Goal: Complete application form

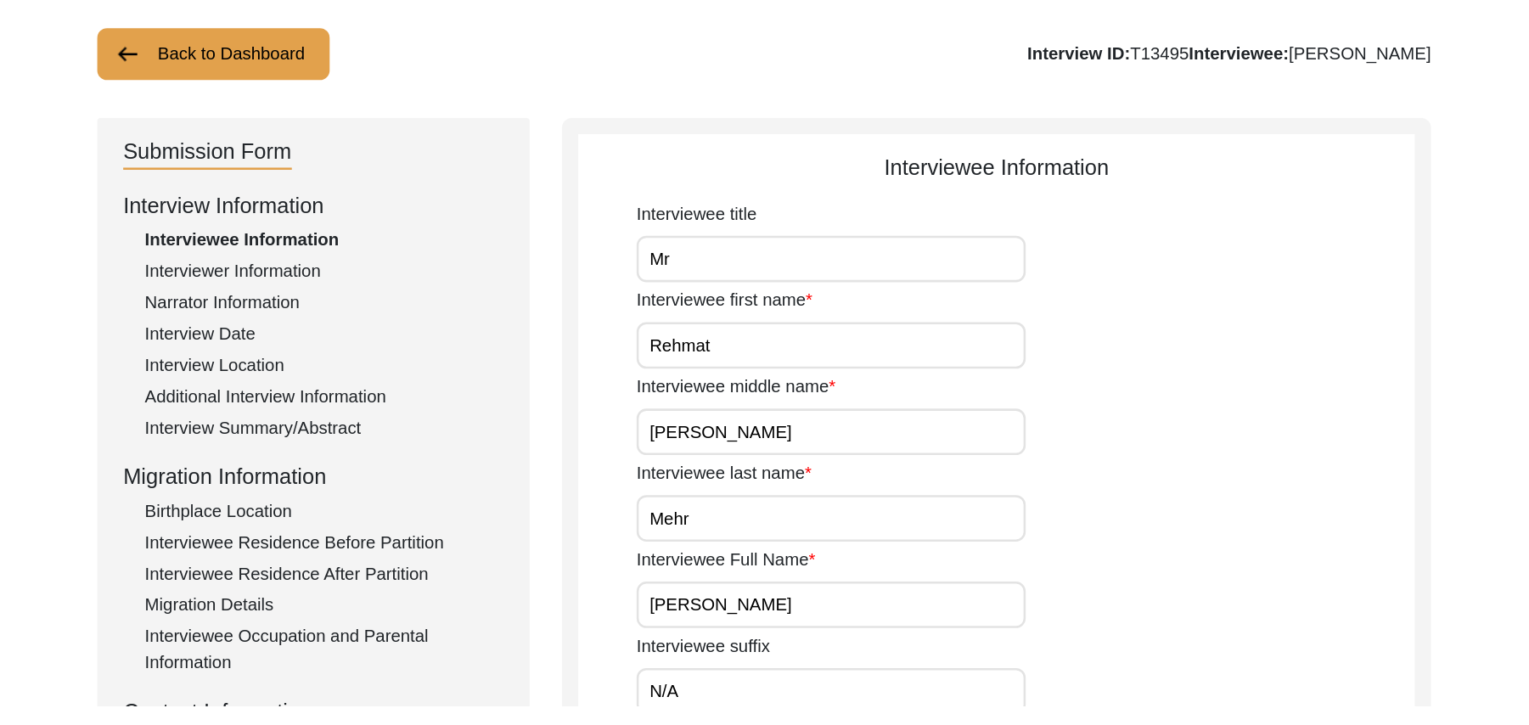
scroll to position [80, 0]
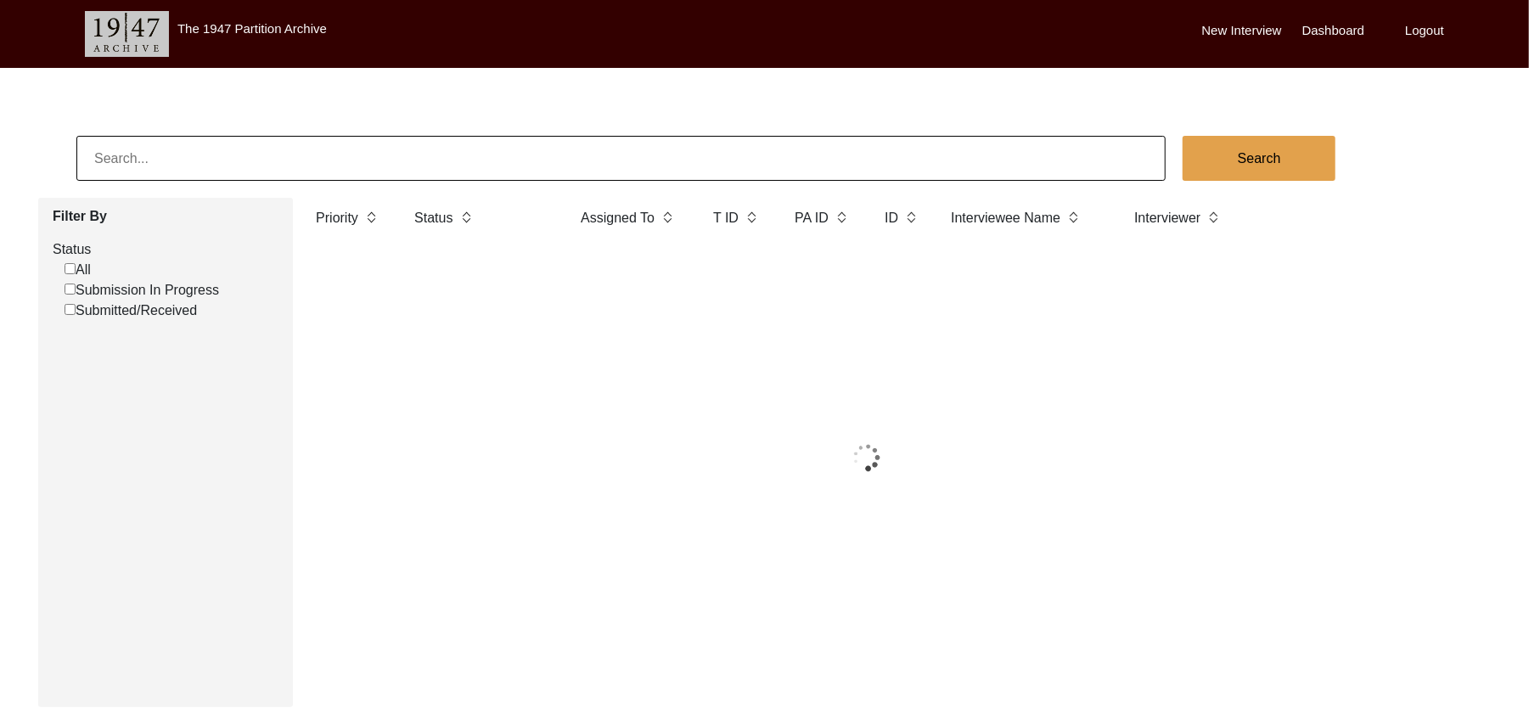
click at [69, 285] on input "Submission In Progress" at bounding box center [70, 289] width 11 height 11
checkbox input "false"
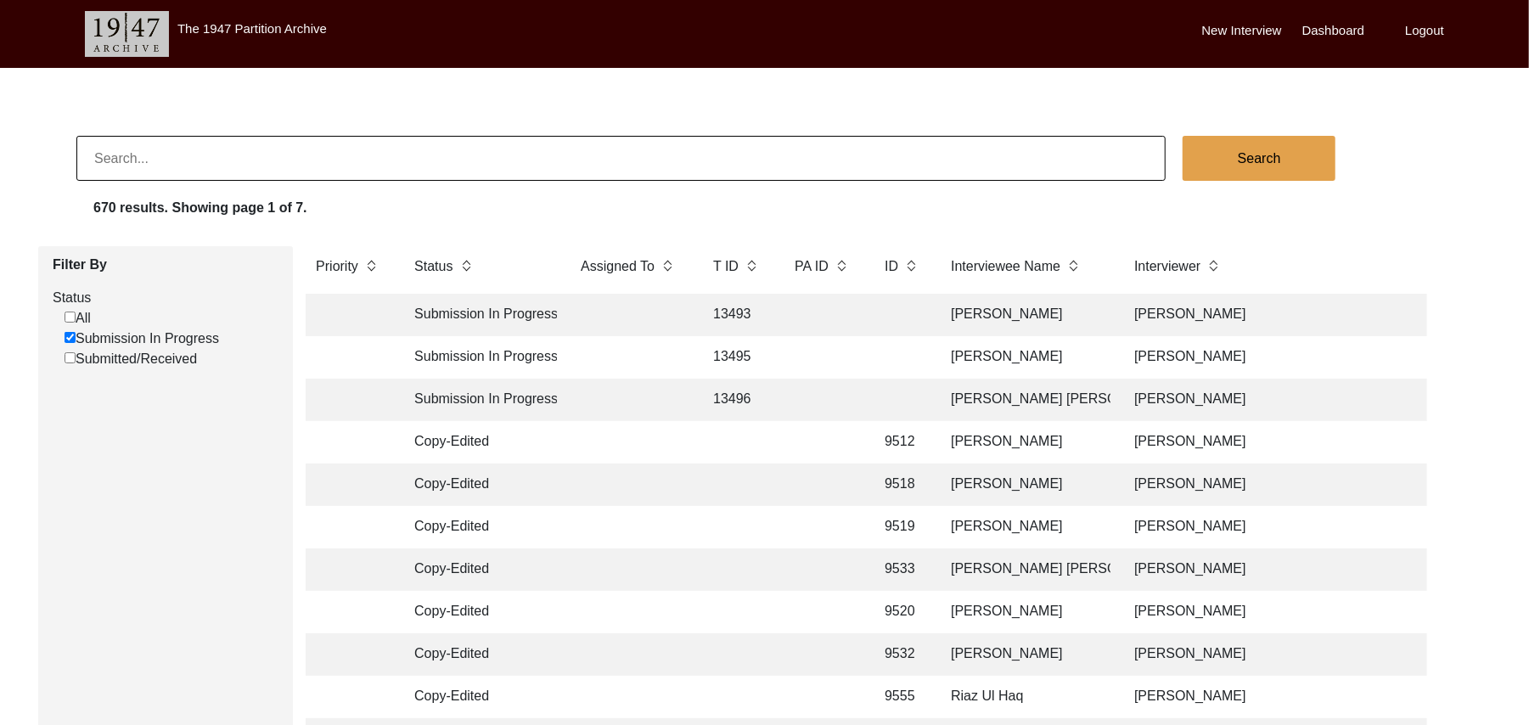
click at [1230, 25] on label "New Interview" at bounding box center [1242, 31] width 80 height 20
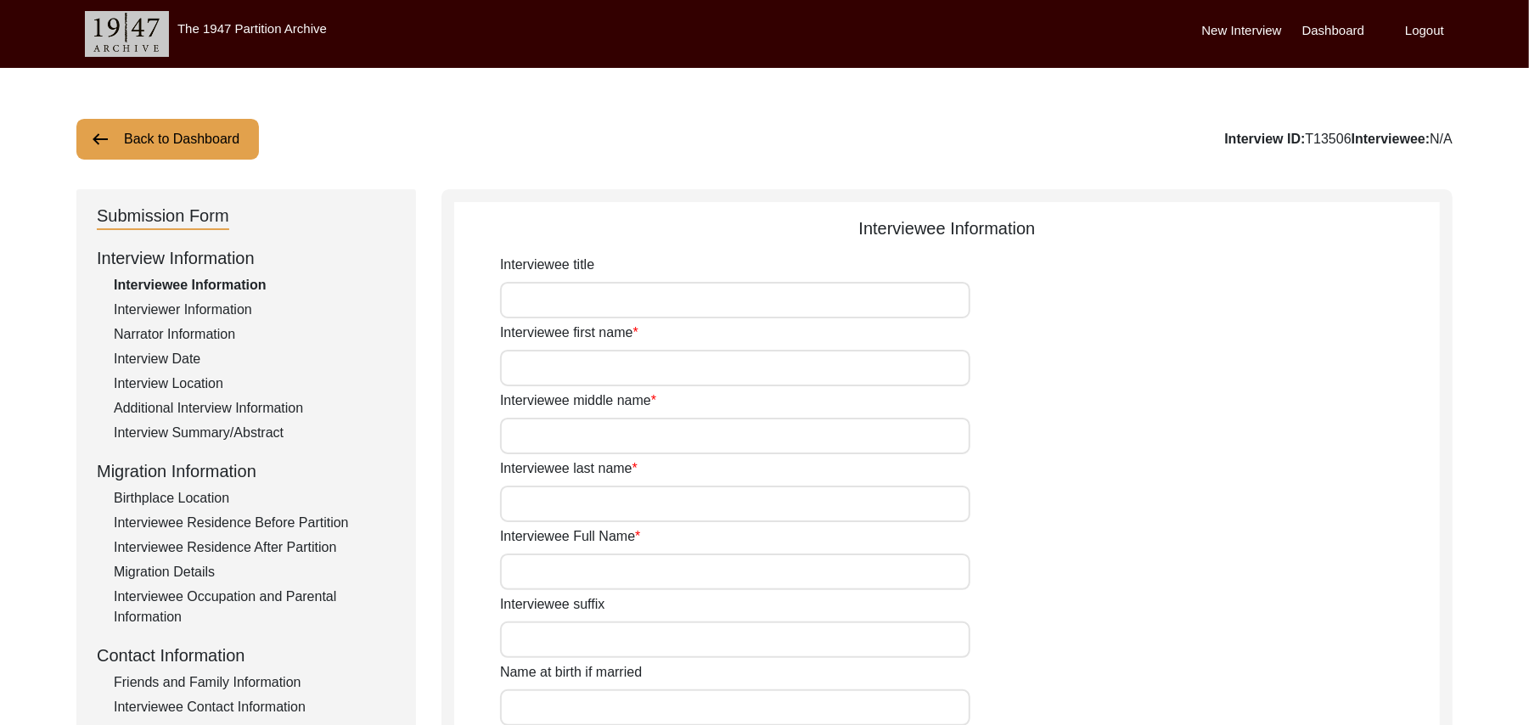
click at [216, 134] on button "Back to Dashboard" at bounding box center [167, 139] width 183 height 41
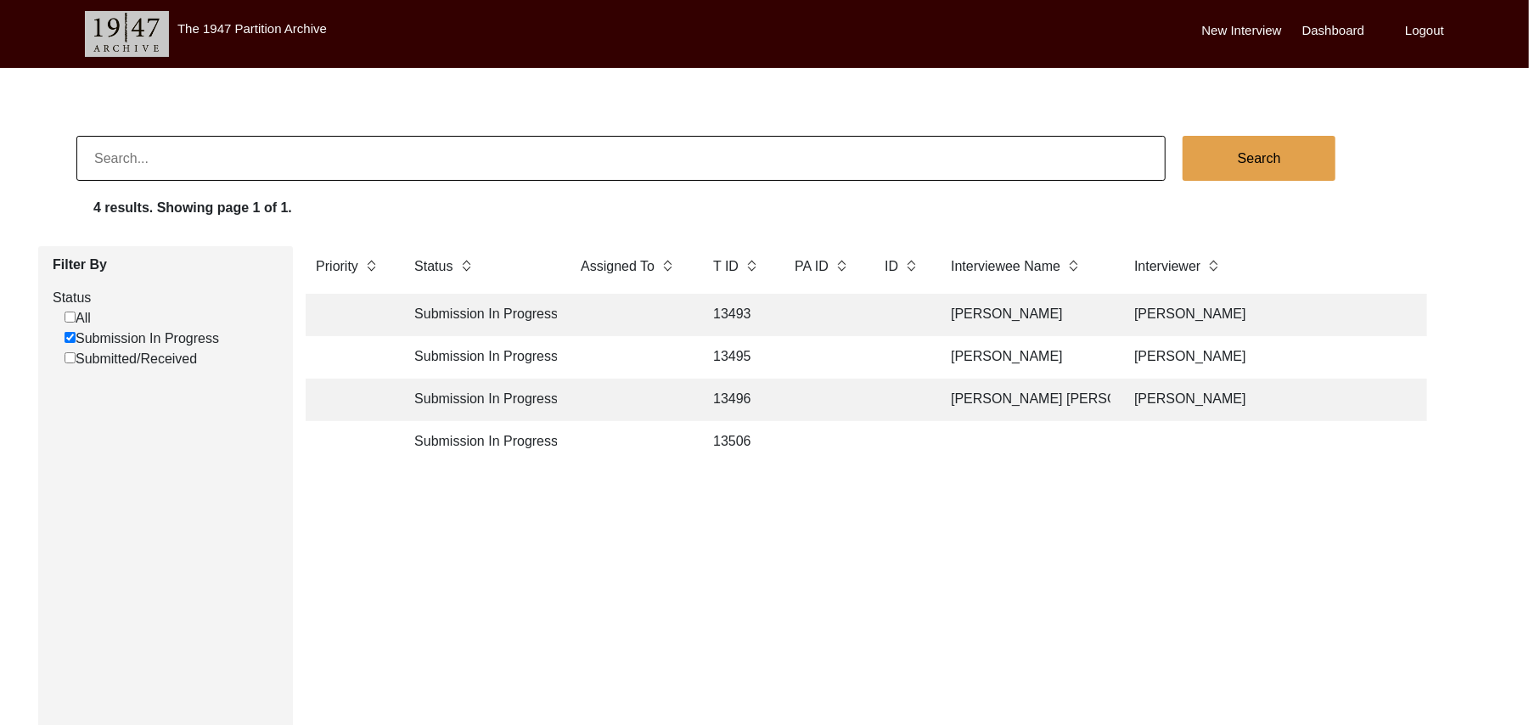
click at [1258, 25] on label "New Interview" at bounding box center [1242, 31] width 80 height 20
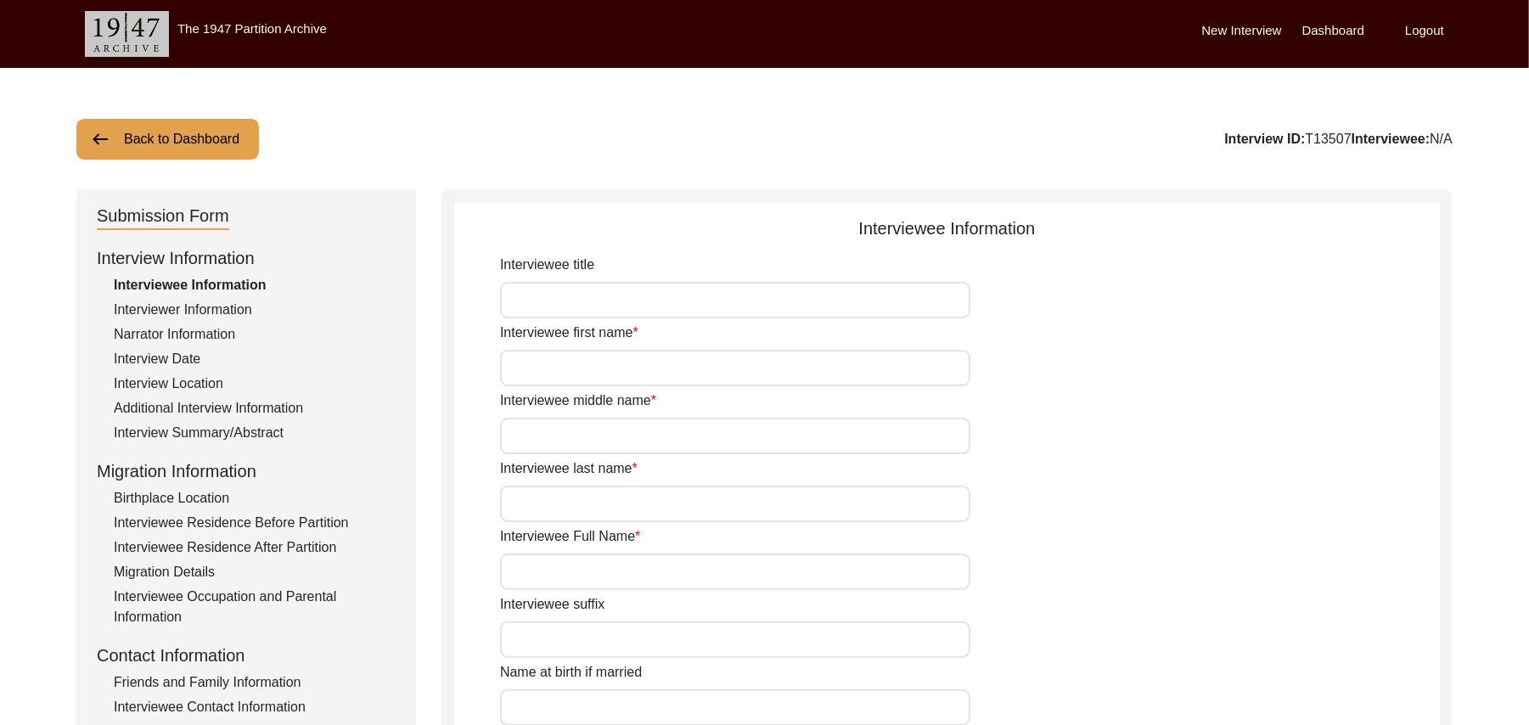
click at [242, 133] on button "Back to Dashboard" at bounding box center [167, 139] width 183 height 41
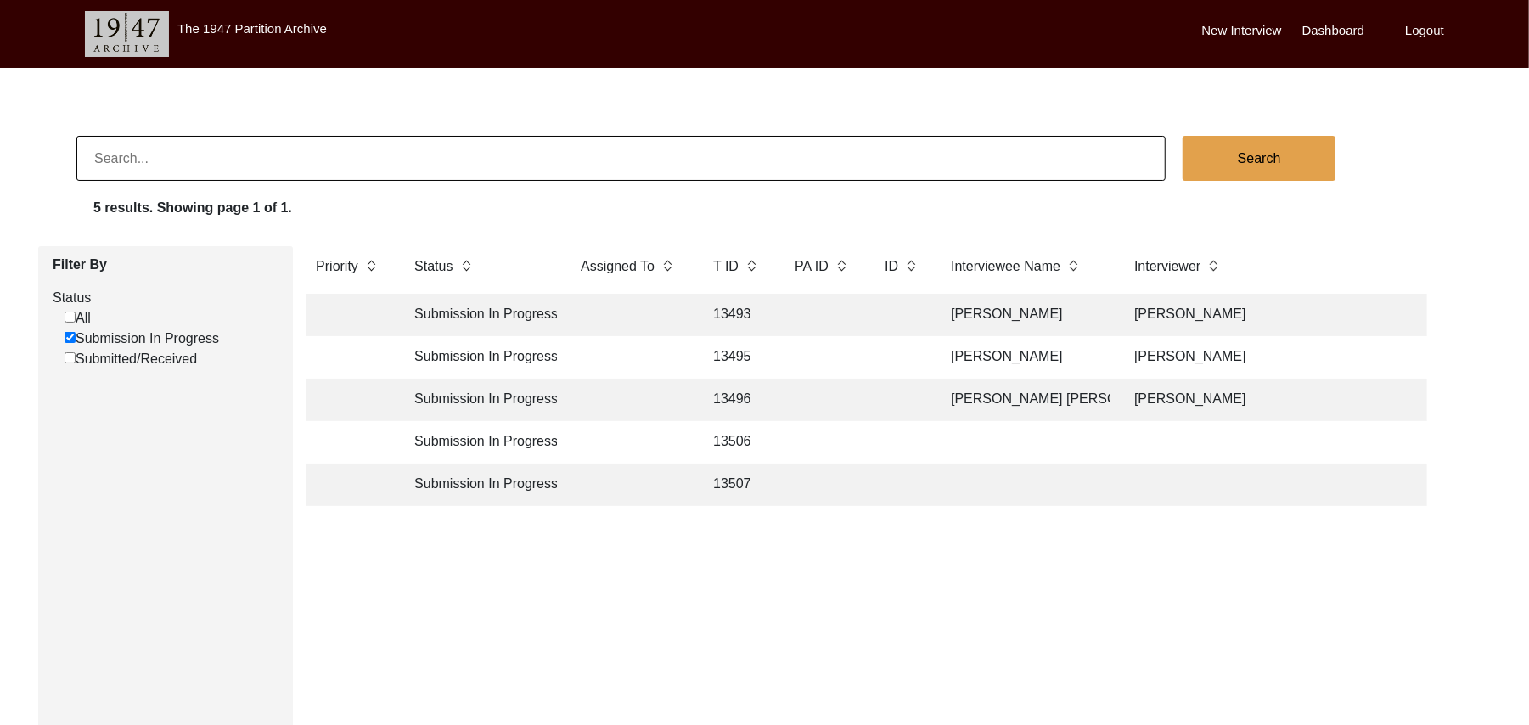
click at [1230, 28] on label "New Interview" at bounding box center [1242, 31] width 80 height 20
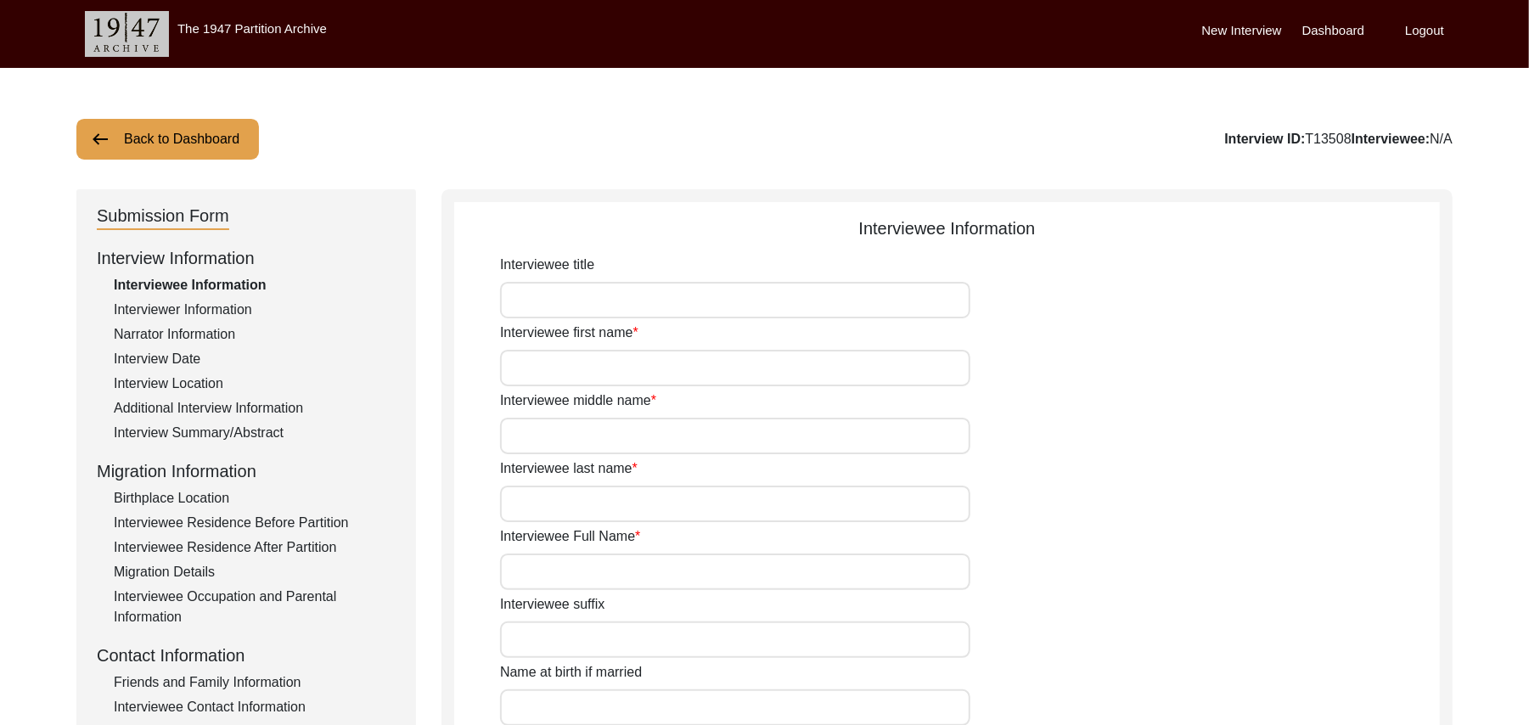
click at [236, 134] on button "Back to Dashboard" at bounding box center [167, 139] width 183 height 41
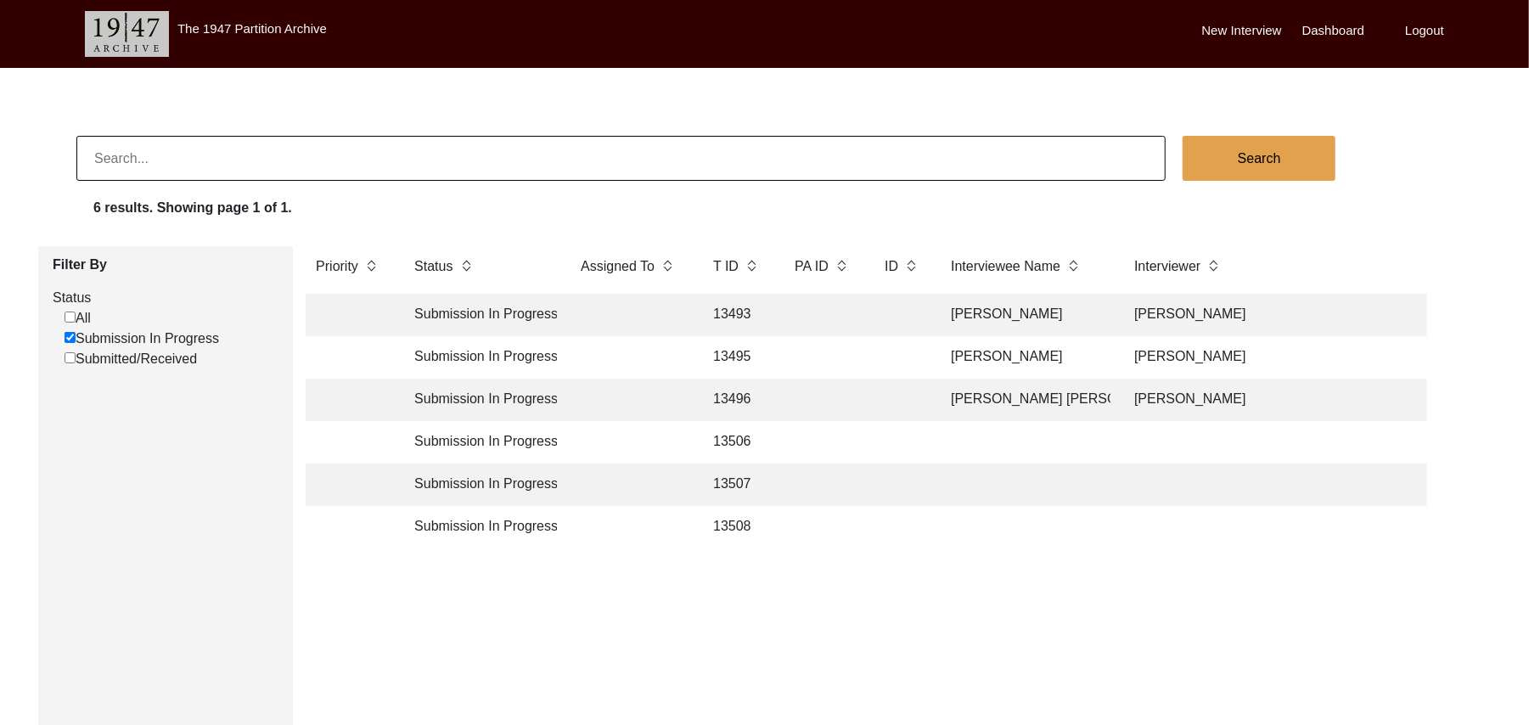
click at [1251, 28] on label "New Interview" at bounding box center [1242, 31] width 80 height 20
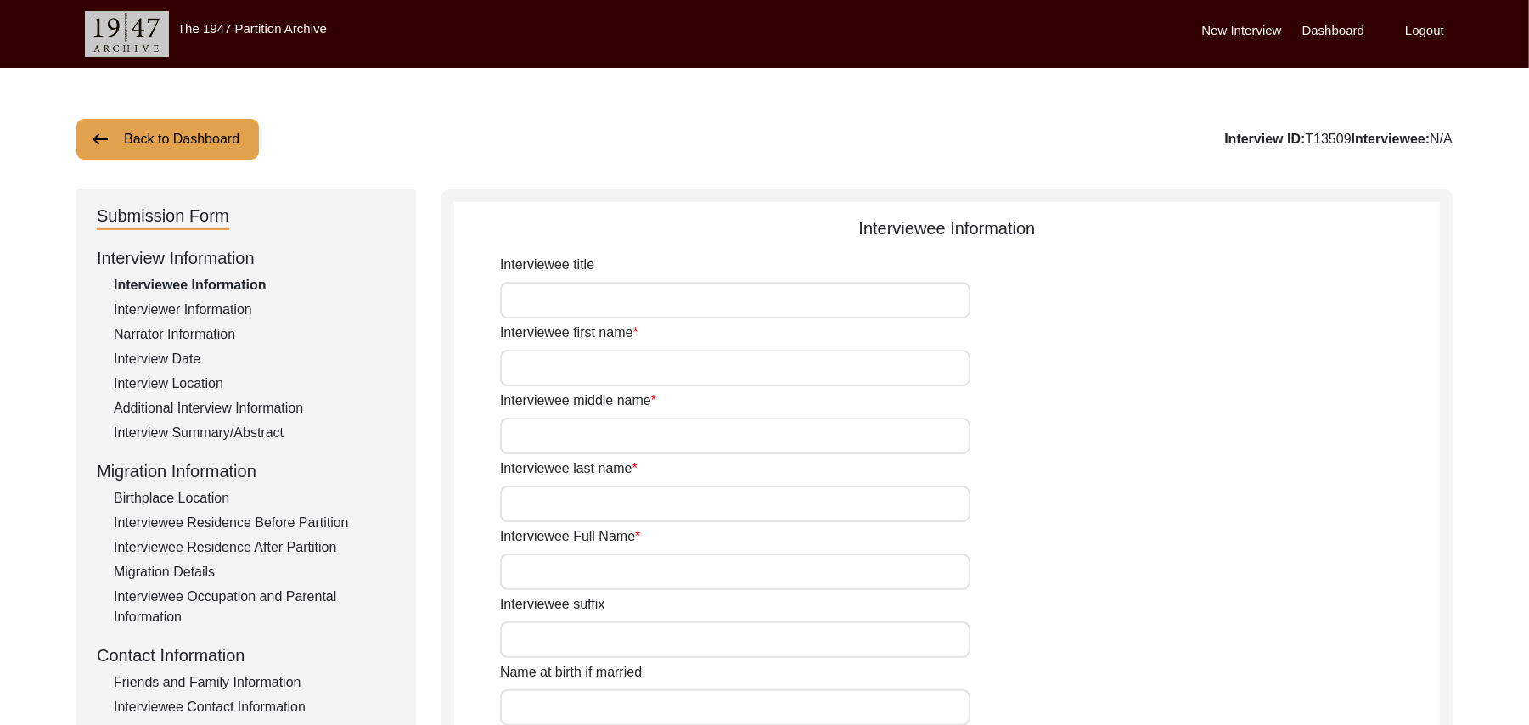
click at [219, 138] on button "Back to Dashboard" at bounding box center [167, 139] width 183 height 41
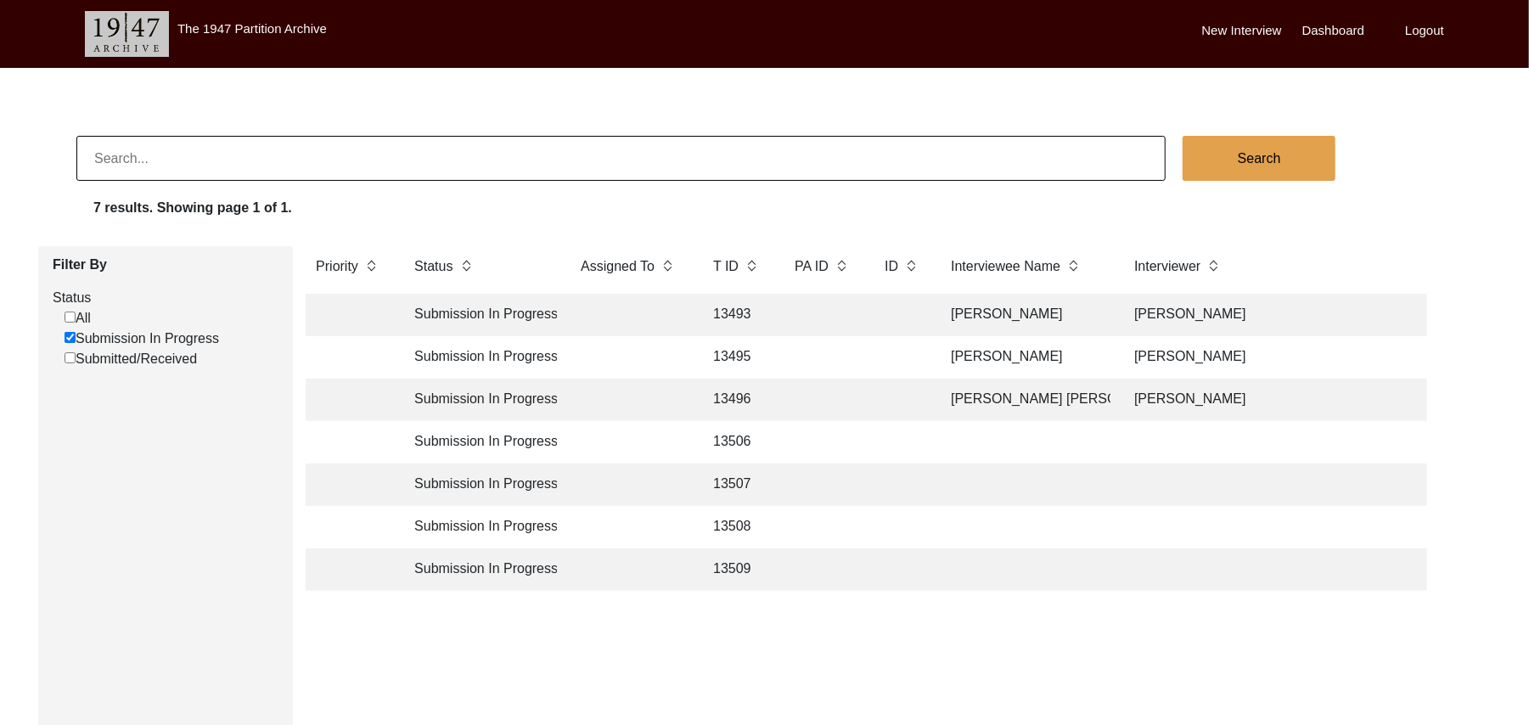
click at [1228, 31] on label "New Interview" at bounding box center [1242, 31] width 80 height 20
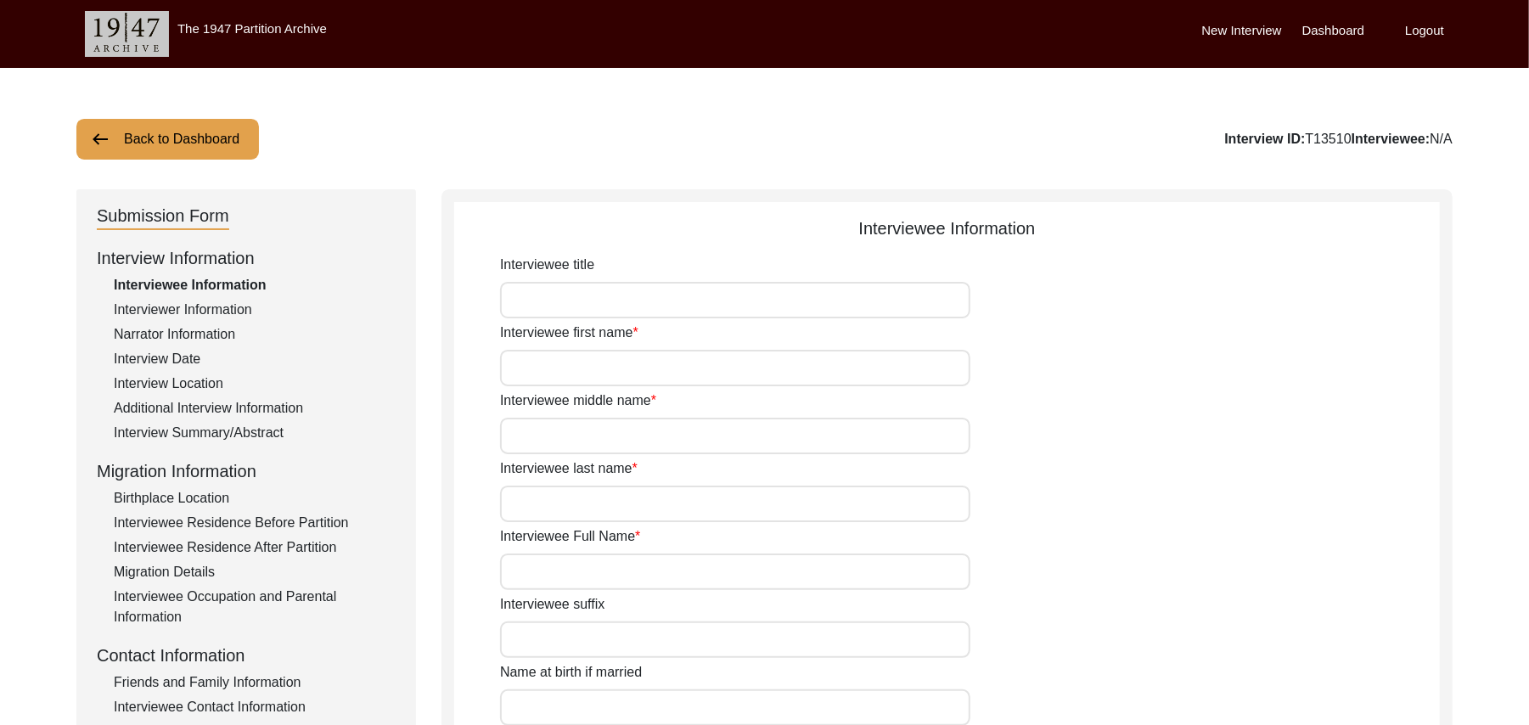
click at [232, 134] on button "Back to Dashboard" at bounding box center [167, 139] width 183 height 41
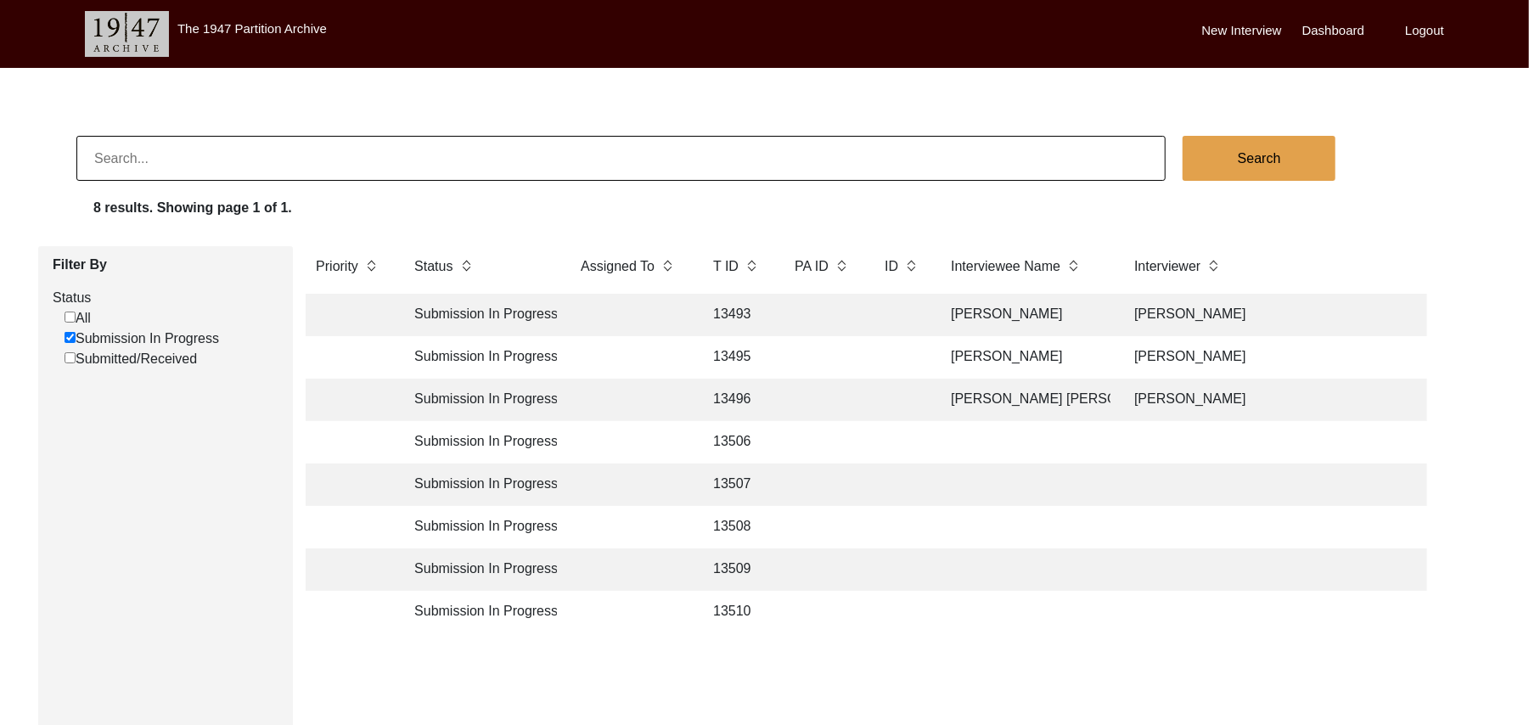
click at [1224, 31] on label "New Interview" at bounding box center [1242, 31] width 80 height 20
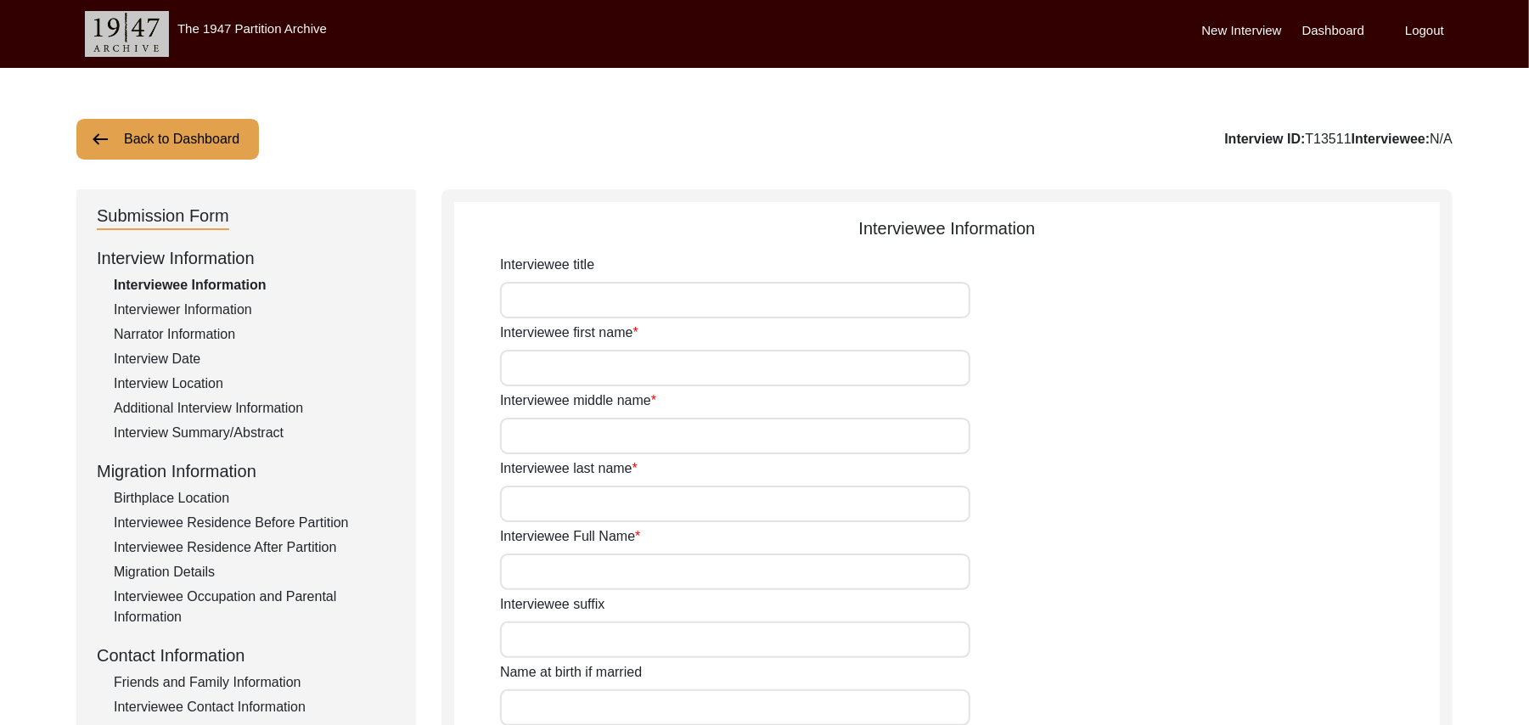
click at [214, 133] on button "Back to Dashboard" at bounding box center [167, 139] width 183 height 41
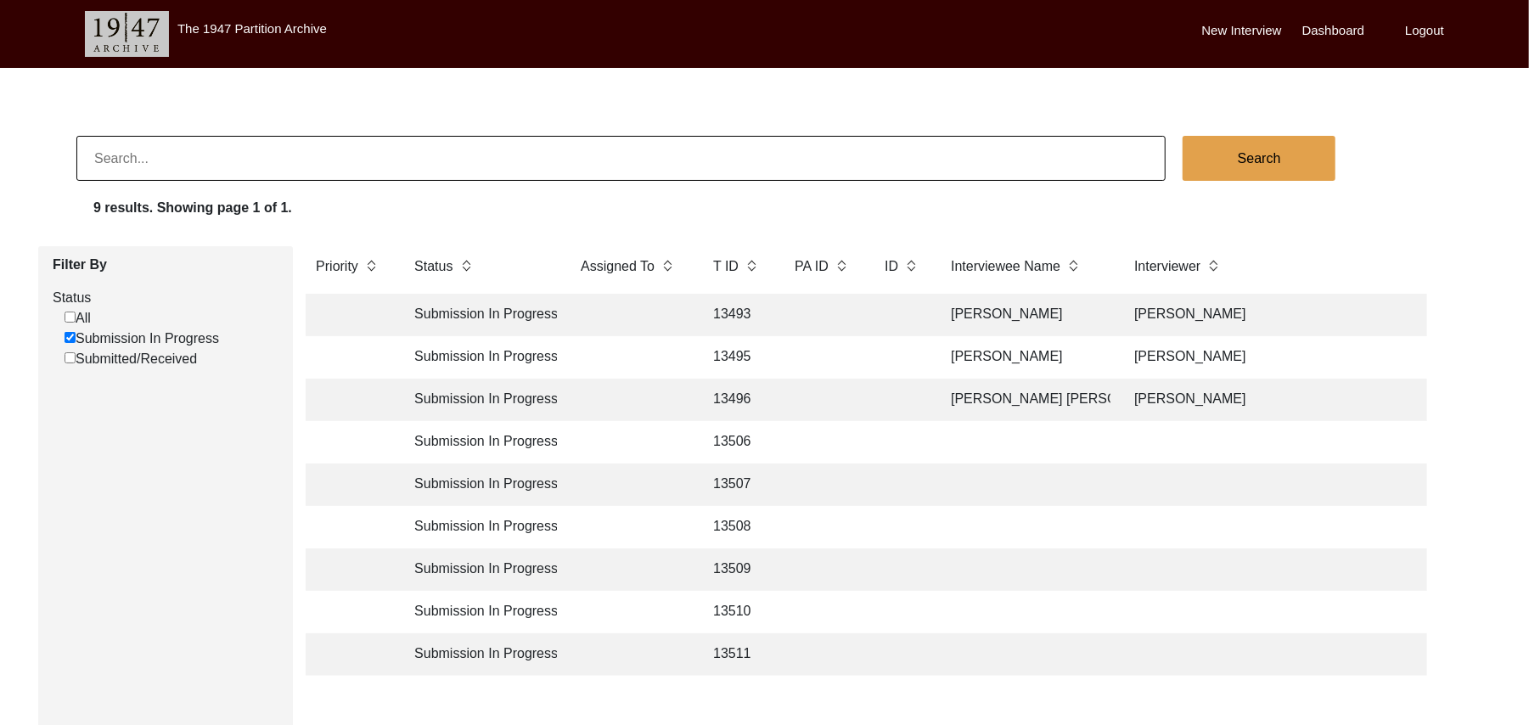
click at [735, 439] on td "13506" at bounding box center [737, 442] width 68 height 42
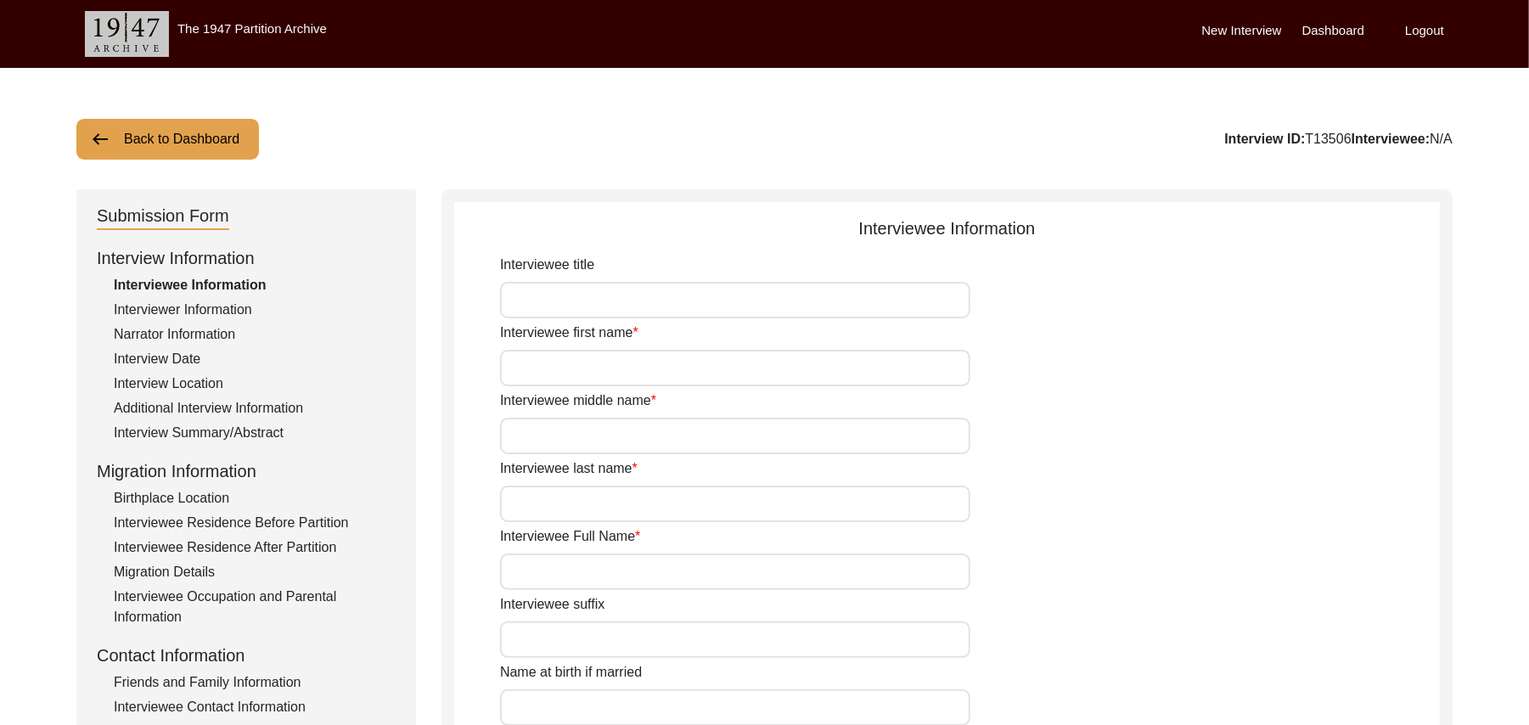
click at [550, 313] on input "Interviewee title" at bounding box center [735, 300] width 470 height 37
type input "Mr"
click at [549, 377] on input "Interviewee first name" at bounding box center [735, 368] width 470 height 37
type input "Bashir"
click at [541, 440] on input "Interviewee middle name" at bounding box center [735, 436] width 470 height 37
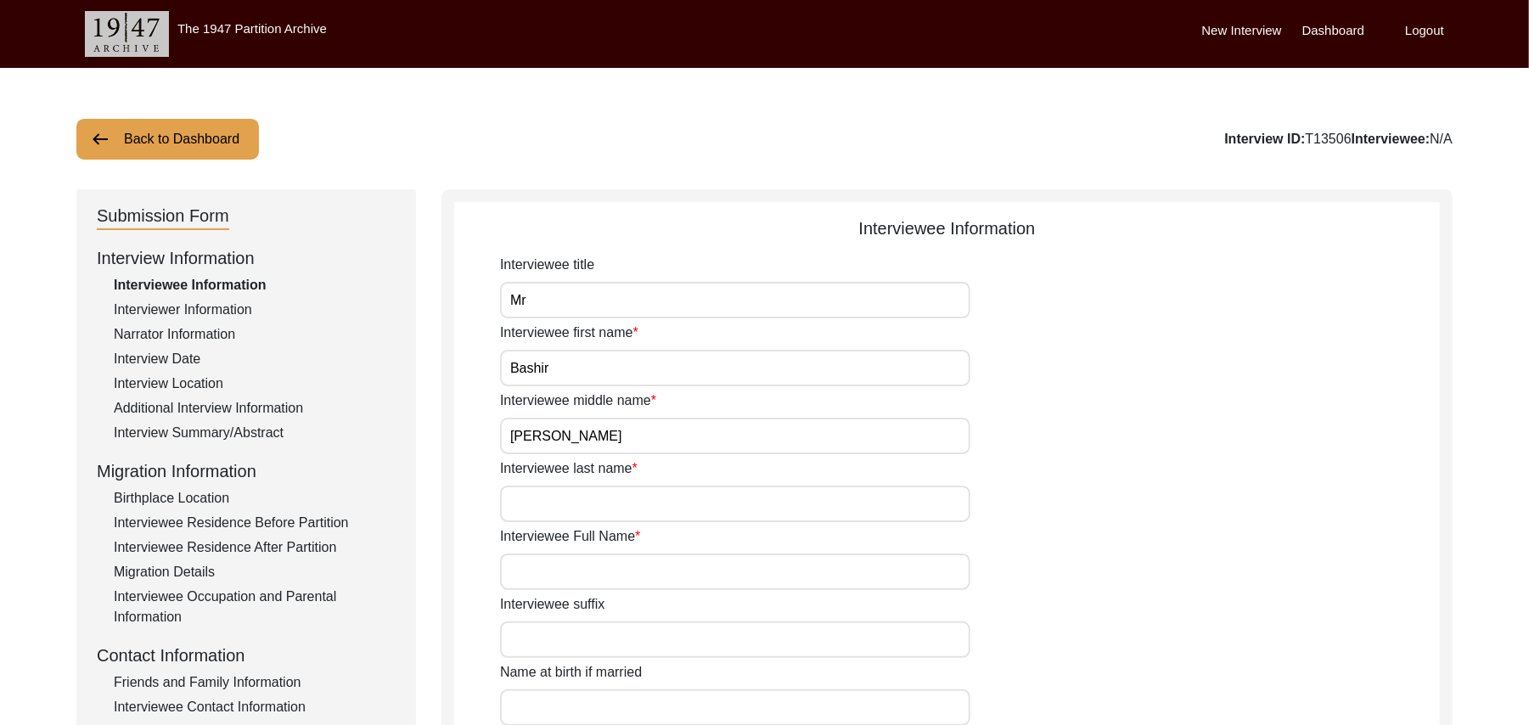
type input "Ahmed"
click at [557, 498] on input "Interviewee last name" at bounding box center [735, 504] width 470 height 37
type input "N/A"
click at [562, 574] on input "Interviewee Full Name" at bounding box center [735, 572] width 470 height 37
type input "Bashir Ahmed"
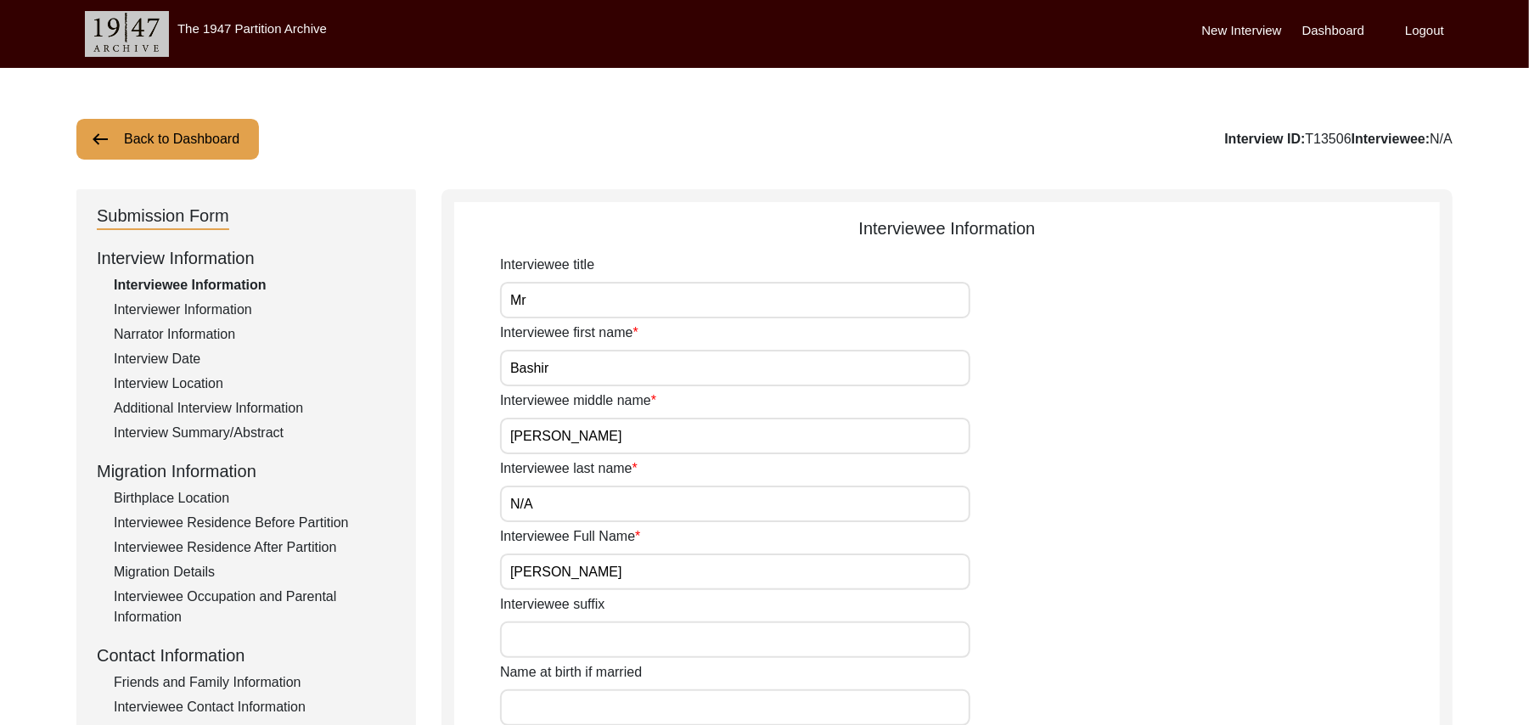
click at [567, 629] on input "Interviewee suffix" at bounding box center [735, 640] width 470 height 37
type input "N/A"
click at [535, 705] on input "Name at birth if married" at bounding box center [735, 708] width 470 height 37
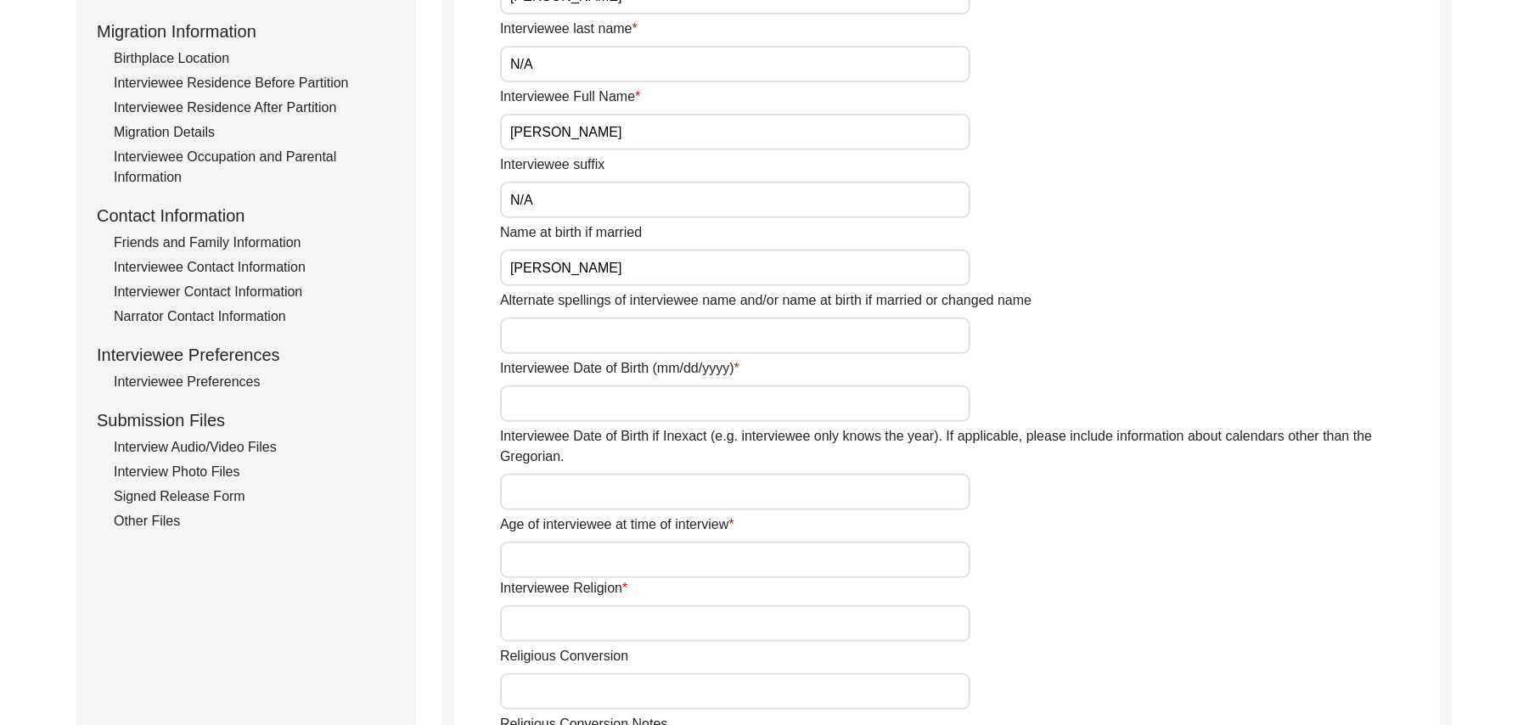
scroll to position [486, 0]
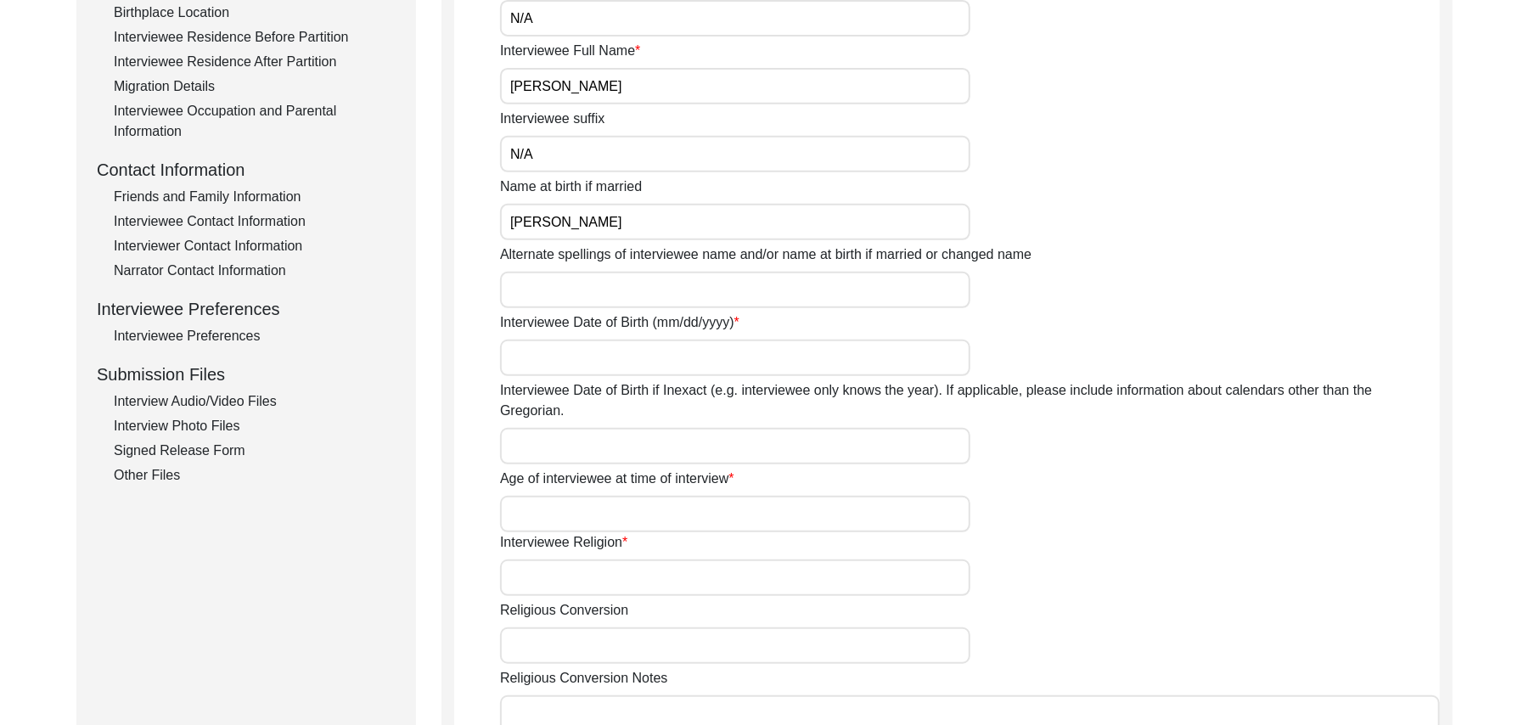
type input "Bashir Ahmed"
click at [541, 296] on input "Alternate spellings of interviewee name and/or name at birth if married or chan…" at bounding box center [735, 290] width 470 height 37
type input "Bashr Ahmed"
click at [547, 361] on input "Interviewee Date of Birth (mm/dd/yyyy)" at bounding box center [735, 358] width 470 height 37
type input "1939"
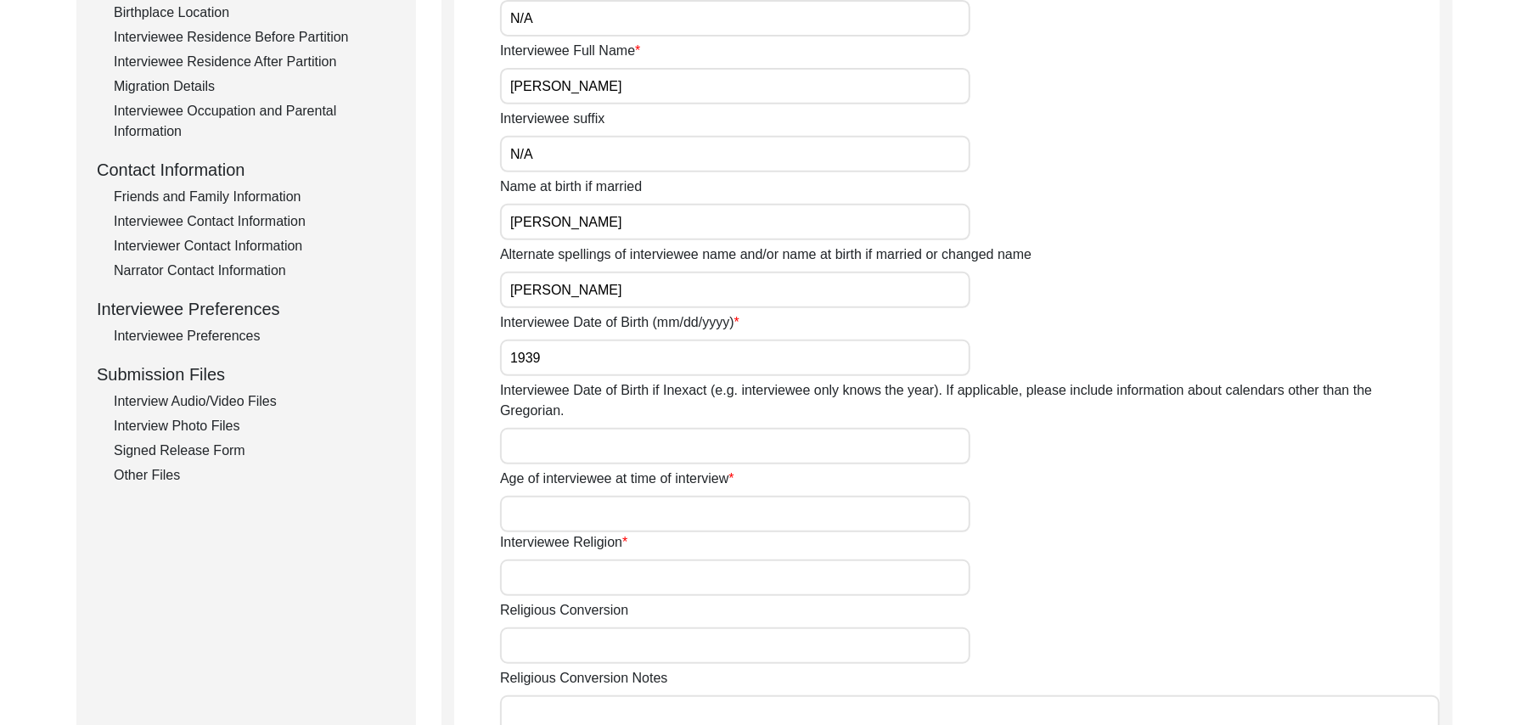
click at [525, 439] on input "Interviewee Date of Birth if Inexact (e.g. interviewee only knows the year). If…" at bounding box center [735, 446] width 470 height 37
type input "1939"
click at [520, 496] on input "Age of interviewee at time of interview" at bounding box center [735, 514] width 470 height 37
type input "86 Years"
click at [521, 560] on input "Interviewee Religion" at bounding box center [735, 578] width 470 height 37
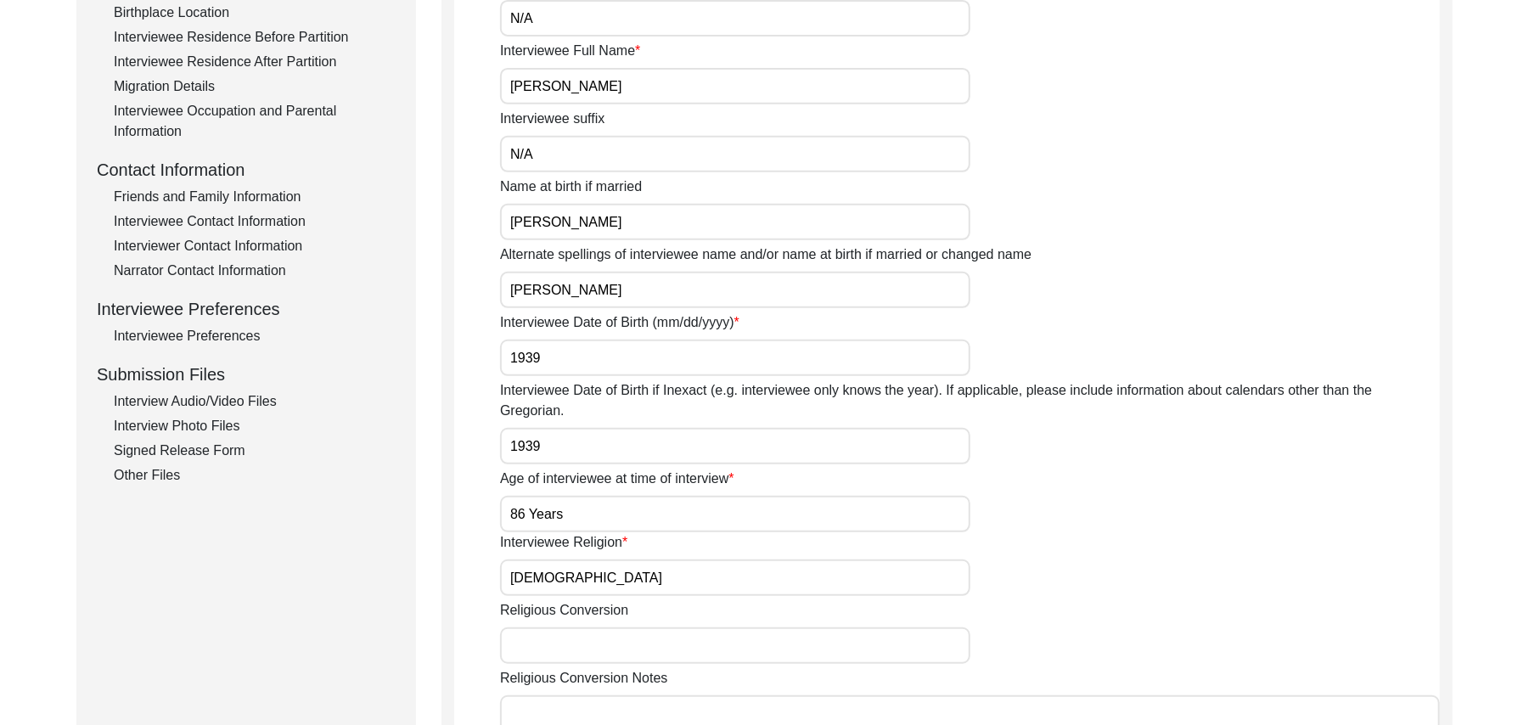
type input "[DEMOGRAPHIC_DATA]"
click at [526, 628] on input "Religious Conversion" at bounding box center [735, 646] width 470 height 37
paste input "N/A"
type input "N/A"
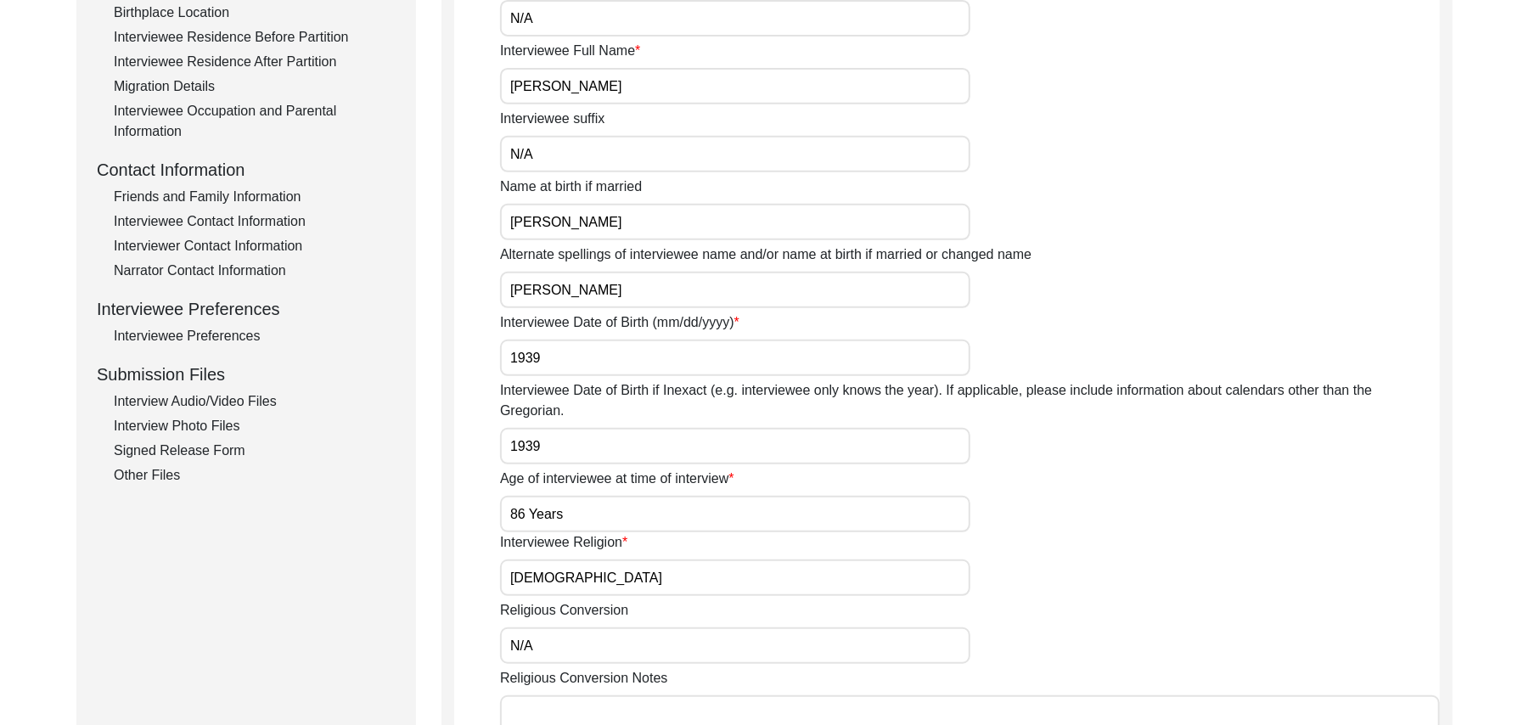
paste textarea "N/A"
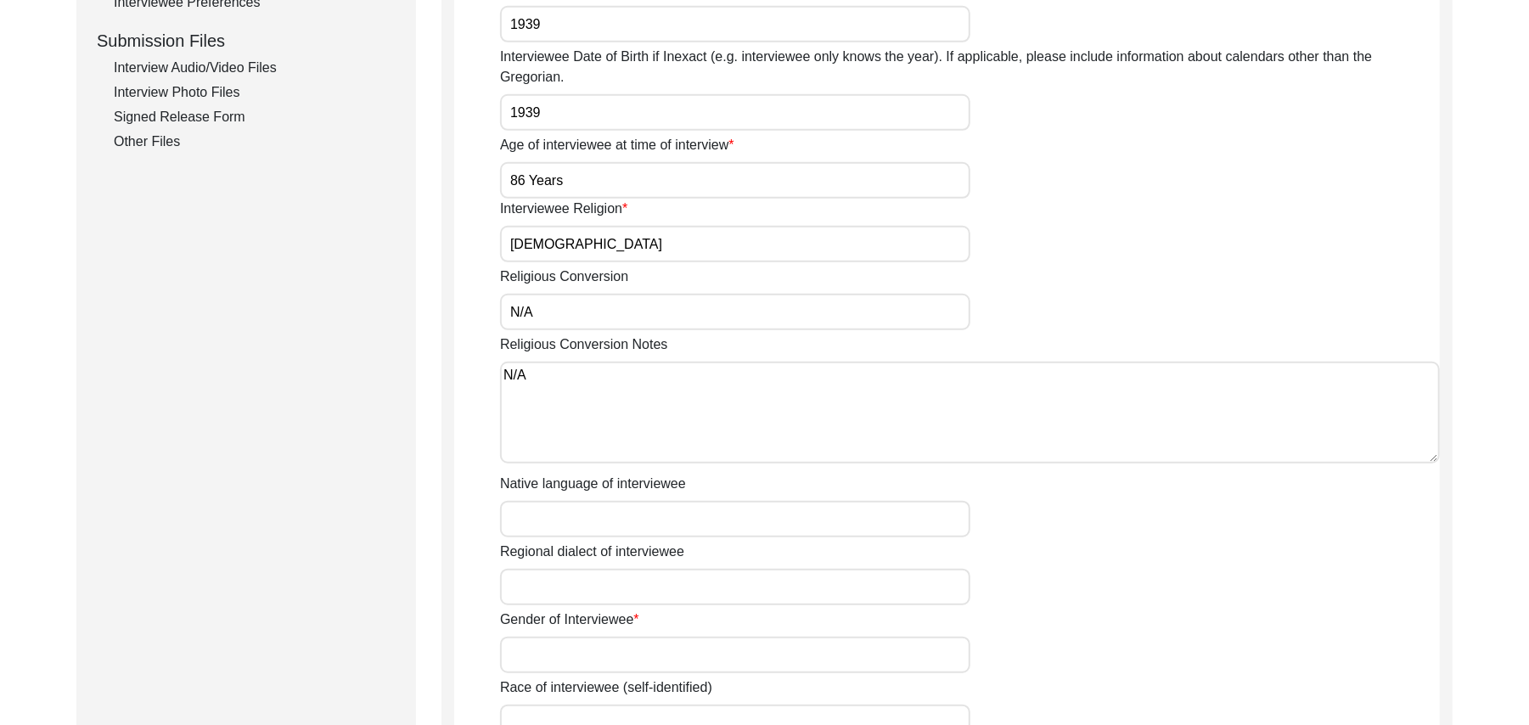
scroll to position [880, 0]
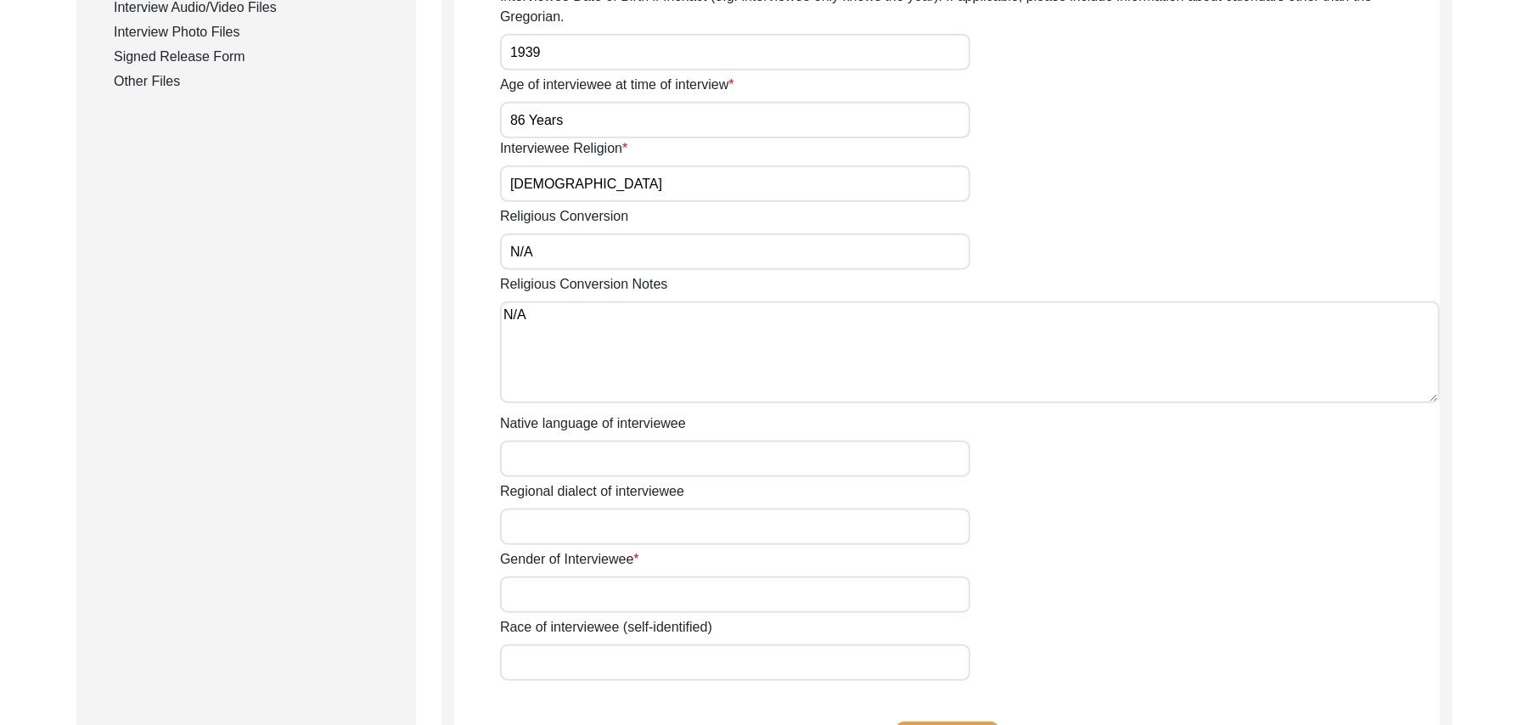
type textarea "N/A"
click at [676, 447] on input "Native language of interviewee" at bounding box center [735, 459] width 470 height 37
type input "Punjabi"
click at [622, 509] on input "Regional dialect of interviewee" at bounding box center [735, 527] width 470 height 37
type input "Malwai"
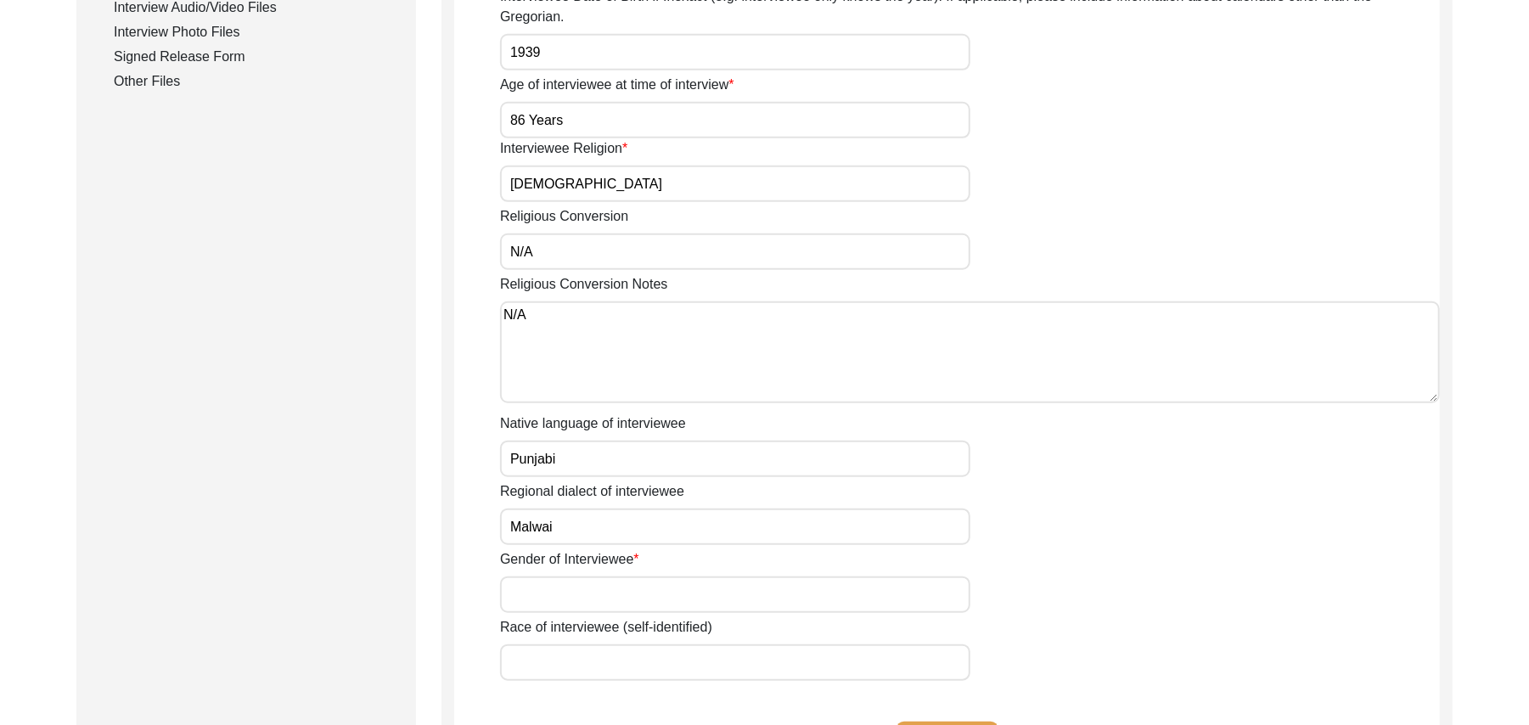
click at [625, 579] on input "Gender of Interviewee" at bounding box center [735, 595] width 470 height 37
type input "[DEMOGRAPHIC_DATA]"
click at [622, 645] on input "Race of interviewee (self-identified)" at bounding box center [735, 663] width 470 height 37
type input "Jut"
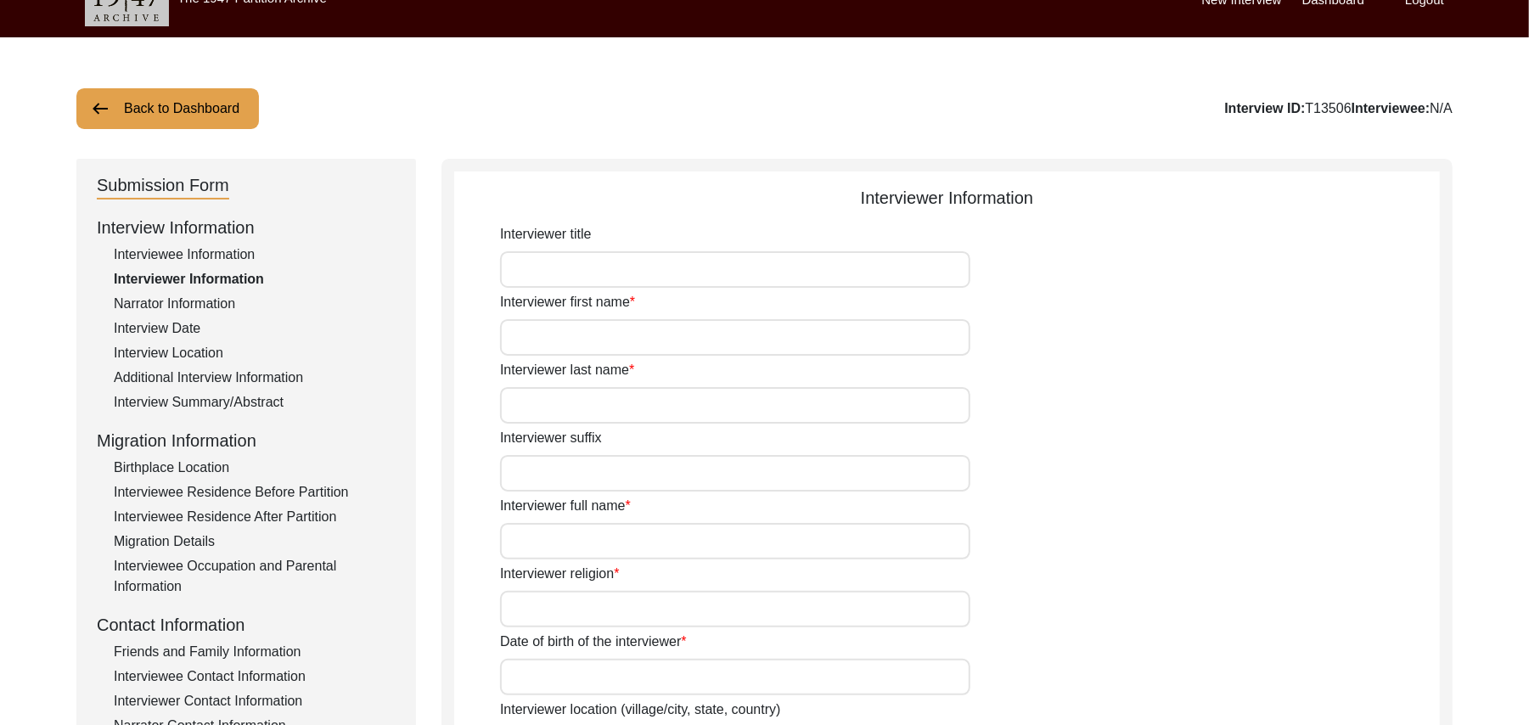
scroll to position [17, 0]
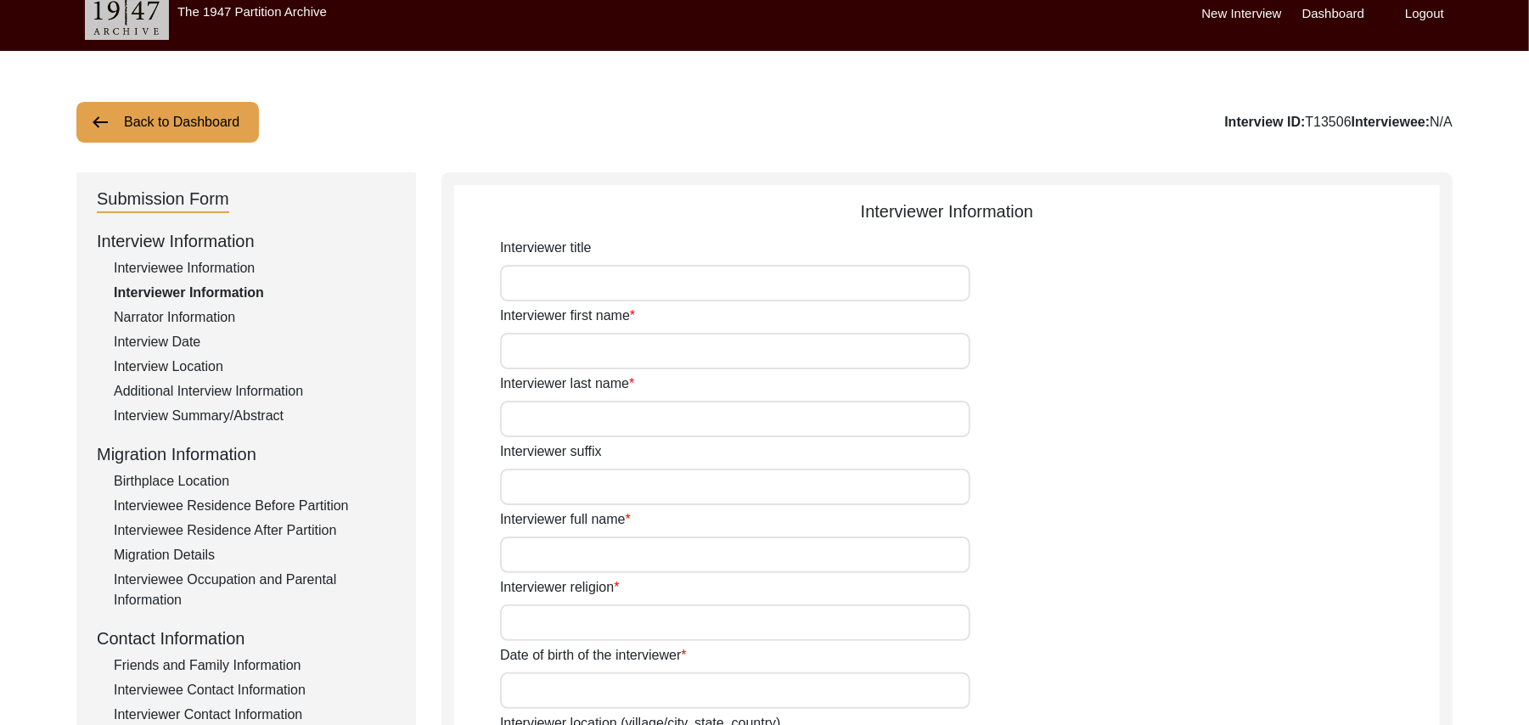
click at [571, 293] on input "Interviewer title" at bounding box center [735, 283] width 470 height 37
type input "Mr"
click at [551, 357] on input "Interviewer first name" at bounding box center [735, 351] width 470 height 37
type input "Muhammad"
click at [550, 421] on input "Interviewer last name" at bounding box center [735, 419] width 470 height 37
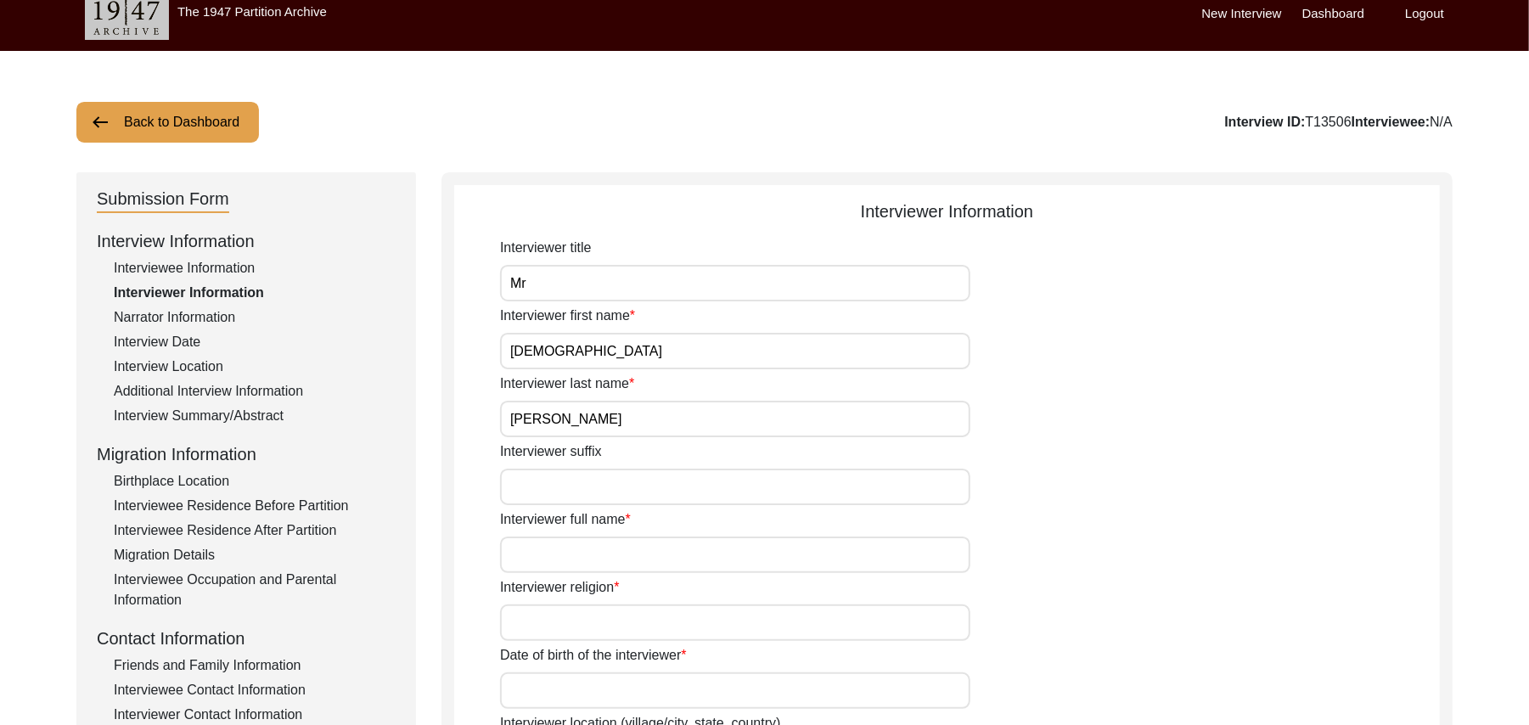
type input "Sarfraz"
click at [558, 494] on input "Interviewer suffix" at bounding box center [735, 487] width 470 height 37
paste input "N/A"
type input "N/A"
click at [551, 550] on input "Interviewer full name" at bounding box center [735, 555] width 470 height 37
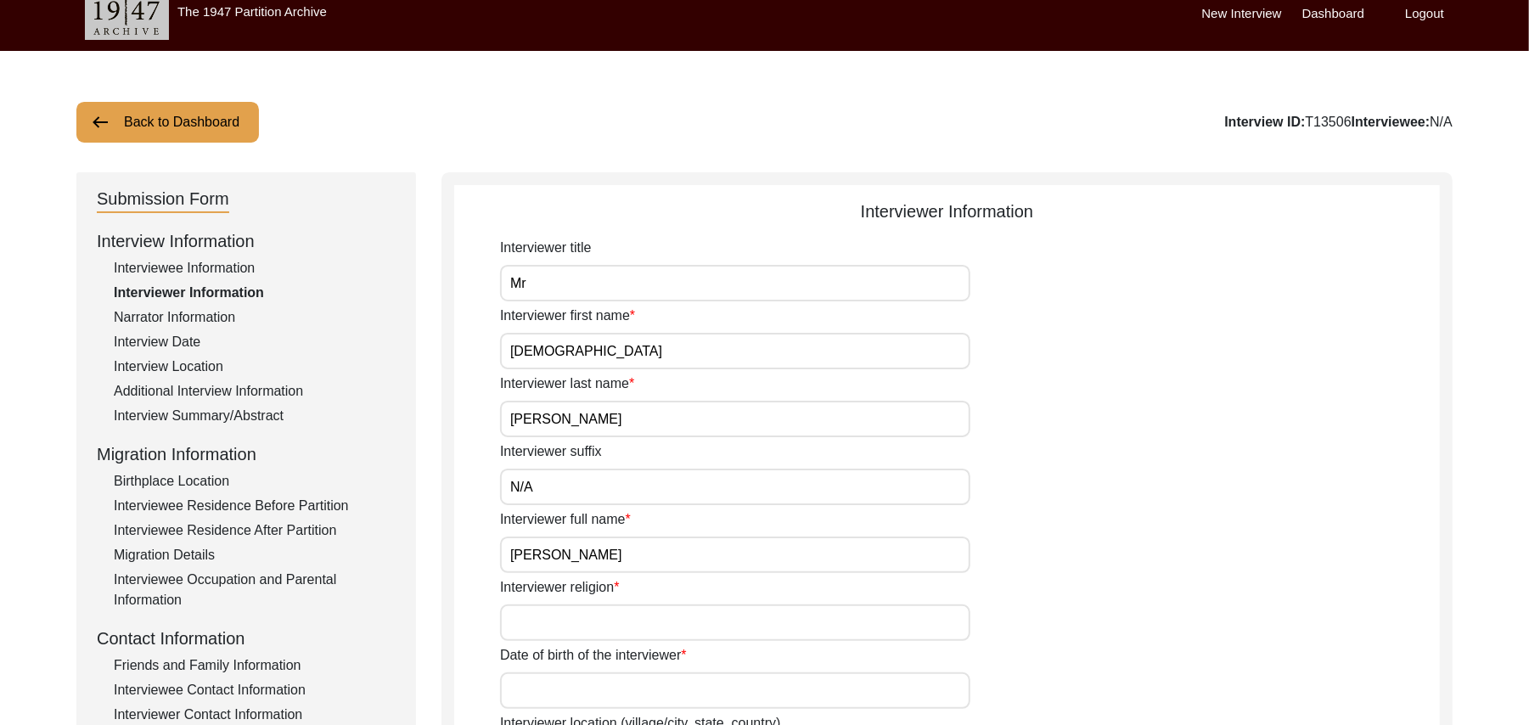
type input "Muhammad Sarfraz"
click at [574, 629] on input "Interviewer religion" at bounding box center [735, 623] width 470 height 37
type input "[DEMOGRAPHIC_DATA]"
click at [555, 681] on input "Date of birth of the interviewer" at bounding box center [735, 691] width 470 height 37
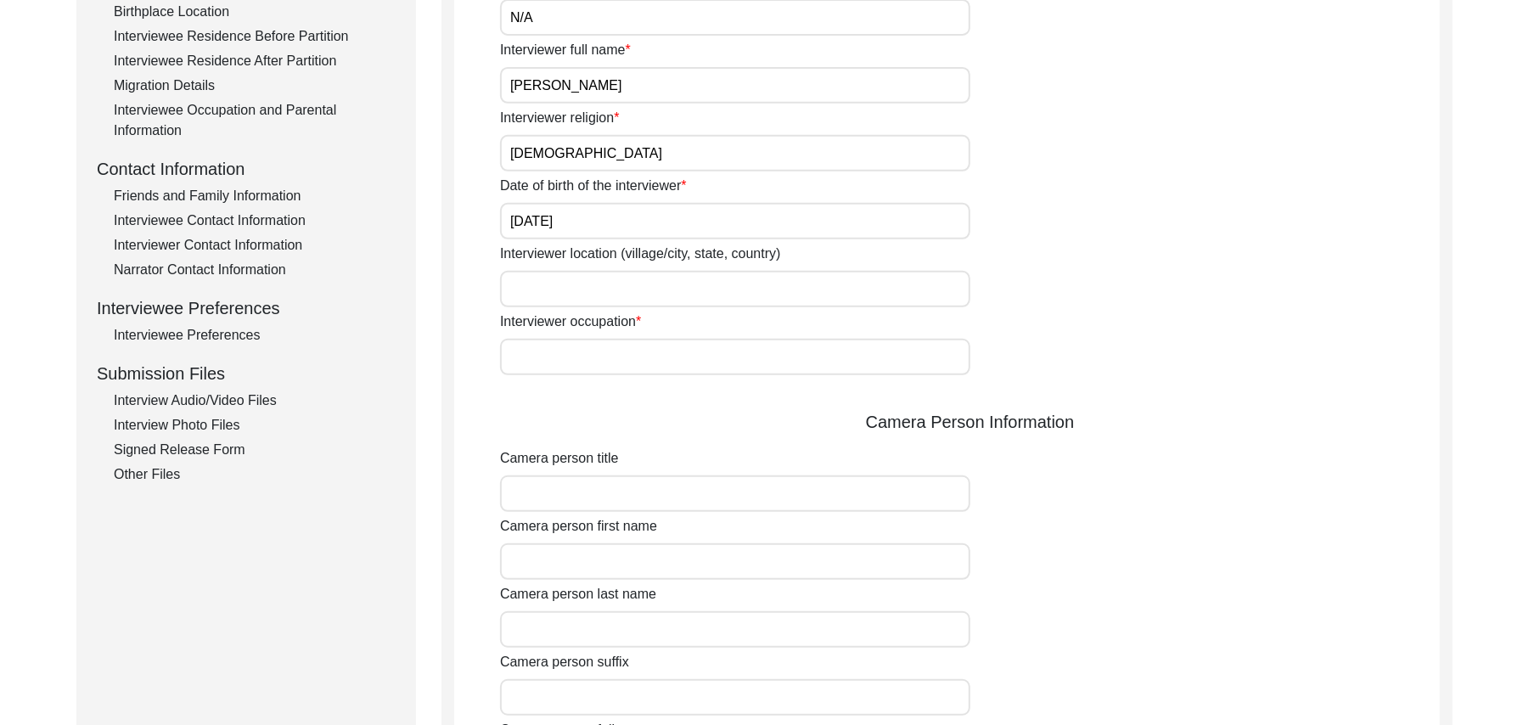
scroll to position [503, 0]
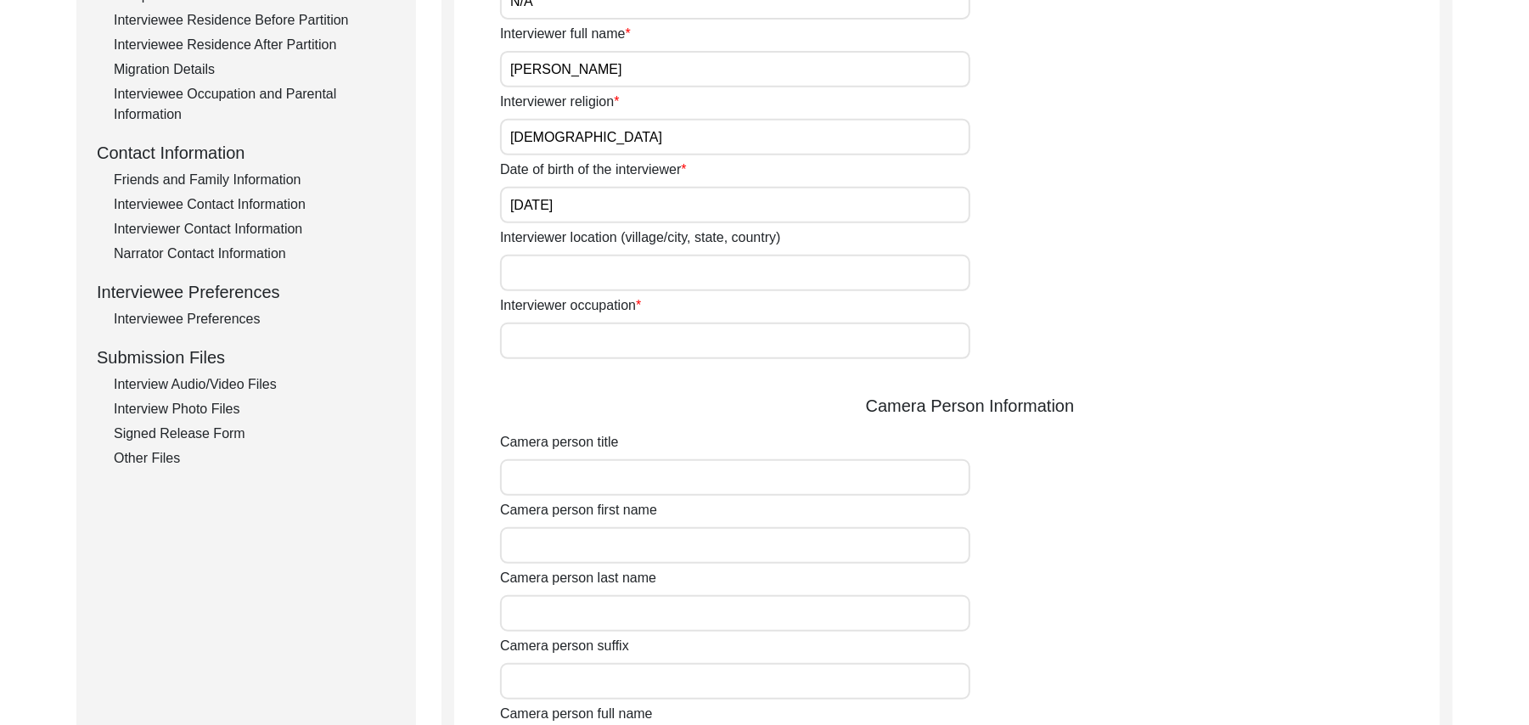
type input "10/01/1961"
click at [517, 273] on input "Interviewer location (village/city, state, country)" at bounding box center [735, 273] width 470 height 37
type input "Shorkot City, Punjab, Pakistan"
click at [523, 334] on input "Interviewer occupation" at bounding box center [735, 341] width 470 height 37
type input "Retired Govt Servant"
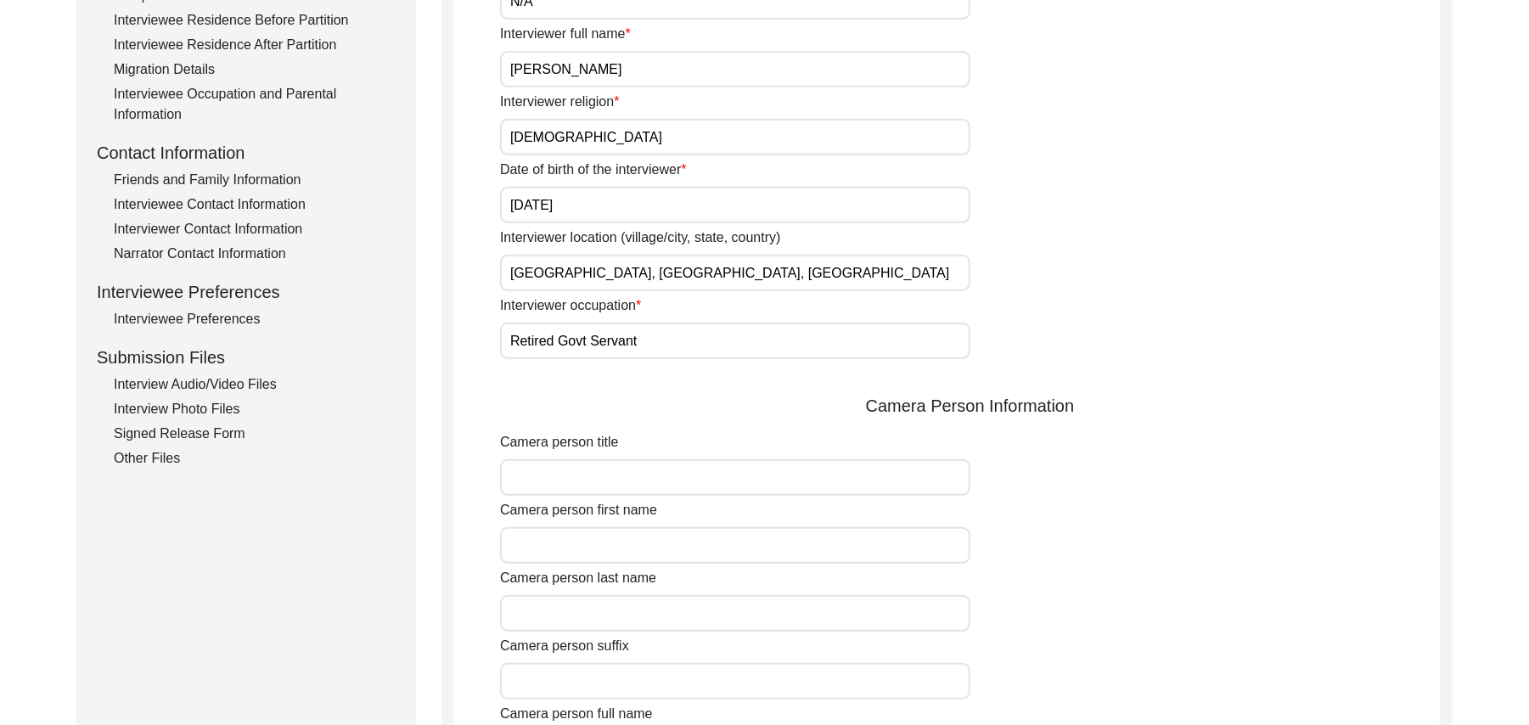
click at [538, 472] on input "Camera person title" at bounding box center [735, 477] width 470 height 37
type input "Mr"
click at [534, 554] on input "Camera person first name" at bounding box center [735, 545] width 470 height 37
type input "Muhammad"
click at [540, 619] on input "Camera person last name" at bounding box center [735, 613] width 470 height 37
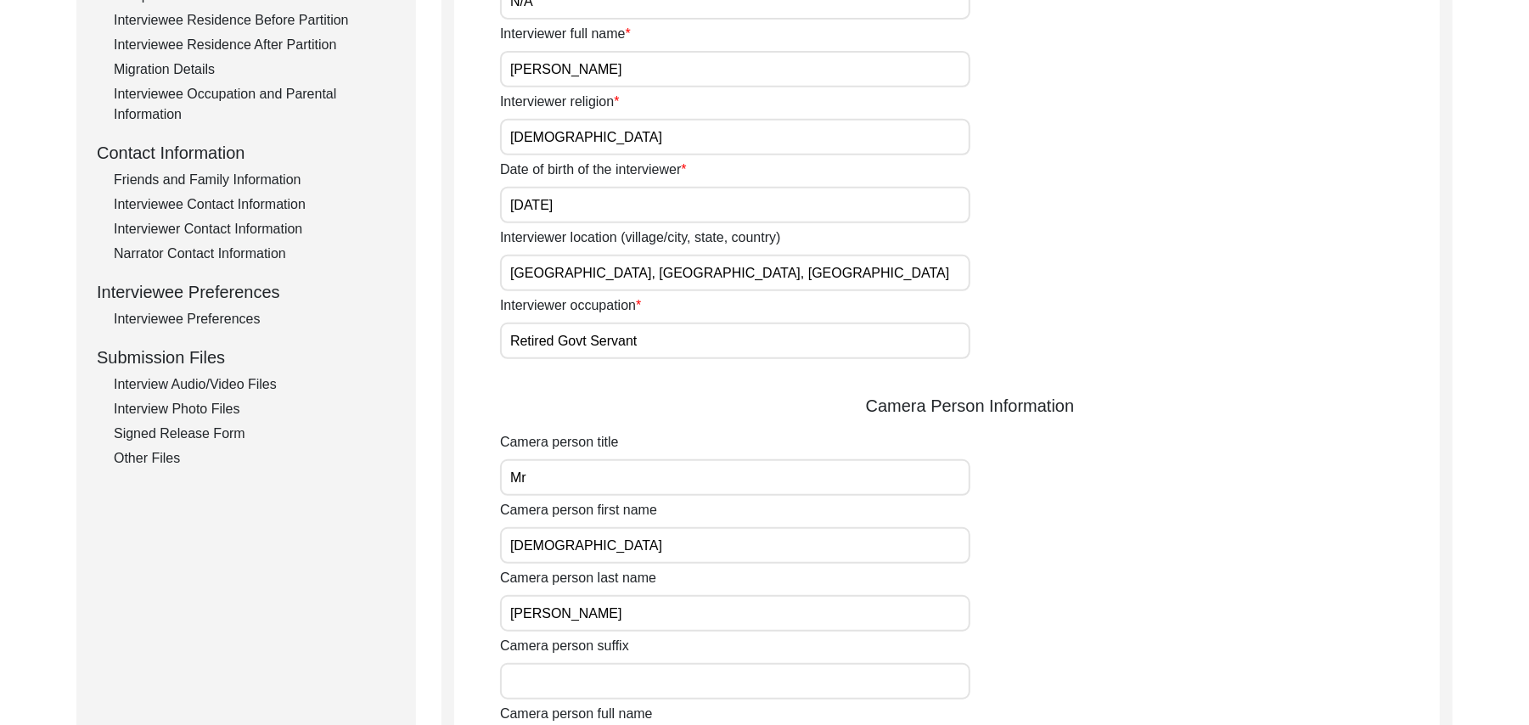
type input "Sarfraz"
click at [560, 684] on input "Camera person suffix" at bounding box center [735, 681] width 470 height 37
paste input "N/A"
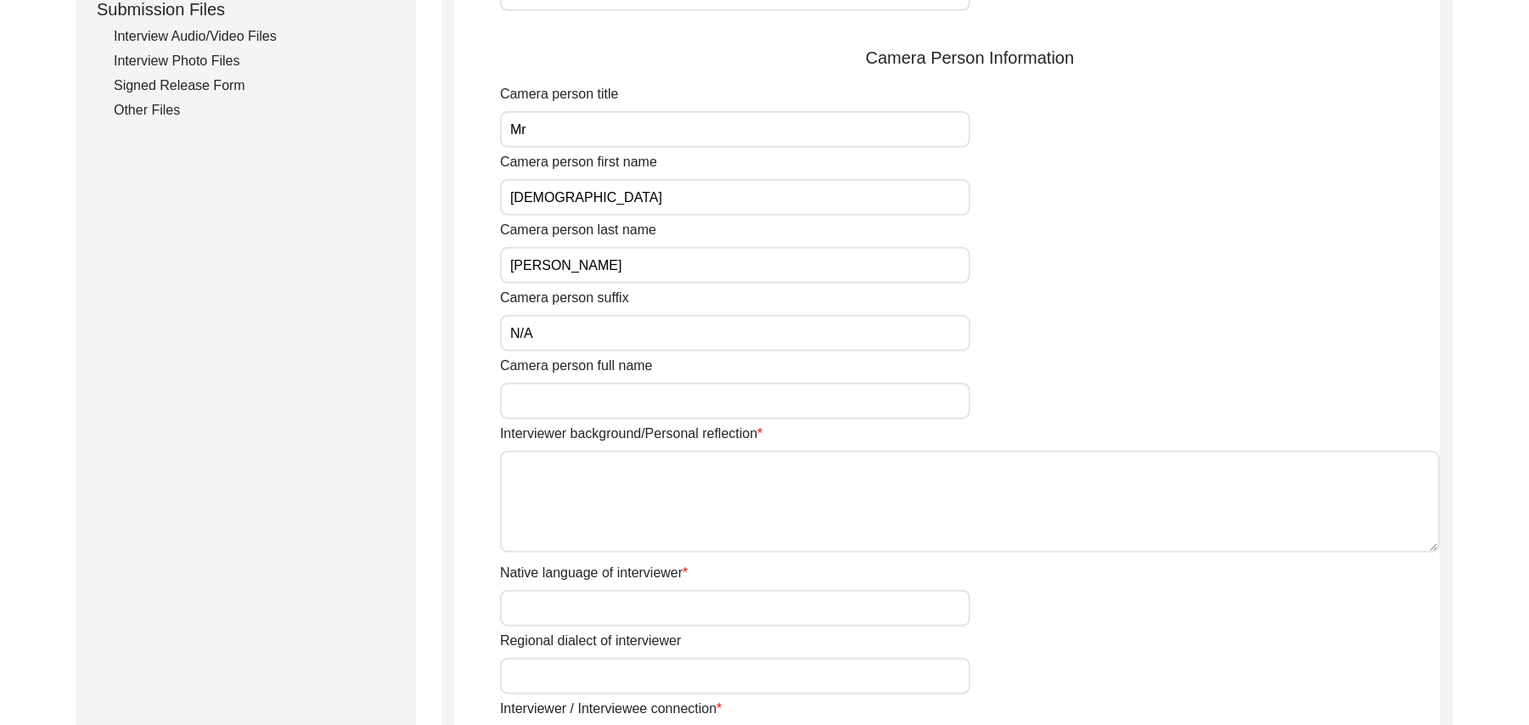
scroll to position [958, 0]
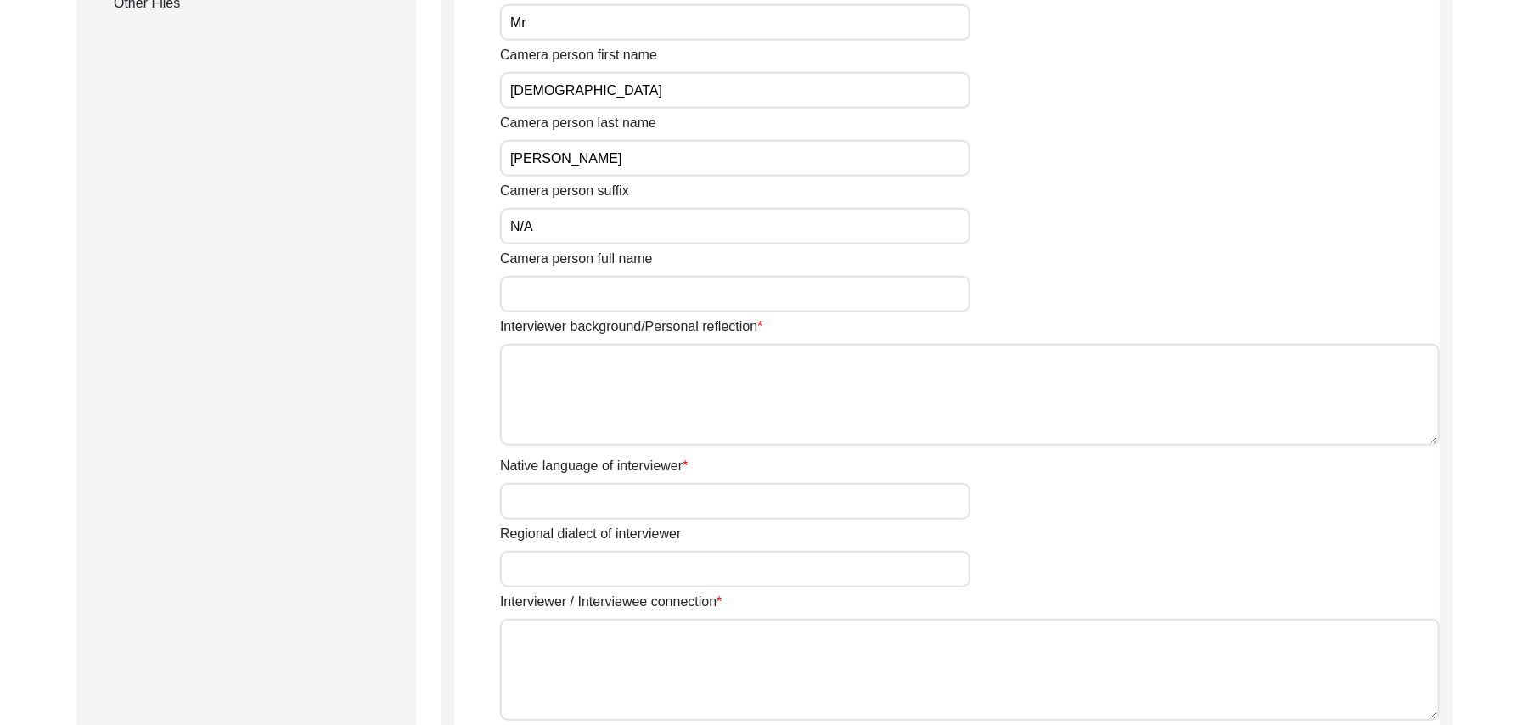
type input "N/A"
click at [650, 296] on input "Camera person full name" at bounding box center [735, 294] width 470 height 37
type input "Muhammad Sarfraz"
click at [637, 412] on textarea "Interviewer background/Personal reflection" at bounding box center [970, 395] width 940 height 102
type textarea "A graduate in the subjects of education and Islamic history"
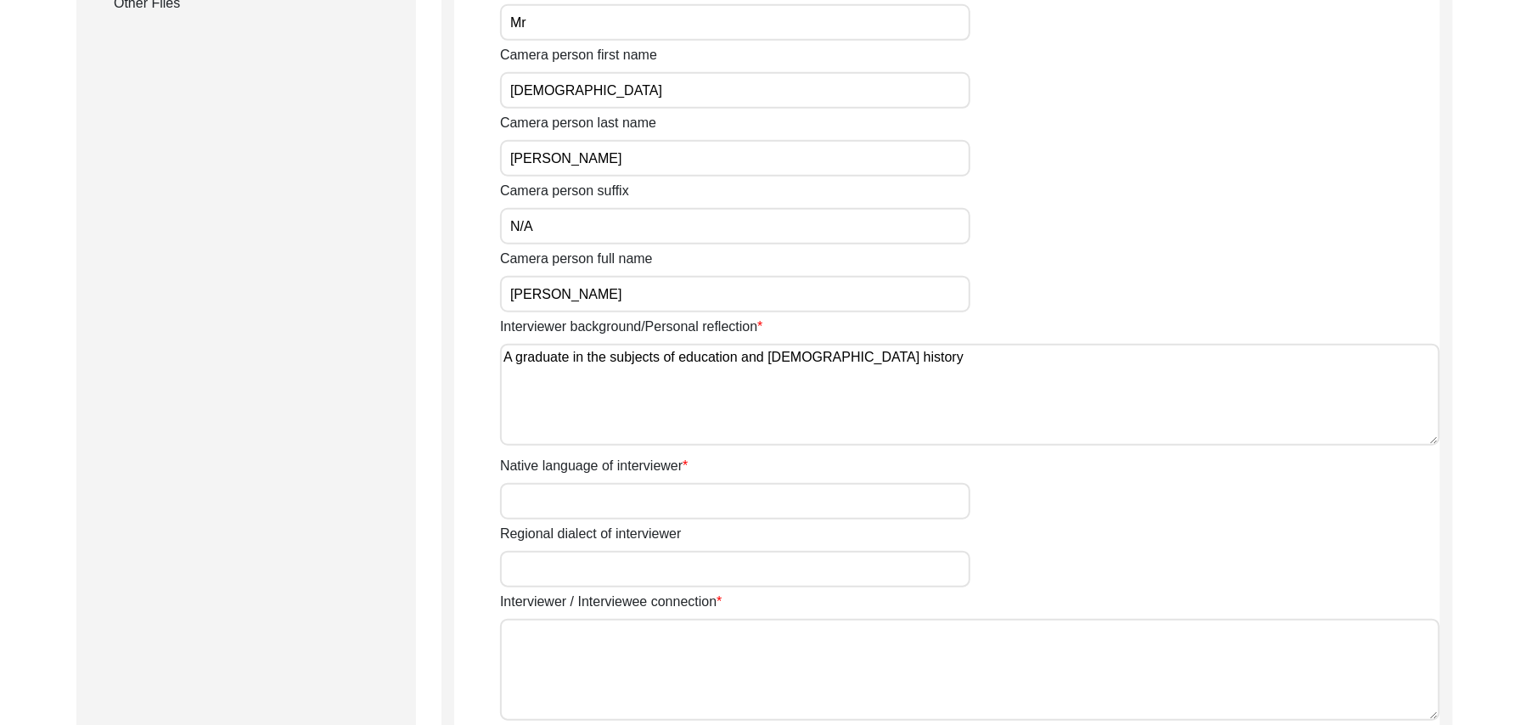
click at [640, 501] on input "Native language of interviewer" at bounding box center [735, 501] width 470 height 37
type input "Punjabi"
click at [637, 565] on input "Regional dialect of interviewer" at bounding box center [735, 569] width 470 height 37
type input "Malwai"
click at [643, 657] on textarea "Interviewer / Interviewee connection" at bounding box center [970, 670] width 940 height 102
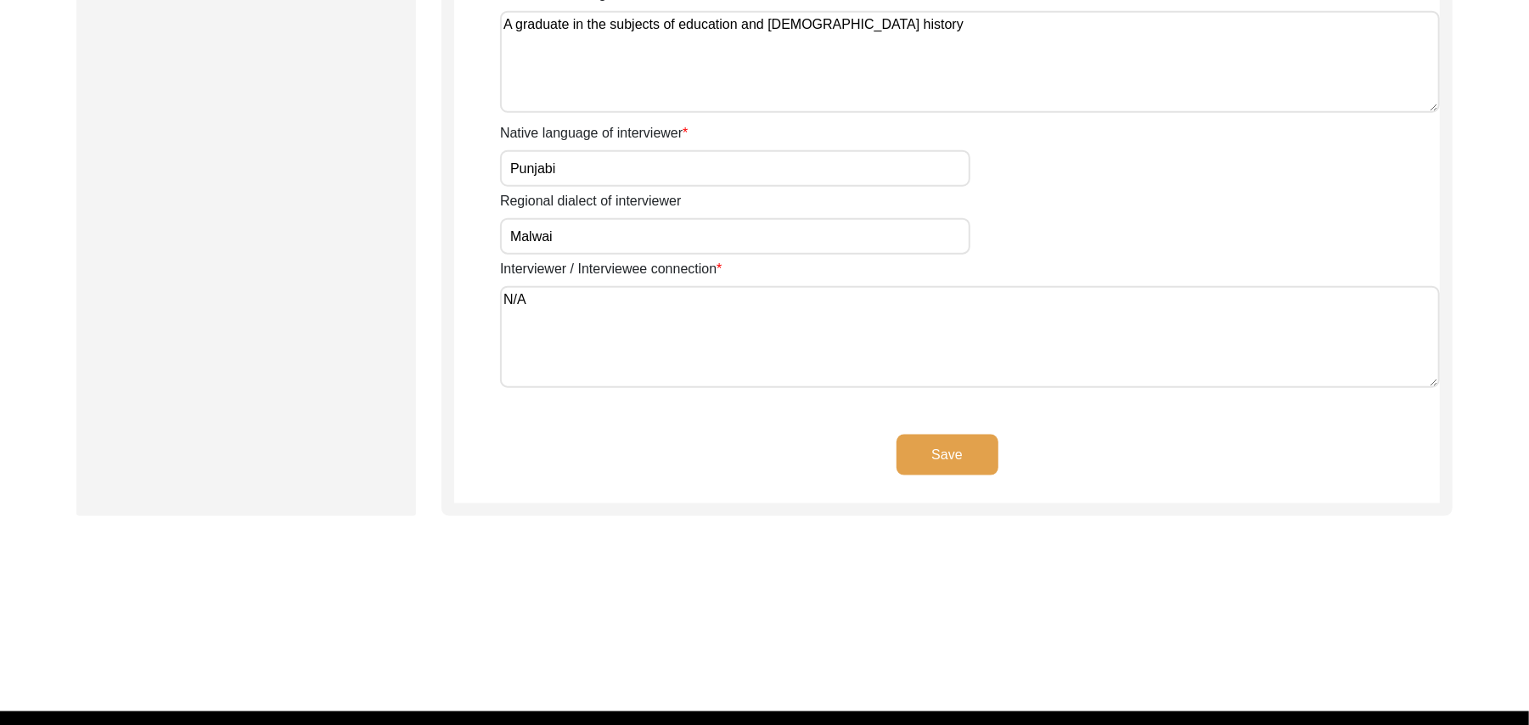
scroll to position [1321, 0]
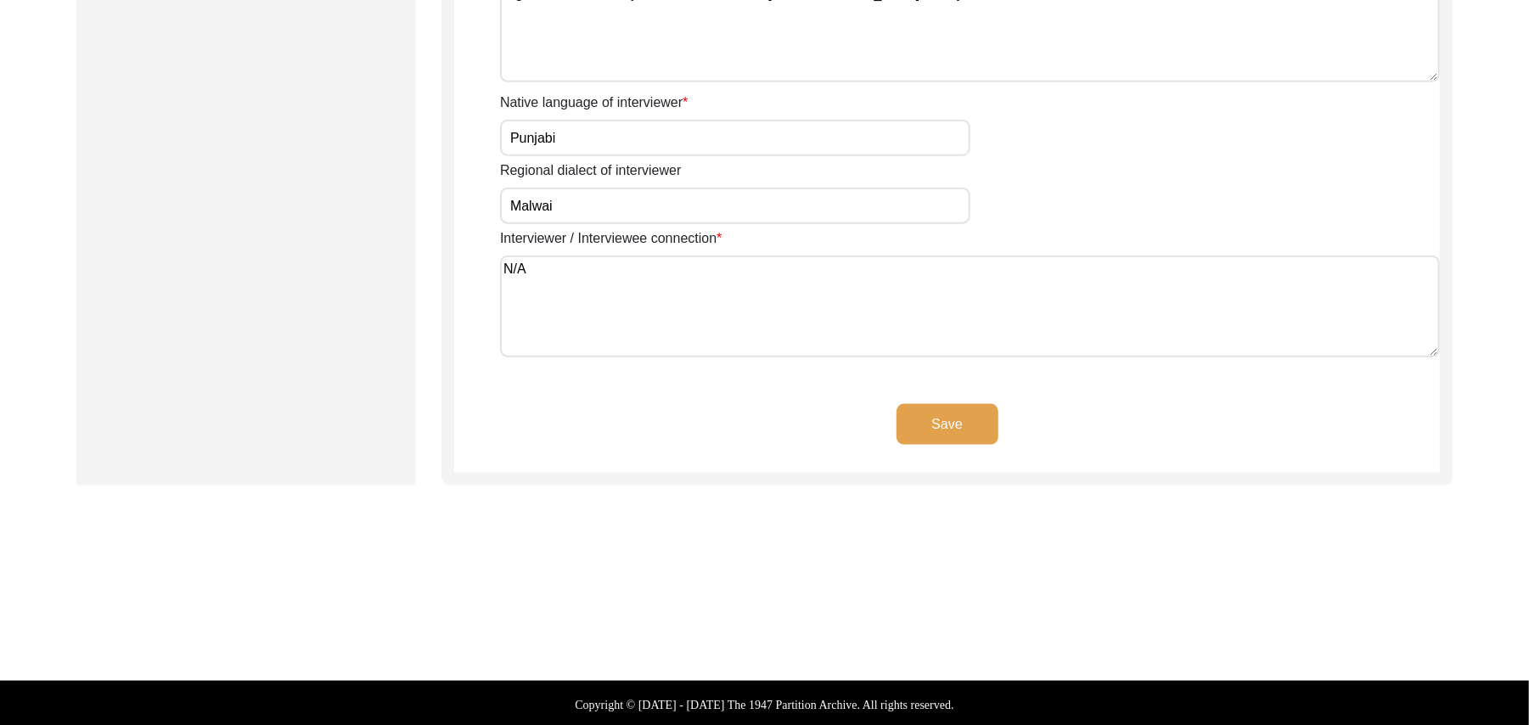
type textarea "N/A"
click at [951, 409] on button "Save" at bounding box center [948, 424] width 102 height 41
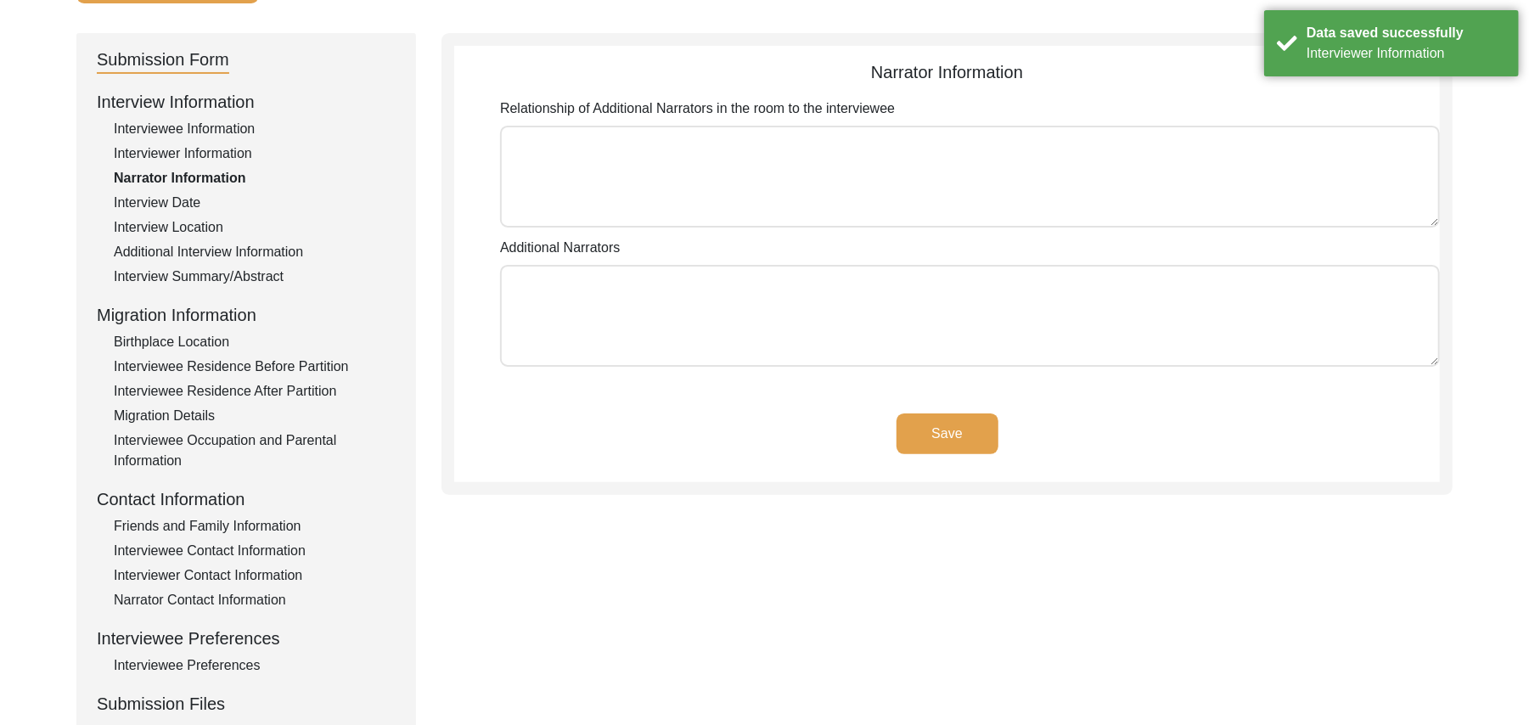
scroll to position [136, 0]
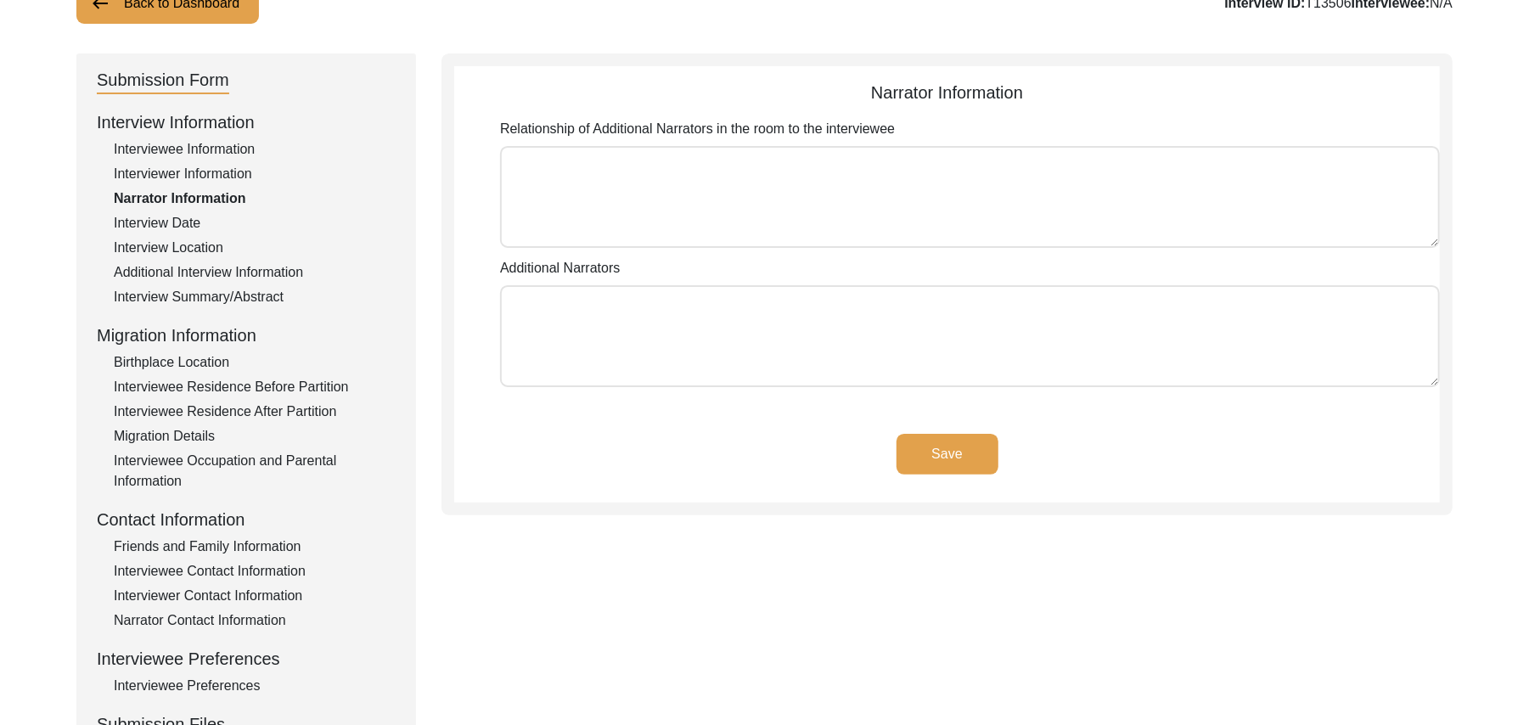
click at [819, 194] on textarea "Relationship of Additional Narrators in the room to the interviewee" at bounding box center [970, 197] width 940 height 102
paste textarea "N/A"
type textarea "N/A"
click at [739, 327] on textarea "Additional Narrators" at bounding box center [970, 336] width 940 height 102
paste textarea "N/A"
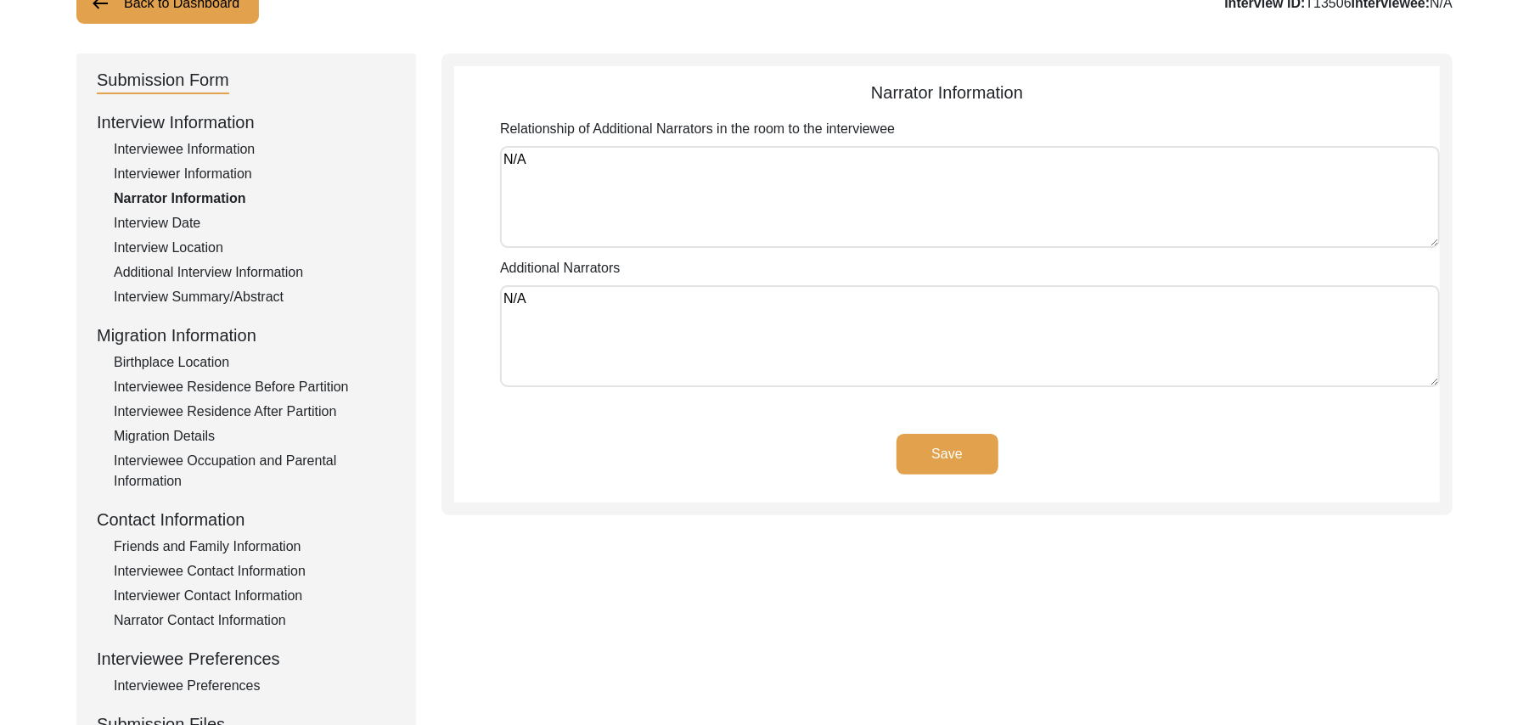
type textarea "N/A"
click at [932, 449] on button "Save" at bounding box center [948, 454] width 102 height 41
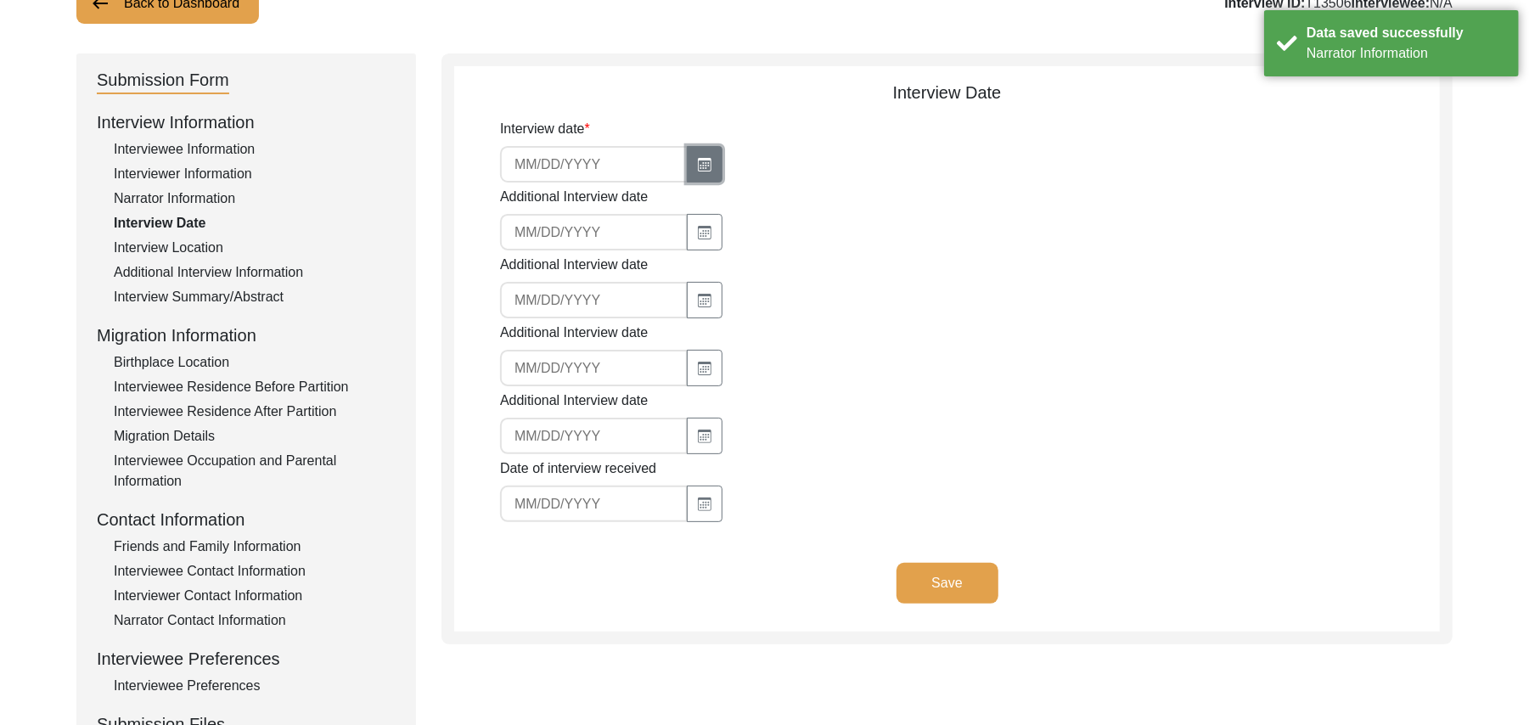
click at [698, 160] on icon "button" at bounding box center [705, 165] width 14 height 14
select select "8"
select select "2025"
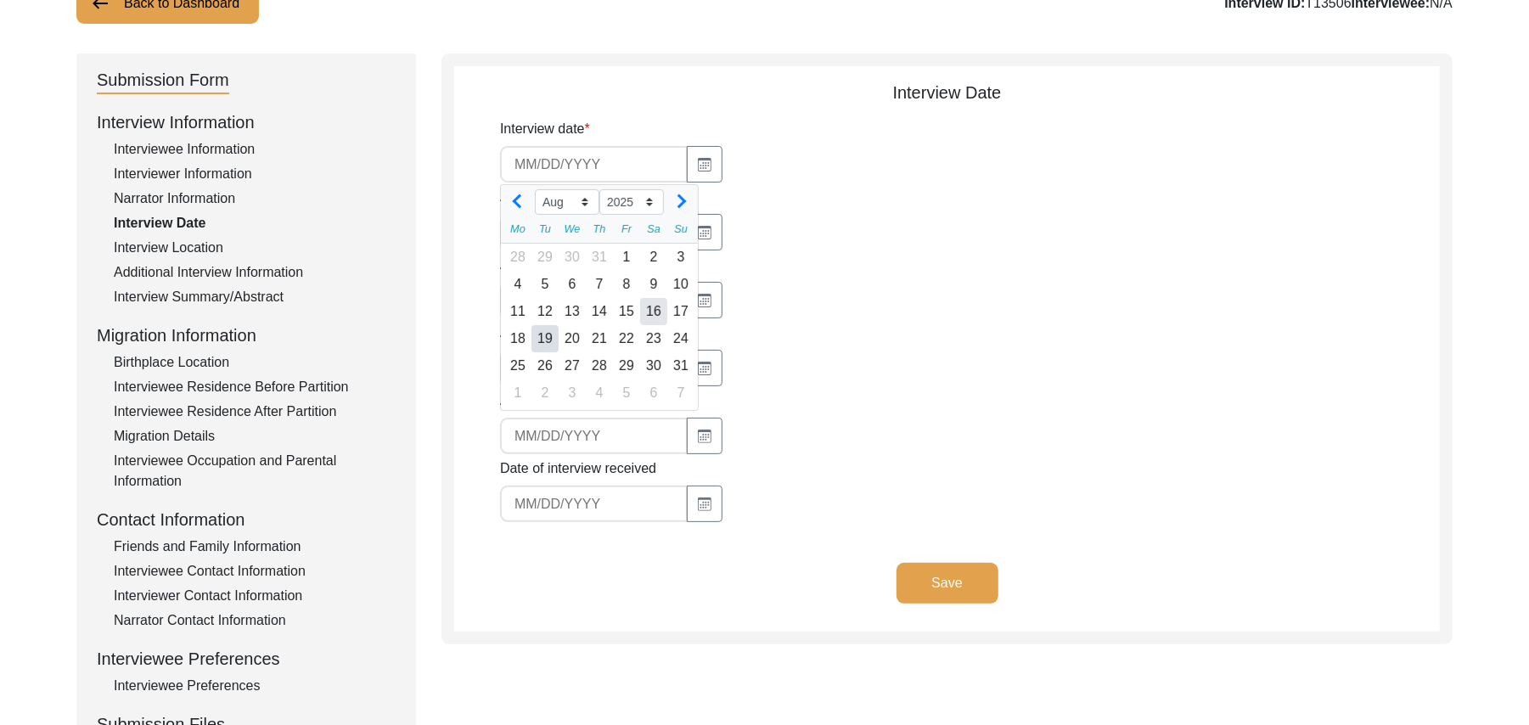
click at [657, 302] on div "16" at bounding box center [653, 311] width 27 height 27
type input "8/16/2025"
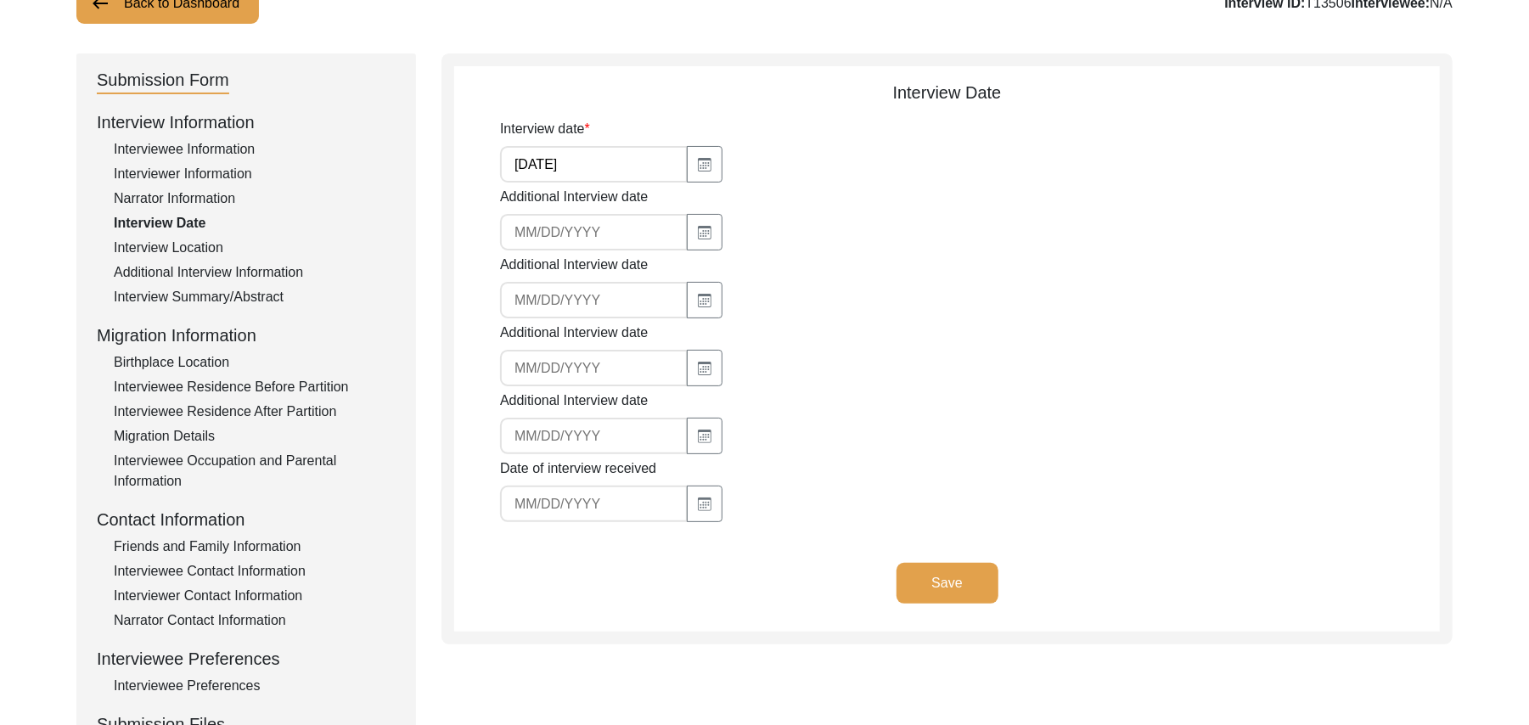
click at [917, 575] on button "Save" at bounding box center [948, 583] width 102 height 41
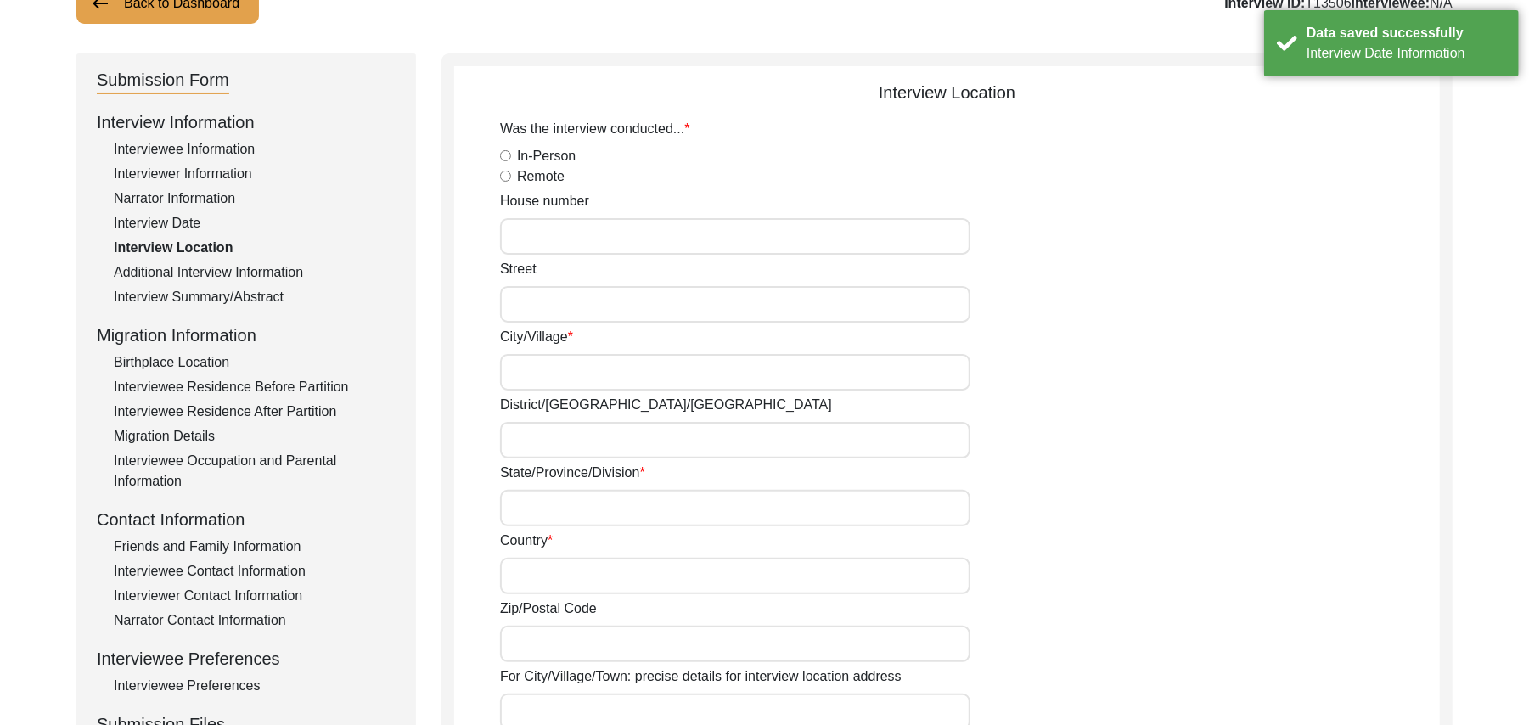
click at [508, 154] on input "In-Person" at bounding box center [505, 155] width 11 height 11
radio input "true"
click at [542, 236] on input "House number" at bounding box center [735, 236] width 470 height 37
paste input "N/A"
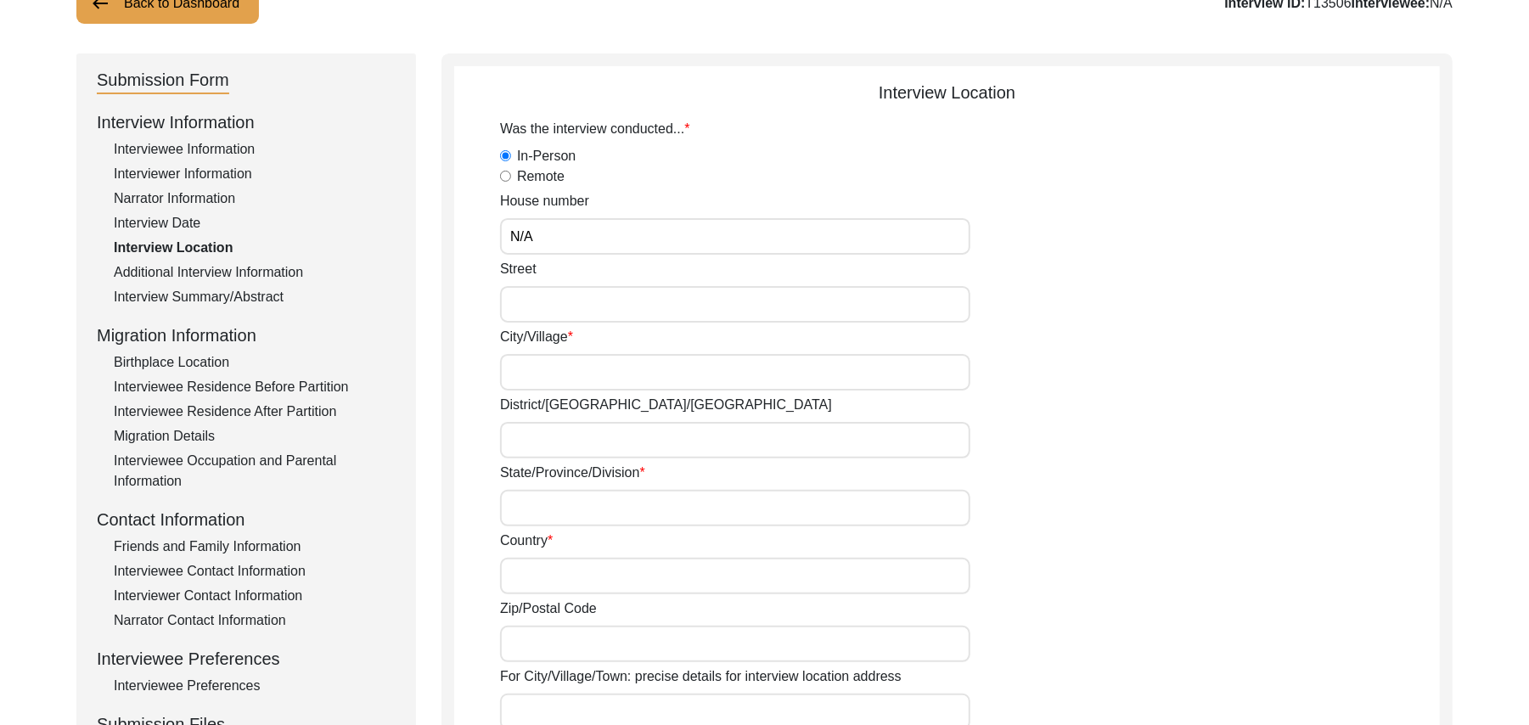
type input "N/A"
click at [543, 307] on input "Street" at bounding box center [735, 304] width 470 height 37
paste input "N/A"
type input "N/A"
click at [540, 367] on input "City/Village" at bounding box center [735, 372] width 470 height 37
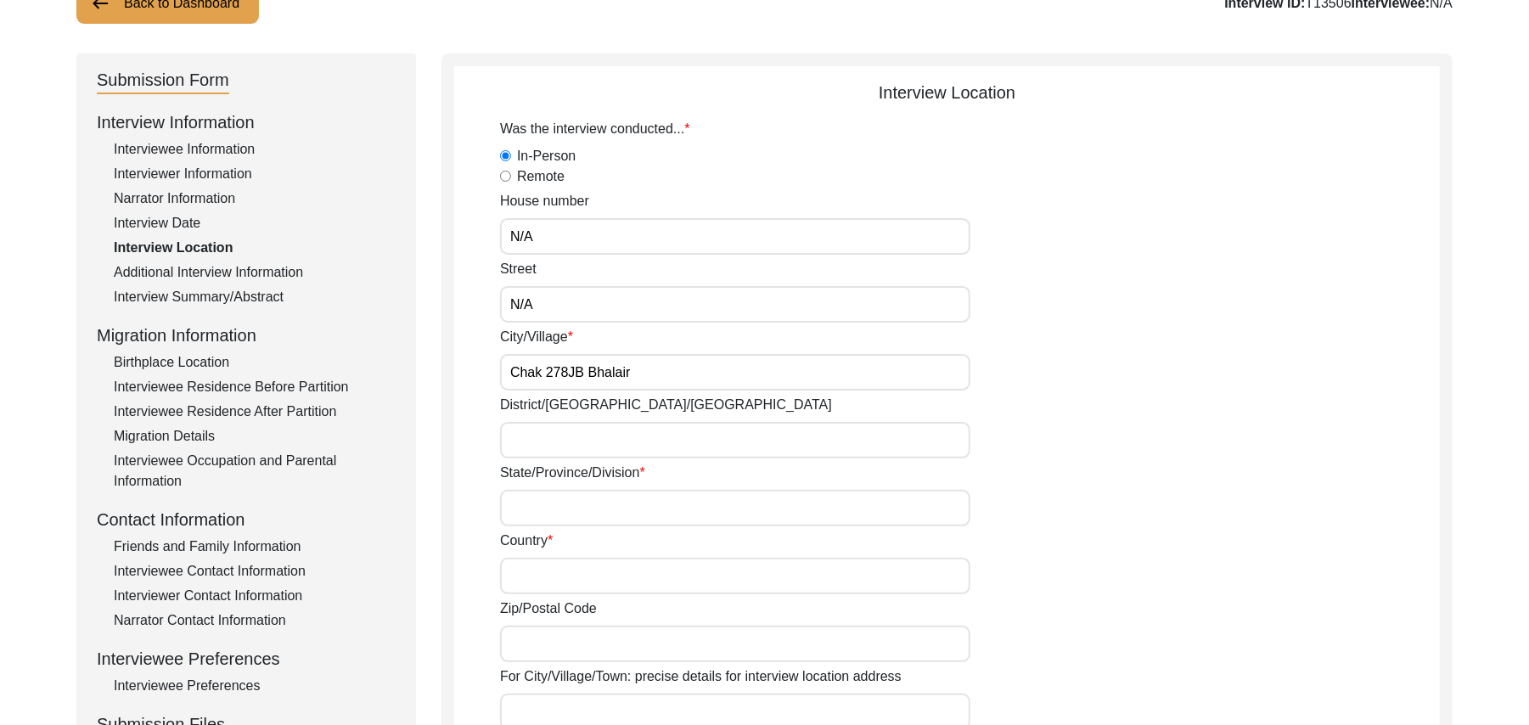
type input "Chak 278JB Bhalair"
click at [521, 445] on input "District/tehsil/Jilla" at bounding box center [735, 440] width 470 height 37
type input "Toba Tek Singh/ Gojra"
click at [517, 500] on input "State/Province/Division" at bounding box center [735, 508] width 470 height 37
type input "Punjab"
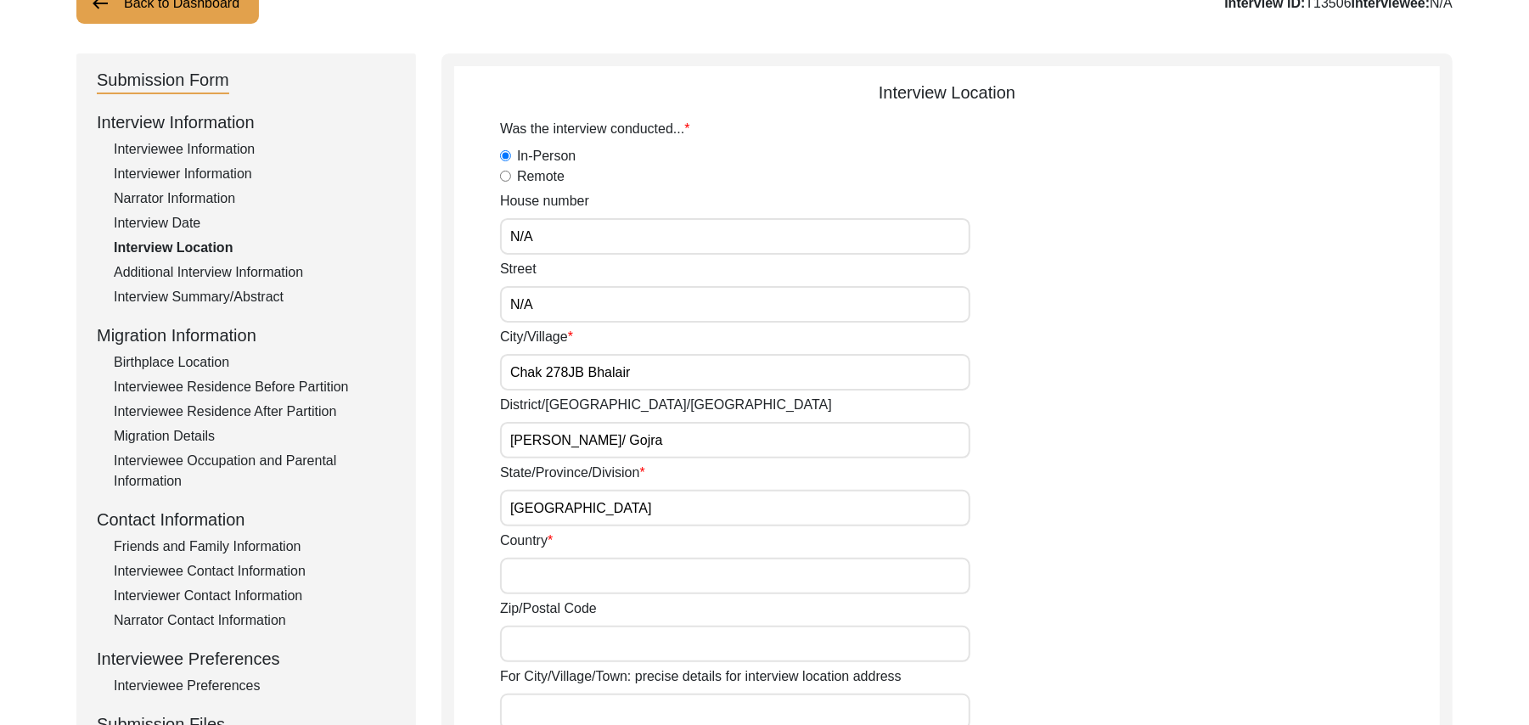
click at [523, 577] on input "Country" at bounding box center [735, 576] width 470 height 37
type input "Pakistan"
click at [554, 639] on input "Zip/Postal Code" at bounding box center [735, 644] width 470 height 37
type input "add"
click at [561, 708] on input "For City/Village/Town: precise details for interview location address" at bounding box center [735, 712] width 470 height 37
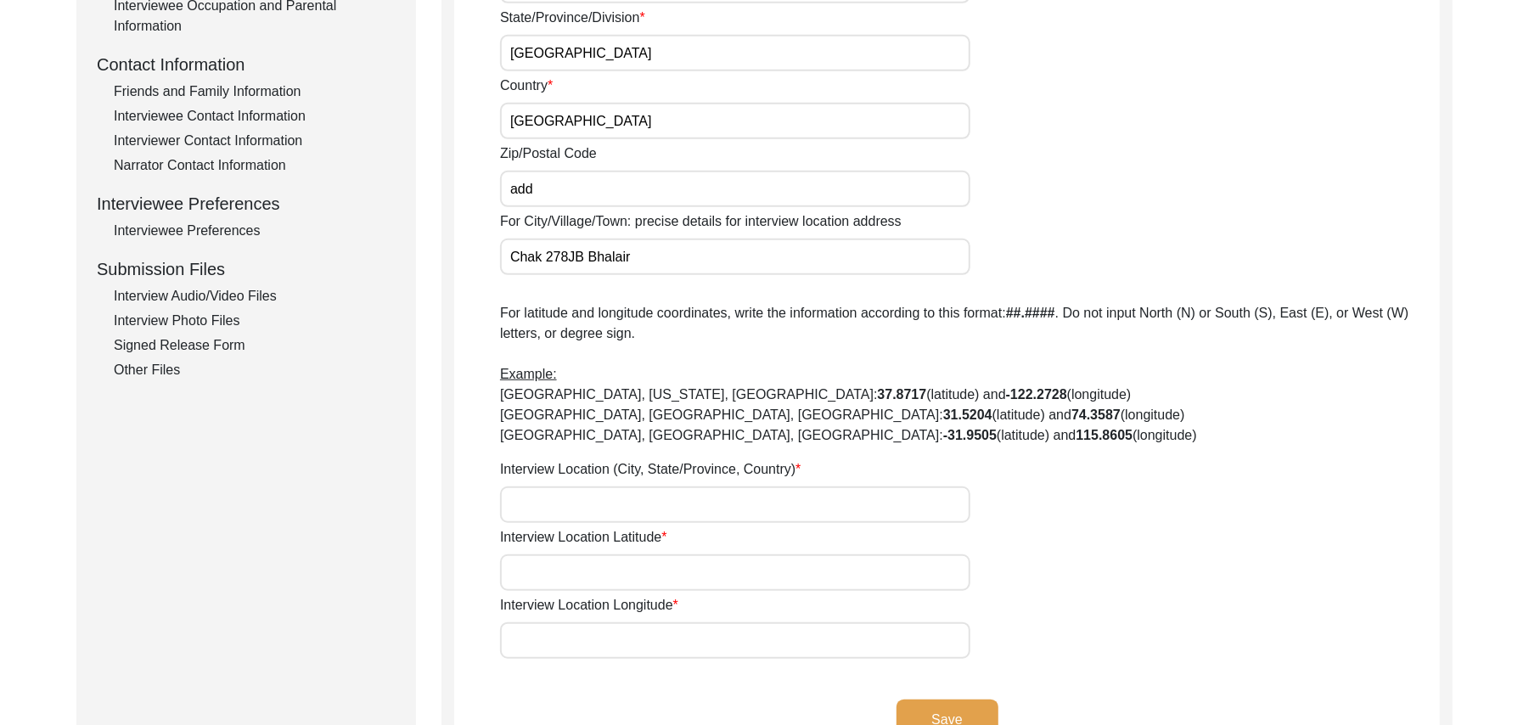
scroll to position [652, 0]
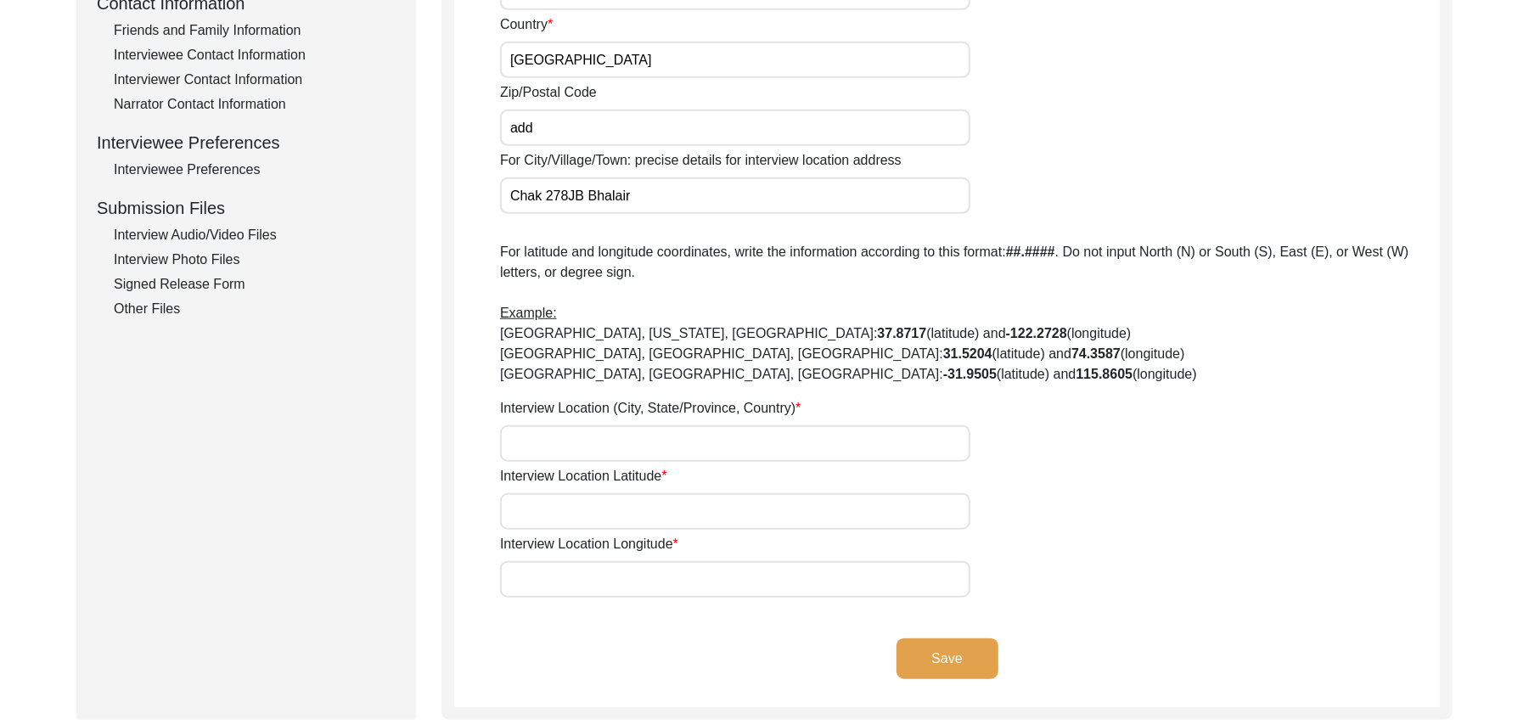
type input "Chak 278JB Bhalair"
click at [555, 443] on input "Interview Location (City, State/Province, Country)" at bounding box center [735, 443] width 470 height 37
type input "Chak 278JB Bhalair, Punjab, Pakistan"
click at [551, 517] on input "Interview Location Latitude" at bounding box center [735, 511] width 470 height 37
paste input "N/A"
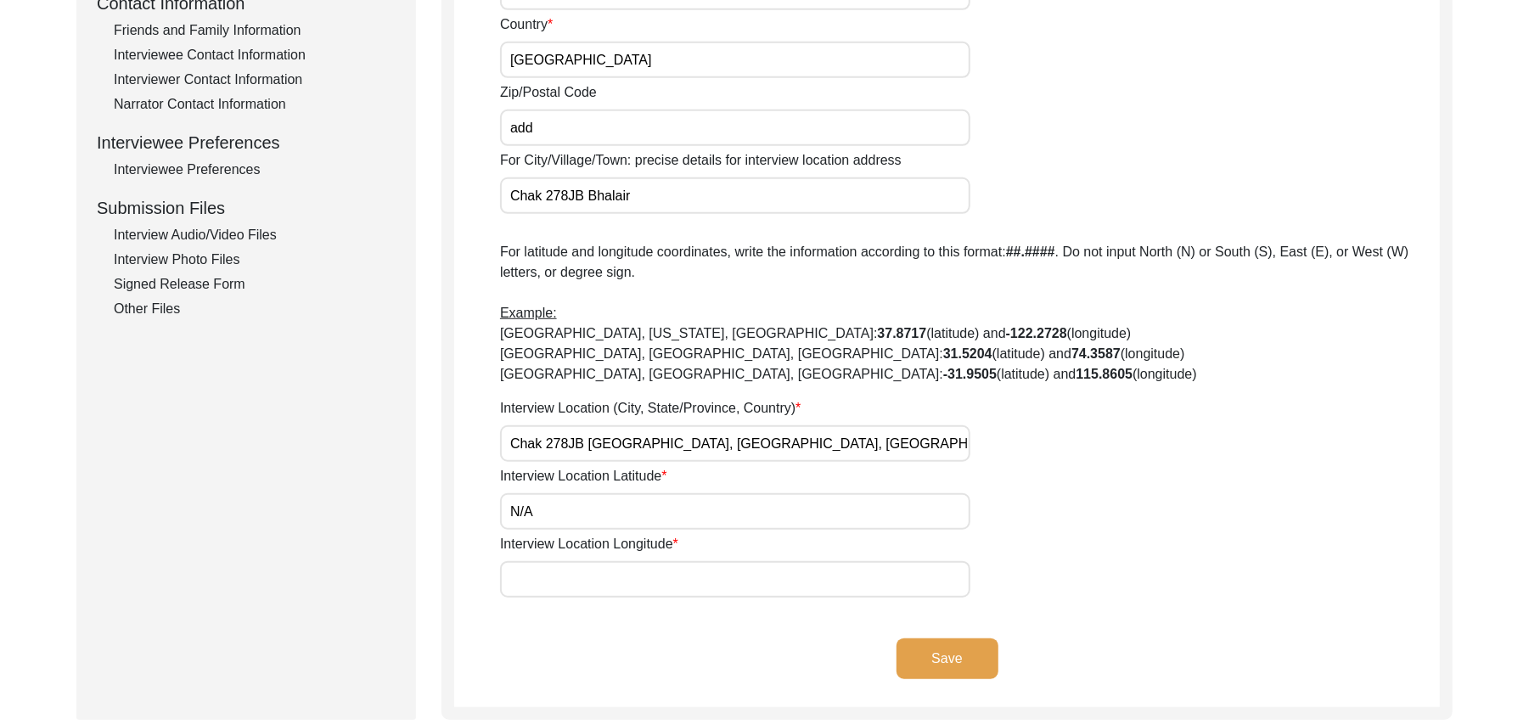
type input "N/A"
click at [551, 578] on input "Interview Location Longitude" at bounding box center [735, 579] width 470 height 37
paste input "N/A"
type input "N/A"
click at [915, 650] on button "Save" at bounding box center [948, 659] width 102 height 41
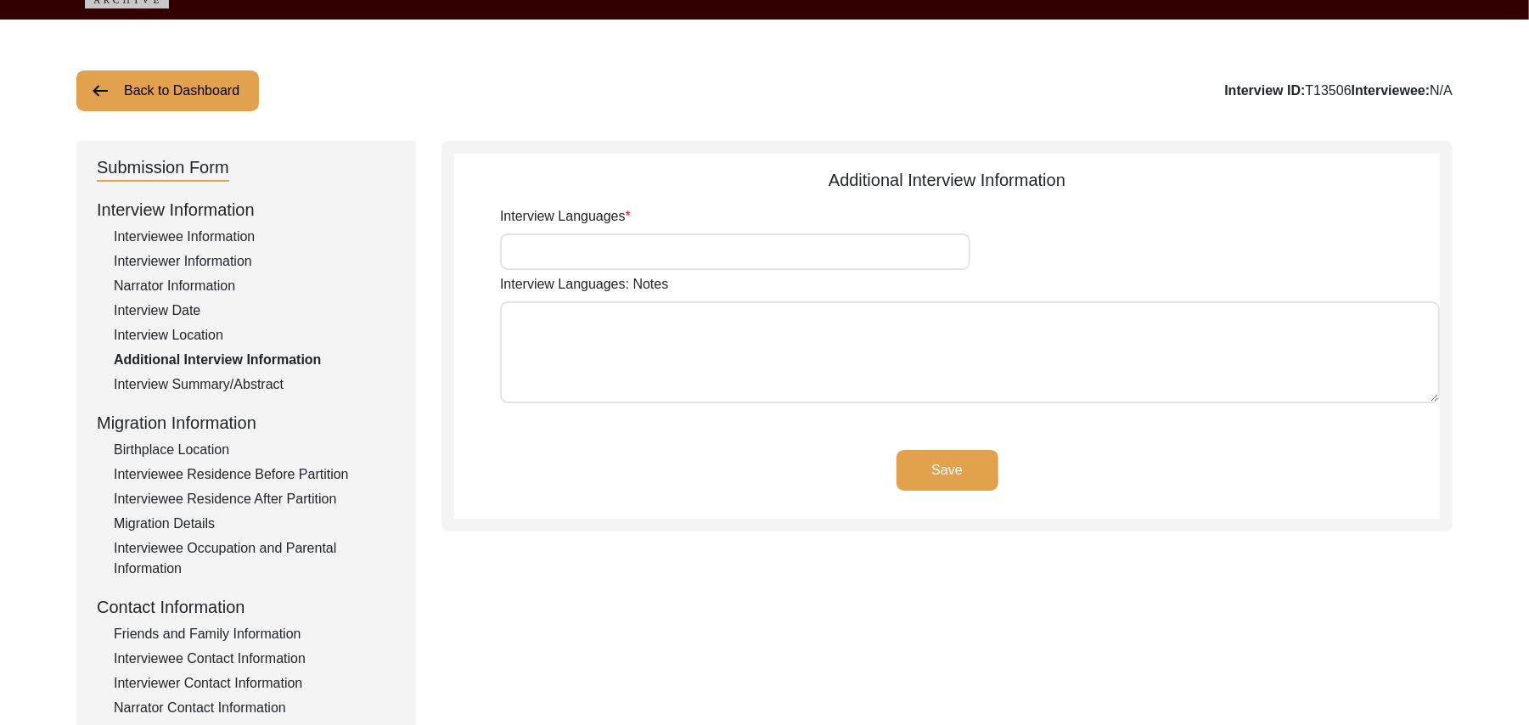
scroll to position [36, 0]
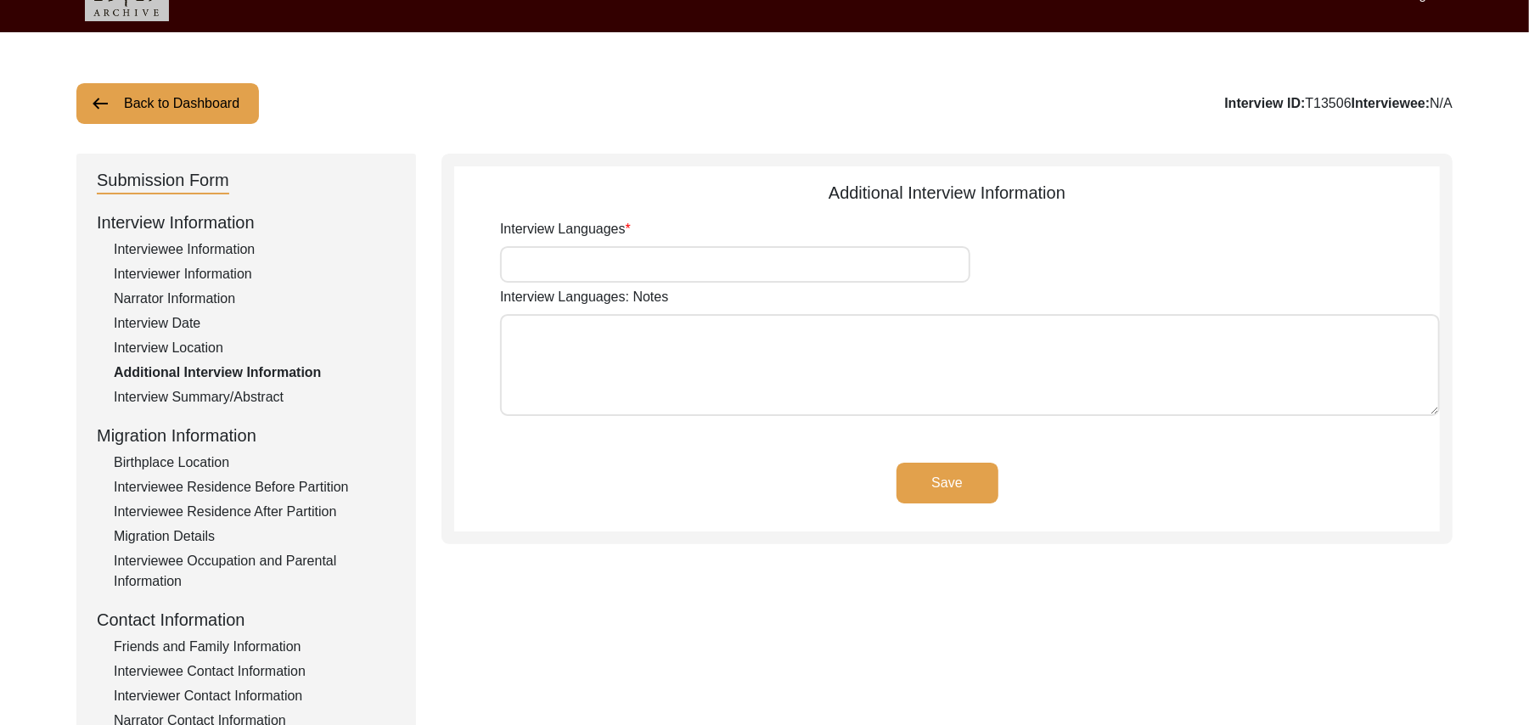
click at [734, 279] on input "Interview Languages" at bounding box center [735, 264] width 470 height 37
type input "Punjabi"
click at [728, 353] on textarea "Interview Languages: Notes" at bounding box center [970, 365] width 940 height 102
paste textarea "N/A"
type textarea "N/A"
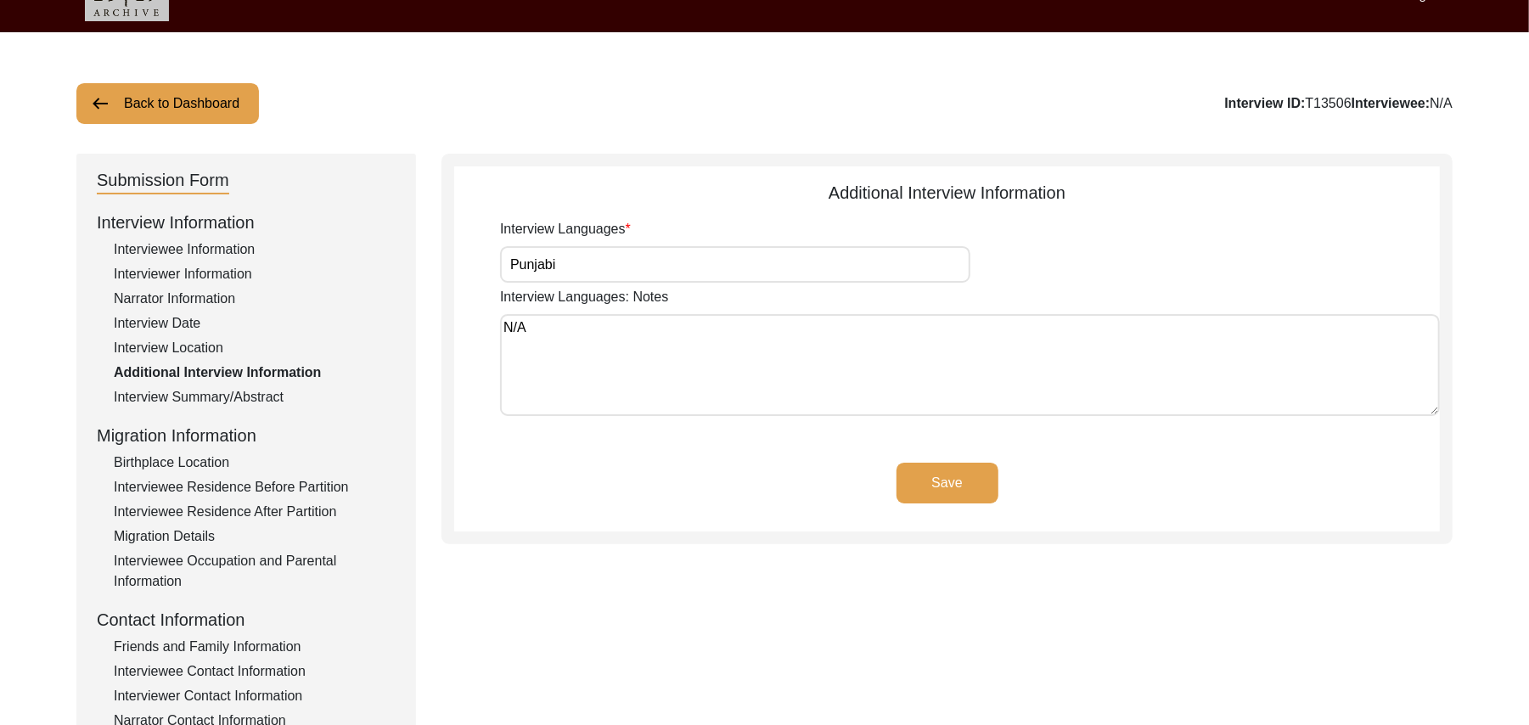
click at [921, 472] on button "Save" at bounding box center [948, 483] width 102 height 41
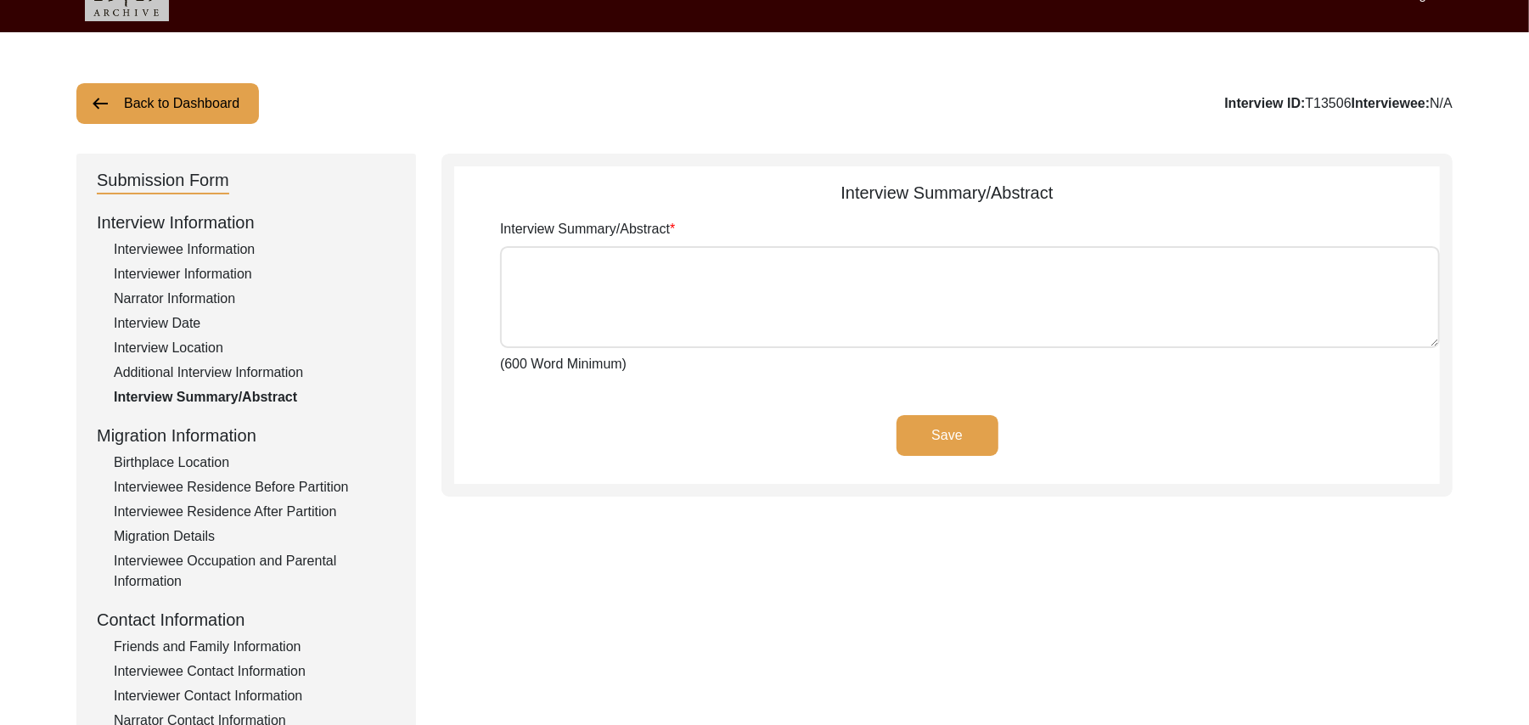
click at [300, 515] on div "Interviewee Residence After Partition" at bounding box center [255, 512] width 282 height 20
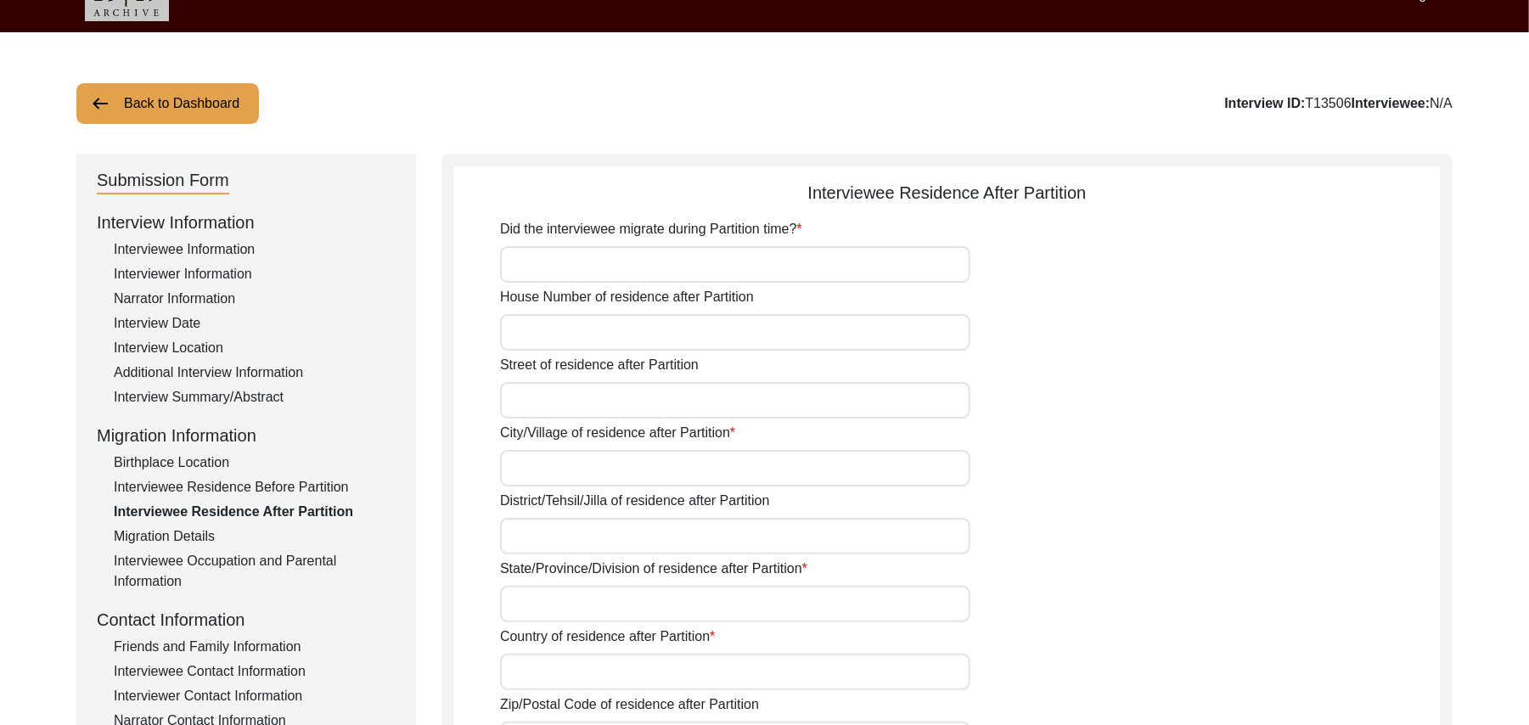
click at [613, 260] on input "Did the interviewee migrate during Partition time?" at bounding box center [735, 264] width 470 height 37
type input "Yes"
click at [592, 341] on input "House Number of residence after Partition" at bounding box center [735, 332] width 470 height 37
paste input "N/A"
type input "N/A"
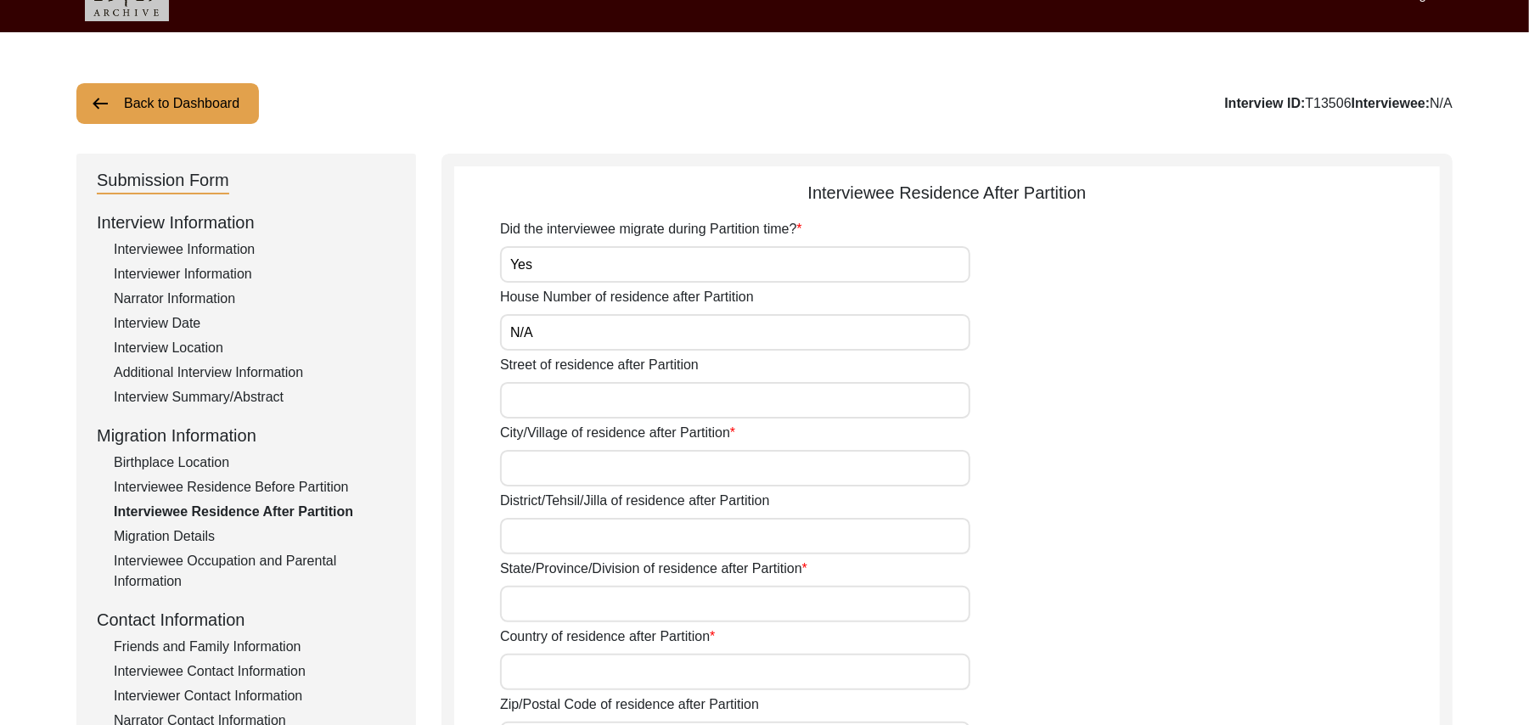
click at [574, 401] on input "Street of residence after Partition" at bounding box center [735, 400] width 470 height 37
paste input "N/A"
type input "N/A"
click at [558, 469] on input "City/Village of residence after Partition" at bounding box center [735, 468] width 470 height 37
type input "Chak 278JB Bhalair"
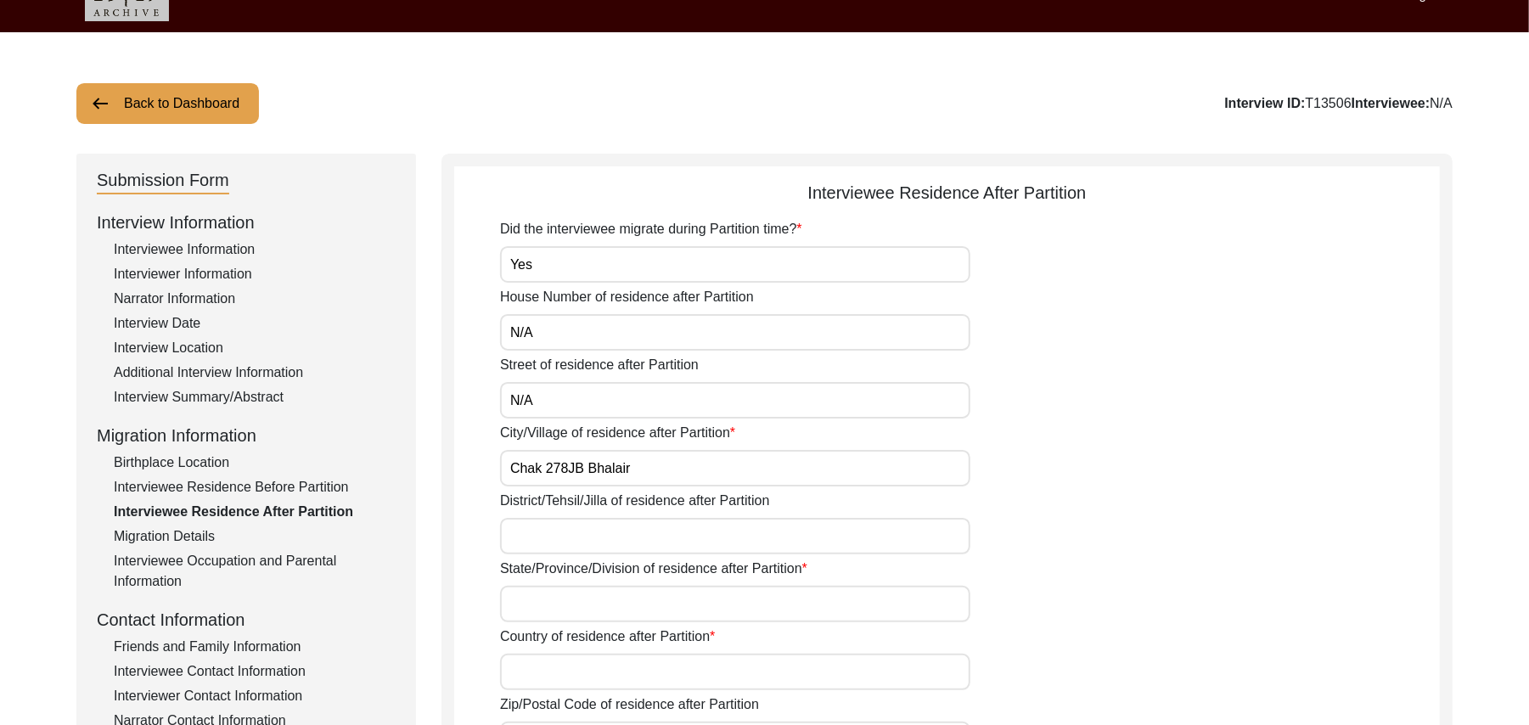
click at [552, 538] on input "District/Tehsil/Jilla of residence after Partition" at bounding box center [735, 536] width 470 height 37
type input "Toba Tek Singh/ Gojra"
click at [551, 613] on input "State/Province/Division of residence after Partition" at bounding box center [735, 604] width 470 height 37
type input "Punjab"
click at [541, 676] on input "Country of residence after Partition" at bounding box center [735, 672] width 470 height 37
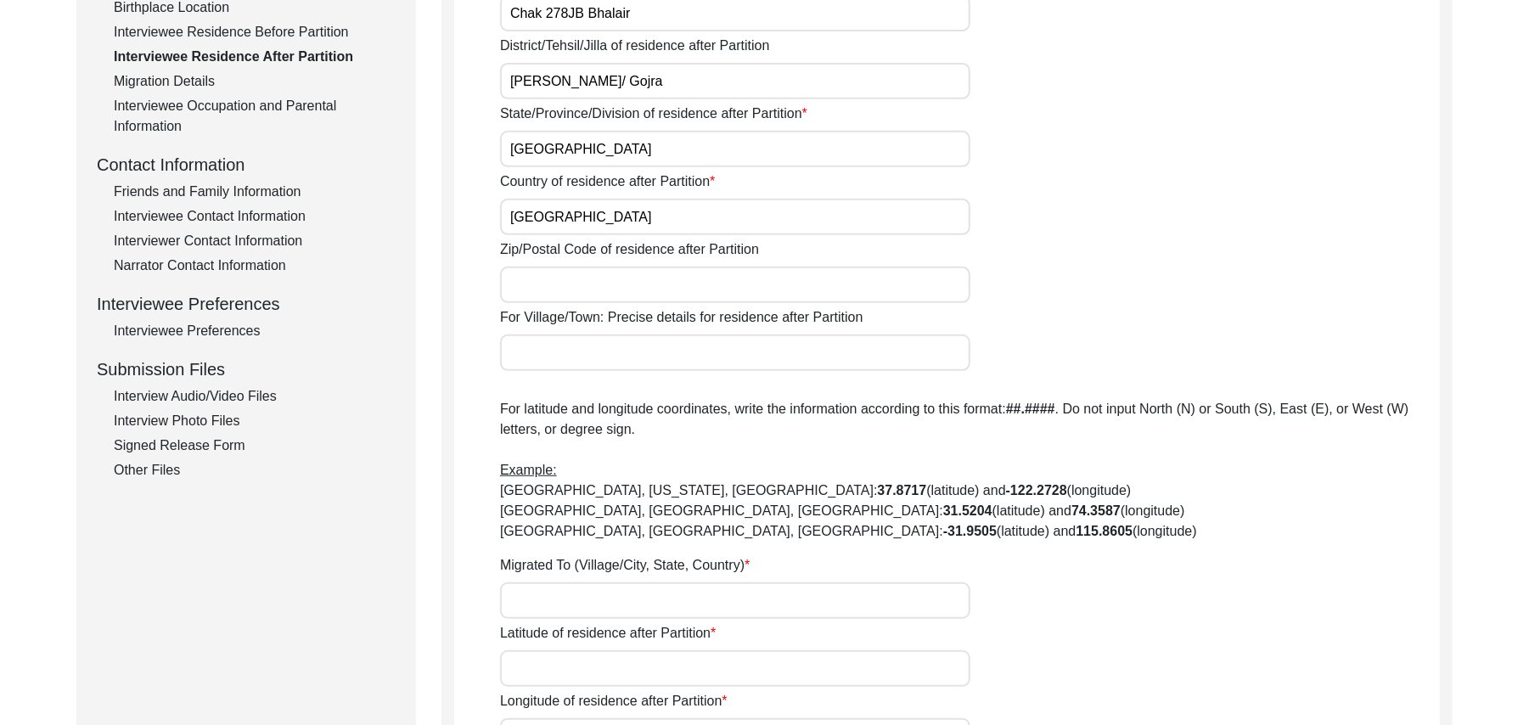
scroll to position [537, 0]
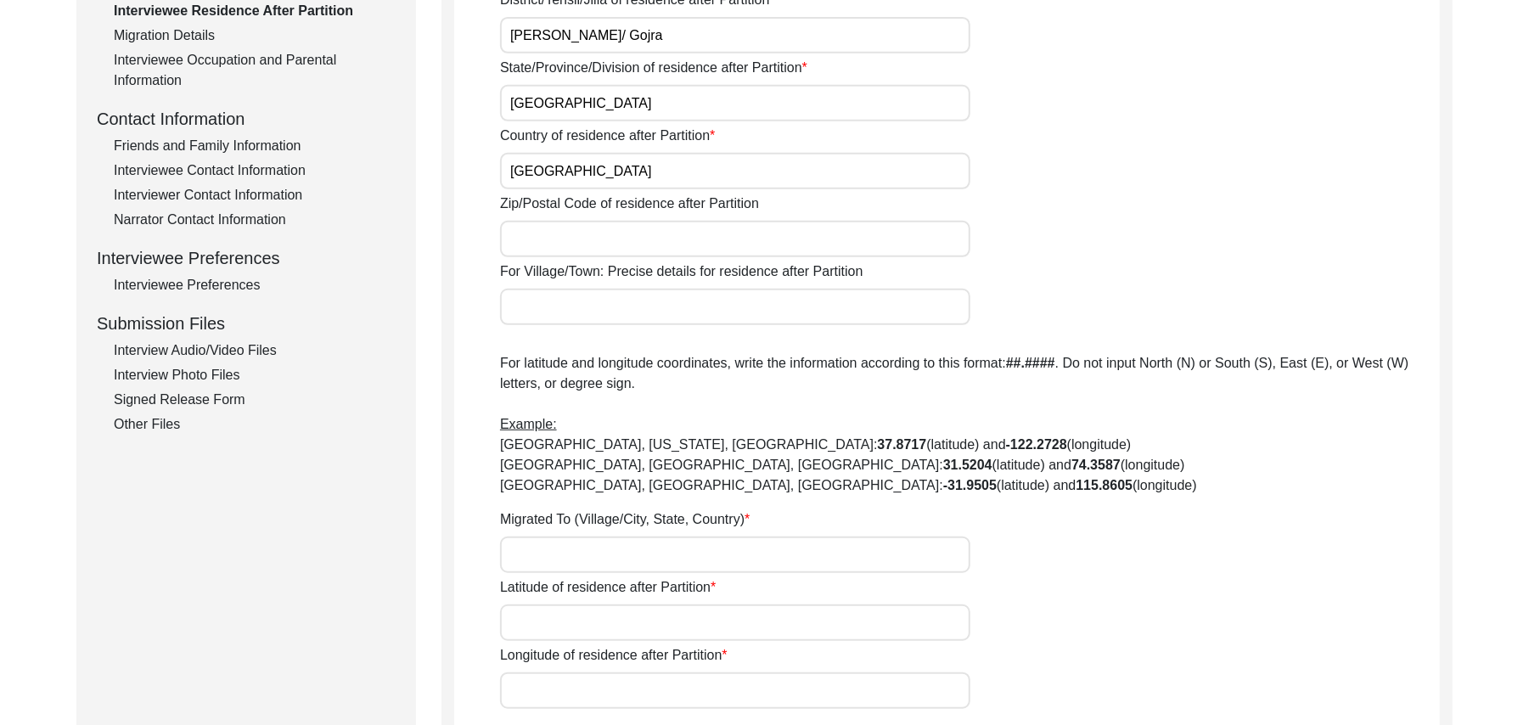
type input "Pakistan"
click at [640, 241] on input "Zip/Postal Code of residence after Partition" at bounding box center [735, 239] width 470 height 37
type input "add"
click at [601, 303] on input "For Village/Town: Precise details for residence after Partition" at bounding box center [735, 307] width 470 height 37
type input "Chak 278JB Bhalair"
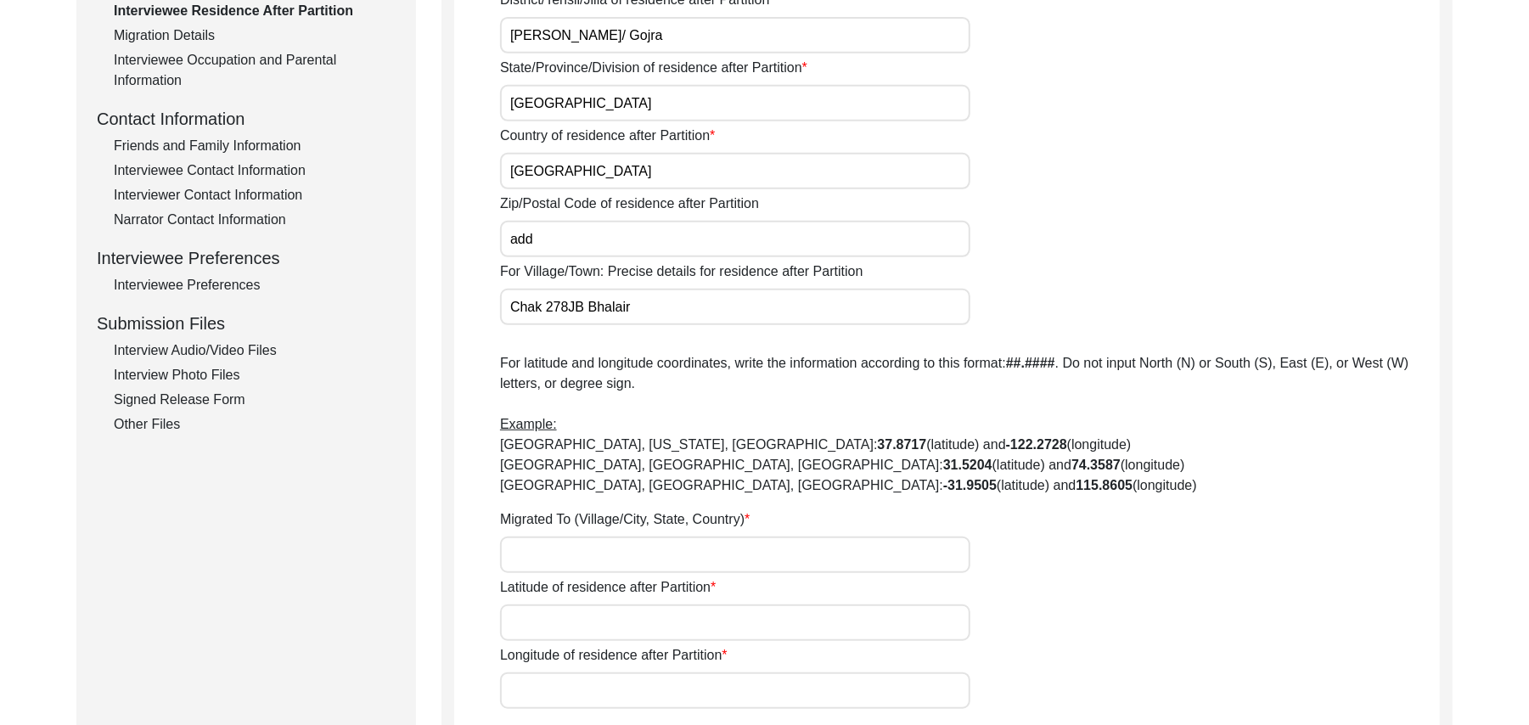
click at [561, 555] on input "Migrated To (Village/City, State, Country)" at bounding box center [735, 555] width 470 height 37
type input "Chak 278JB Bhalair, Punjab, Pakistan"
click at [565, 626] on input "Latitude of residence after Partition" at bounding box center [735, 623] width 470 height 37
paste input "N/A"
type input "N/A"
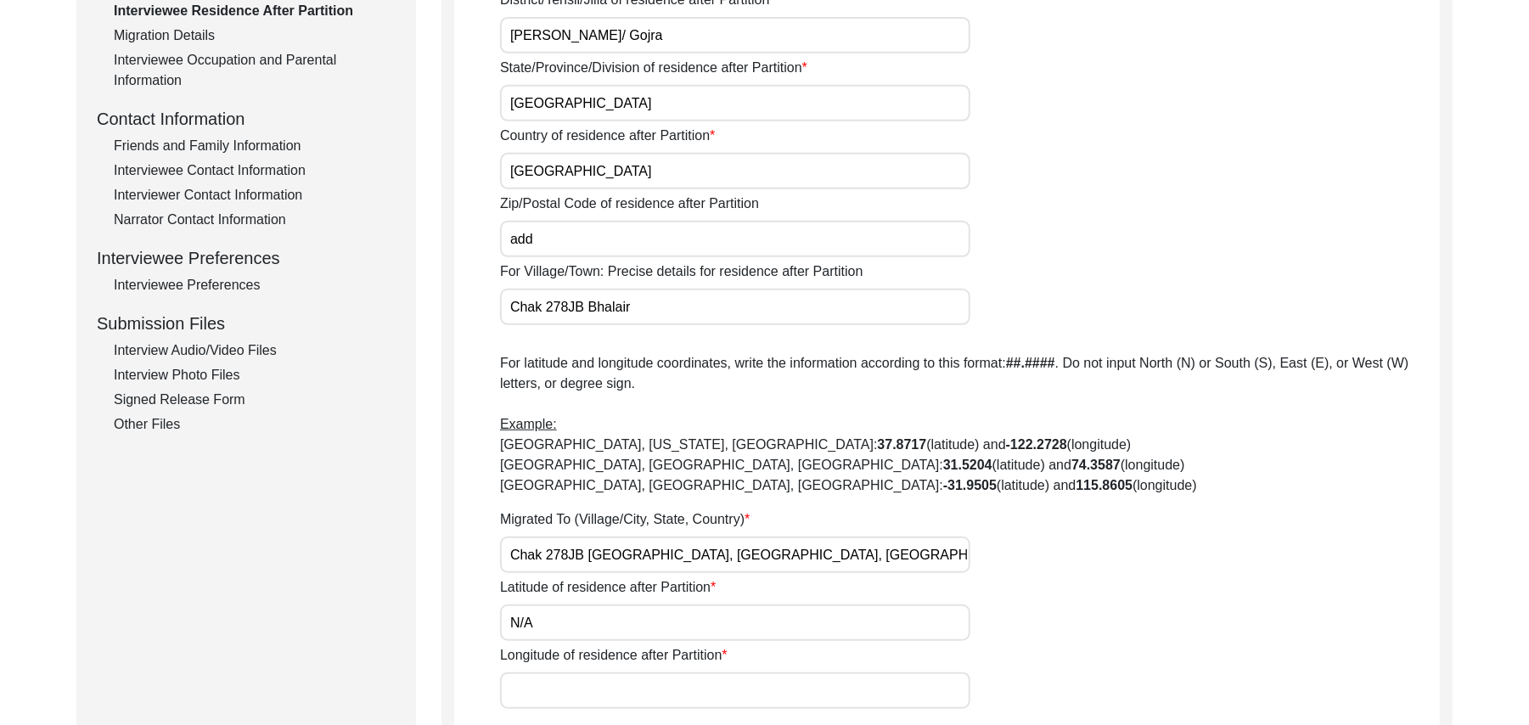
click at [555, 684] on input "Longitude of residence after Partition" at bounding box center [735, 691] width 470 height 37
paste input "N/A"
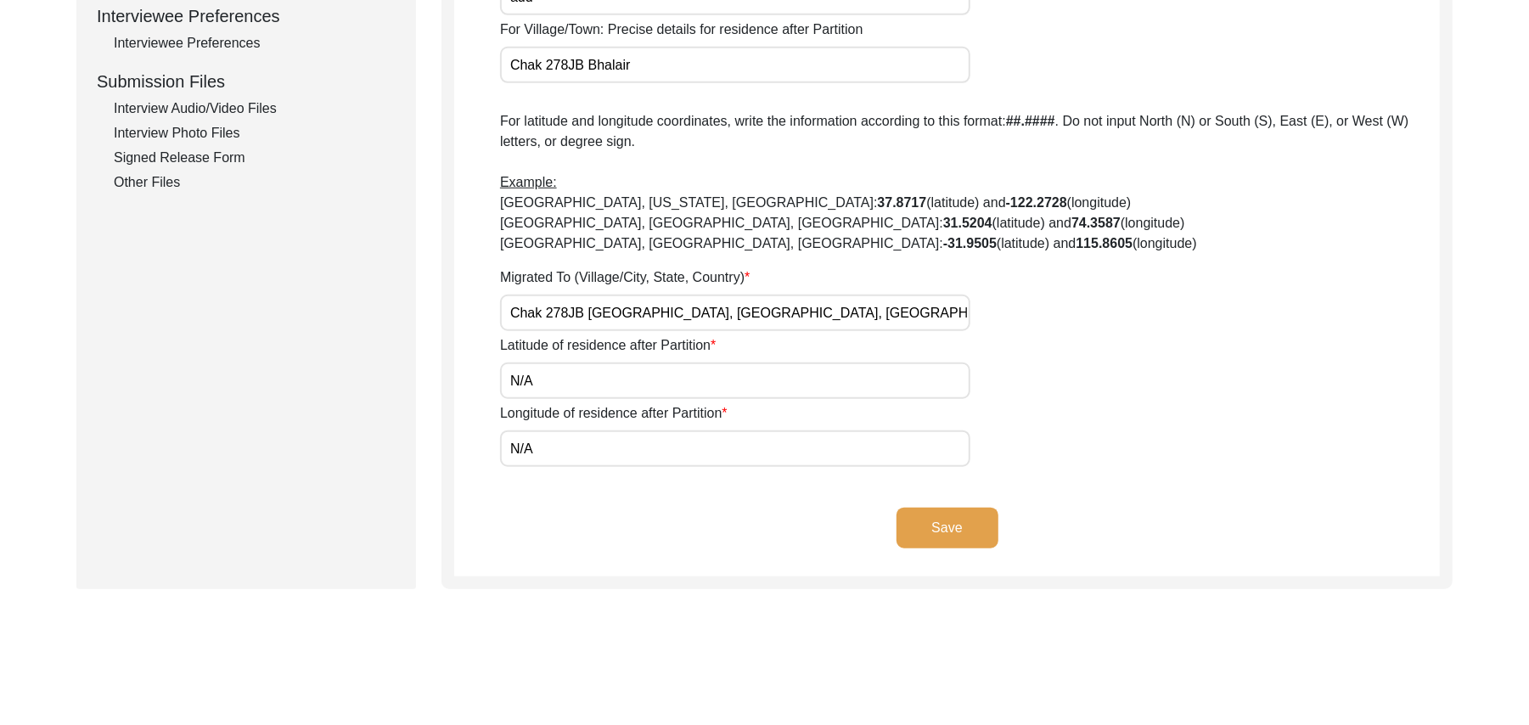
scroll to position [884, 0]
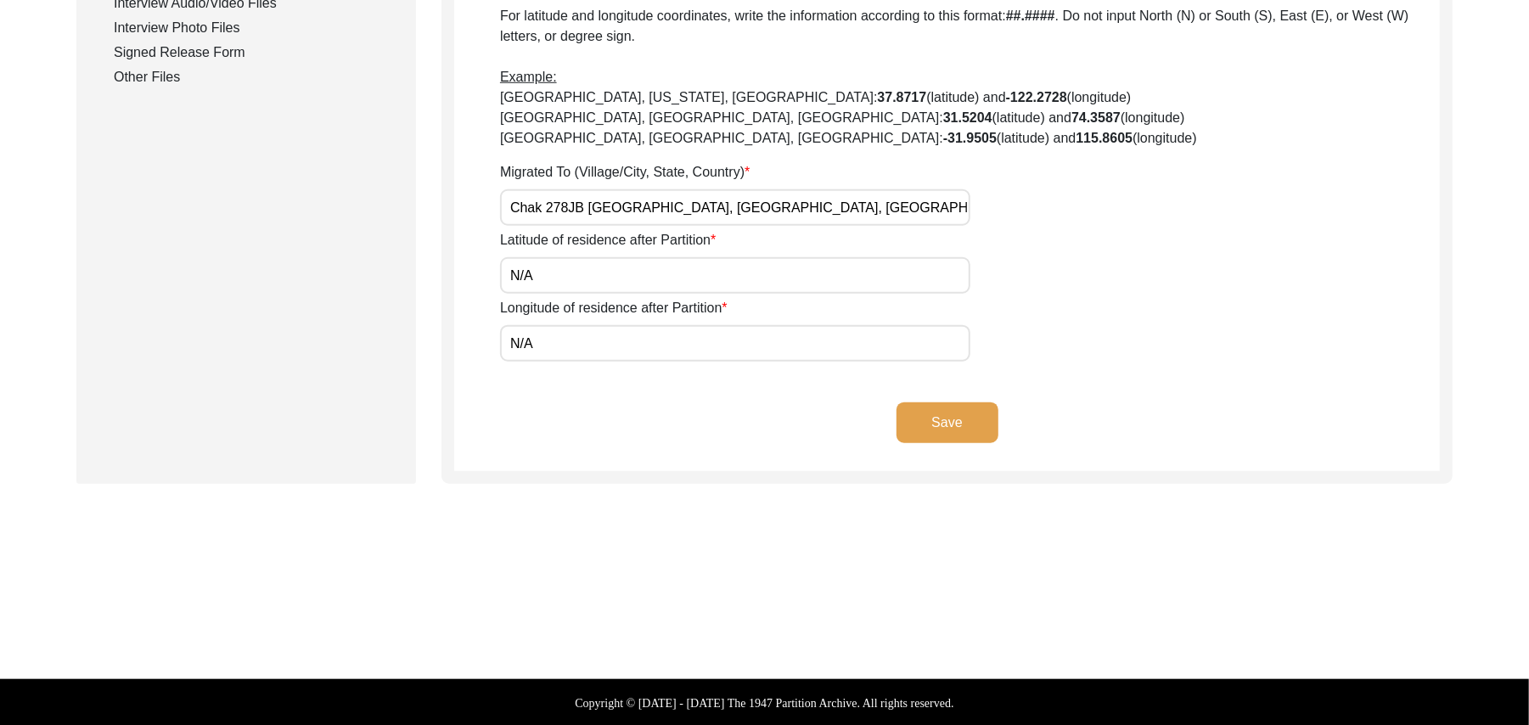
type input "N/A"
click at [973, 425] on button "Save" at bounding box center [948, 423] width 102 height 41
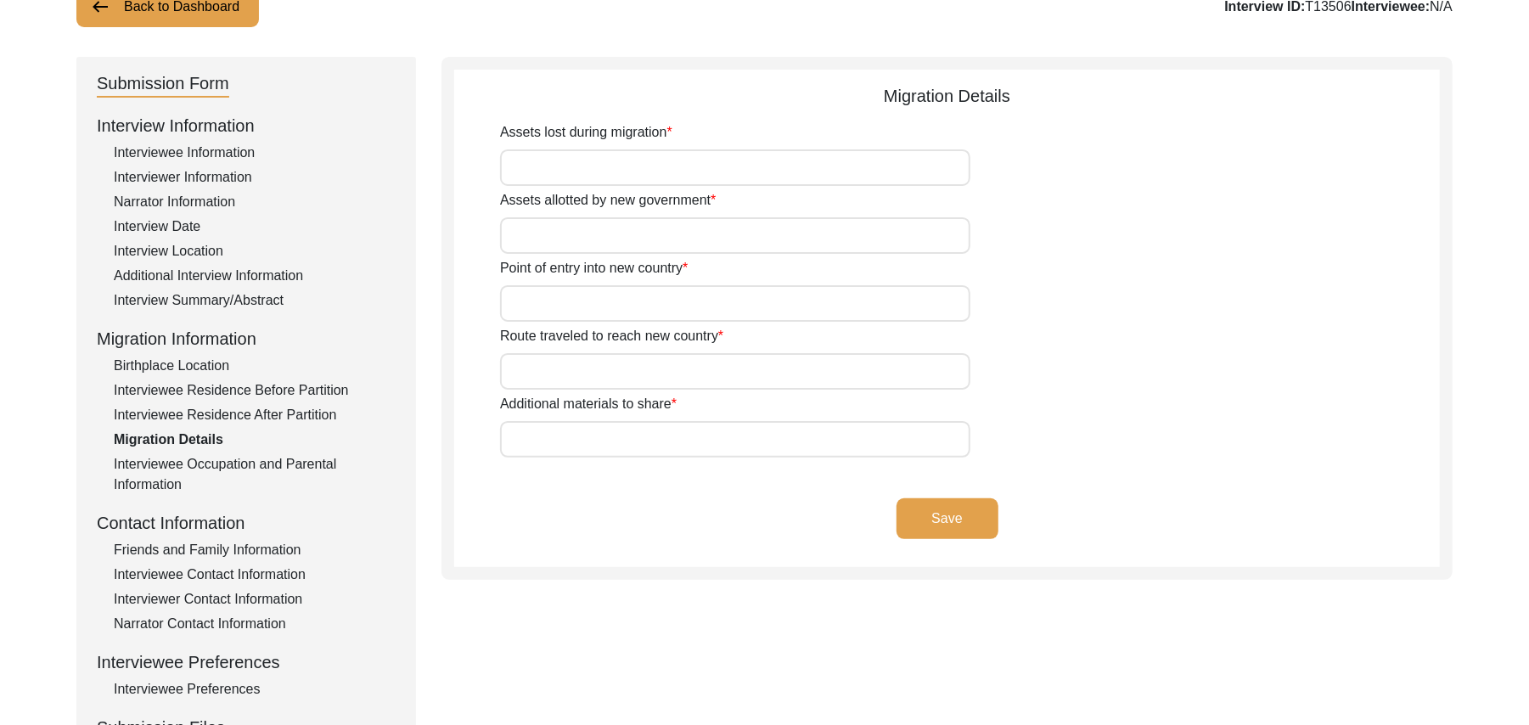
scroll to position [102, 0]
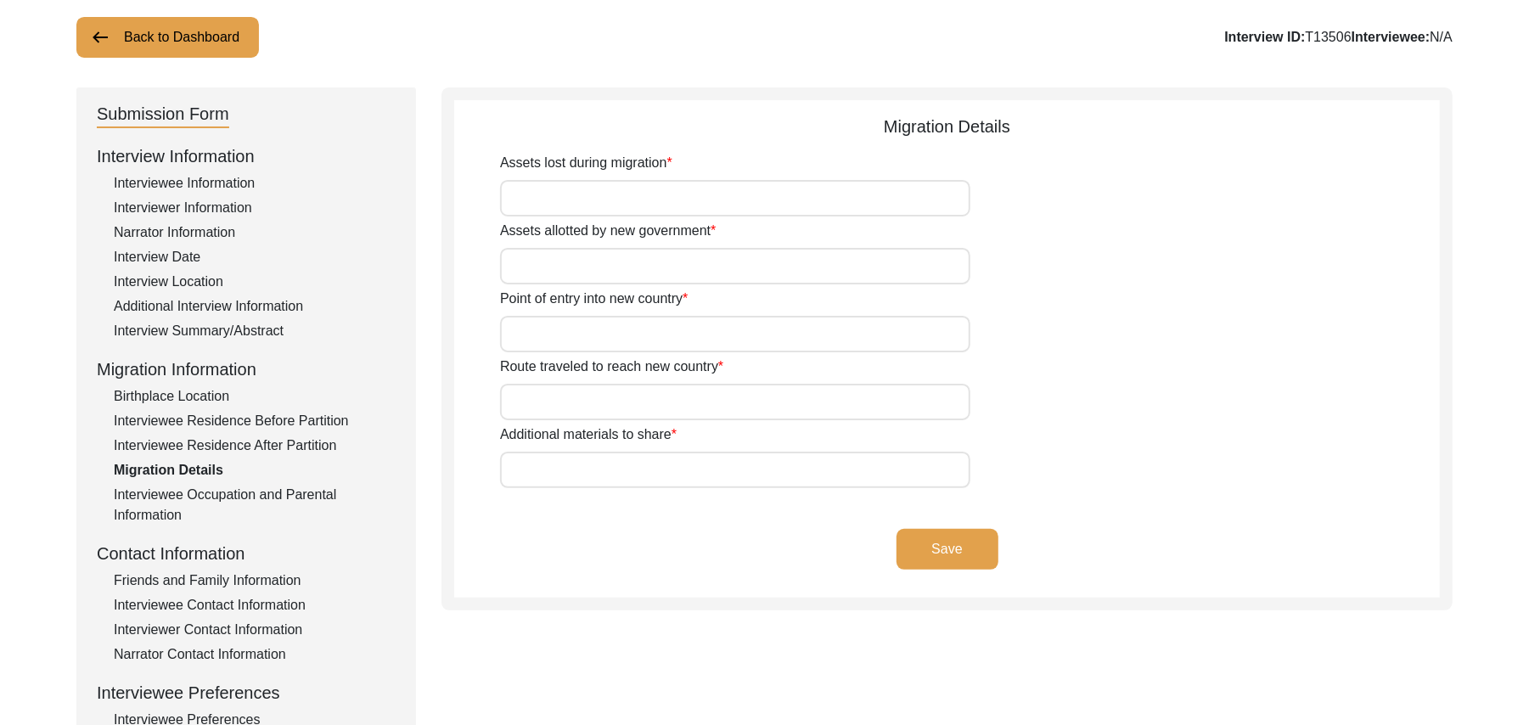
click at [756, 198] on input "Assets lost during migration" at bounding box center [735, 198] width 470 height 37
type input "Land, Home, Animals"
click at [720, 276] on input "Assets allotted by new government" at bounding box center [735, 266] width 470 height 37
type input "A"
type input "Land"
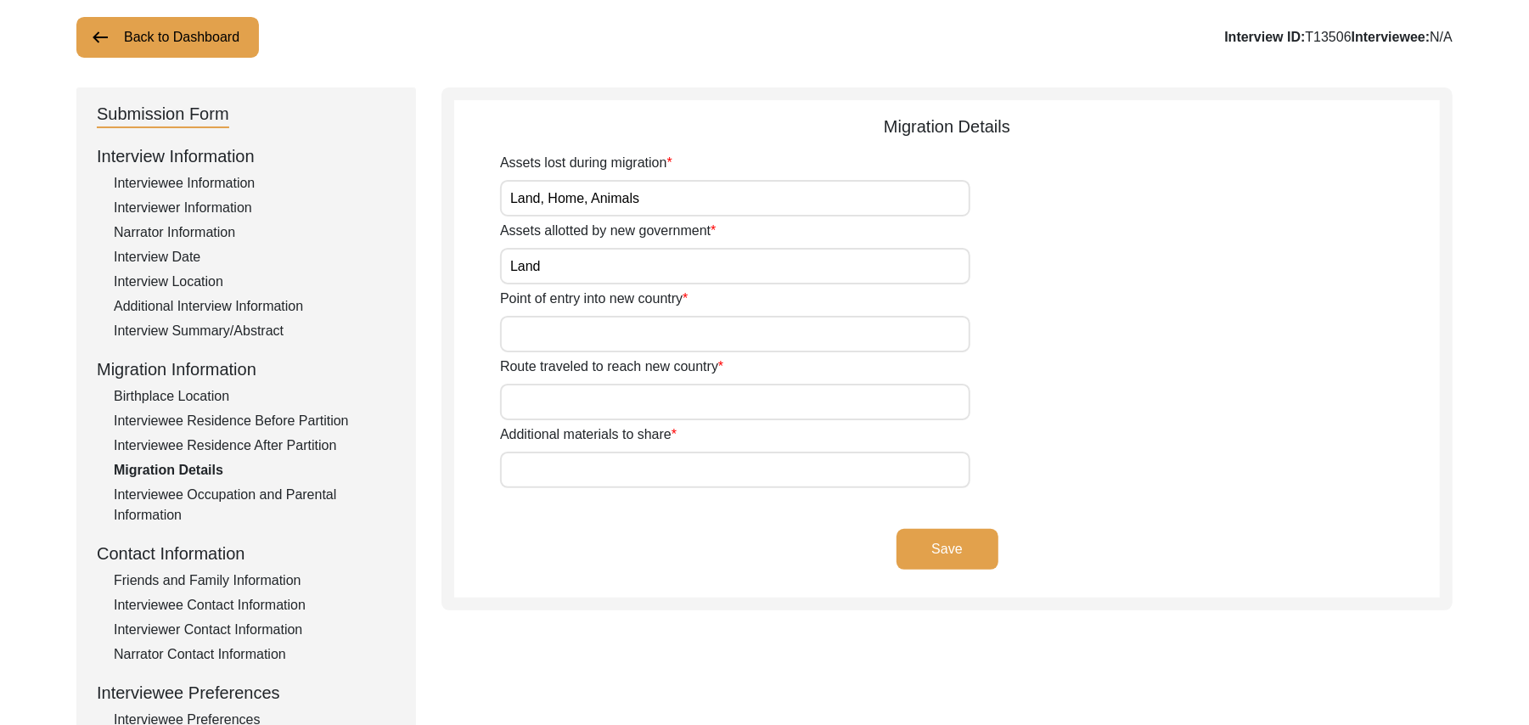
click at [687, 340] on input "Point of entry into new country" at bounding box center [735, 334] width 470 height 37
type input "Wagah"
click at [669, 408] on input "Route traveled to reach new country" at bounding box center [735, 402] width 470 height 37
type input "Add"
click at [654, 481] on input "Additional materials to share" at bounding box center [735, 470] width 470 height 37
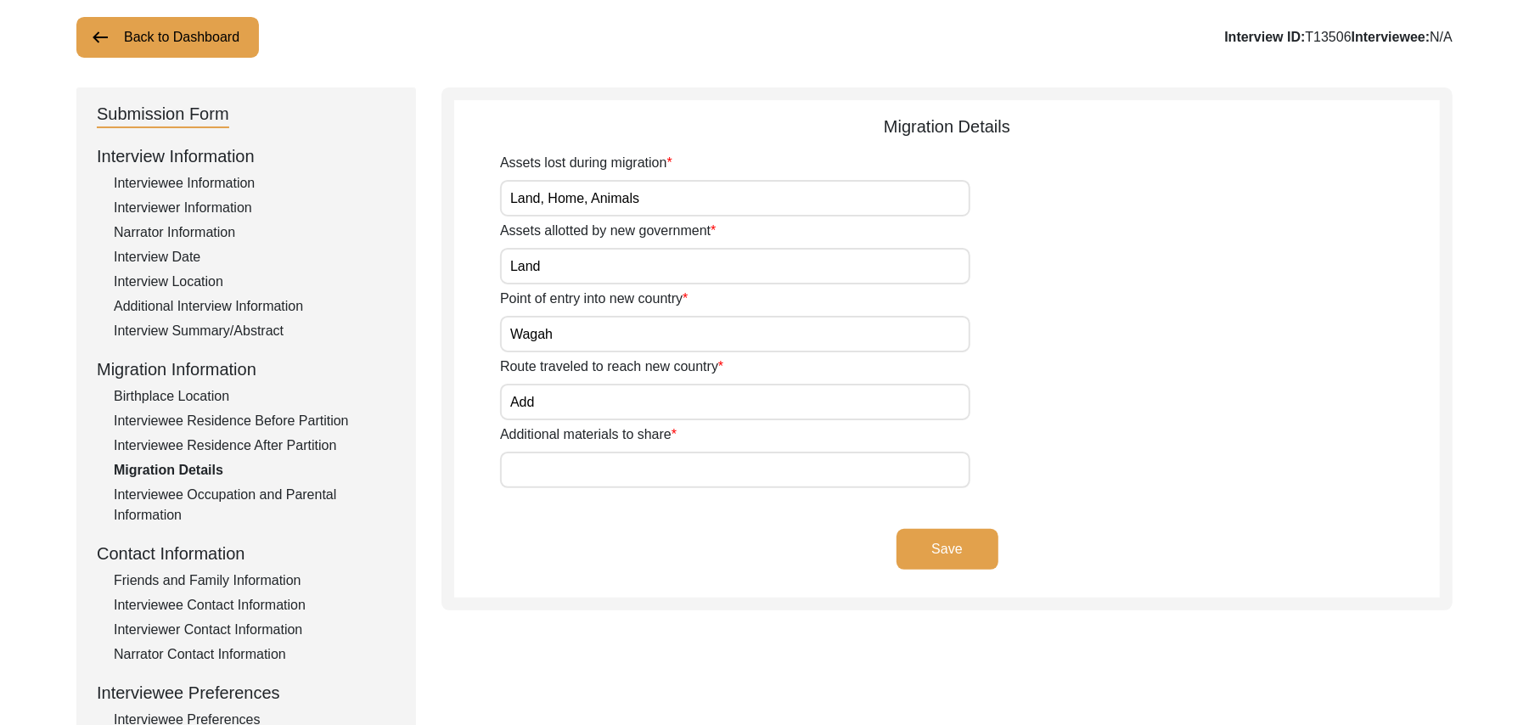
paste input "N/A"
type input "N/A"
click at [938, 534] on button "Save" at bounding box center [948, 549] width 102 height 41
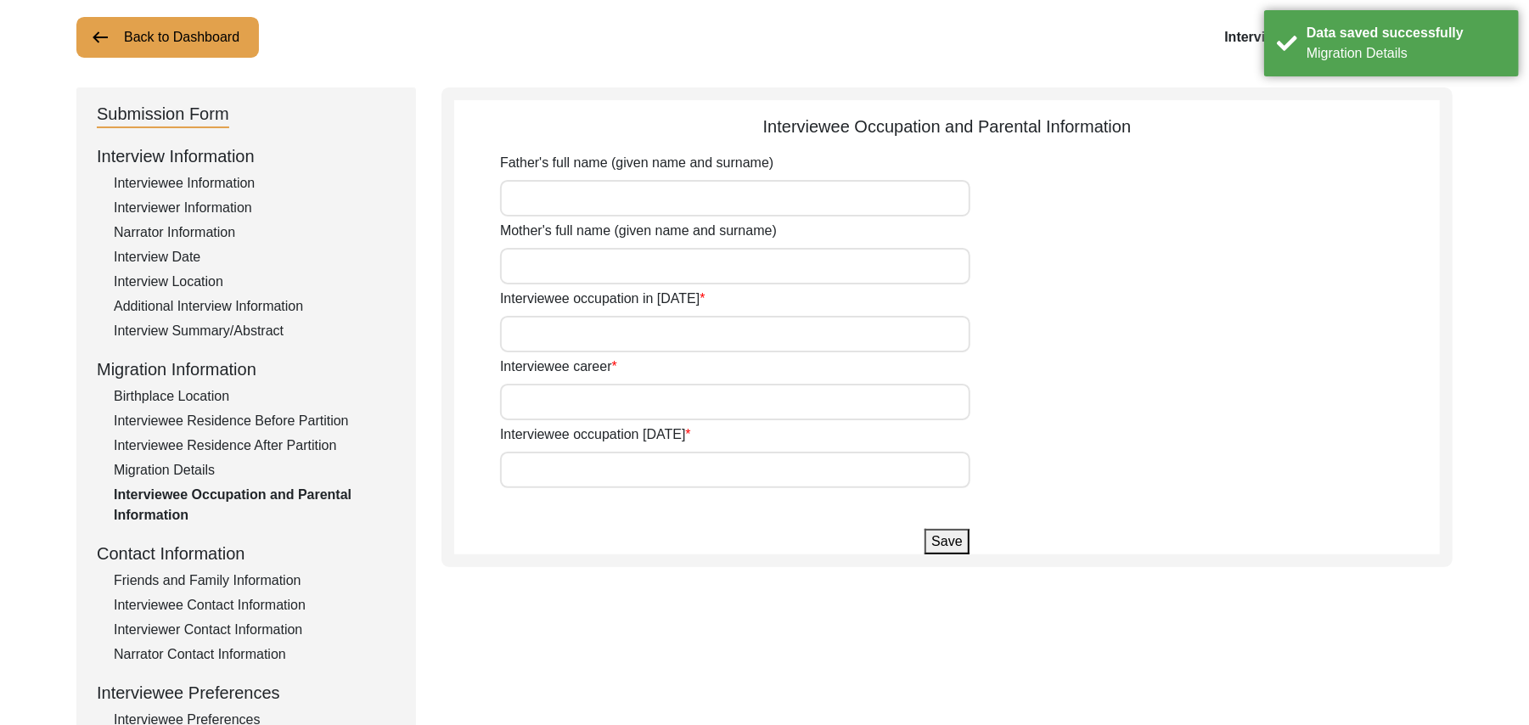
click at [592, 208] on input "Father's full name (given name and surname)" at bounding box center [735, 198] width 470 height 37
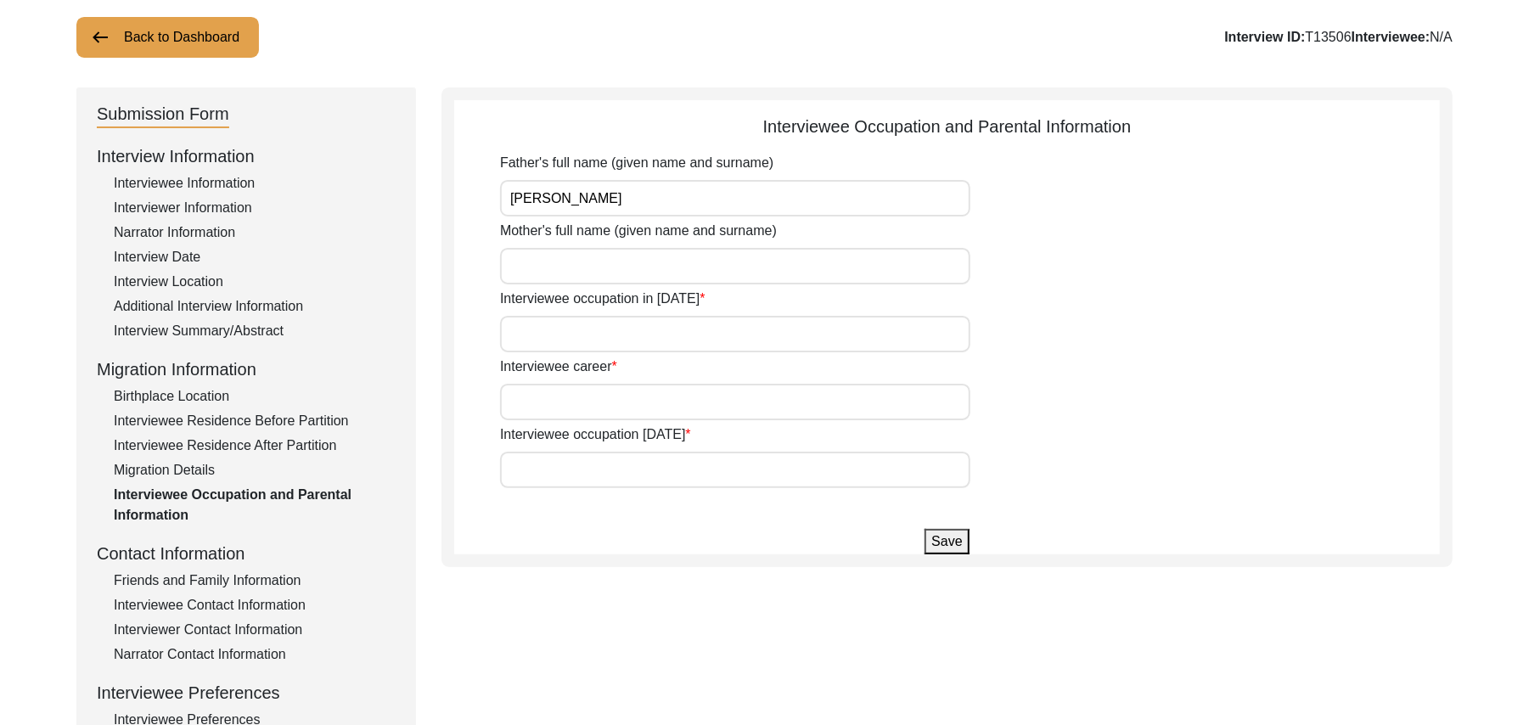
type input "Barkat Ali"
click at [574, 267] on input "Mother's full name (given name and surname)" at bounding box center [735, 266] width 470 height 37
type input "Hadaitan Bibi"
click at [560, 334] on input "Interviewee occupation in 1947" at bounding box center [735, 334] width 470 height 37
type input "House Boy"
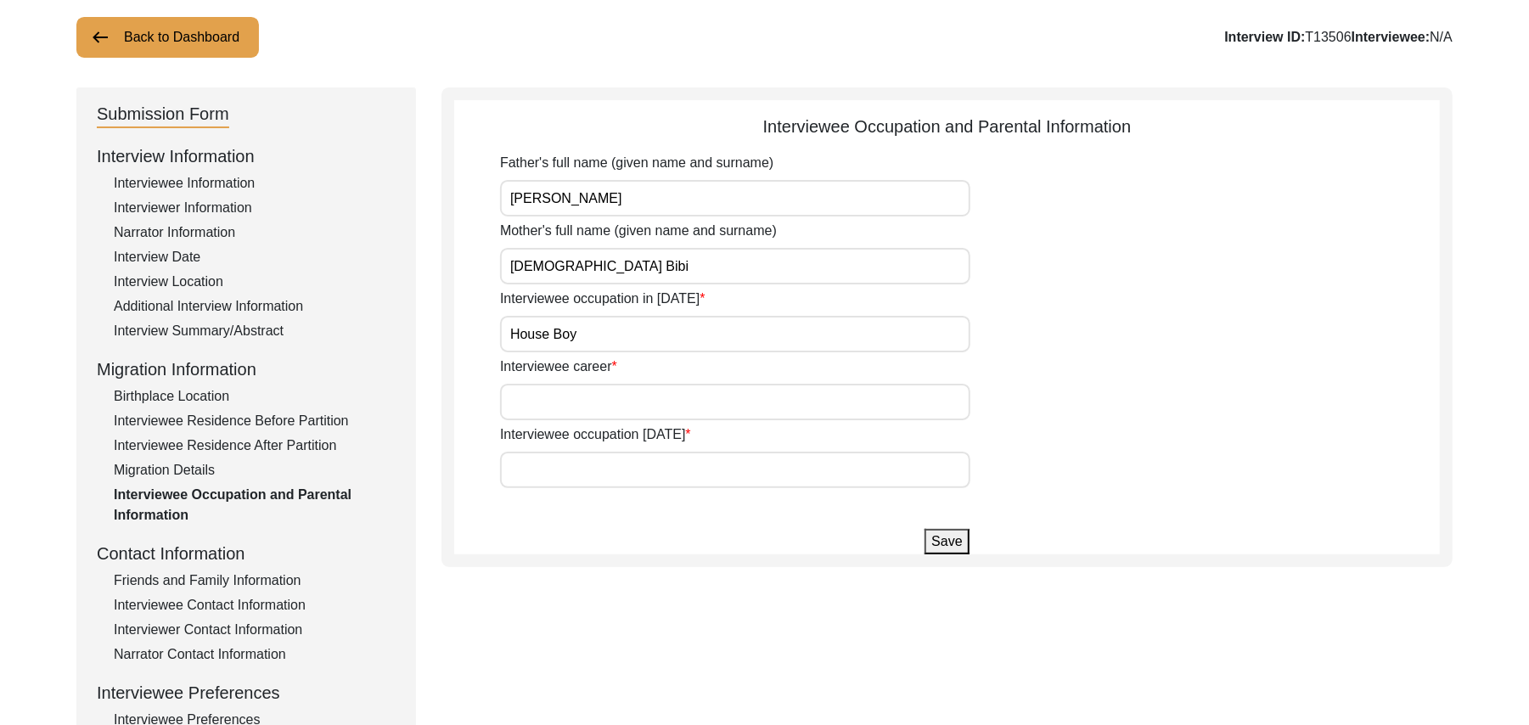
click at [572, 394] on input "Interviewee career" at bounding box center [735, 402] width 470 height 37
type input "Farmer"
click at [574, 469] on input "Interviewee occupation today" at bounding box center [735, 470] width 470 height 37
type input "Farmer"
click at [939, 541] on button "Save" at bounding box center [947, 541] width 44 height 25
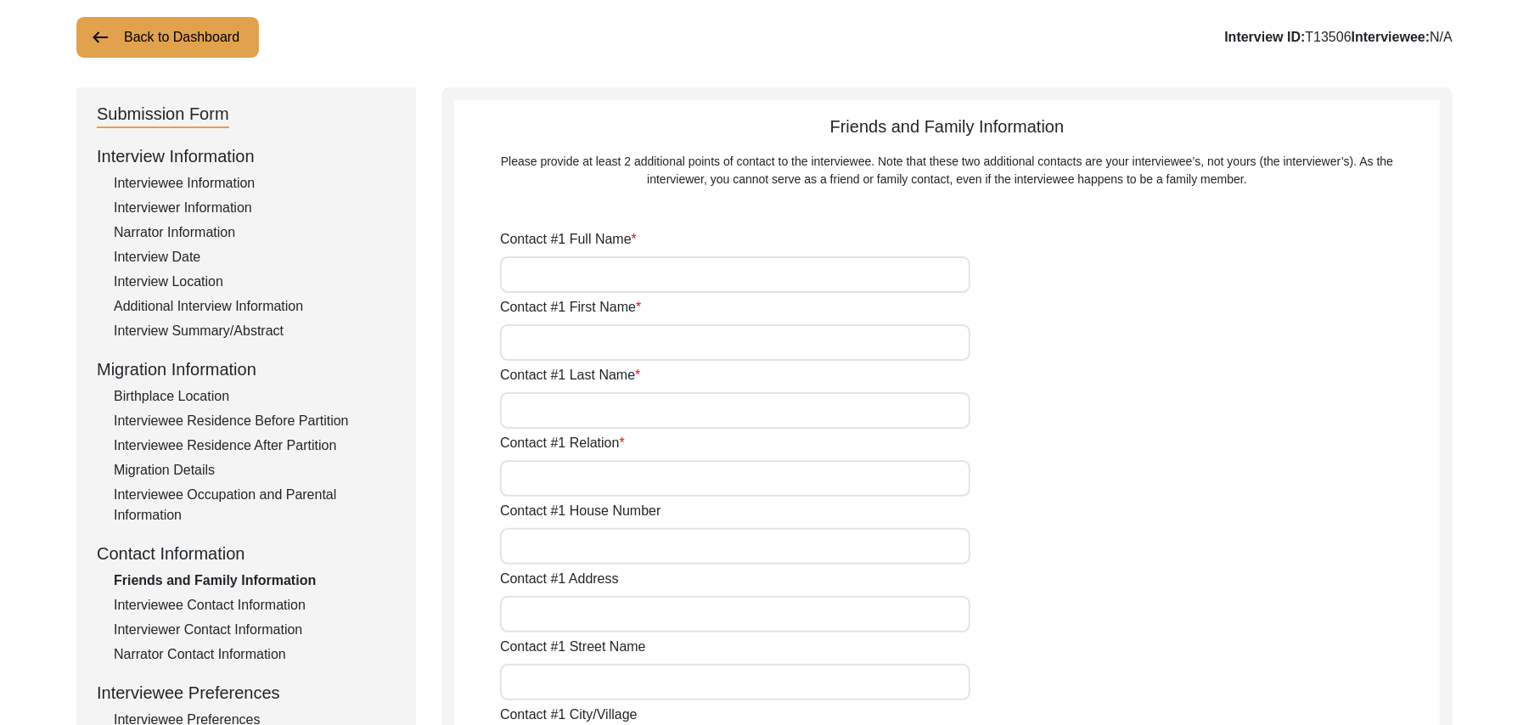
click at [251, 606] on div "Interviewee Contact Information" at bounding box center [255, 605] width 282 height 20
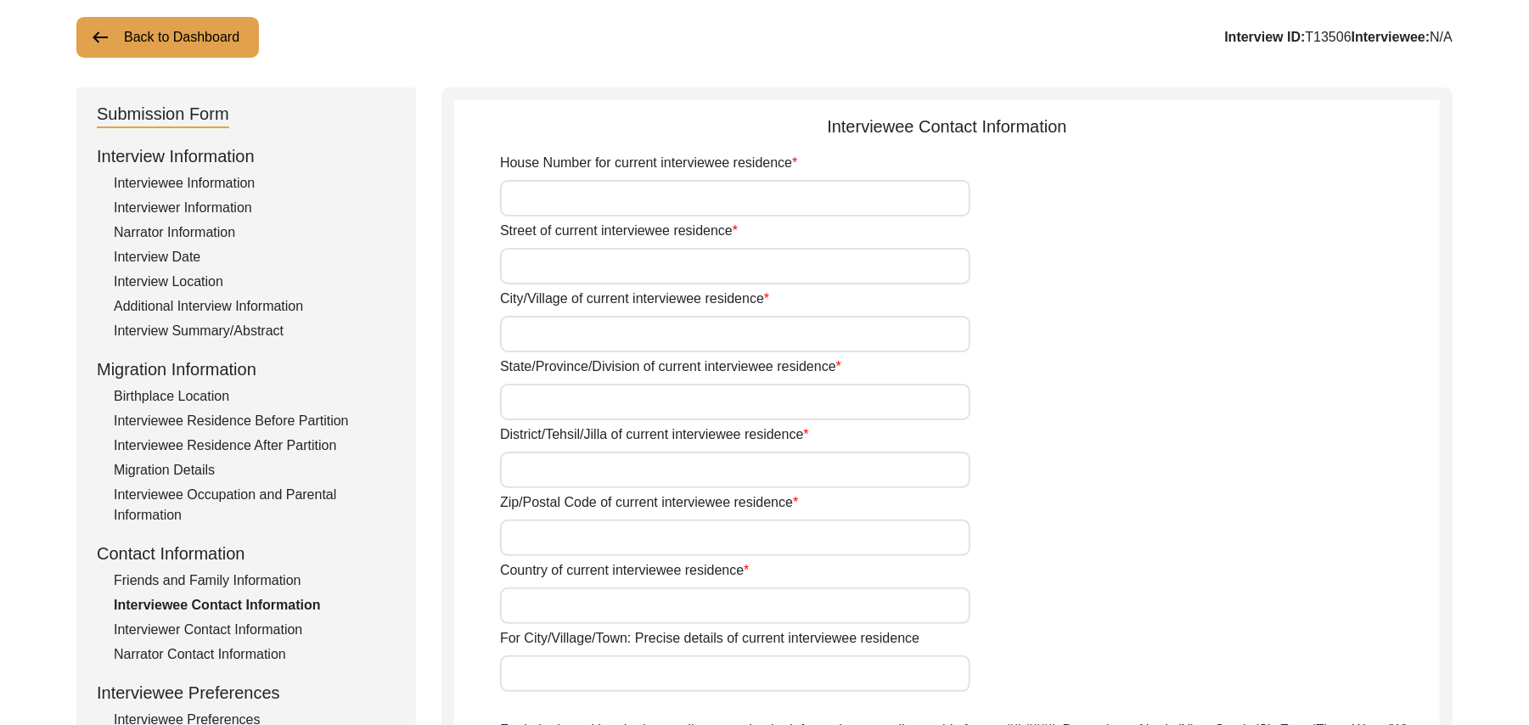
click at [605, 205] on input "House Number for current interviewee residence" at bounding box center [735, 198] width 470 height 37
paste input "N/A"
type input "N/A"
click at [599, 262] on input "Street of current interviewee residence" at bounding box center [735, 266] width 470 height 37
paste input "N/A"
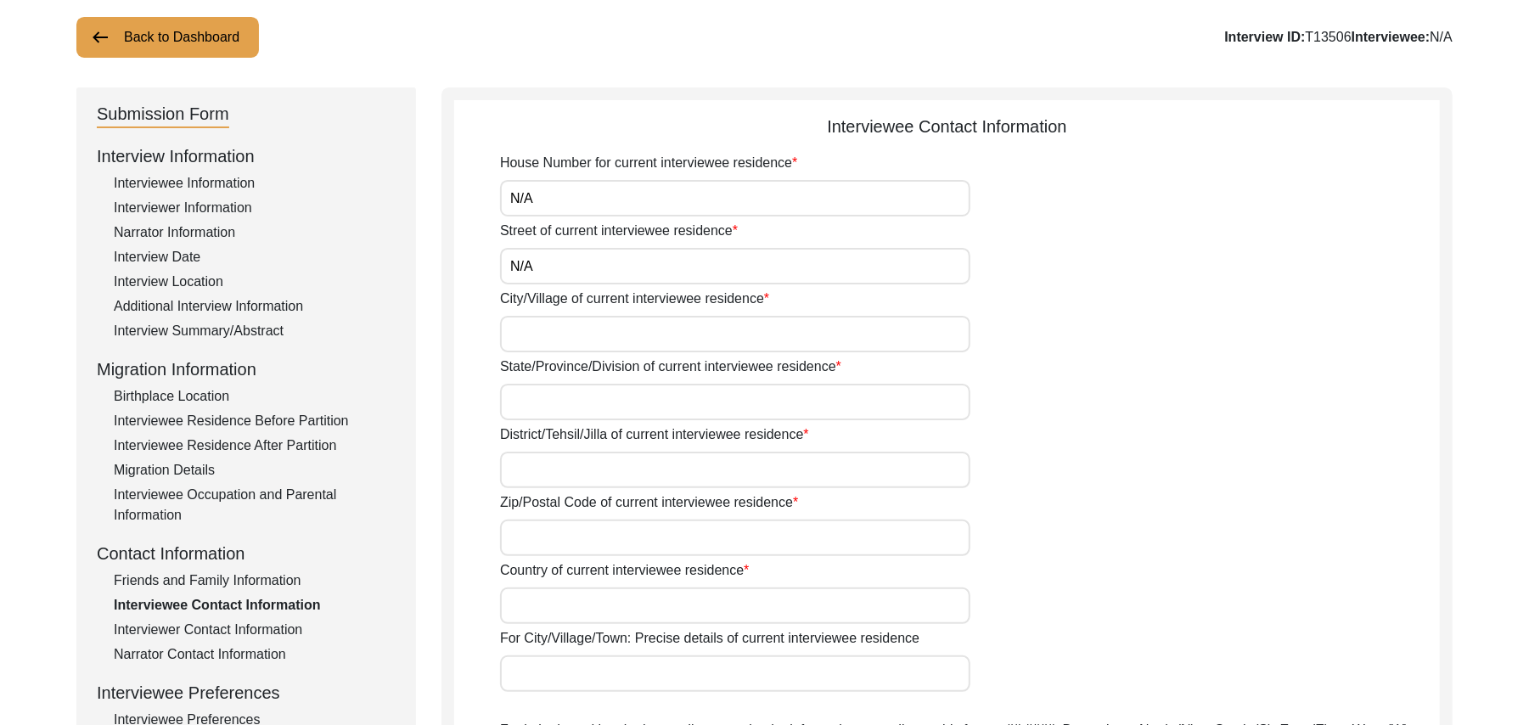
type input "N/A"
click at [592, 341] on input "City/Village of current interviewee residence" at bounding box center [735, 334] width 470 height 37
type input "Chak 278JB Bhalair"
click at [576, 403] on input "State/Province/Division of current interviewee residence" at bounding box center [735, 402] width 470 height 37
type input "Punjab"
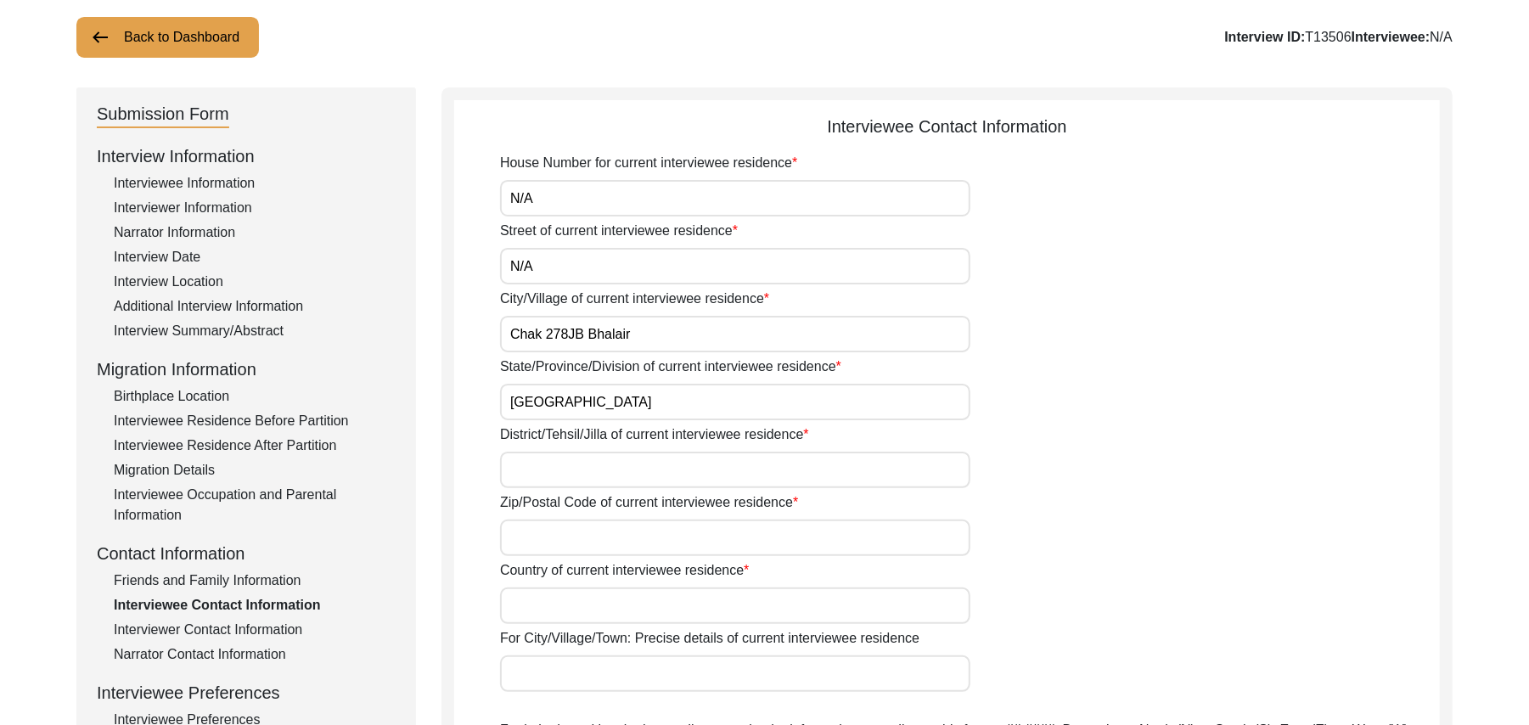
click at [555, 473] on input "District/Tehsil/Jilla of current interviewee residence" at bounding box center [735, 470] width 470 height 37
type input "Toba Tek Singh/ Gojra"
click at [566, 538] on input "Zip/Postal Code of current interviewee residence" at bounding box center [735, 538] width 470 height 37
type input "add"
click at [543, 610] on input "Country of current interviewee residence" at bounding box center [735, 606] width 470 height 37
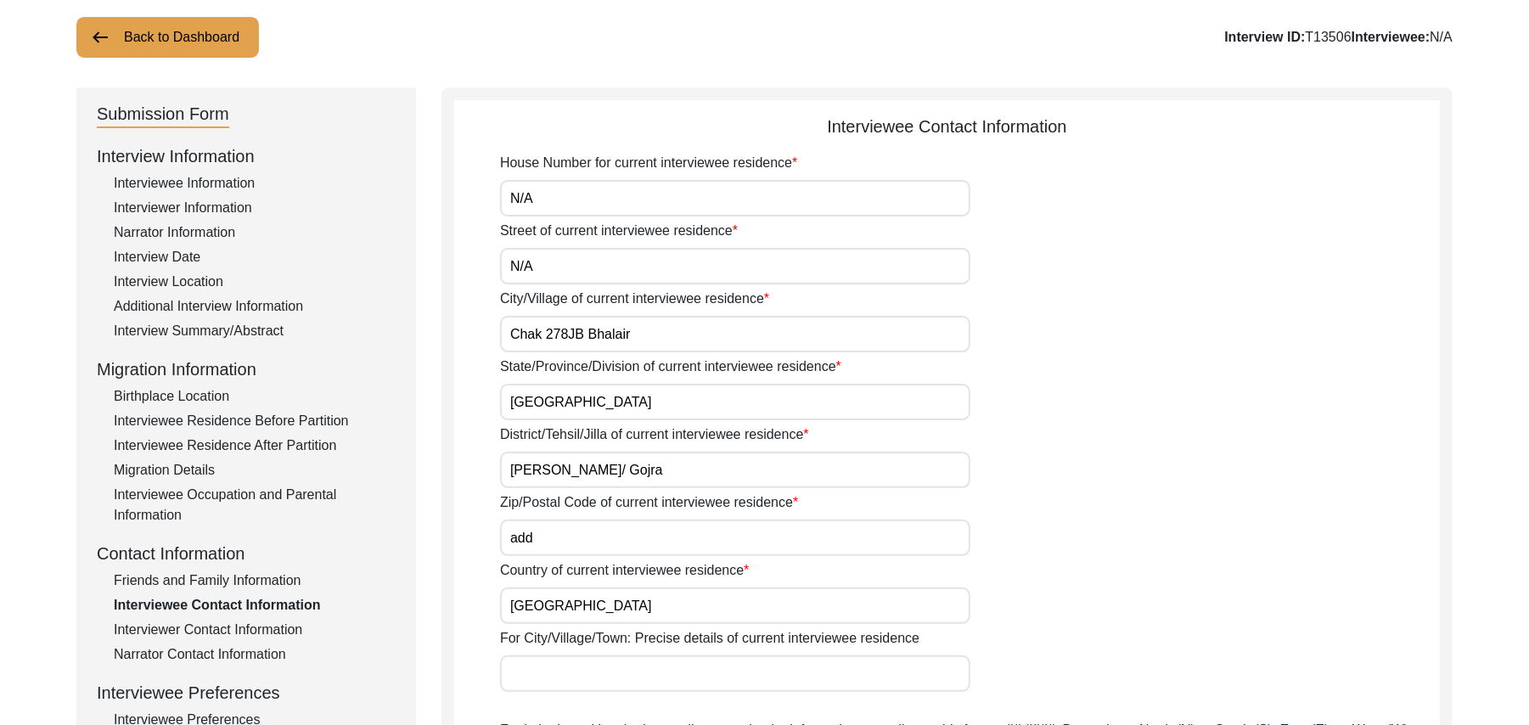
type input "Pakistan"
click at [547, 669] on input "For City/Village/Town: Precise details of current interviewee residence" at bounding box center [735, 674] width 470 height 37
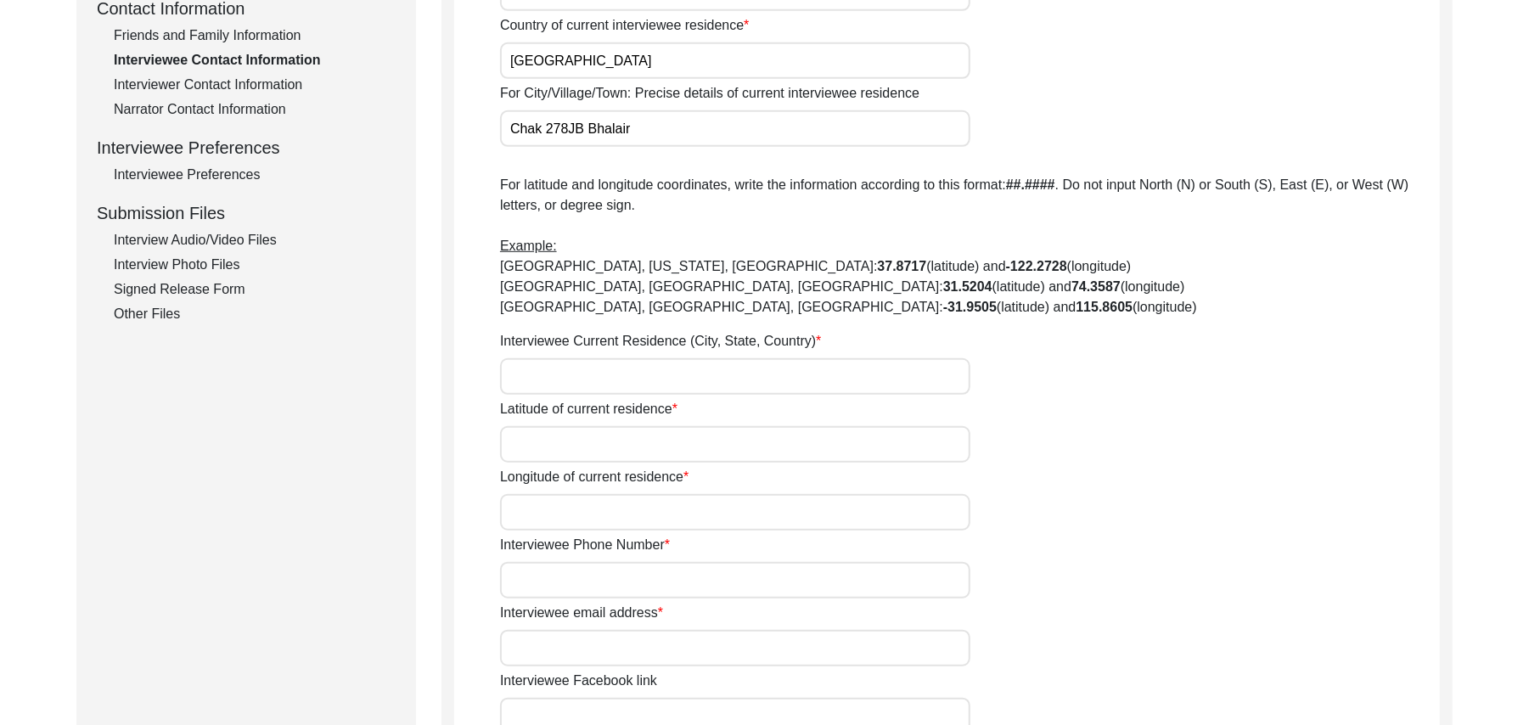
scroll to position [663, 0]
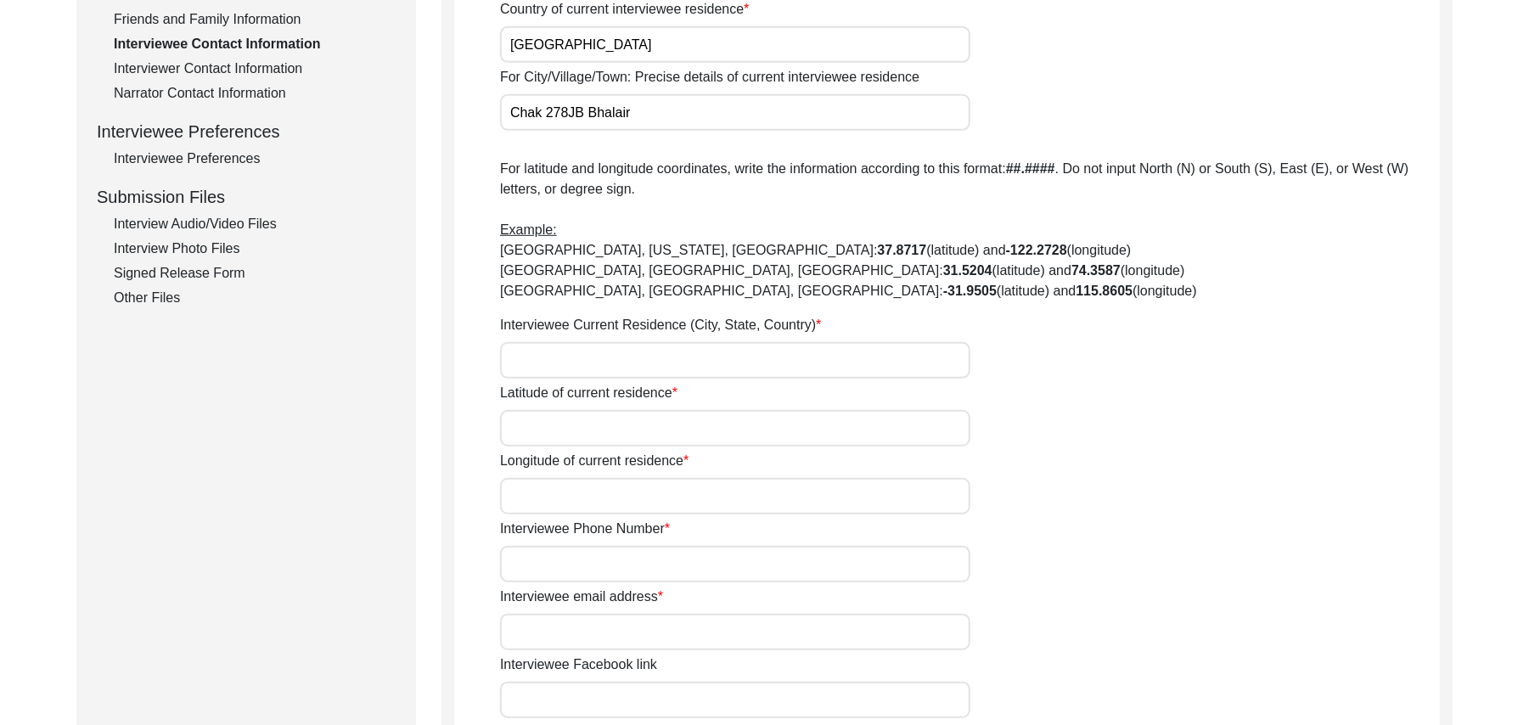
type input "Chak 278JB Bhalair"
click at [605, 365] on input "Interviewee Current Residence (City, State, Country)" at bounding box center [735, 360] width 470 height 37
type input "Chak 278JB Bhailair"
click at [576, 430] on input "Latitude of current residence" at bounding box center [735, 428] width 470 height 37
paste input "N/A"
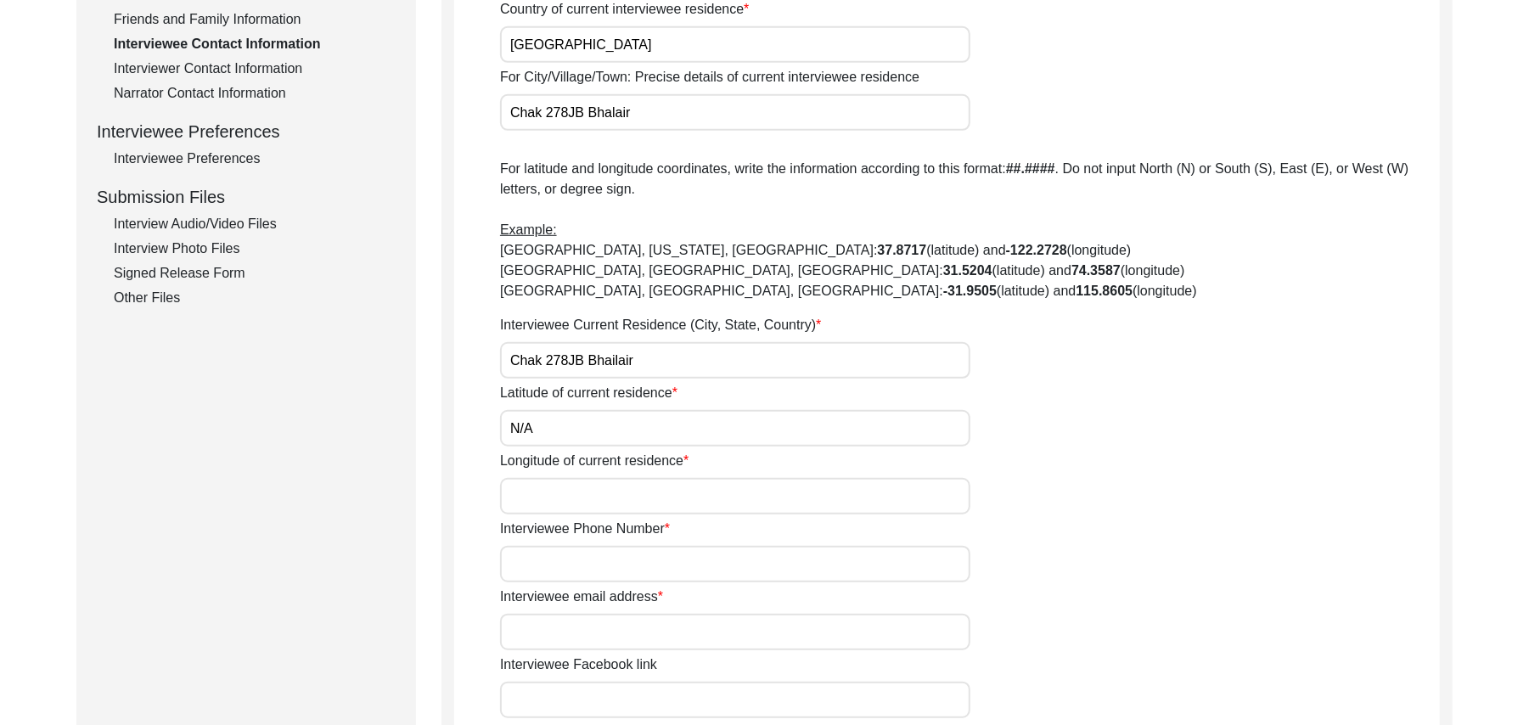
type input "N/A"
click at [575, 499] on input "Longitude of current residence" at bounding box center [735, 496] width 470 height 37
paste input "N/A"
type input "N/A"
click at [577, 555] on input "Interviewee Phone Number" at bounding box center [735, 564] width 470 height 37
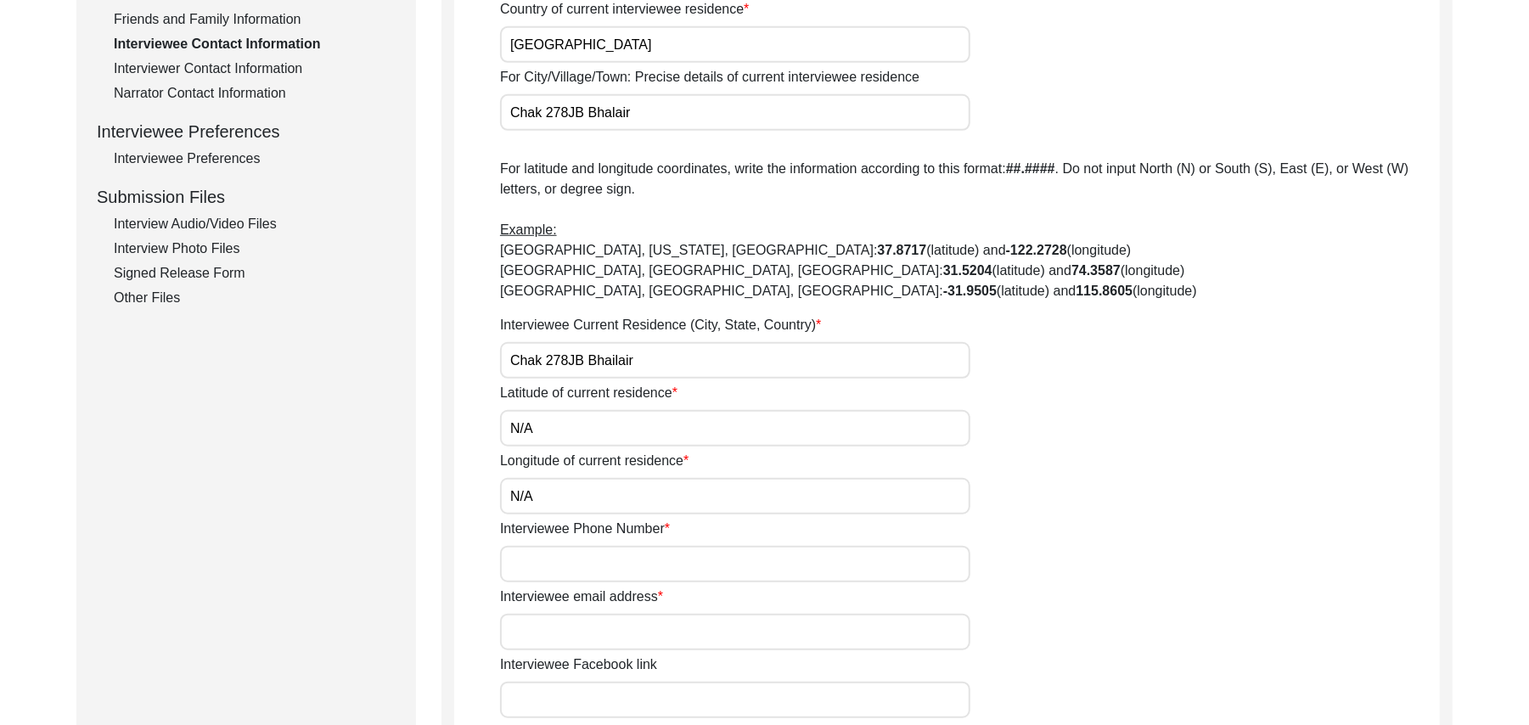
paste input "N/A"
type input "N/A"
click at [583, 623] on input "Interviewee email address" at bounding box center [735, 632] width 470 height 37
paste input "N/A"
type input "N/A"
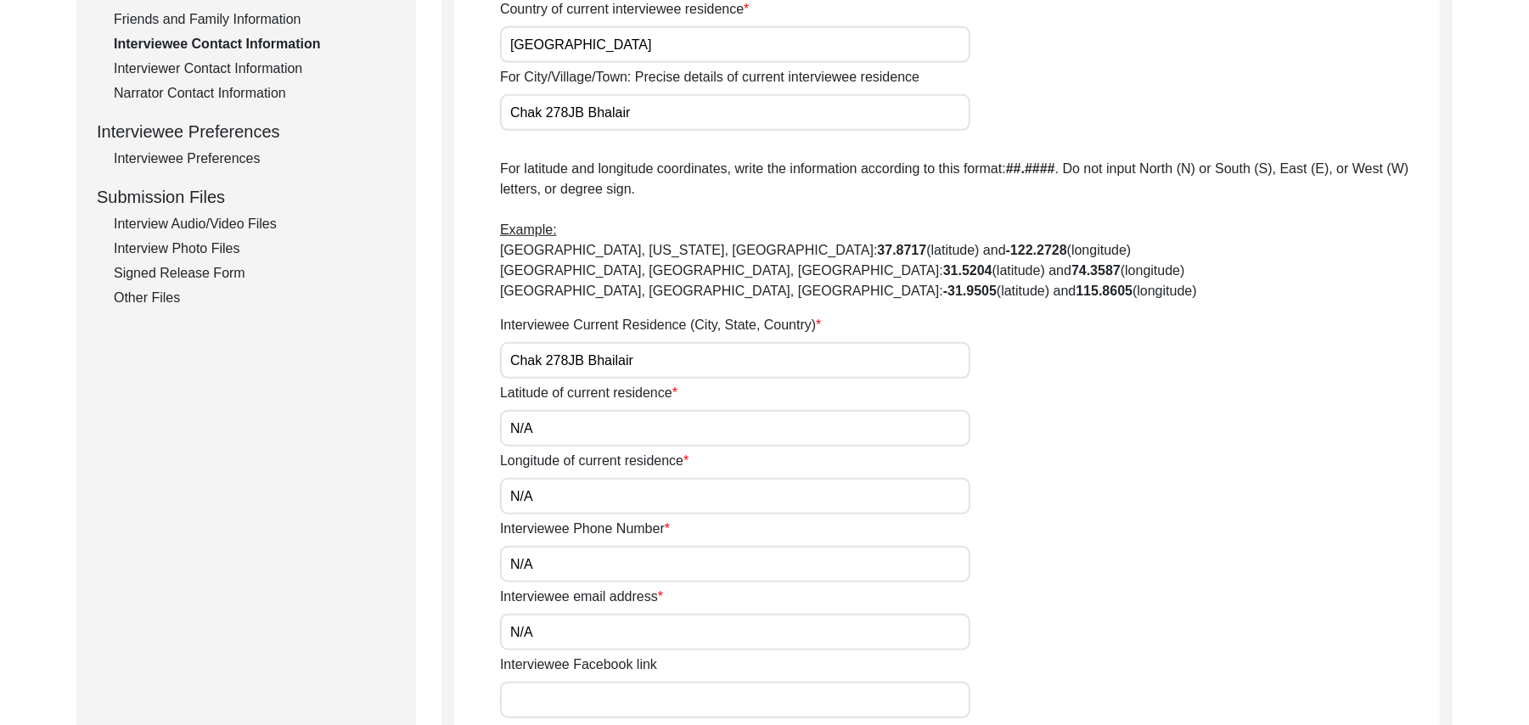
click at [579, 700] on input "Interviewee Facebook link" at bounding box center [735, 700] width 470 height 37
paste input "N/A"
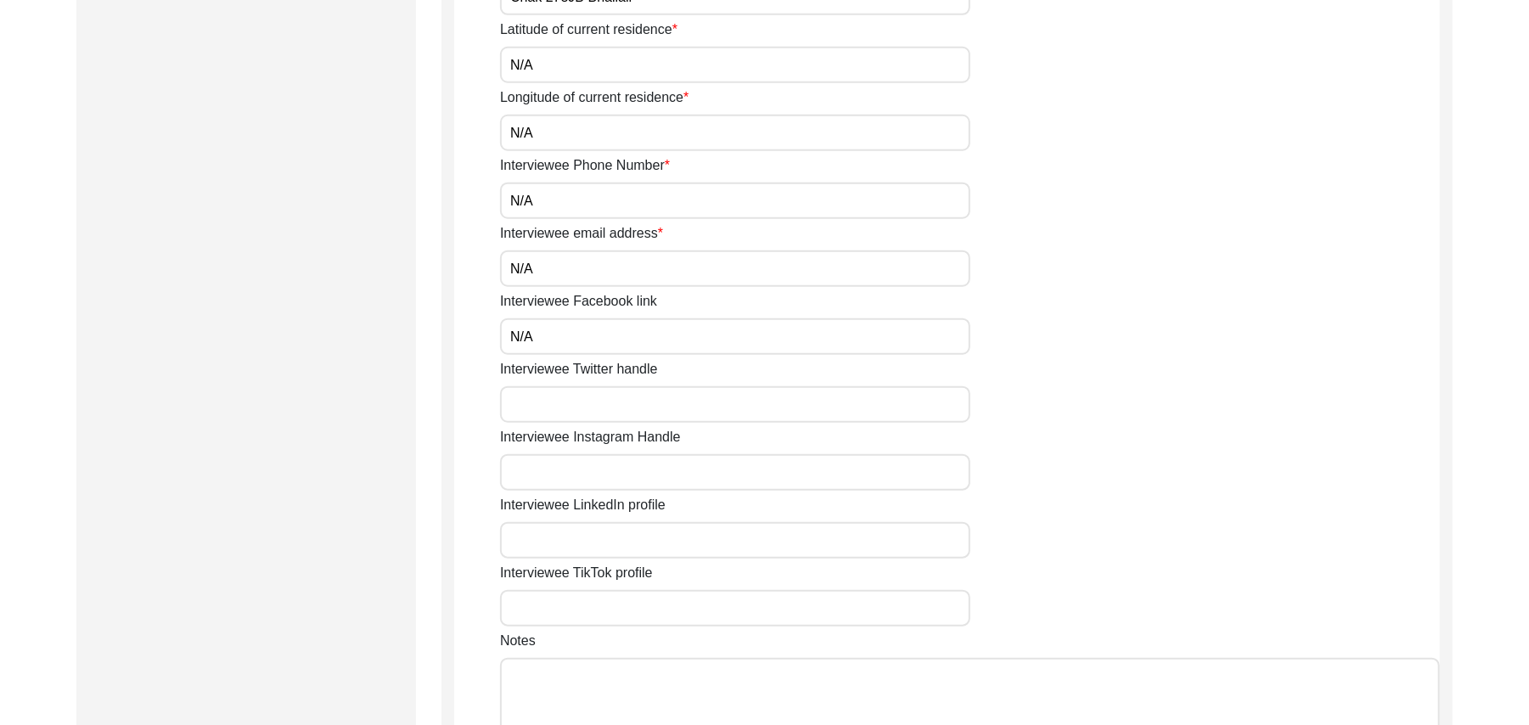
scroll to position [1133, 0]
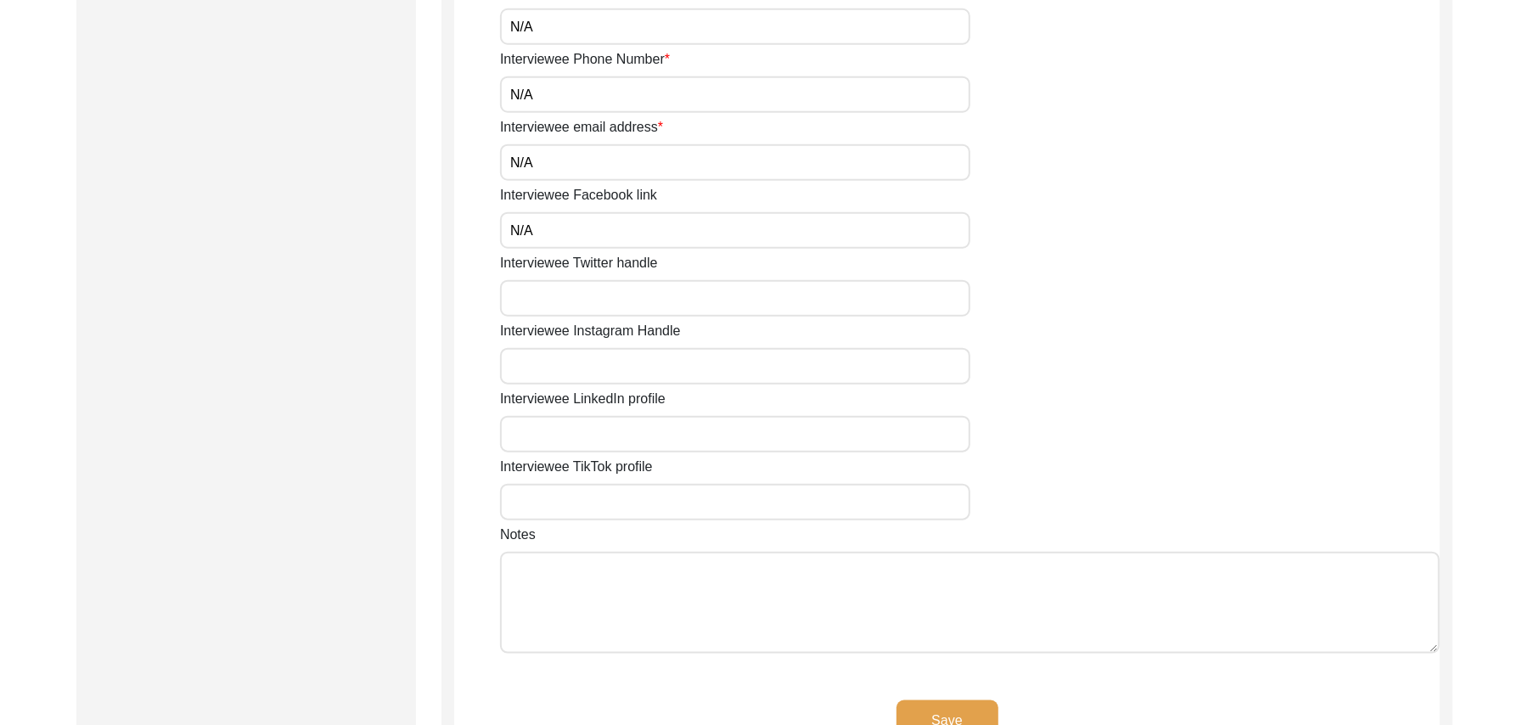
type input "N/A"
click at [633, 307] on input "Interviewee Twitter handle" at bounding box center [735, 298] width 470 height 37
paste input "N/A"
type input "N/A"
click at [623, 374] on input "Interviewee Instagram Handle" at bounding box center [735, 366] width 470 height 37
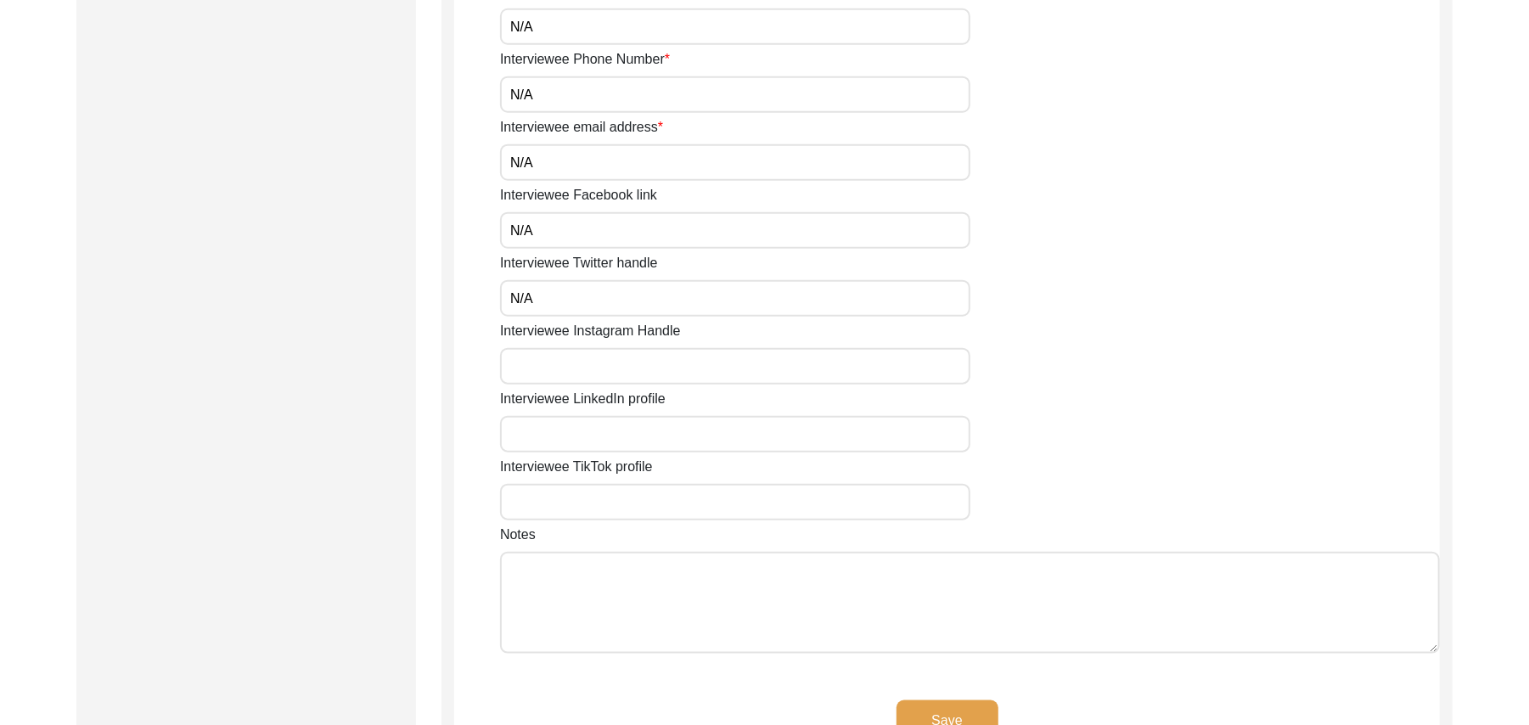
paste input "N/A"
type input "N/A"
click at [618, 440] on input "Interviewee LinkedIn profile" at bounding box center [735, 434] width 470 height 37
paste input "N/A"
type input "N/A"
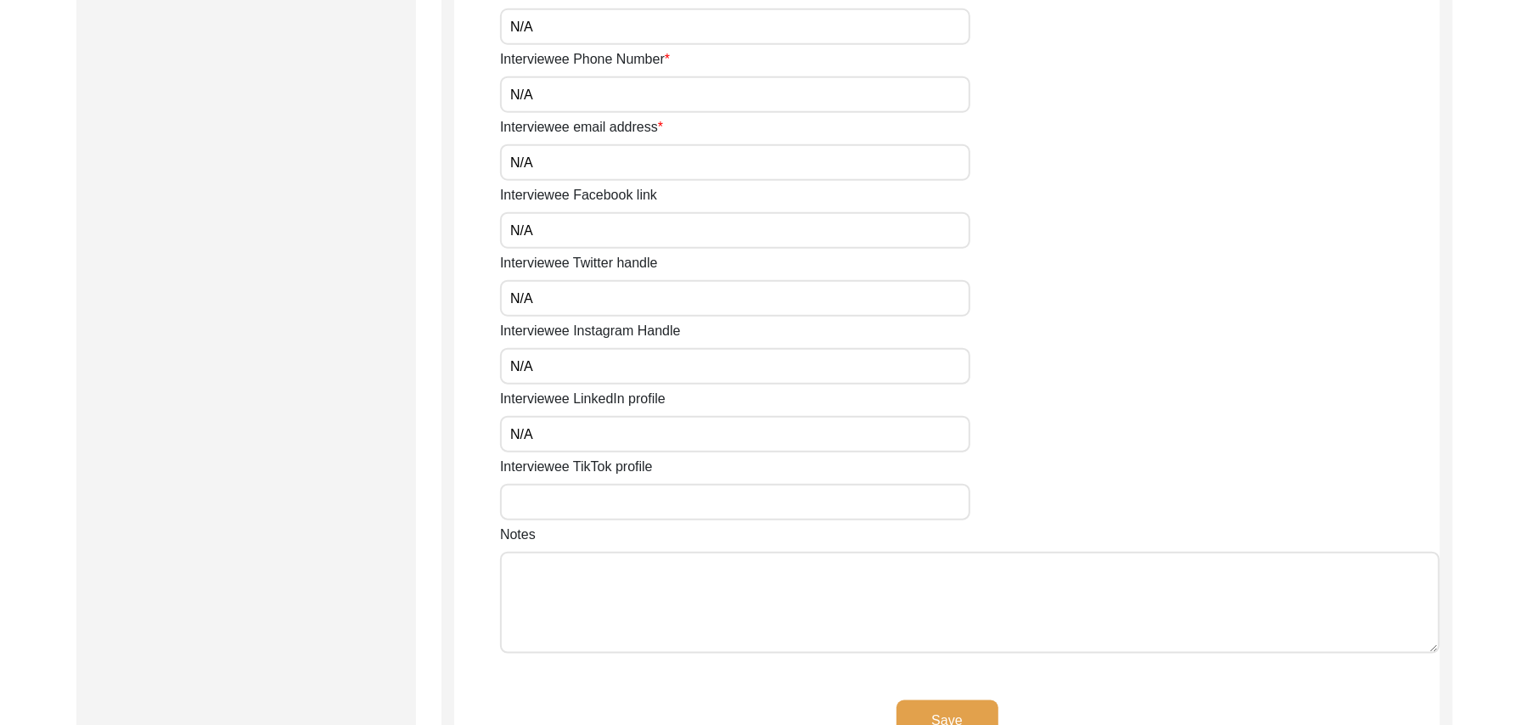
click at [615, 493] on input "Interviewee TikTok profile" at bounding box center [735, 502] width 470 height 37
paste input "N/A"
type input "N/A"
click at [605, 593] on textarea "Notes" at bounding box center [970, 603] width 940 height 102
paste textarea "N/A"
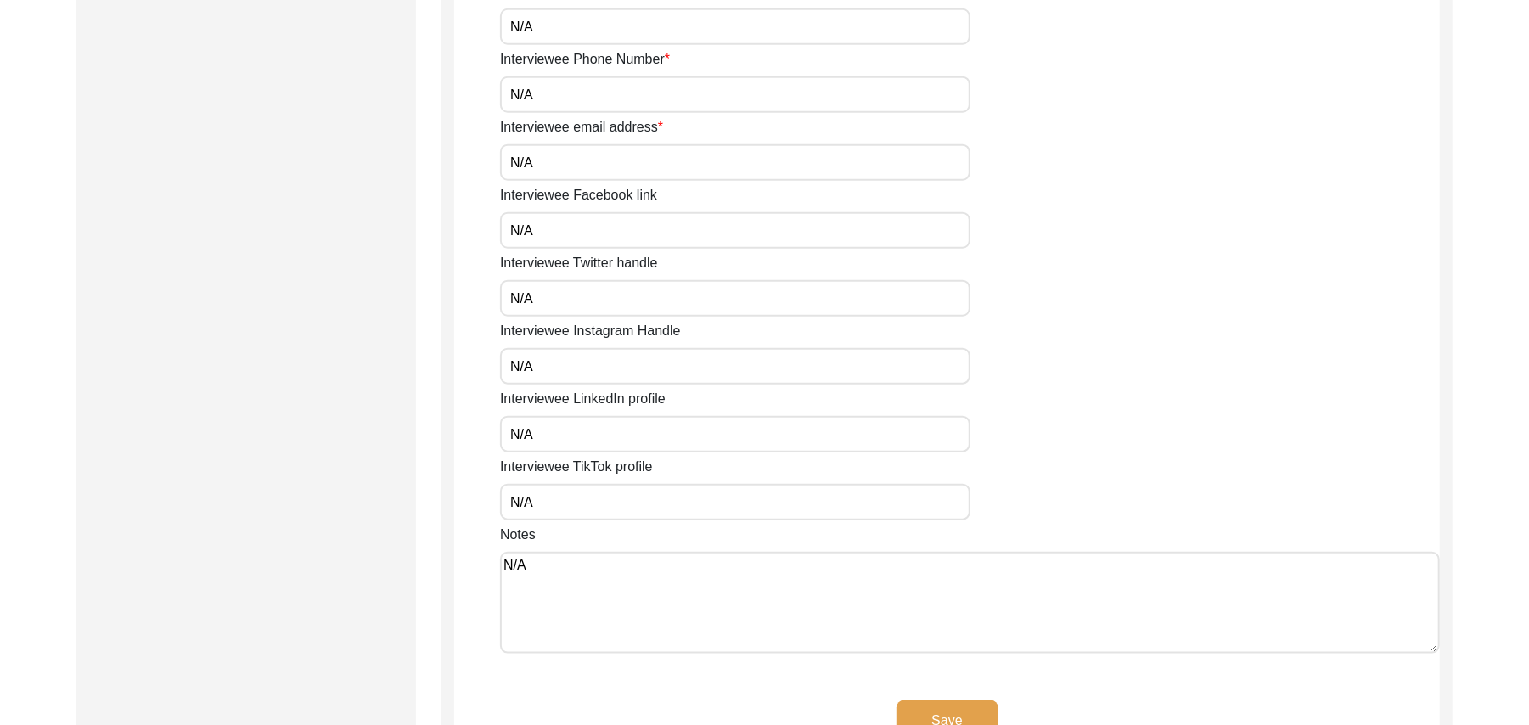
type textarea "N/A"
click at [965, 704] on button "Save" at bounding box center [948, 721] width 102 height 41
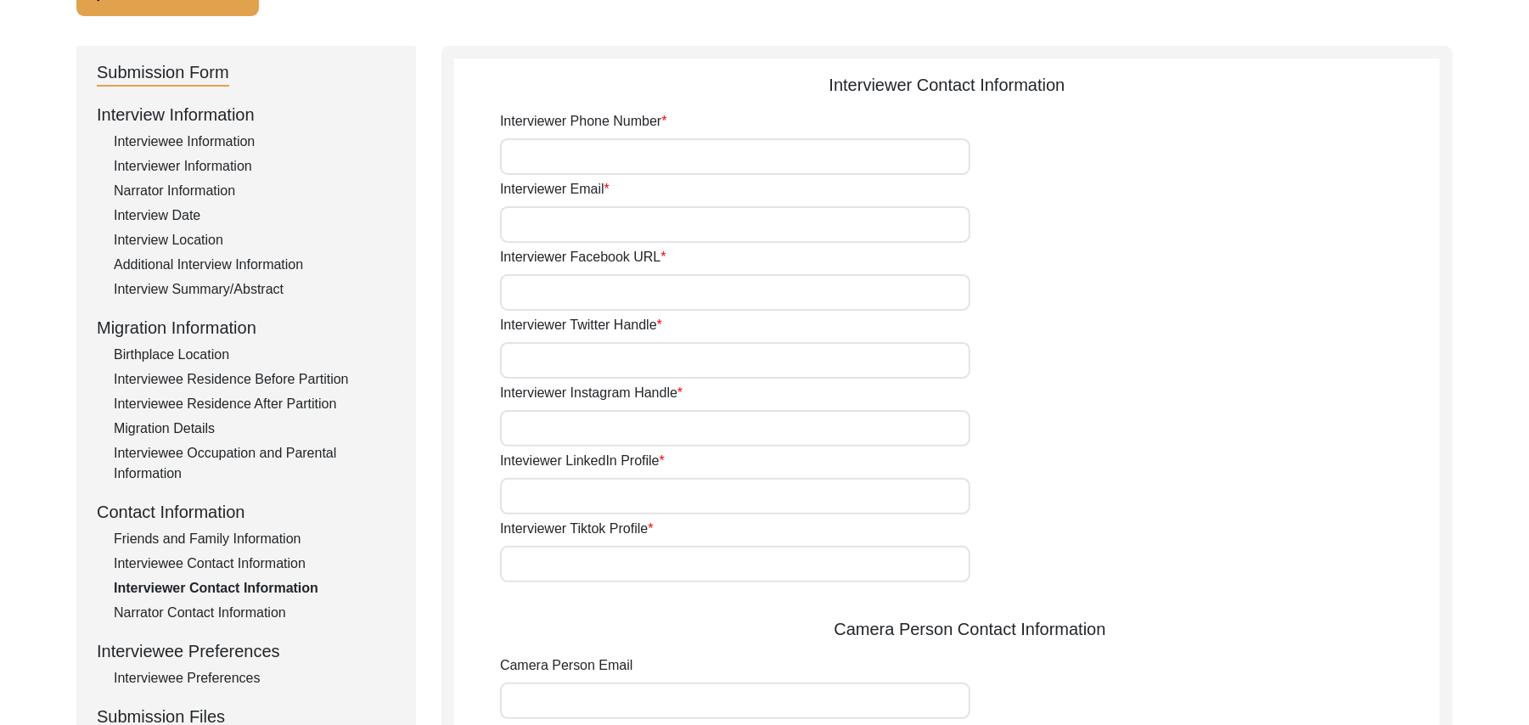
scroll to position [95, 0]
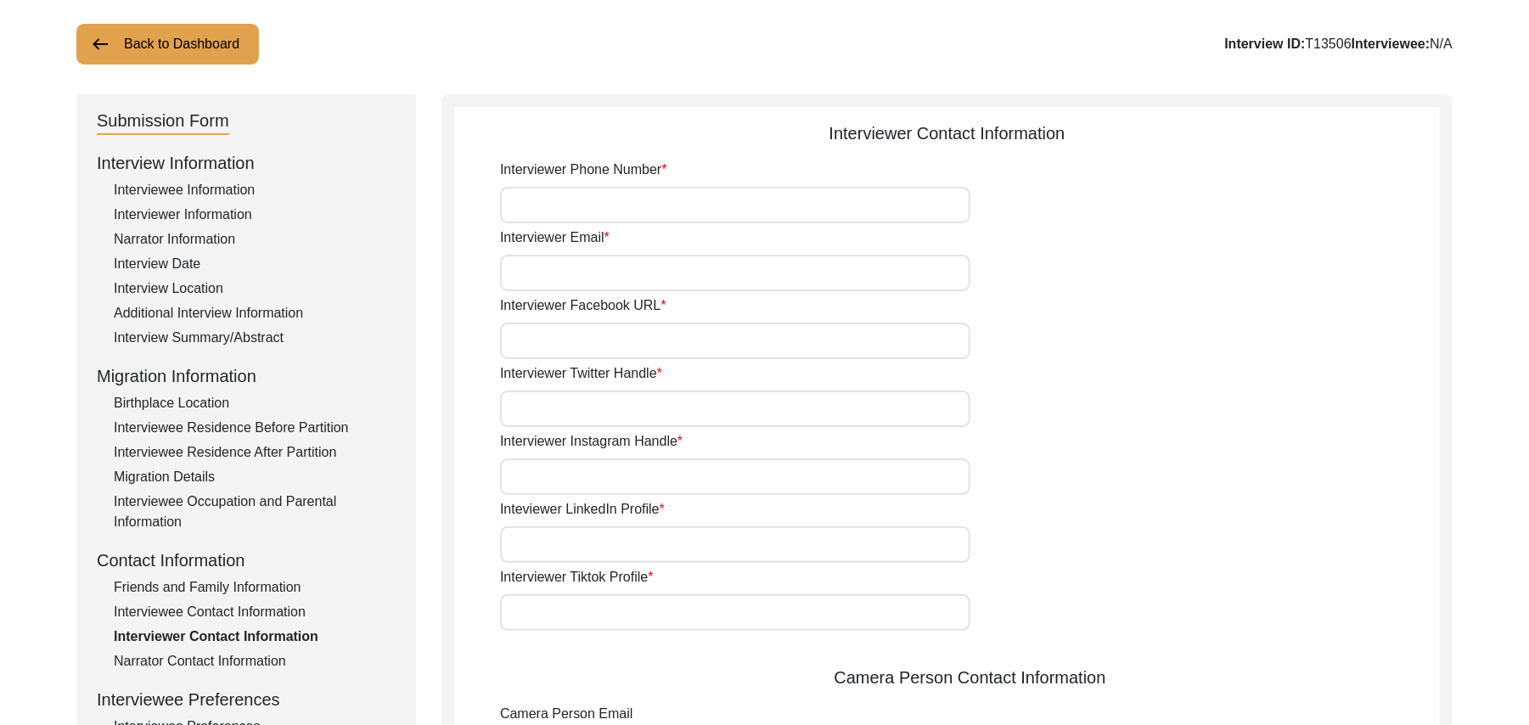
click at [643, 197] on input "Interviewer Phone Number" at bounding box center [735, 205] width 470 height 37
type input "03337682214"
click at [615, 279] on input "Interviewer Email" at bounding box center [735, 273] width 470 height 37
type input "bhutta.sarfraz733@gmail.com"
click at [613, 341] on input "Interviewer Facebook URL" at bounding box center [735, 341] width 470 height 37
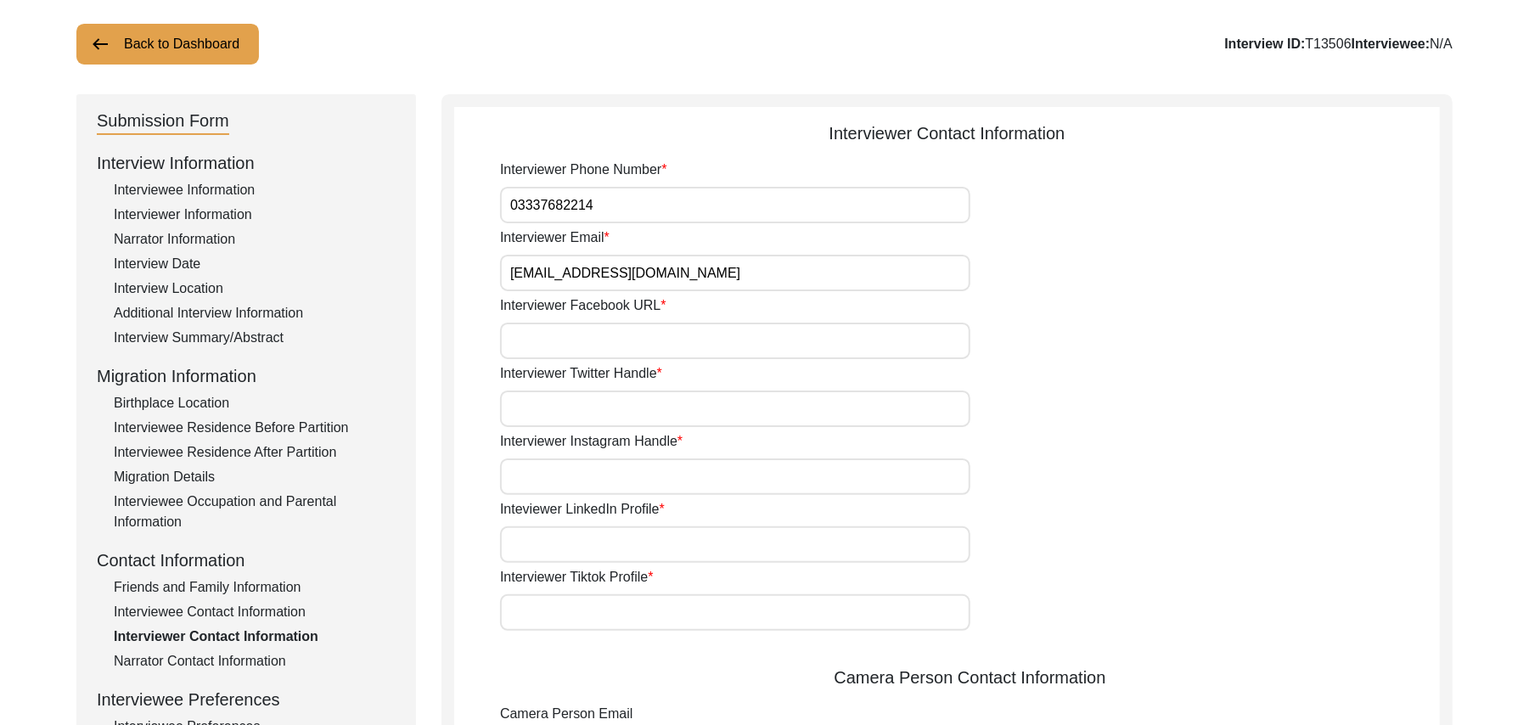
paste input "N/A"
type input "N/A"
click at [612, 412] on input "Interviewer Twitter Handle" at bounding box center [735, 409] width 470 height 37
paste input "N/A"
type input "N/A"
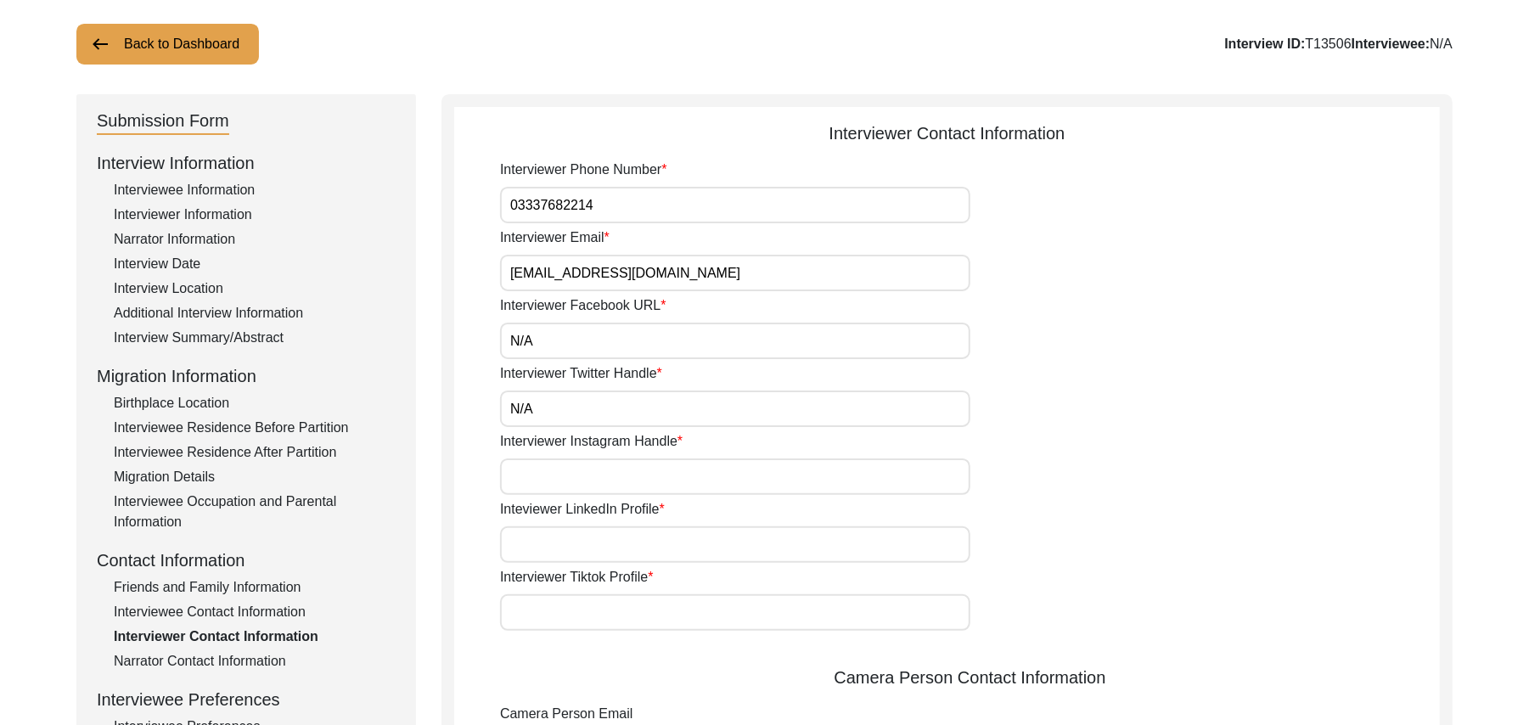
click at [610, 470] on input "Interviewer Instagram Handle" at bounding box center [735, 477] width 470 height 37
paste input "N/A"
type input "N/A"
click at [603, 544] on input "Inteviewer LinkedIn Profile" at bounding box center [735, 544] width 470 height 37
paste input "N/A"
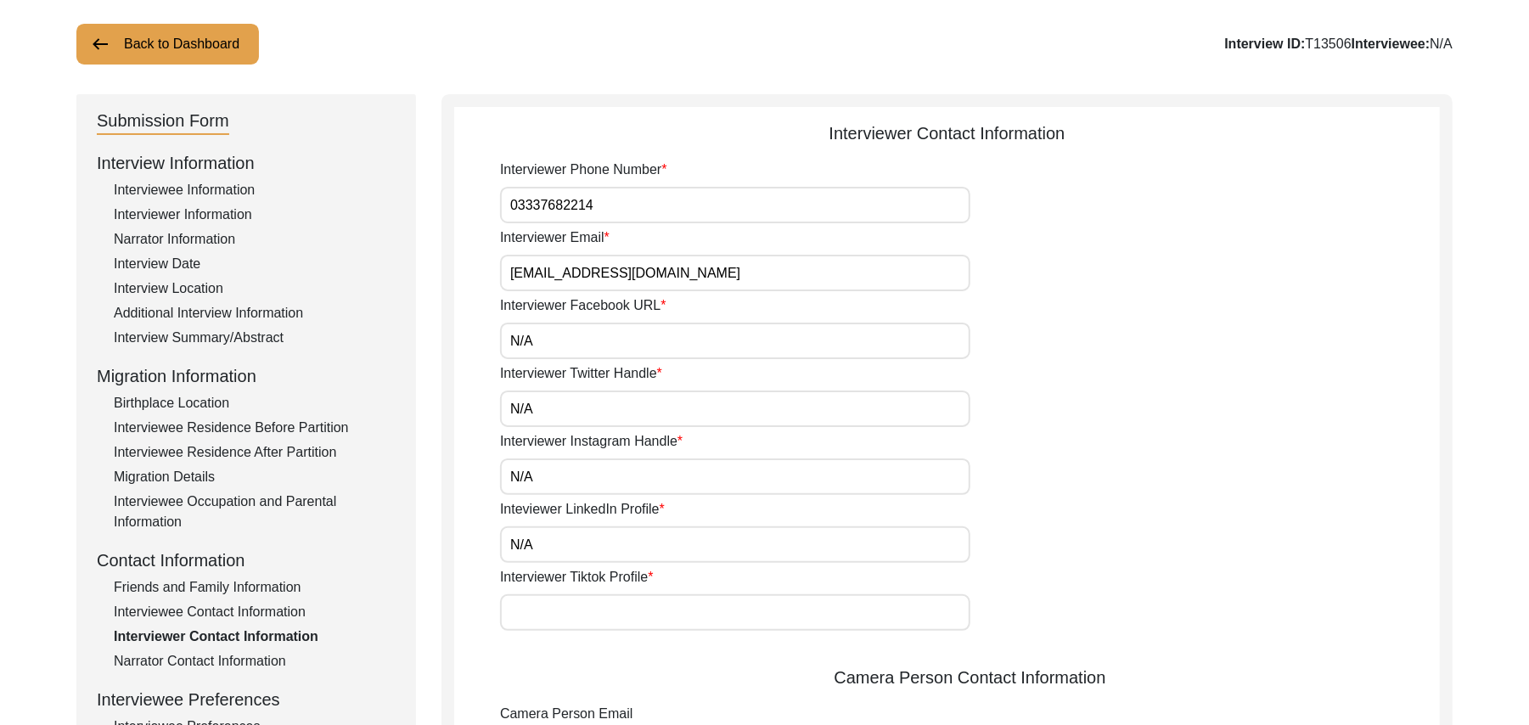
type input "N/A"
click at [600, 608] on input "Interviewer Tiktok Profile" at bounding box center [735, 612] width 470 height 37
paste input "N/A"
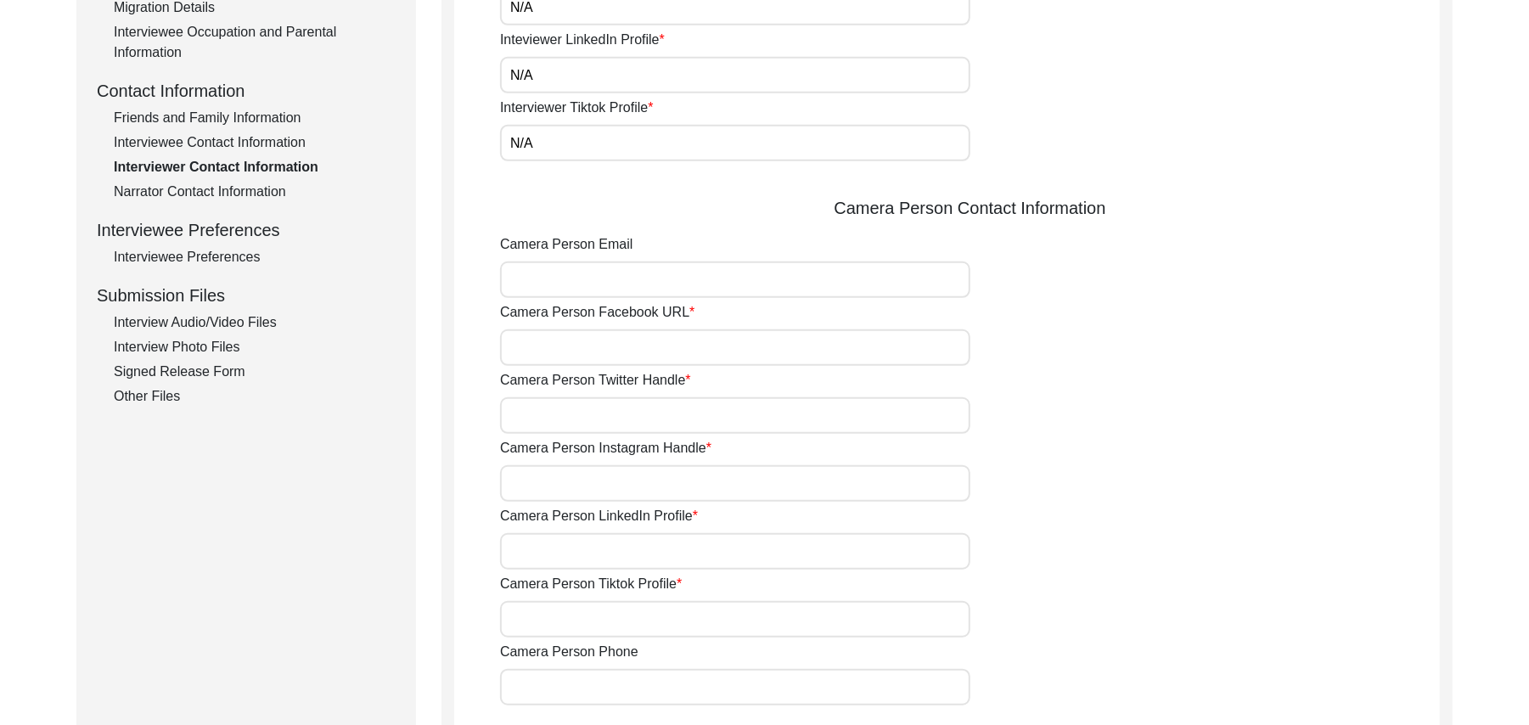
scroll to position [640, 0]
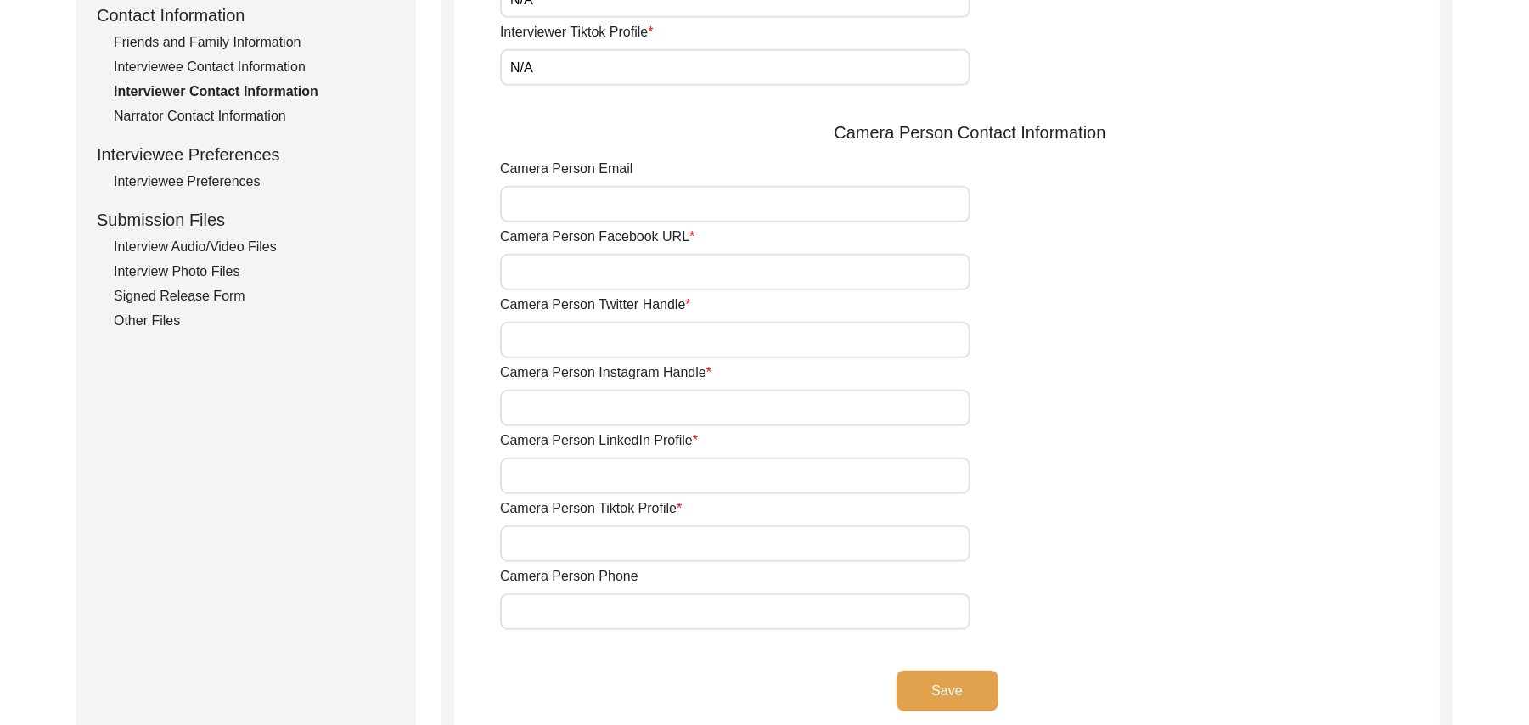
type input "N/A"
click at [579, 218] on input "Camera Person Email" at bounding box center [735, 204] width 470 height 37
paste input "N/A"
type input "N/A"
click at [572, 273] on input "Camera Person Facebook URL" at bounding box center [735, 272] width 470 height 37
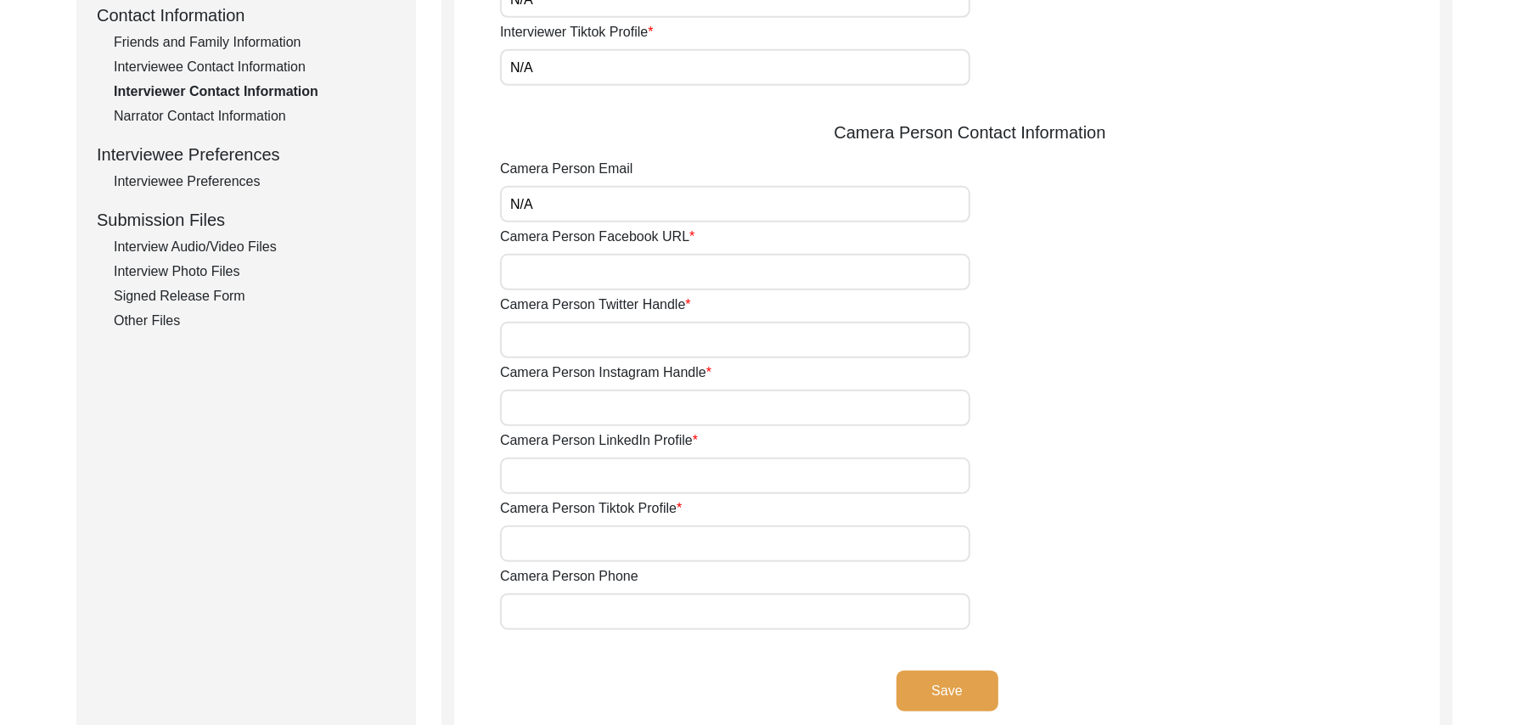
paste input "N/A"
type input "N/A"
click at [566, 341] on input "Camera Person Twitter Handle" at bounding box center [735, 340] width 470 height 37
paste input "N/A"
type input "N/A"
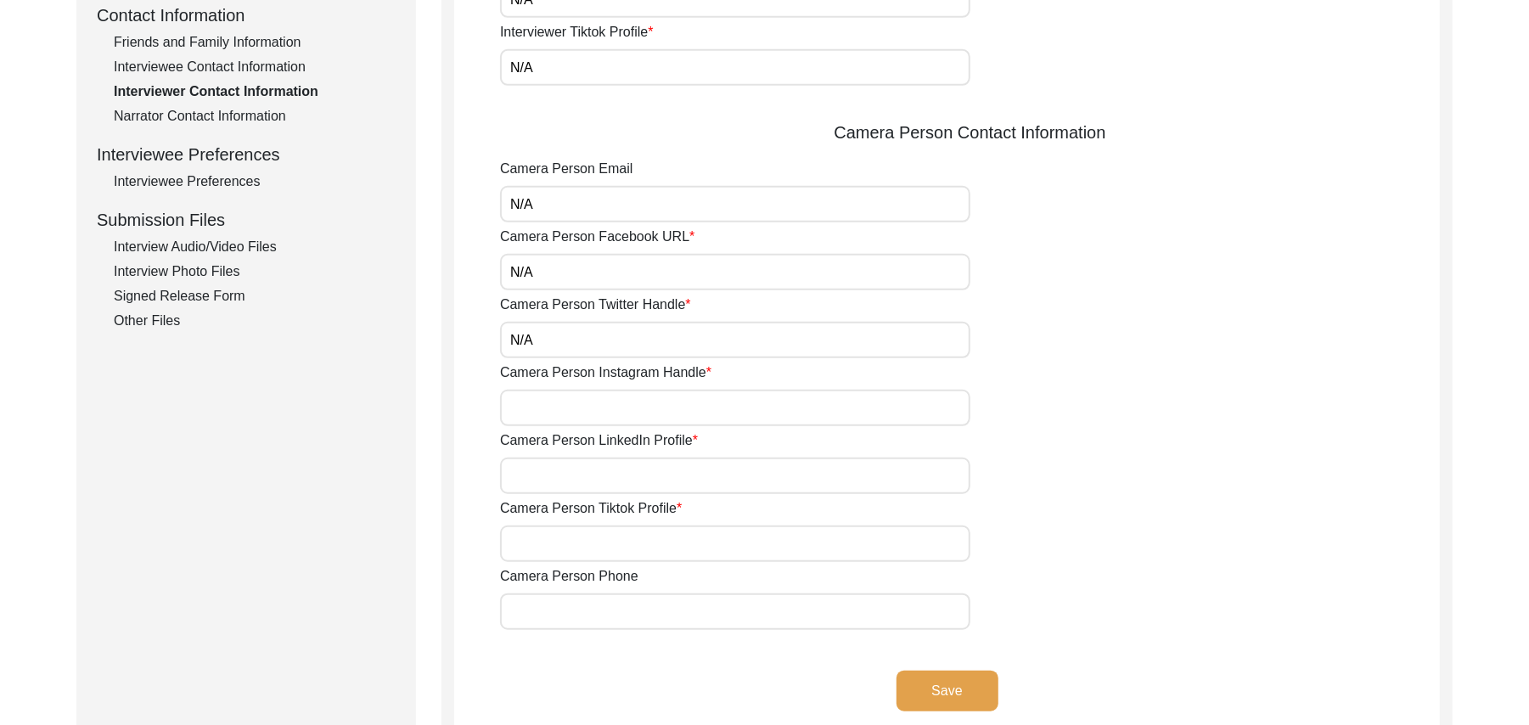
click at [558, 408] on input "Camera Person Instagram Handle" at bounding box center [735, 408] width 470 height 37
paste input "N/A"
type input "N/A"
click at [559, 476] on input "Camera Person LinkedIn Profile" at bounding box center [735, 476] width 470 height 37
paste input "N/A"
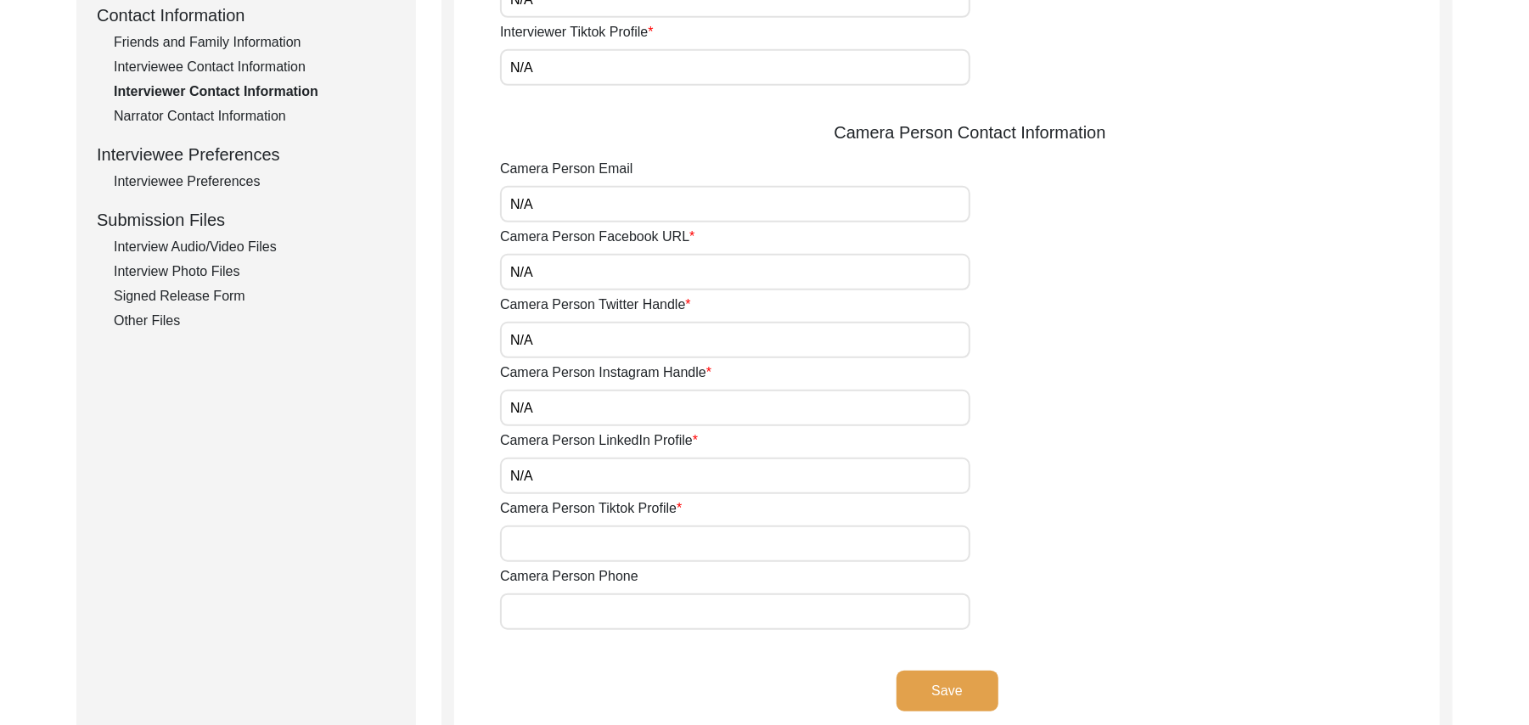
type input "N/A"
click at [561, 542] on input "Camera Person Tiktok Profile" at bounding box center [735, 544] width 470 height 37
paste input "N/A"
type input "N/A"
click at [564, 605] on input "Camera Person Phone" at bounding box center [735, 612] width 470 height 37
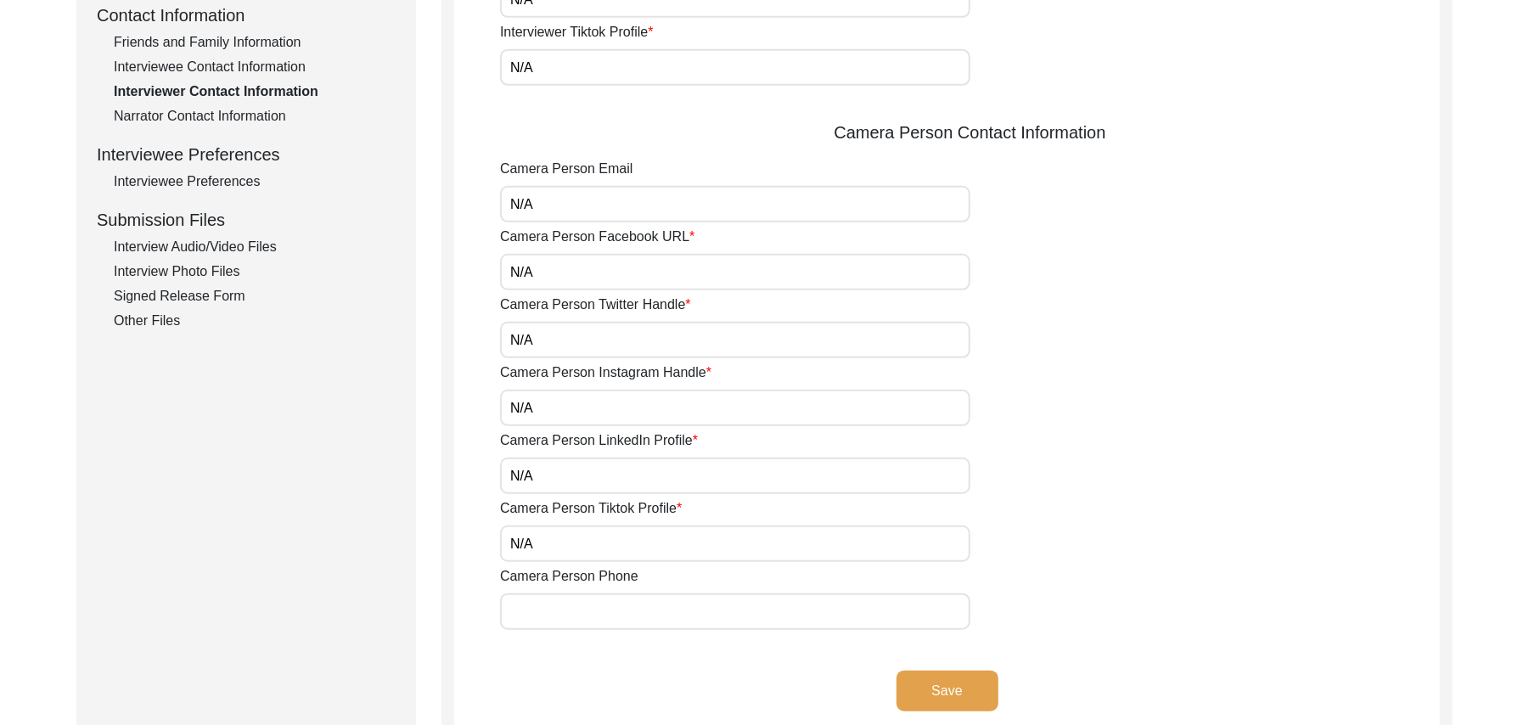
paste input "N/A"
type input "N/A"
click at [919, 678] on button "Save" at bounding box center [948, 691] width 102 height 41
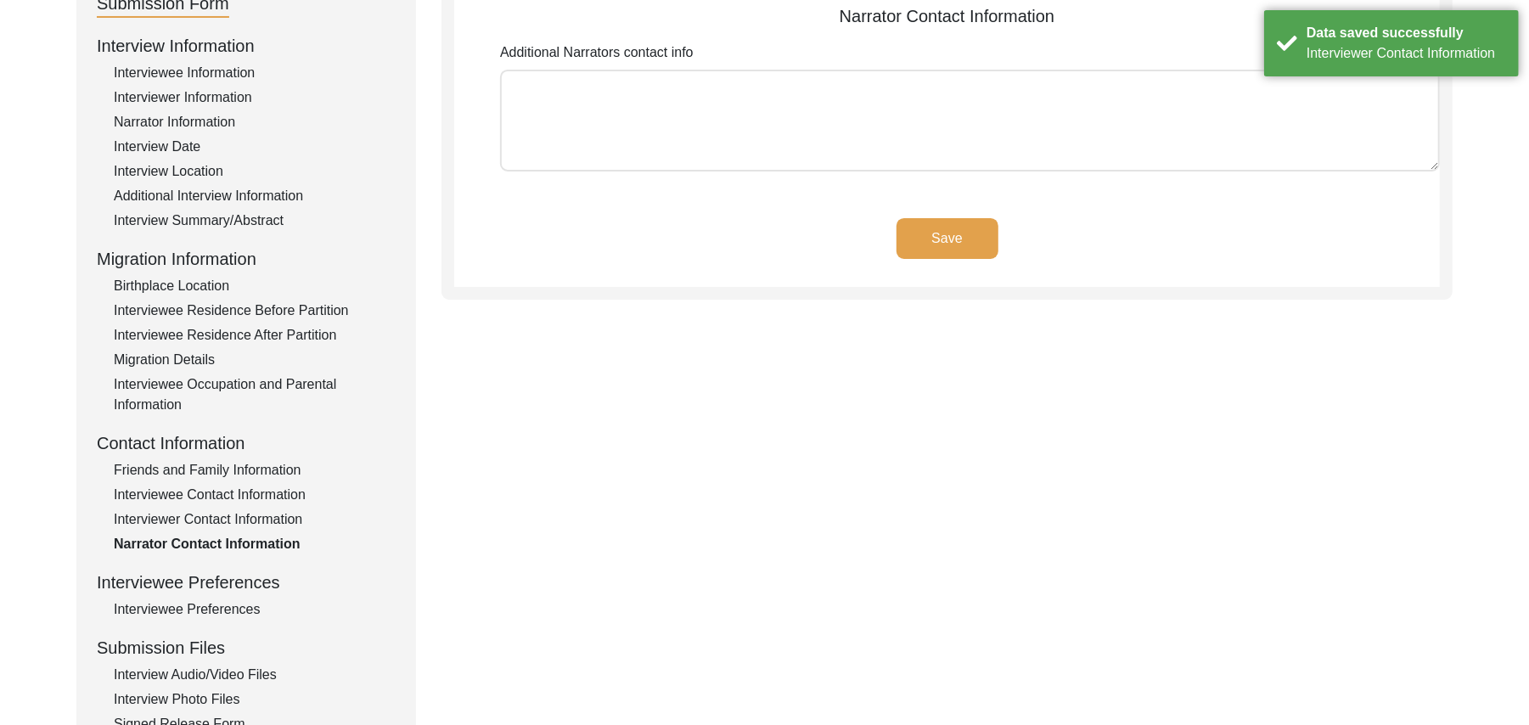
scroll to position [102, 0]
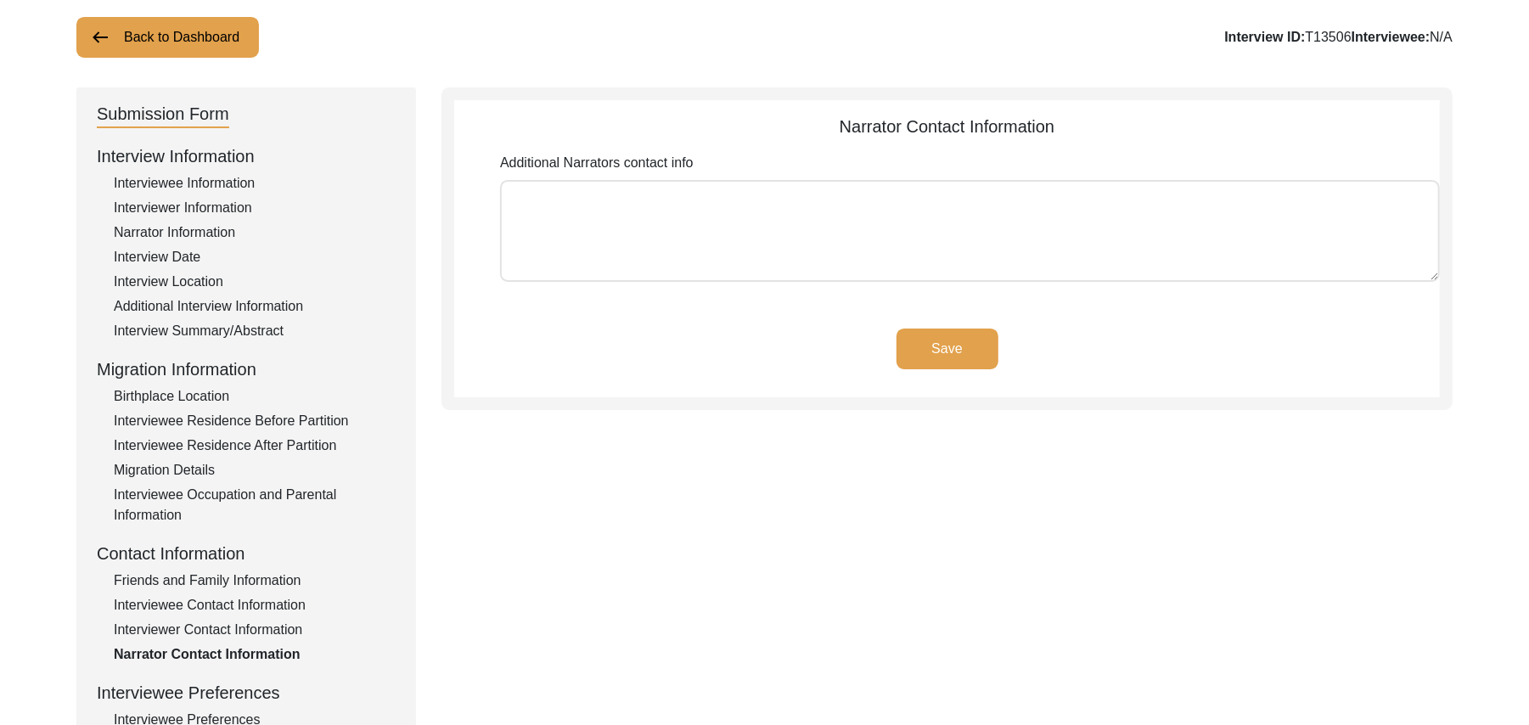
click at [816, 229] on textarea "Additional Narrators contact info" at bounding box center [970, 231] width 940 height 102
paste textarea "N/A"
type textarea "N/A"
click at [948, 338] on button "Save" at bounding box center [948, 349] width 102 height 41
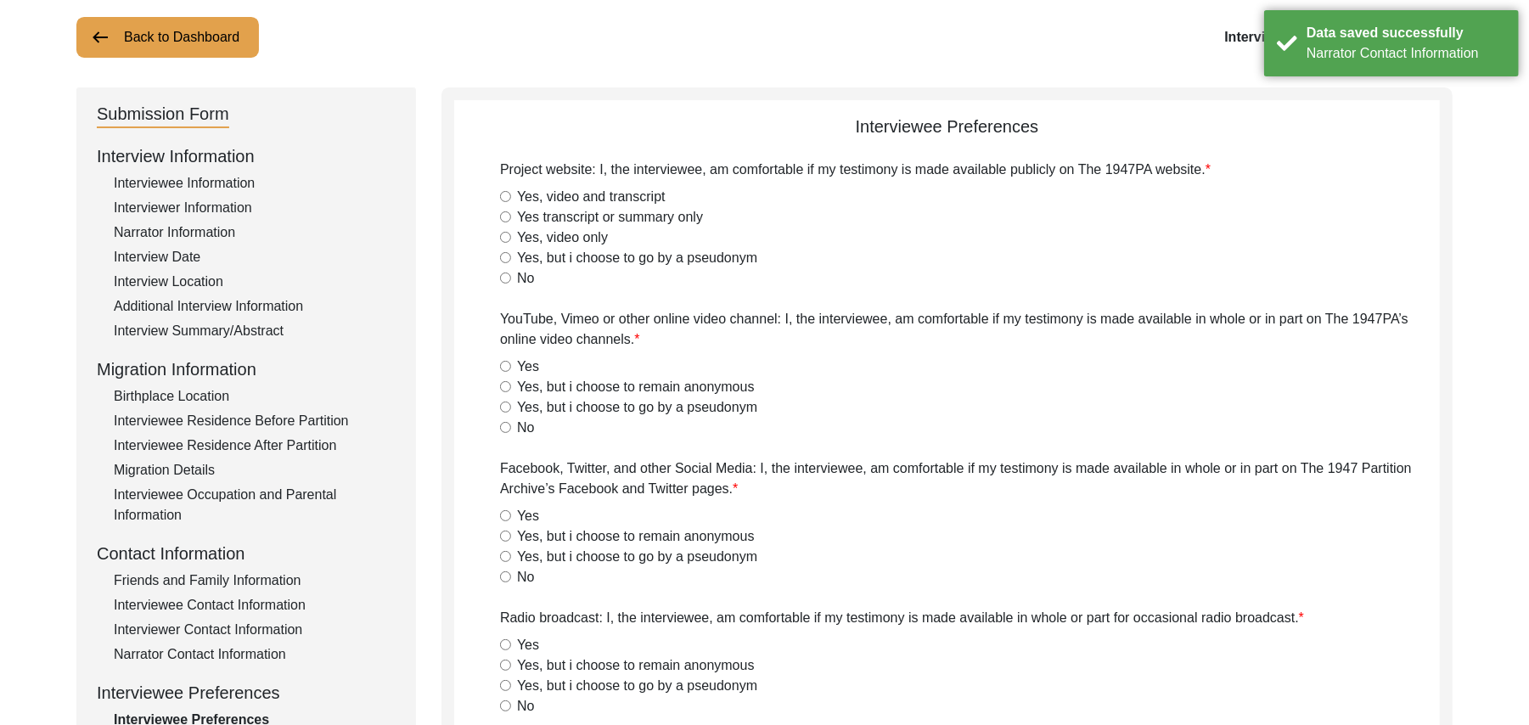
click at [506, 199] on input "Yes, video and transcript" at bounding box center [505, 196] width 11 height 11
radio input "true"
click at [504, 362] on input "Yes" at bounding box center [505, 366] width 11 height 11
radio input "true"
click at [506, 518] on input "Yes" at bounding box center [505, 515] width 11 height 11
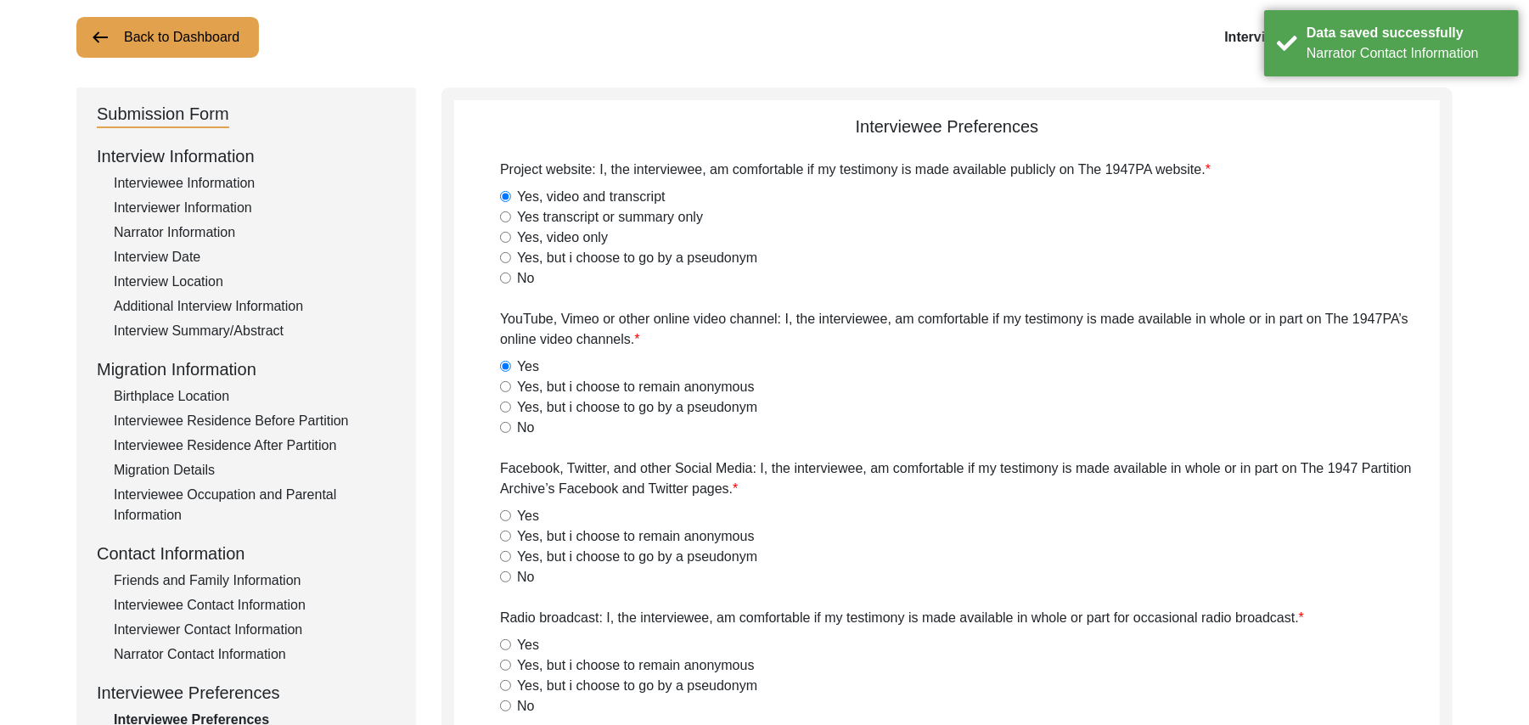
radio input "true"
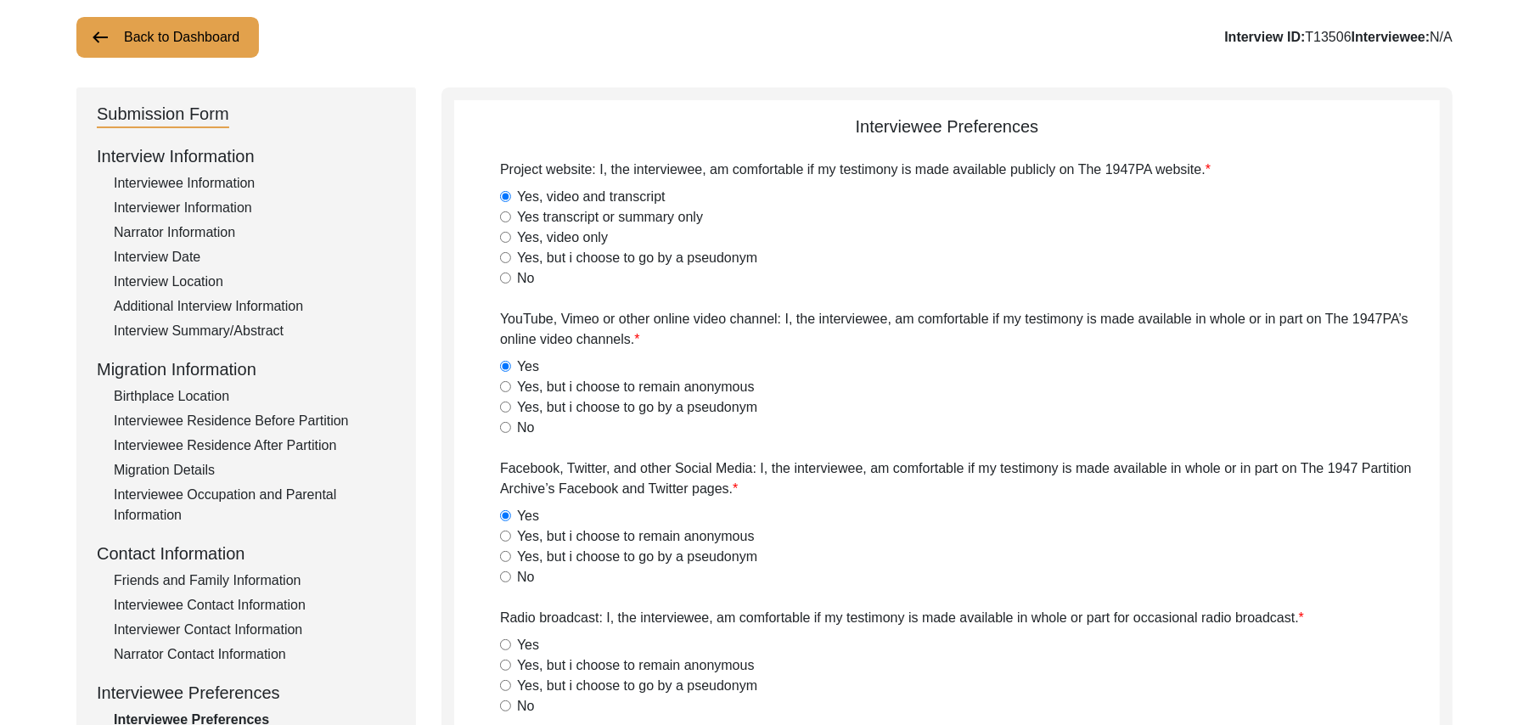
click at [506, 640] on input "Yes" at bounding box center [505, 644] width 11 height 11
radio input "true"
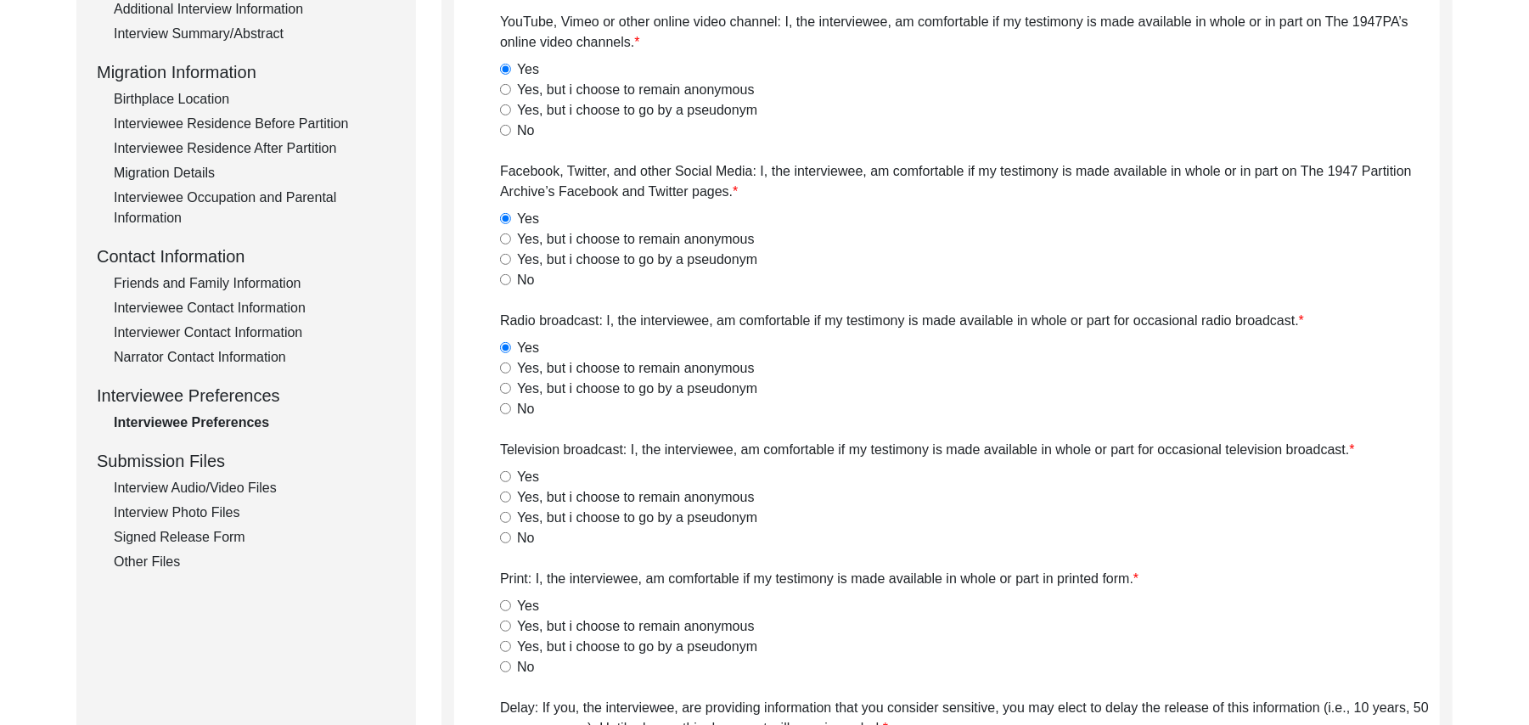
scroll to position [517, 0]
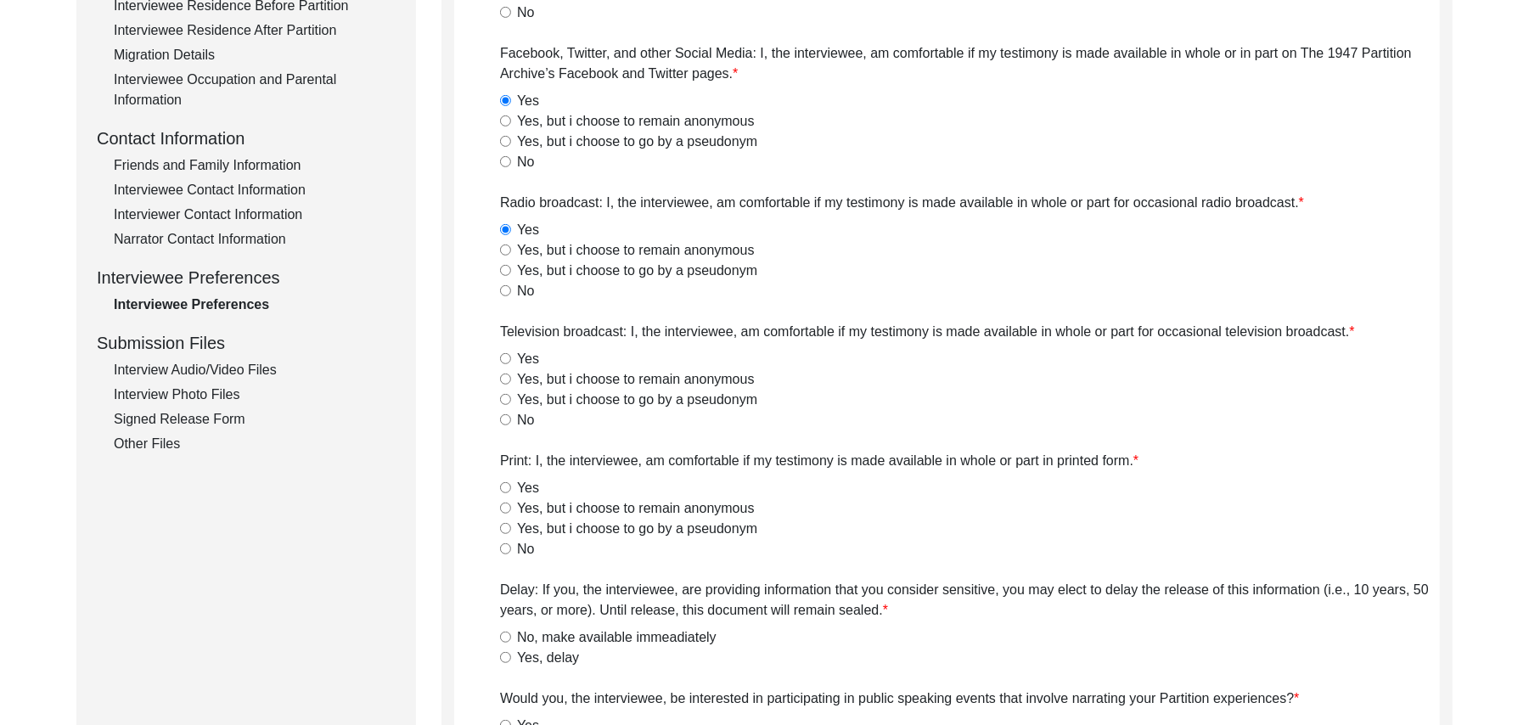
click at [504, 361] on input "Yes" at bounding box center [505, 358] width 11 height 11
radio input "true"
click at [504, 483] on input "Yes" at bounding box center [505, 487] width 11 height 11
radio input "true"
click at [507, 639] on input "No, make available immeadiately" at bounding box center [505, 637] width 11 height 11
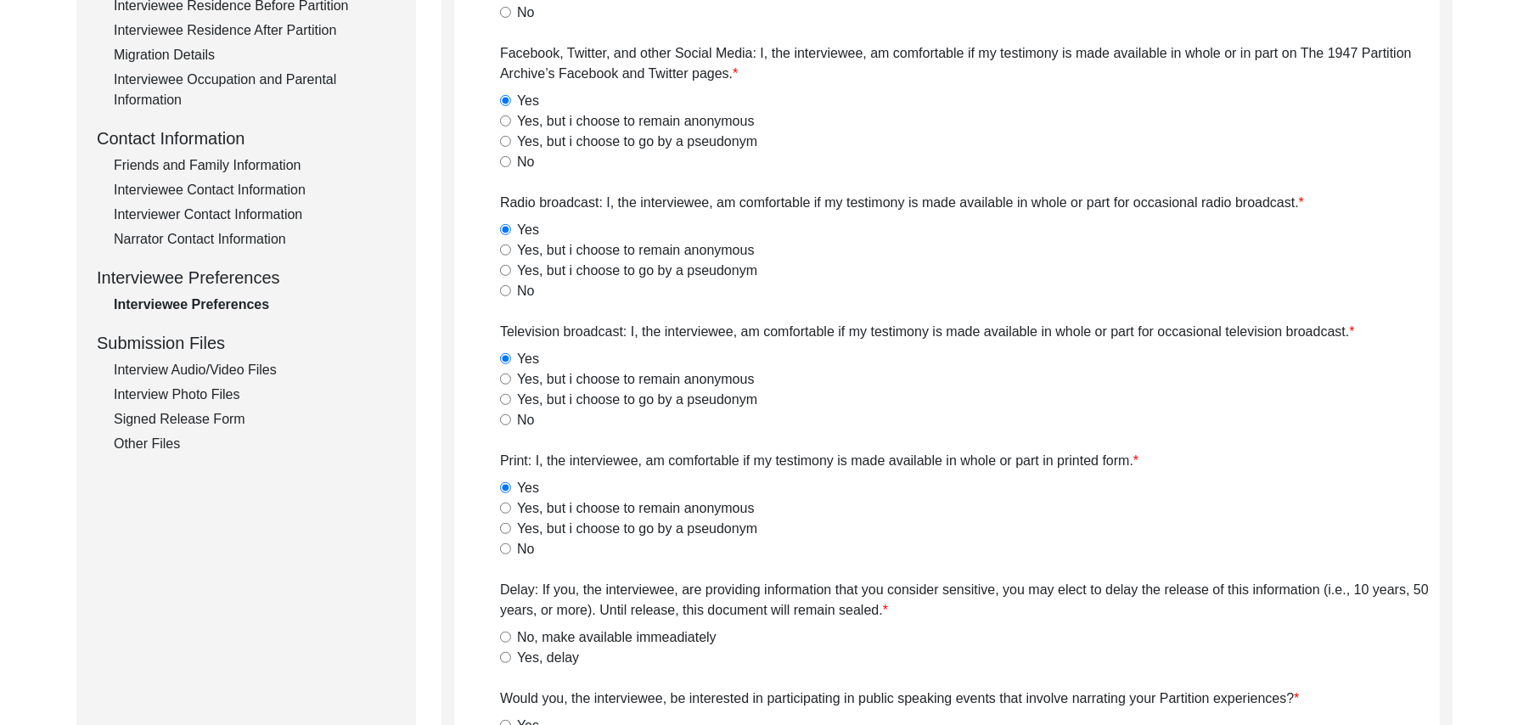
radio input "true"
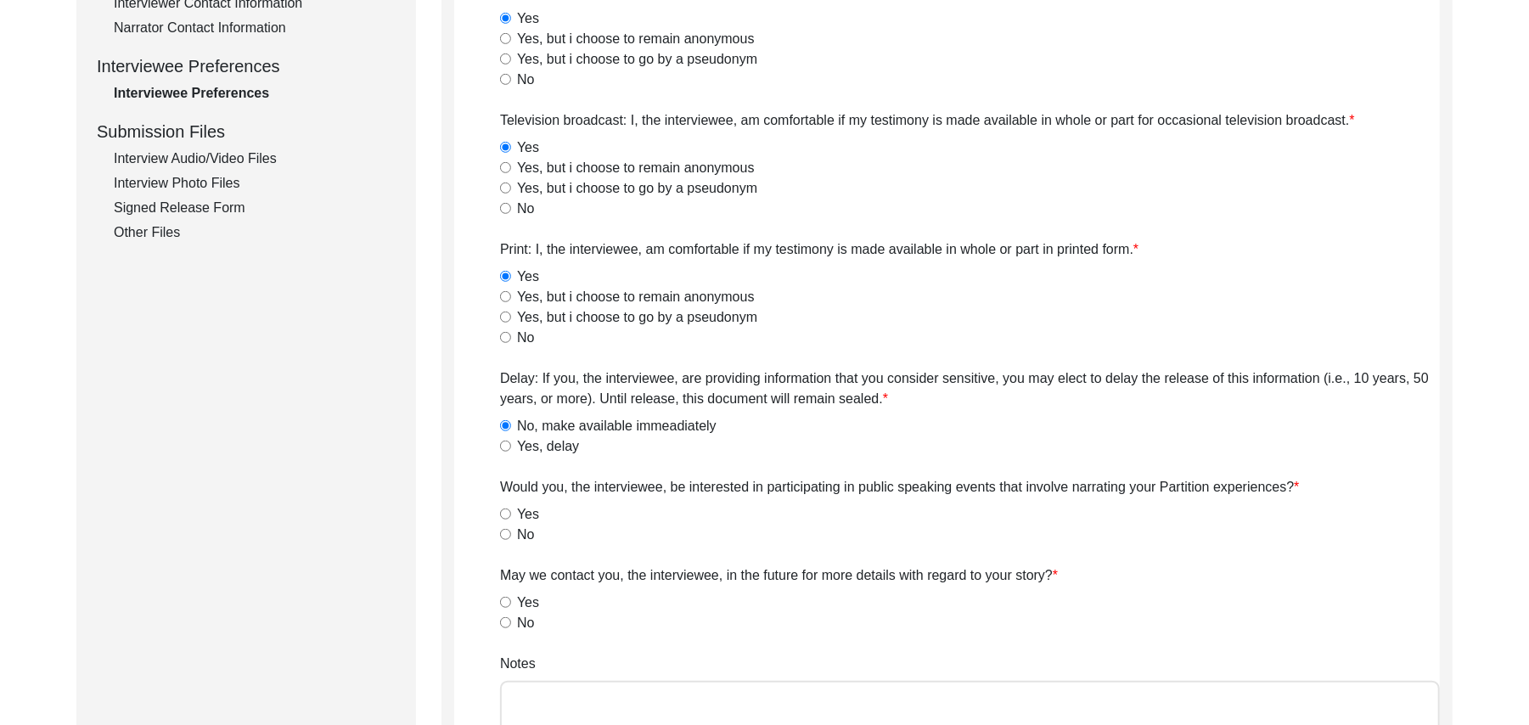
scroll to position [887, 0]
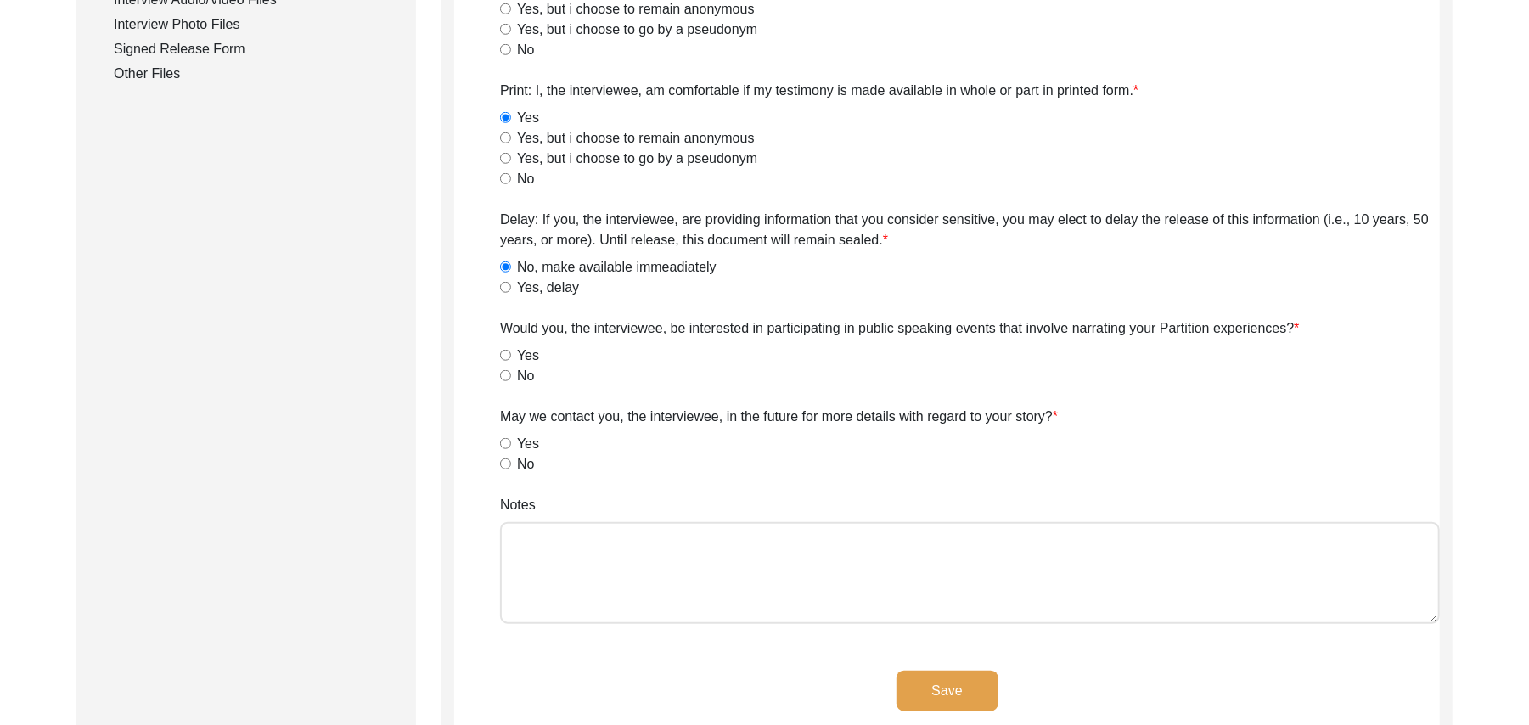
click at [504, 378] on input "No" at bounding box center [505, 375] width 11 height 11
radio input "true"
click at [504, 443] on input "Yes" at bounding box center [505, 443] width 11 height 11
radio input "true"
click at [557, 565] on textarea "Notes" at bounding box center [970, 573] width 940 height 102
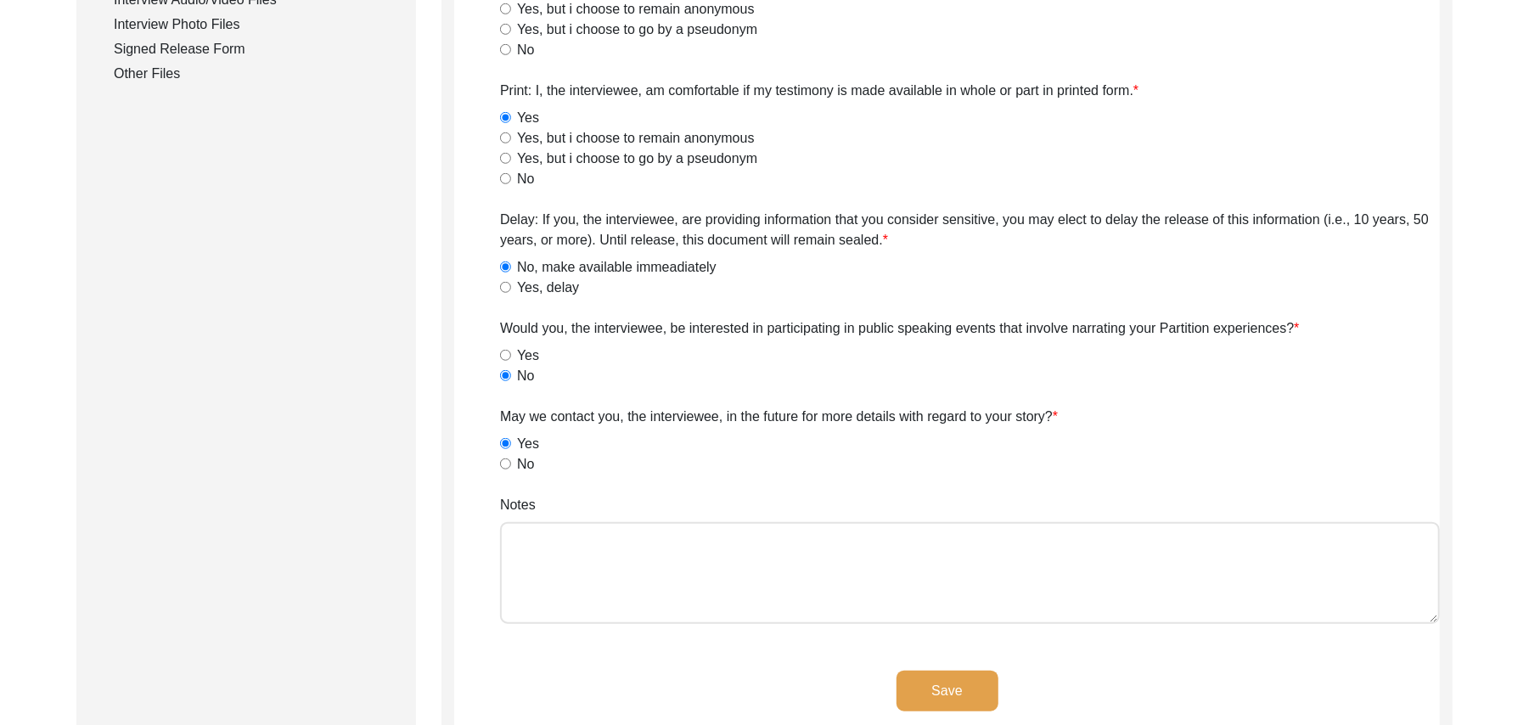
paste textarea "N/A"
type textarea "N/A"
click at [922, 687] on button "Save" at bounding box center [948, 691] width 102 height 41
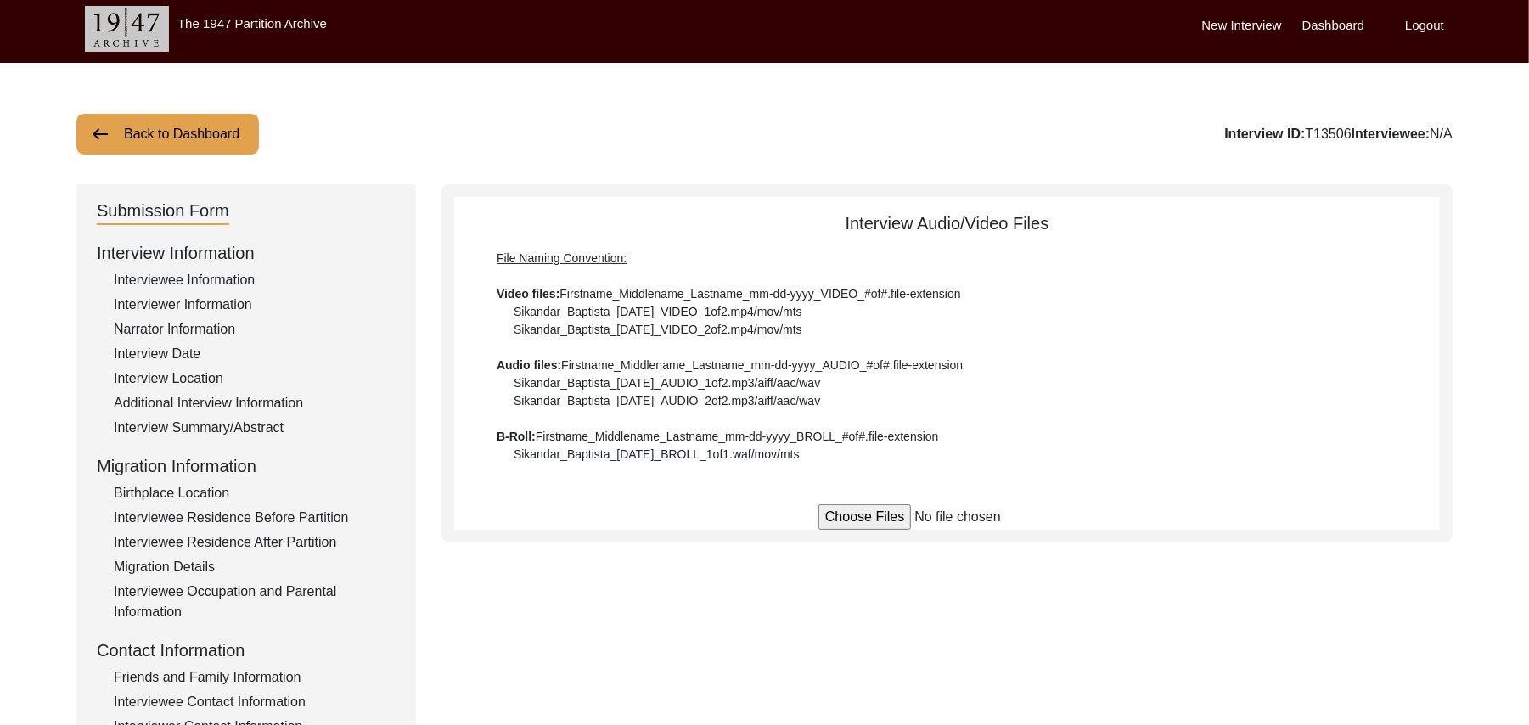
scroll to position [0, 0]
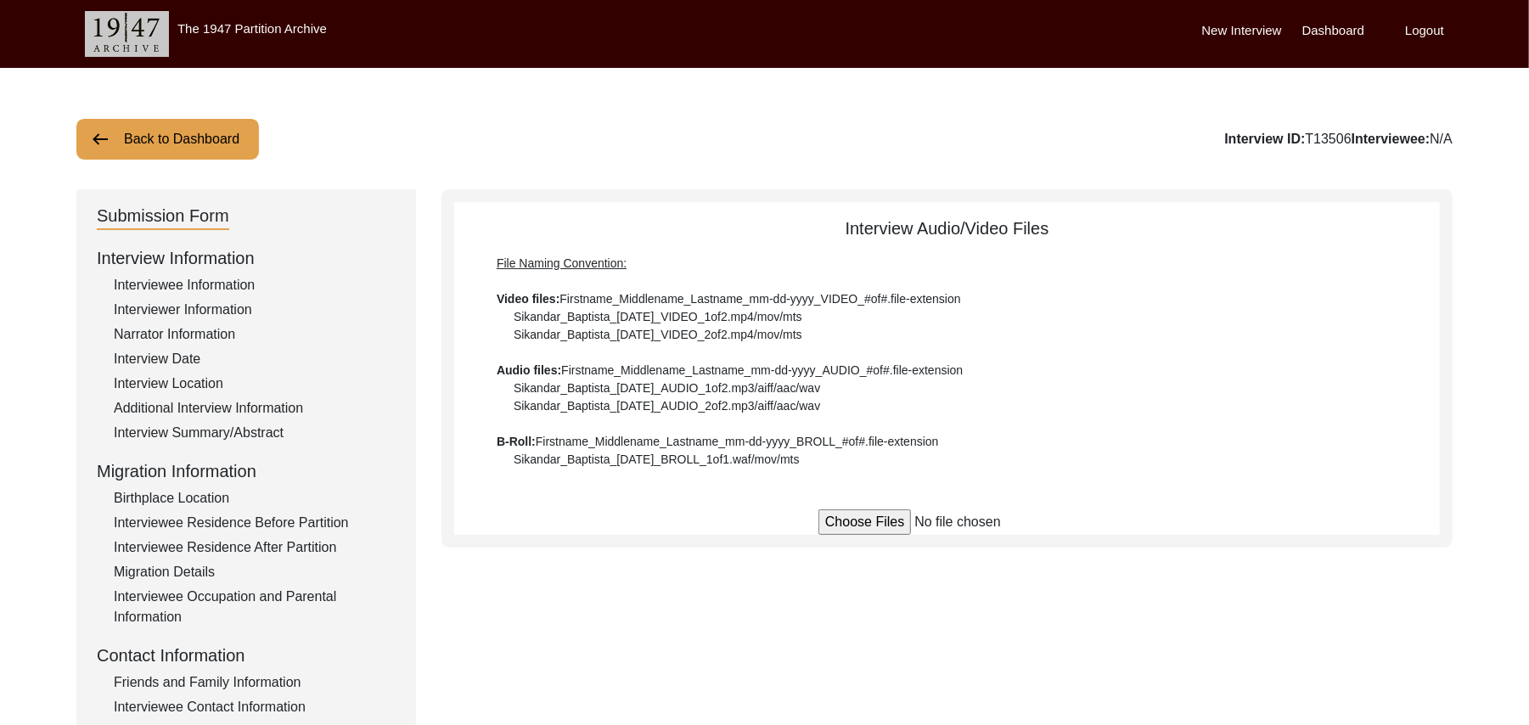
click at [202, 138] on button "Back to Dashboard" at bounding box center [167, 139] width 183 height 41
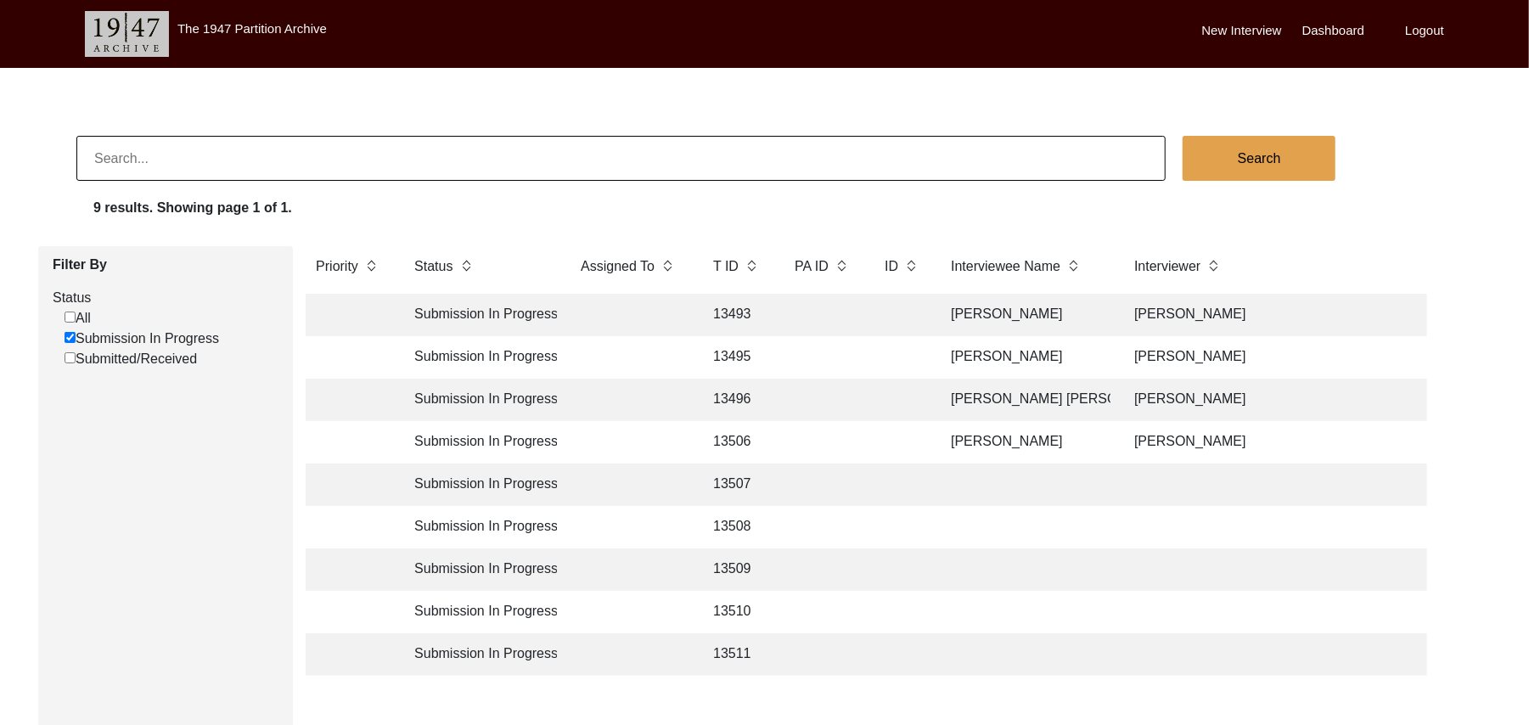
click at [729, 479] on td "13507" at bounding box center [737, 485] width 68 height 42
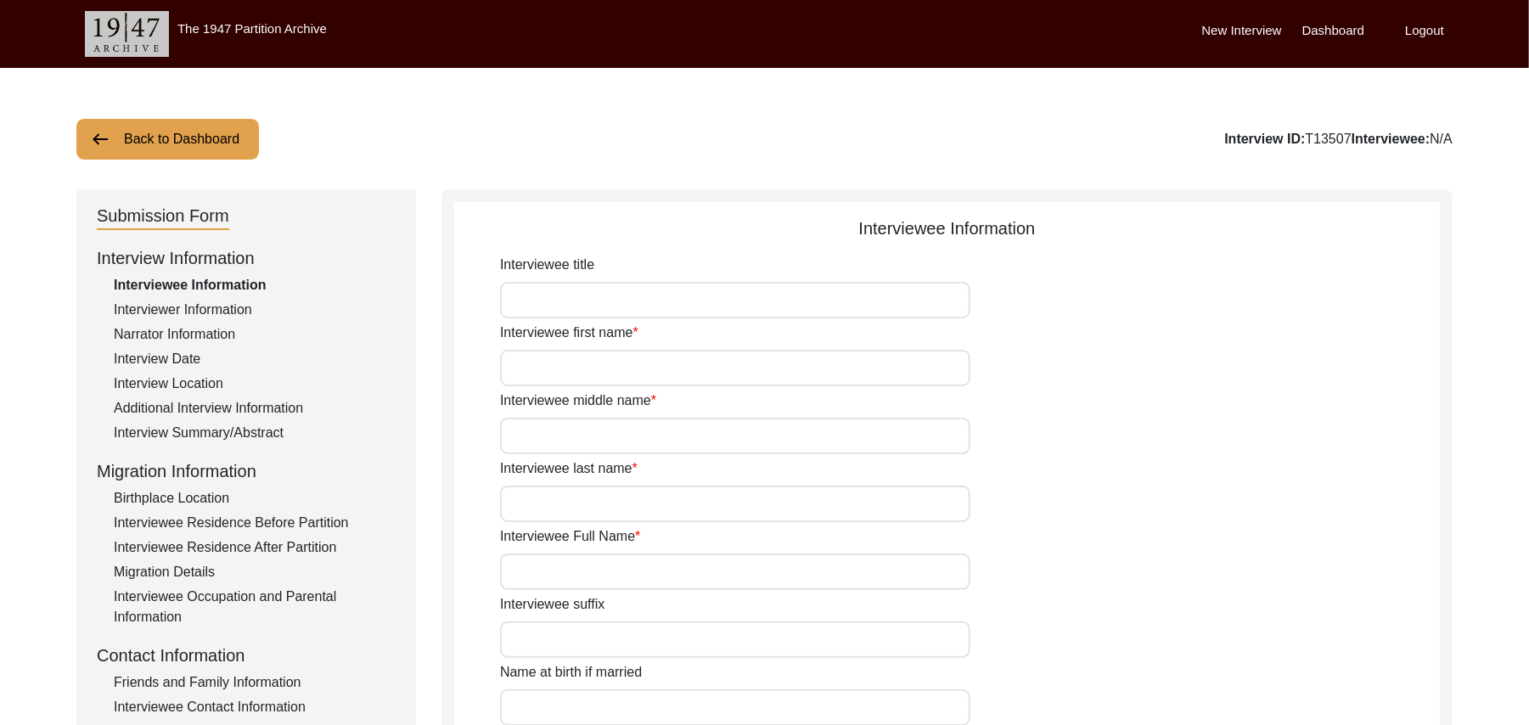
click at [571, 303] on input "Interviewee title" at bounding box center [735, 300] width 470 height 37
type input "Mr"
click at [569, 374] on input "Interviewee first name" at bounding box center [735, 368] width 470 height 37
type input "Muhammad"
click at [565, 449] on input "Interviewee middle name" at bounding box center [735, 436] width 470 height 37
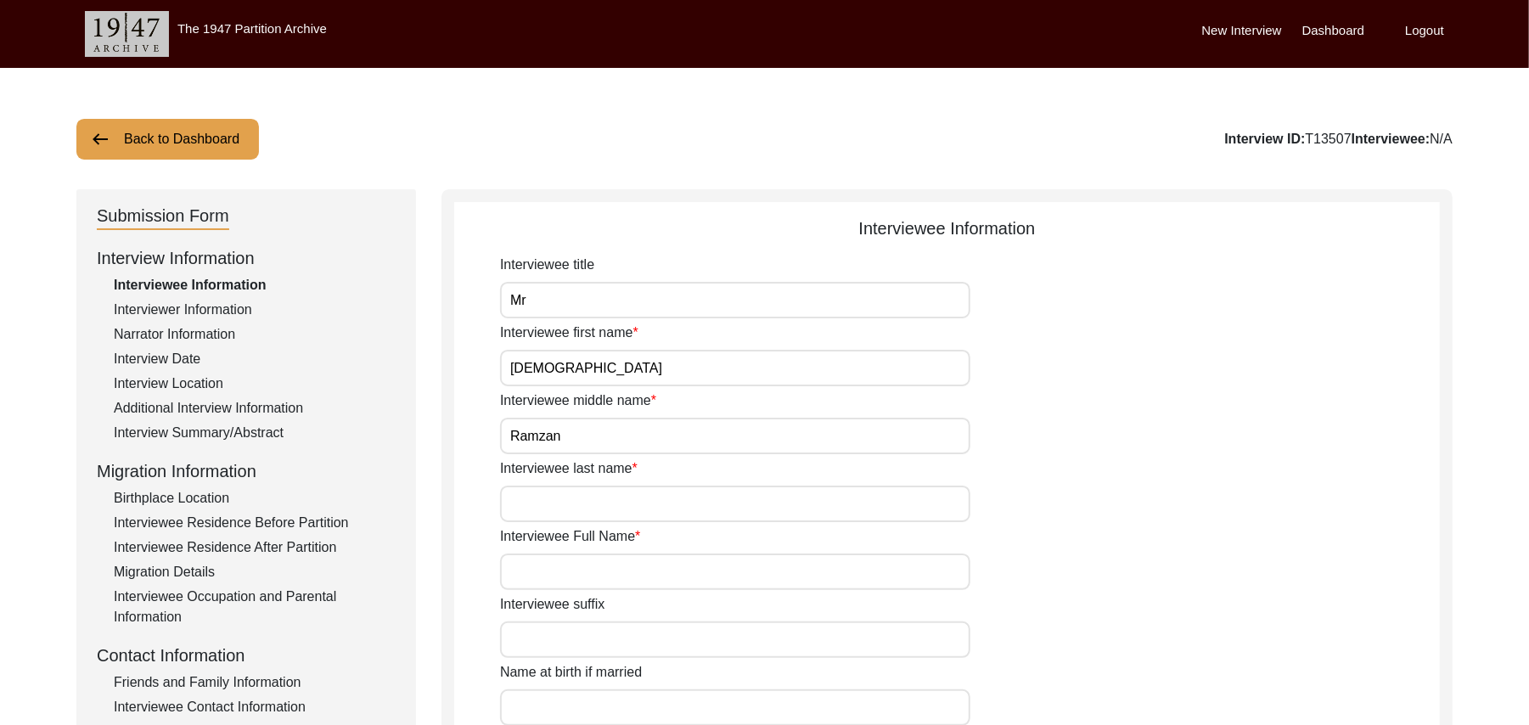
type input "Ramzan"
click at [566, 504] on input "Interviewee last name" at bounding box center [735, 504] width 470 height 37
paste input "N/A"
type input "N/A"
click at [575, 572] on input "Interviewee Full Name" at bounding box center [735, 572] width 470 height 37
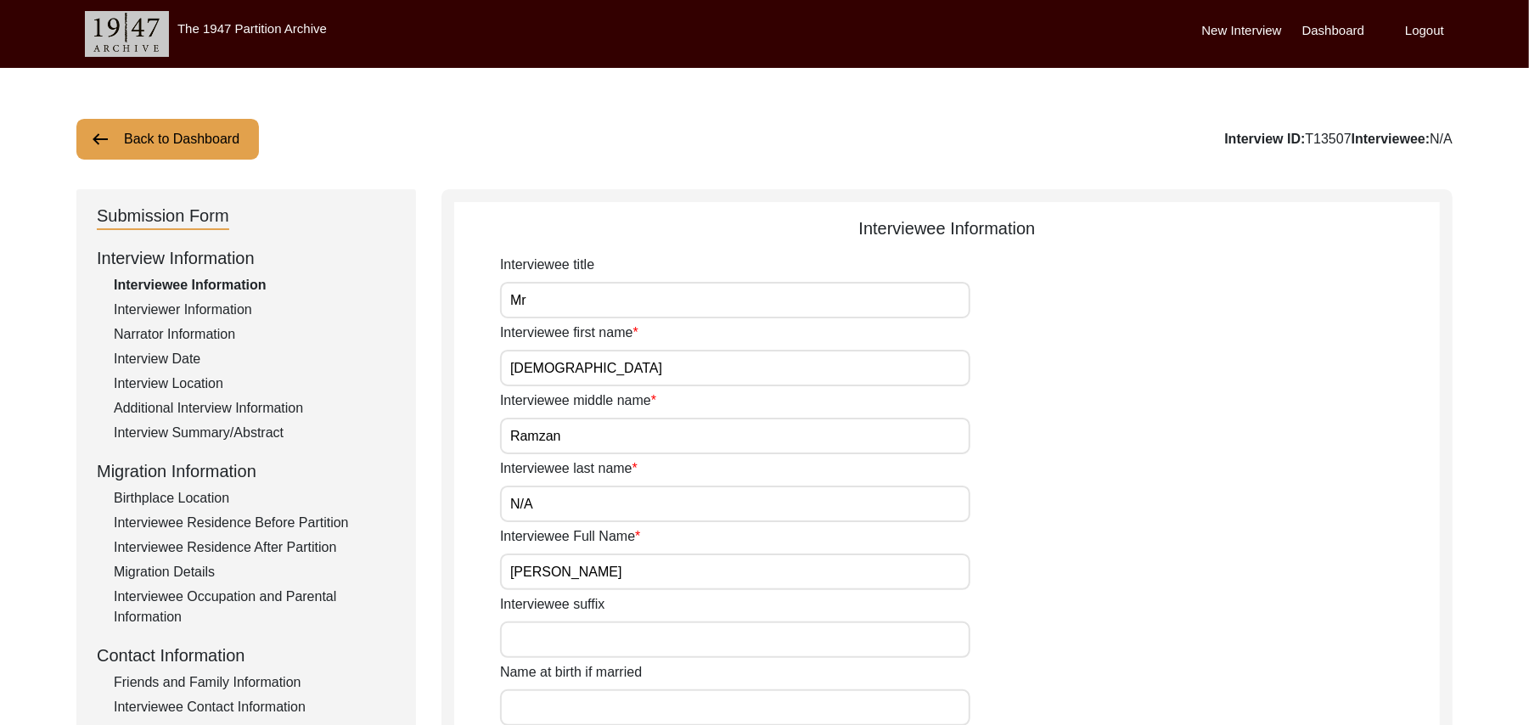
type input "Muhammad Ramzan"
click at [600, 645] on input "Interviewee suffix" at bounding box center [735, 640] width 470 height 37
paste input "N/A"
type input "N/A"
click at [600, 707] on input "Name at birth if married" at bounding box center [735, 708] width 470 height 37
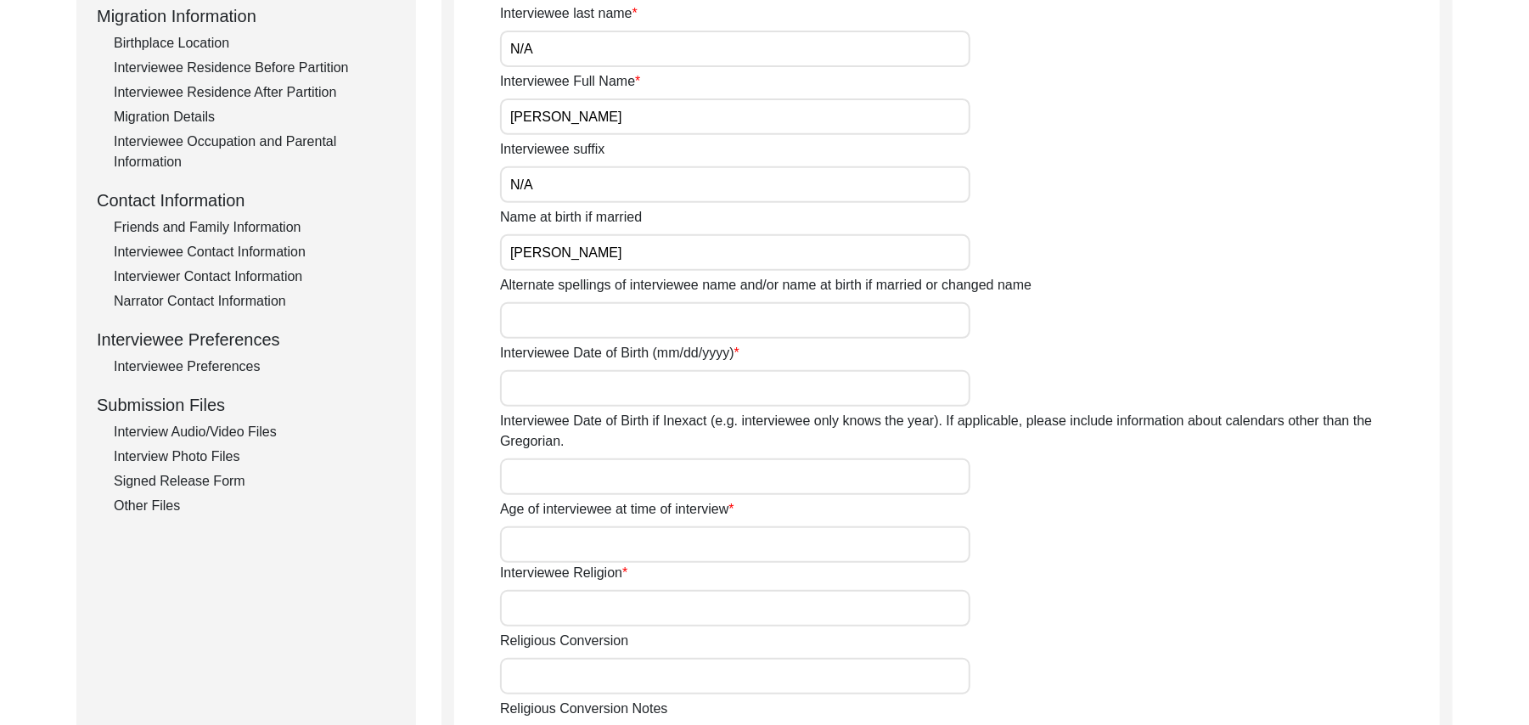
scroll to position [531, 0]
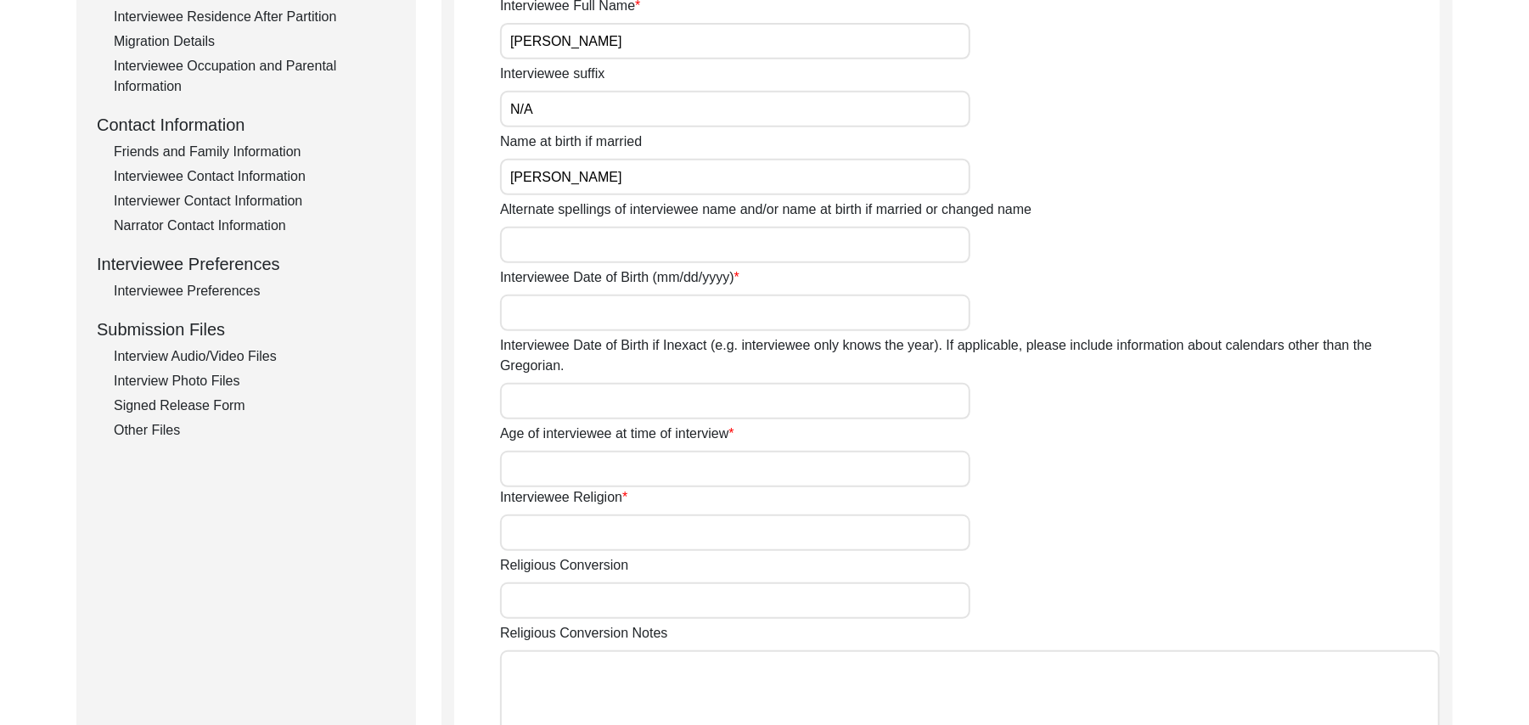
type input "Muhammad Ramzan"
click at [555, 248] on input "Alternate spellings of interviewee name and/or name at birth if married or chan…" at bounding box center [735, 245] width 470 height 37
type input "Muhammad Ramzan"
click at [562, 311] on input "Interviewee Date of Birth (mm/dd/yyyy)" at bounding box center [735, 313] width 470 height 37
click at [564, 358] on div "Interviewee Date of Birth if Inexact (e.g. interviewee only knows the year). If…" at bounding box center [970, 377] width 940 height 84
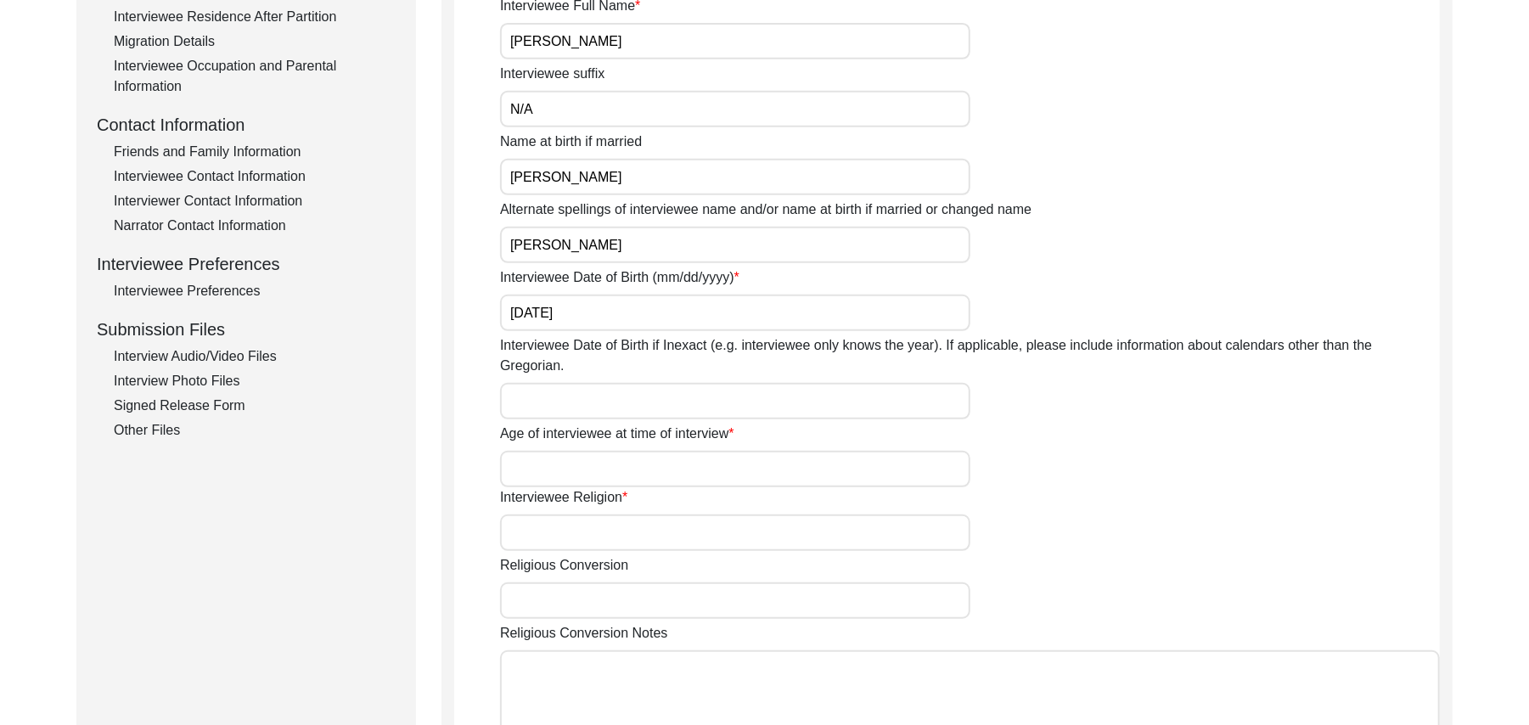
click at [559, 383] on input "Interviewee Date of Birth if Inexact (e.g. interviewee only knows the year). If…" at bounding box center [735, 401] width 470 height 37
click at [606, 320] on input "10/01/1961" at bounding box center [735, 313] width 470 height 37
type input "1"
type input "1935"
click at [576, 383] on input "Interviewee Date of Birth if Inexact (e.g. interviewee only knows the year). If…" at bounding box center [735, 401] width 470 height 37
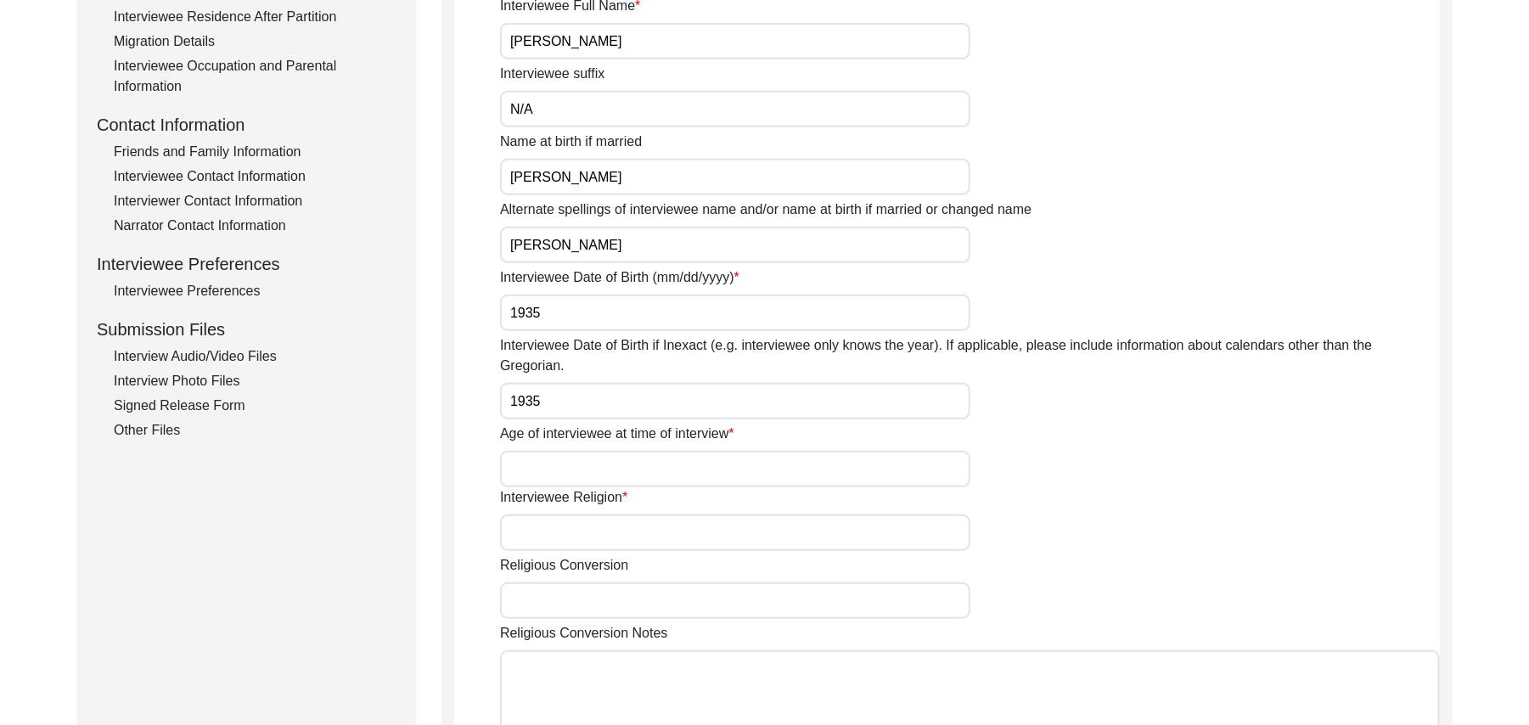
type input "1935"
click at [555, 451] on input "Age of interviewee at time of interview" at bounding box center [735, 469] width 470 height 37
type input "90"
click at [552, 515] on input "Interviewee Religion" at bounding box center [735, 533] width 470 height 37
type input "I"
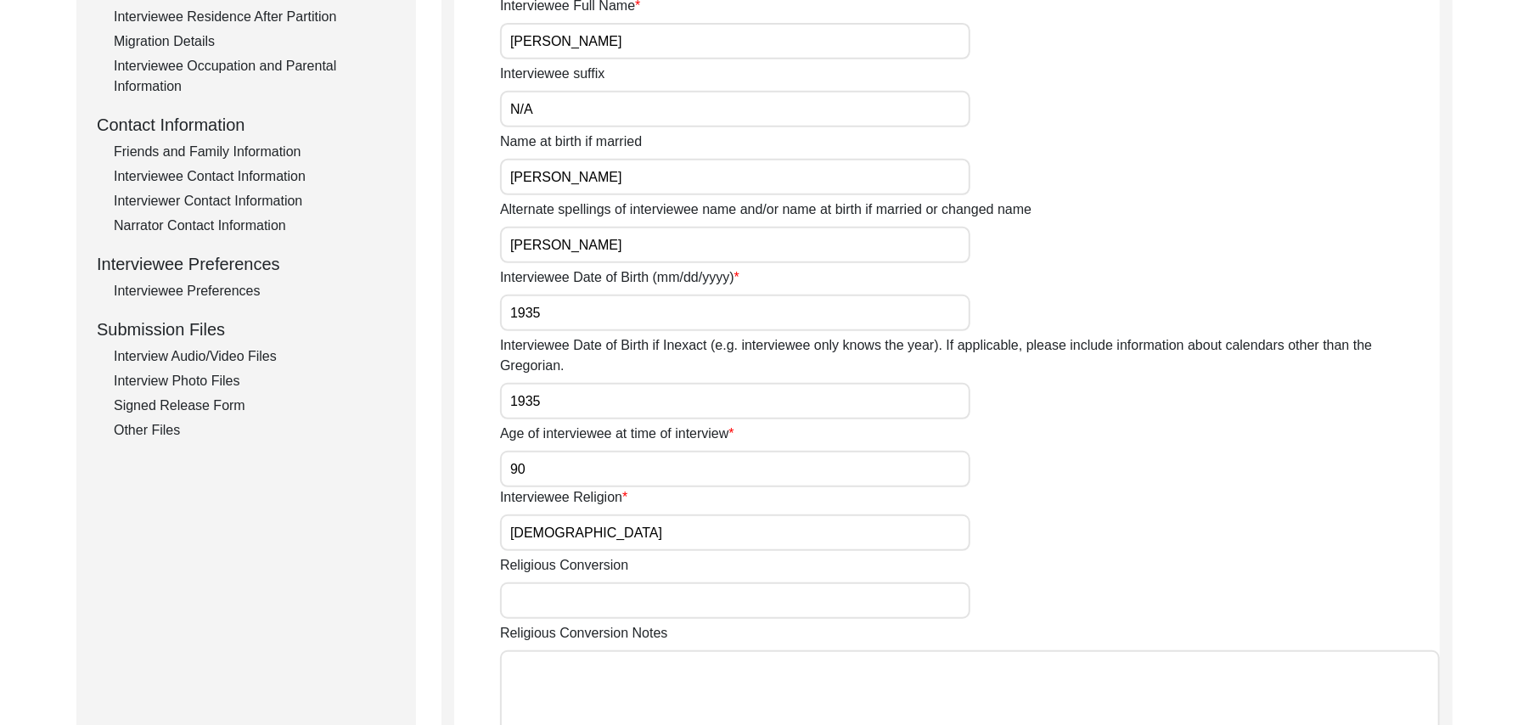
type input "[DEMOGRAPHIC_DATA]"
click at [564, 585] on input "Religious Conversion" at bounding box center [735, 601] width 470 height 37
paste input "N/A"
type input "N/A"
click at [558, 657] on textarea "Religious Conversion Notes" at bounding box center [970, 701] width 940 height 102
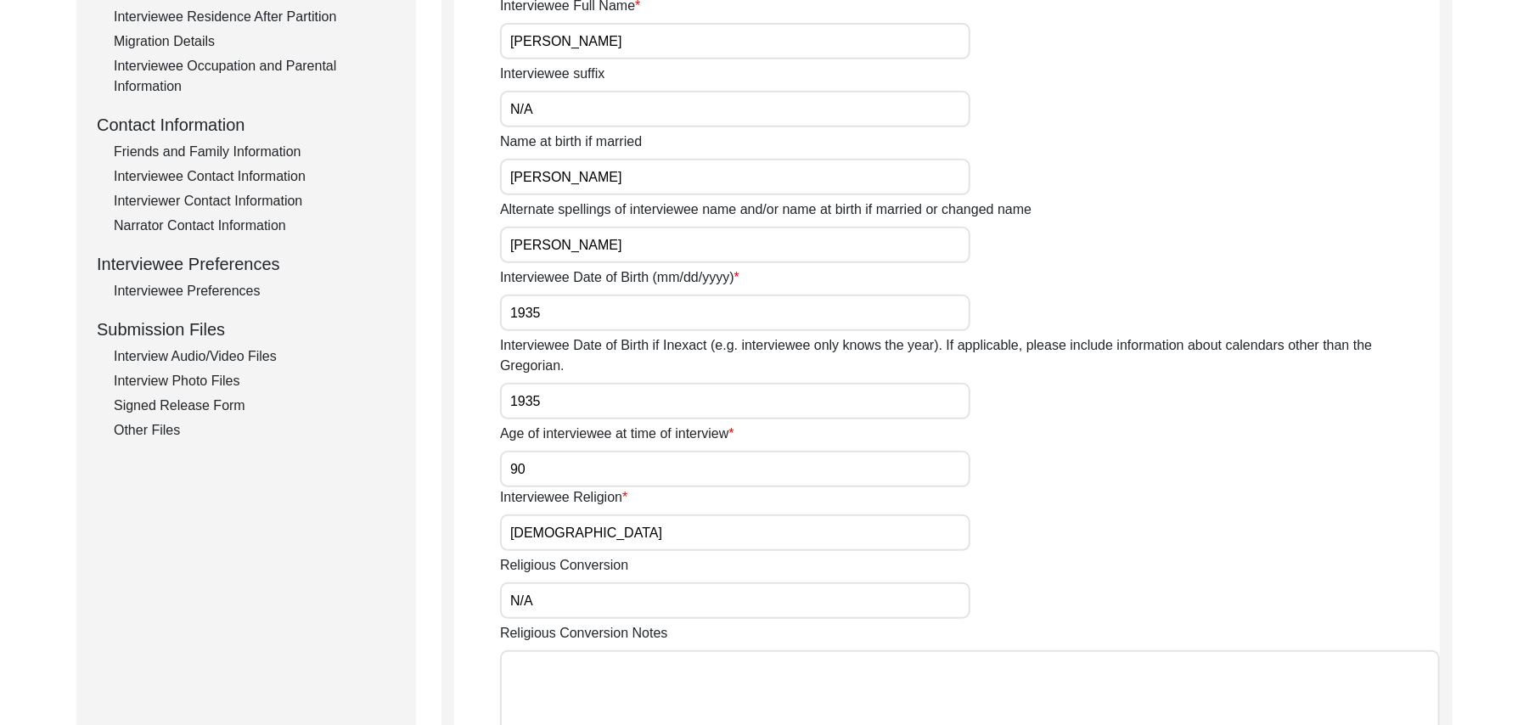
paste textarea "N/A"
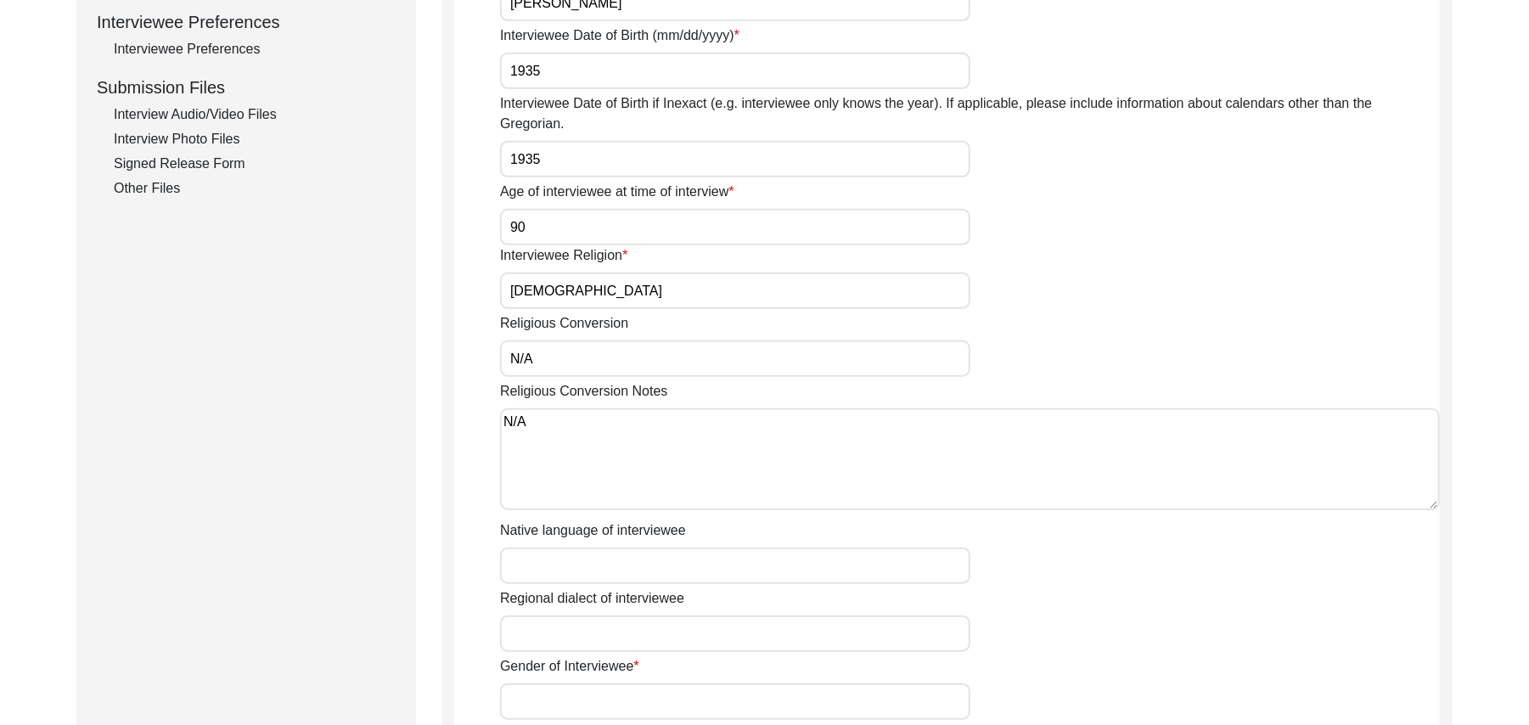
scroll to position [955, 0]
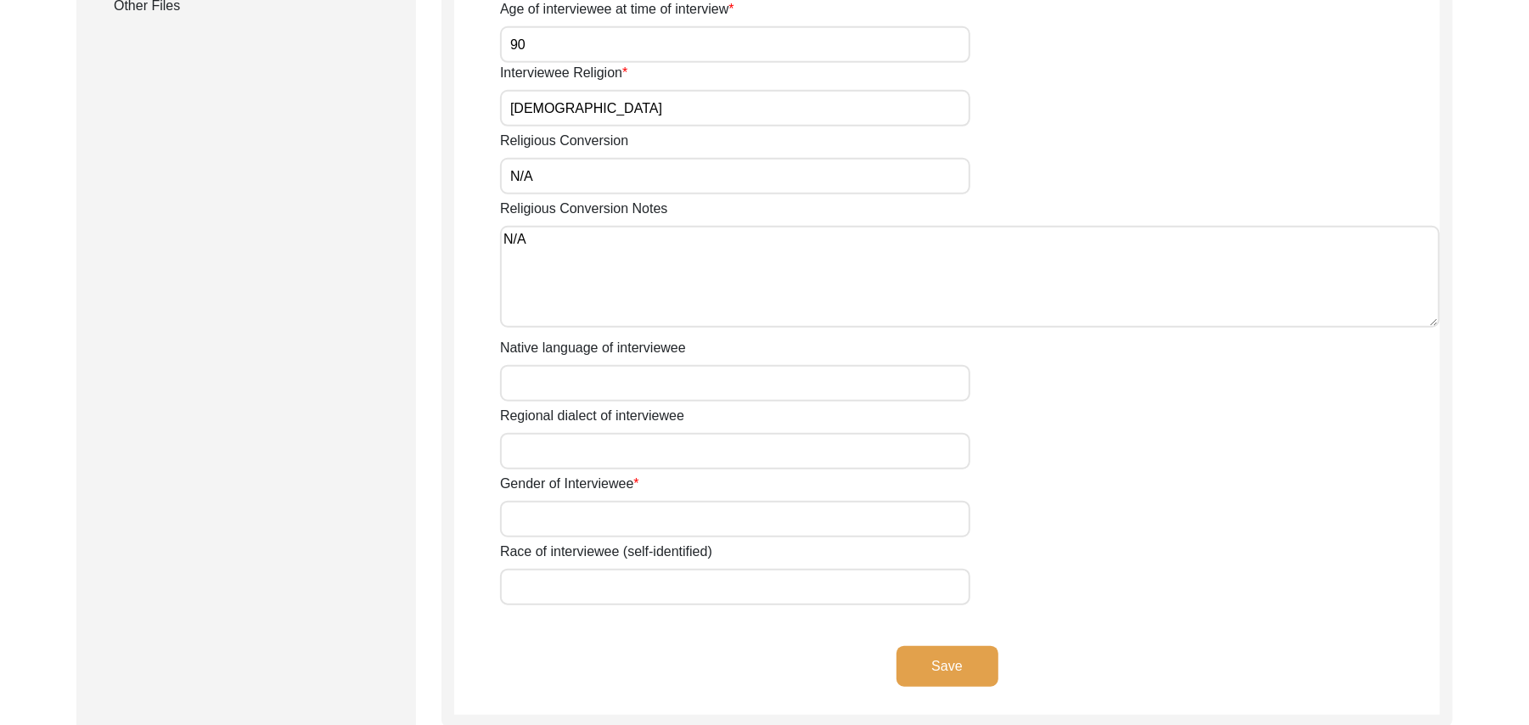
type textarea "N/A"
click at [622, 365] on input "Native language of interviewee" at bounding box center [735, 383] width 470 height 37
type input "Punjabi"
click at [626, 442] on input "Regional dialect of interviewee" at bounding box center [735, 451] width 470 height 37
type input "Malwai"
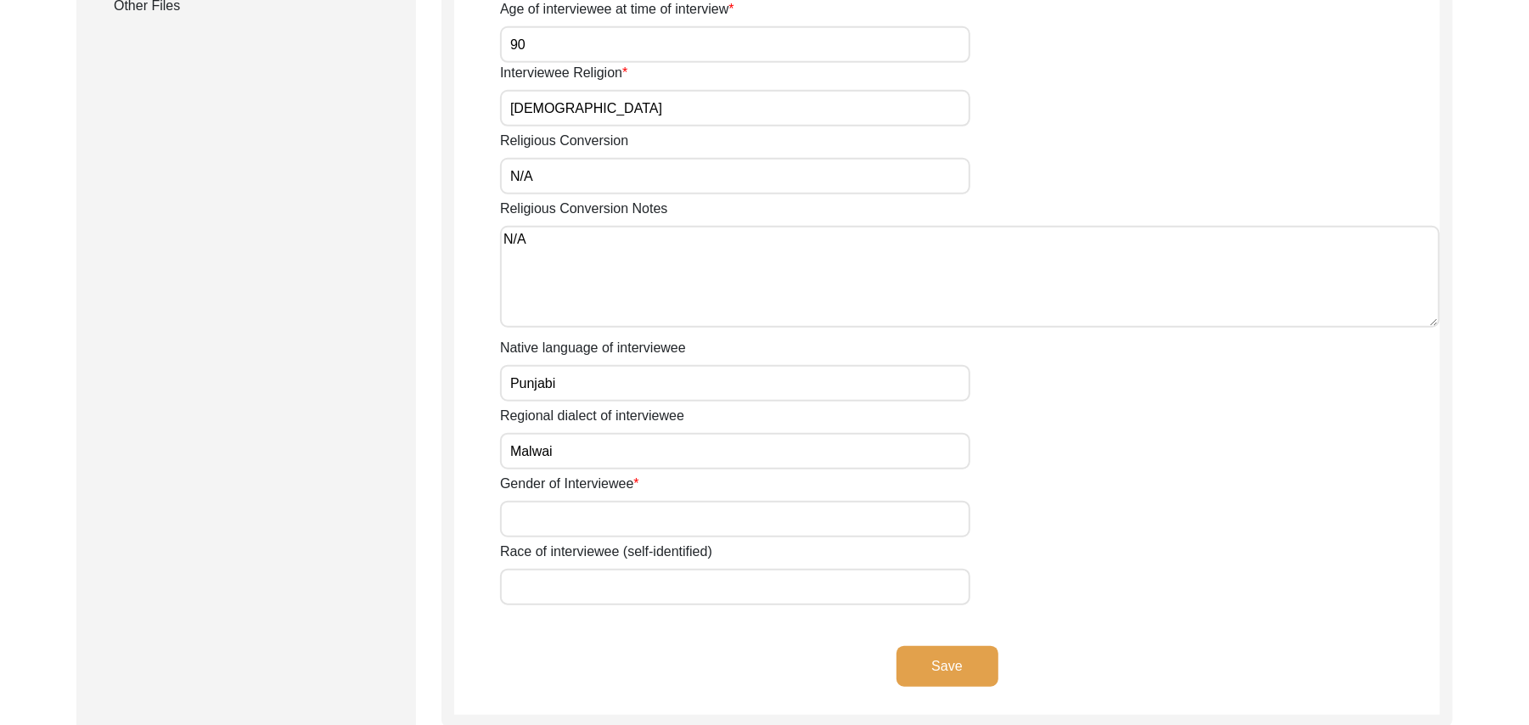
click at [619, 511] on input "Gender of Interviewee" at bounding box center [735, 519] width 470 height 37
type input "[DEMOGRAPHIC_DATA]"
click at [611, 569] on input "Race of interviewee (self-identified)" at bounding box center [735, 587] width 470 height 37
type input "Jut"
click at [956, 646] on button "Save" at bounding box center [948, 666] width 102 height 41
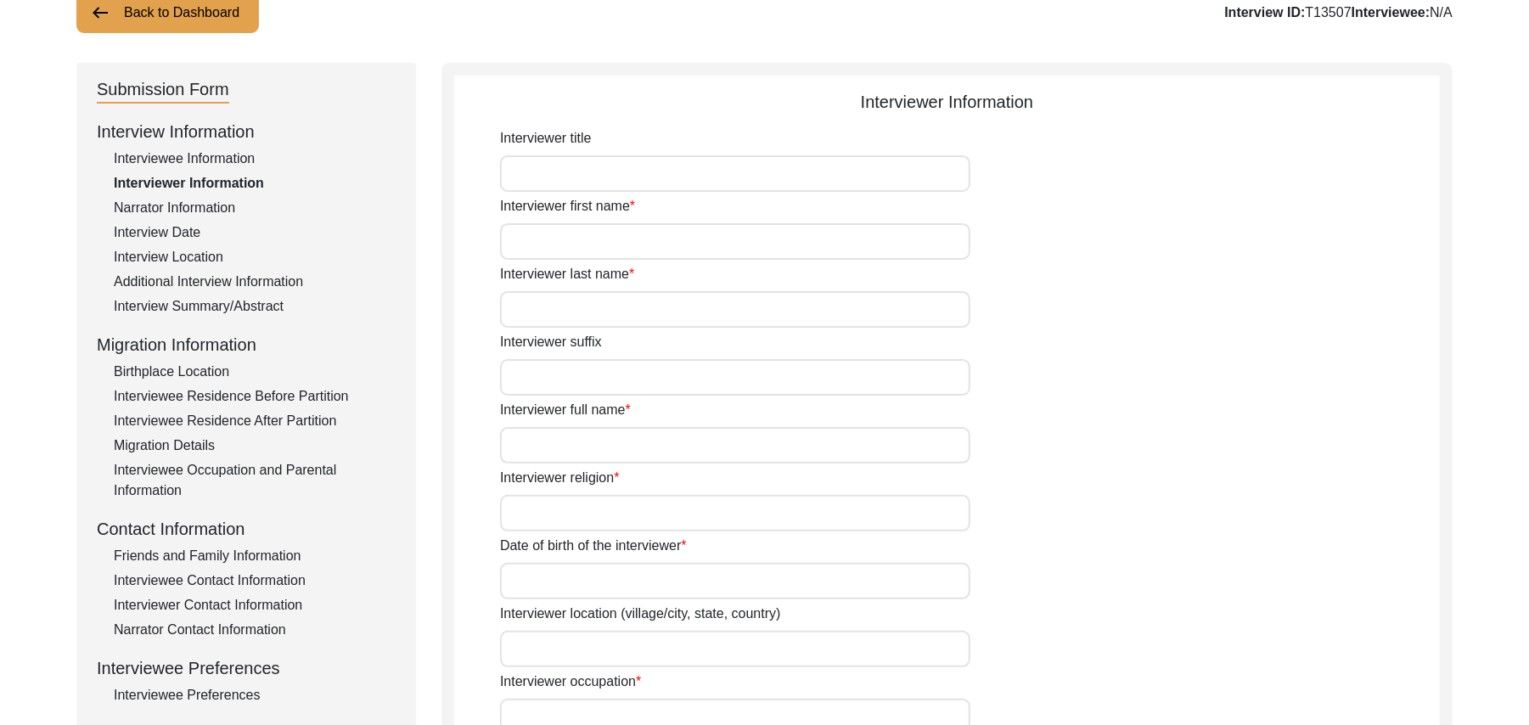
scroll to position [103, 0]
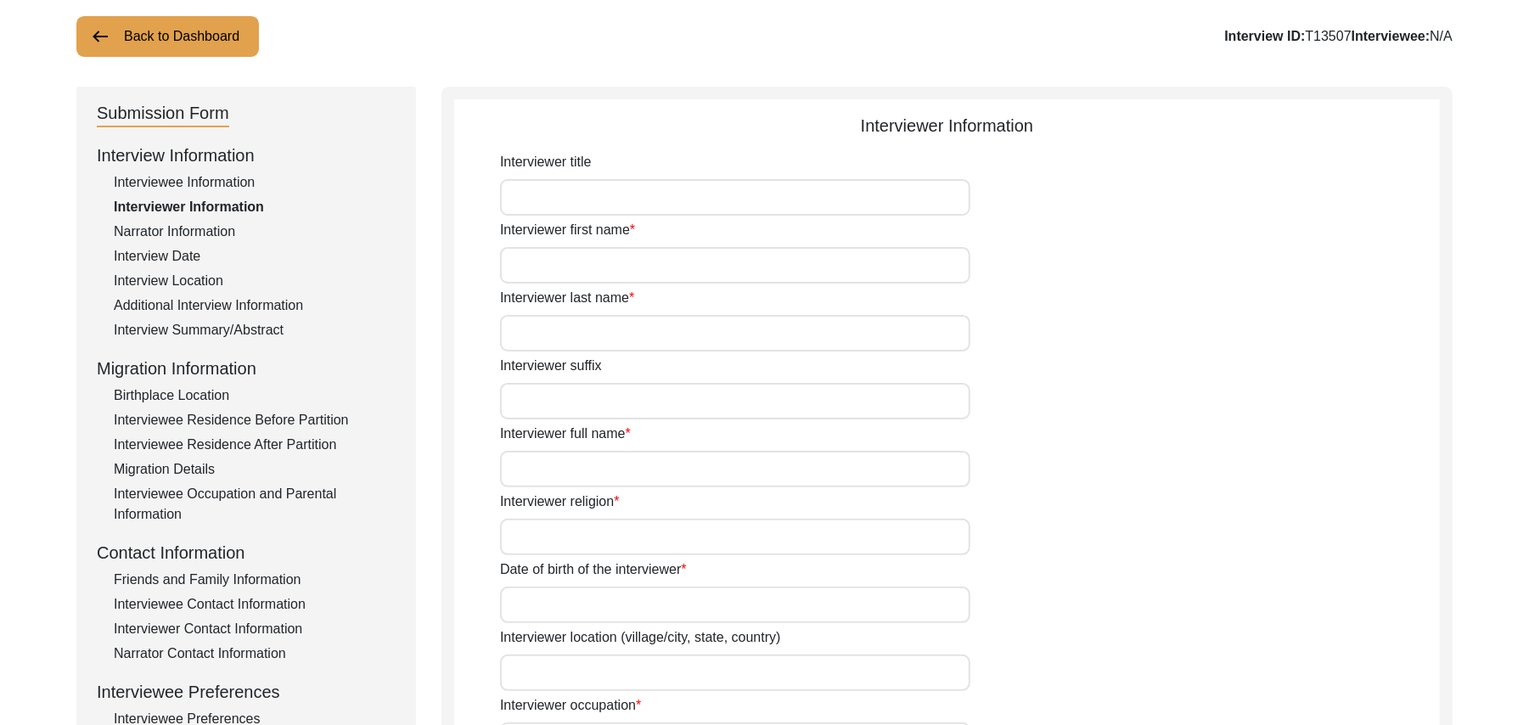
click at [664, 195] on input "Interviewer title" at bounding box center [735, 197] width 470 height 37
type input "Mr"
click at [640, 266] on input "Interviewer first name" at bounding box center [735, 265] width 470 height 37
type input "Muhammad"
click at [616, 328] on input "Interviewer last name" at bounding box center [735, 333] width 470 height 37
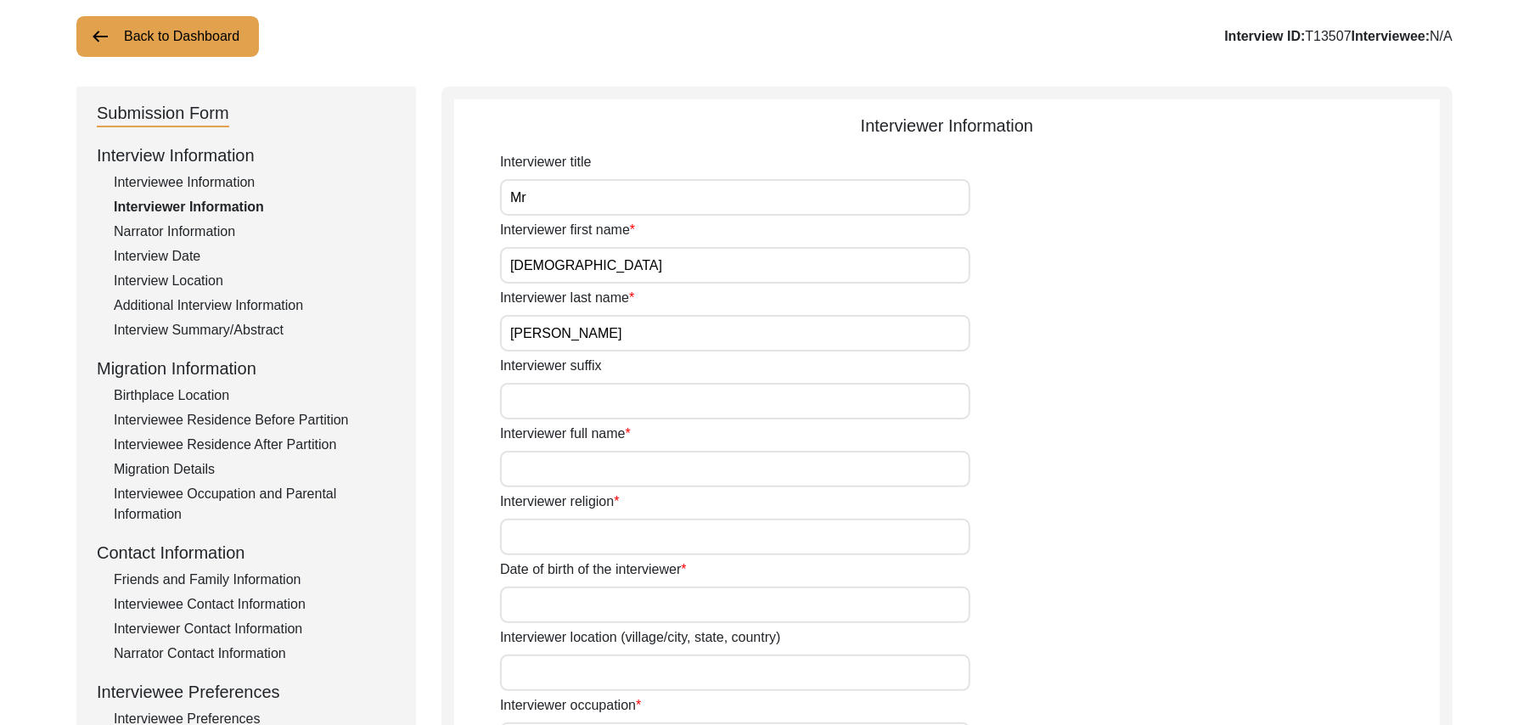
type input "Sarfraz"
click at [588, 402] on input "Interviewer suffix" at bounding box center [735, 401] width 470 height 37
paste input "N/A"
type input "N/A"
click at [584, 470] on input "Interviewer full name" at bounding box center [735, 469] width 470 height 37
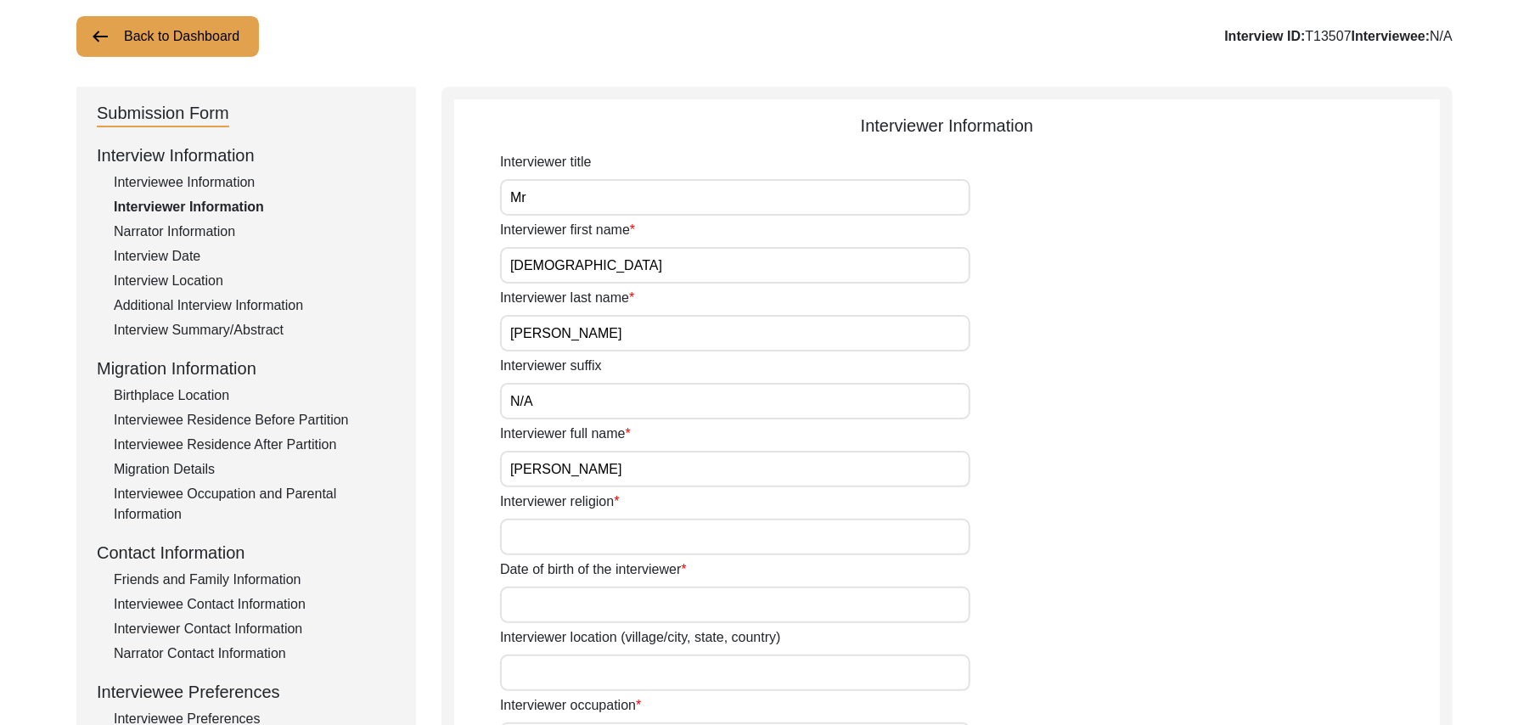
type input "Muhammad Sarfraz"
click at [585, 542] on input "Interviewer religion" at bounding box center [735, 537] width 470 height 37
type input "[DEMOGRAPHIC_DATA]"
click at [567, 605] on input "Date of birth of the interviewer" at bounding box center [735, 605] width 470 height 37
type input "10/01/1961"
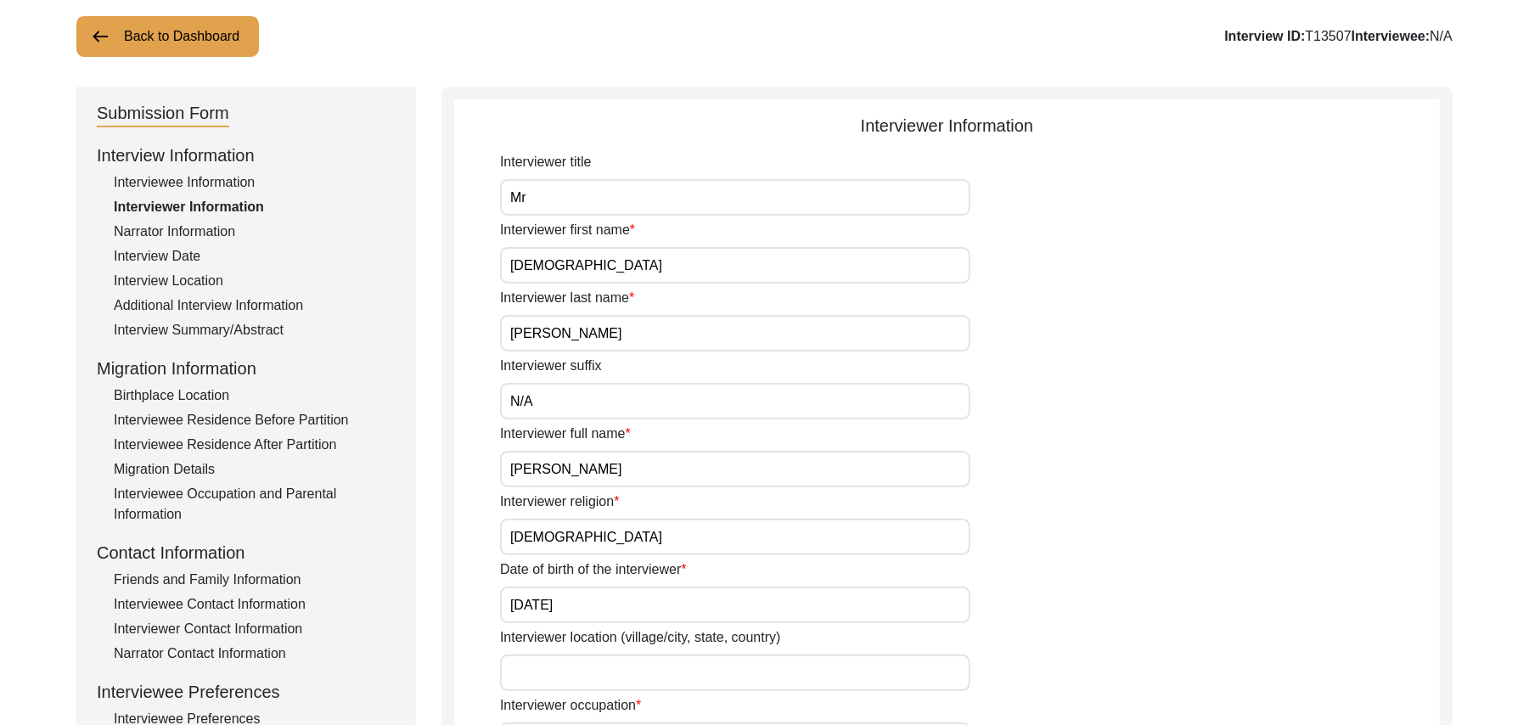
click at [564, 673] on input "Interviewer location (village/city, state, country)" at bounding box center [735, 673] width 470 height 37
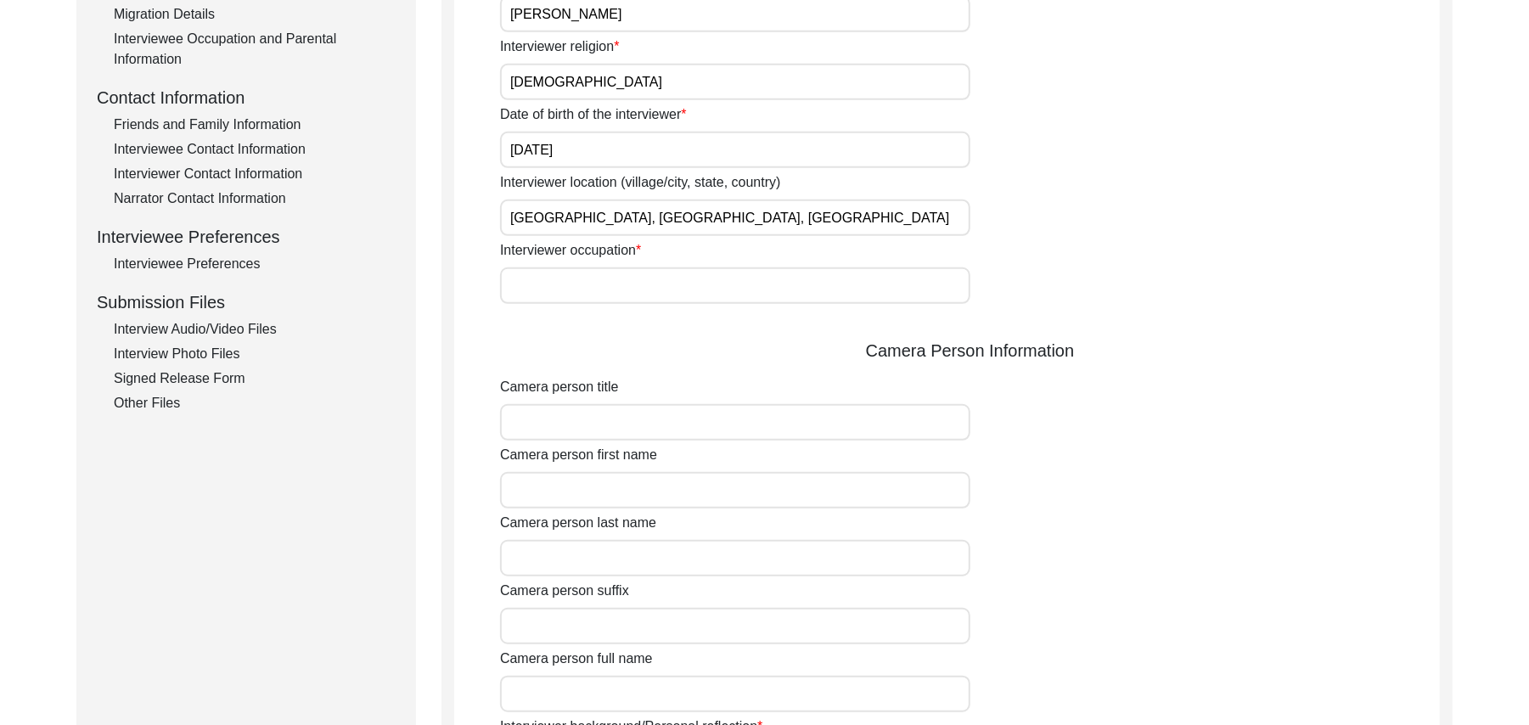
scroll to position [572, 0]
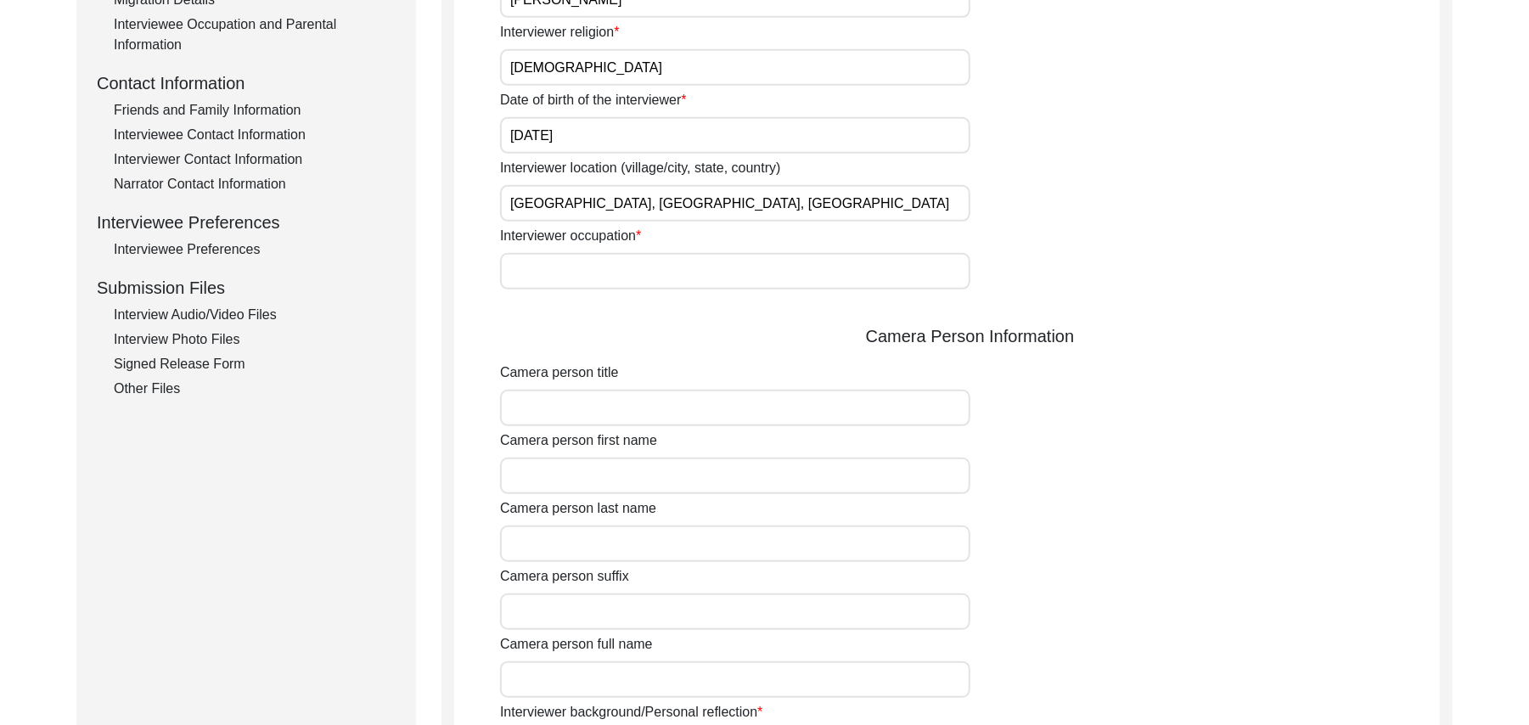
type input "Shorkot City, Punjab, Pakistan"
click at [568, 272] on input "Interviewer occupation" at bounding box center [735, 271] width 470 height 37
type input "Retired Govt Servant"
click at [575, 403] on input "Camera person title" at bounding box center [735, 408] width 470 height 37
type input "Mr"
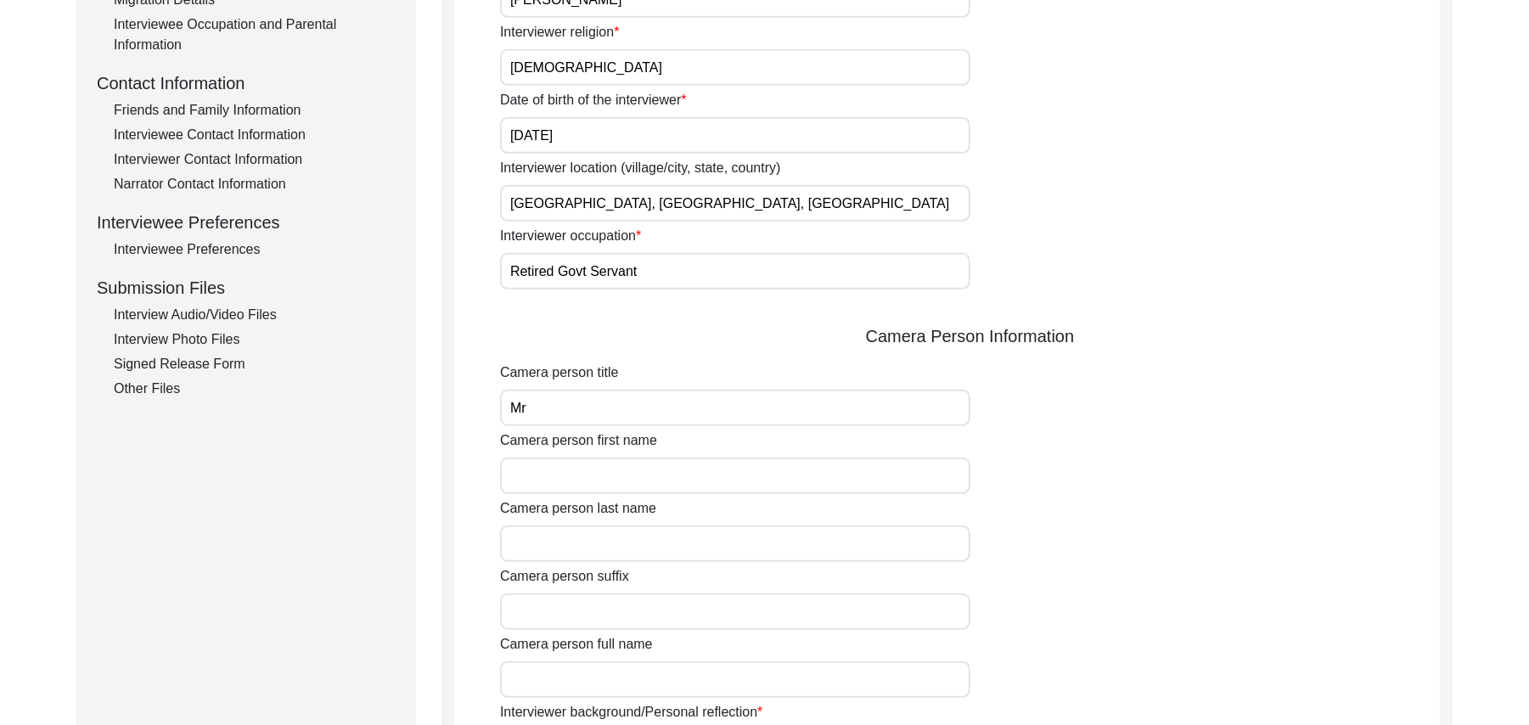
click at [574, 482] on input "Camera person first name" at bounding box center [735, 476] width 470 height 37
type input "Muhammad"
click at [571, 551] on input "Camera person last name" at bounding box center [735, 544] width 470 height 37
type input "Sarfraz"
click at [575, 610] on input "Camera person suffix" at bounding box center [735, 612] width 470 height 37
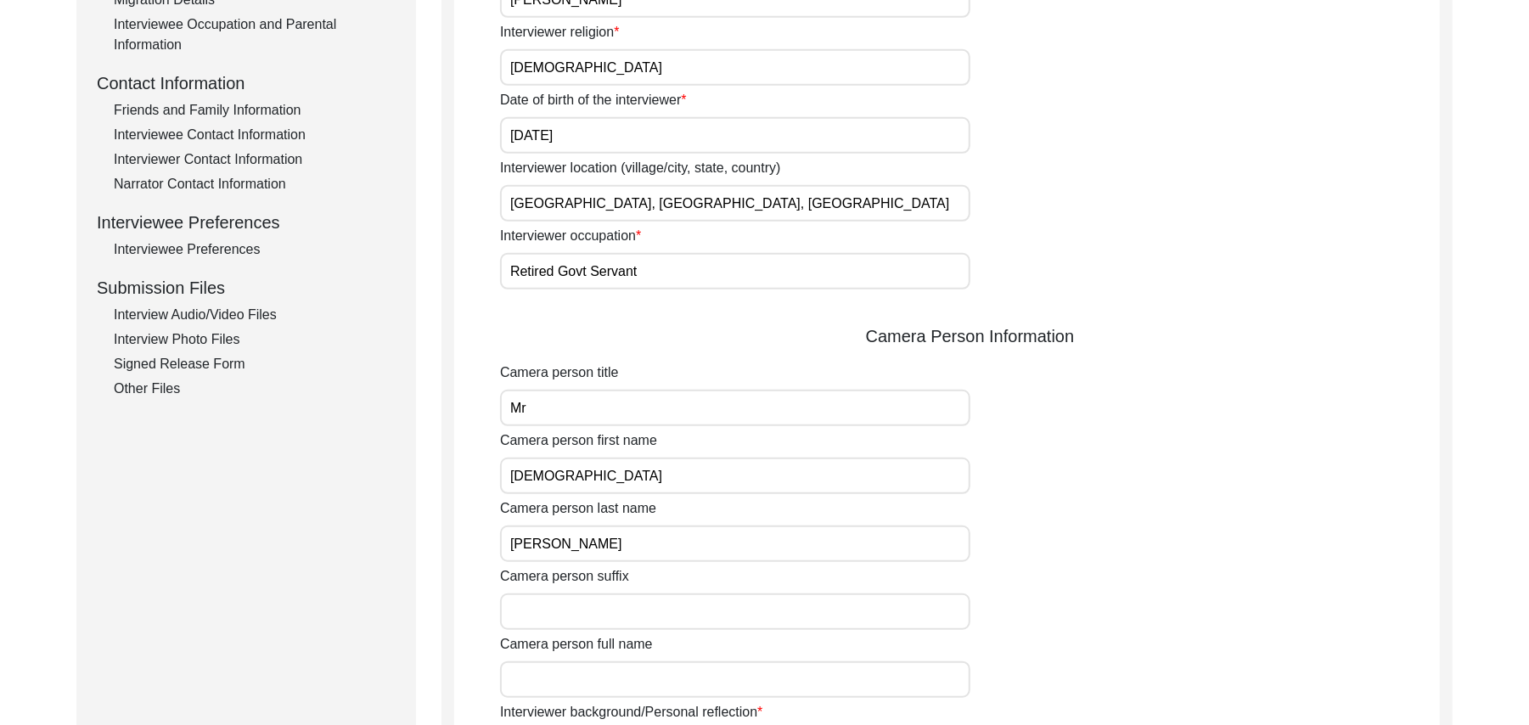
paste input "N/A"
type input "N/A"
click at [578, 673] on input "Camera person full name" at bounding box center [735, 679] width 470 height 37
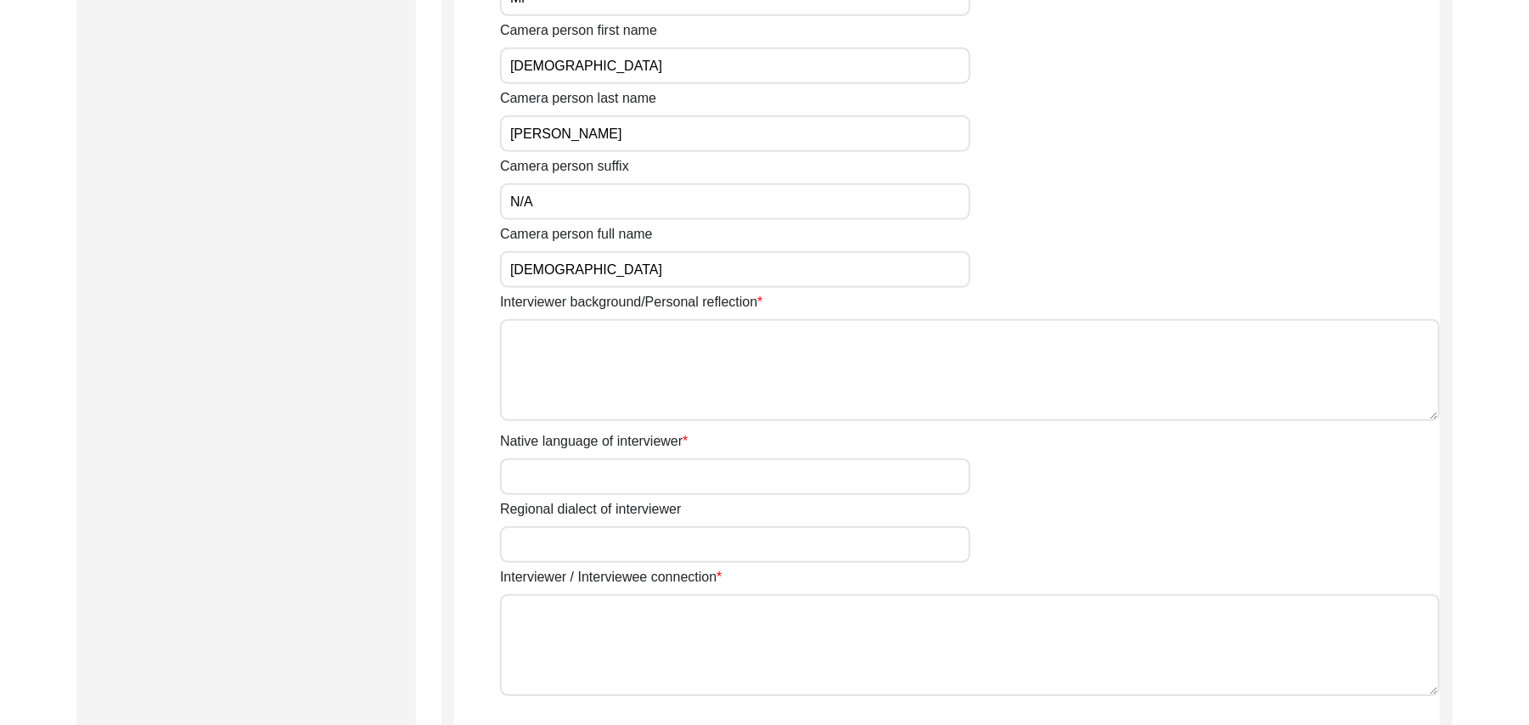
scroll to position [1027, 0]
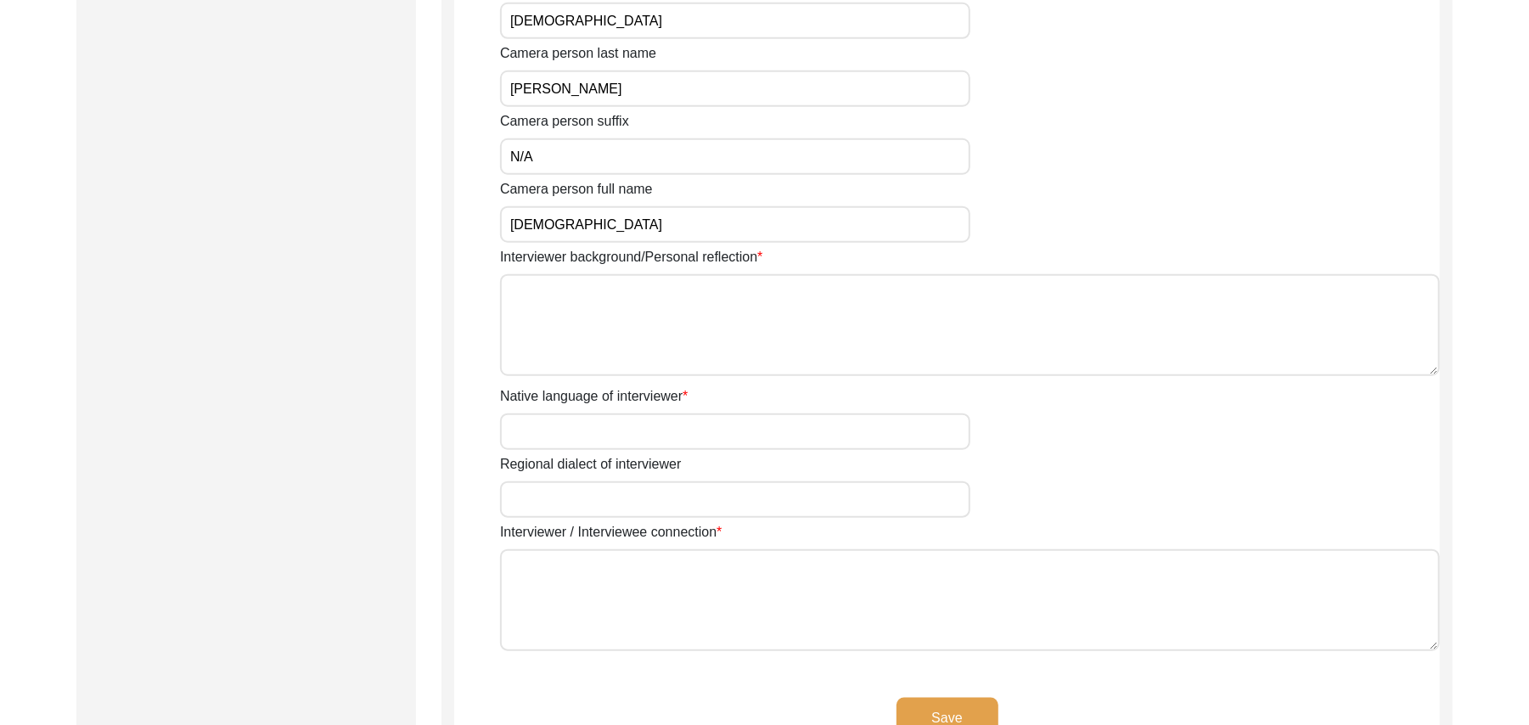
type input "Muhammad"
click at [696, 335] on textarea "Interviewer background/Personal reflection" at bounding box center [970, 325] width 940 height 102
type textarea "a"
type textarea "A graduate in the subjects of education and Islamic history."
click at [673, 430] on input "Native language of interviewer" at bounding box center [735, 432] width 470 height 37
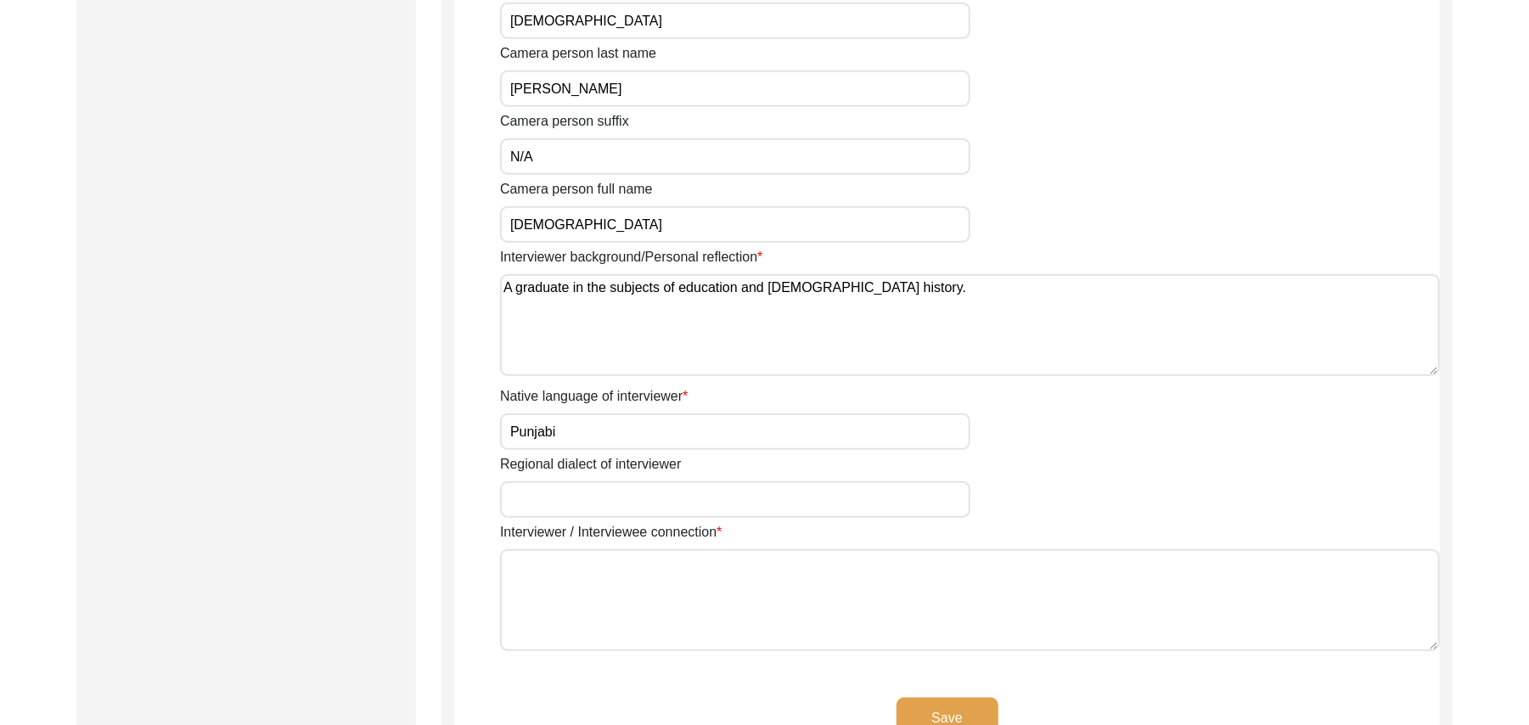
type input "Punjabi"
click at [667, 507] on input "Regional dialect of interviewer" at bounding box center [735, 499] width 470 height 37
type input "Malwai"
click at [654, 608] on textarea "Interviewer / Interviewee connection" at bounding box center [970, 600] width 940 height 102
paste textarea "N/A"
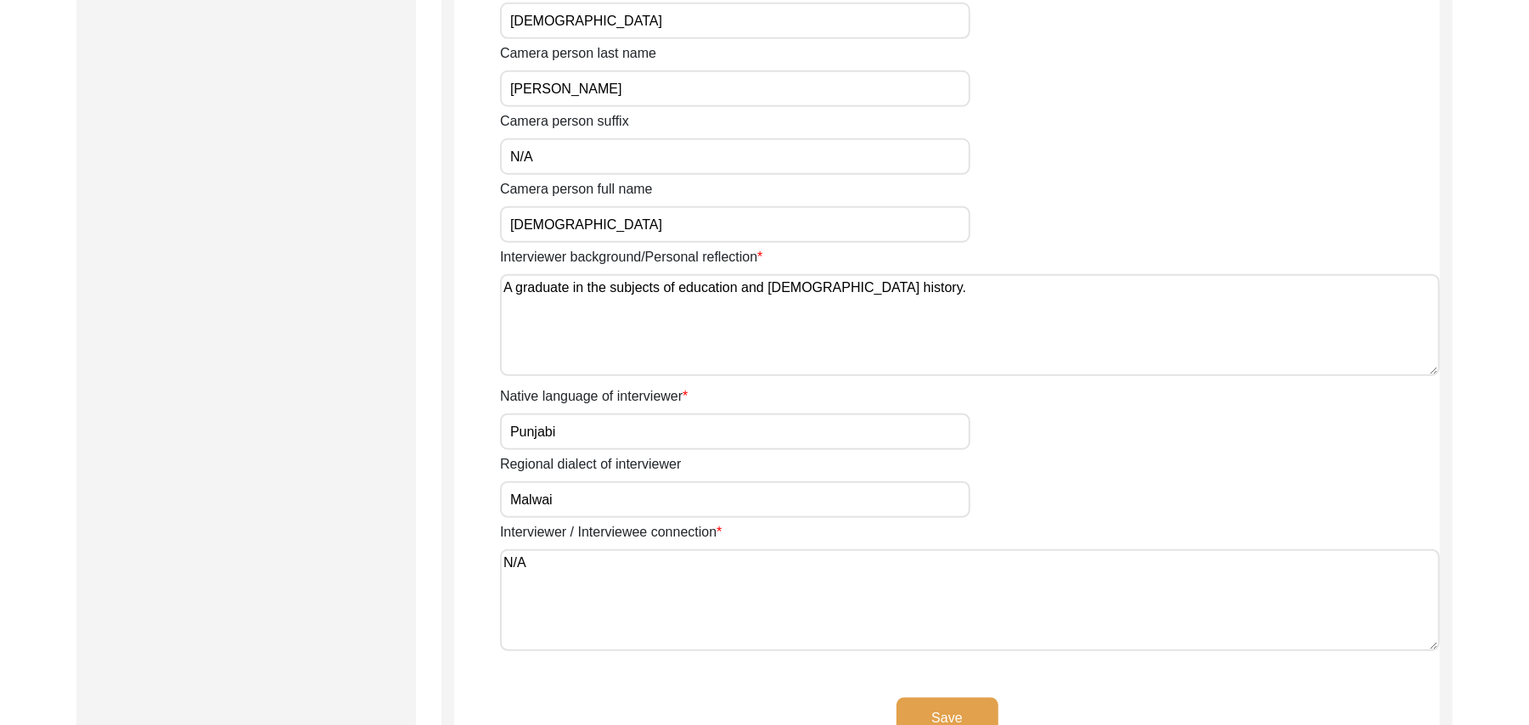
type textarea "N/A"
click at [932, 723] on button "Save" at bounding box center [948, 718] width 102 height 41
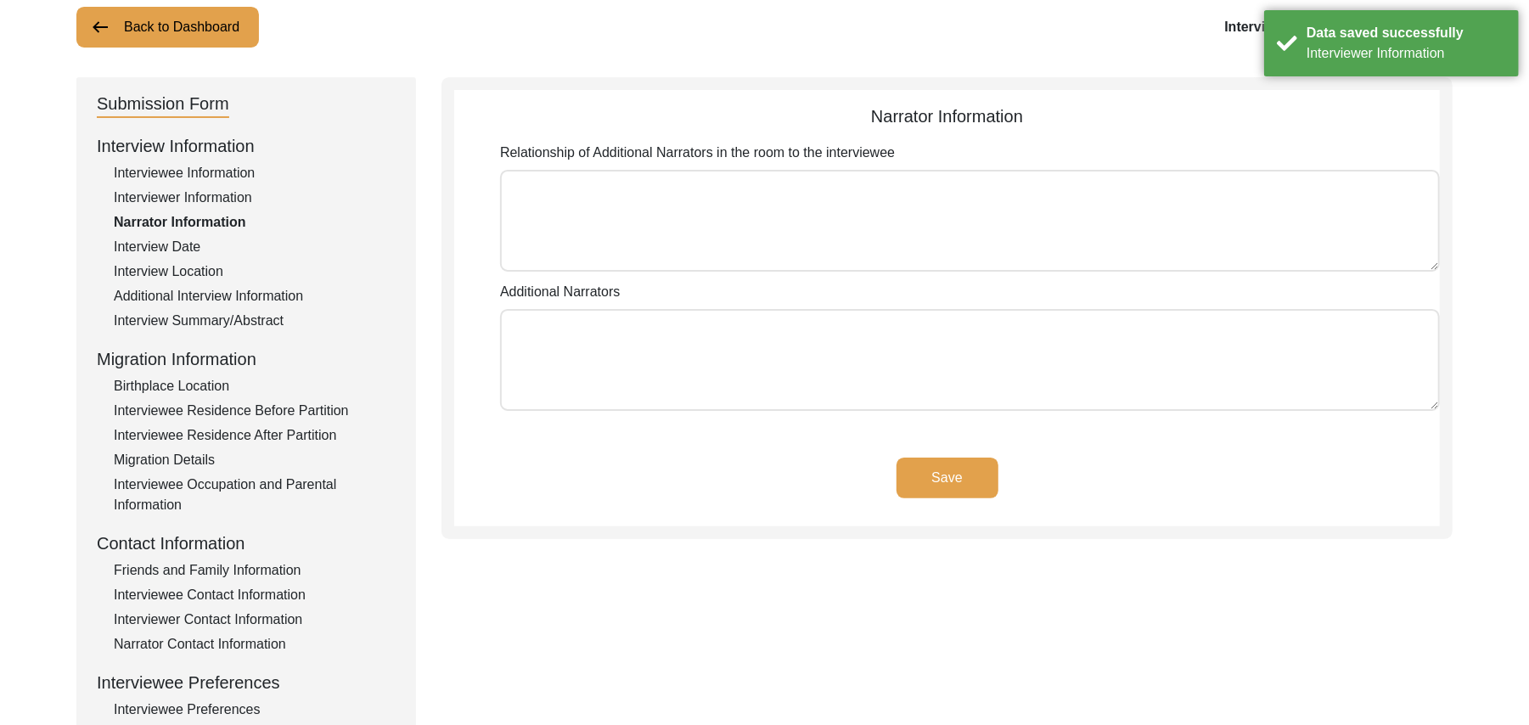
scroll to position [105, 0]
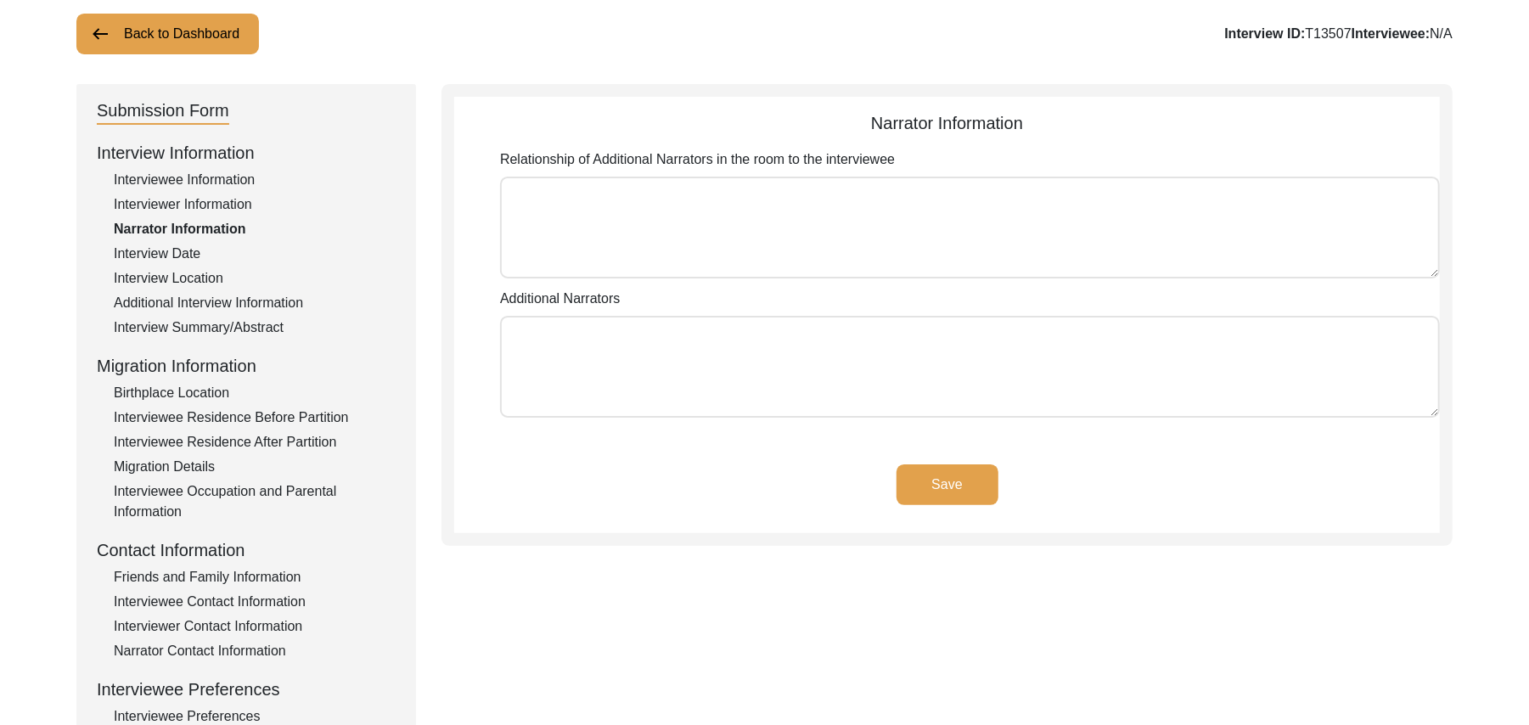
click at [922, 229] on textarea "Relationship of Additional Narrators in the room to the interviewee" at bounding box center [970, 228] width 940 height 102
paste textarea "N/A"
type textarea "N/A"
click at [836, 352] on textarea "Additional Narrators" at bounding box center [970, 367] width 940 height 102
paste textarea "N/A"
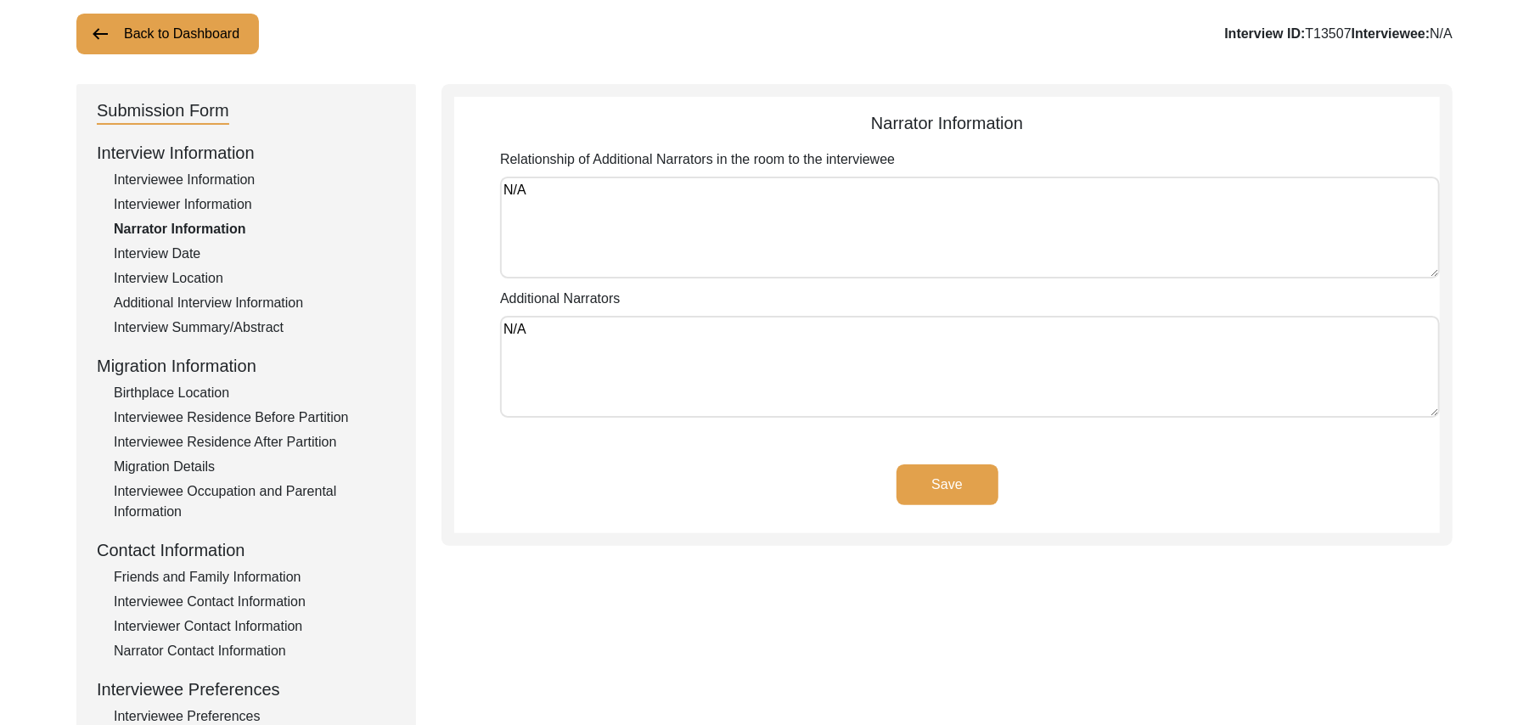
type textarea "N/A"
click at [944, 472] on button "Save" at bounding box center [948, 484] width 102 height 41
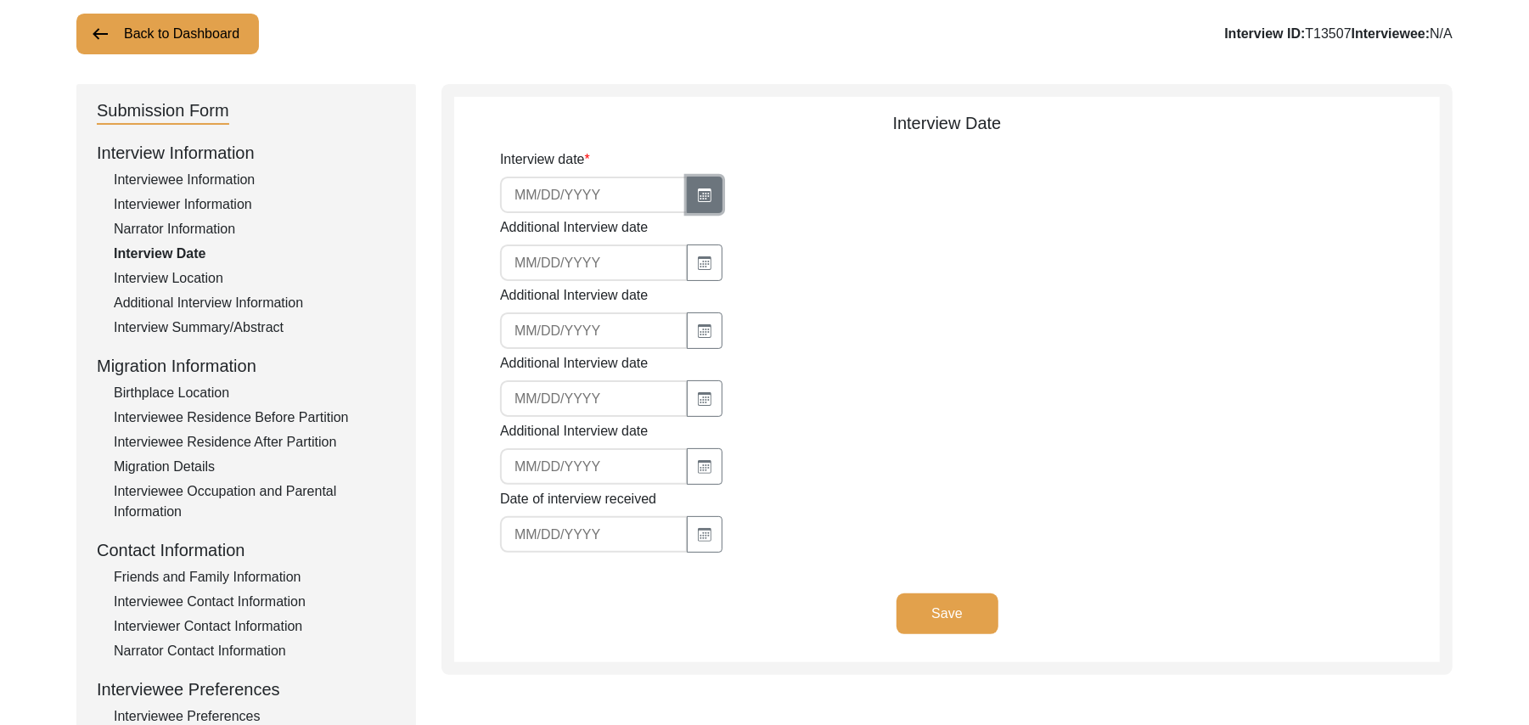
click at [701, 194] on icon "button" at bounding box center [705, 196] width 9 height 7
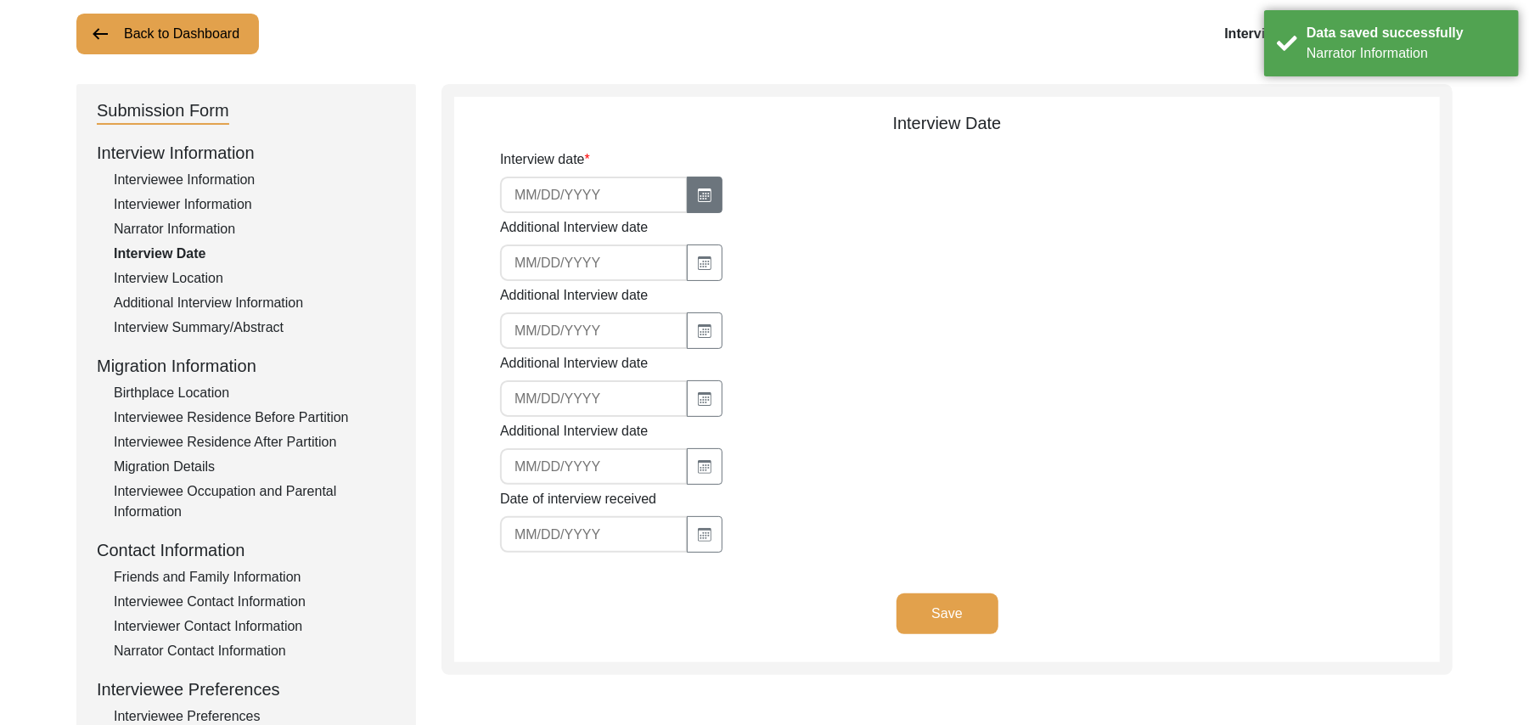
select select "8"
select select "2025"
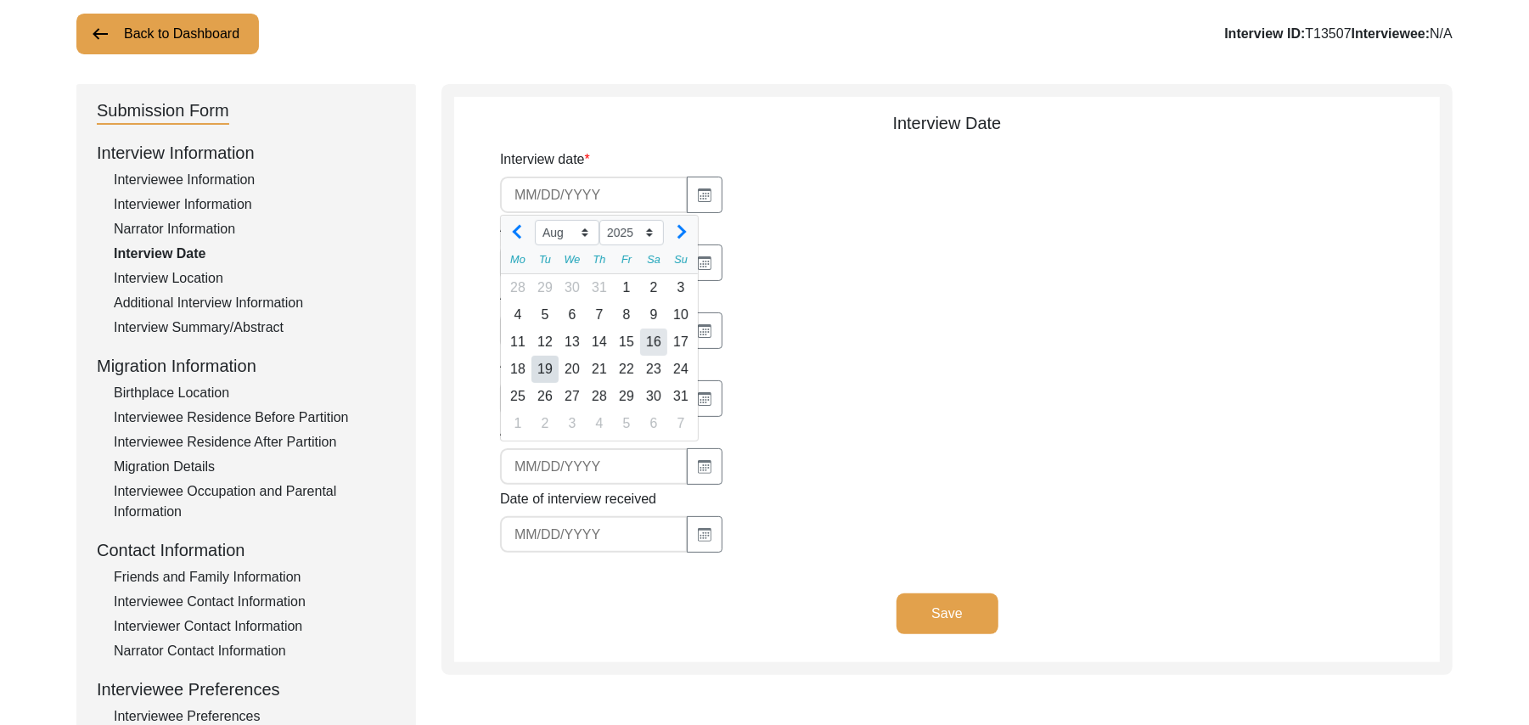
click at [654, 343] on div "16" at bounding box center [653, 342] width 27 height 27
type input "8/16/2025"
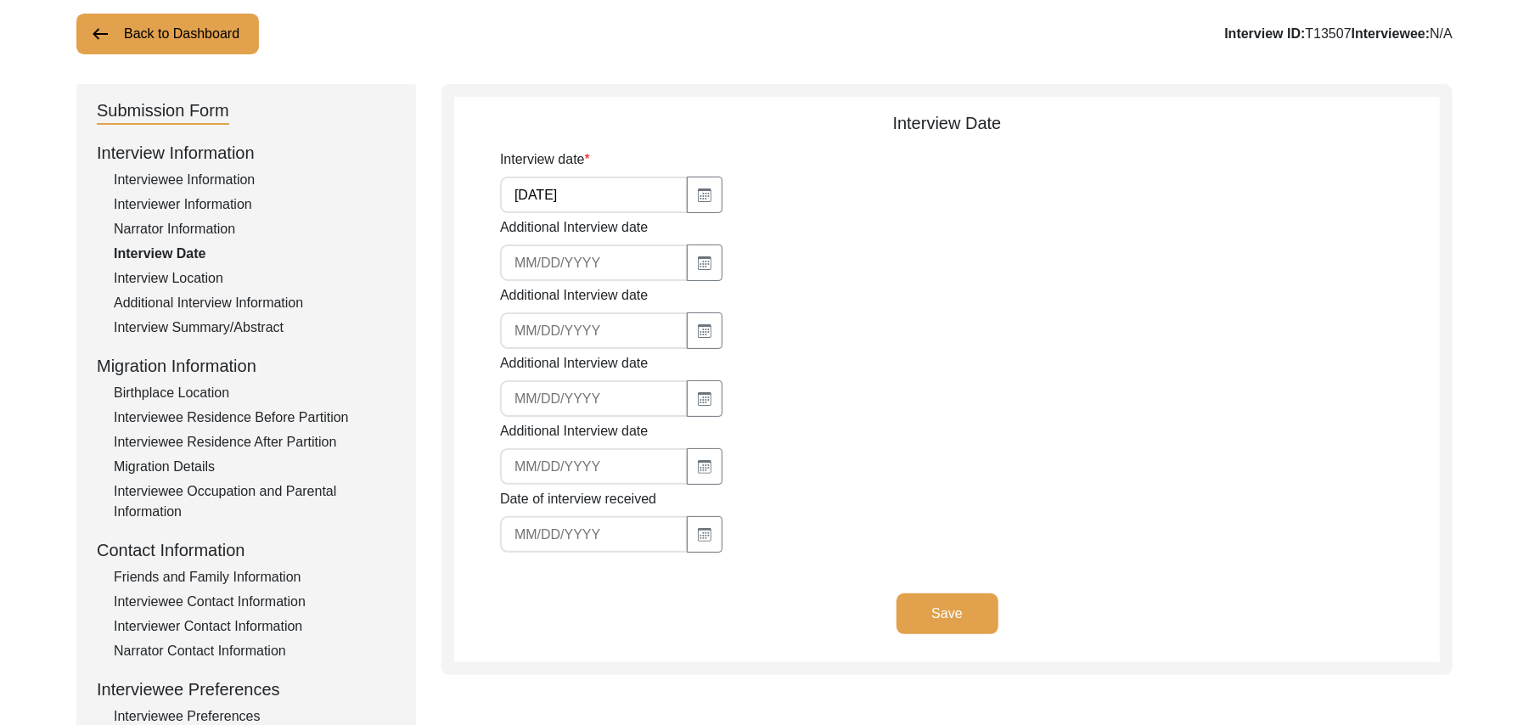
click at [924, 606] on button "Save" at bounding box center [948, 614] width 102 height 41
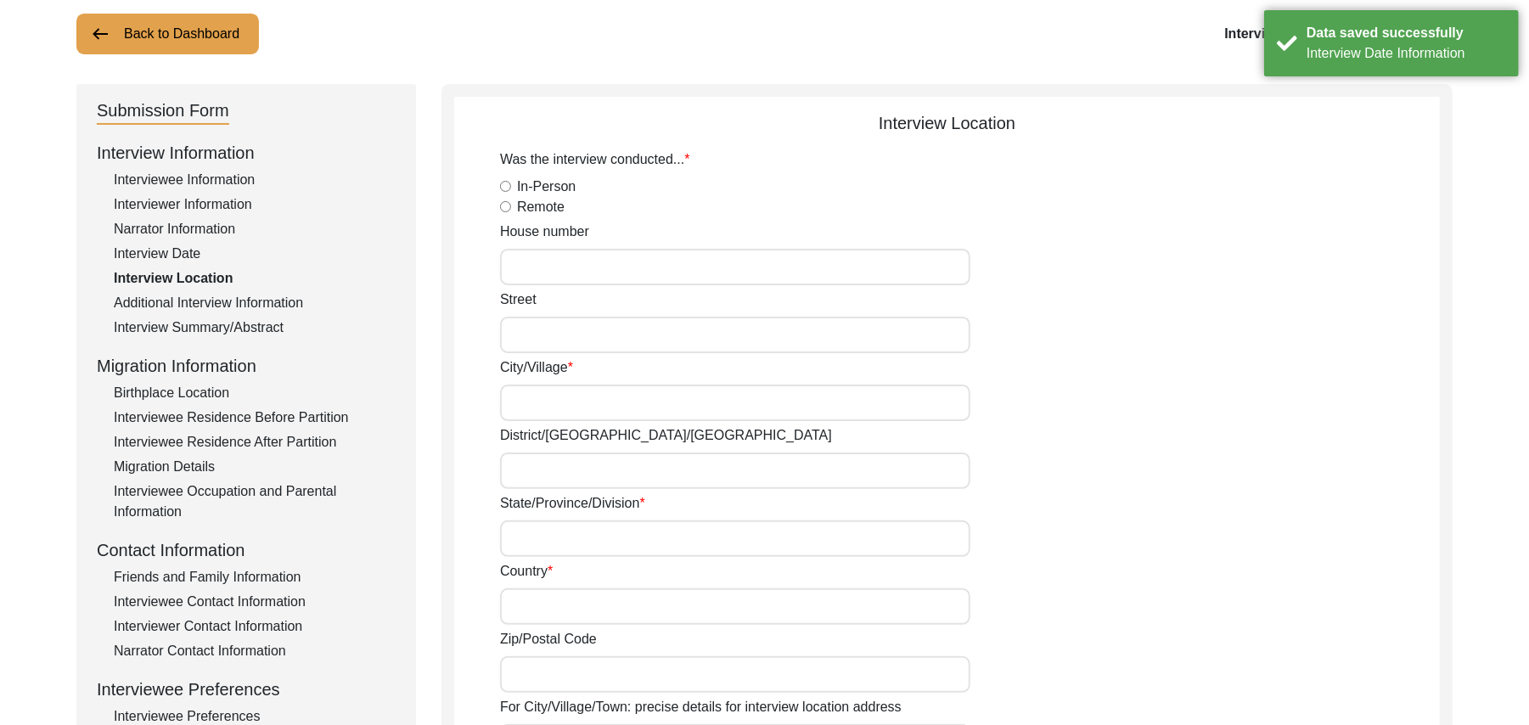
click at [511, 183] on div "In-Person" at bounding box center [970, 187] width 940 height 20
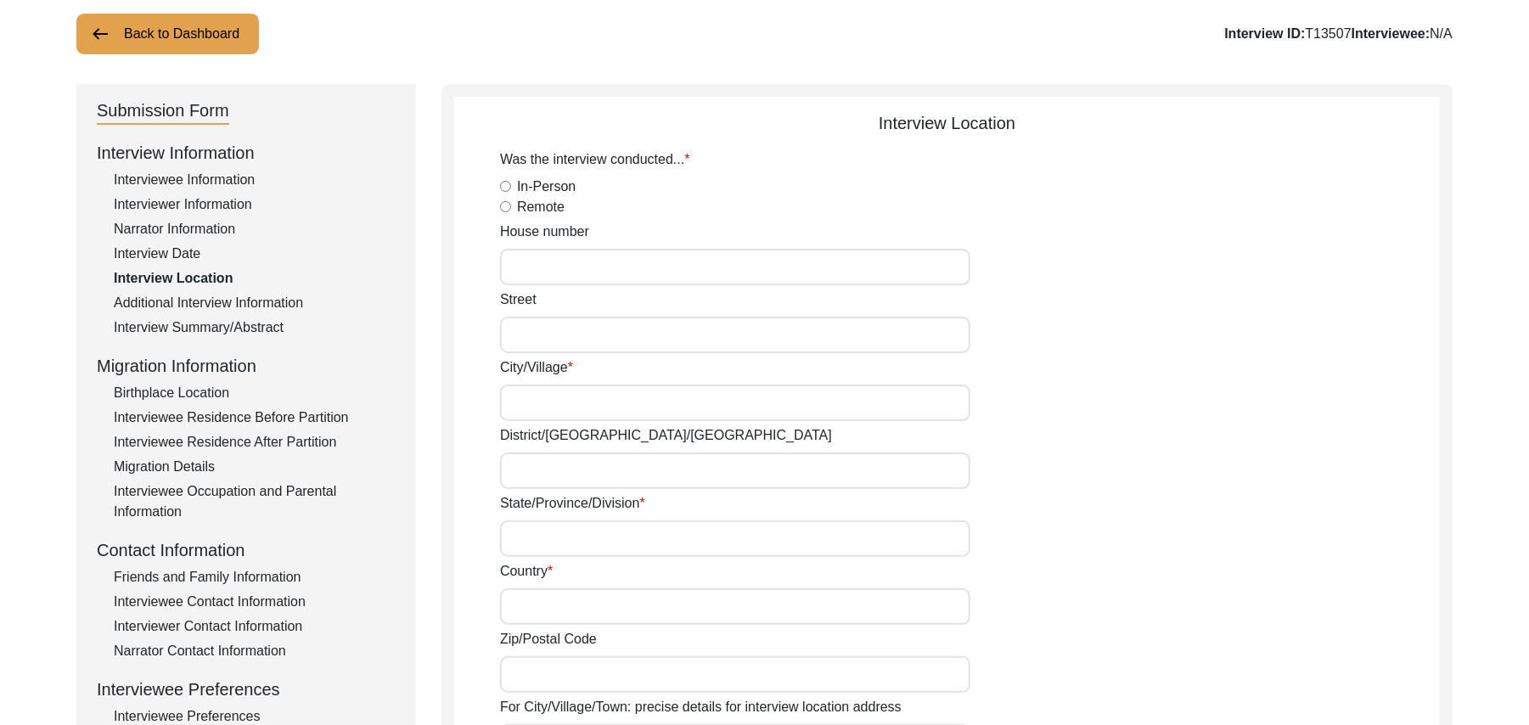
click at [508, 192] on div "In-Person" at bounding box center [970, 187] width 940 height 20
click at [508, 187] on input "In-Person" at bounding box center [505, 186] width 11 height 11
radio input "true"
click at [524, 273] on input "House number" at bounding box center [735, 267] width 470 height 37
paste input "N/A"
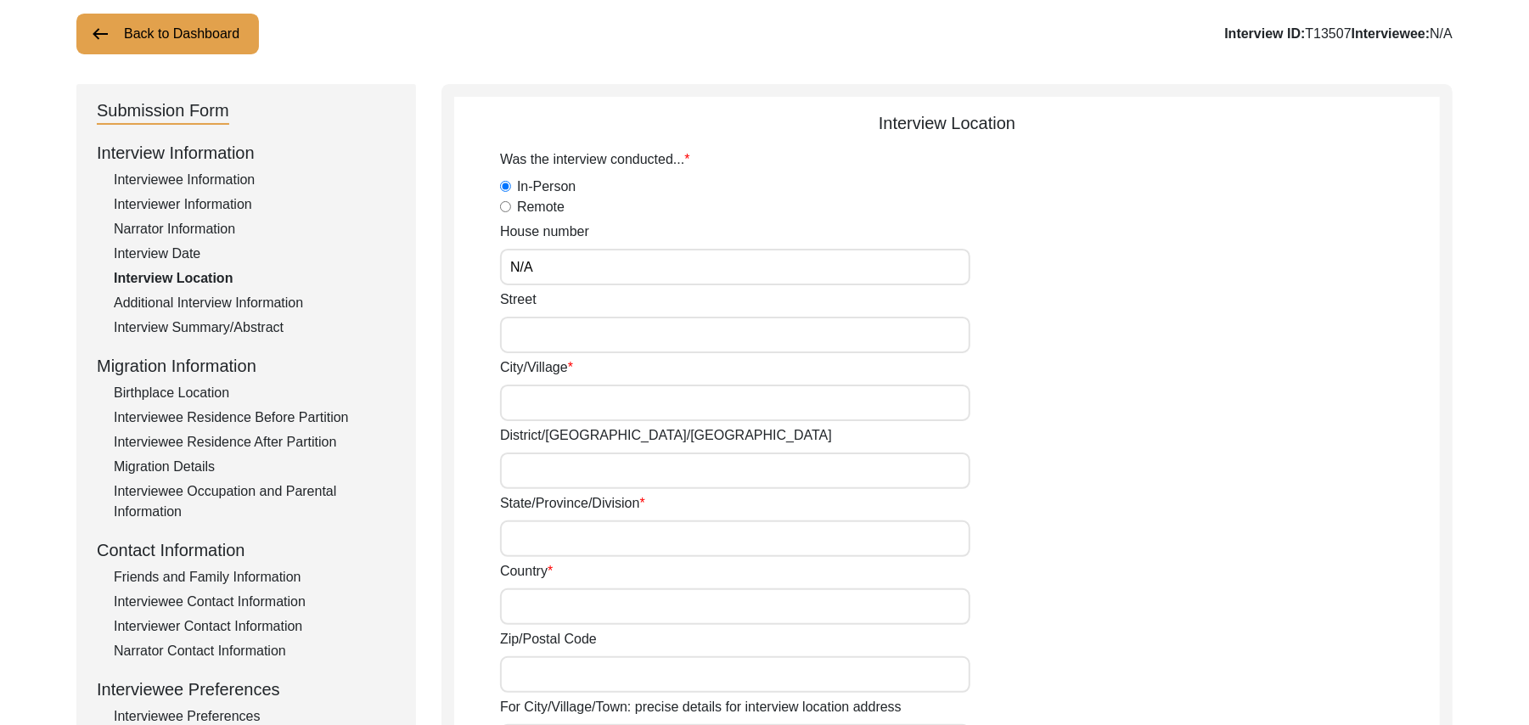
type input "N/A"
click at [523, 324] on input "Street" at bounding box center [735, 335] width 470 height 37
paste input "N/A"
type input "N/A"
click at [523, 396] on input "City/Village" at bounding box center [735, 403] width 470 height 37
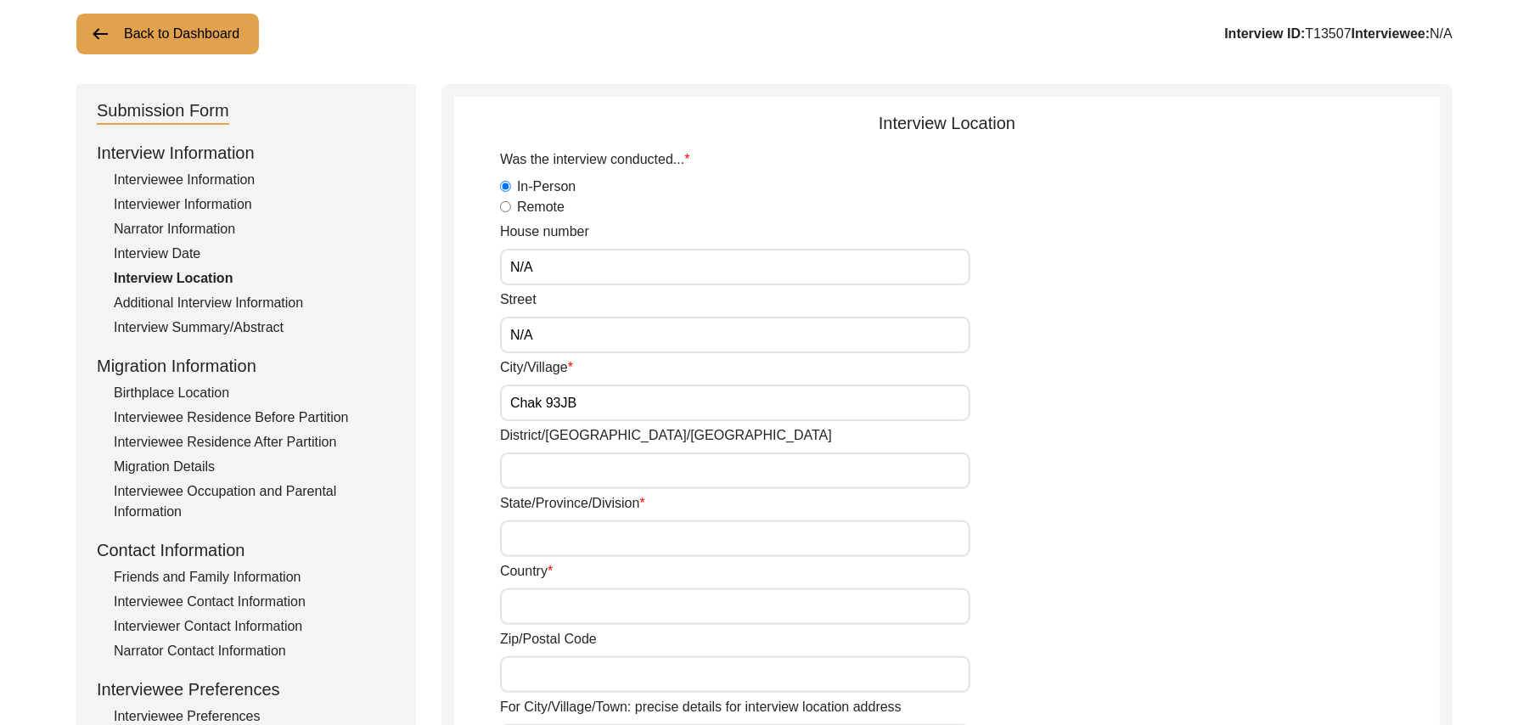
type input "Chak 93JB"
click at [527, 486] on input "District/tehsil/Jilla" at bounding box center [735, 471] width 470 height 37
type input "Toba Tek Singh/ Gojra"
click at [524, 540] on input "State/Province/Division" at bounding box center [735, 539] width 470 height 37
type input "Punjab"
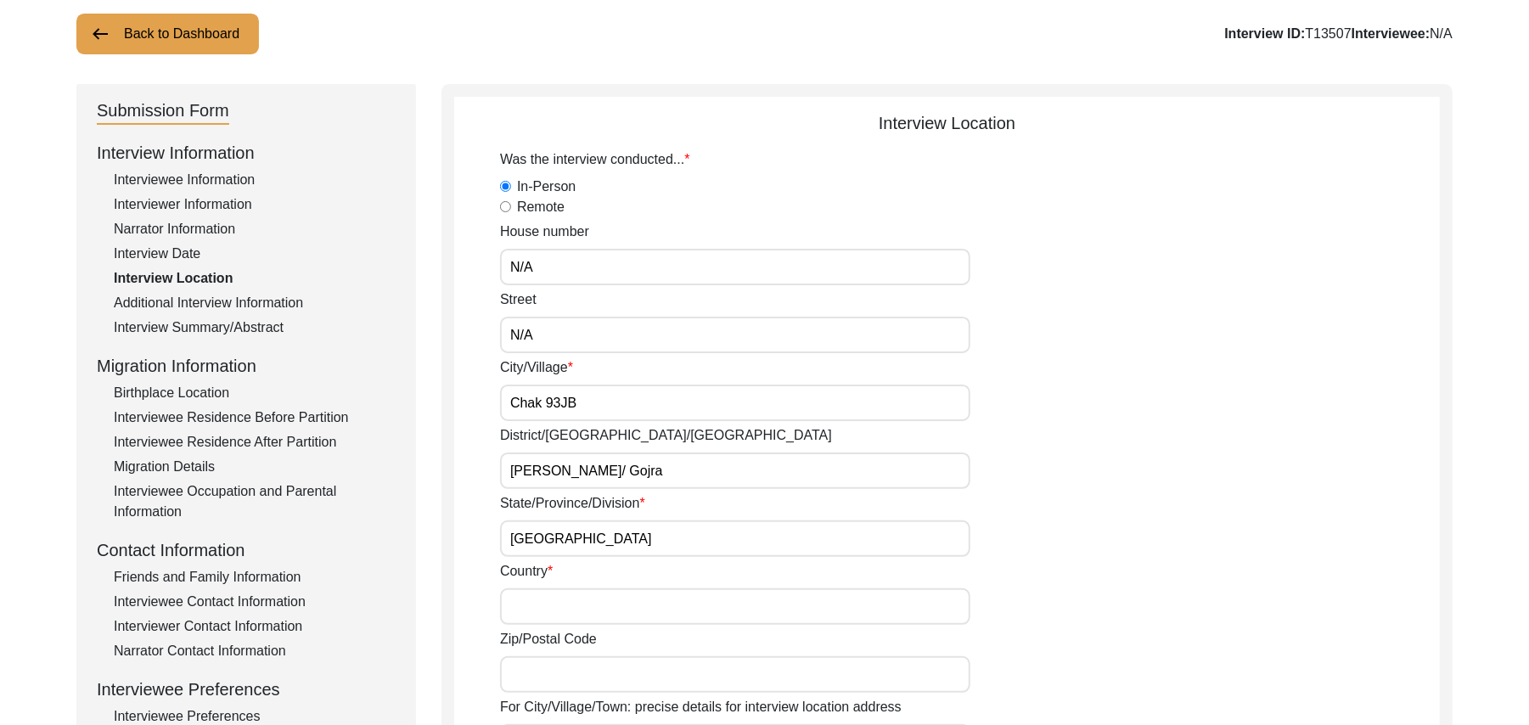
click at [527, 610] on input "Country" at bounding box center [735, 606] width 470 height 37
type input "Pakistan"
click at [531, 681] on input "Zip/Postal Code" at bounding box center [735, 674] width 470 height 37
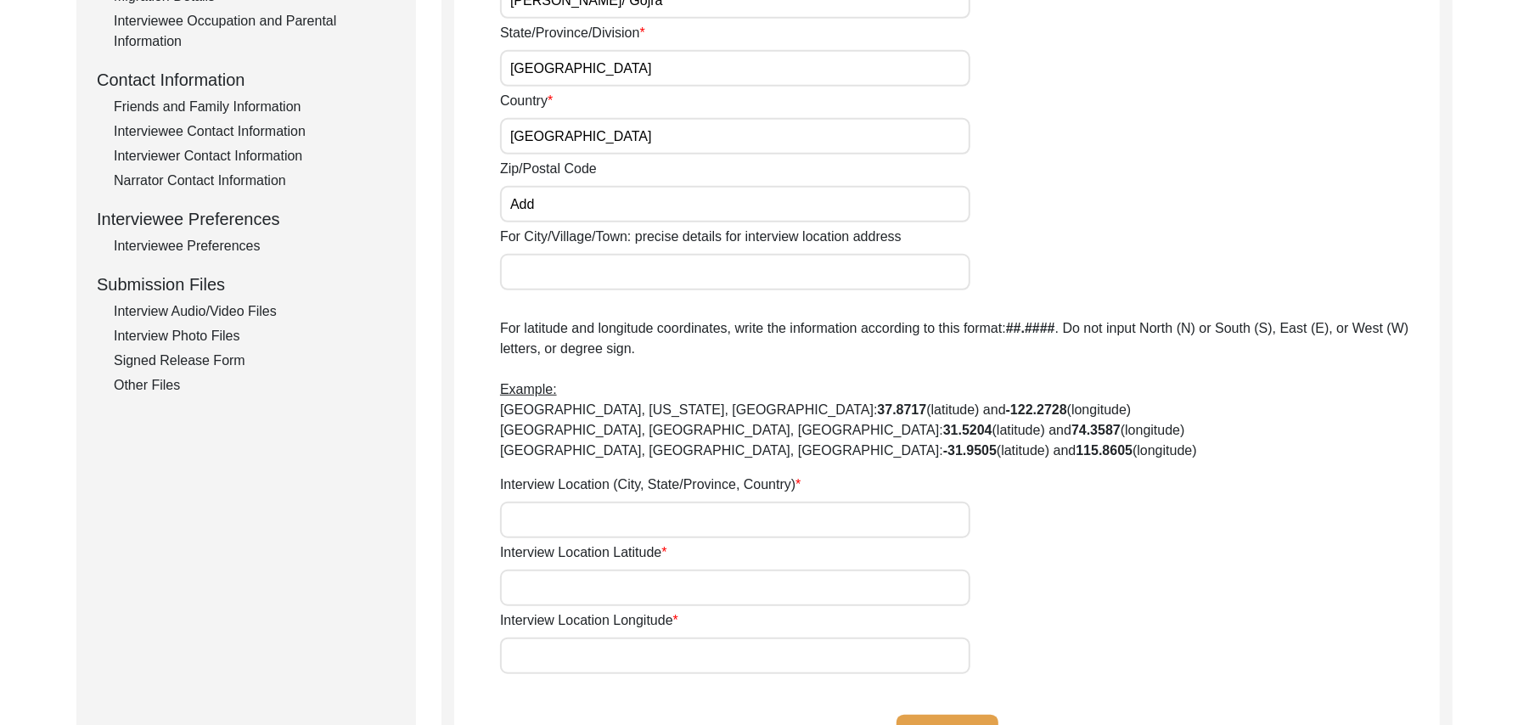
scroll to position [667, 0]
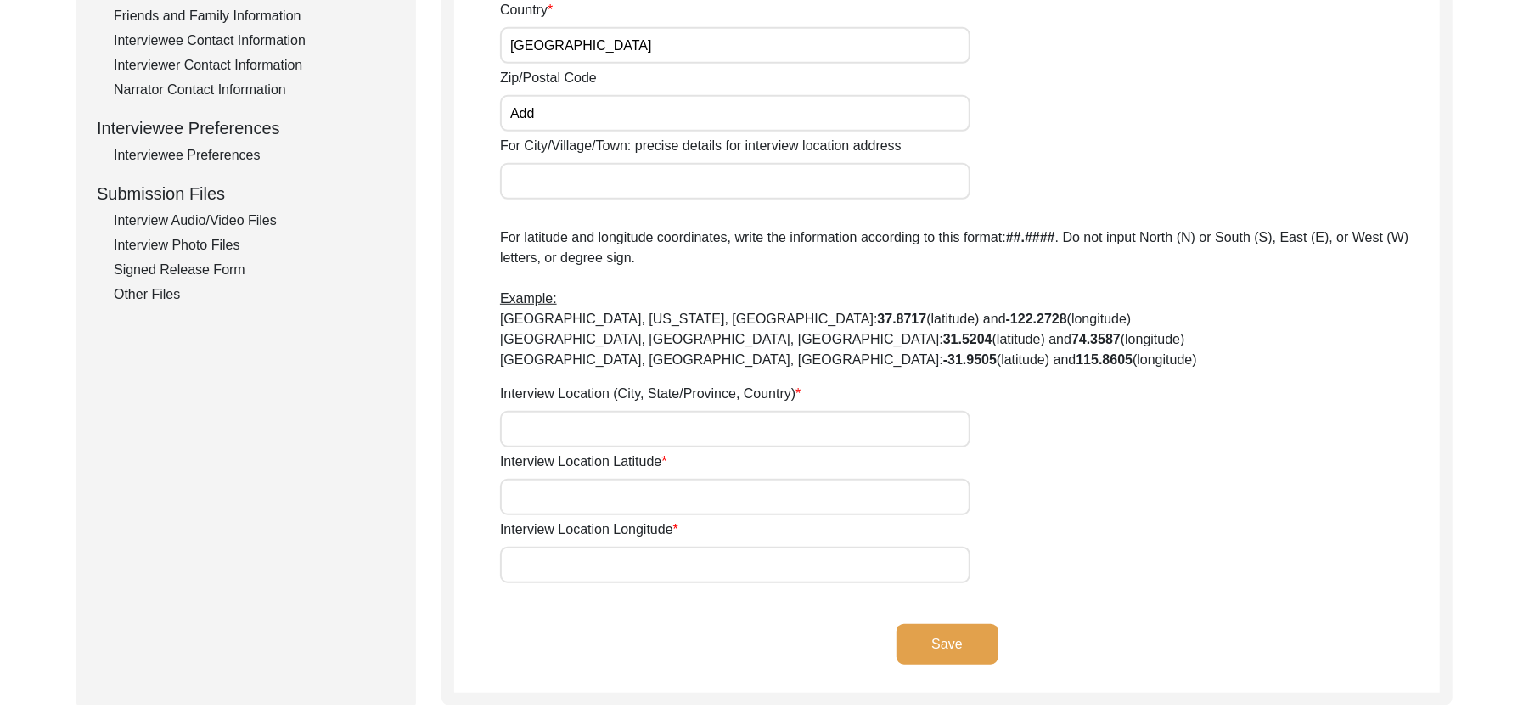
type input "Add"
click at [635, 185] on input "For City/Village/Town: precise details for interview location address" at bounding box center [735, 181] width 470 height 37
type input "Chak 93JB"
click at [565, 435] on input "Interview Location (City, State/Province, Country)" at bounding box center [735, 429] width 470 height 37
type input "Chak 93JB, Punjab, Pakistan"
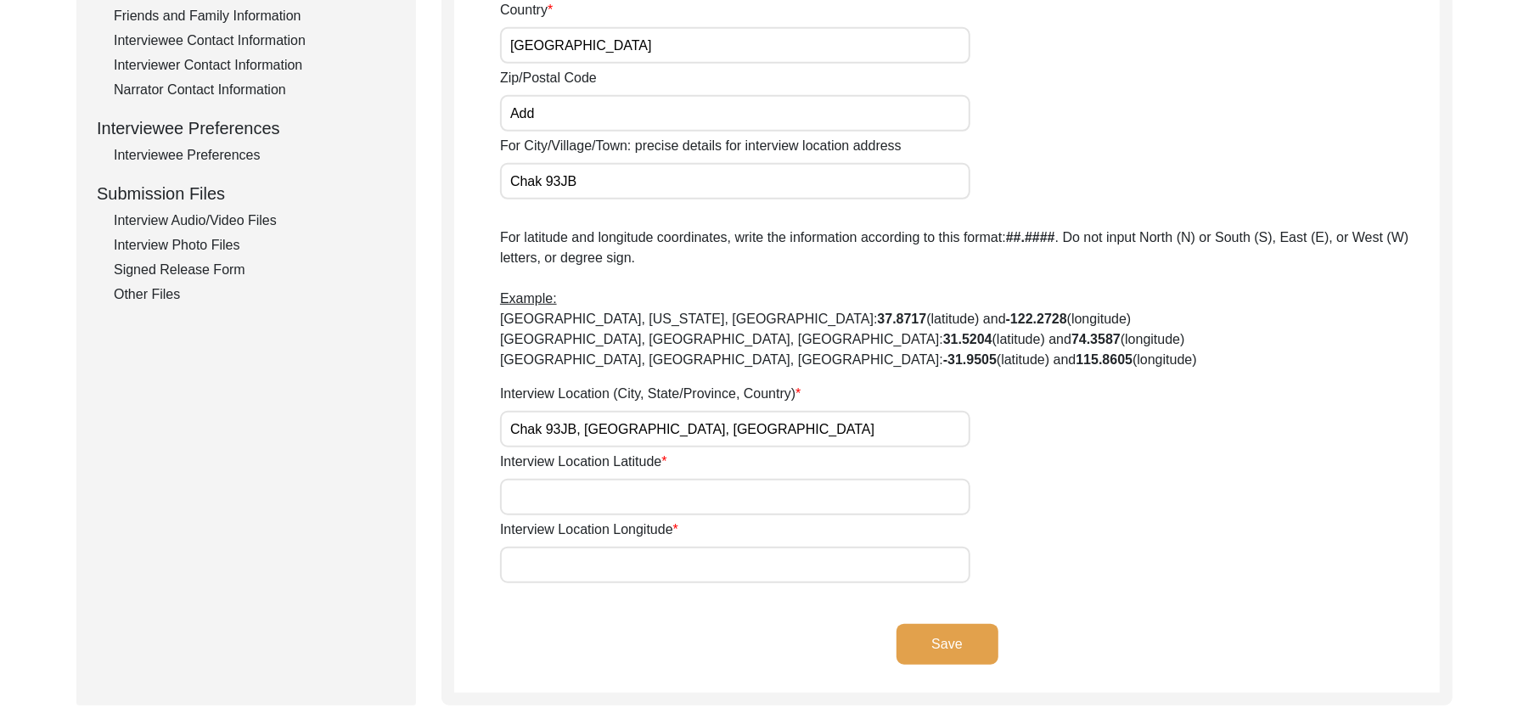
click at [565, 501] on input "Interview Location Latitude" at bounding box center [735, 497] width 470 height 37
paste input "N/A"
type input "N/A"
click at [569, 561] on input "Interview Location Longitude" at bounding box center [735, 565] width 470 height 37
paste input "N/A"
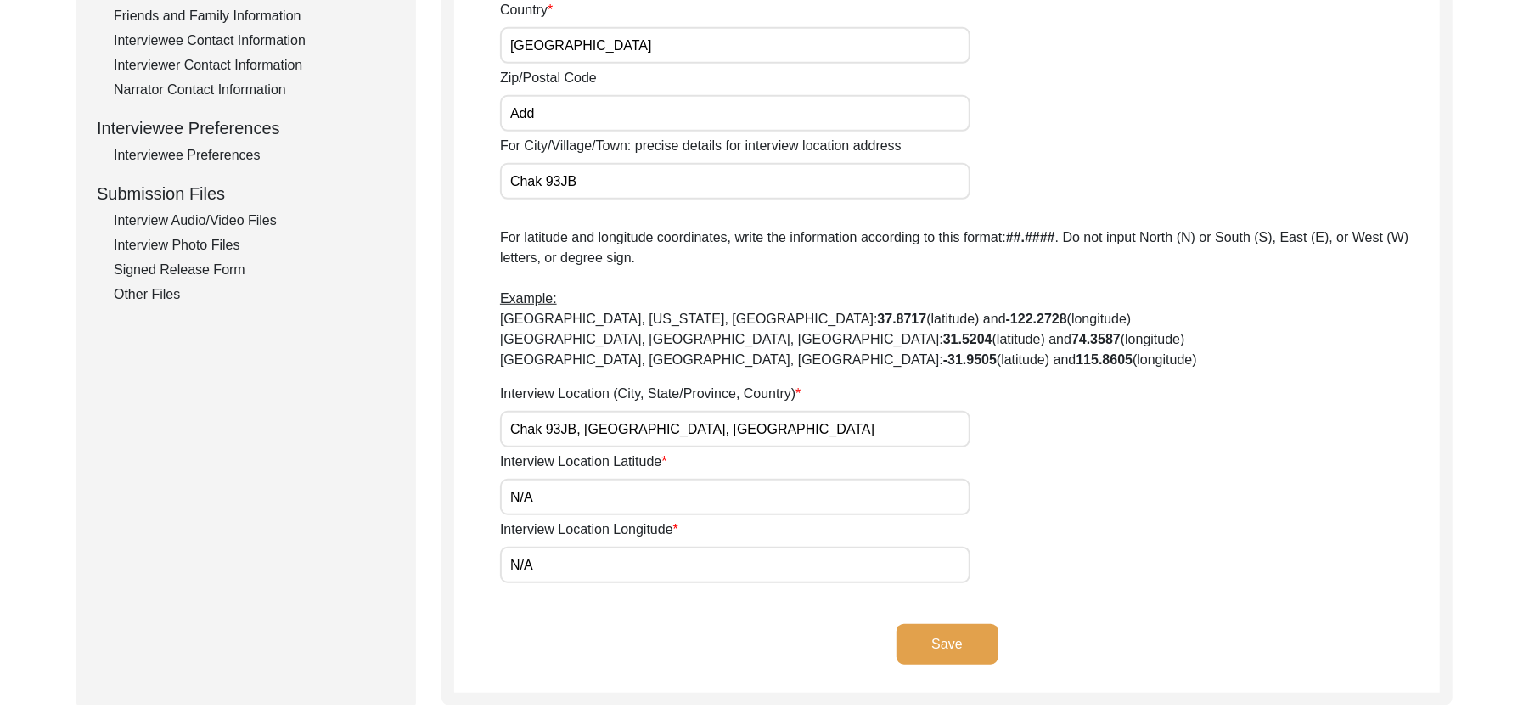
type input "N/A"
click at [912, 637] on button "Save" at bounding box center [948, 644] width 102 height 41
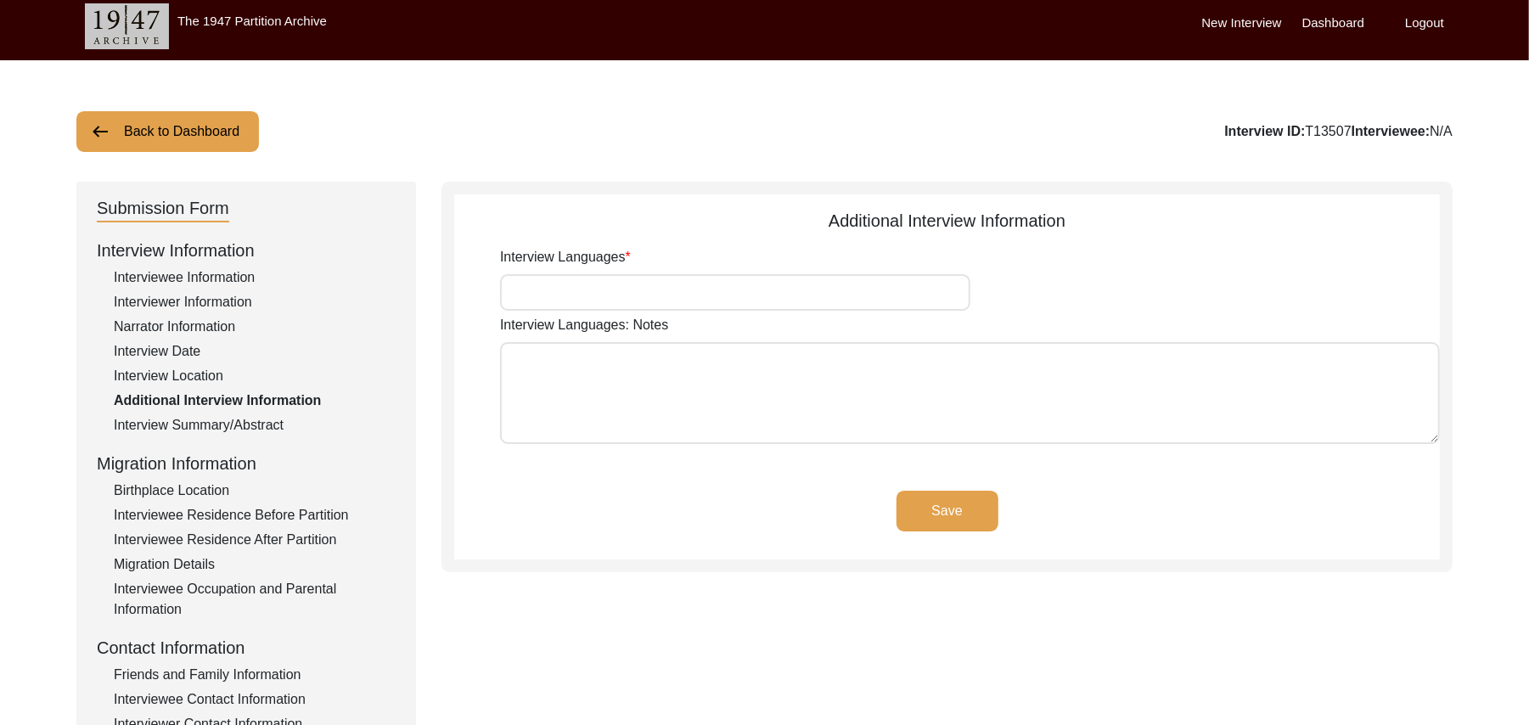
scroll to position [0, 0]
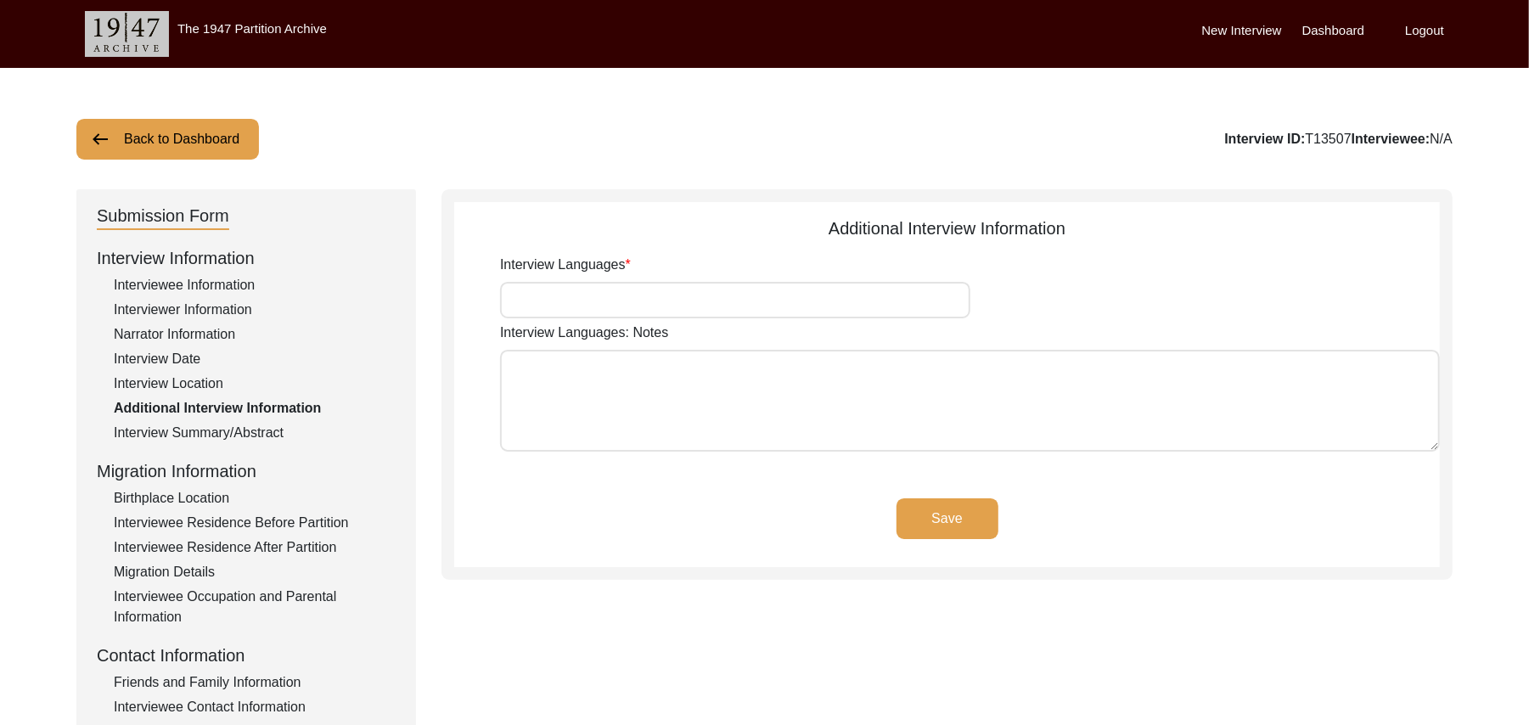
click at [676, 296] on input "Interview Languages" at bounding box center [735, 300] width 470 height 37
type input "Punjabi"
click at [633, 401] on textarea "Interview Languages: Notes" at bounding box center [970, 401] width 940 height 102
paste textarea "N/A"
type textarea "N/A"
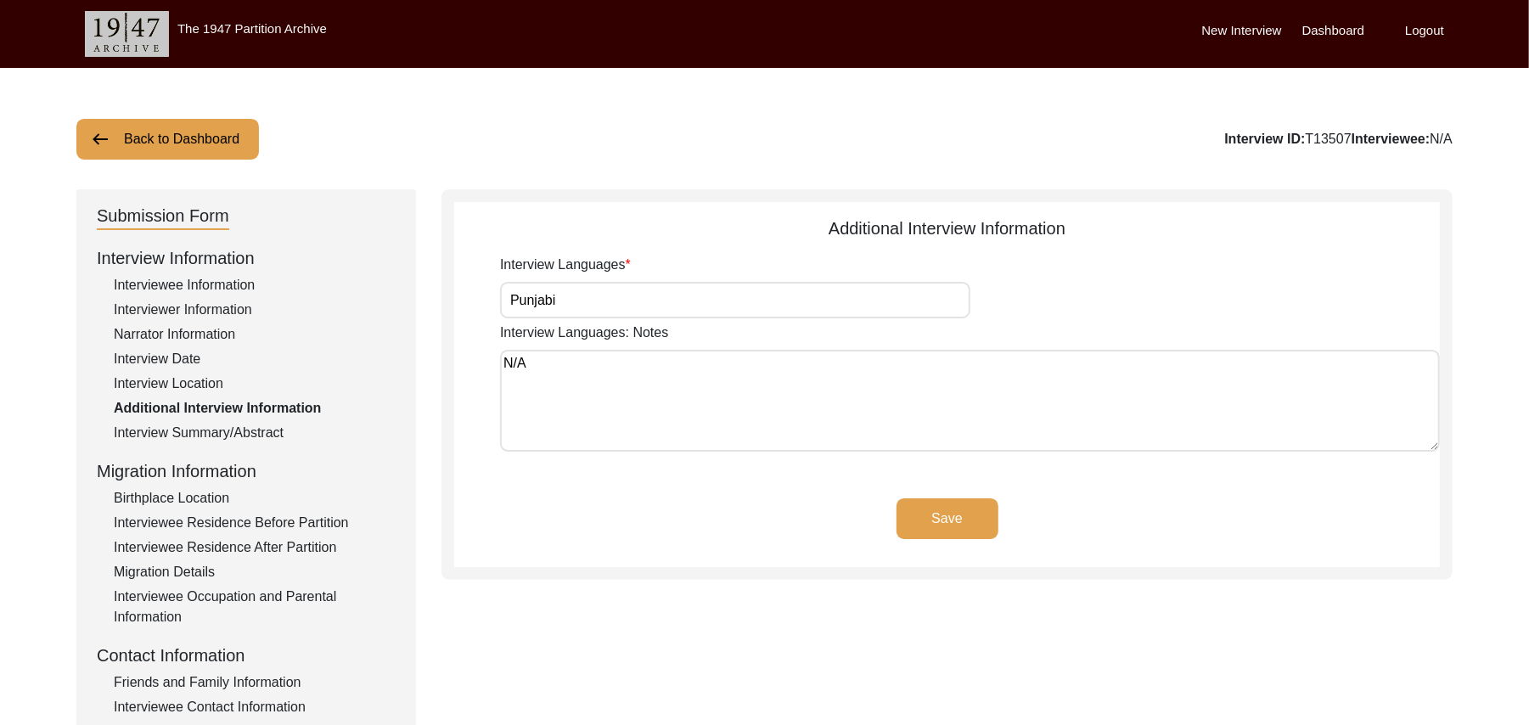
click at [934, 513] on button "Save" at bounding box center [948, 518] width 102 height 41
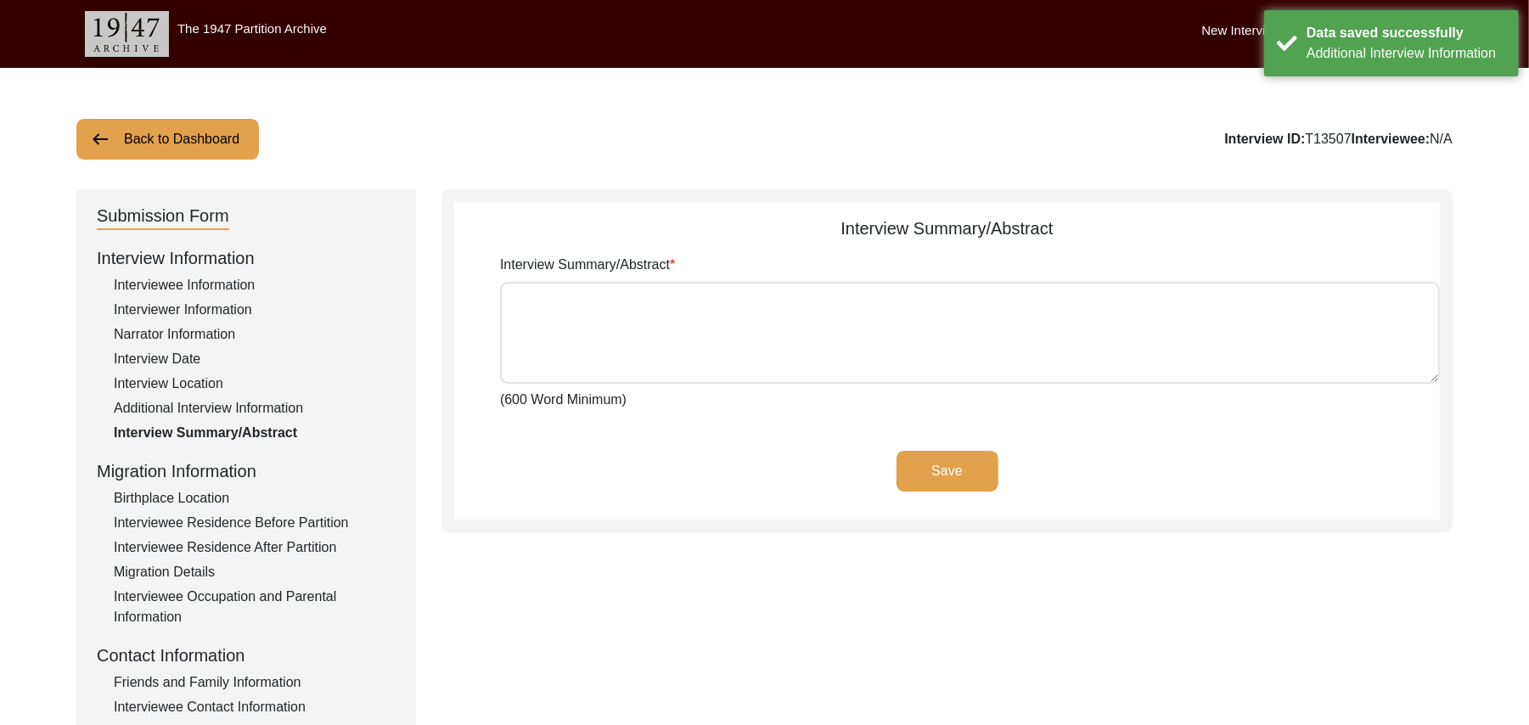
click at [218, 493] on div "Birthplace Location" at bounding box center [255, 498] width 282 height 20
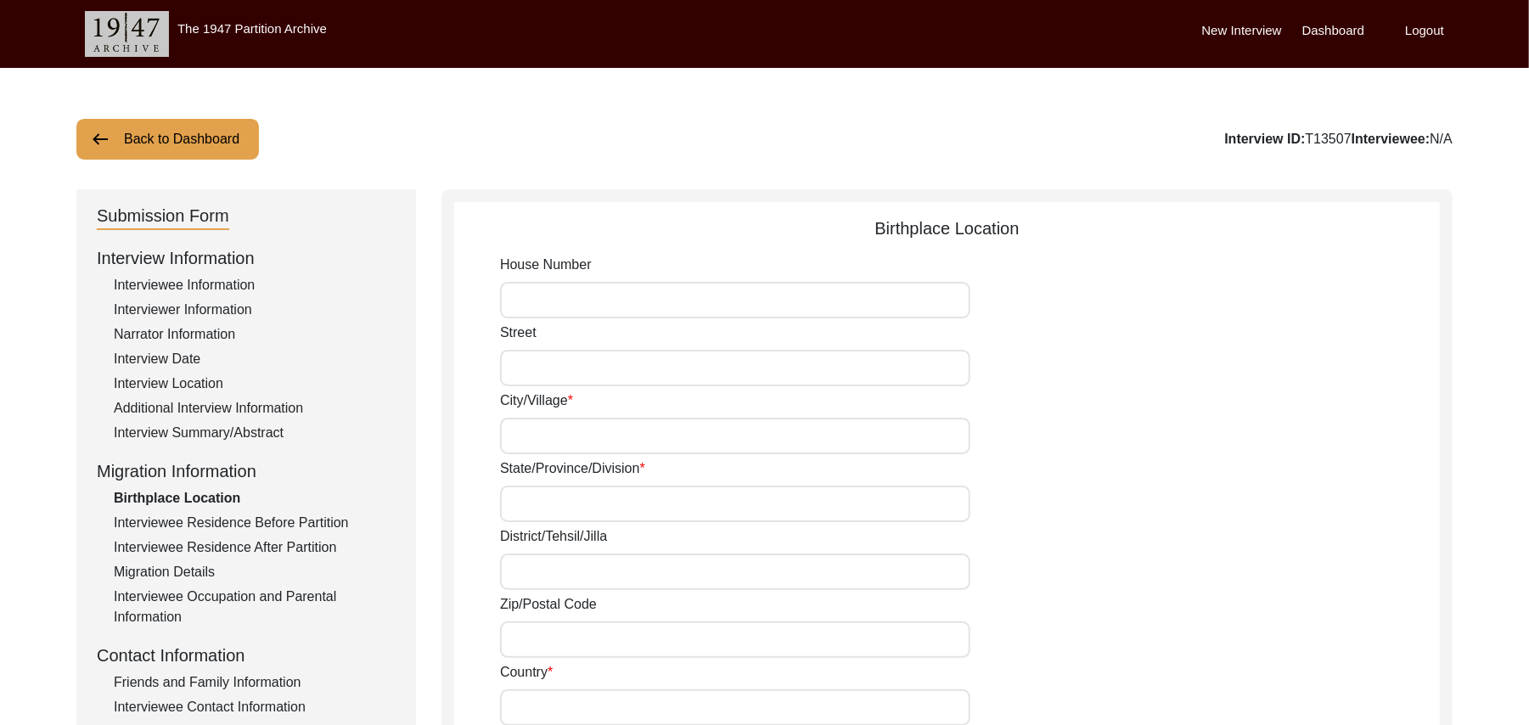
click at [267, 543] on div "Interviewee Residence After Partition" at bounding box center [255, 548] width 282 height 20
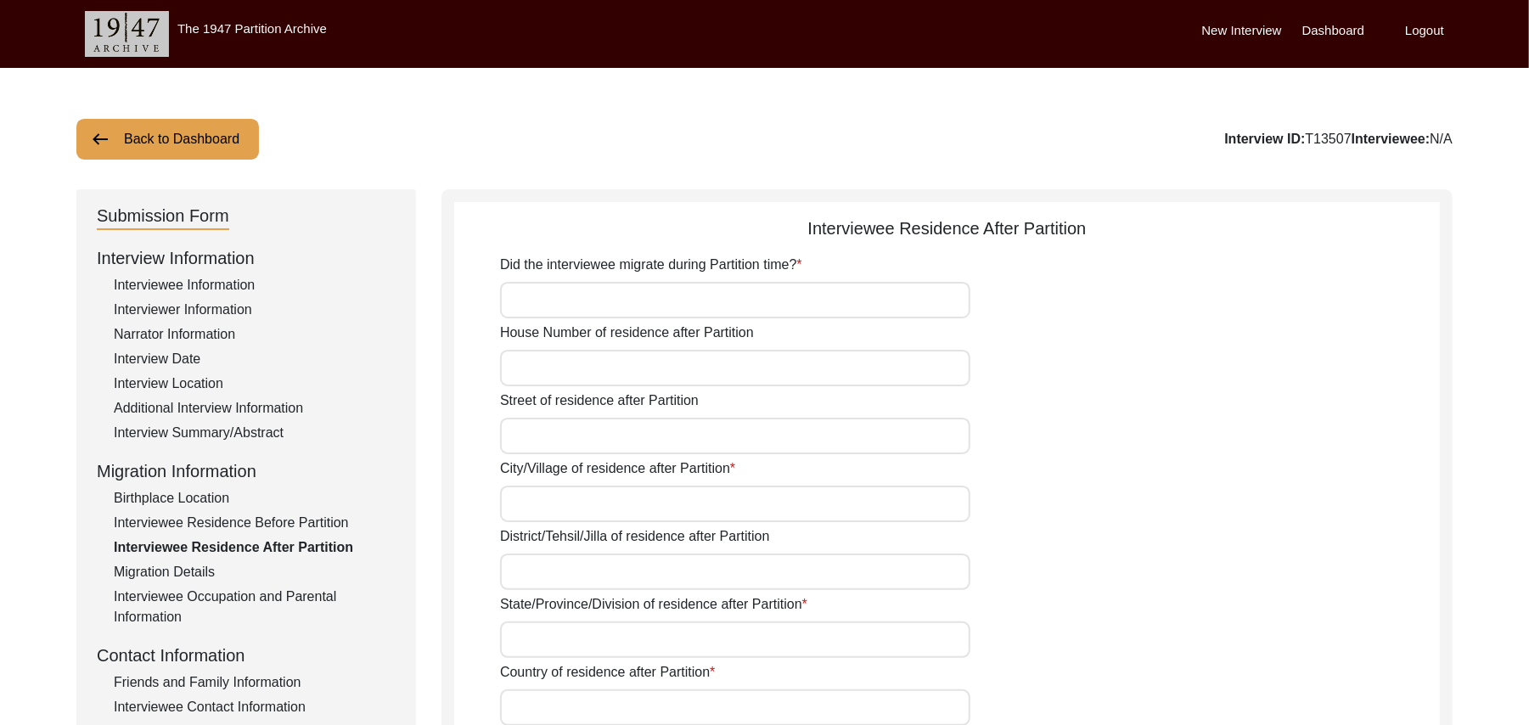
click at [548, 296] on input "Did the interviewee migrate during Partition time?" at bounding box center [735, 300] width 470 height 37
type input "Yes"
click at [541, 368] on input "House Number of residence after Partition" at bounding box center [735, 368] width 470 height 37
paste input "N/A"
type input "N/A"
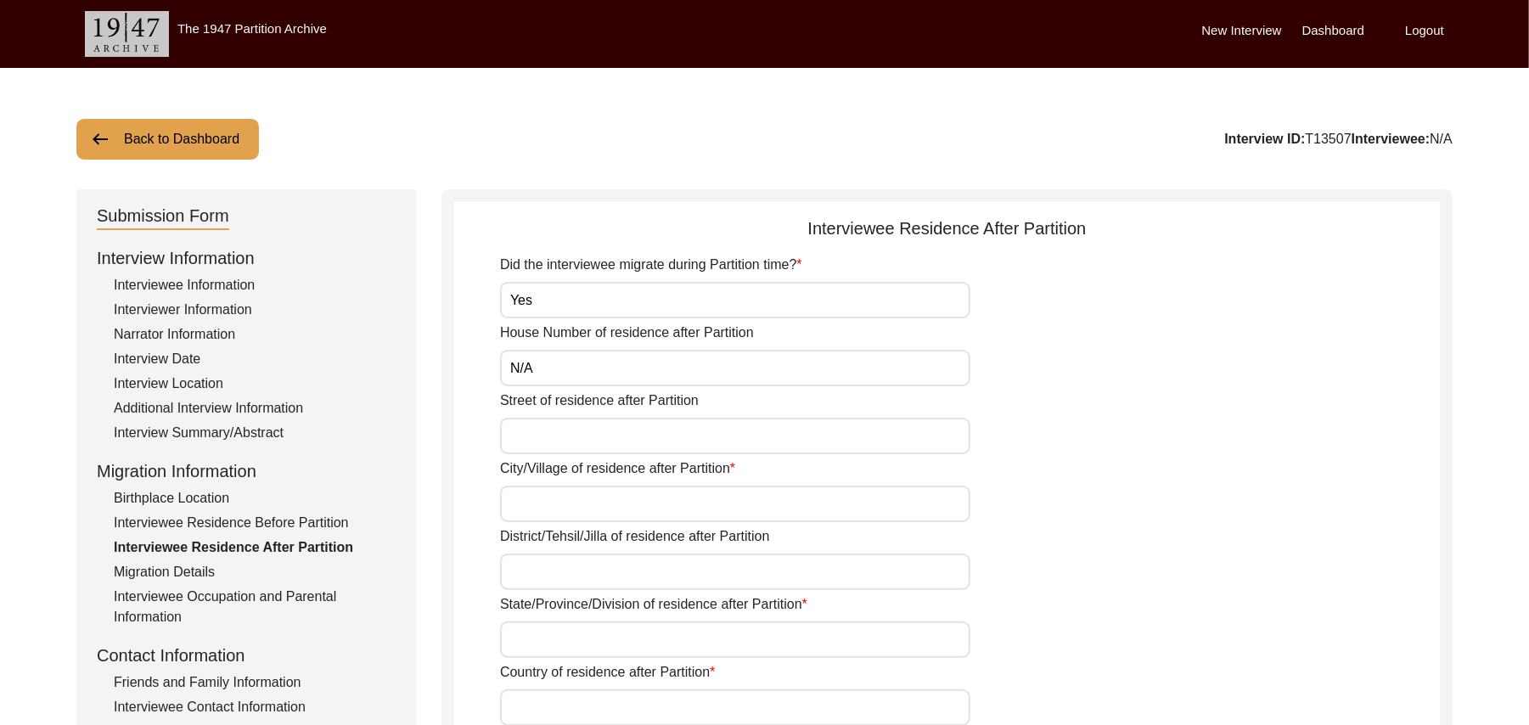
click at [554, 436] on input "Street of residence after Partition" at bounding box center [735, 436] width 470 height 37
paste input "N/A"
type input "N/A"
click at [548, 501] on input "City/Village of residence after Partition" at bounding box center [735, 504] width 470 height 37
type input "Chak 93JB"
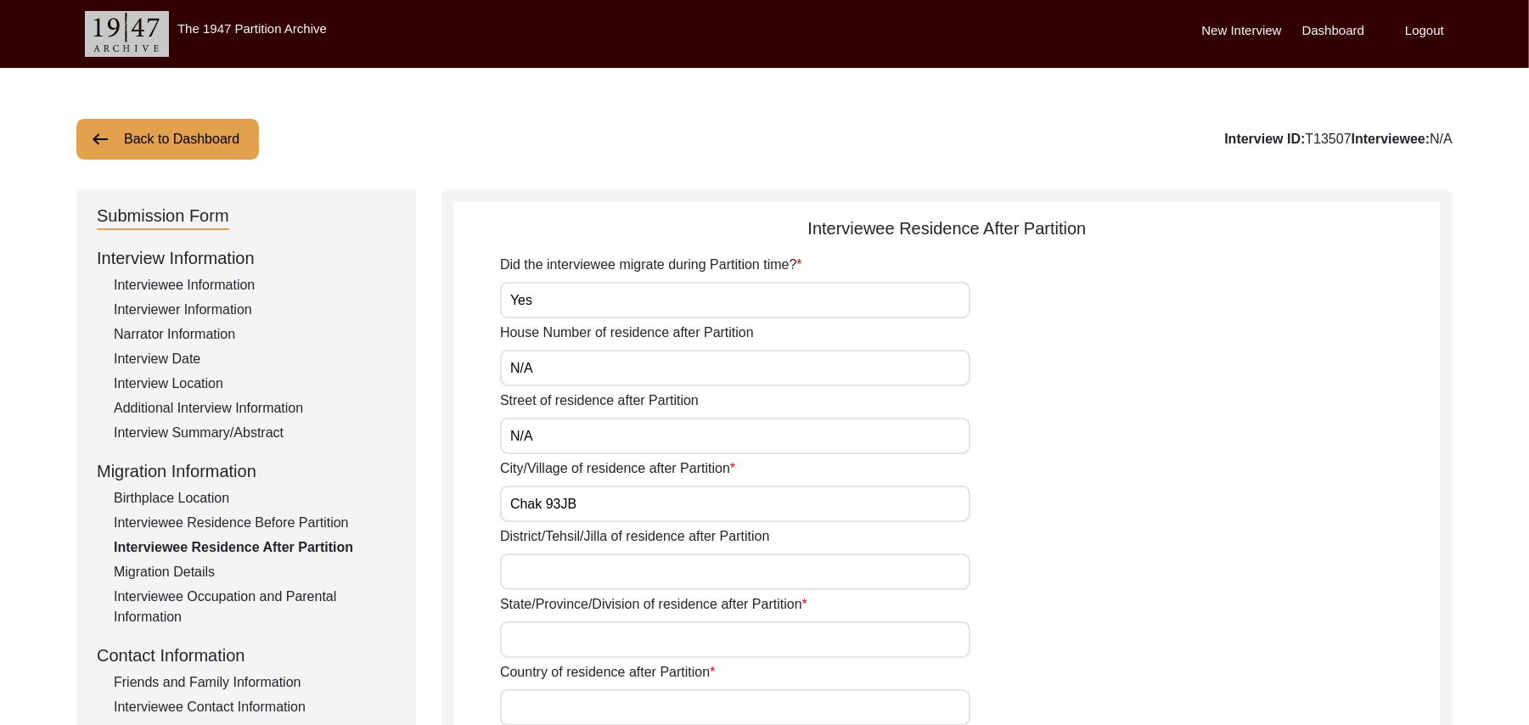
click at [543, 571] on input "District/Tehsil/Jilla of residence after Partition" at bounding box center [735, 572] width 470 height 37
type input "Toba Tek Singh/ Gojra"
click at [540, 632] on input "State/Province/Division of residence after Partition" at bounding box center [735, 640] width 470 height 37
type input "Punjab"
click at [538, 707] on input "Country of residence after Partition" at bounding box center [735, 708] width 470 height 37
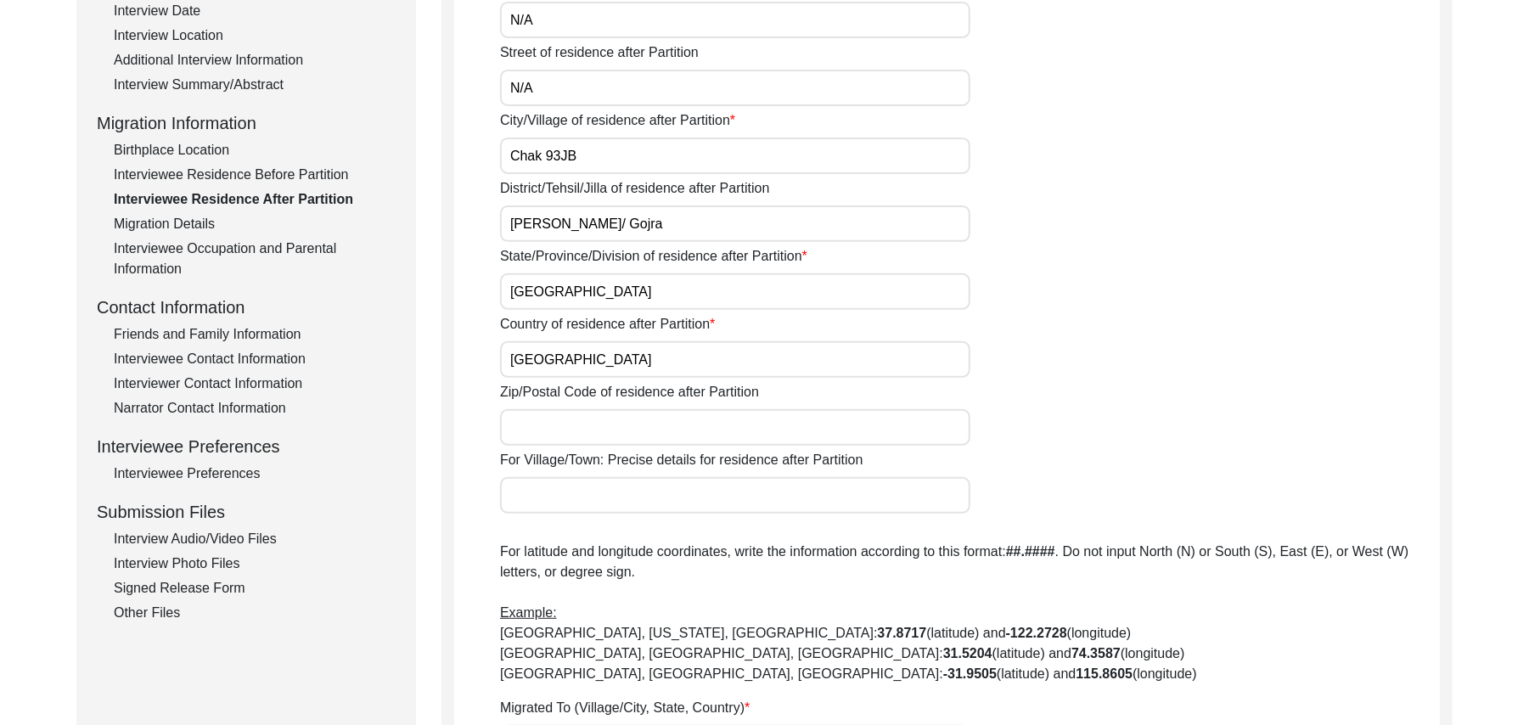
scroll to position [380, 0]
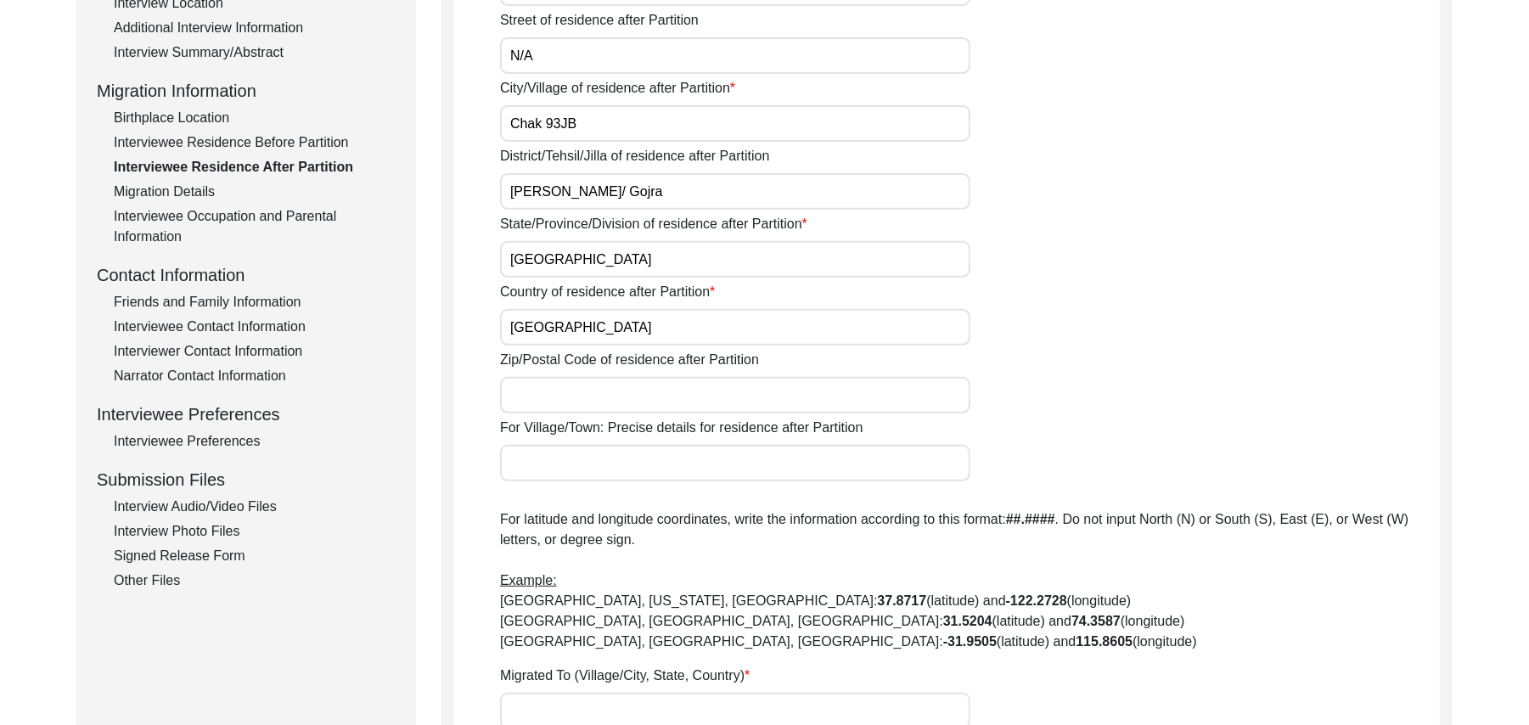
type input "Pakistan"
click at [608, 401] on input "Zip/Postal Code of residence after Partition" at bounding box center [735, 395] width 470 height 37
type input "add"
click at [559, 467] on input "For Village/Town: Precise details for residence after Partition" at bounding box center [735, 463] width 470 height 37
type input "Chak 93JB"
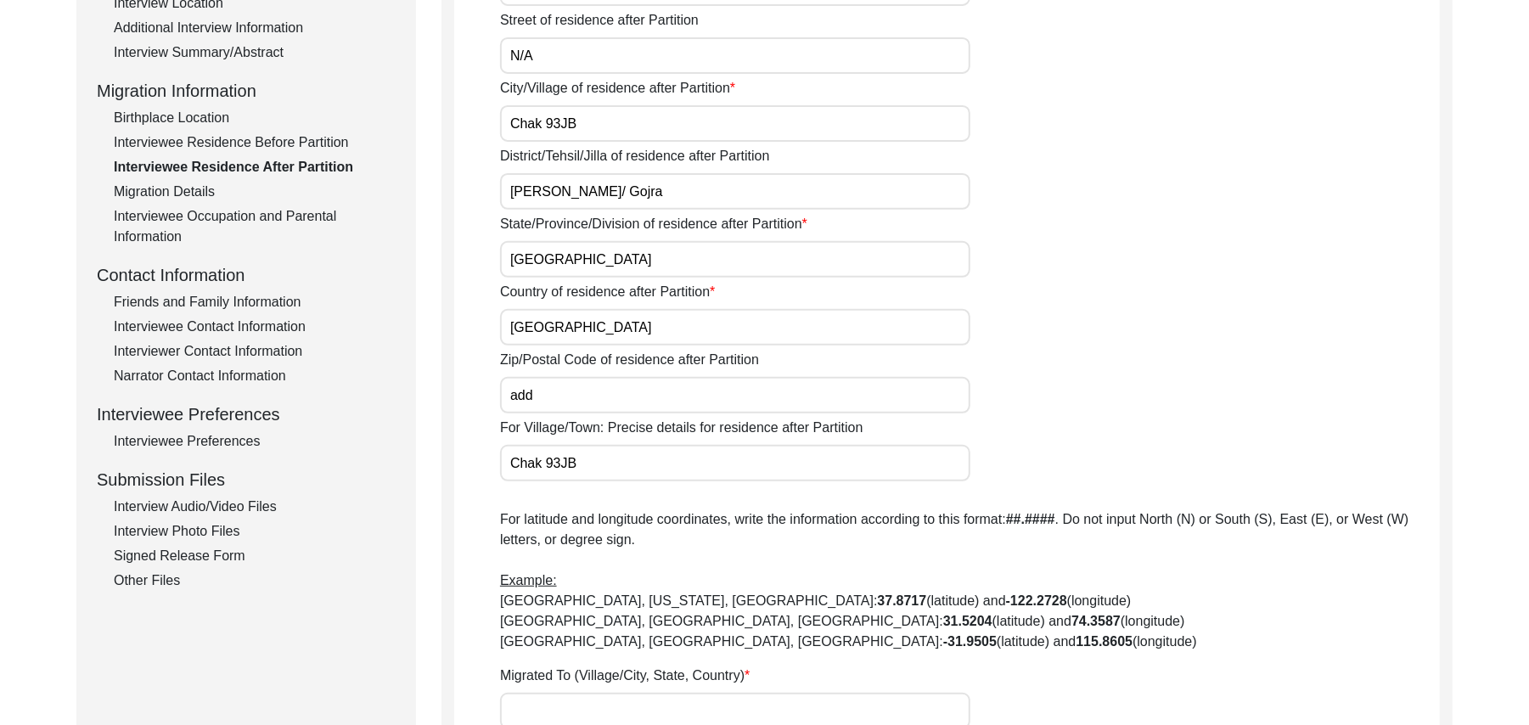
click at [548, 712] on input "Migrated To (Village/City, State, Country)" at bounding box center [735, 711] width 470 height 37
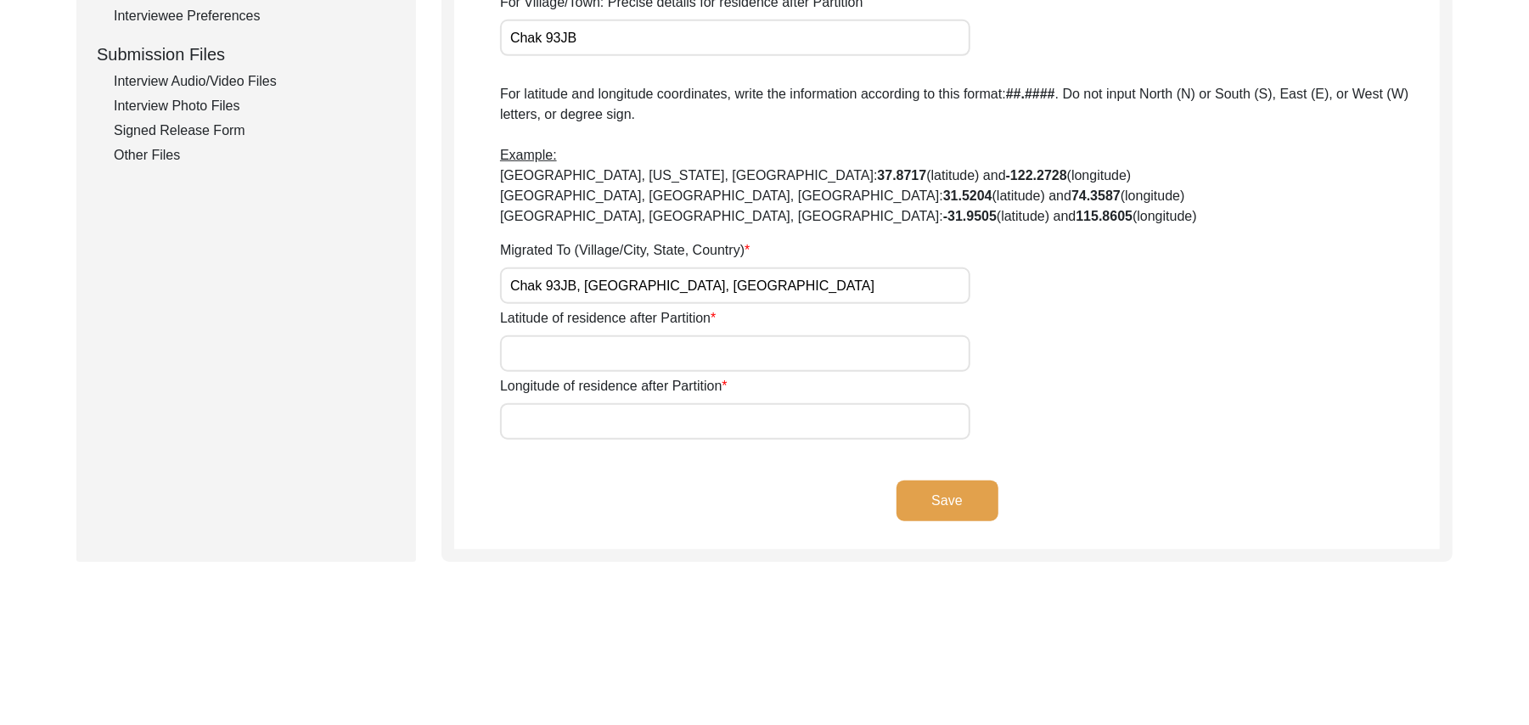
scroll to position [881, 0]
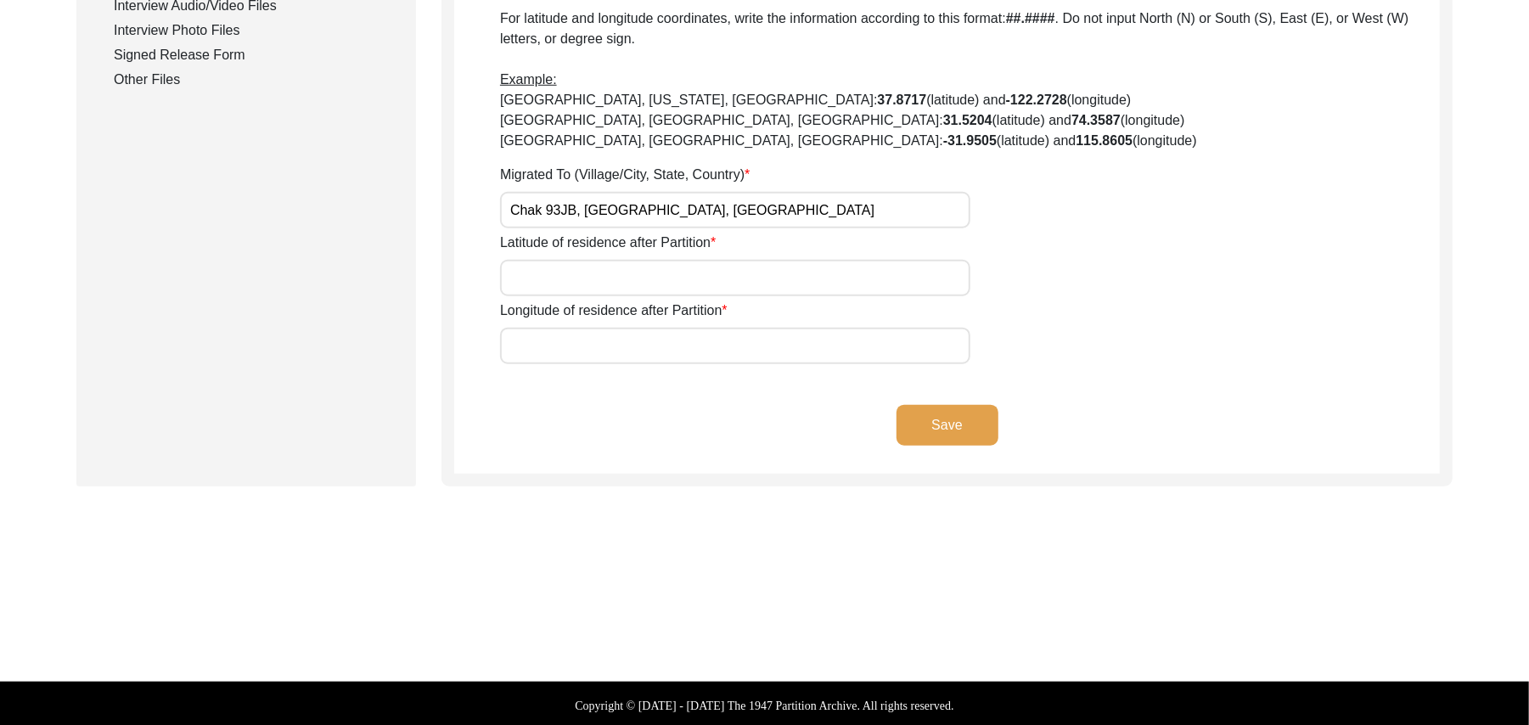
type input "Chak 93JB, Punjab, Pakistan"
click at [608, 285] on input "Latitude of residence after Partition" at bounding box center [735, 278] width 470 height 37
paste input "N/A"
type input "N/A"
click at [609, 334] on input "Longitude of residence after Partition" at bounding box center [735, 346] width 470 height 37
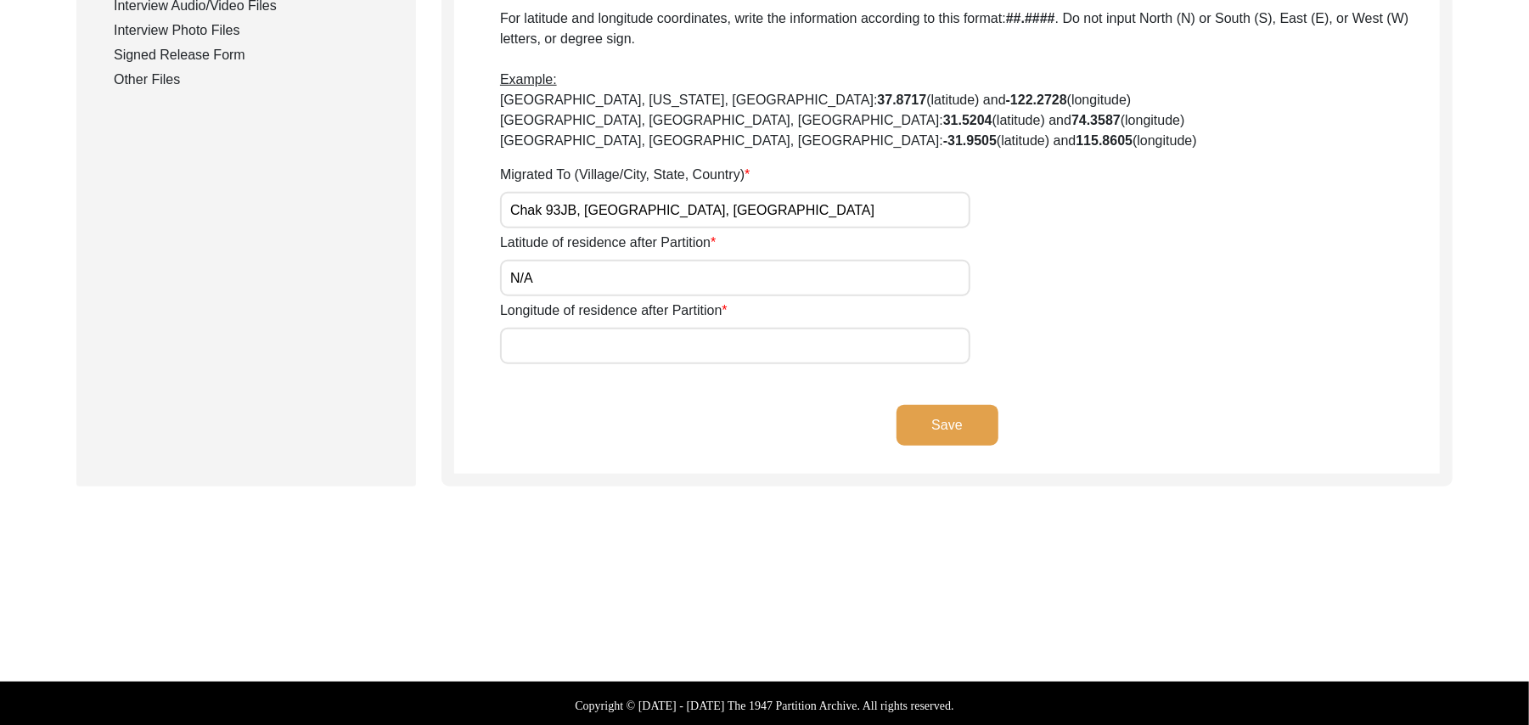
paste input "N/A"
type input "N/A"
click at [919, 419] on button "Save" at bounding box center [948, 425] width 102 height 41
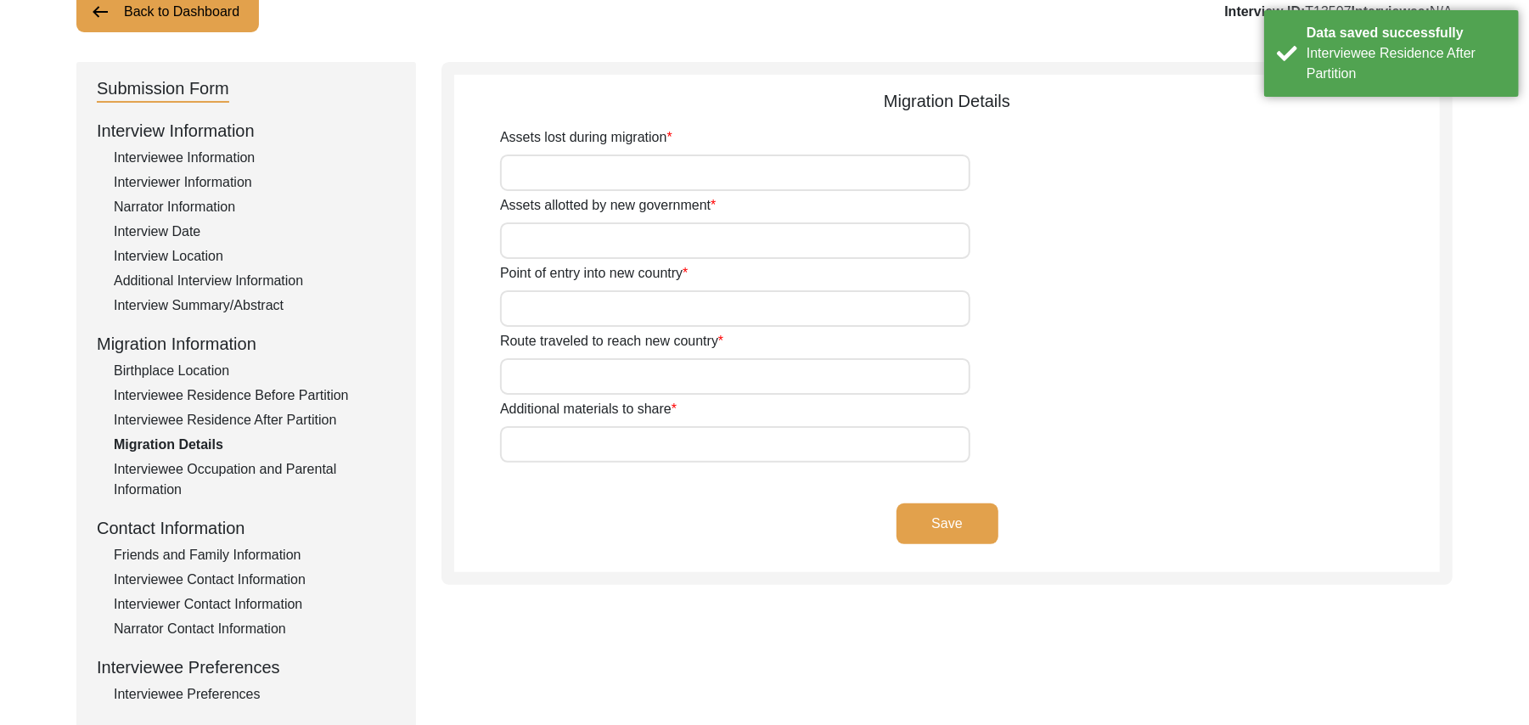
scroll to position [31, 0]
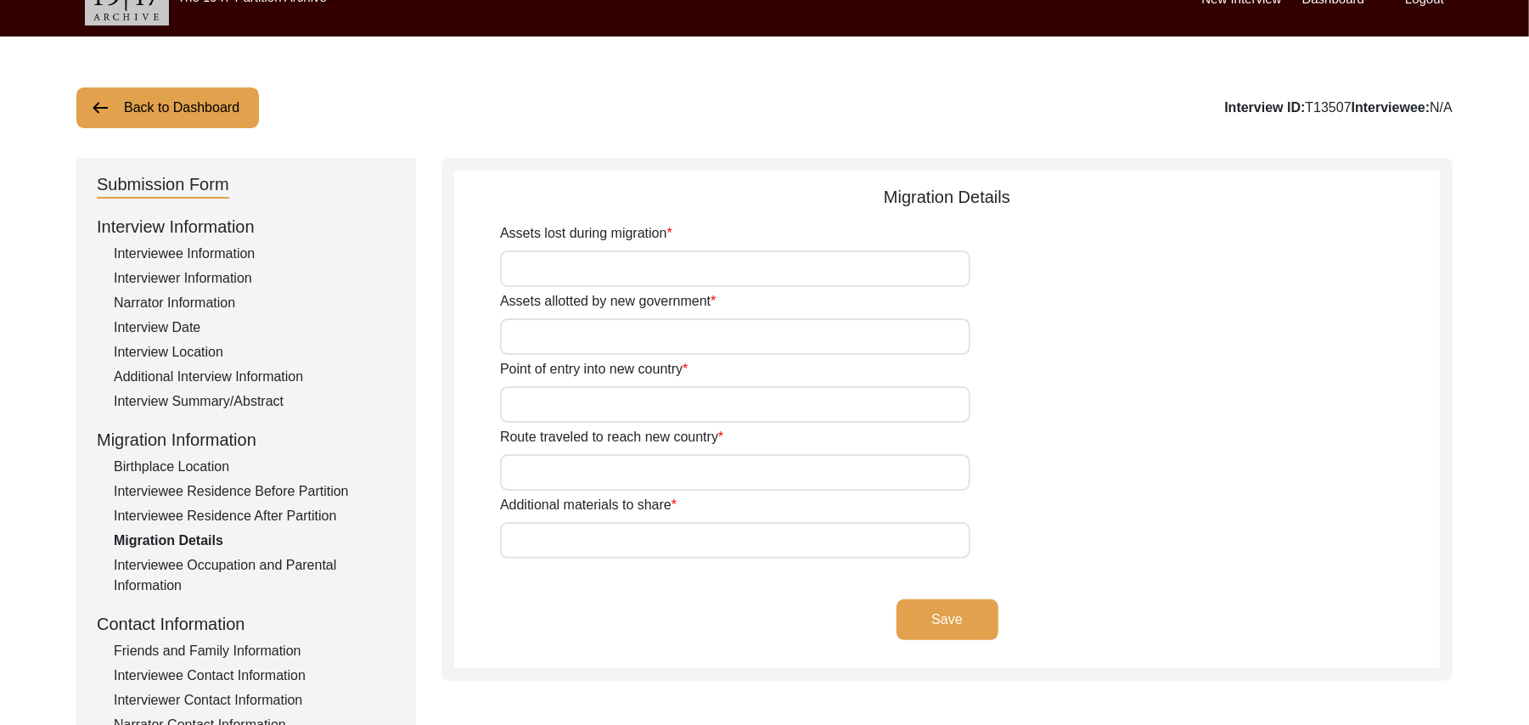
click at [644, 279] on input "Assets lost during migration" at bounding box center [735, 269] width 470 height 37
type input "Land, Home, Animals"
click at [586, 343] on input "Assets allotted by new government" at bounding box center [735, 336] width 470 height 37
type input "Land"
click at [560, 402] on input "Point of entry into new country" at bounding box center [735, 404] width 470 height 37
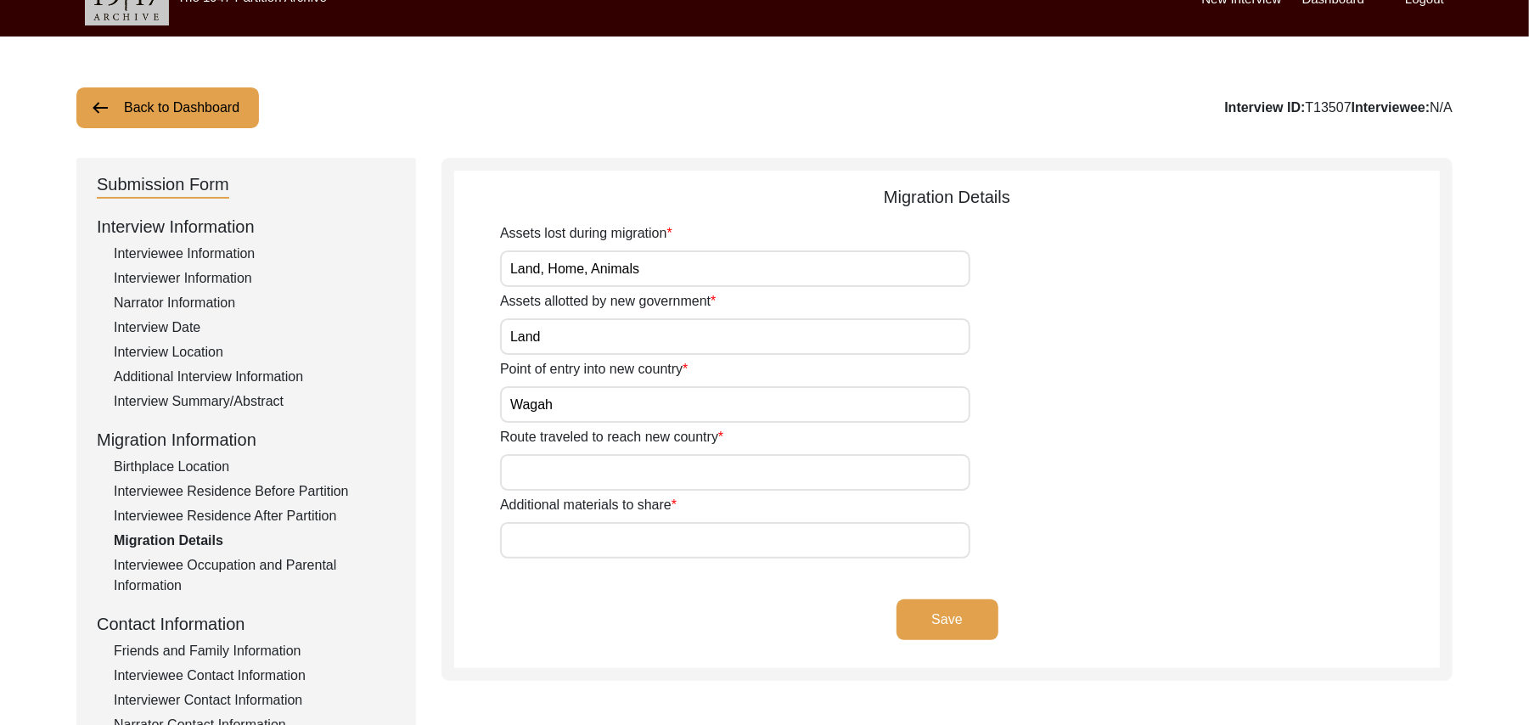
type input "Wagah"
click at [558, 473] on input "Route traveled to reach new country" at bounding box center [735, 472] width 470 height 37
type input "d"
type input "Add"
click at [540, 543] on input "Additional materials to share" at bounding box center [735, 540] width 470 height 37
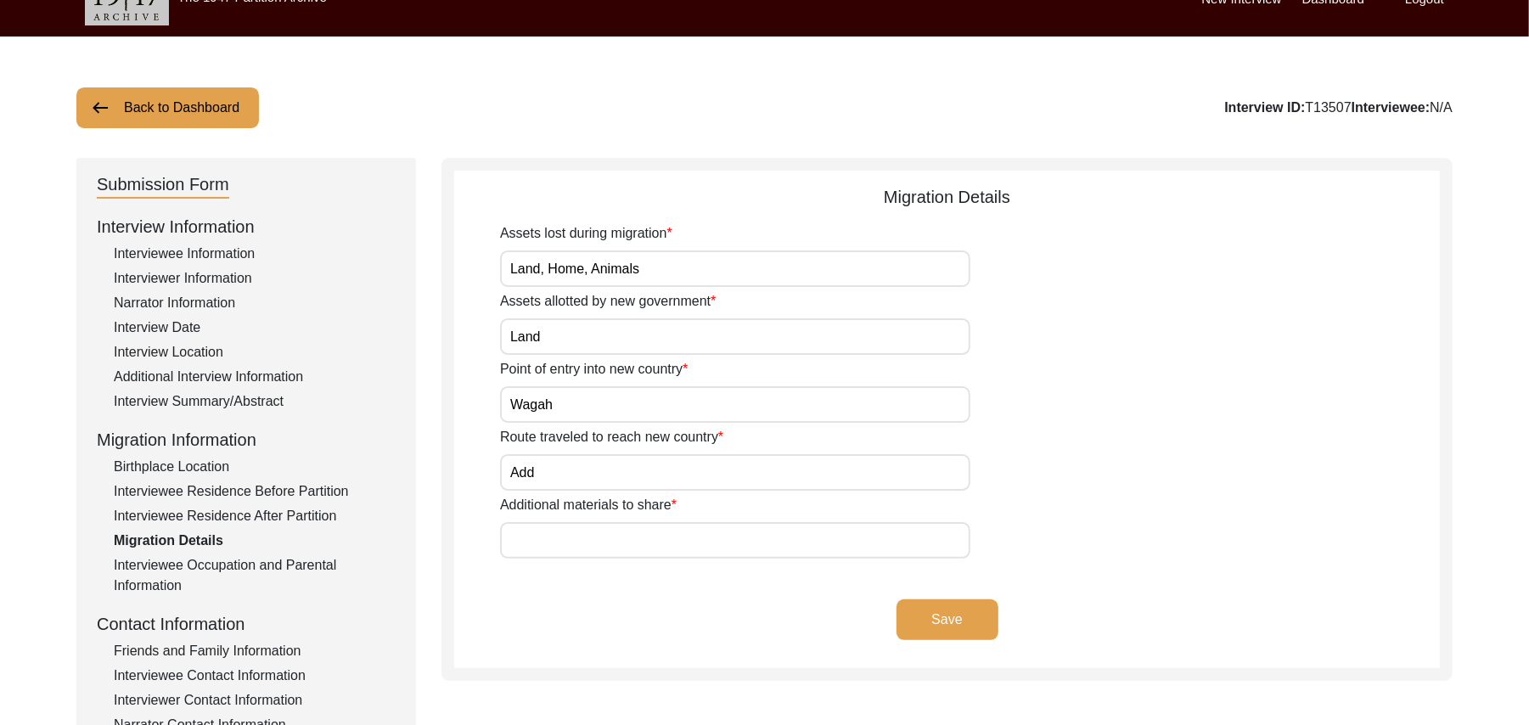
paste input "N/A"
type input "N/A"
click at [924, 619] on button "Save" at bounding box center [948, 620] width 102 height 41
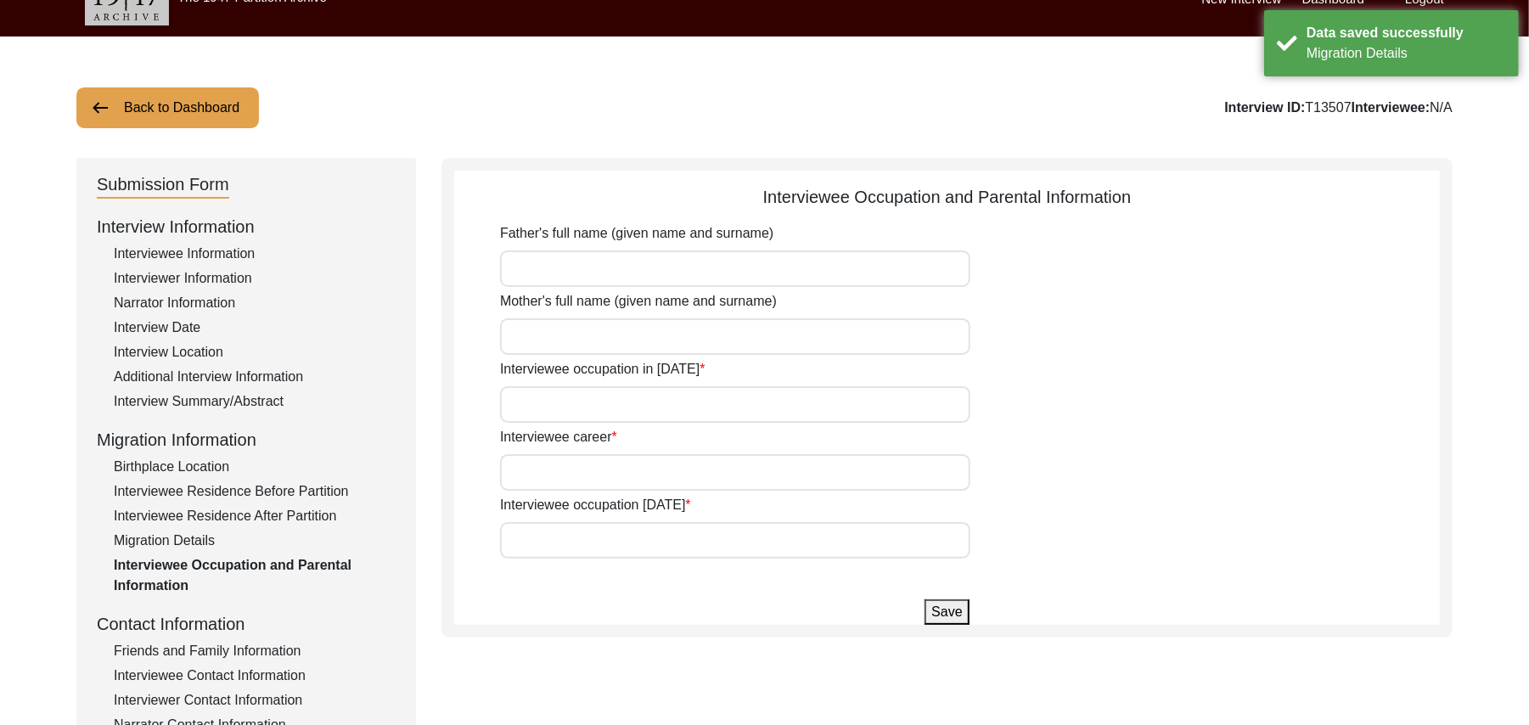
click at [718, 275] on input "Father's full name (given name and surname)" at bounding box center [735, 269] width 470 height 37
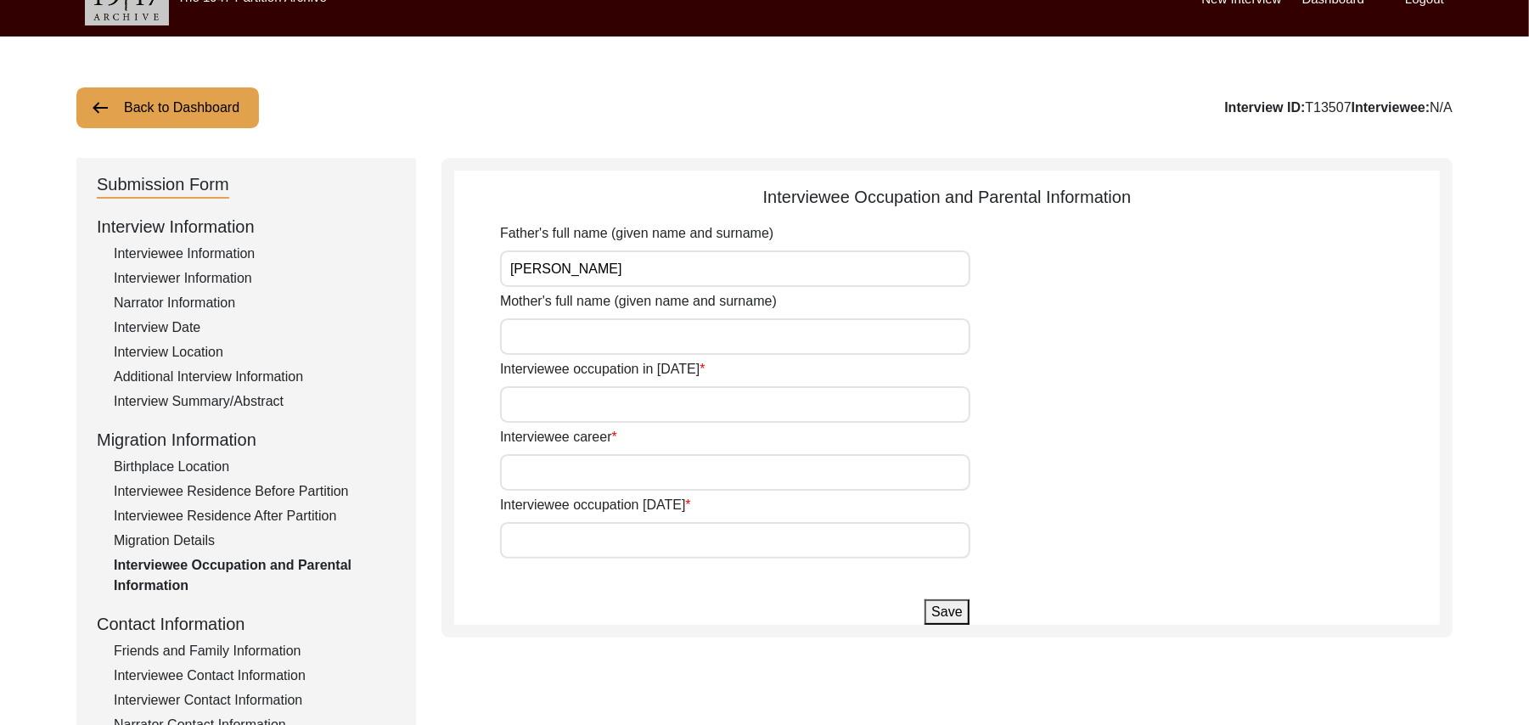
type input "Karam Bakhash"
click at [701, 340] on input "Mother's full name (given name and surname)" at bounding box center [735, 336] width 470 height 37
click at [684, 403] on input "Interviewee occupation in 1947" at bounding box center [735, 404] width 470 height 37
click at [669, 473] on input "Interviewee career" at bounding box center [735, 472] width 470 height 37
click at [647, 541] on input "Interviewee occupation today" at bounding box center [735, 540] width 470 height 37
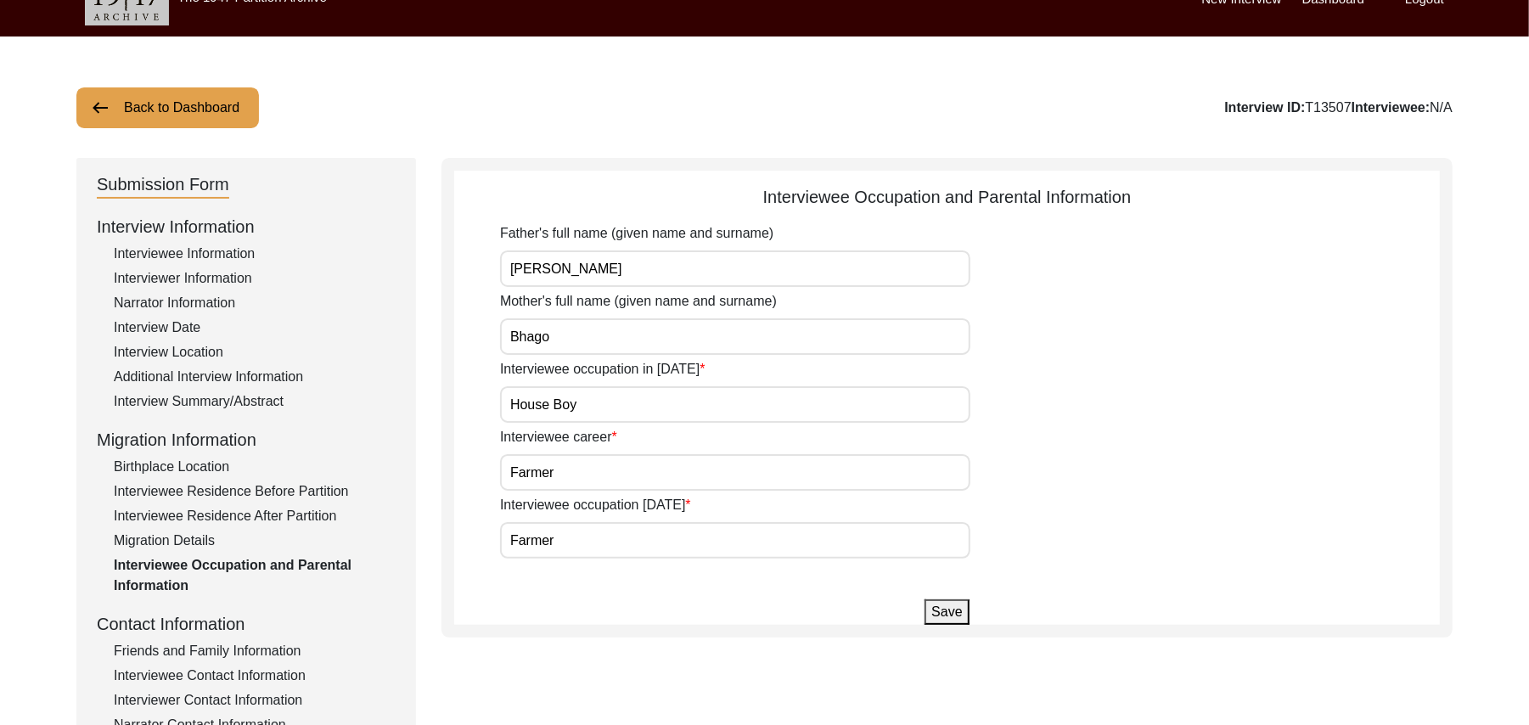
click at [936, 609] on button "Save" at bounding box center [947, 612] width 44 height 25
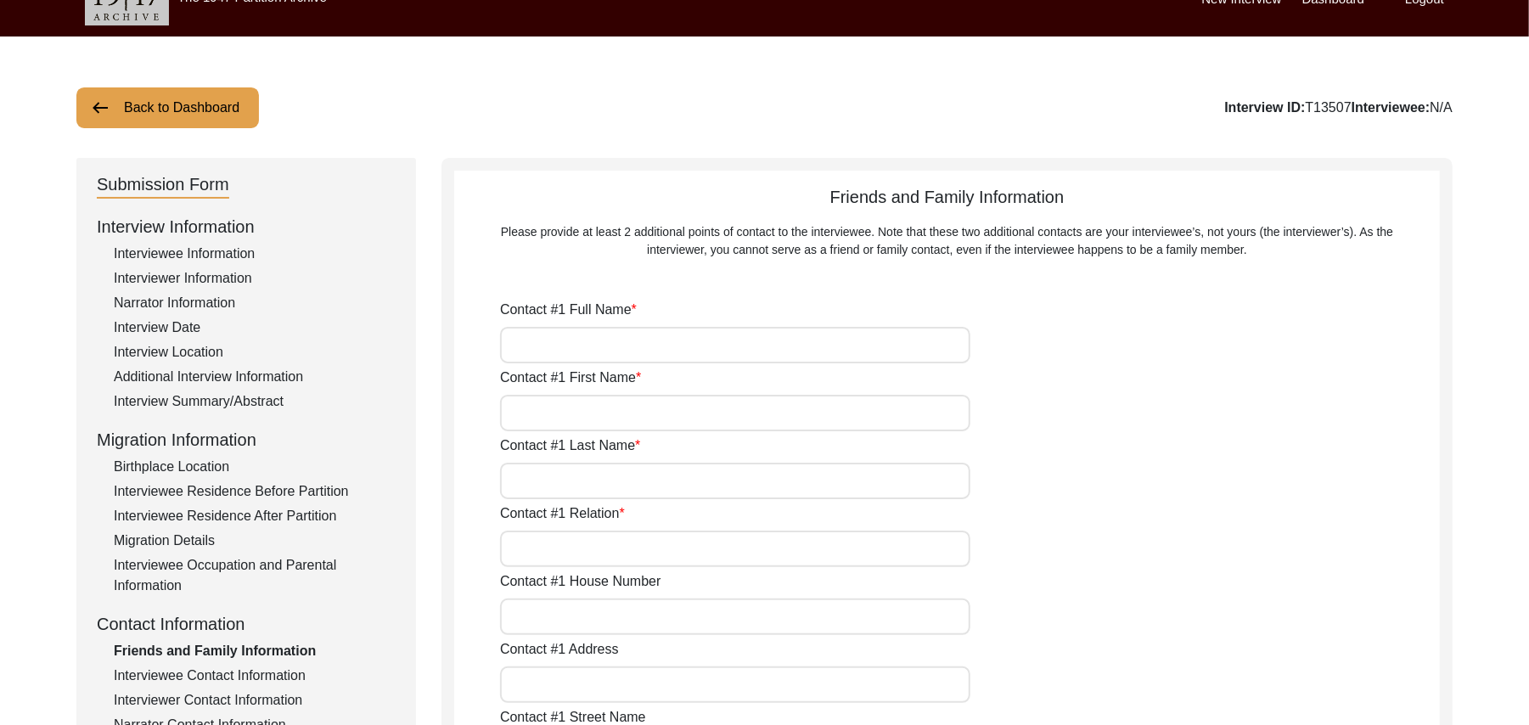
click at [245, 673] on div "Interviewee Contact Information" at bounding box center [255, 676] width 282 height 20
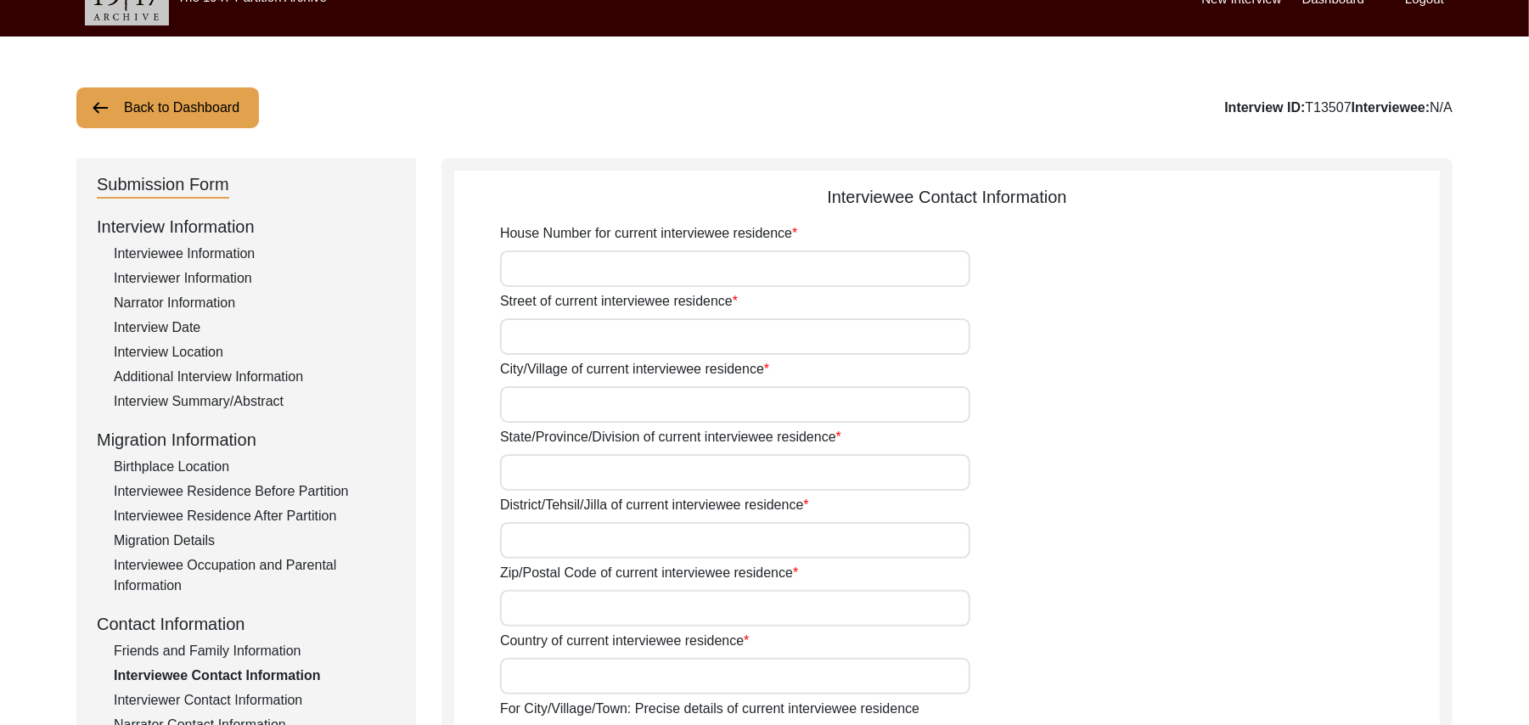
click at [594, 273] on input "House Number for current interviewee residence" at bounding box center [735, 269] width 470 height 37
paste input "N/A"
click at [576, 328] on input "Street of current interviewee residence" at bounding box center [735, 336] width 470 height 37
paste input "N/A"
click at [577, 408] on input "City/Village of current interviewee residence" at bounding box center [735, 404] width 470 height 37
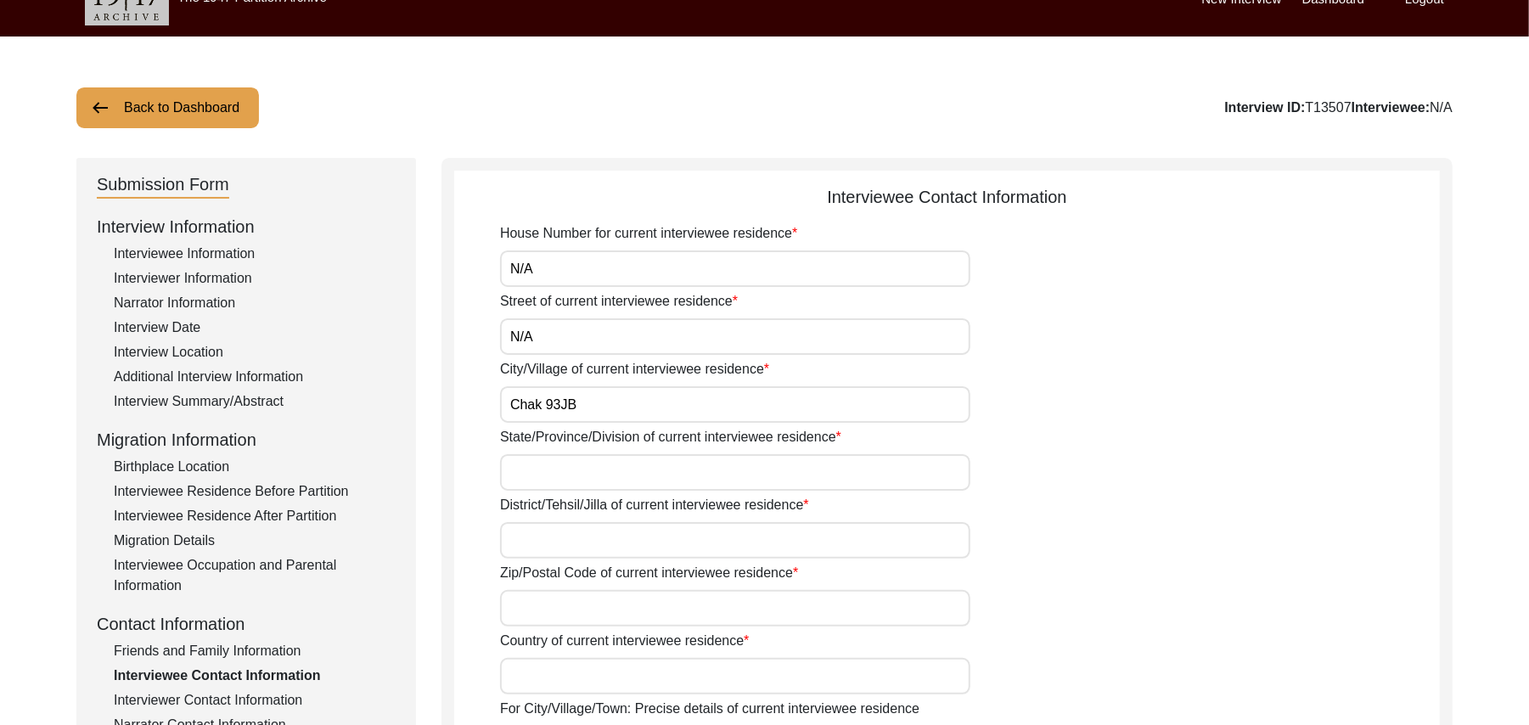
click at [559, 476] on input "State/Province/Division of current interviewee residence" at bounding box center [735, 472] width 470 height 37
click at [538, 538] on input "District/Tehsil/Jilla of current interviewee residence" at bounding box center [735, 540] width 470 height 37
click at [525, 615] on input "Zip/Postal Code of current interviewee residence" at bounding box center [735, 608] width 470 height 37
click at [527, 676] on input "Country of current interviewee residence" at bounding box center [735, 676] width 470 height 37
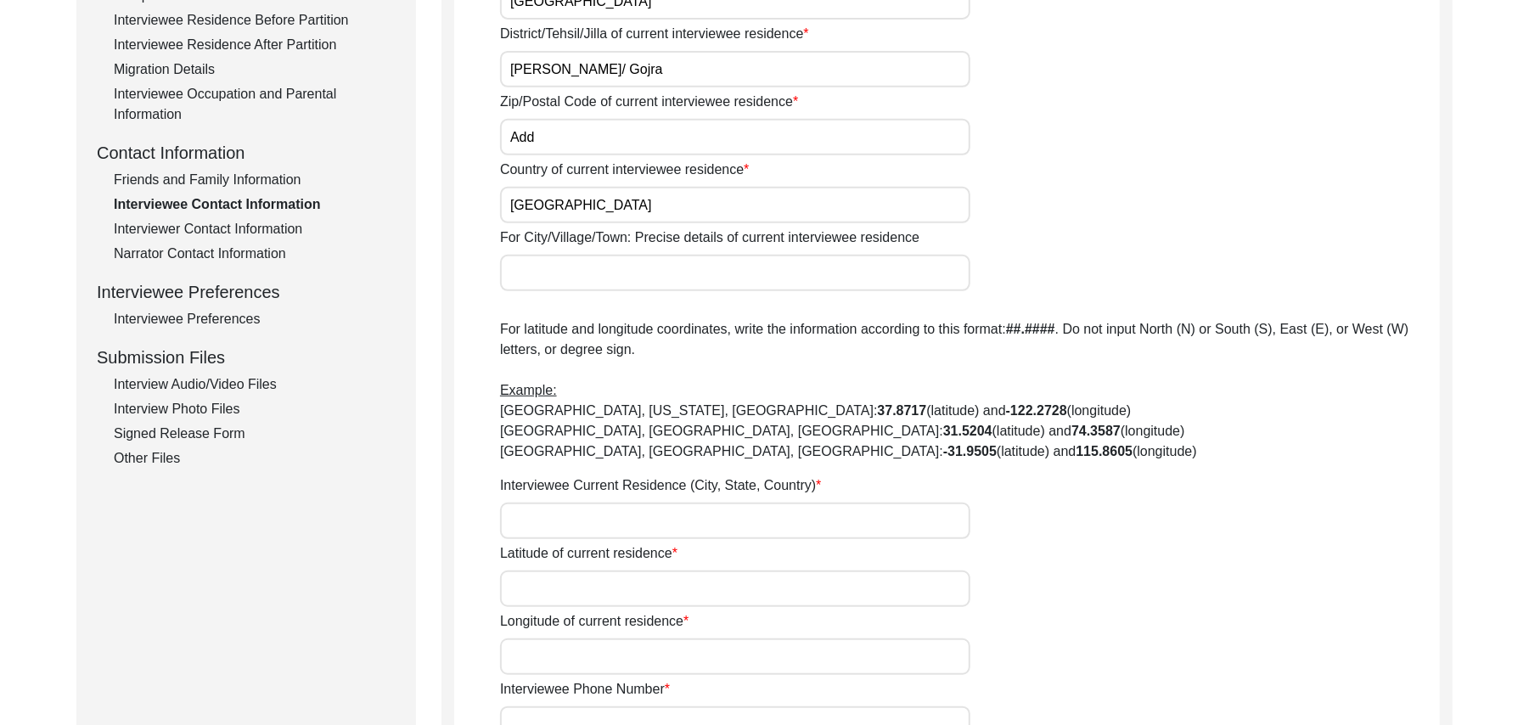
scroll to position [533, 0]
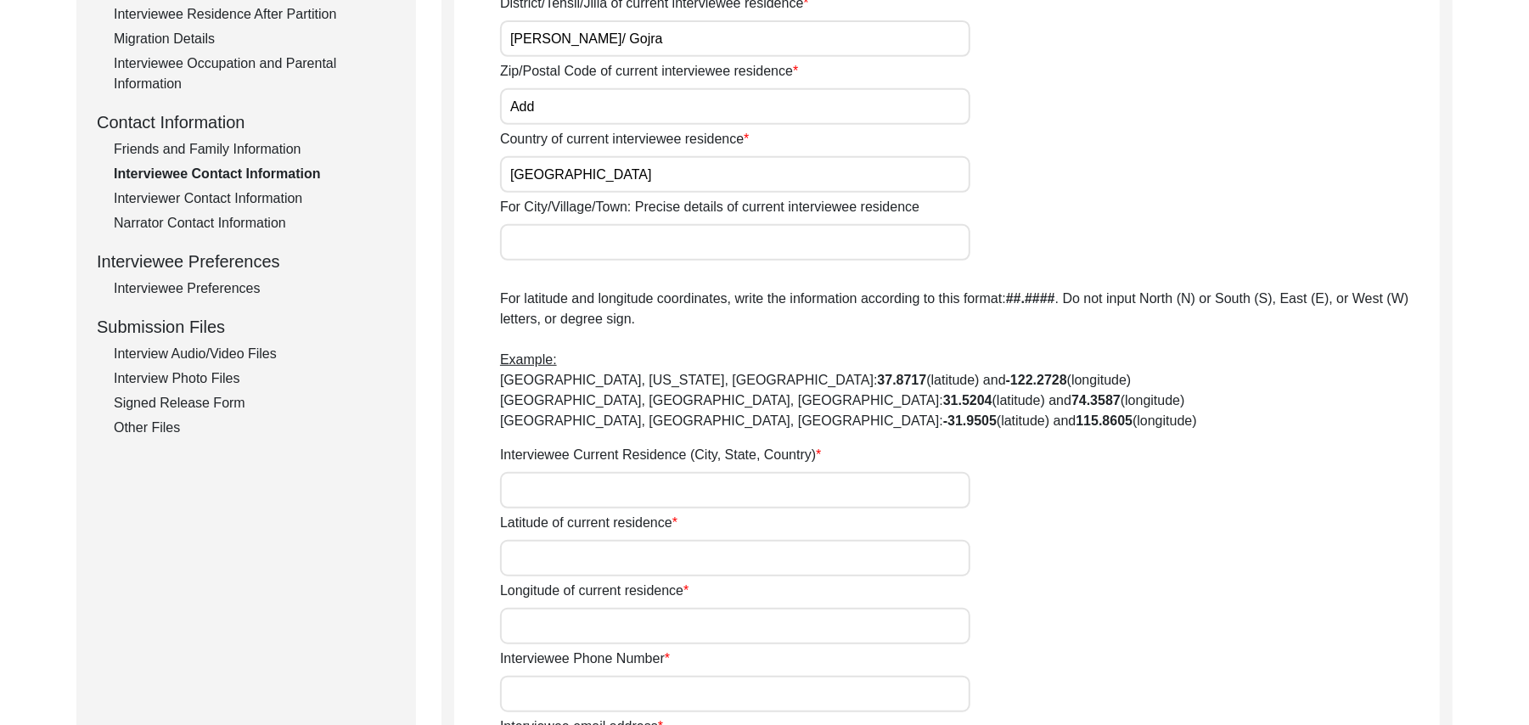
click at [568, 262] on div "House Number for current interviewee residence N/A Street of current interviewe…" at bounding box center [970, 490] width 940 height 1538
click at [562, 241] on input "For City/Village/Town: Precise details of current interviewee residence" at bounding box center [735, 242] width 470 height 37
click at [550, 483] on input "Interviewee Current Residence (City, State, Country)" at bounding box center [735, 490] width 470 height 37
click at [566, 555] on input "Latitude of current residence" at bounding box center [735, 558] width 470 height 37
paste input "N/A"
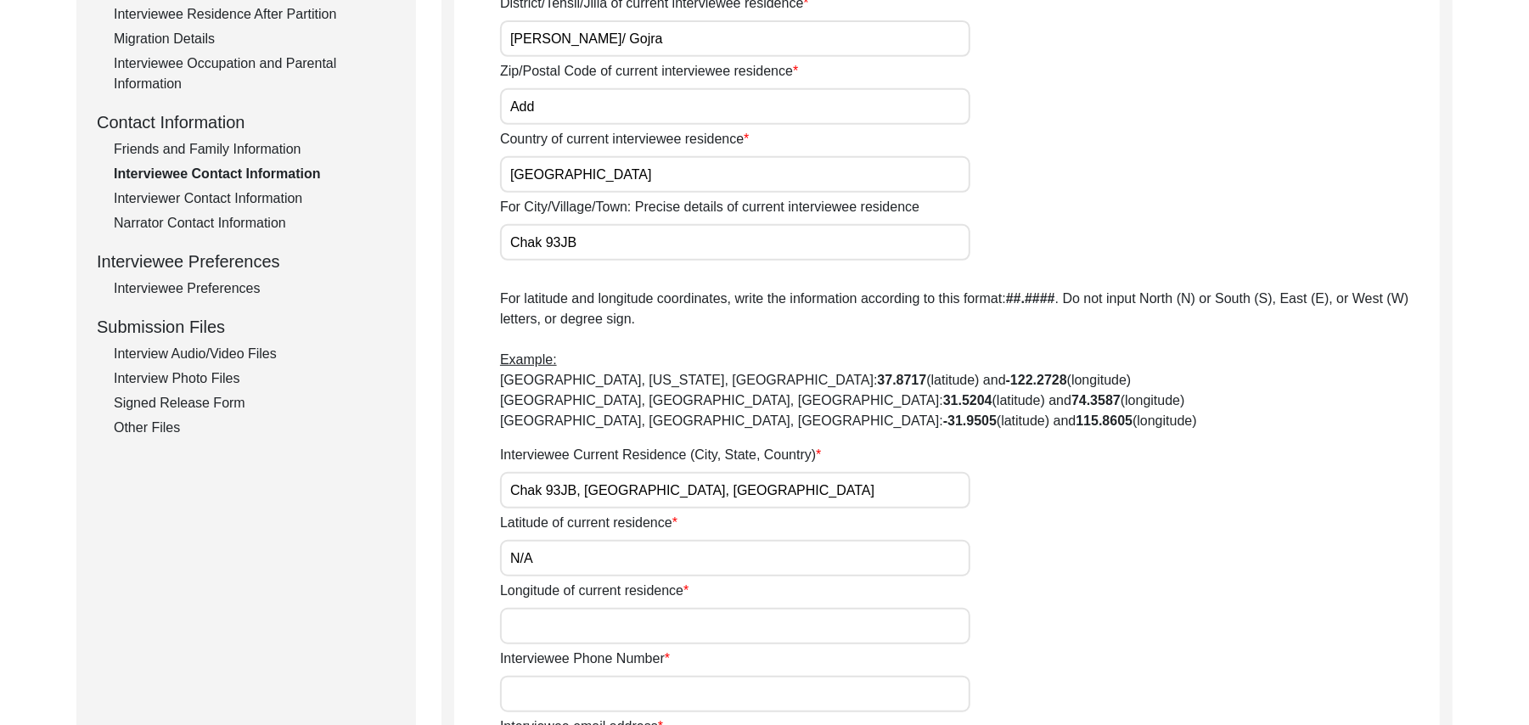
click at [568, 620] on input "Longitude of current residence" at bounding box center [735, 626] width 470 height 37
paste input "N/A"
click at [576, 693] on input "Interviewee Phone Number" at bounding box center [735, 694] width 470 height 37
paste input "N/A"
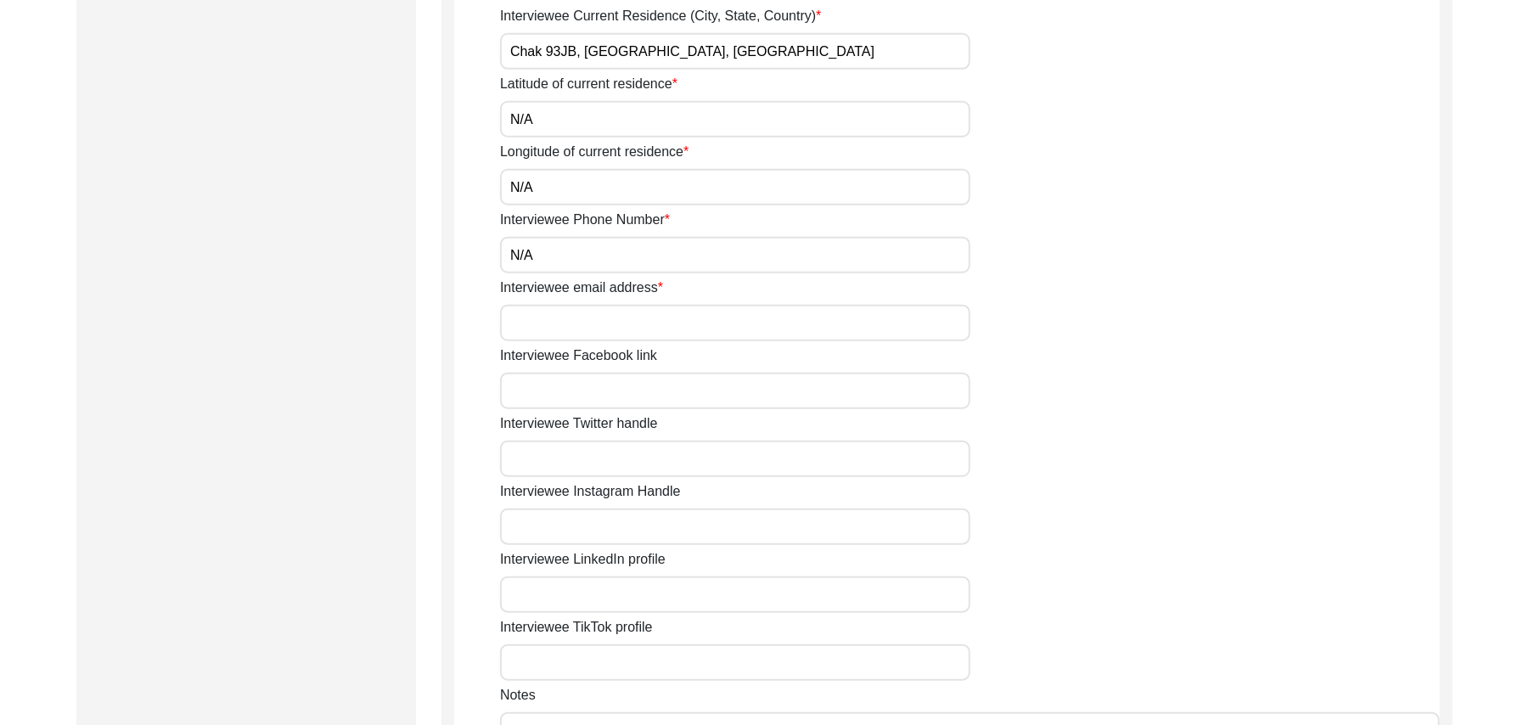
scroll to position [1017, 0]
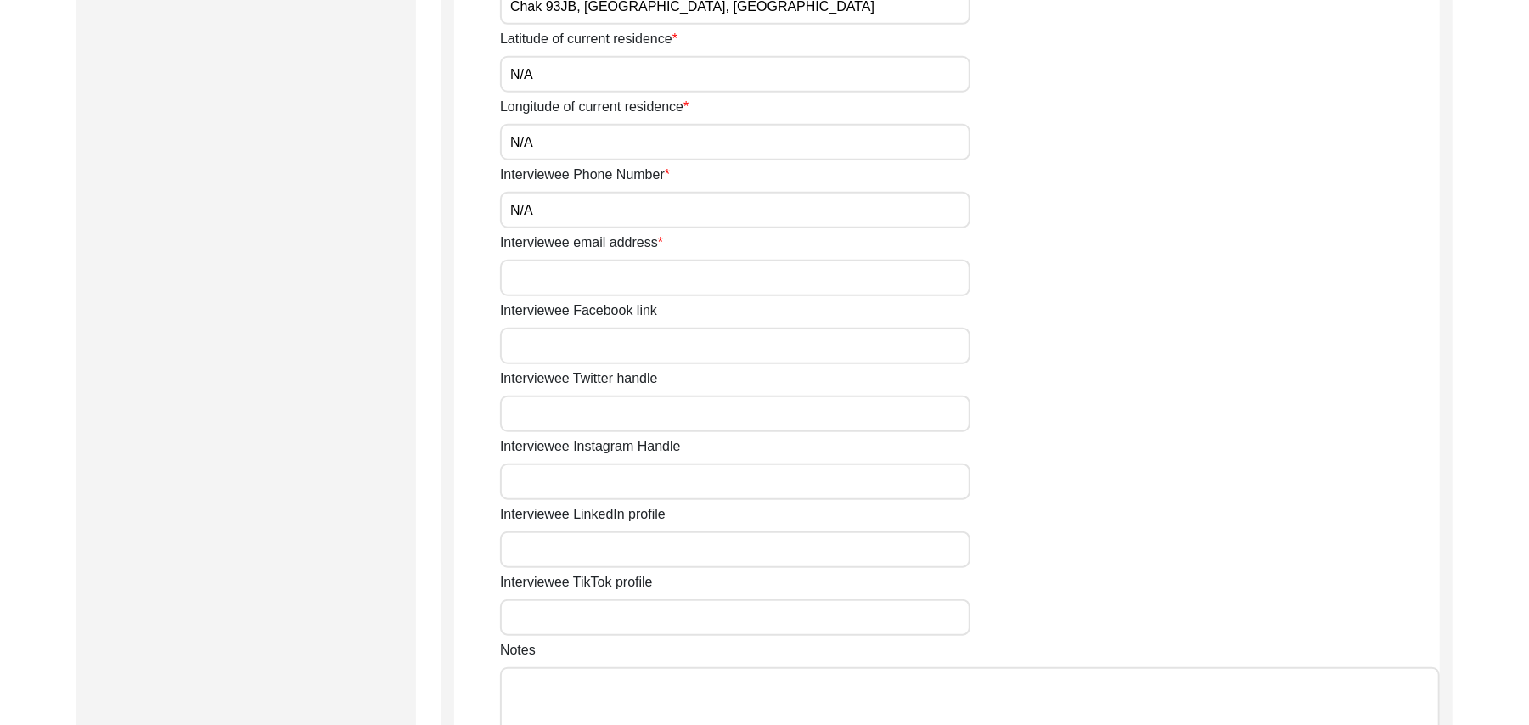
click at [684, 284] on input "Interviewee email address" at bounding box center [735, 278] width 470 height 37
paste input "N/A"
click at [667, 338] on input "Interviewee Facebook link" at bounding box center [735, 346] width 470 height 37
paste input "N/A"
click at [647, 405] on input "Interviewee Twitter handle" at bounding box center [735, 414] width 470 height 37
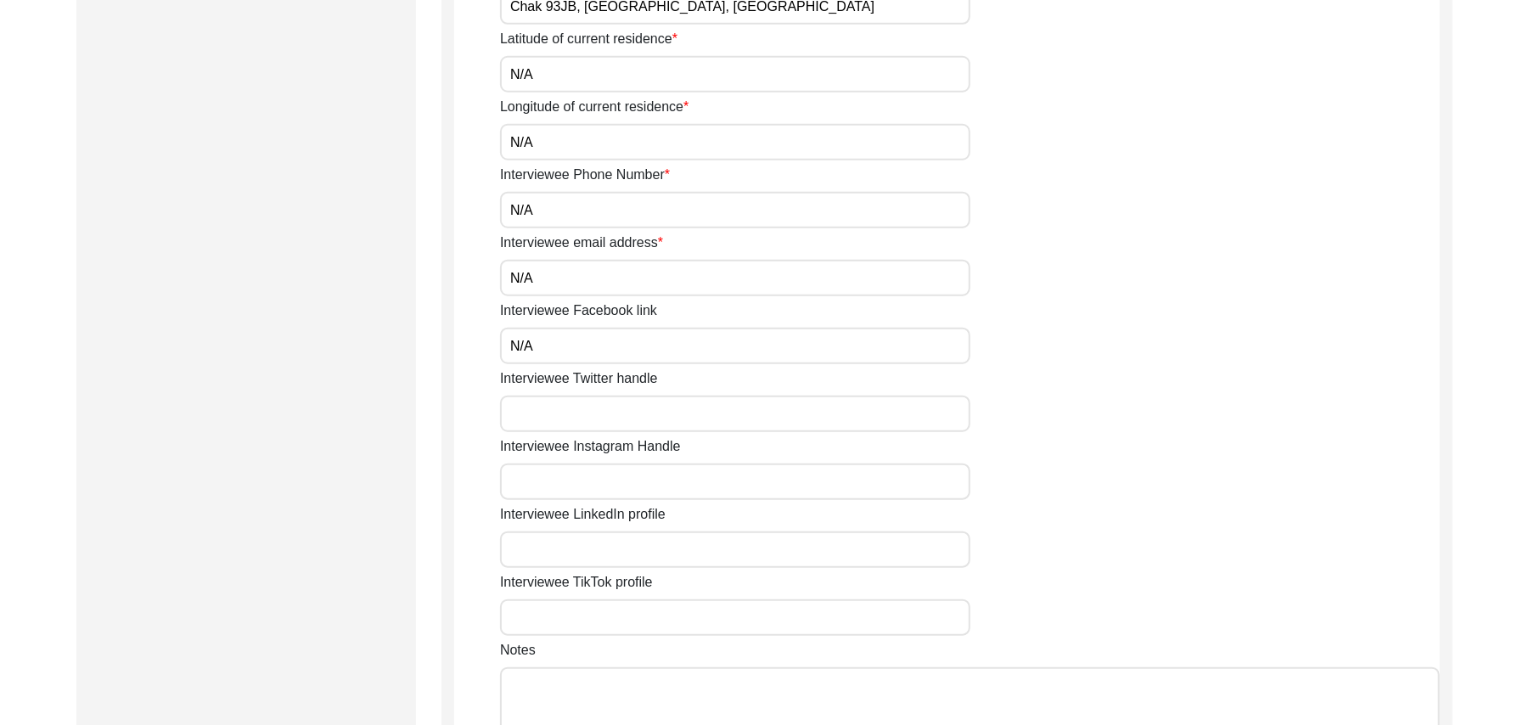
paste input "N/A"
click at [639, 476] on input "Interviewee Instagram Handle" at bounding box center [735, 482] width 470 height 37
paste input "N/A"
click at [627, 544] on input "Interviewee LinkedIn profile" at bounding box center [735, 550] width 470 height 37
paste input "N/A"
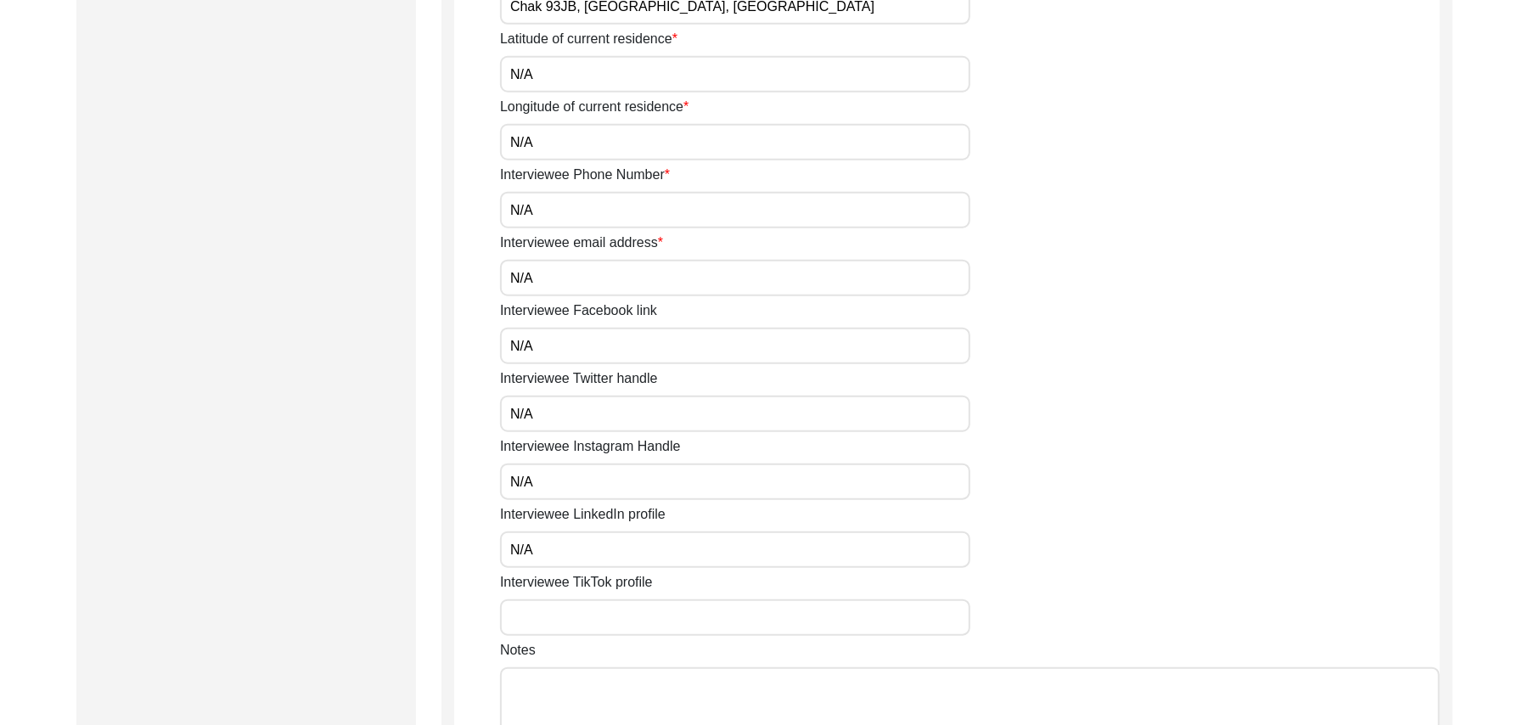
click at [618, 613] on input "Interviewee TikTok profile" at bounding box center [735, 618] width 470 height 37
paste input "N/A"
click at [609, 703] on textarea "Notes" at bounding box center [970, 718] width 940 height 102
paste textarea "N/A"
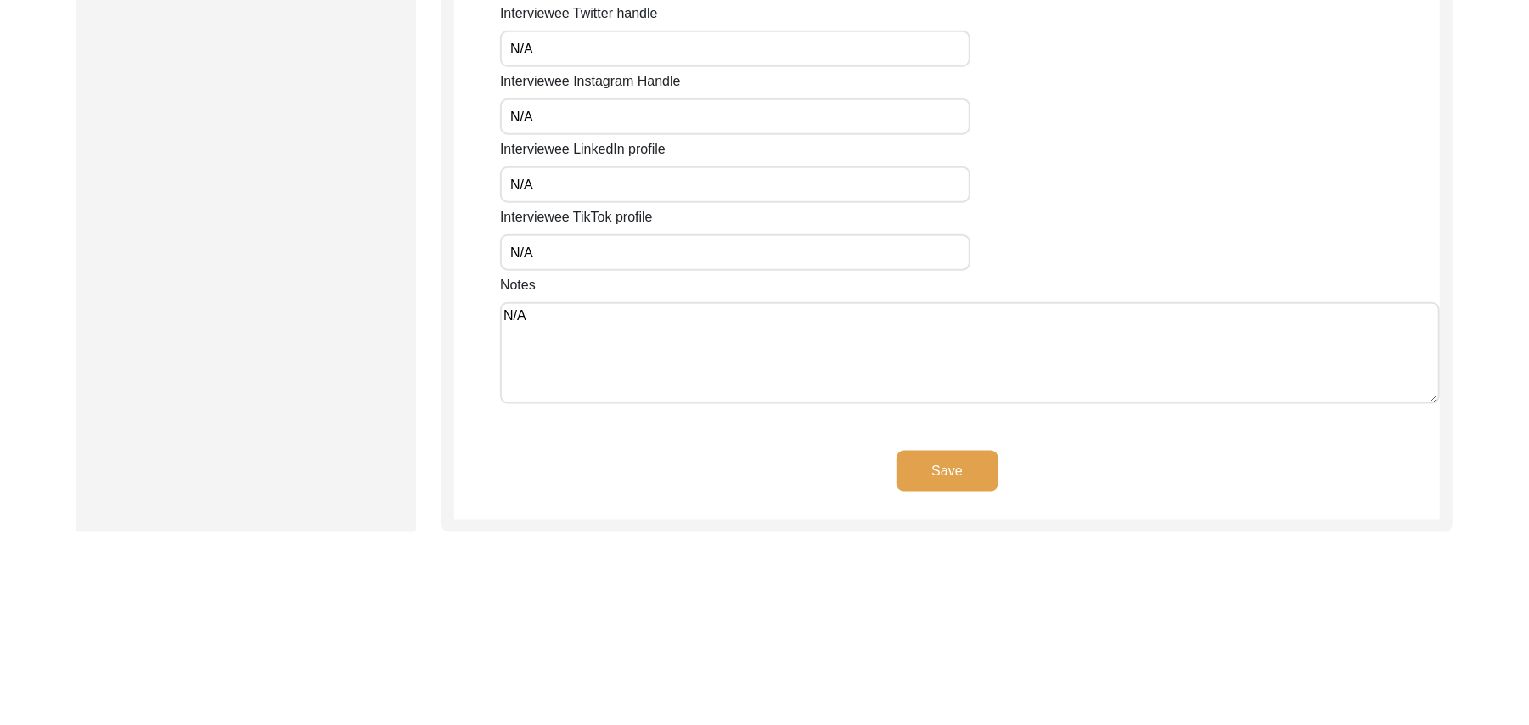
scroll to position [1431, 0]
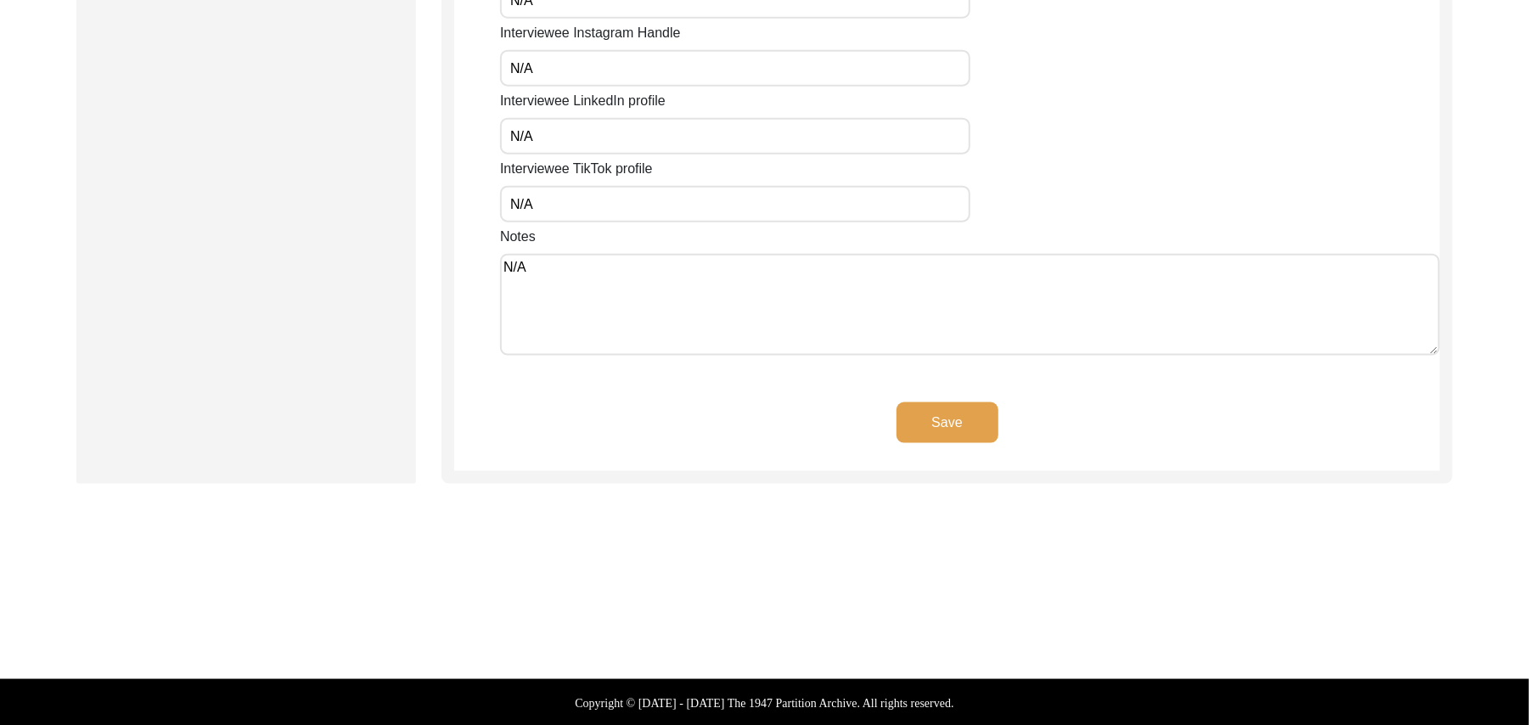
click at [958, 416] on button "Save" at bounding box center [948, 423] width 102 height 41
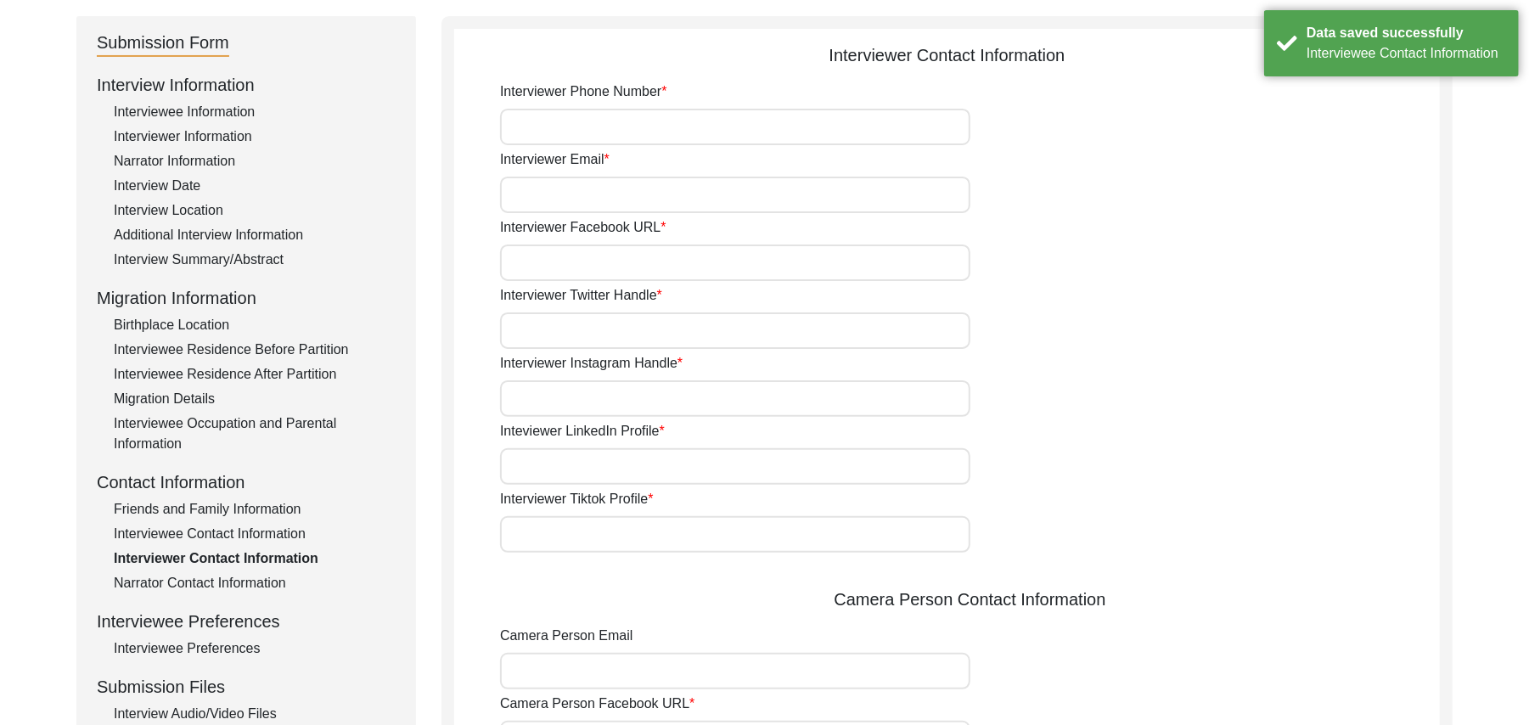
scroll to position [46, 0]
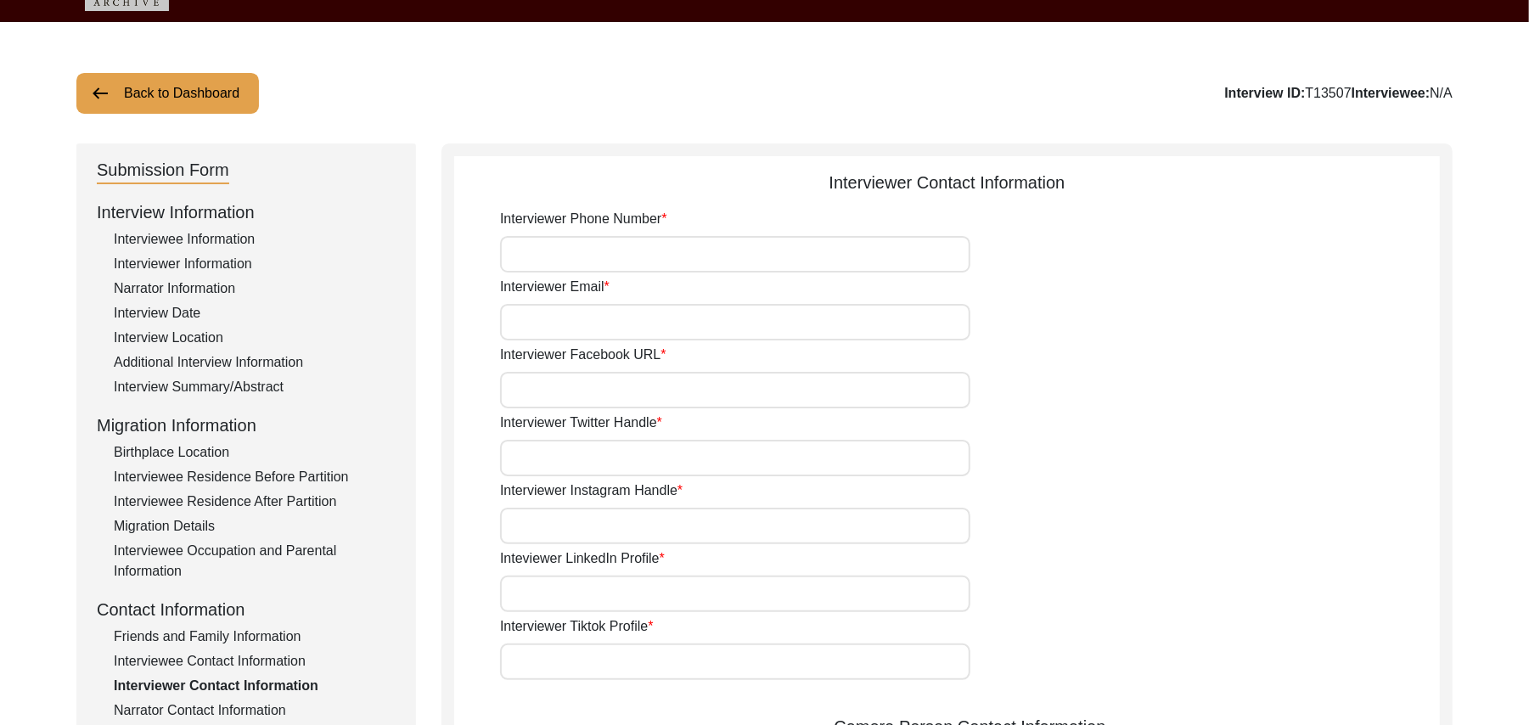
click at [712, 256] on input "Interviewer Phone Number" at bounding box center [735, 254] width 470 height 37
click at [671, 327] on input "Interviewer Email" at bounding box center [735, 322] width 470 height 37
click at [649, 385] on input "Interviewer Facebook URL" at bounding box center [735, 390] width 470 height 37
paste input "N/A"
click at [619, 448] on input "Interviewer Twitter Handle" at bounding box center [735, 458] width 470 height 37
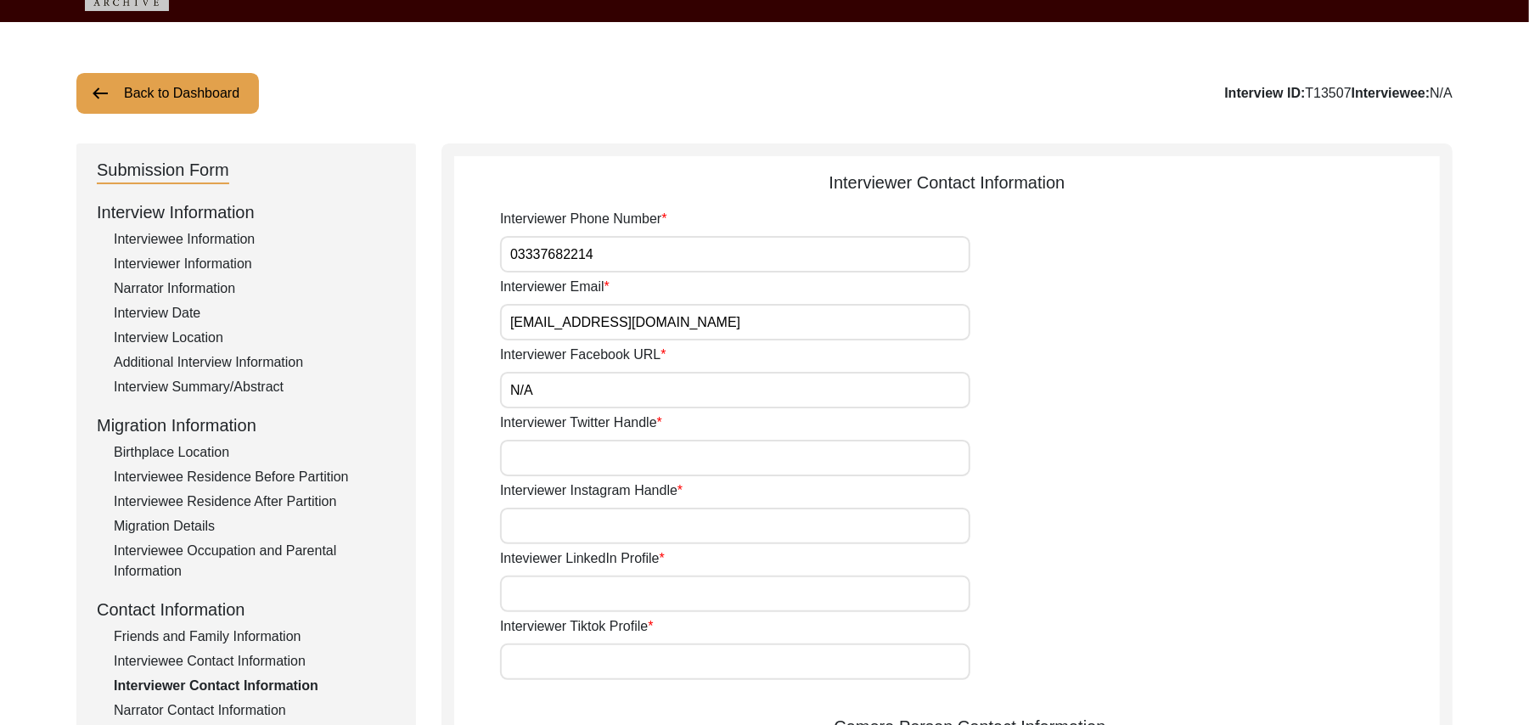
paste input "N/A"
click at [605, 520] on input "Interviewer Instagram Handle" at bounding box center [735, 526] width 470 height 37
paste input "N/A"
click at [592, 601] on input "Inteviewer LinkedIn Profile" at bounding box center [735, 594] width 470 height 37
paste input "N/A"
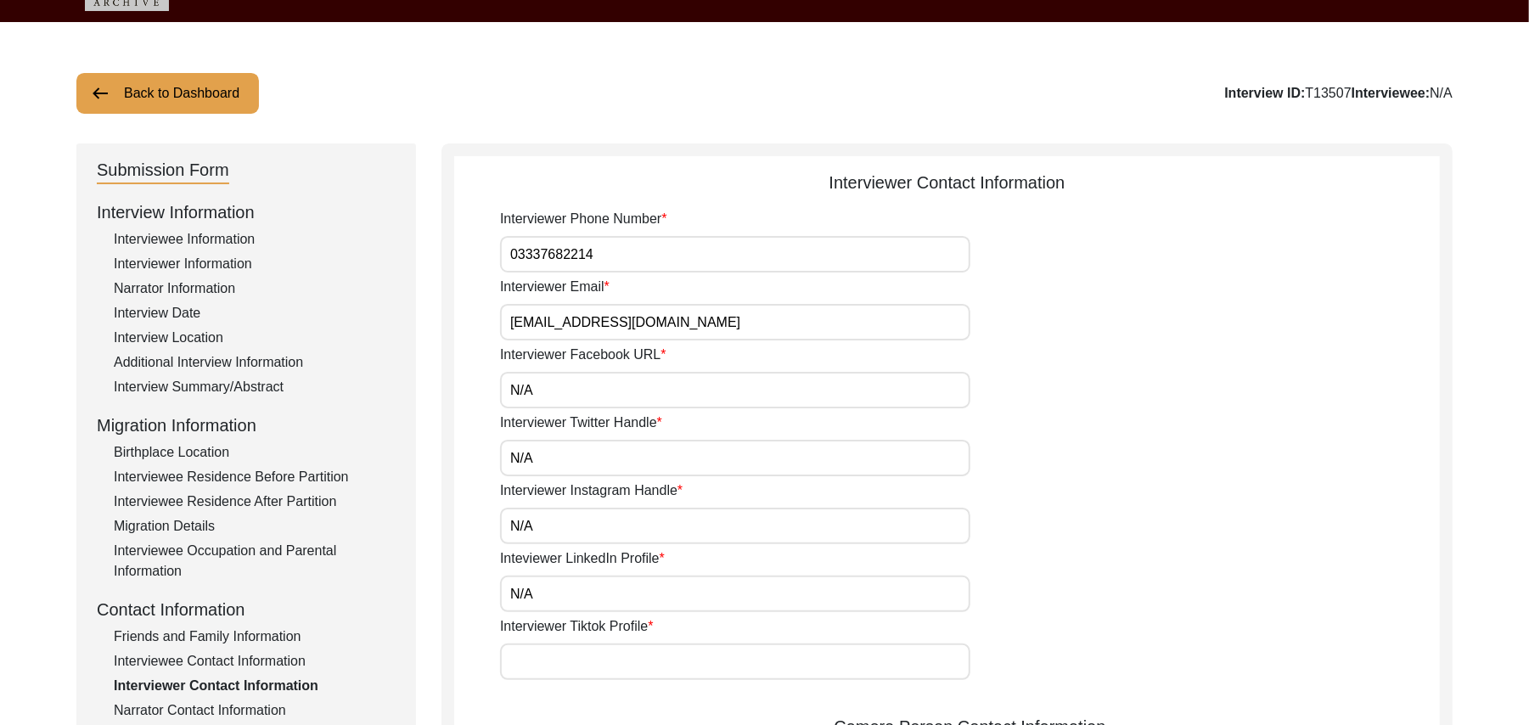
click at [588, 654] on input "Interviewer Tiktok Profile" at bounding box center [735, 662] width 470 height 37
paste input "N/A"
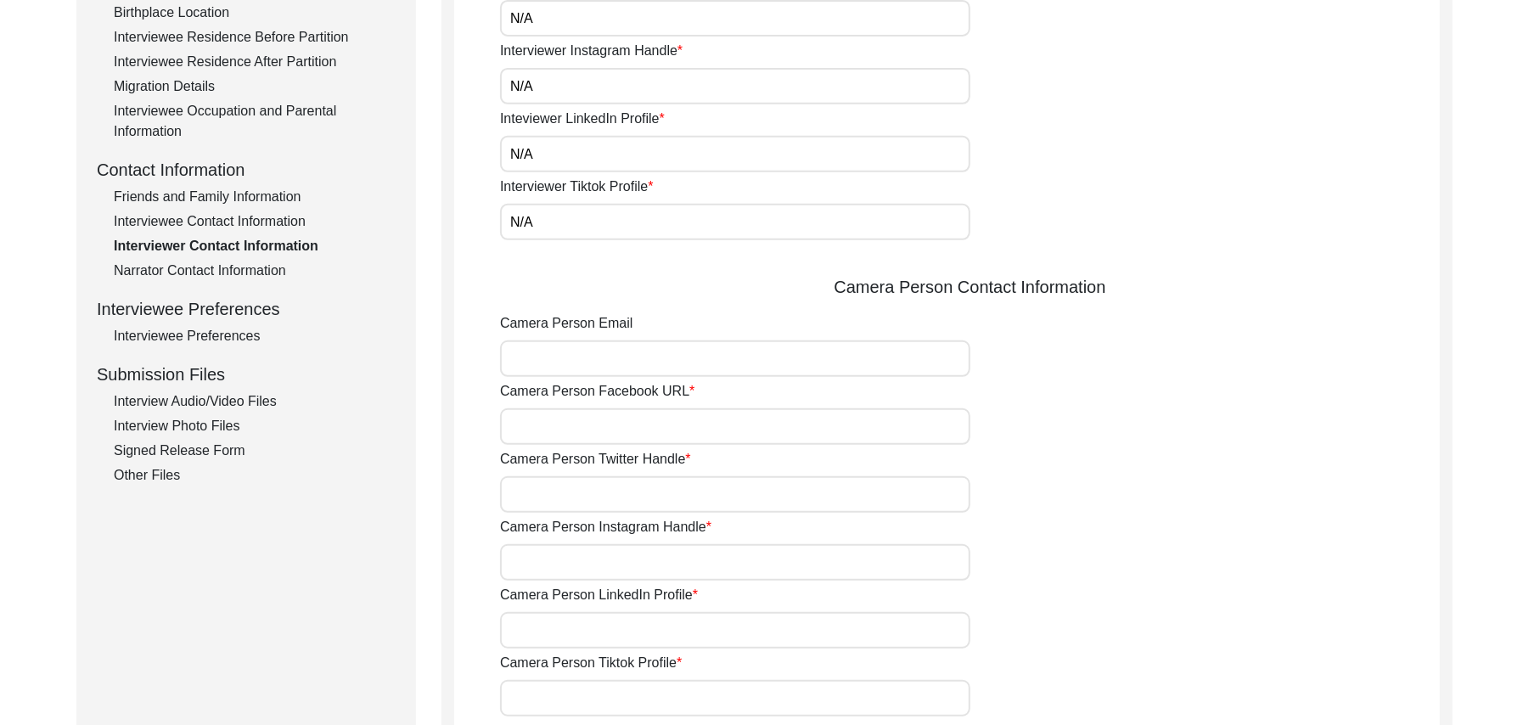
scroll to position [501, 0]
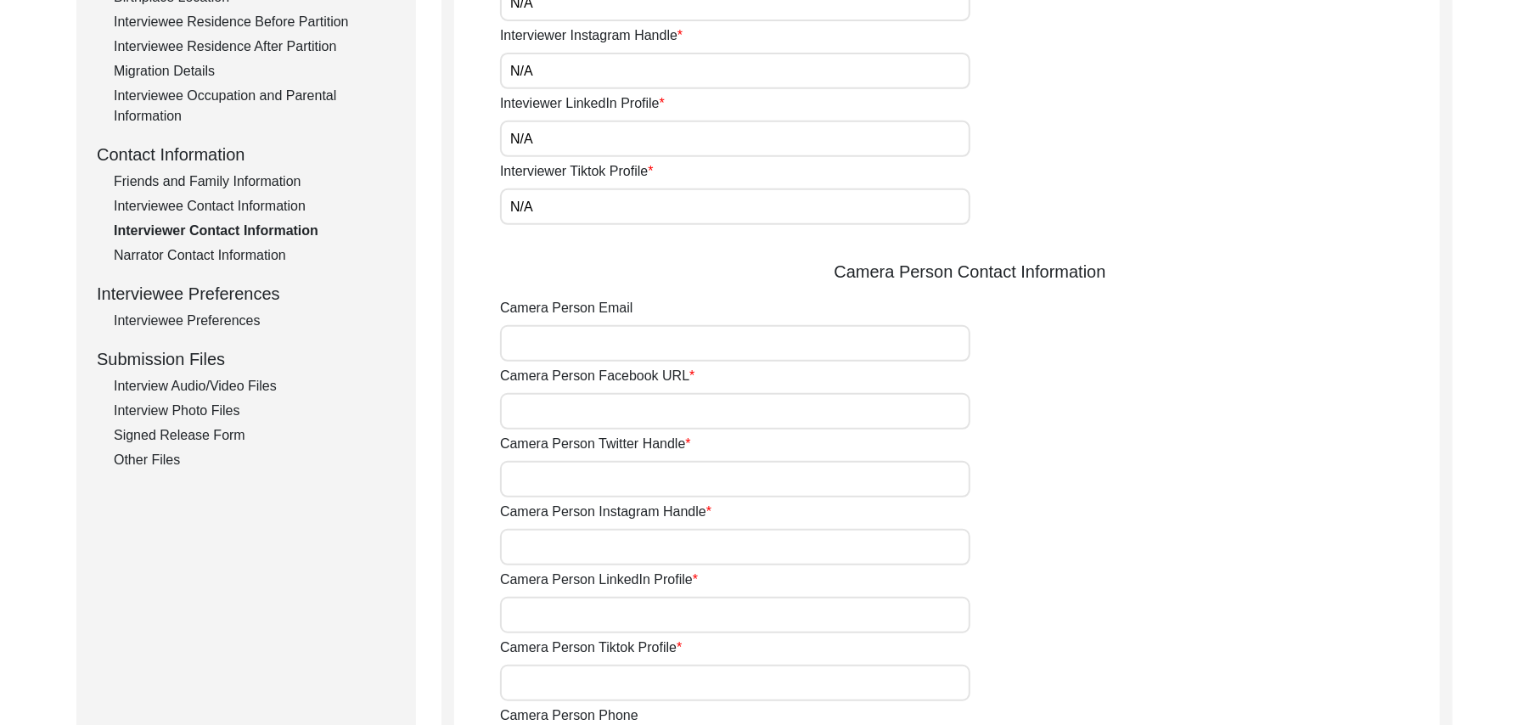
click at [577, 354] on input "Camera Person Email" at bounding box center [735, 343] width 470 height 37
paste input "N/A"
click at [566, 408] on input "Camera Person Facebook URL" at bounding box center [735, 411] width 470 height 37
paste input "N/A"
click at [564, 476] on input "Camera Person Twitter Handle" at bounding box center [735, 479] width 470 height 37
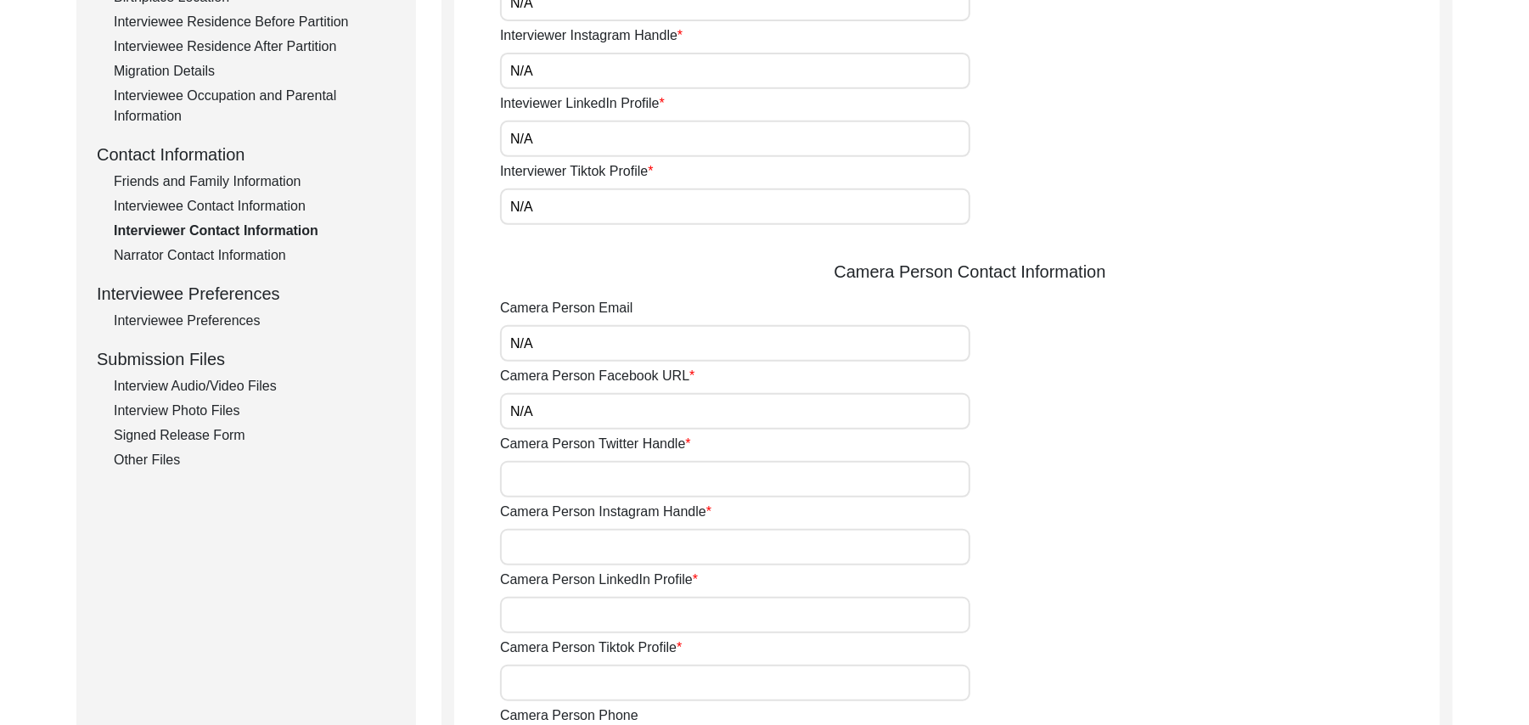
paste input "N/A"
click at [564, 543] on input "Camera Person Instagram Handle" at bounding box center [735, 547] width 470 height 37
paste input "N/A"
click at [564, 605] on input "Camera Person LinkedIn Profile" at bounding box center [735, 615] width 470 height 37
paste input "N/A"
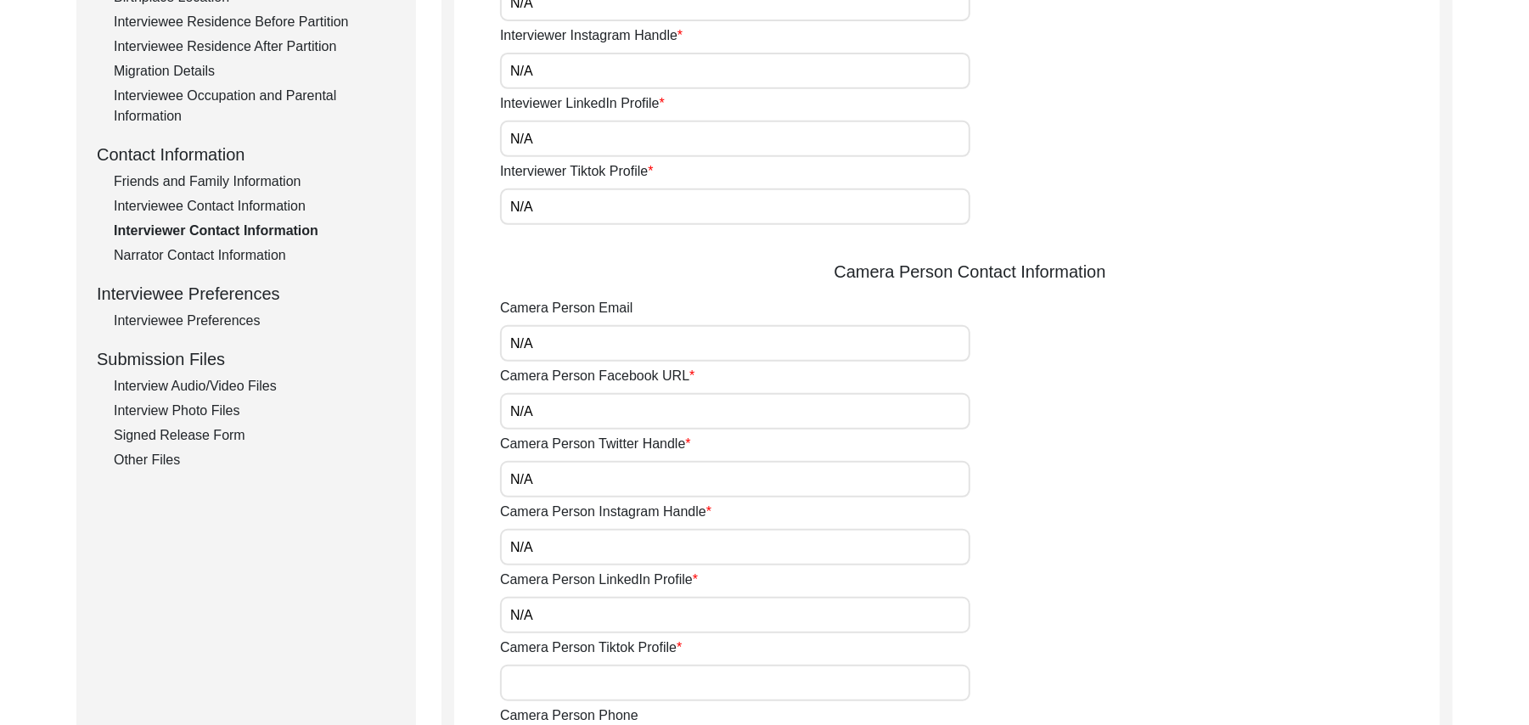
click at [566, 684] on input "Camera Person Tiktok Profile" at bounding box center [735, 683] width 470 height 37
paste input "N/A"
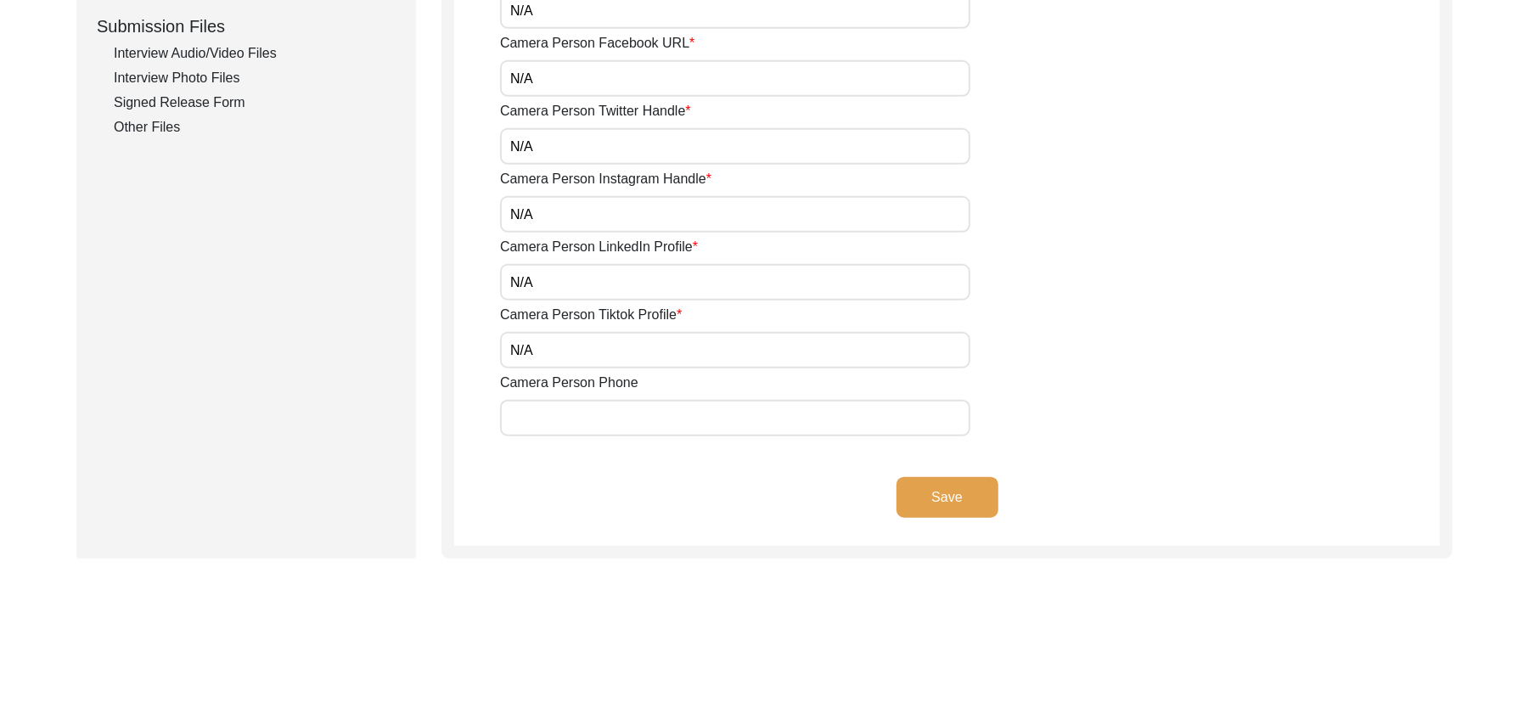
scroll to position [909, 0]
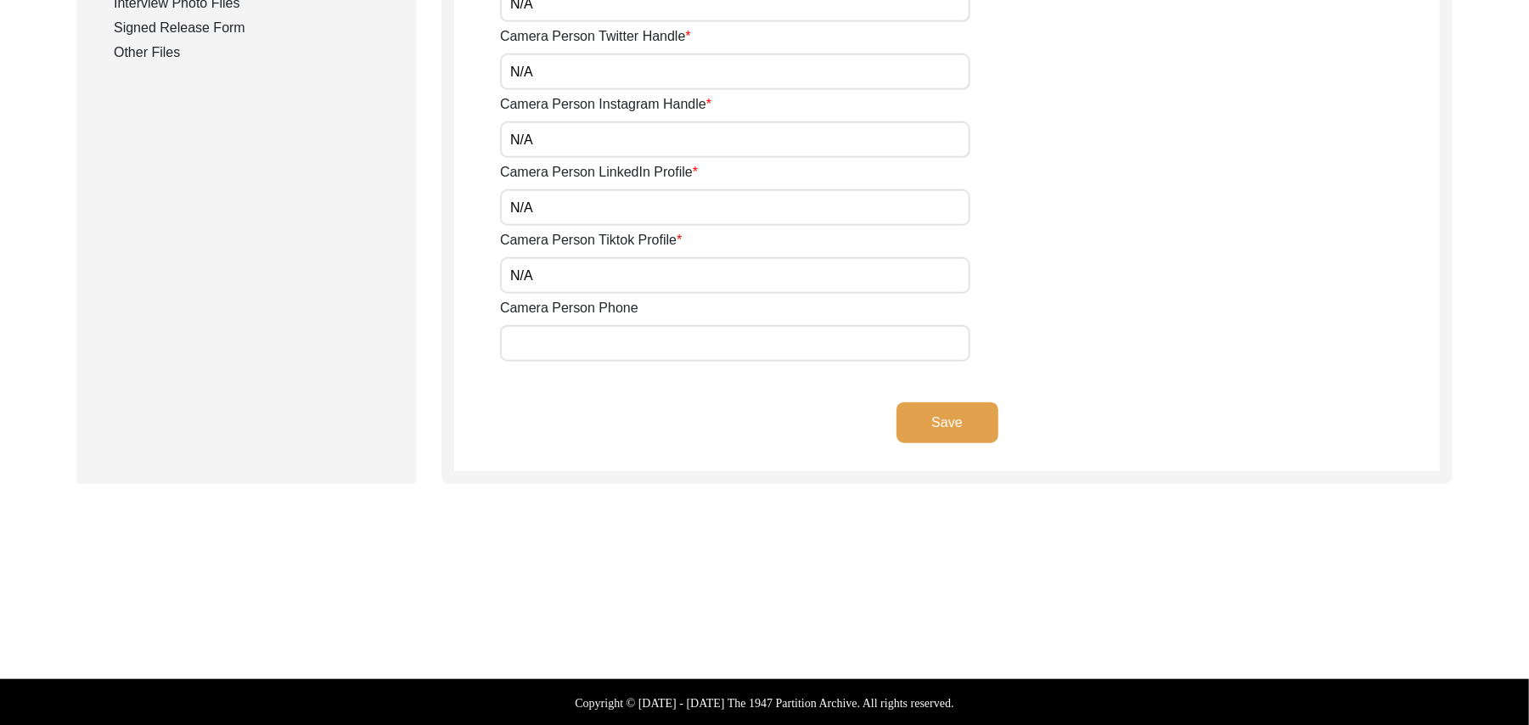
click at [656, 353] on input "Camera Person Phone" at bounding box center [735, 343] width 470 height 37
paste input "N/A"
click at [949, 411] on button "Save" at bounding box center [948, 423] width 102 height 41
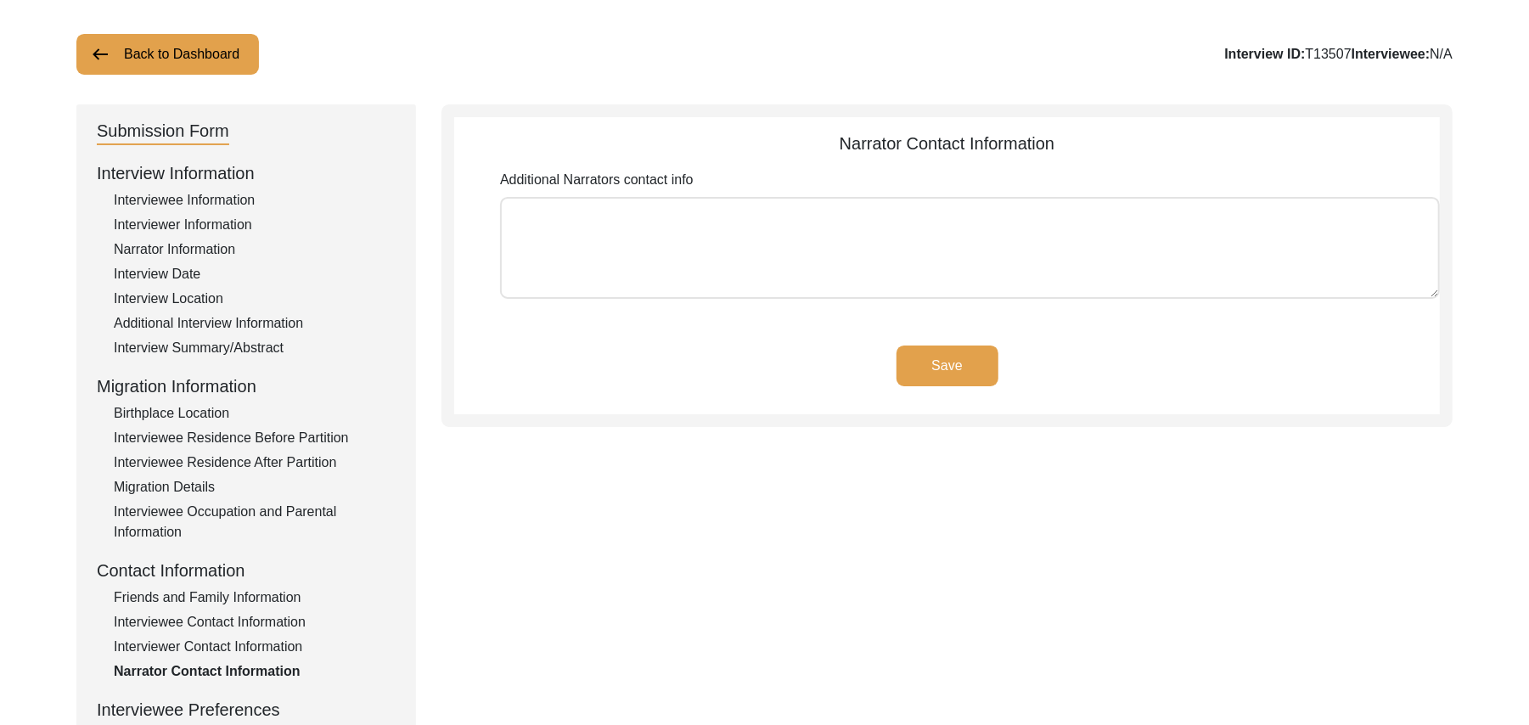
scroll to position [75, 0]
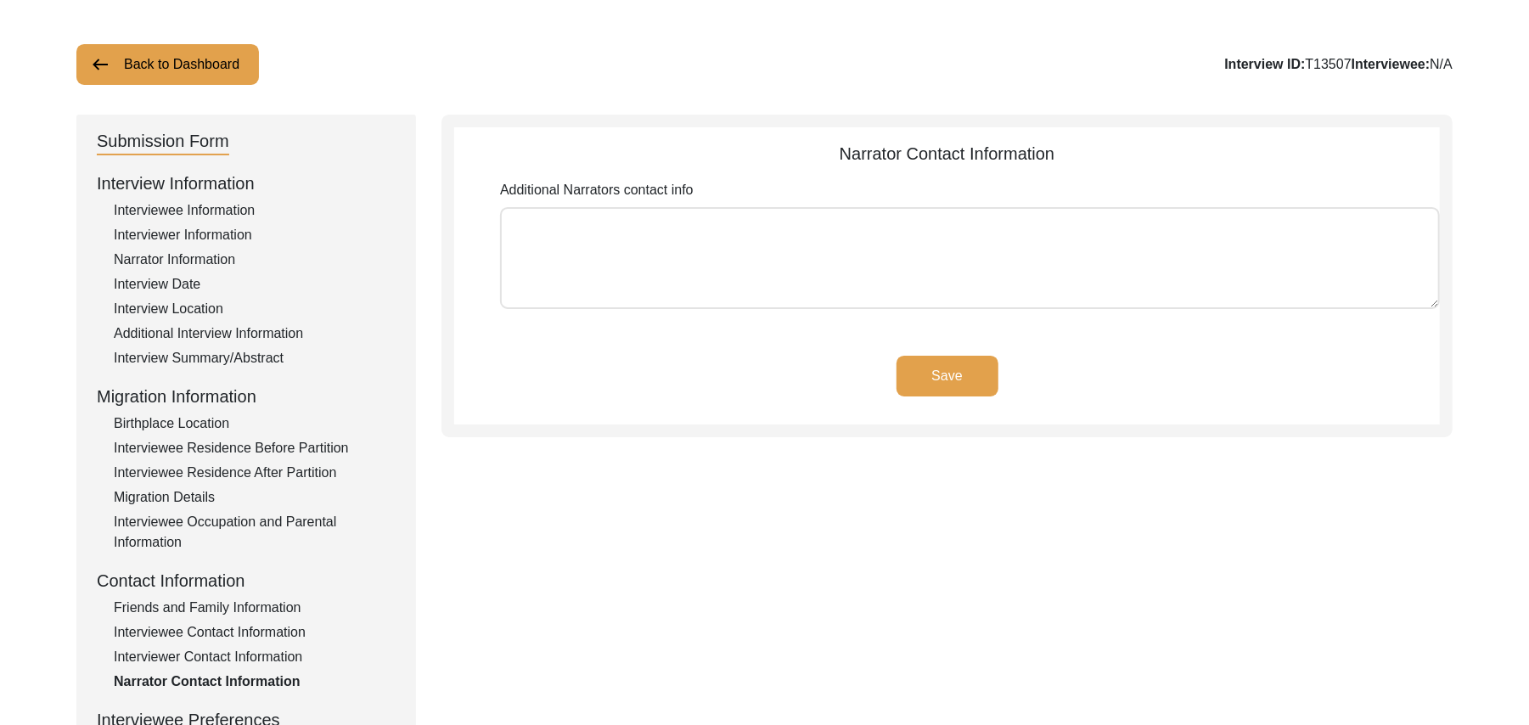
click at [764, 241] on textarea "Additional Narrators contact info" at bounding box center [970, 258] width 940 height 102
paste textarea "N/A"
click at [944, 369] on button "Save" at bounding box center [948, 376] width 102 height 41
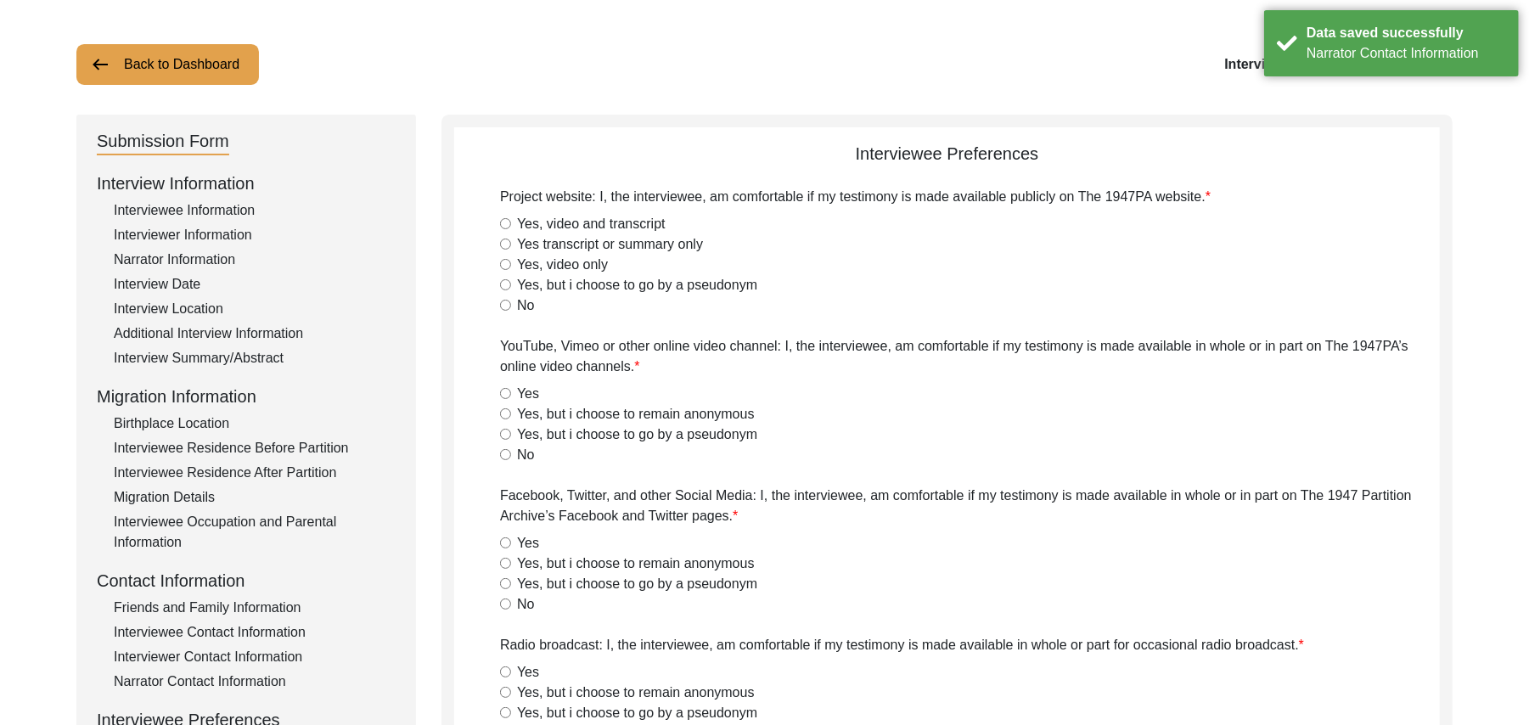
click at [508, 222] on input "Yes, video and transcript" at bounding box center [505, 223] width 11 height 11
click at [504, 394] on input "Yes" at bounding box center [505, 393] width 11 height 11
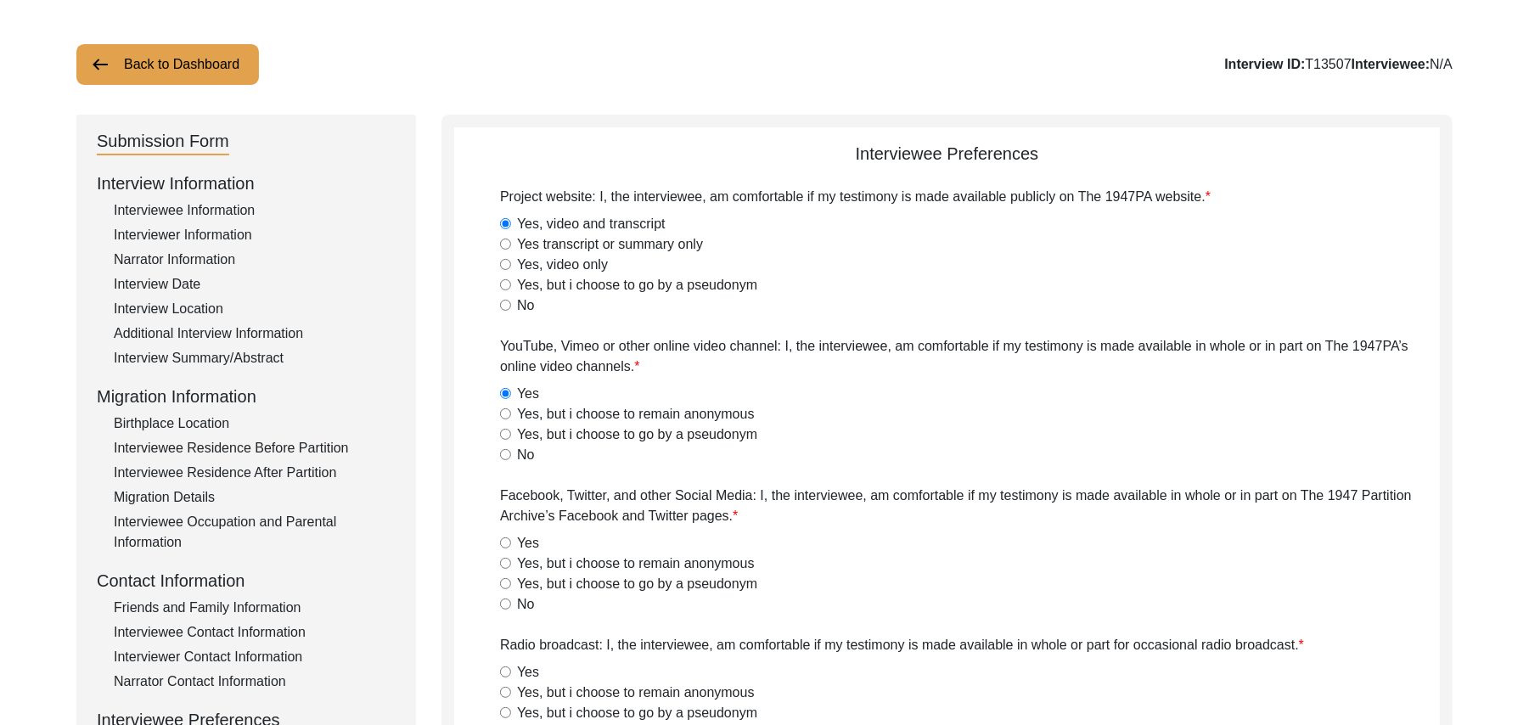
click at [504, 543] on input "Yes" at bounding box center [505, 543] width 11 height 11
click at [504, 669] on input "Yes" at bounding box center [505, 672] width 11 height 11
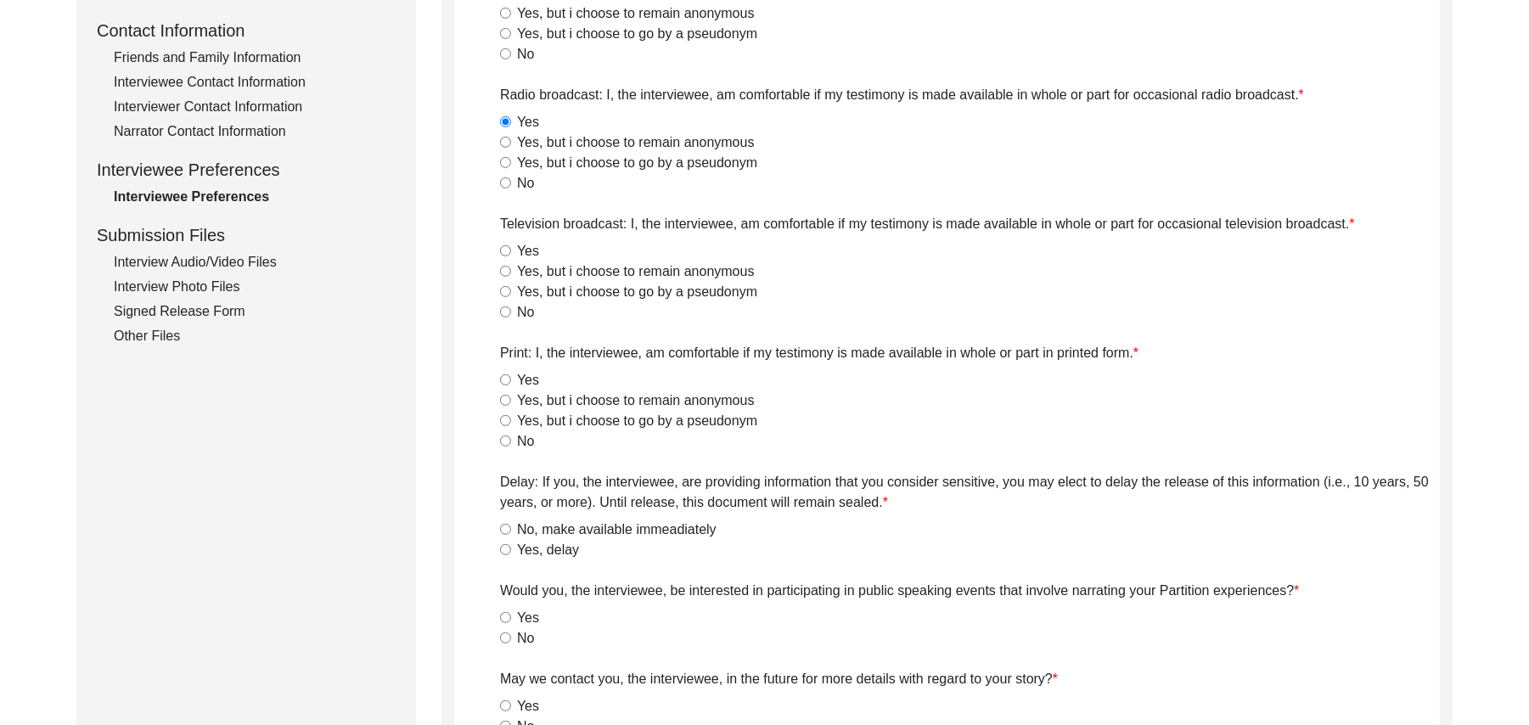
scroll to position [696, 0]
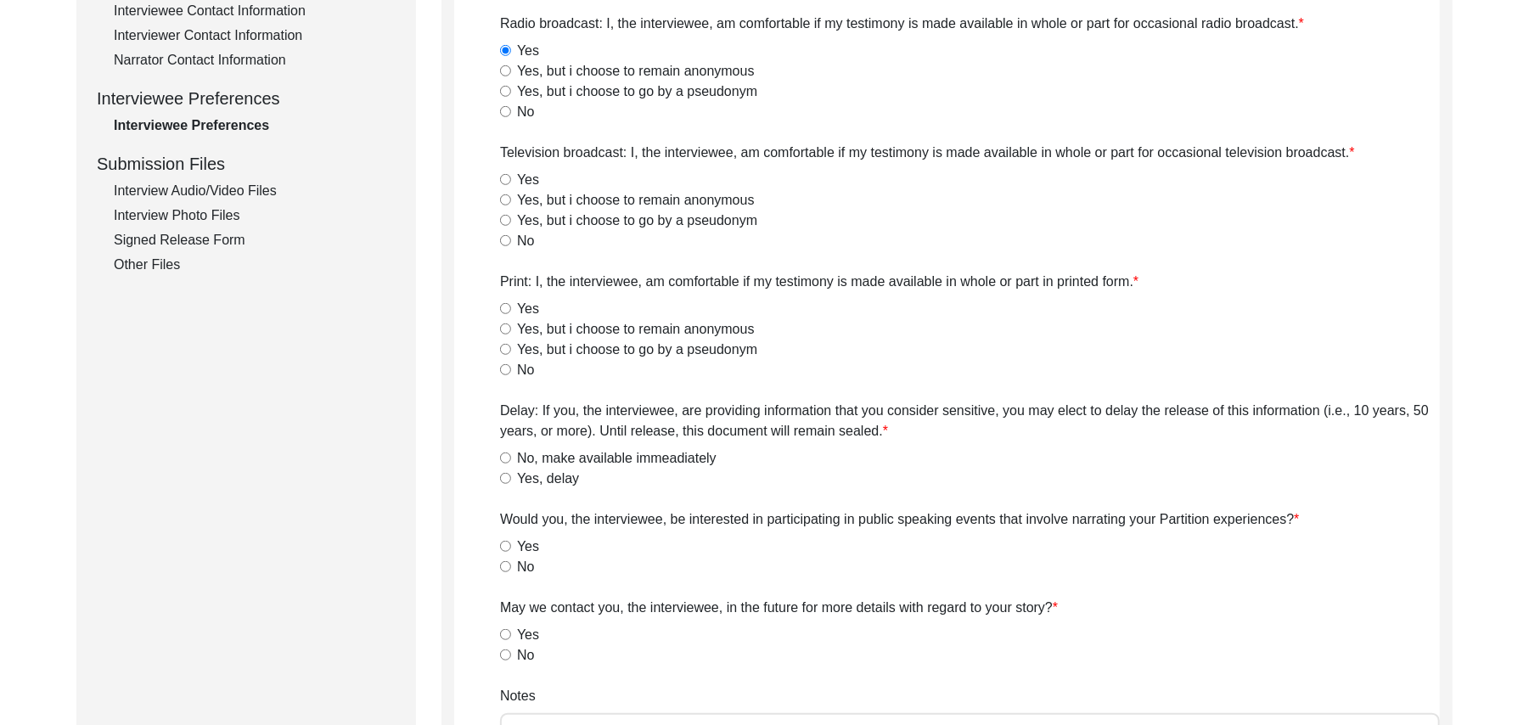
click at [504, 182] on input "Yes" at bounding box center [505, 179] width 11 height 11
click at [504, 304] on input "Yes" at bounding box center [505, 308] width 11 height 11
click at [504, 456] on input "No, make available immeadiately" at bounding box center [505, 458] width 11 height 11
click at [504, 567] on input "No" at bounding box center [505, 566] width 11 height 11
click at [504, 632] on input "Yes" at bounding box center [505, 634] width 11 height 11
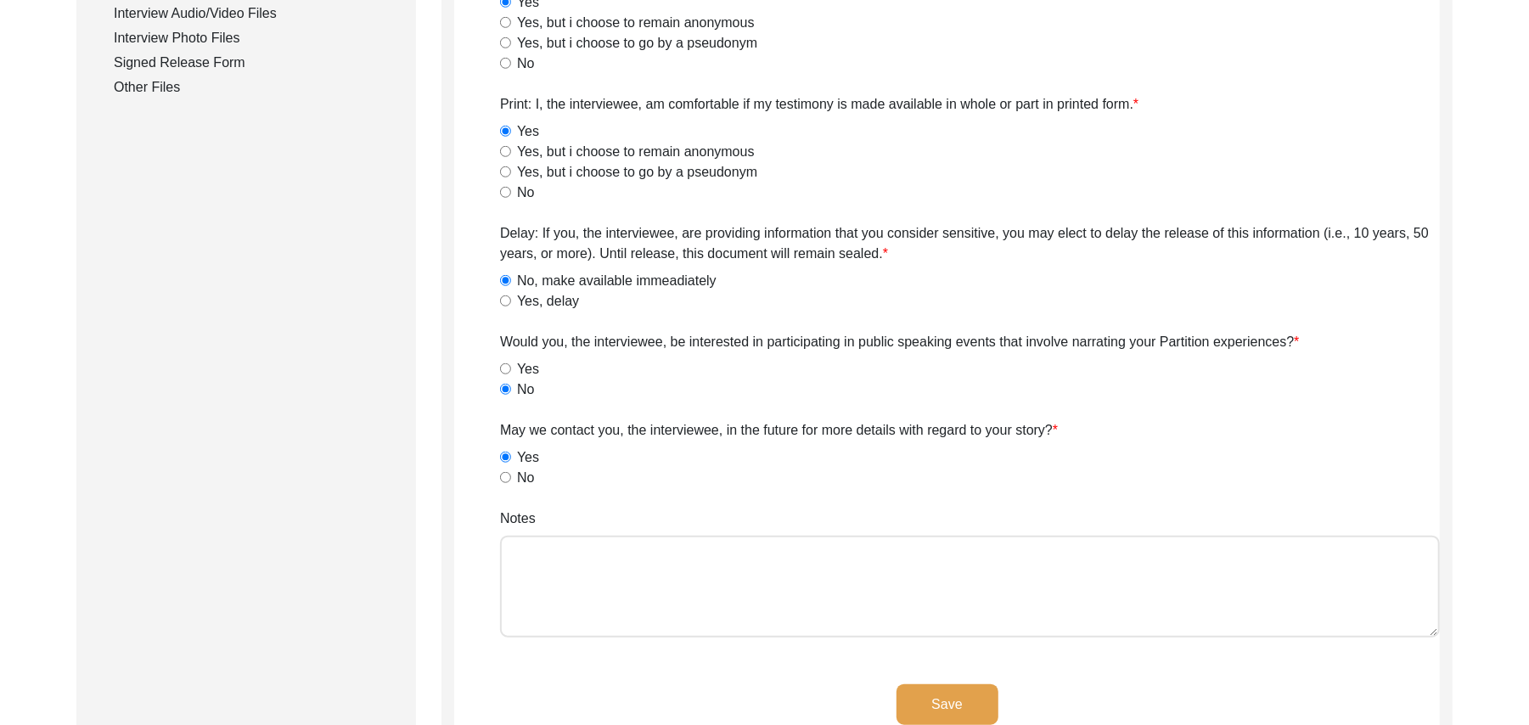
scroll to position [895, 0]
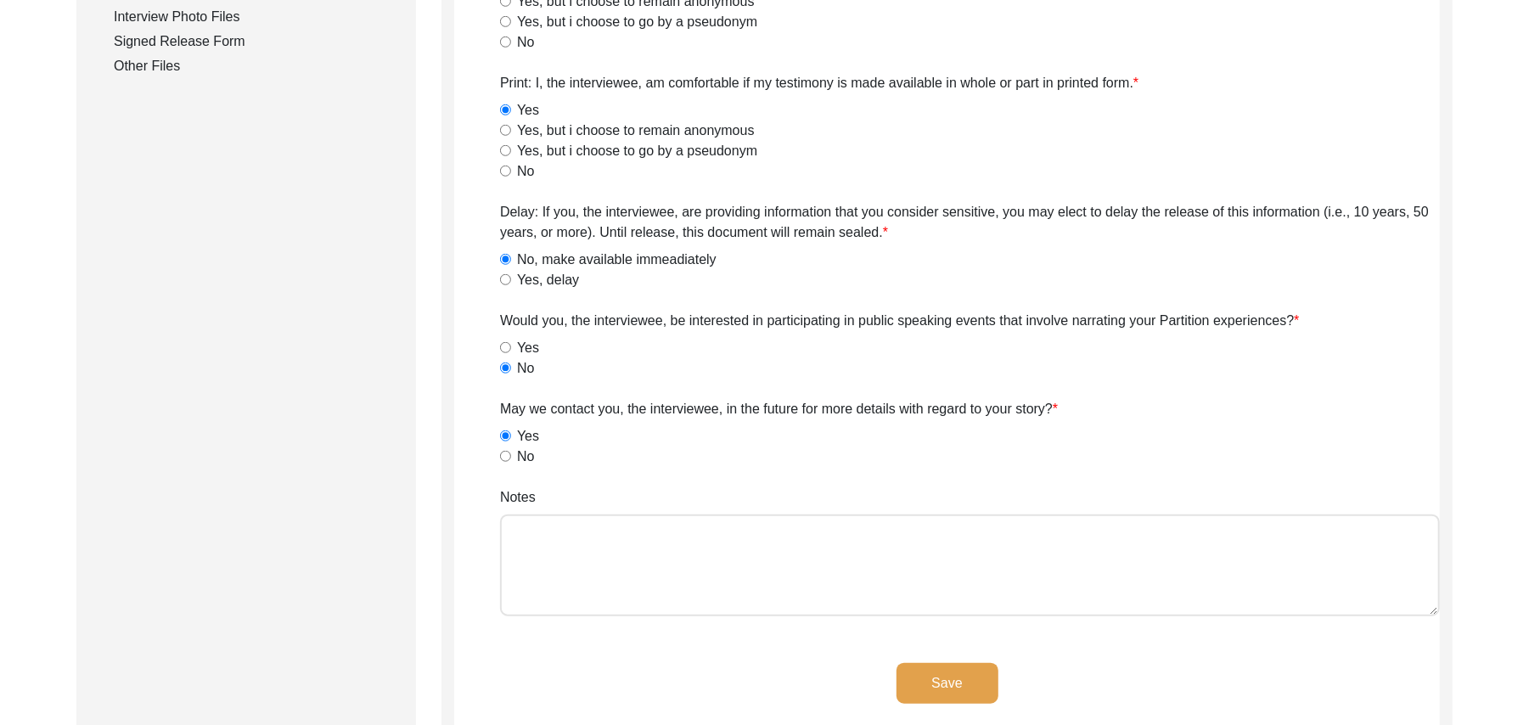
click at [735, 551] on textarea "Notes" at bounding box center [970, 566] width 940 height 102
paste textarea "N/A"
click at [972, 673] on button "Save" at bounding box center [948, 683] width 102 height 41
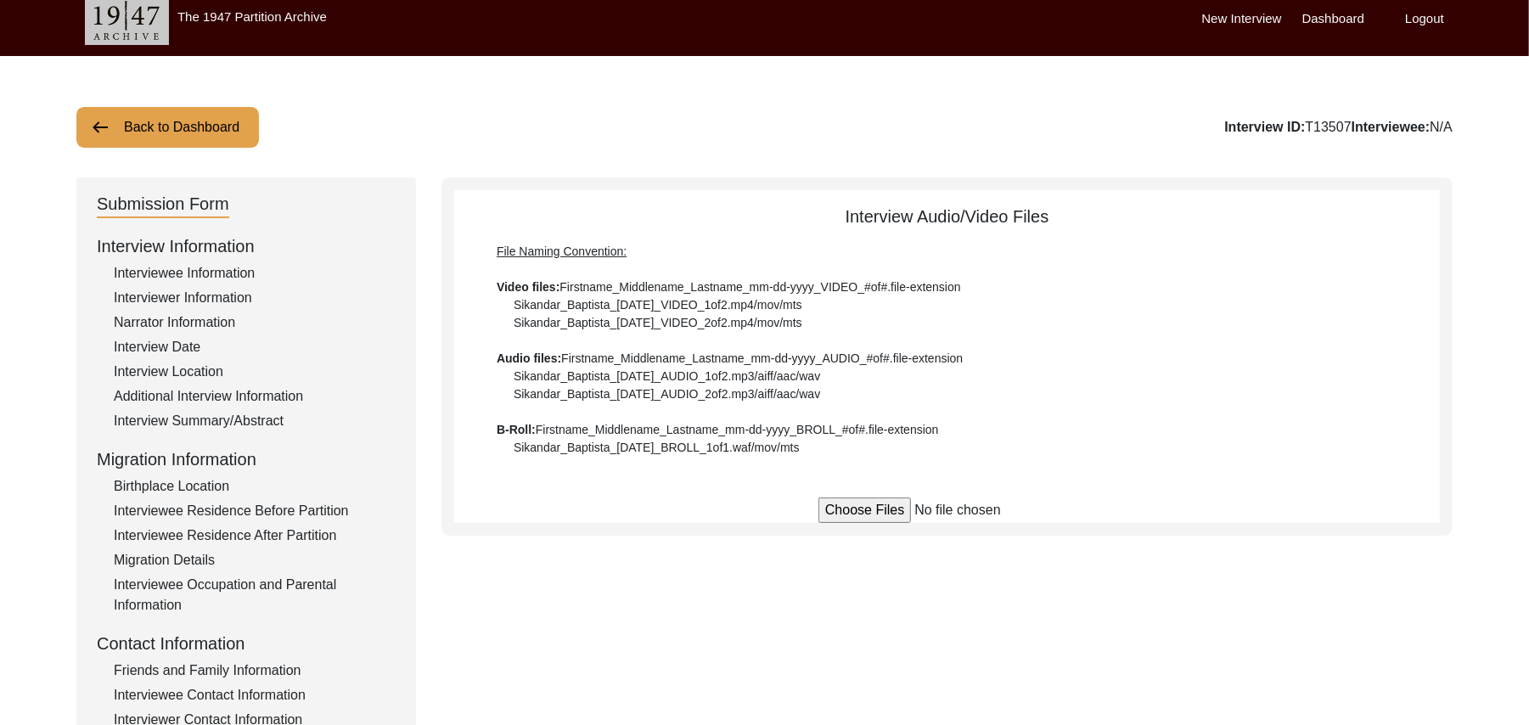
scroll to position [0, 0]
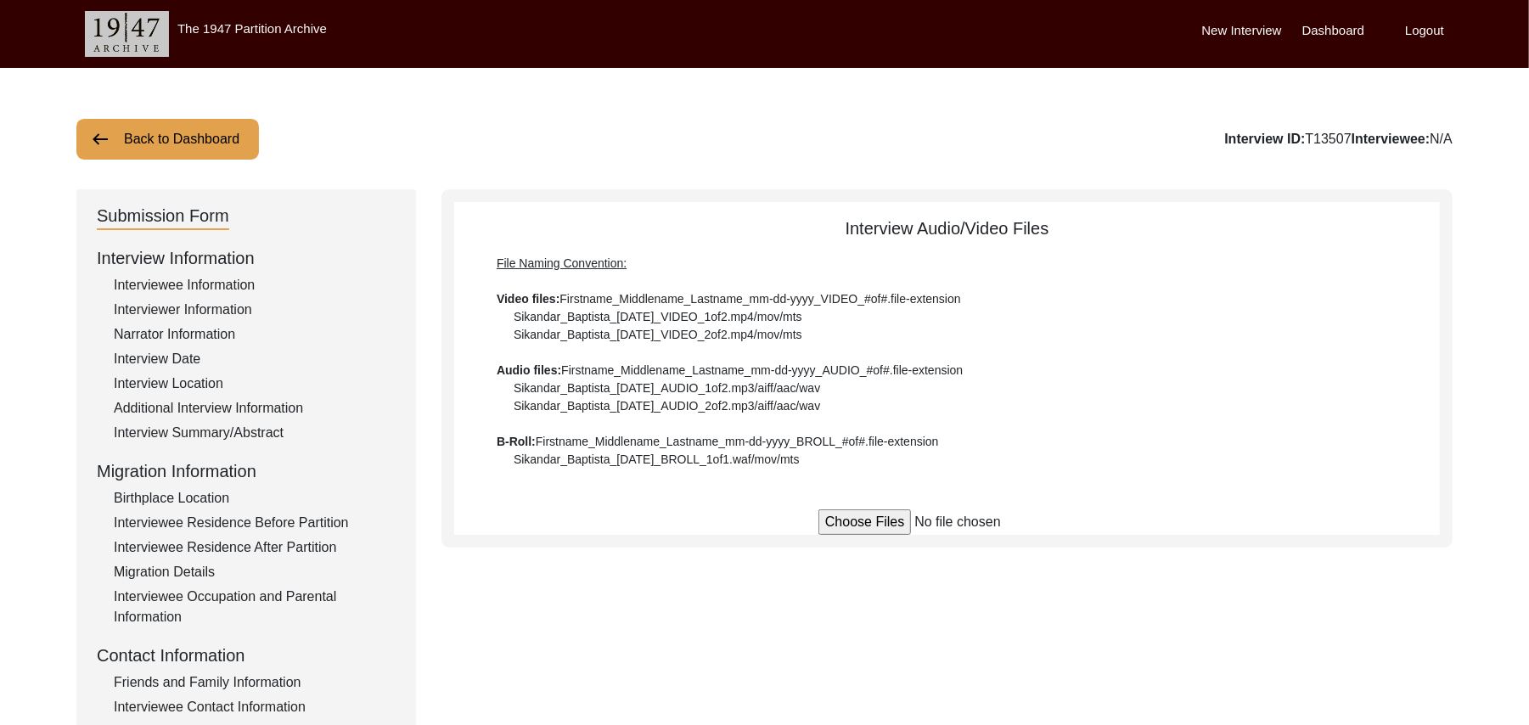
click at [218, 138] on button "Back to Dashboard" at bounding box center [167, 139] width 183 height 41
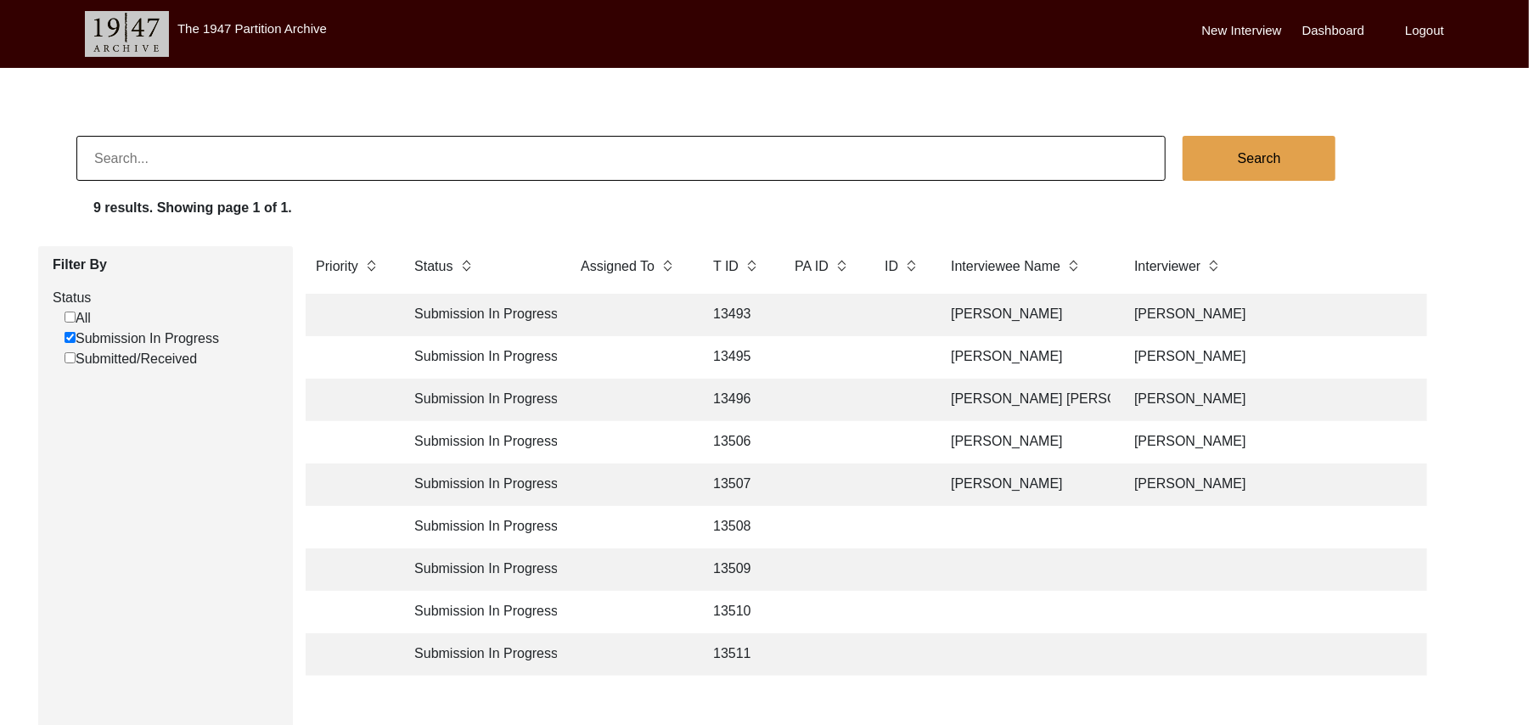
click at [739, 525] on td "13508" at bounding box center [737, 527] width 68 height 42
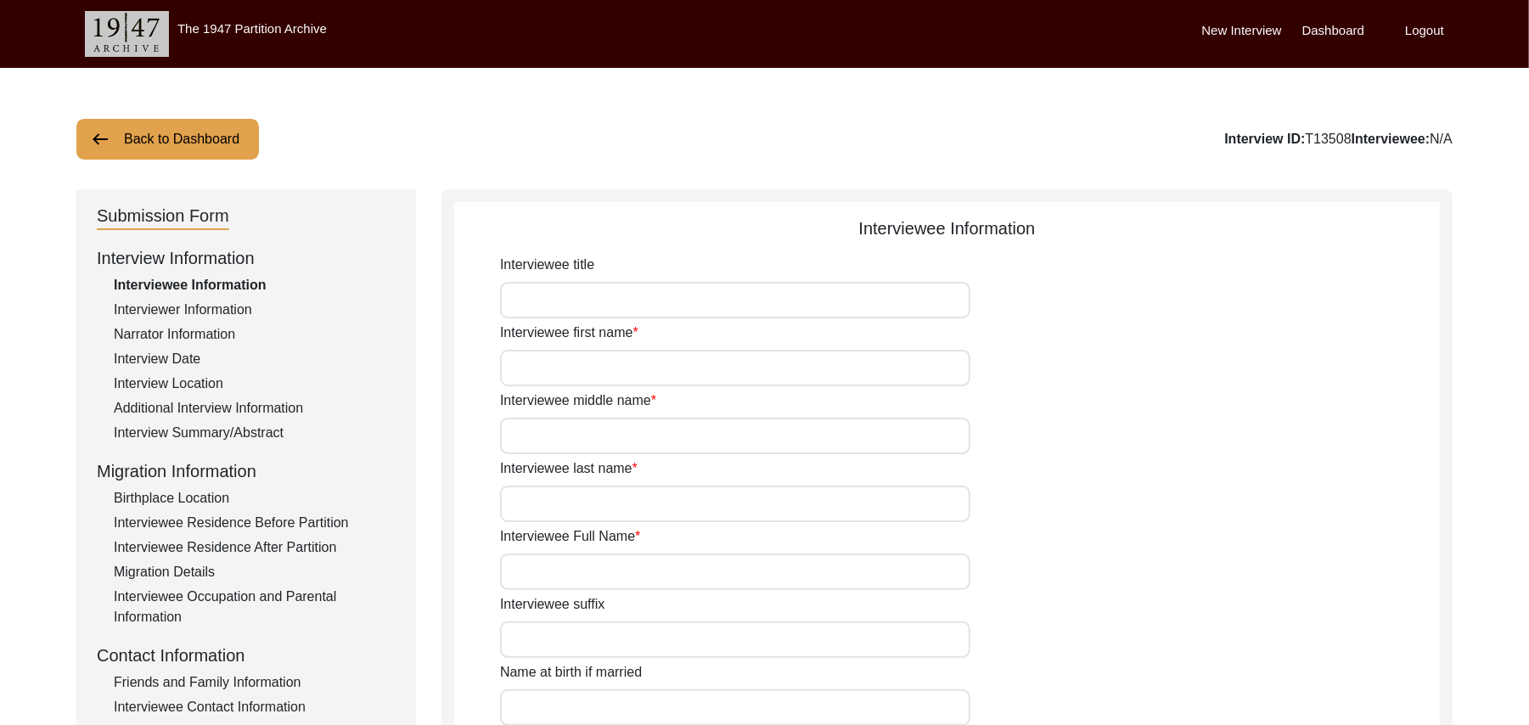
click at [568, 304] on input "Interviewee title" at bounding box center [735, 300] width 470 height 37
click at [562, 370] on input "Interviewee first name" at bounding box center [735, 368] width 470 height 37
click at [545, 442] on input "Interviewee middle name" at bounding box center [735, 436] width 470 height 37
click at [545, 504] on input "Interviewee last name" at bounding box center [735, 504] width 470 height 37
paste input "N/A"
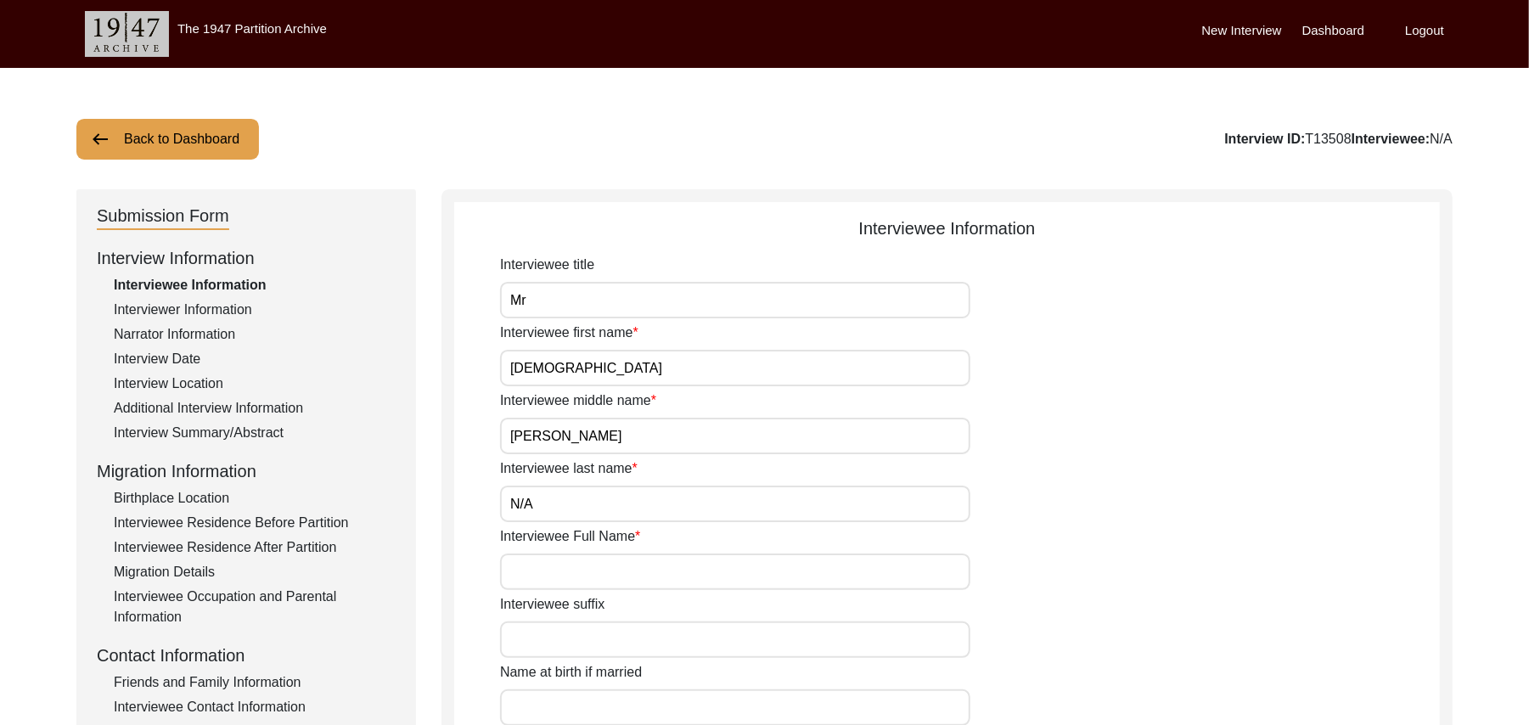
click at [544, 568] on input "Interviewee Full Name" at bounding box center [735, 572] width 470 height 37
click at [551, 633] on input "Interviewee suffix" at bounding box center [735, 640] width 470 height 37
paste input "N/A"
click at [558, 708] on input "Name at birth if married" at bounding box center [735, 708] width 470 height 37
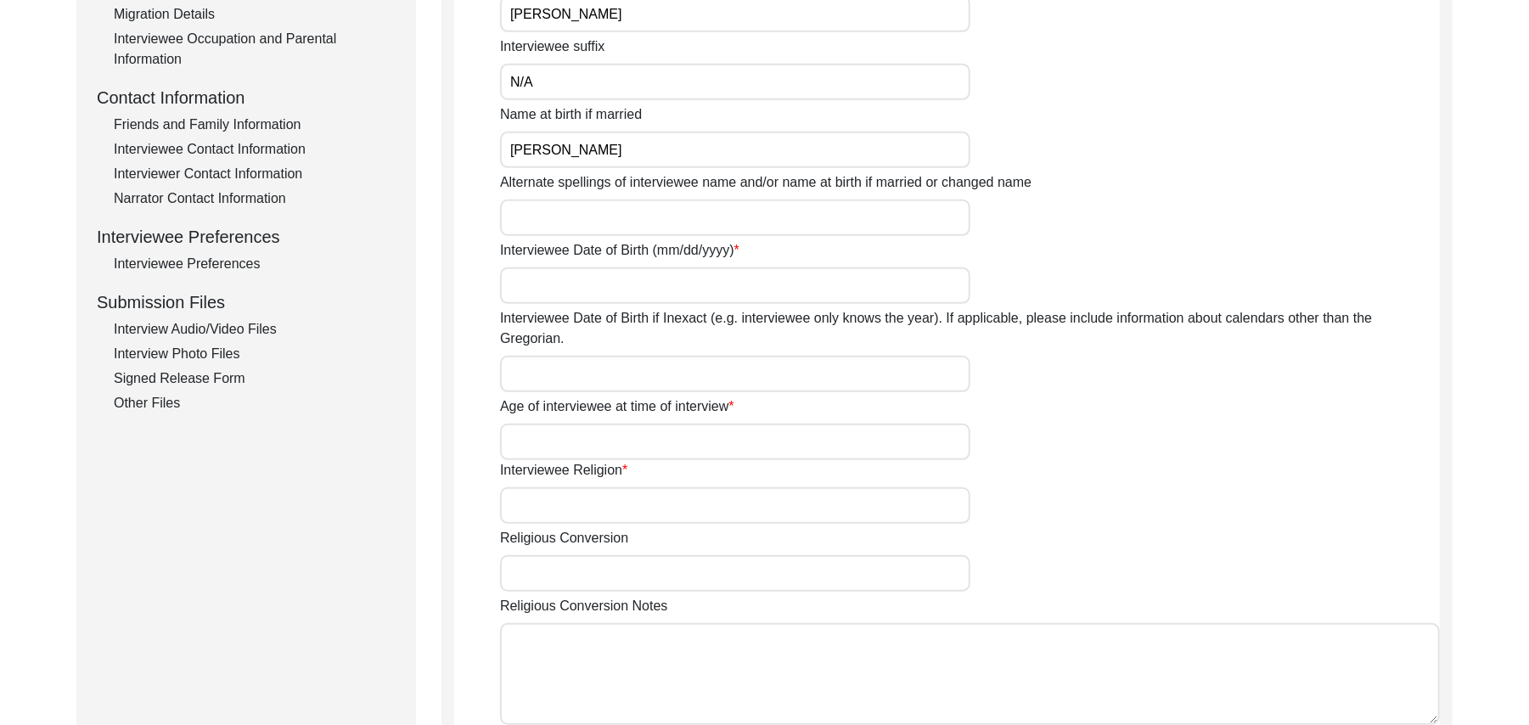
scroll to position [564, 0]
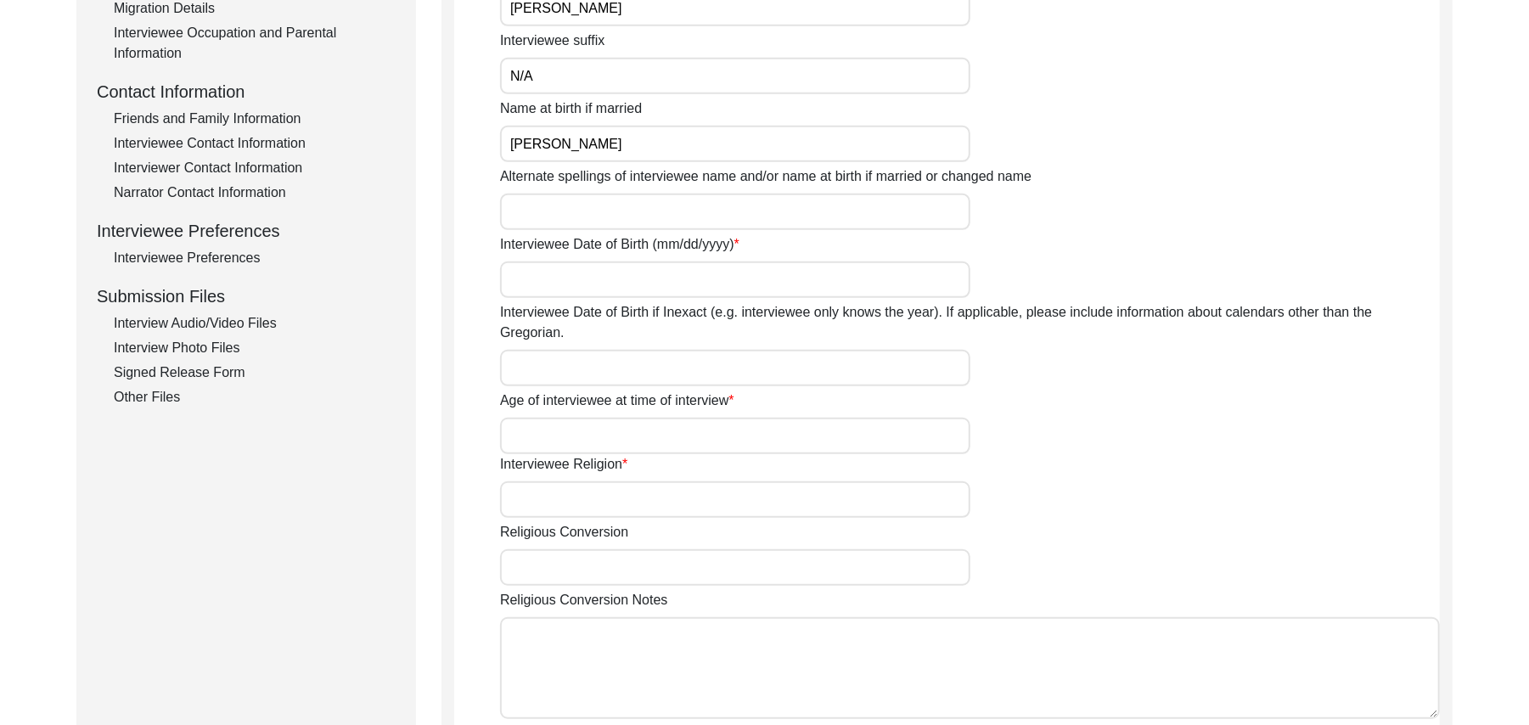
click at [579, 217] on input "Alternate spellings of interviewee name and/or name at birth if married or chan…" at bounding box center [735, 212] width 470 height 37
click at [569, 279] on input "Interviewee Date of Birth (mm/dd/yyyy)" at bounding box center [735, 280] width 470 height 37
click at [552, 350] on input "Interviewee Date of Birth if Inexact (e.g. interviewee only knows the year). If…" at bounding box center [735, 368] width 470 height 37
click at [551, 418] on input "Age of interviewee at time of interview" at bounding box center [735, 436] width 470 height 37
click at [557, 483] on input "Interviewee Religion" at bounding box center [735, 499] width 470 height 37
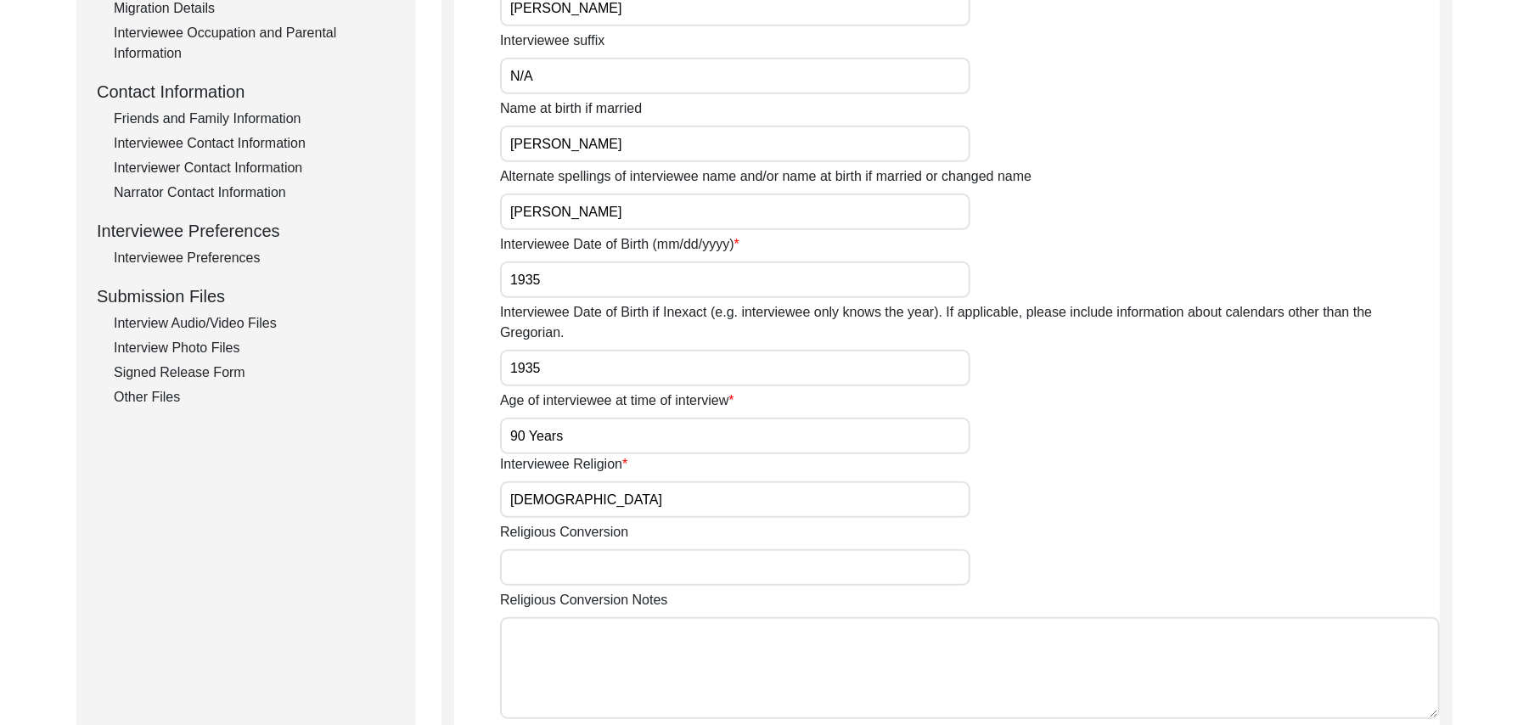
click at [559, 551] on input "Religious Conversion" at bounding box center [735, 567] width 470 height 37
paste input "N/A"
click at [582, 653] on textarea "Religious Conversion Notes" at bounding box center [970, 668] width 940 height 102
paste textarea "N/A"
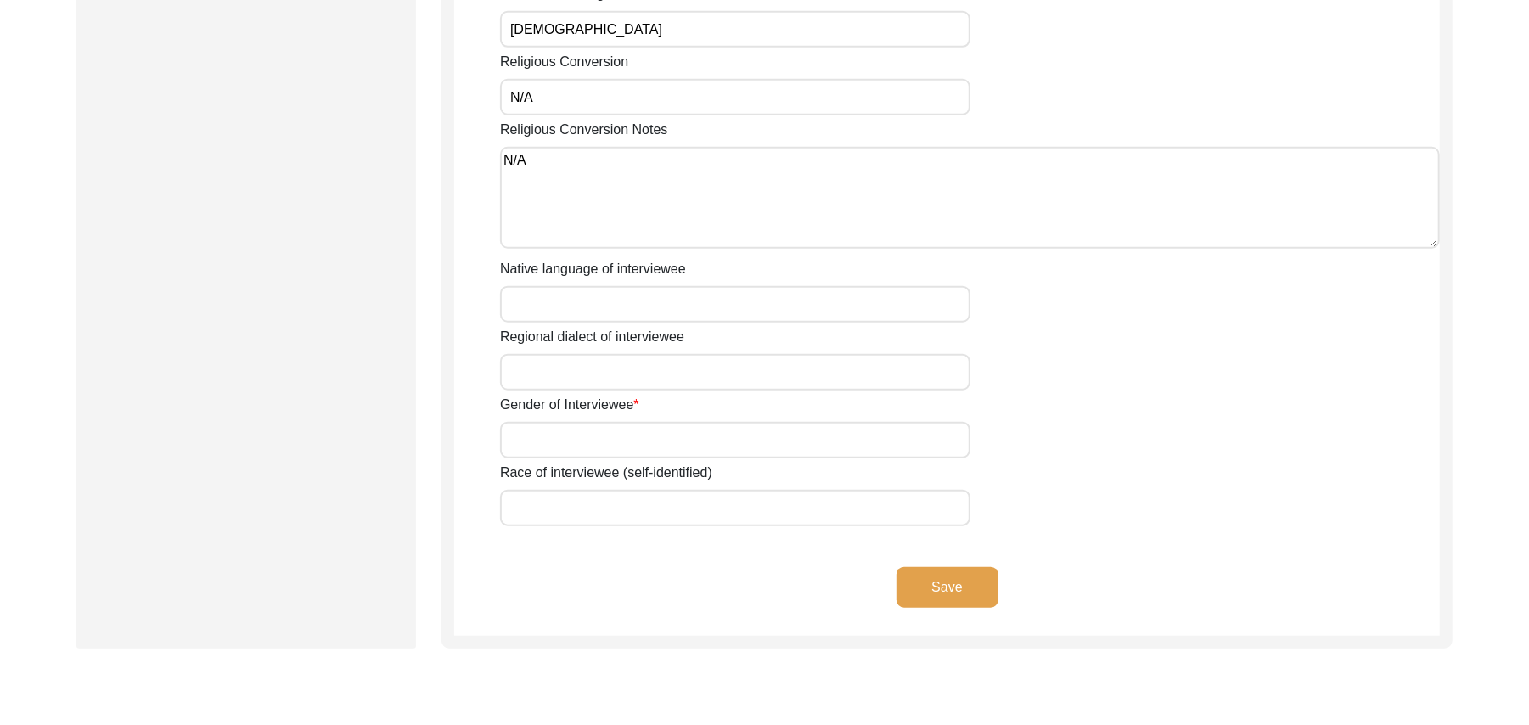
scroll to position [1080, 0]
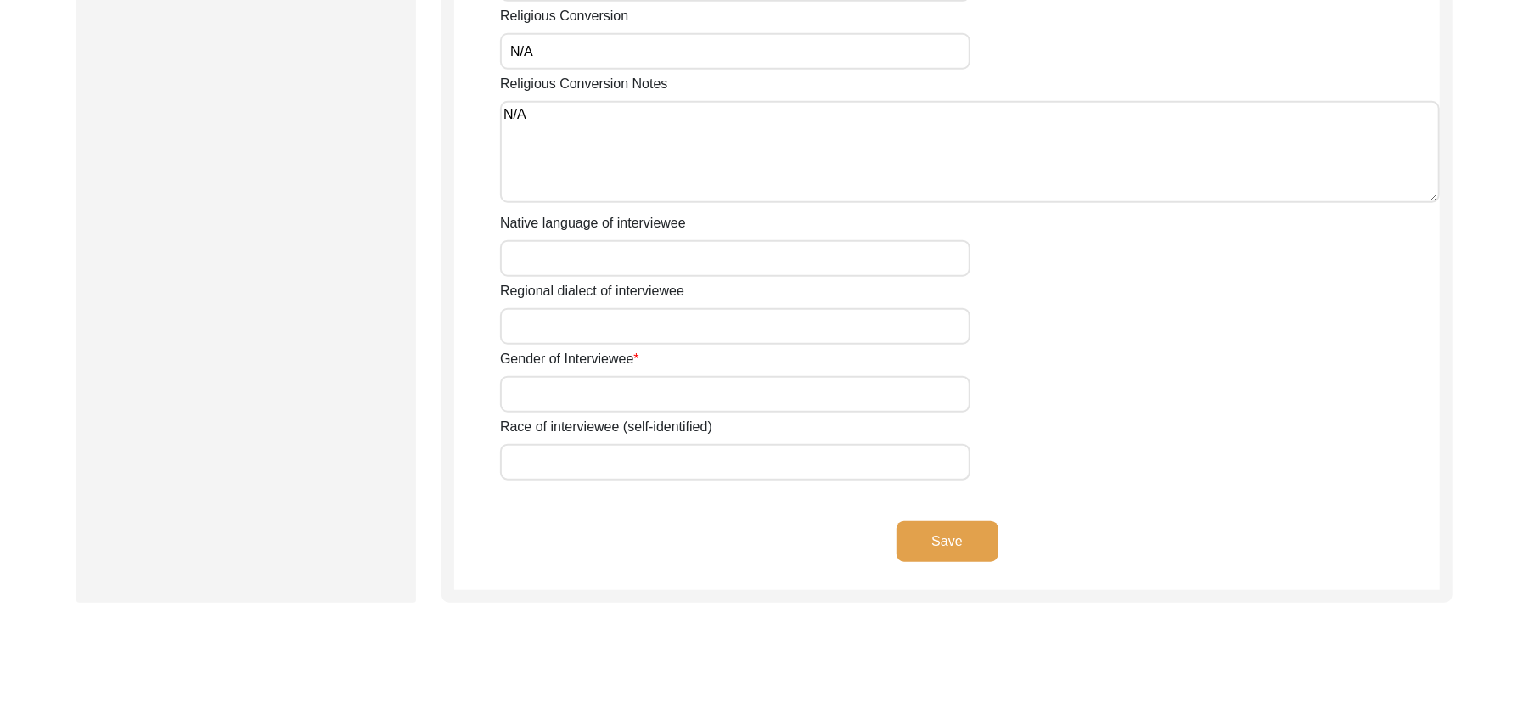
click at [701, 245] on input "Native language of interviewee" at bounding box center [735, 258] width 470 height 37
click at [686, 317] on input "Regional dialect of interviewee" at bounding box center [735, 326] width 470 height 37
click at [671, 376] on input "Gender of Interviewee" at bounding box center [735, 394] width 470 height 37
click at [551, 444] on input "Race of interviewee (self-identified)" at bounding box center [735, 462] width 470 height 37
click at [924, 521] on button "Save" at bounding box center [948, 541] width 102 height 41
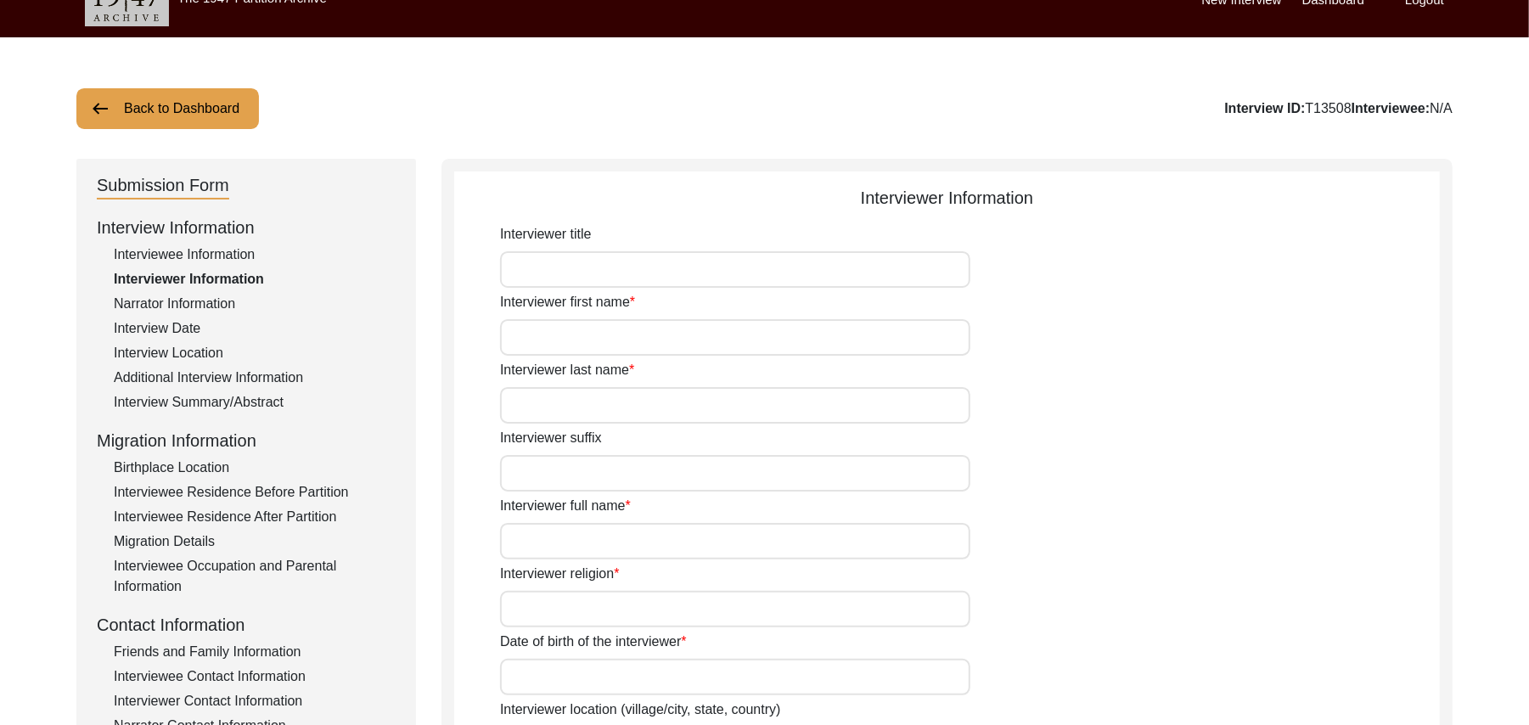
scroll to position [27, 0]
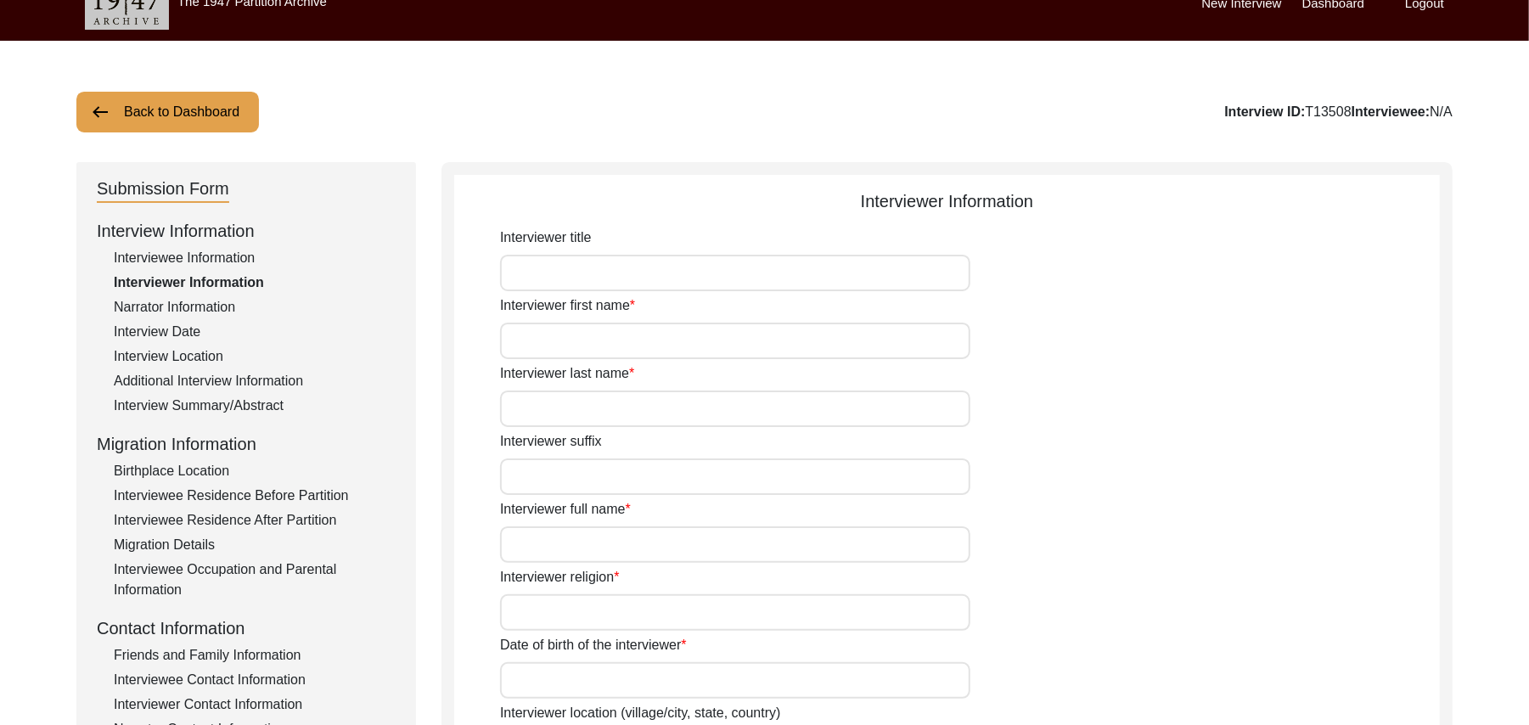
click at [622, 267] on input "Interviewer title" at bounding box center [735, 273] width 470 height 37
click at [613, 337] on input "Interviewer first name" at bounding box center [735, 341] width 470 height 37
click at [599, 404] on input "Interviewer last name" at bounding box center [735, 409] width 470 height 37
click at [584, 487] on input "Interviewer suffix" at bounding box center [735, 477] width 470 height 37
paste input "N/A"
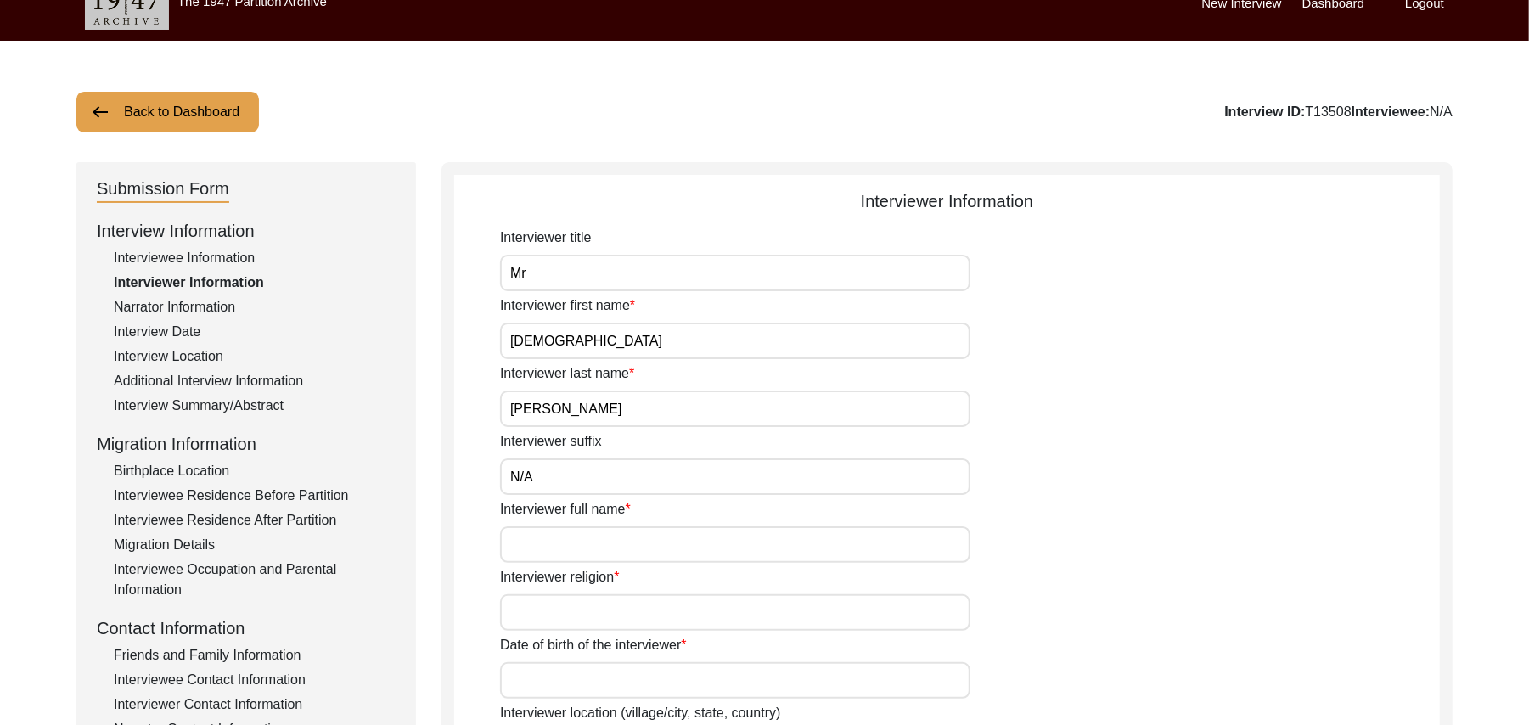
click at [575, 549] on input "Interviewer full name" at bounding box center [735, 544] width 470 height 37
click at [579, 613] on input "Interviewer religion" at bounding box center [735, 612] width 470 height 37
click at [562, 683] on input "Date of birth of the interviewer" at bounding box center [735, 680] width 470 height 37
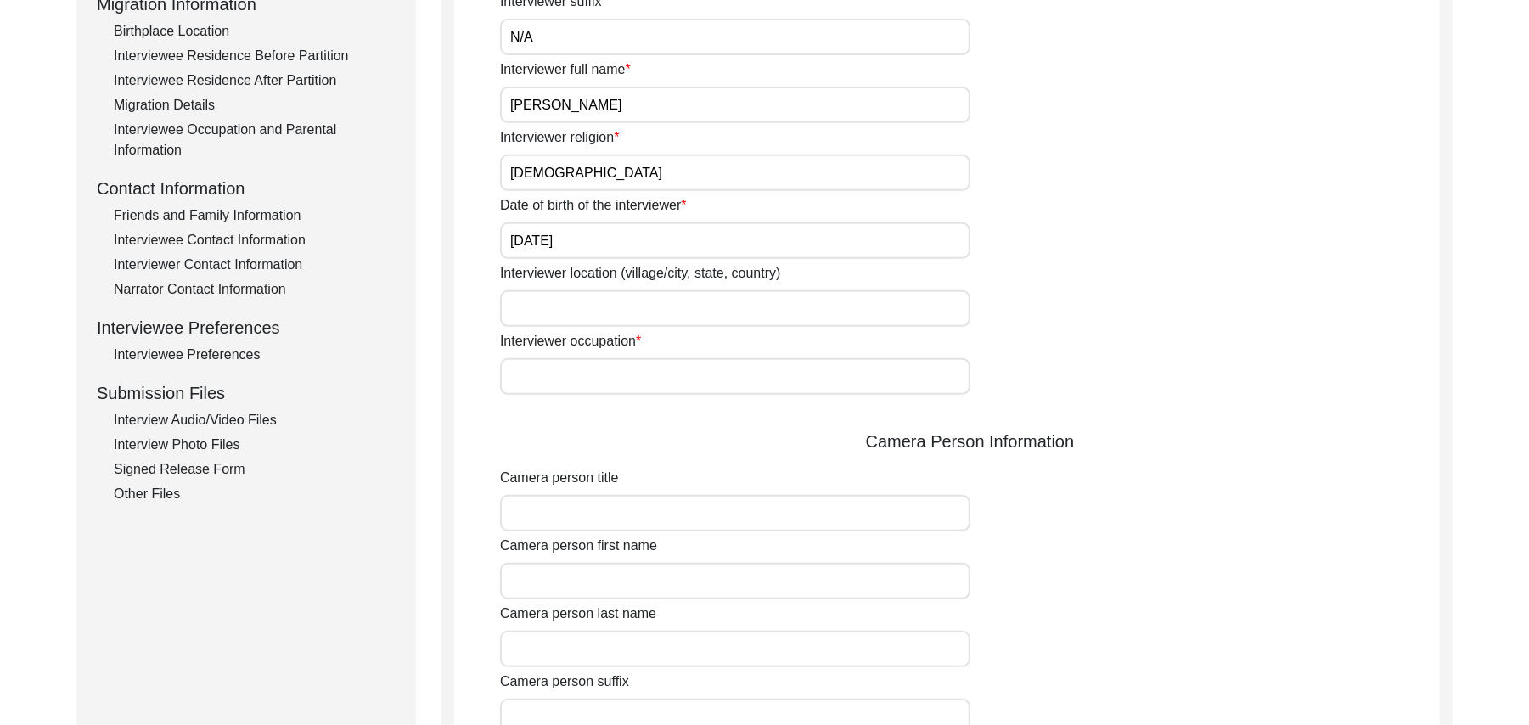
scroll to position [543, 0]
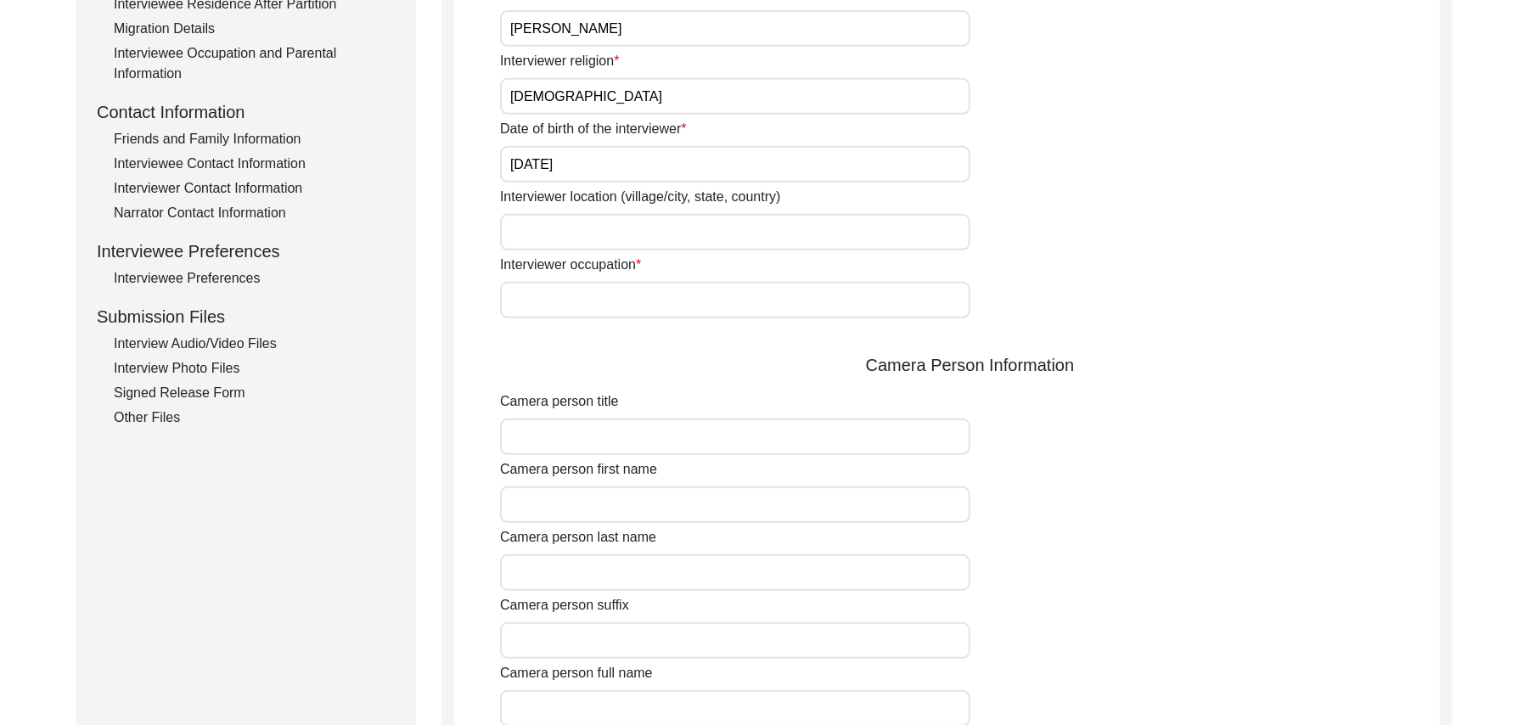
click at [586, 238] on input "Interviewer location (village/city, state, country)" at bounding box center [735, 232] width 470 height 37
click at [571, 297] on input "Interviewer occupation" at bounding box center [735, 300] width 470 height 37
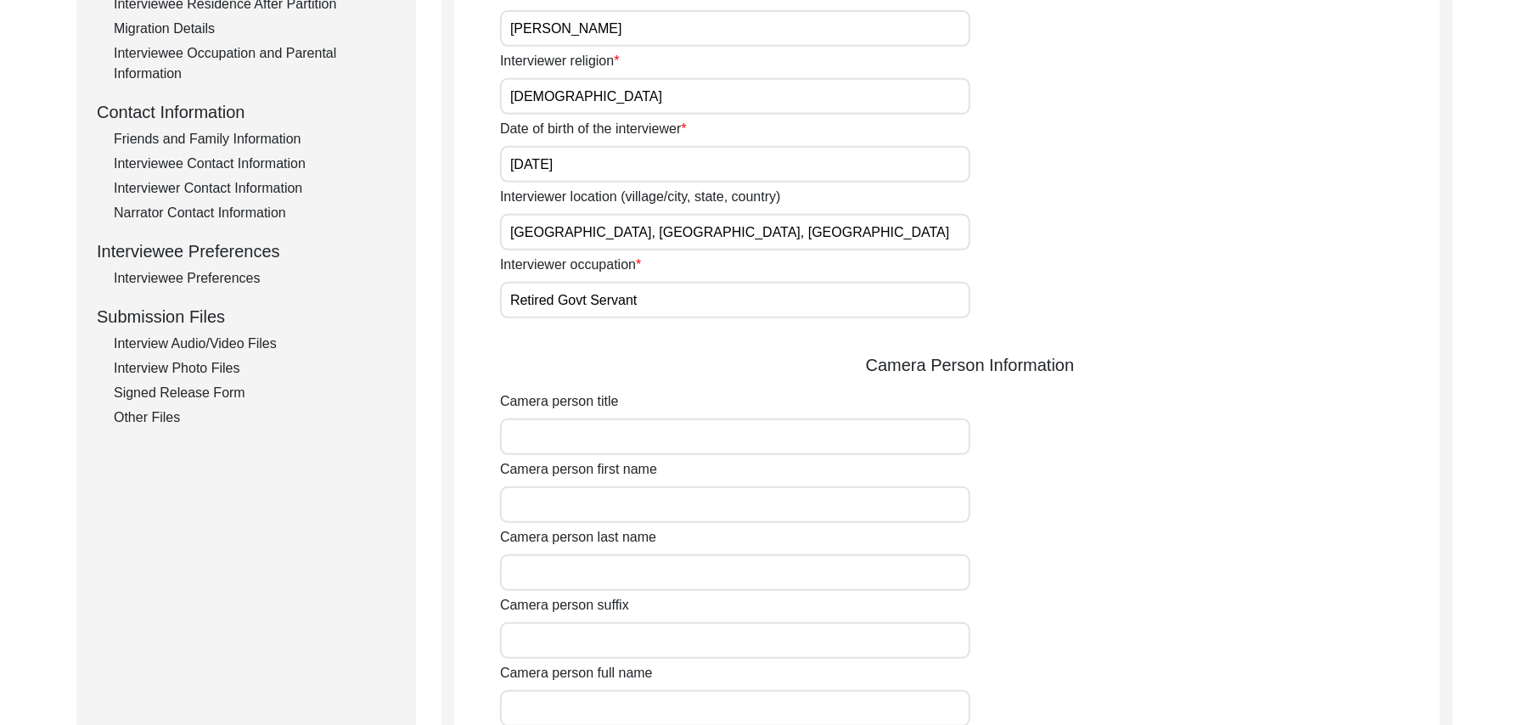
click at [571, 431] on input "Camera person title" at bounding box center [735, 437] width 470 height 37
click at [569, 504] on input "Camera person first name" at bounding box center [735, 505] width 470 height 37
click at [577, 578] on input "Camera person last name" at bounding box center [735, 573] width 470 height 37
paste input "N/A"
click at [565, 642] on input "Camera person suffix" at bounding box center [735, 640] width 470 height 37
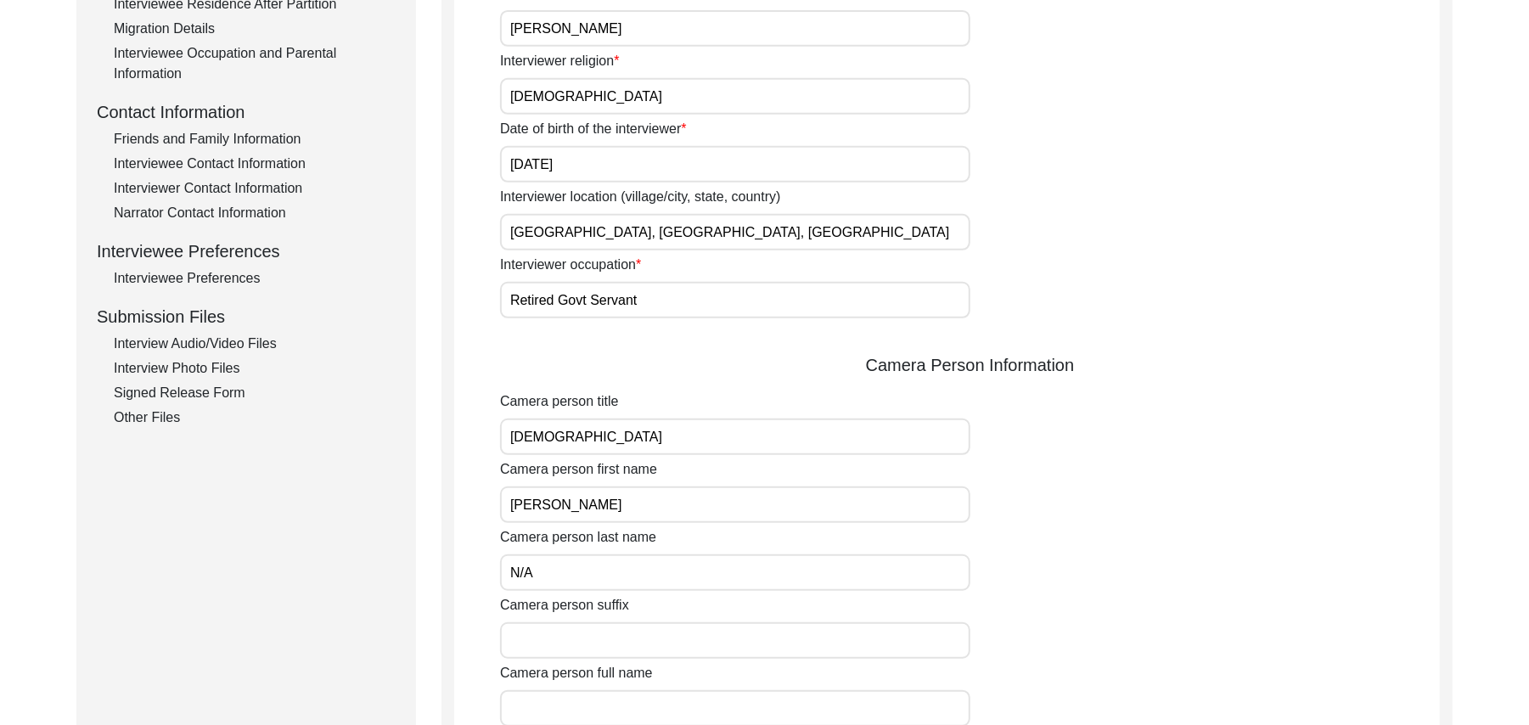
paste input "N/A"
click at [592, 707] on input "Camera person full name" at bounding box center [735, 708] width 470 height 37
click at [609, 438] on input "Muhammad" at bounding box center [735, 437] width 470 height 37
click at [571, 508] on input "Sarfraz" at bounding box center [735, 505] width 470 height 37
click at [544, 575] on input "N/A" at bounding box center [735, 573] width 470 height 37
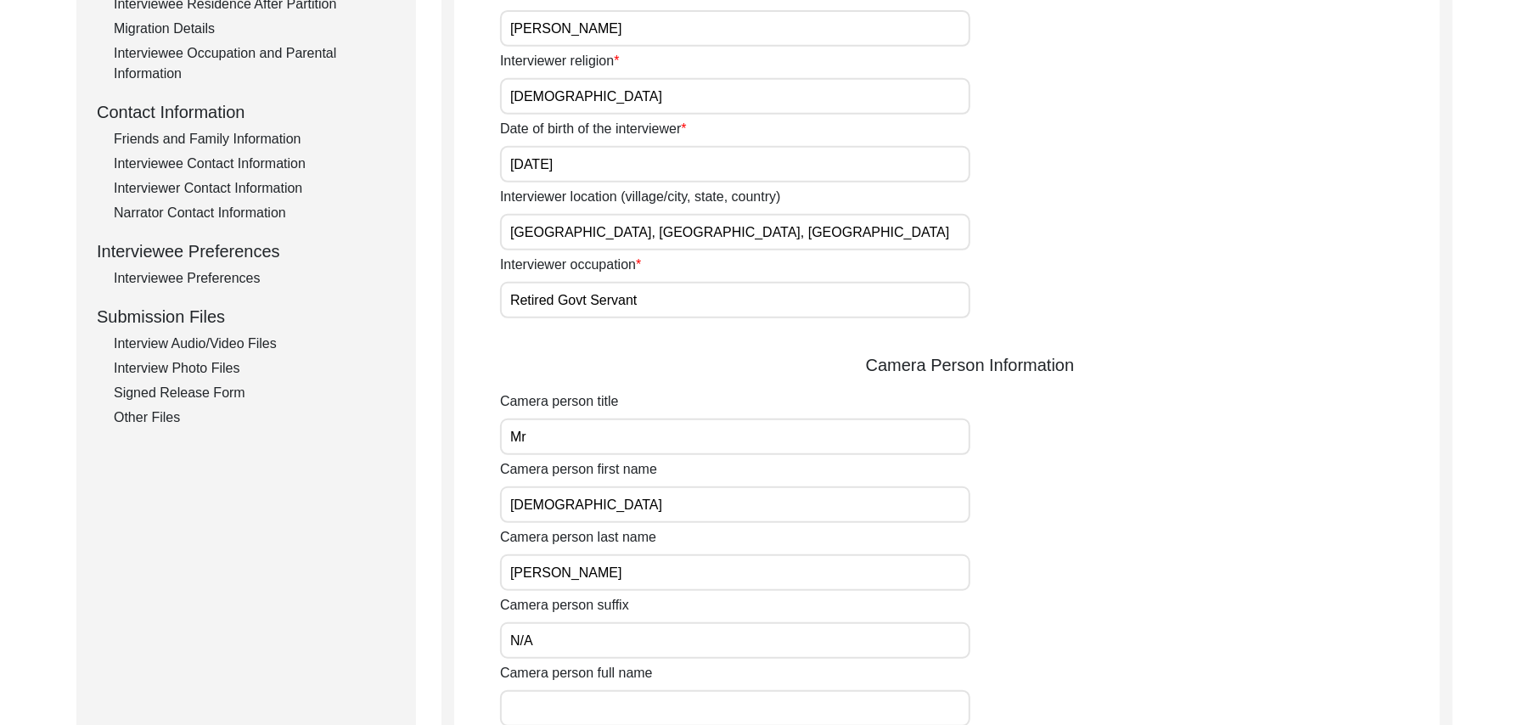
click at [541, 718] on input "Camera person full name" at bounding box center [735, 708] width 470 height 37
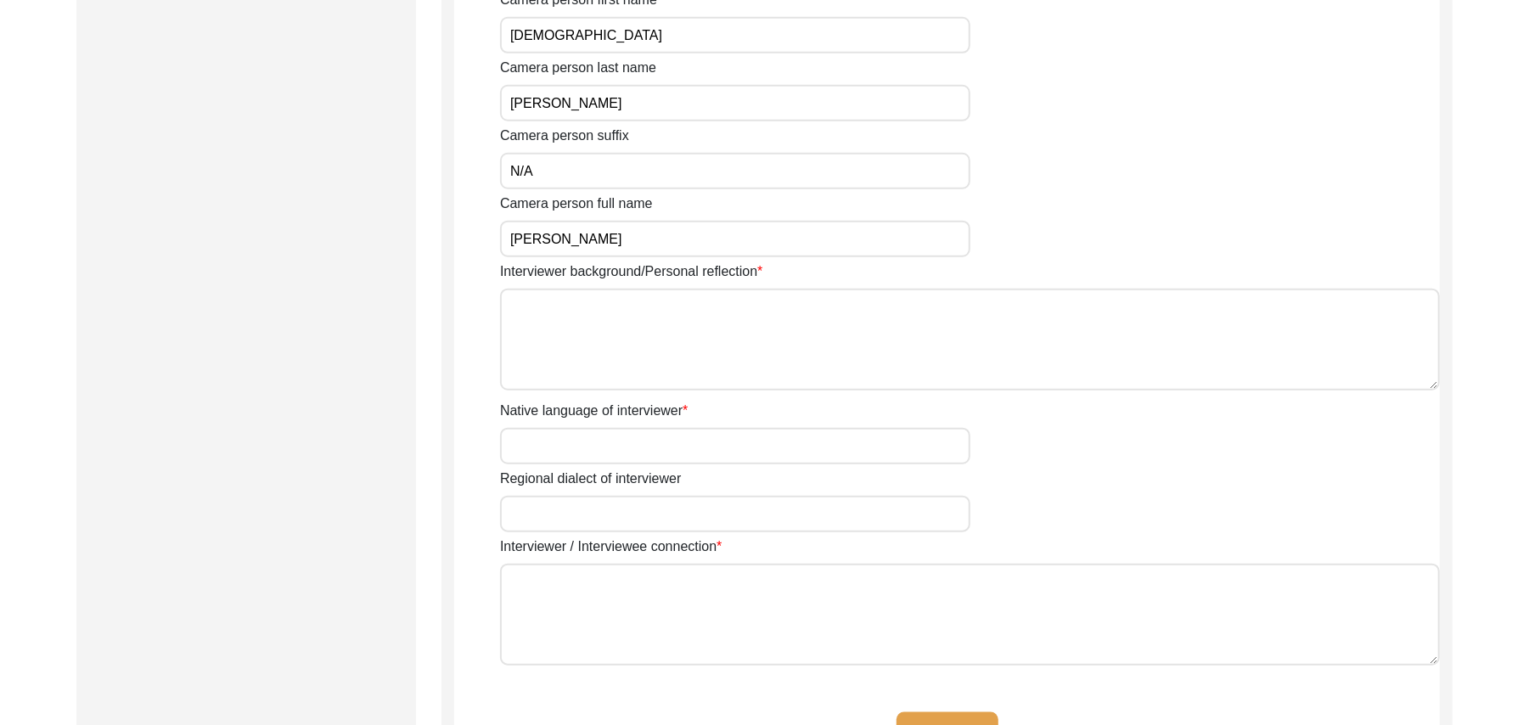
scroll to position [1105, 0]
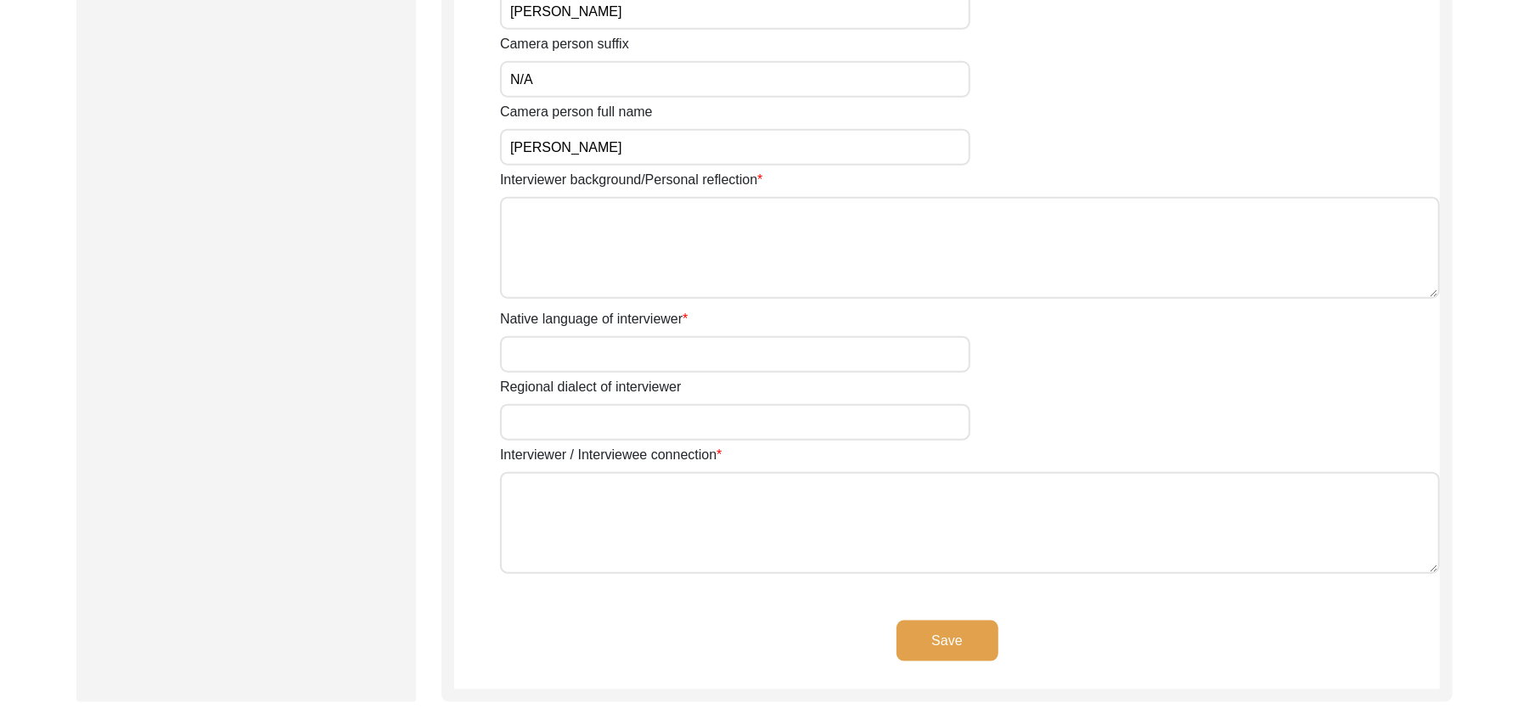
click at [592, 265] on textarea "Interviewer background/Personal reflection" at bounding box center [970, 248] width 940 height 102
click at [582, 362] on input "Native language of interviewer" at bounding box center [735, 354] width 470 height 37
click at [571, 431] on input "Regional dialect of interviewer" at bounding box center [735, 422] width 470 height 37
click at [588, 521] on textarea "Interviewer / Interviewee connection" at bounding box center [970, 523] width 940 height 102
paste textarea "N/A"
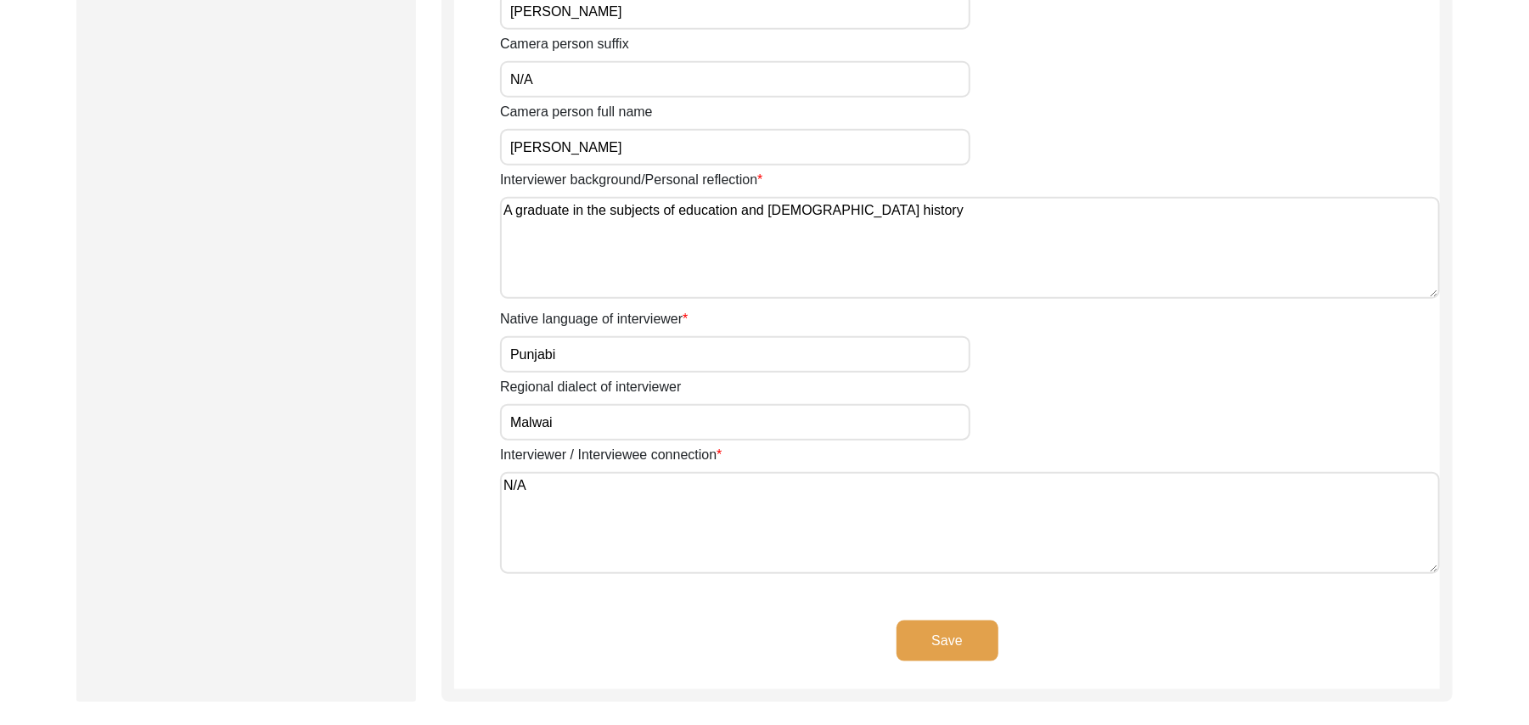
click at [921, 625] on button "Save" at bounding box center [948, 641] width 102 height 41
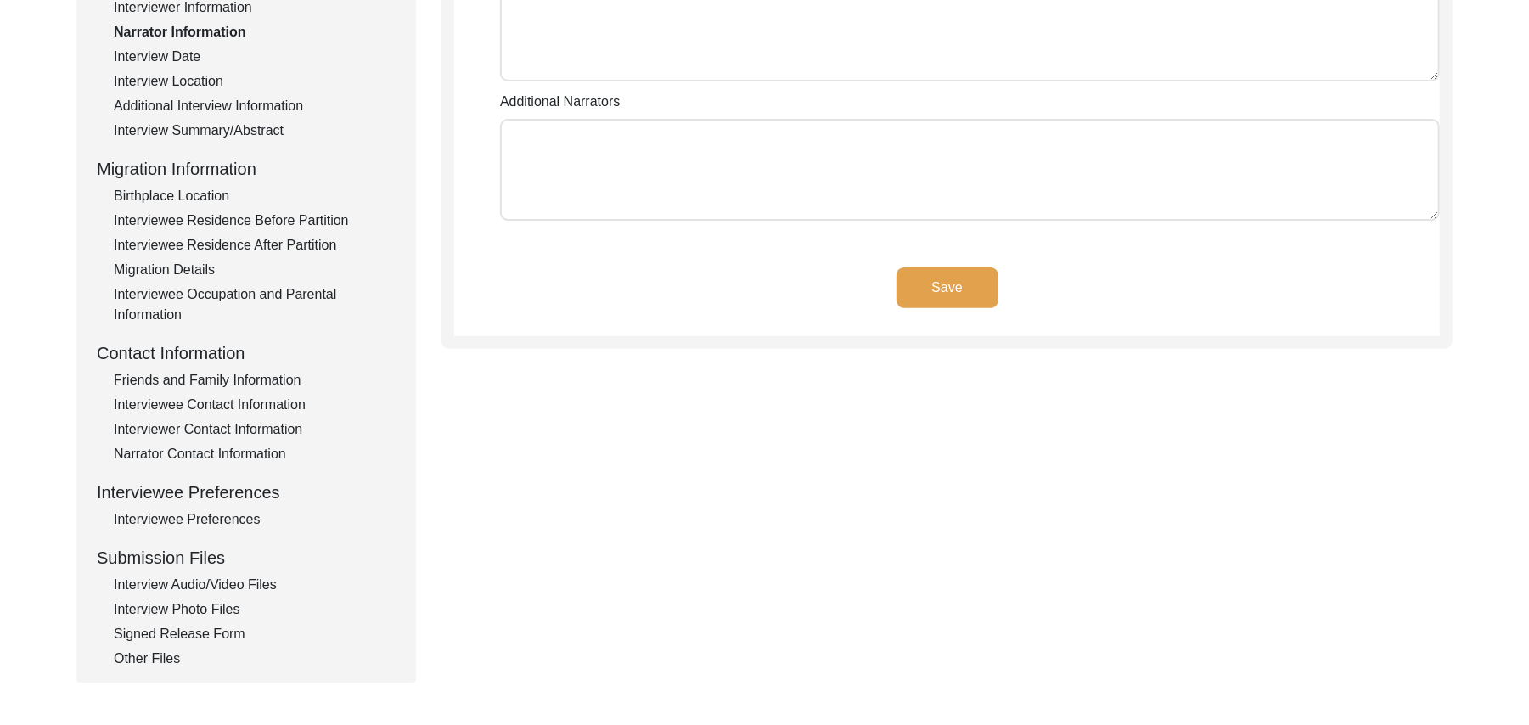
scroll to position [138, 0]
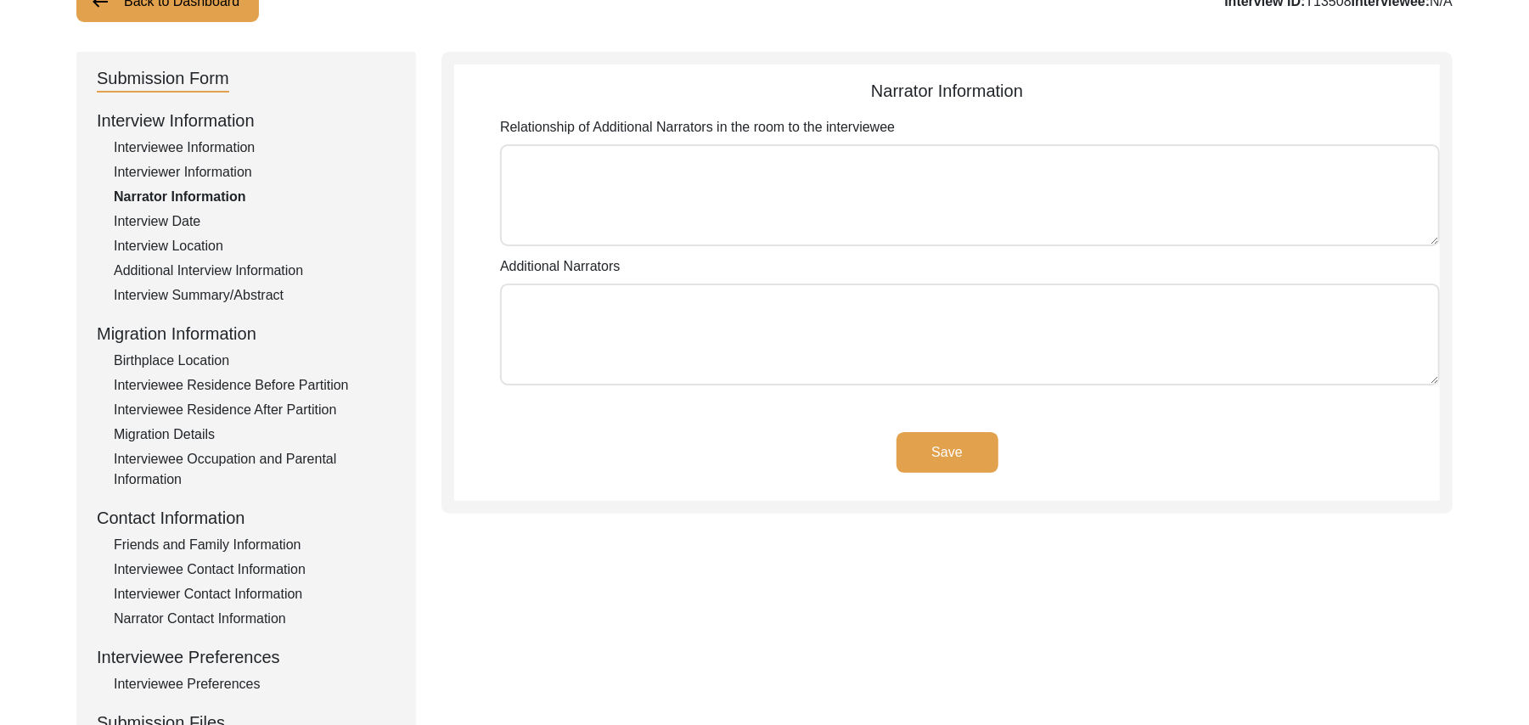
click at [781, 189] on textarea "Relationship of Additional Narrators in the room to the interviewee" at bounding box center [970, 195] width 940 height 102
paste textarea "N/A"
click at [684, 340] on textarea "Additional Narrators" at bounding box center [970, 335] width 940 height 102
paste textarea "N/A"
click at [929, 447] on button "Save" at bounding box center [948, 452] width 102 height 41
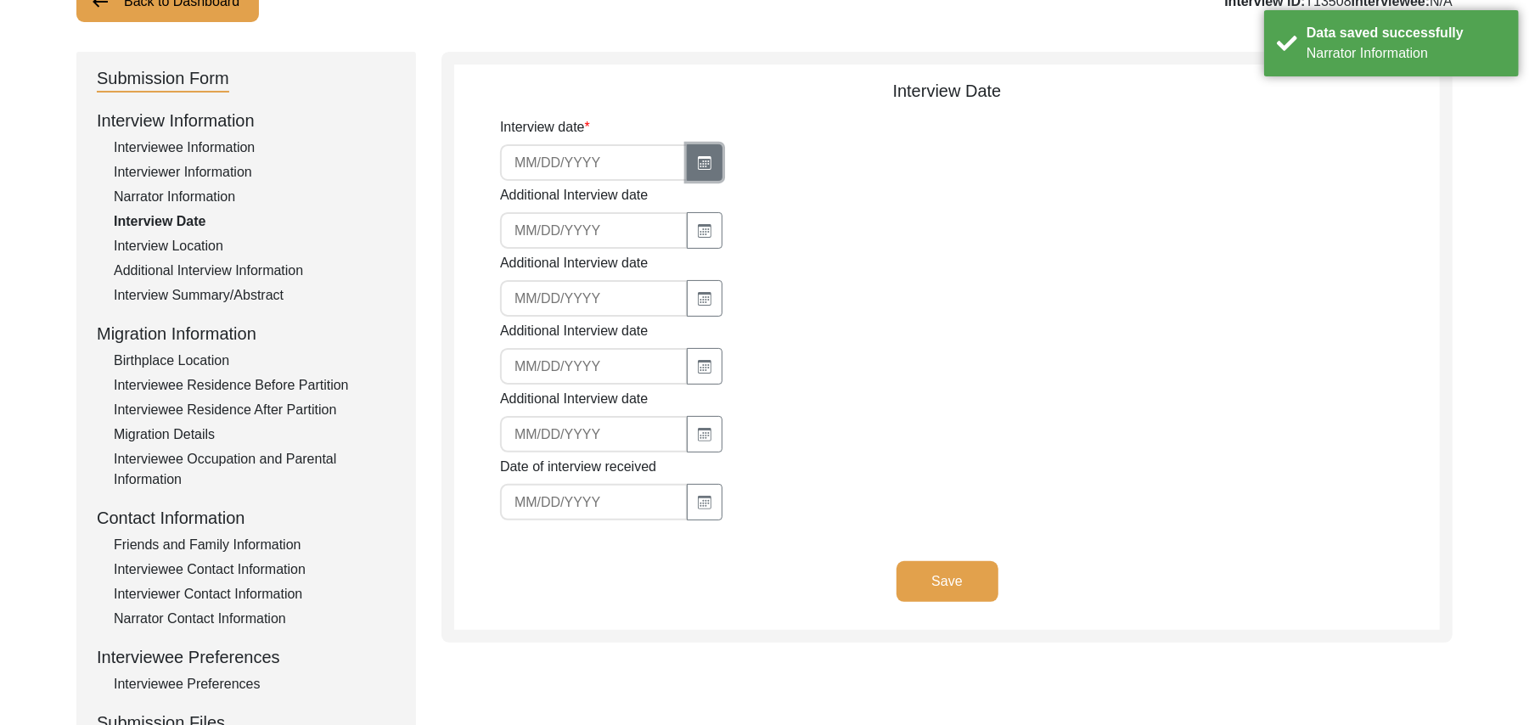
click at [698, 160] on icon "button" at bounding box center [705, 163] width 14 height 14
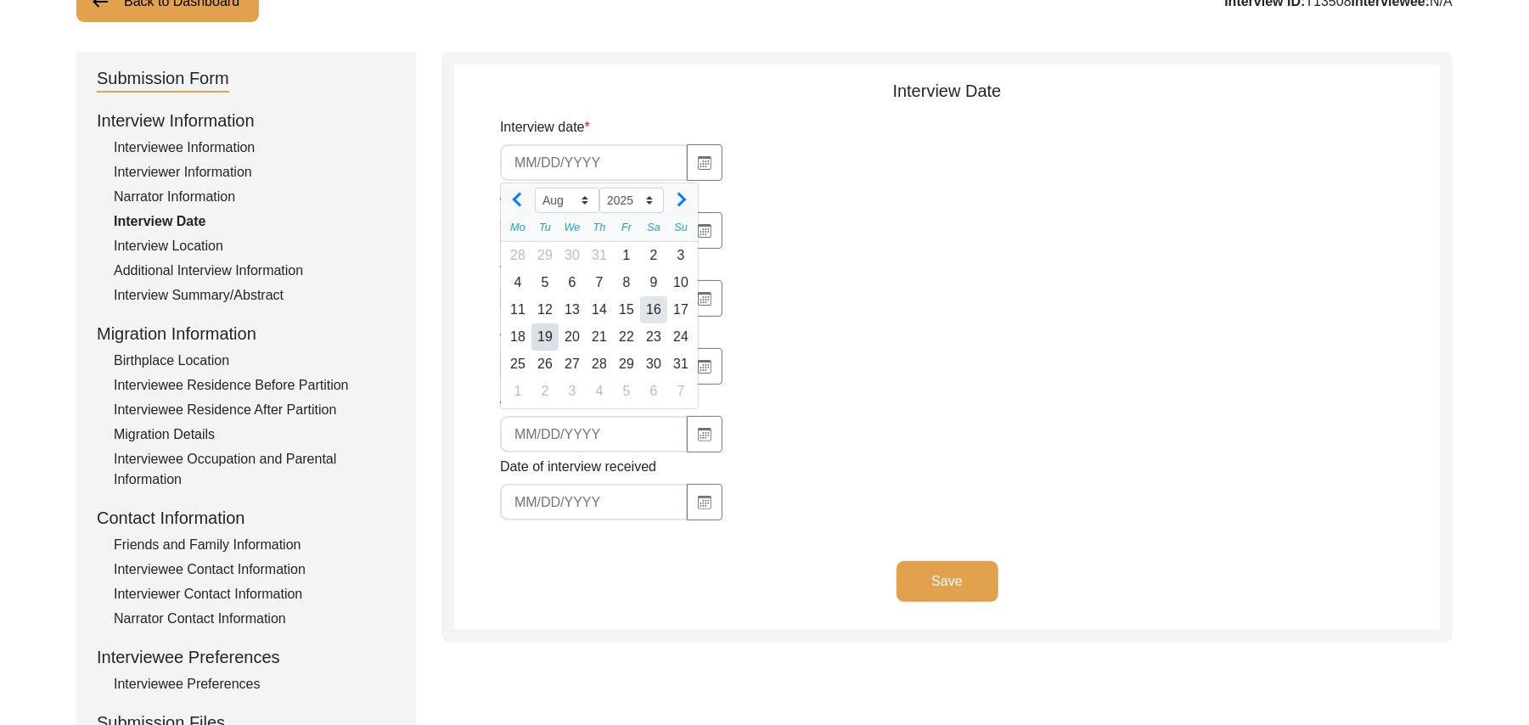
click at [660, 304] on div "16" at bounding box center [653, 309] width 27 height 27
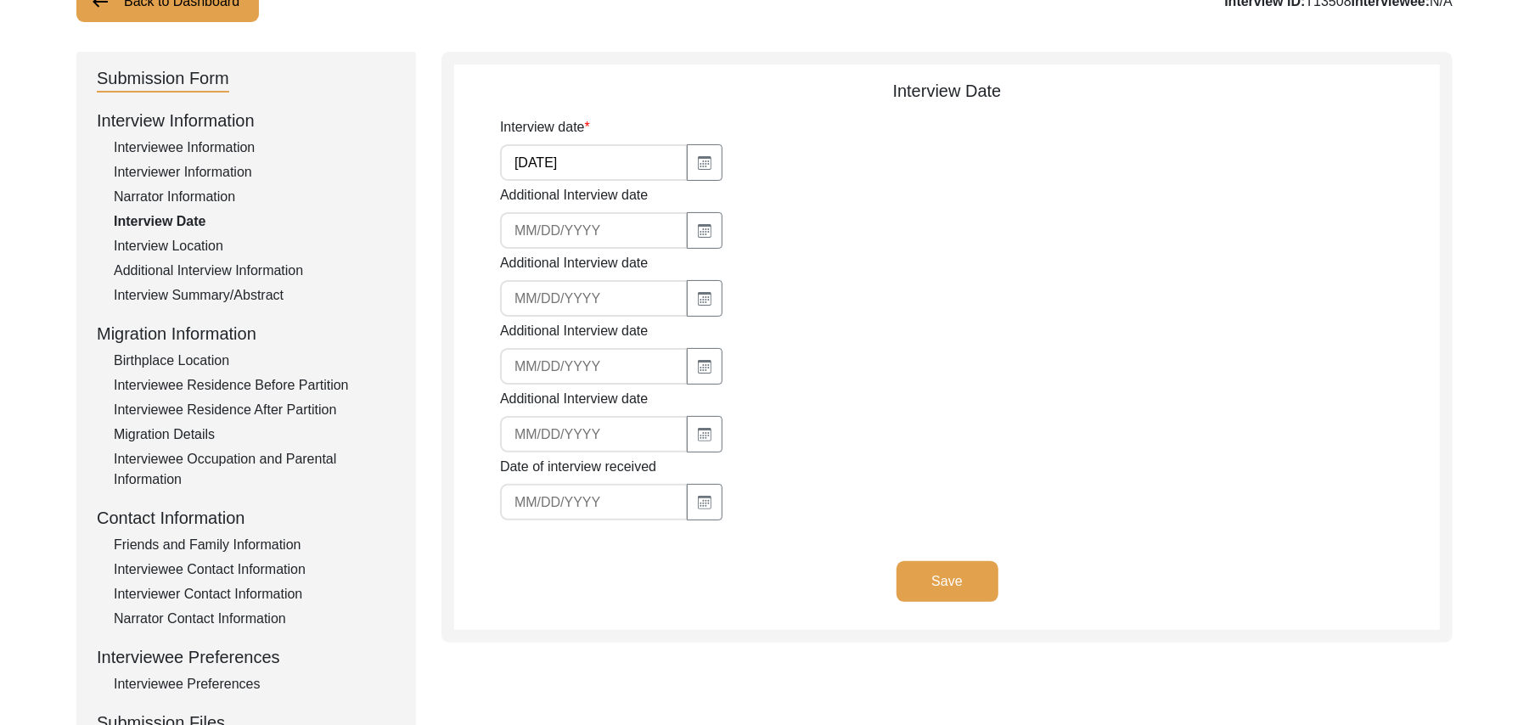
click at [932, 574] on button "Save" at bounding box center [948, 581] width 102 height 41
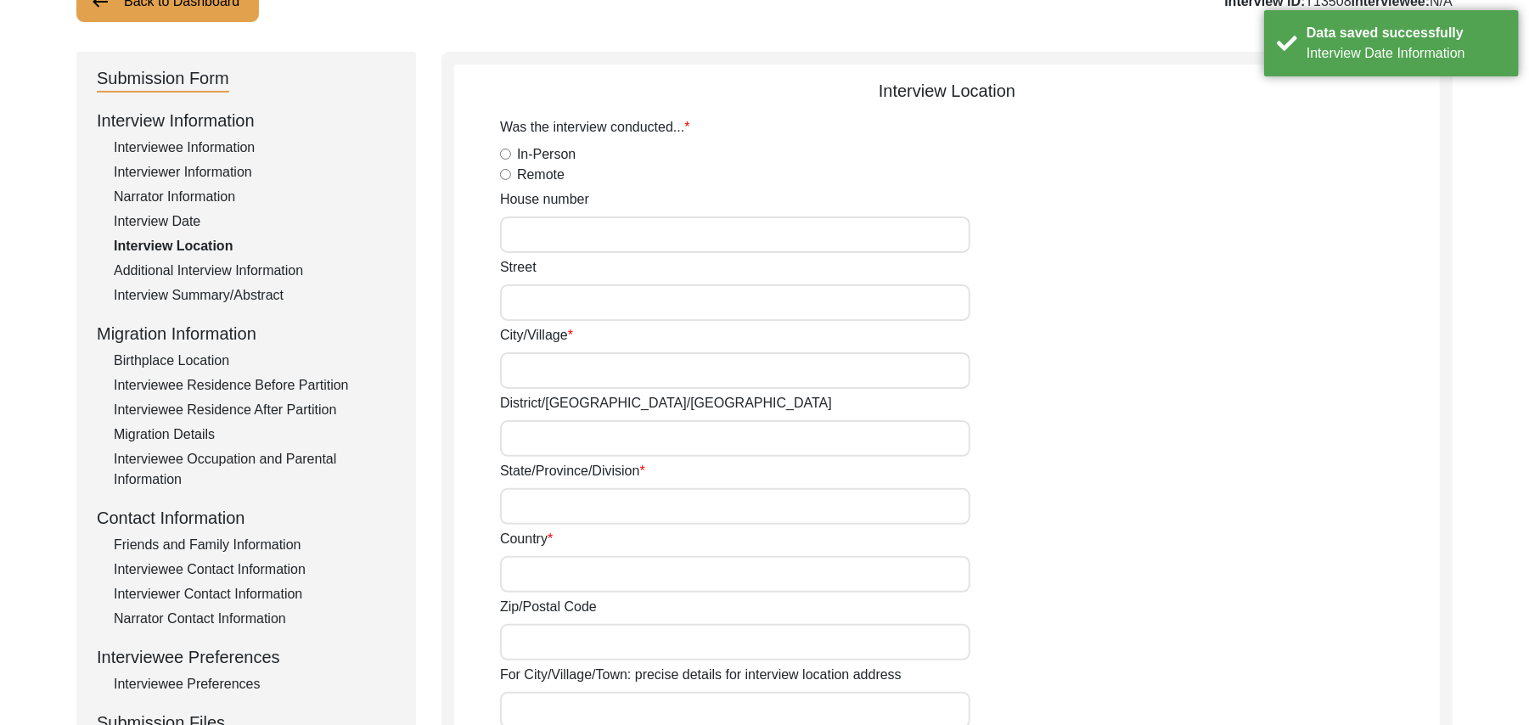
click at [504, 160] on div "In-Person" at bounding box center [970, 154] width 940 height 20
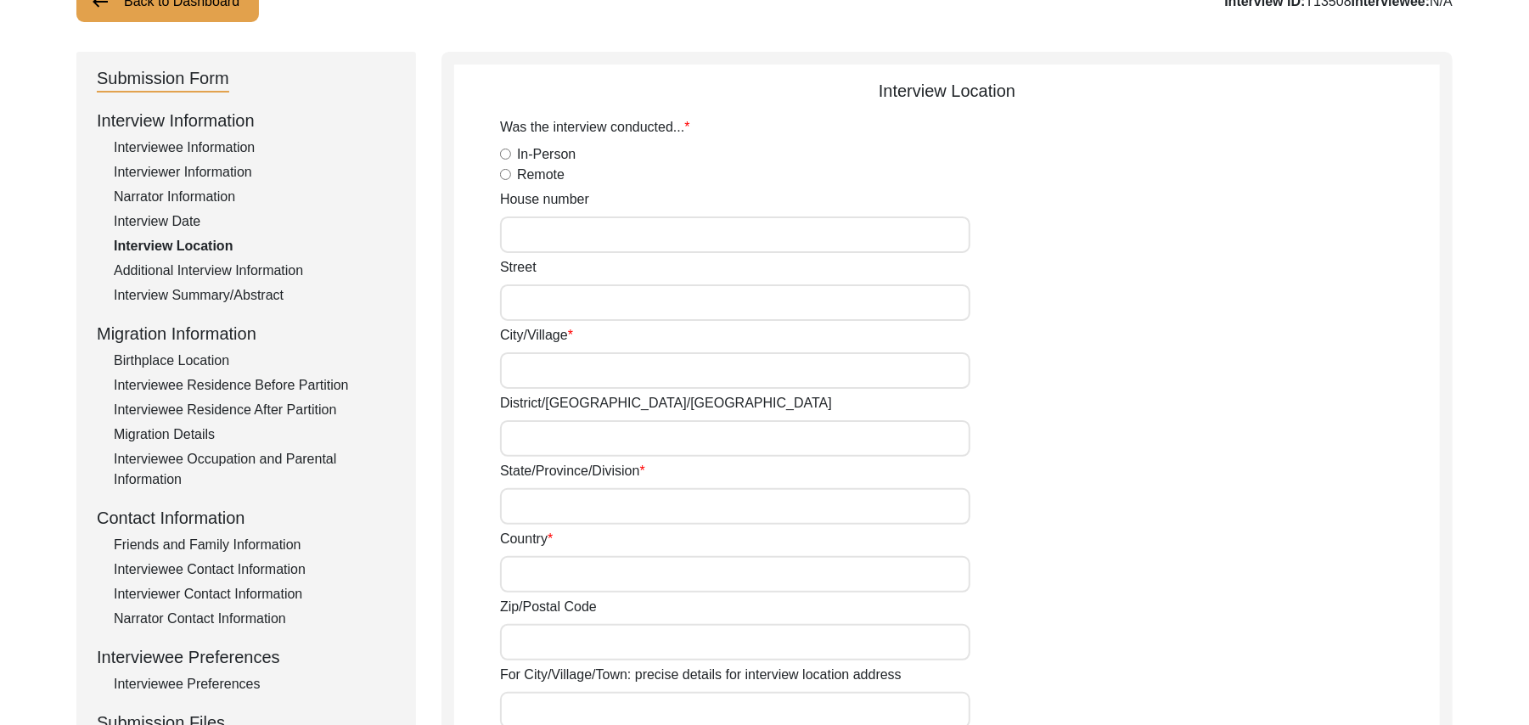
click at [504, 158] on input "In-Person" at bounding box center [505, 154] width 11 height 11
click at [531, 238] on input "House number" at bounding box center [735, 235] width 470 height 37
paste input "N/A"
click at [532, 297] on input "Street" at bounding box center [735, 302] width 470 height 37
paste input "N/A"
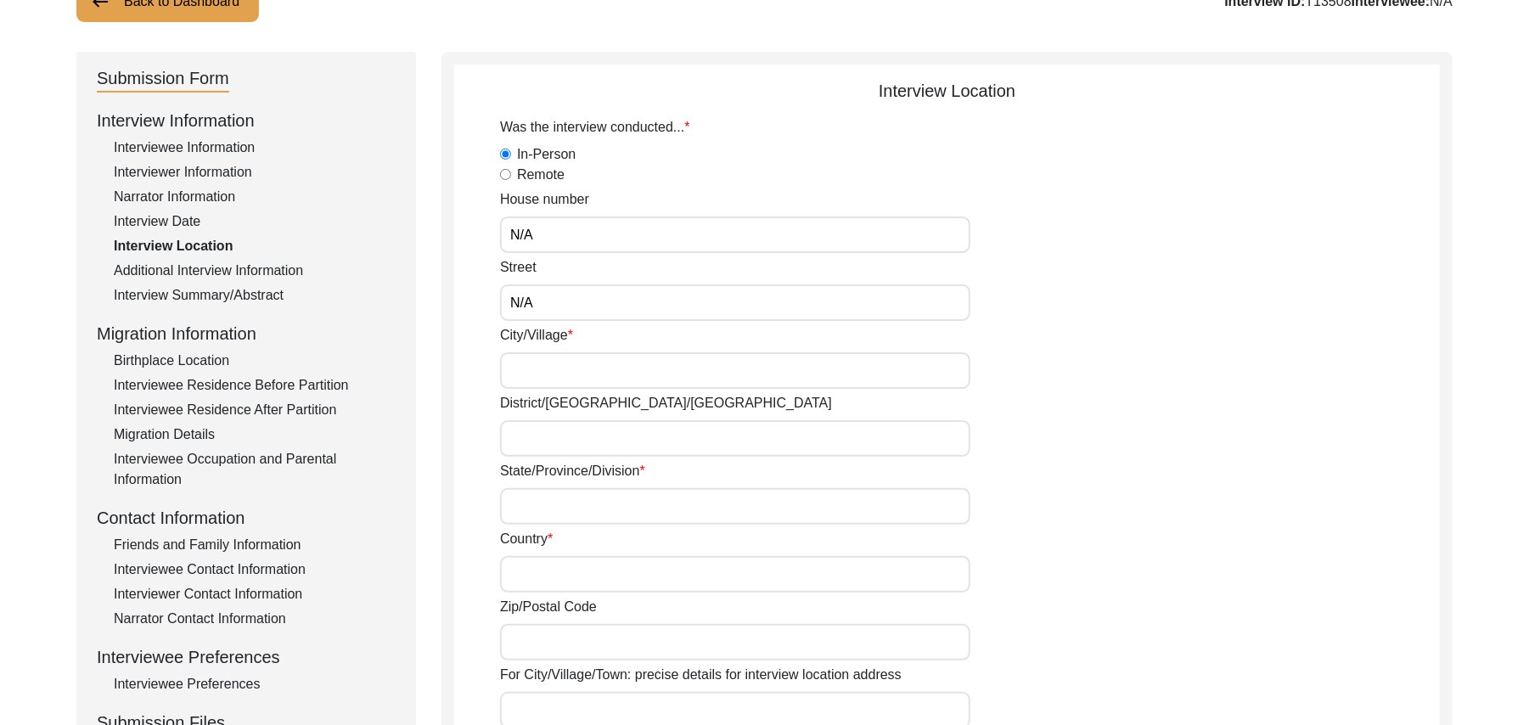
click at [538, 368] on input "City/Village" at bounding box center [735, 370] width 470 height 37
click at [541, 436] on input "District/tehsil/Jilla" at bounding box center [735, 438] width 470 height 37
click at [533, 513] on input "State/Province/Division" at bounding box center [735, 506] width 470 height 37
click at [525, 581] on input "Country" at bounding box center [735, 574] width 470 height 37
click at [534, 639] on input "Zip/Postal Code" at bounding box center [735, 642] width 470 height 37
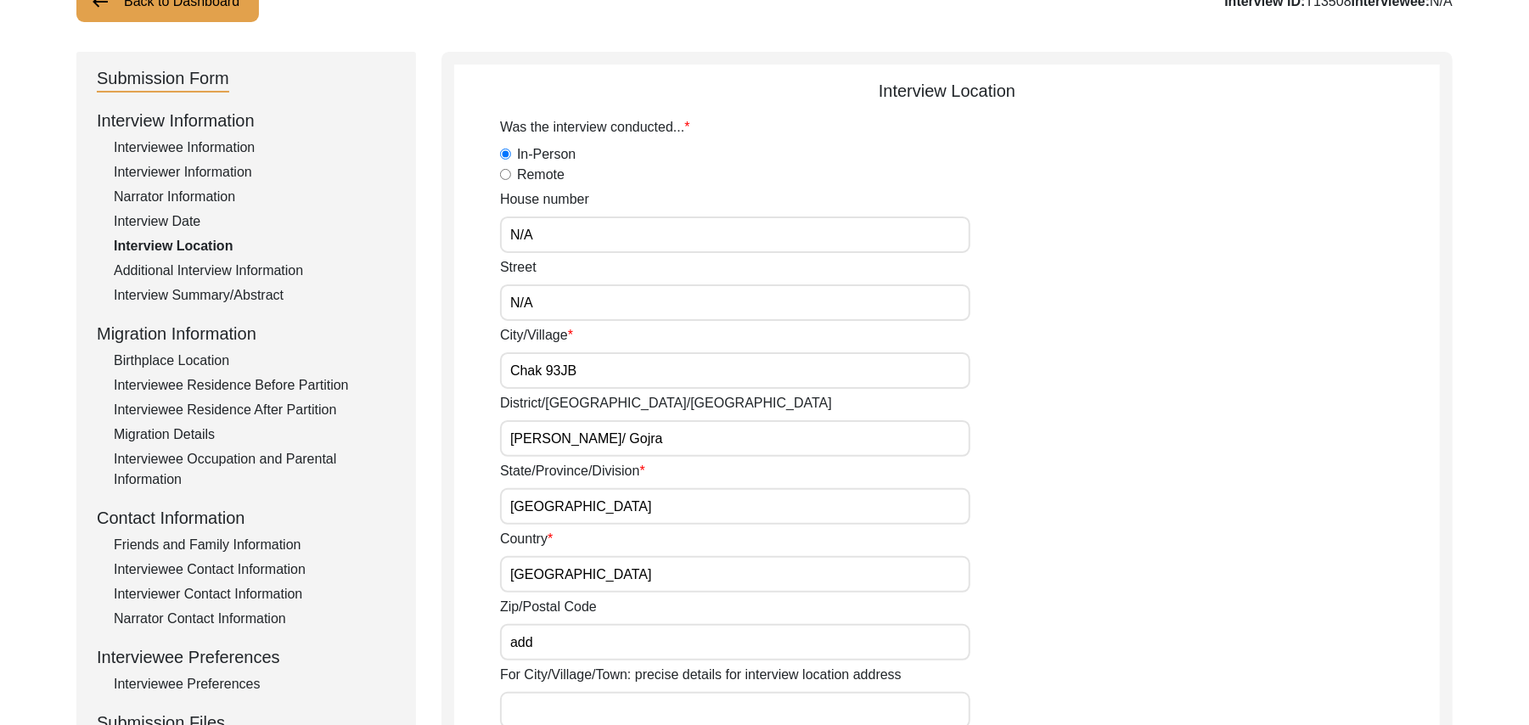
click at [550, 707] on input "For City/Village/Town: precise details for interview location address" at bounding box center [735, 710] width 470 height 37
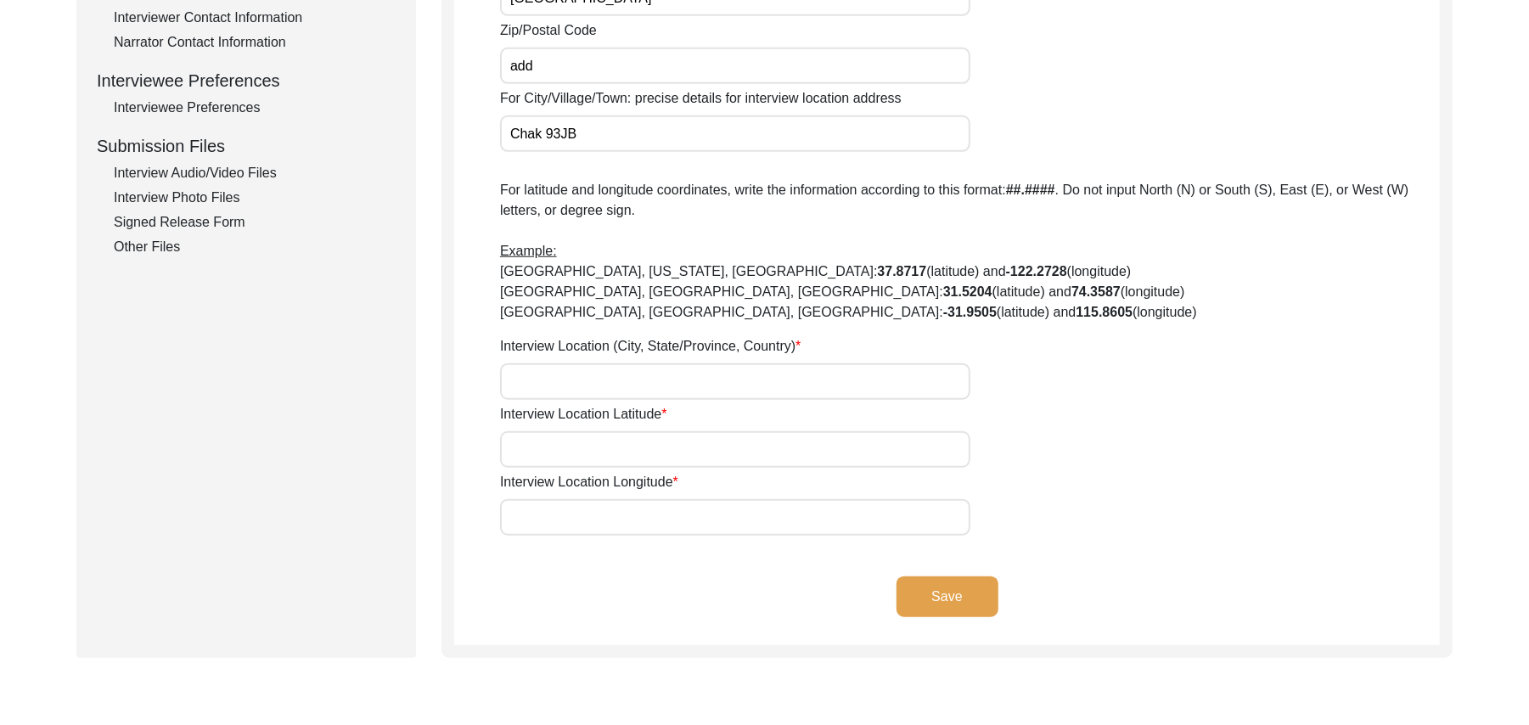
scroll to position [775, 0]
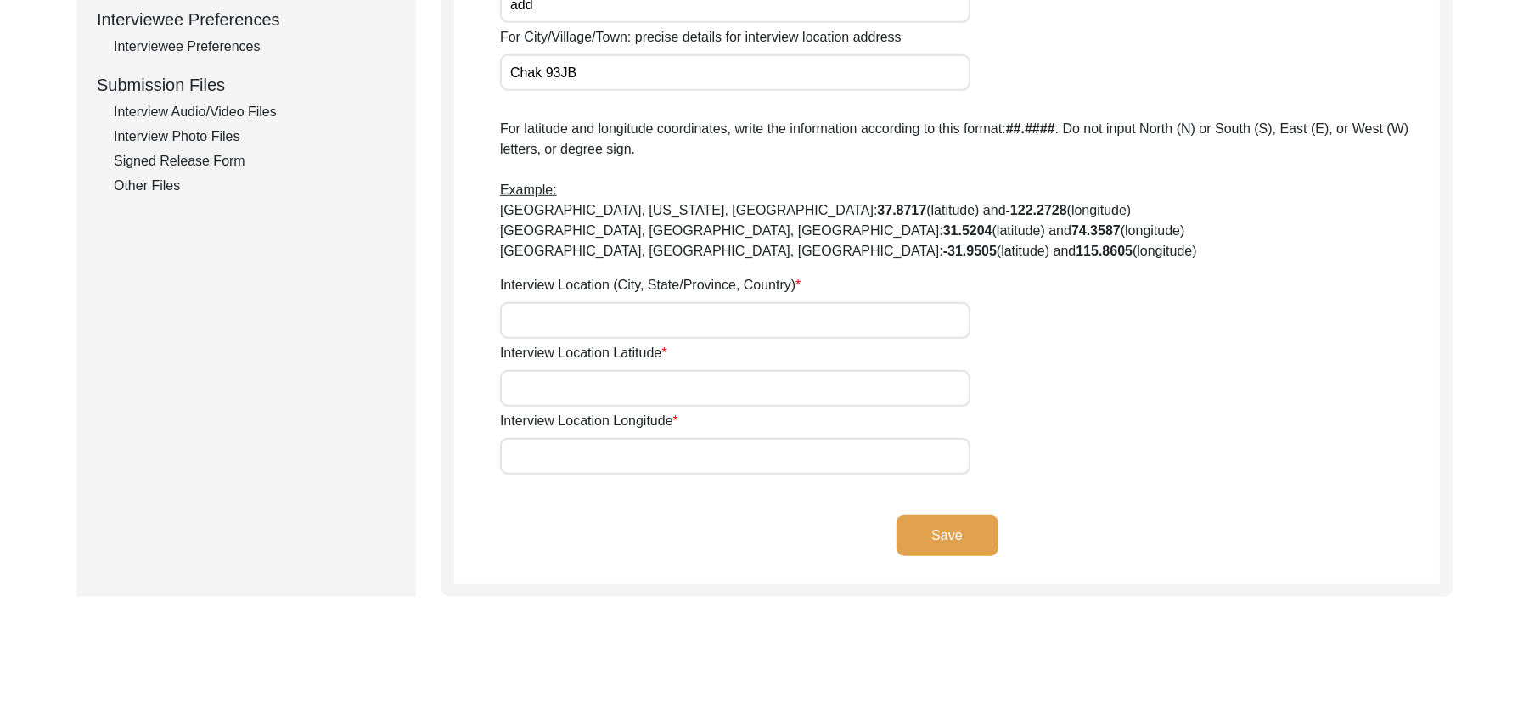
click at [584, 323] on input "Interview Location (City, State/Province, Country)" at bounding box center [735, 320] width 470 height 37
click at [571, 385] on input "Interview Location Latitude" at bounding box center [735, 388] width 470 height 37
paste input "N/A"
click at [571, 450] on input "Interview Location Longitude" at bounding box center [735, 456] width 470 height 37
paste
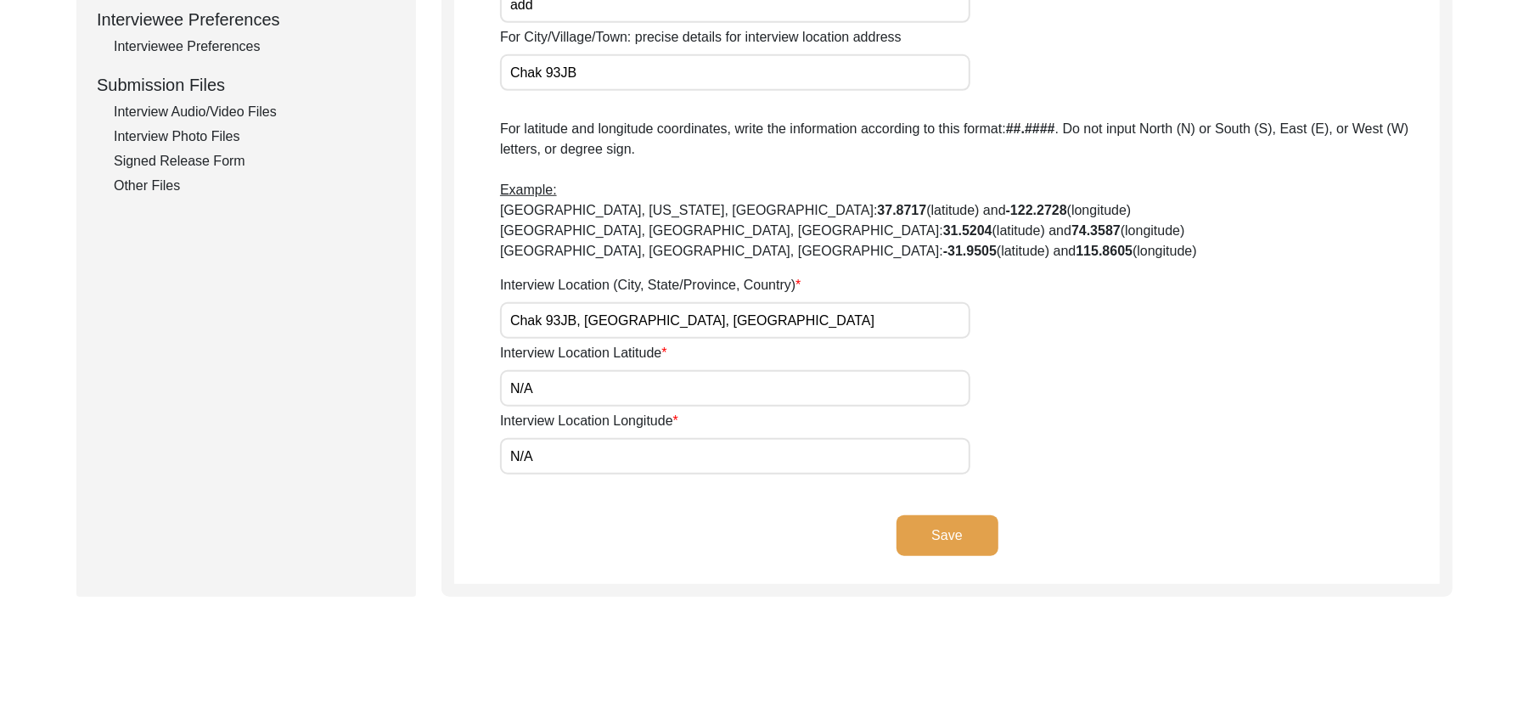
click at [919, 528] on button "Save" at bounding box center [948, 535] width 102 height 41
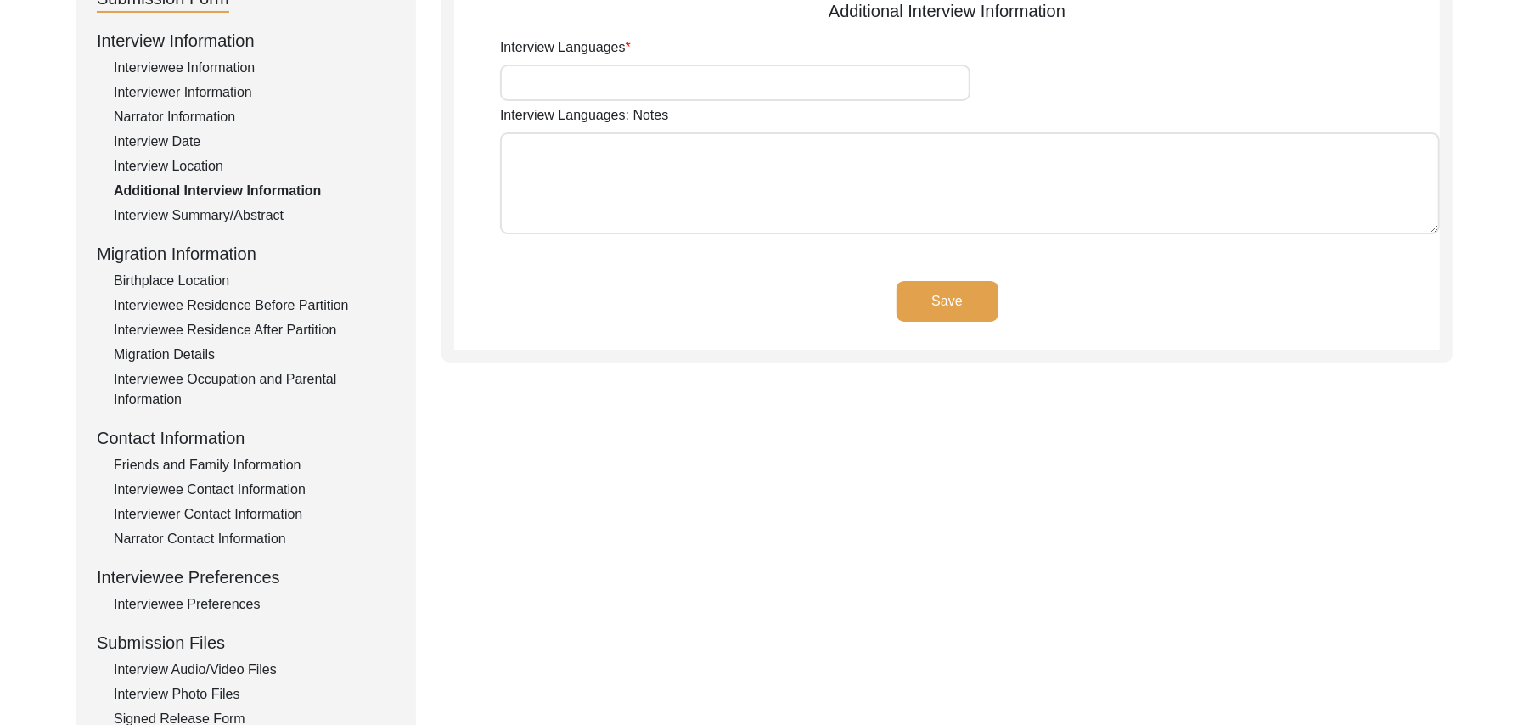
scroll to position [103, 0]
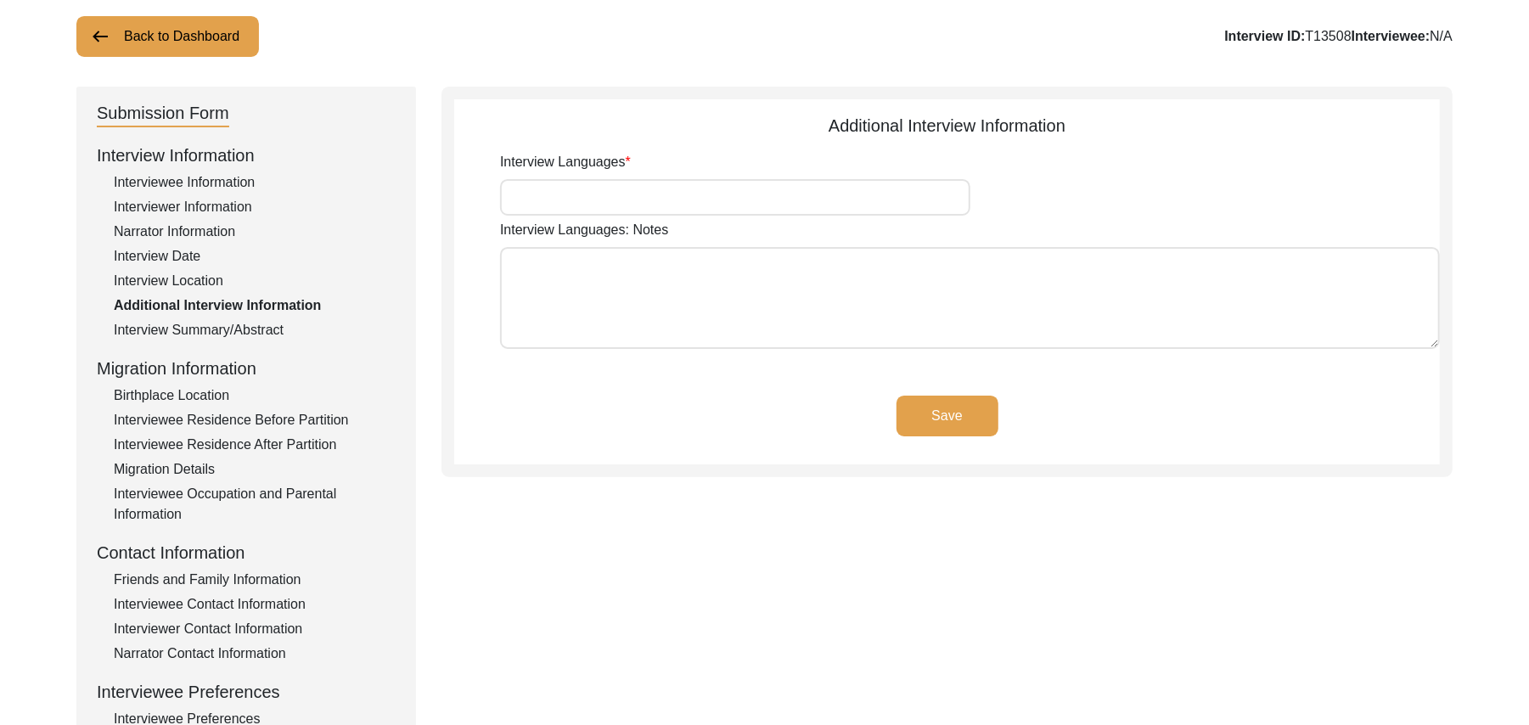
click at [711, 205] on input "Interview Languages" at bounding box center [735, 197] width 470 height 37
click at [680, 307] on textarea "Interview Languages: Notes" at bounding box center [970, 298] width 940 height 102
click at [912, 404] on button "Save" at bounding box center [948, 416] width 102 height 41
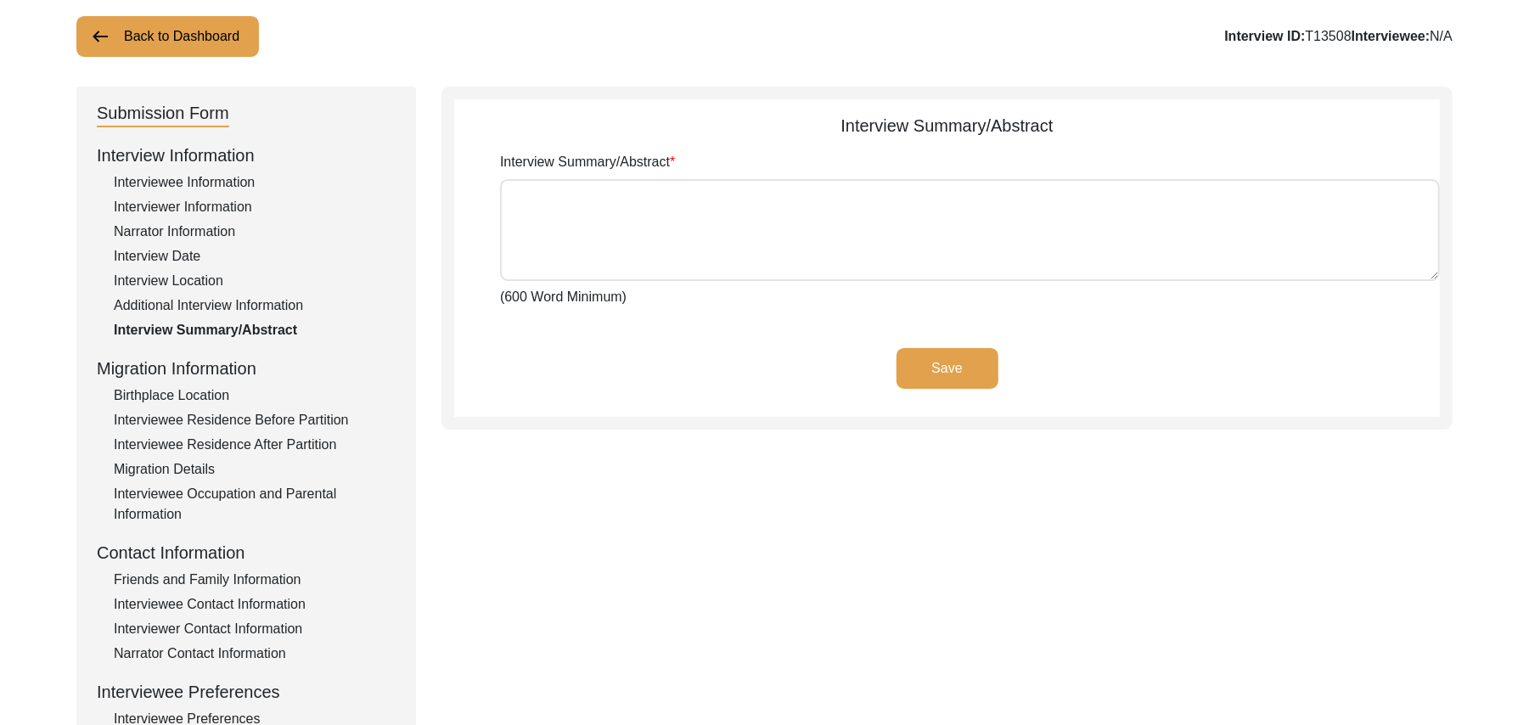
click at [269, 302] on div "Additional Interview Information" at bounding box center [255, 306] width 282 height 20
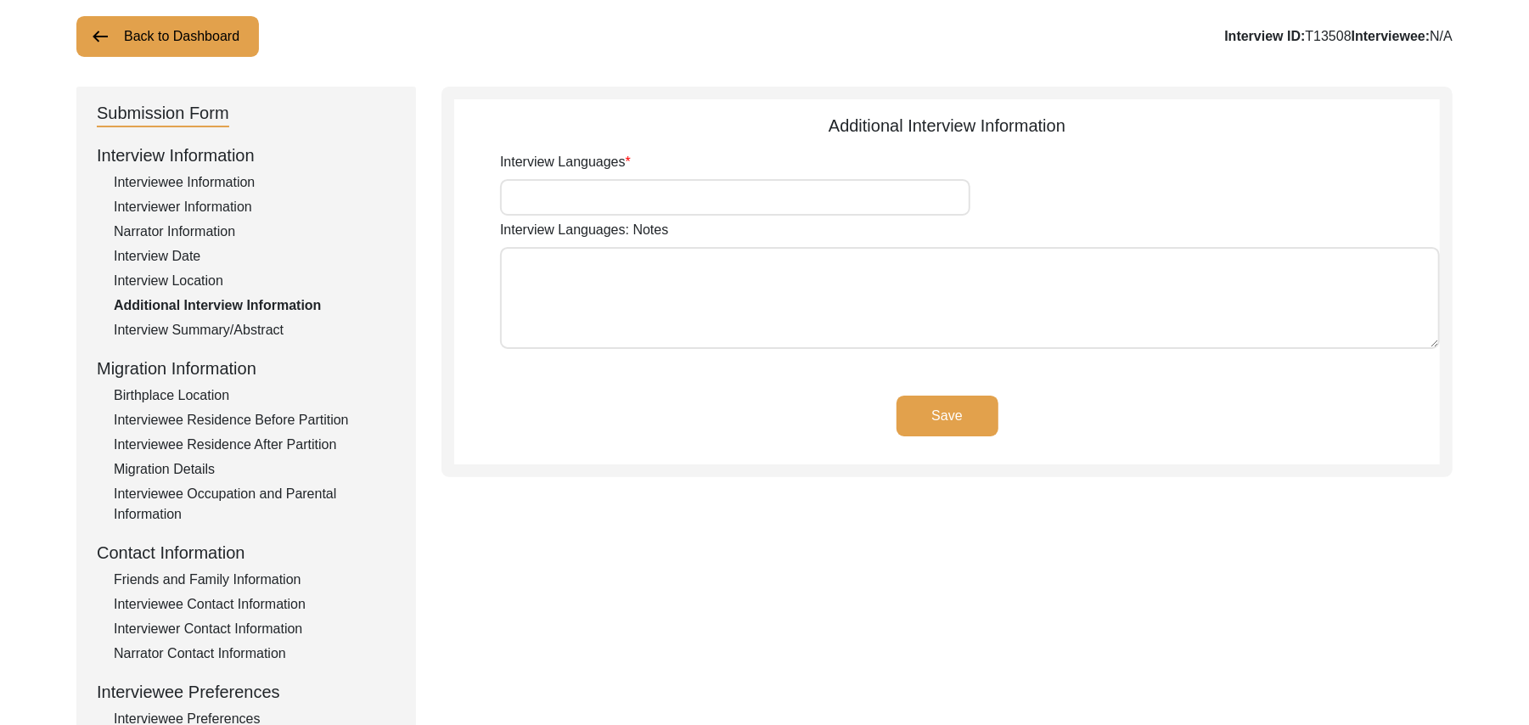
click at [537, 199] on input "Interview Languages" at bounding box center [735, 197] width 470 height 37
click at [552, 300] on textarea "Interview Languages: Notes" at bounding box center [970, 298] width 940 height 102
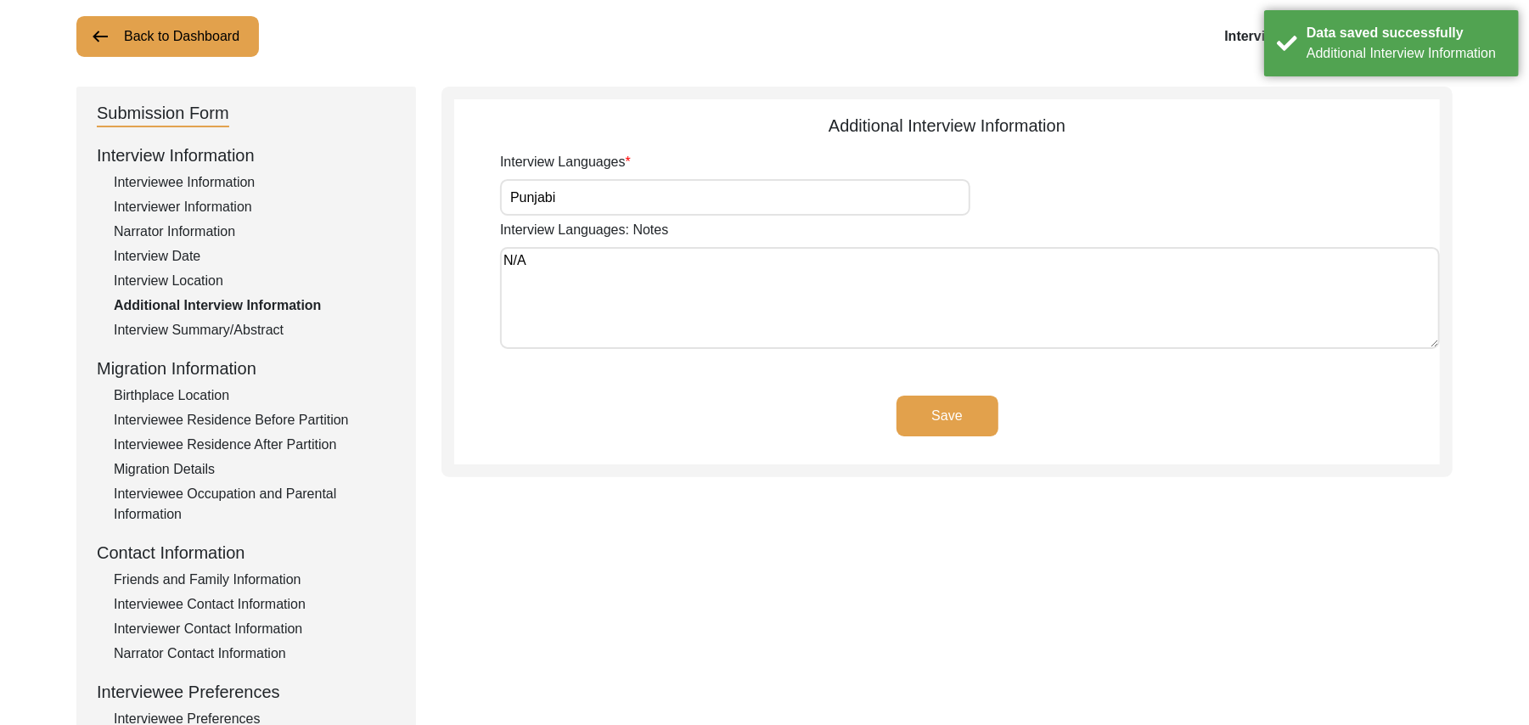
click at [917, 405] on button "Save" at bounding box center [948, 416] width 102 height 41
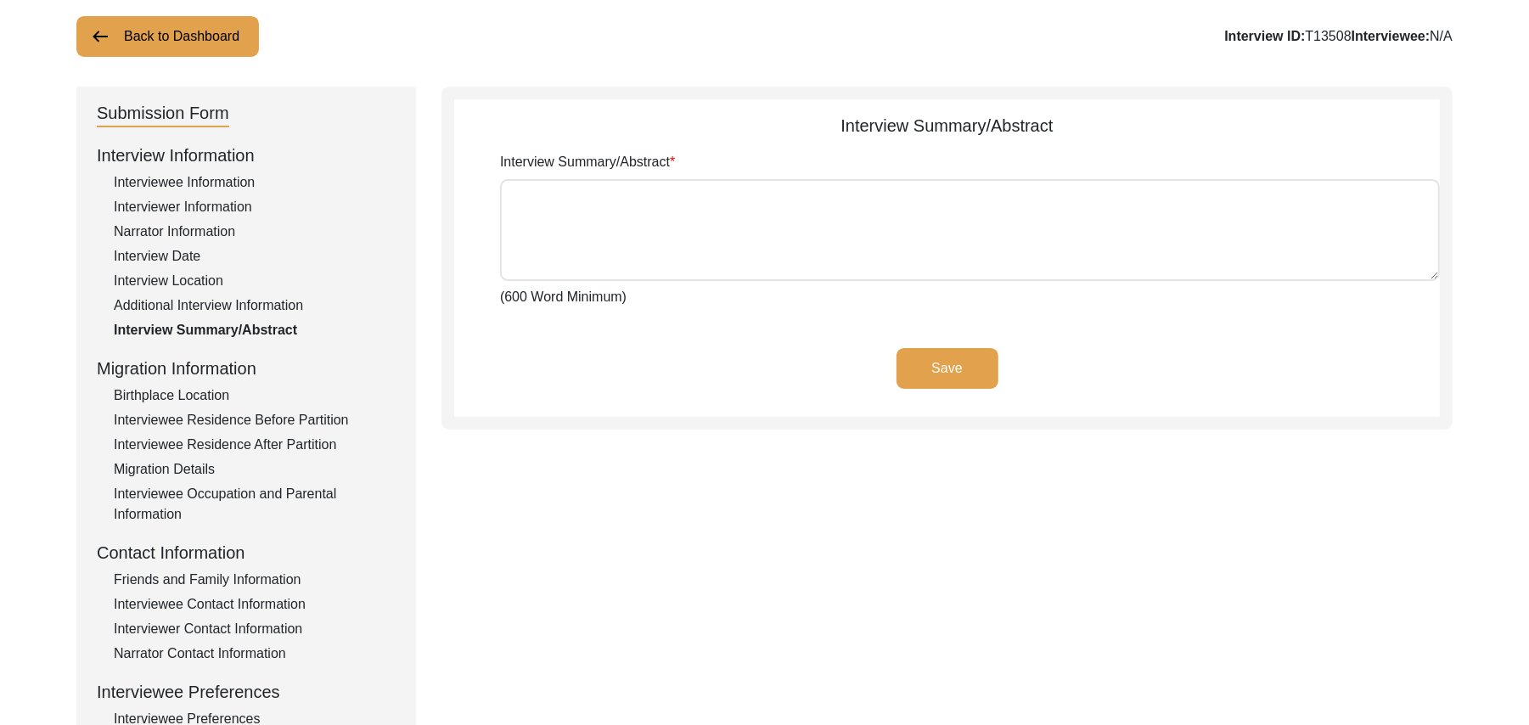
click at [212, 396] on div "Birthplace Location" at bounding box center [255, 396] width 282 height 20
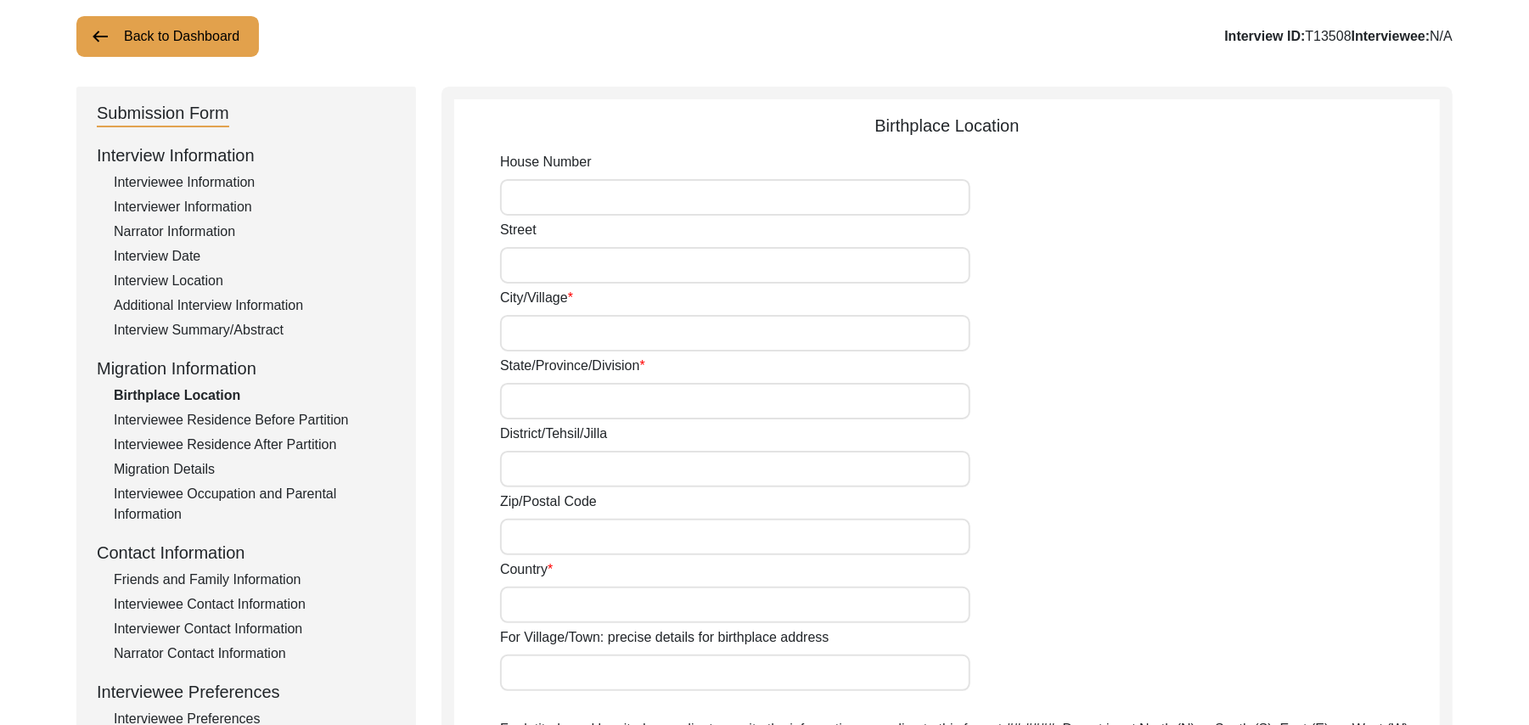
click at [569, 199] on input "House Number" at bounding box center [735, 197] width 470 height 37
click at [557, 262] on input "Street" at bounding box center [735, 265] width 470 height 37
click at [549, 328] on input "City/Village" at bounding box center [735, 333] width 470 height 37
click at [538, 404] on input "State/Province/Division" at bounding box center [735, 401] width 470 height 37
click at [521, 469] on input "District/Tehsil/Jilla" at bounding box center [735, 469] width 470 height 37
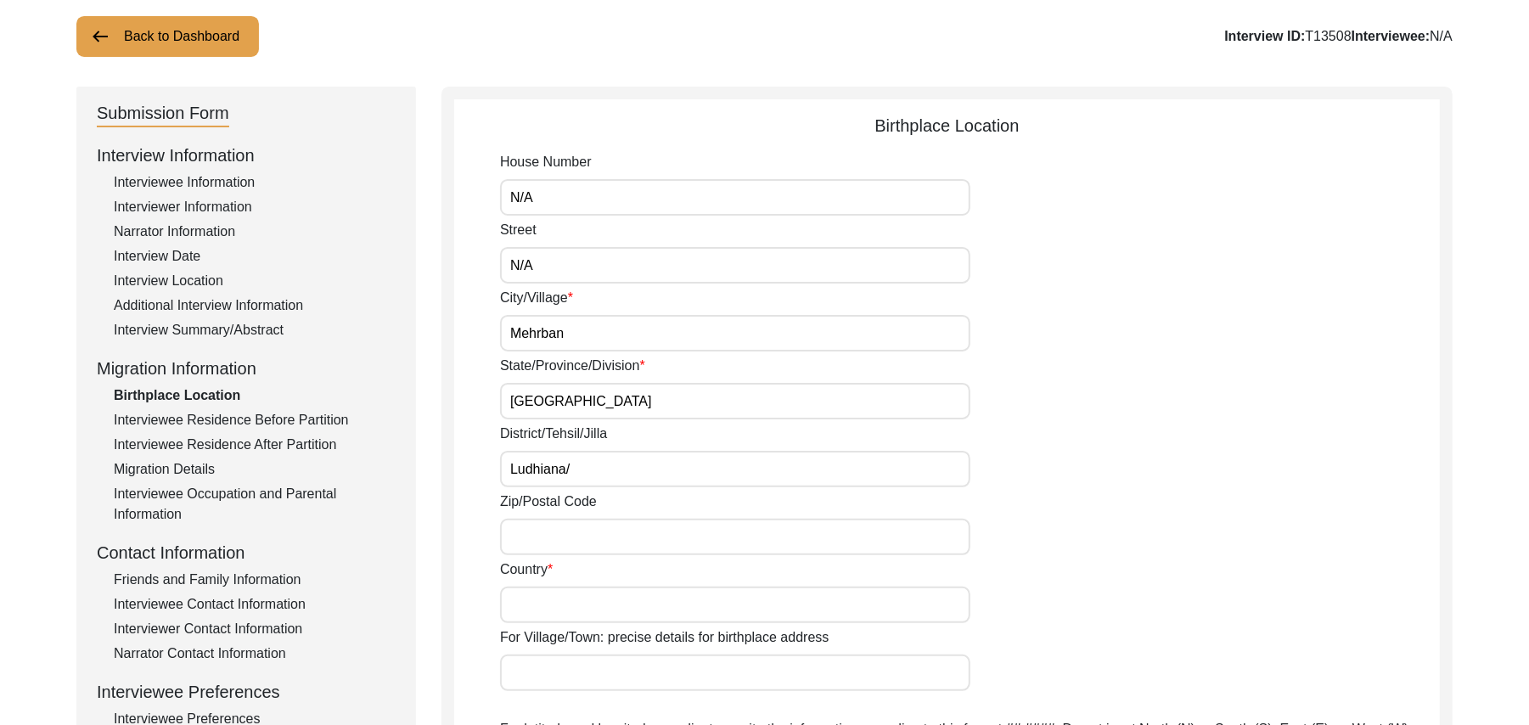
click at [528, 547] on input "Zip/Postal Code" at bounding box center [735, 537] width 470 height 37
click at [530, 606] on input "Country" at bounding box center [735, 605] width 470 height 37
click at [535, 681] on input "For Village/Town: precise details for birthplace address" at bounding box center [735, 673] width 470 height 37
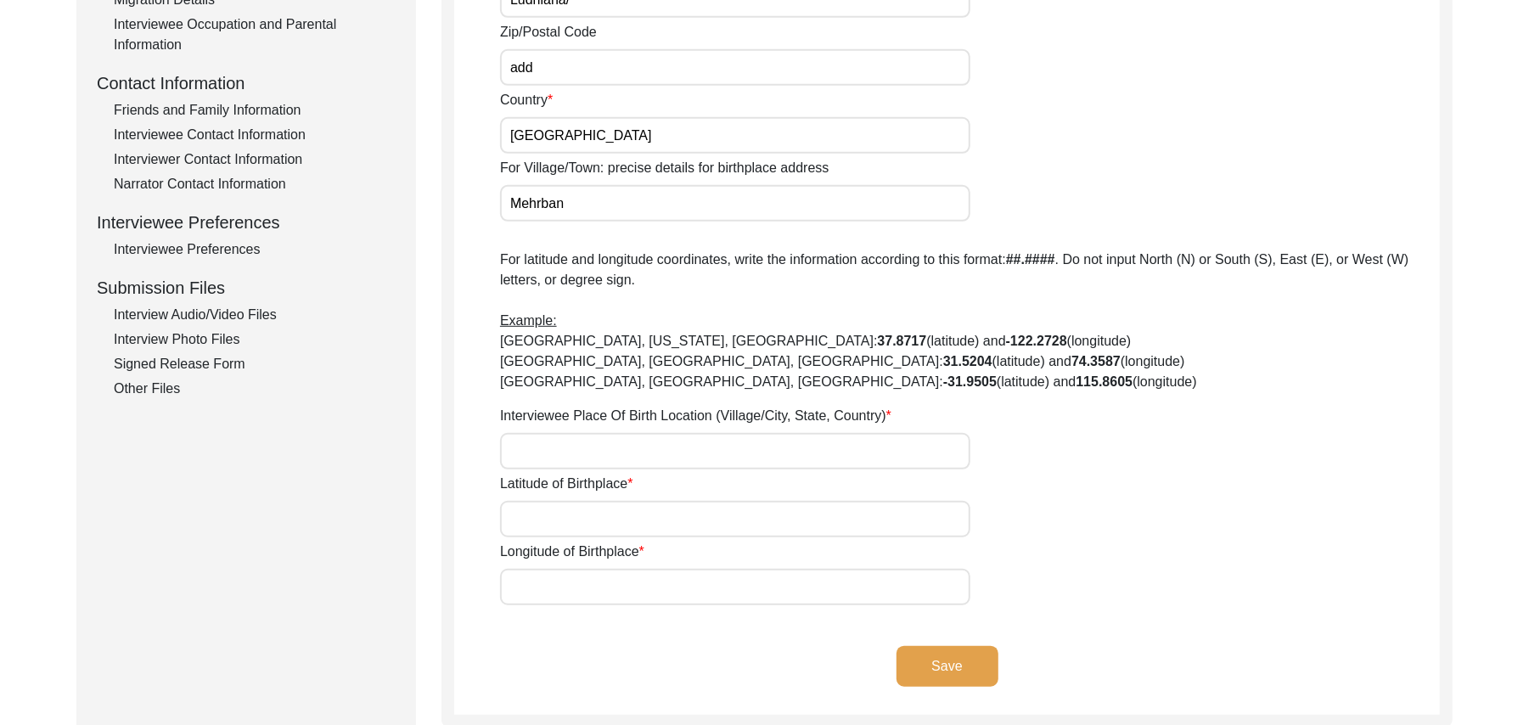
scroll to position [619, 0]
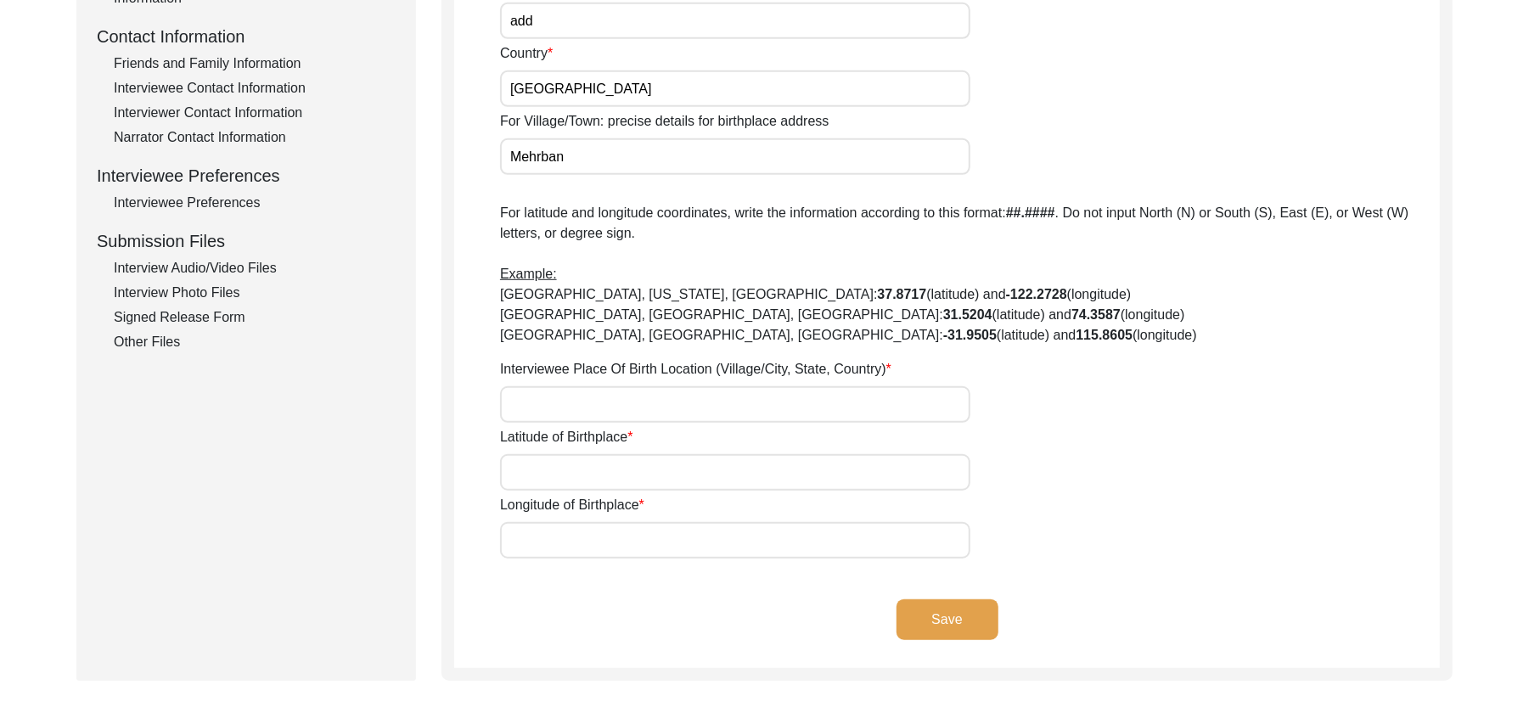
click at [589, 409] on input "Interviewee Place Of Birth Location (Village/City, State, Country)" at bounding box center [735, 404] width 470 height 37
click at [591, 474] on input "Latitude of Birthplace" at bounding box center [735, 472] width 470 height 37
click at [586, 542] on input "Longitude of Birthplace" at bounding box center [735, 540] width 470 height 37
click at [935, 616] on button "Save" at bounding box center [948, 620] width 102 height 41
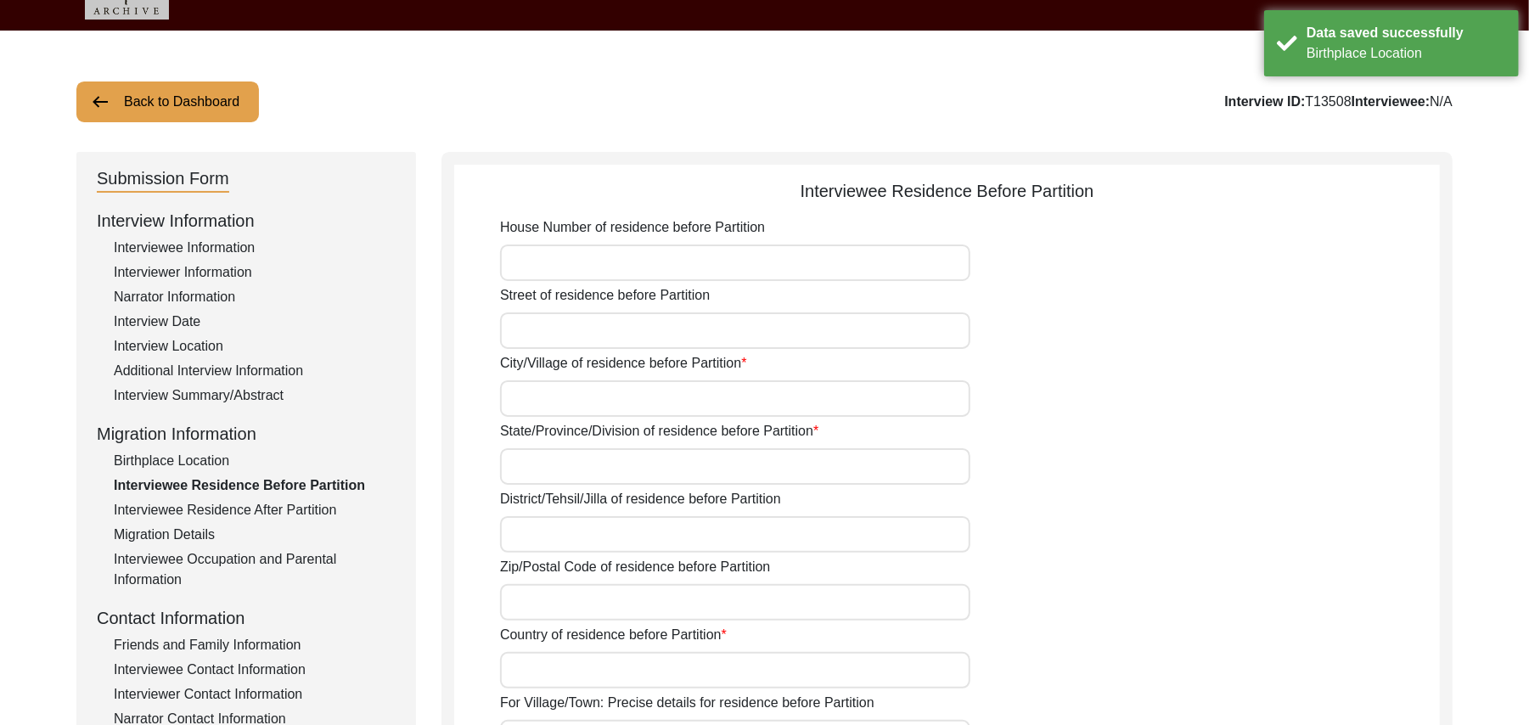
scroll to position [0, 0]
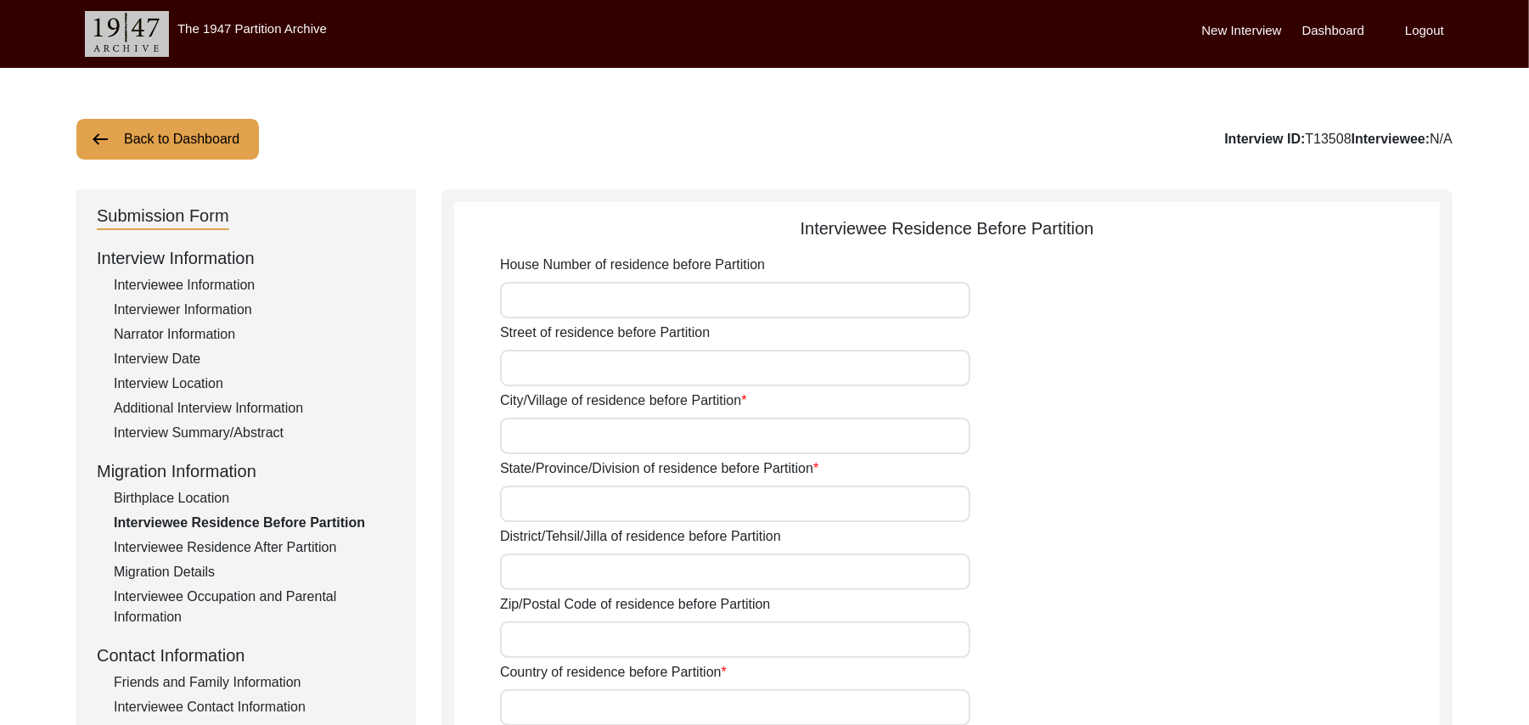
click at [731, 297] on input "House Number of residence before Partition" at bounding box center [735, 300] width 470 height 37
click at [642, 381] on input "Street of residence before Partition" at bounding box center [735, 368] width 470 height 37
click at [605, 443] on input "City/Village of residence before Partition" at bounding box center [735, 436] width 470 height 37
click at [584, 503] on input "State/Province/Division of residence before Partition" at bounding box center [735, 504] width 470 height 37
click at [557, 577] on input "District/Tehsil/Jilla of residence before Partition" at bounding box center [735, 572] width 470 height 37
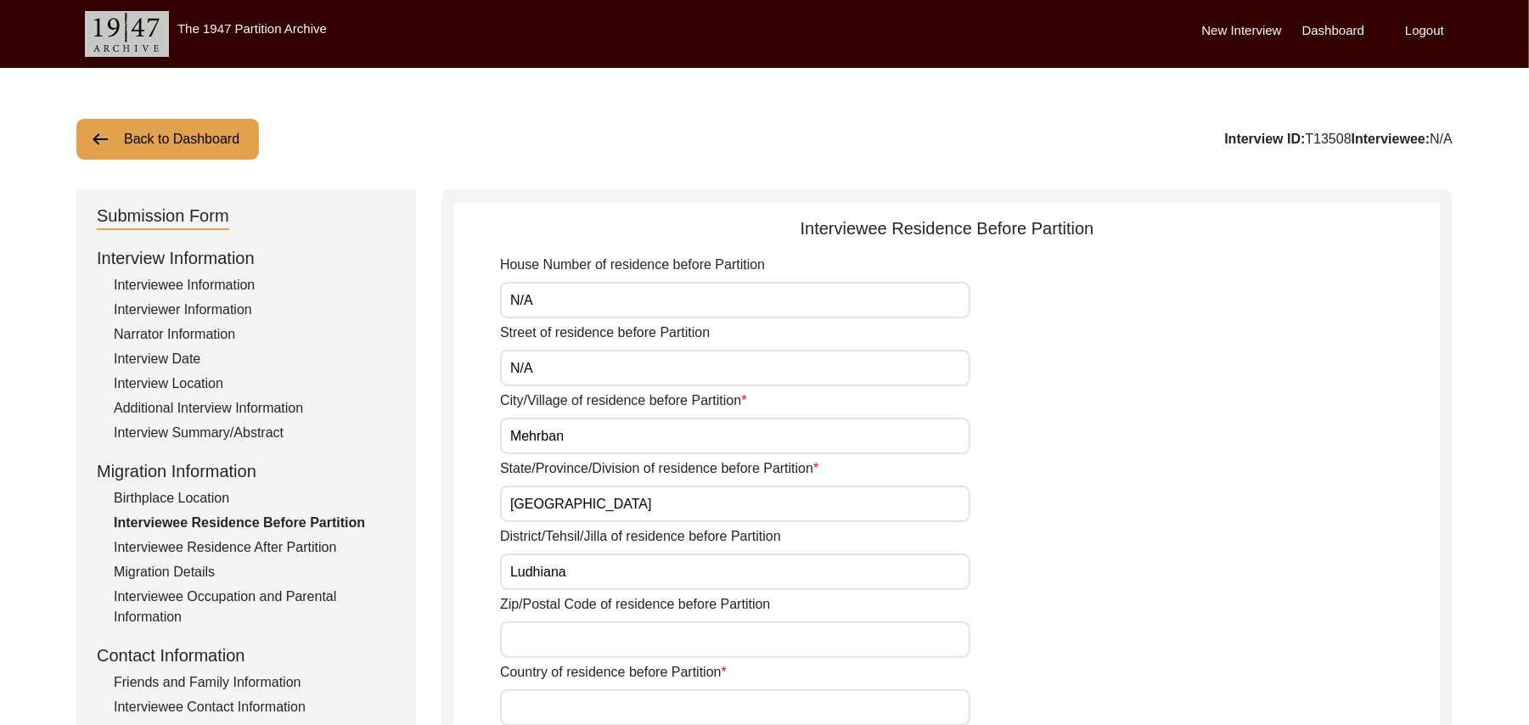
click at [543, 643] on input "Zip/Postal Code of residence before Partition" at bounding box center [735, 640] width 470 height 37
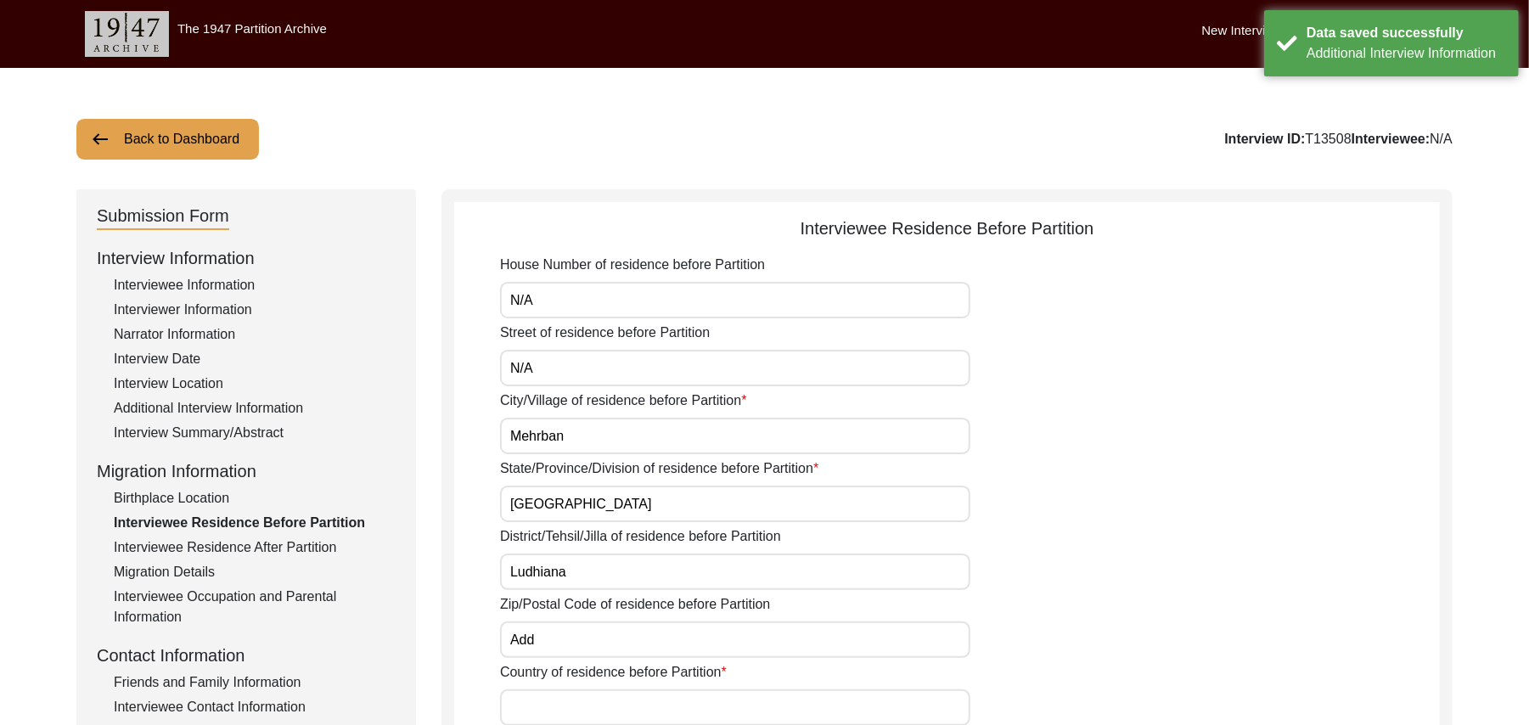
click at [542, 704] on input "Country of residence before Partition" at bounding box center [735, 708] width 470 height 37
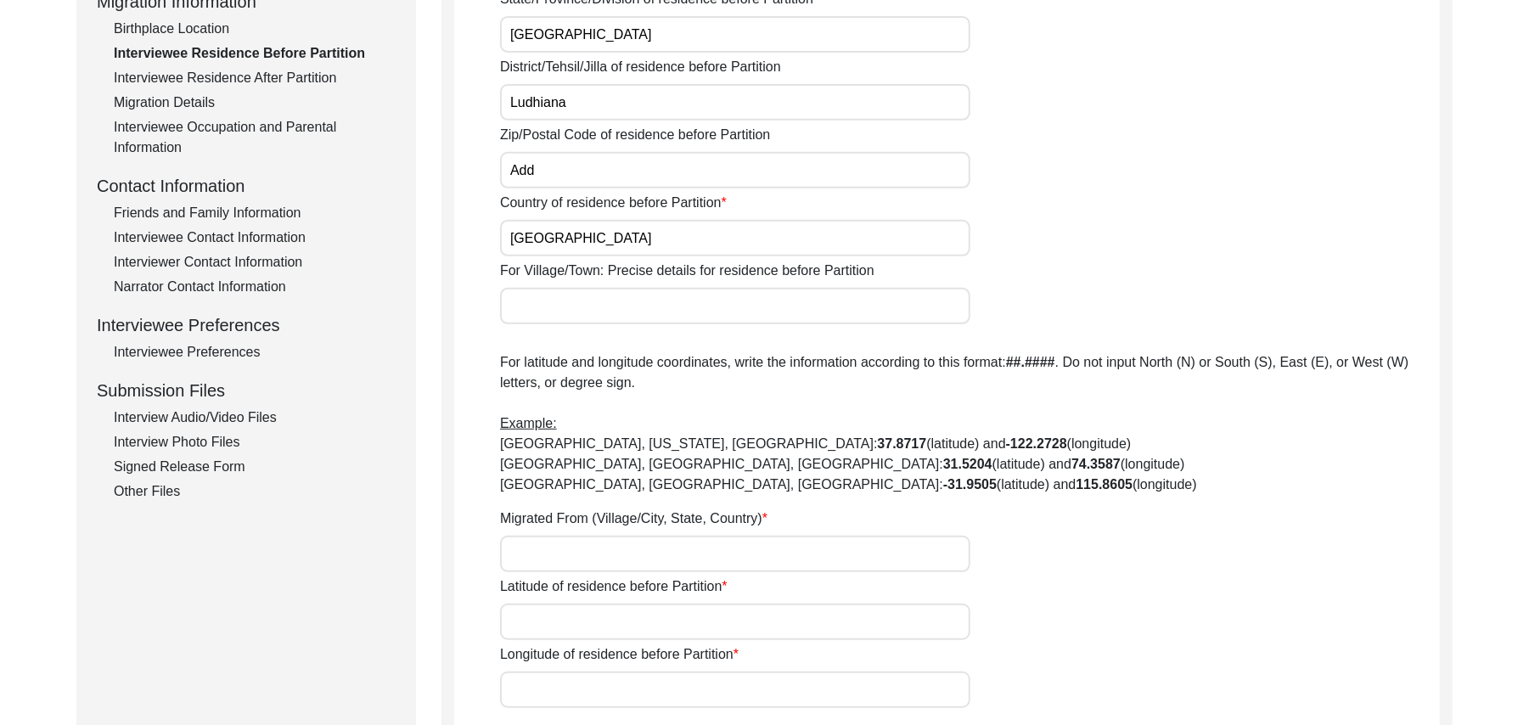
scroll to position [516, 0]
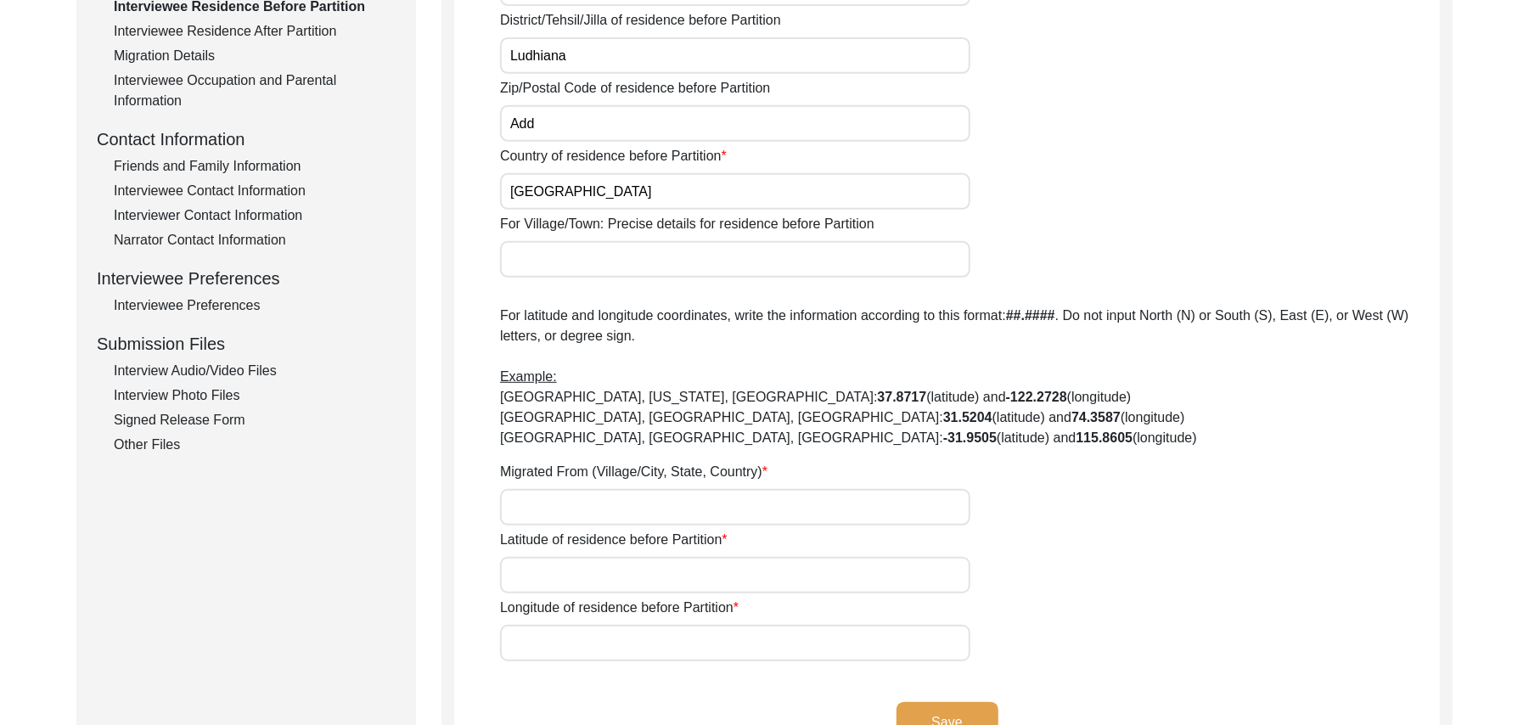
click at [555, 511] on input "Migrated From (Village/City, State, Country)" at bounding box center [735, 507] width 470 height 37
click at [540, 571] on input "Latitude of residence before Partition" at bounding box center [735, 575] width 470 height 37
click at [545, 639] on input "Longitude of residence before Partition" at bounding box center [735, 643] width 470 height 37
click at [926, 712] on button "Save" at bounding box center [948, 722] width 102 height 41
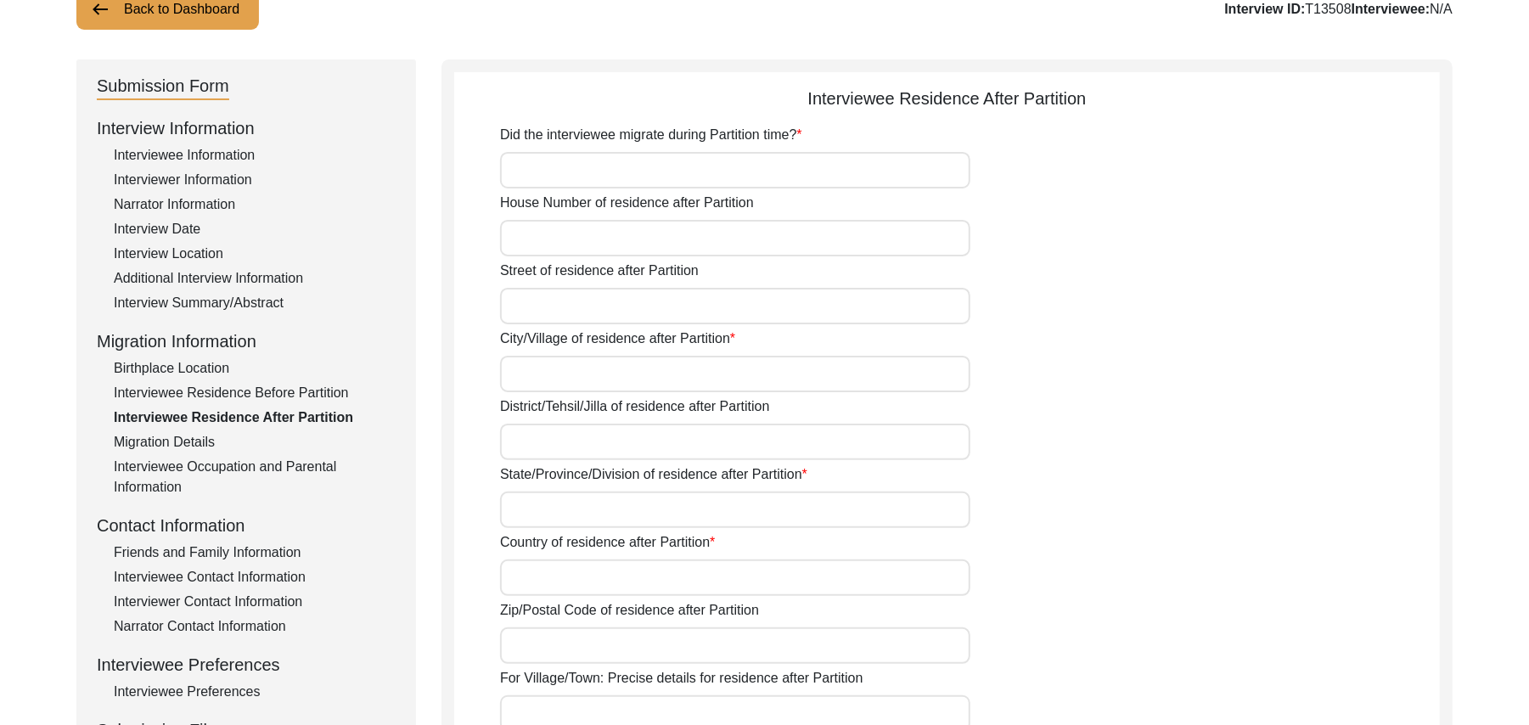
scroll to position [49, 0]
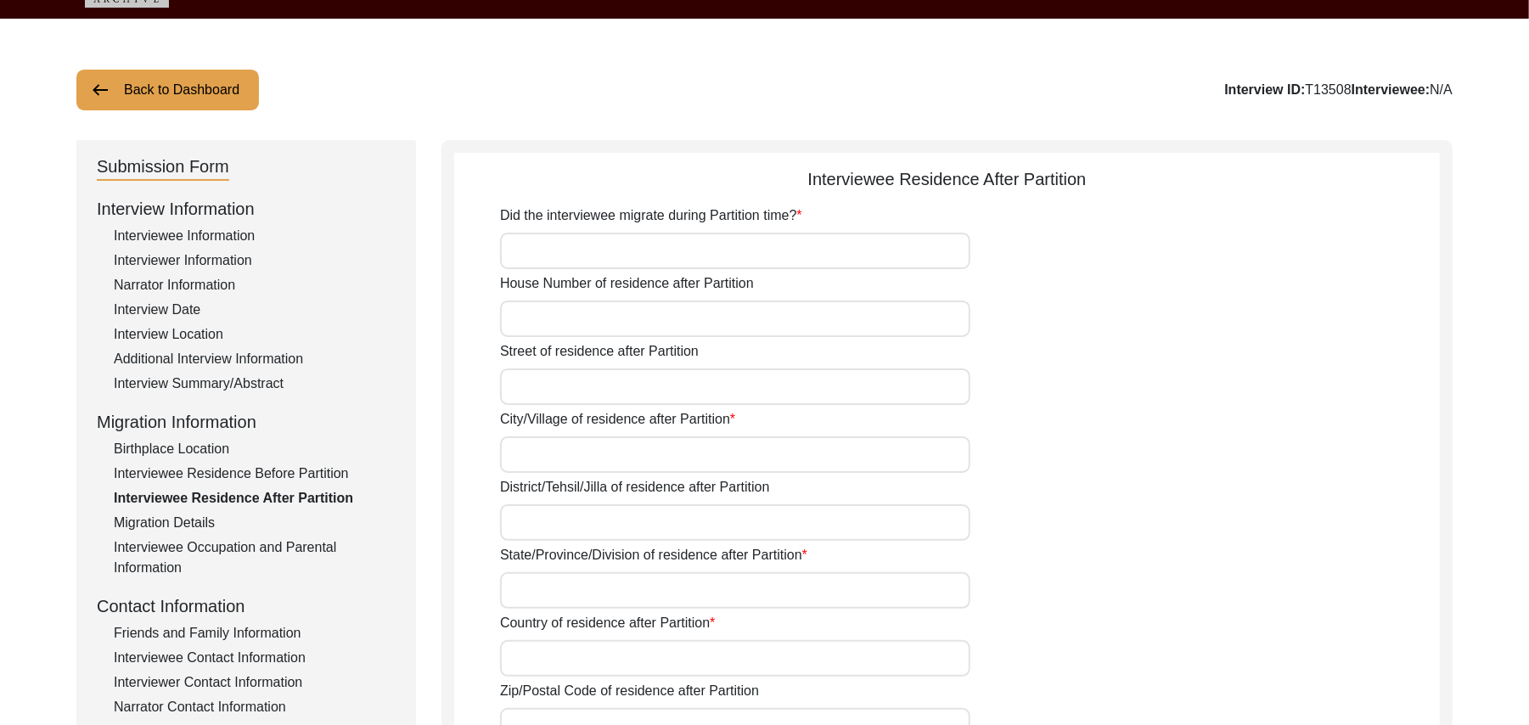
click at [637, 256] on input "Did the interviewee migrate during Partition time?" at bounding box center [735, 251] width 470 height 37
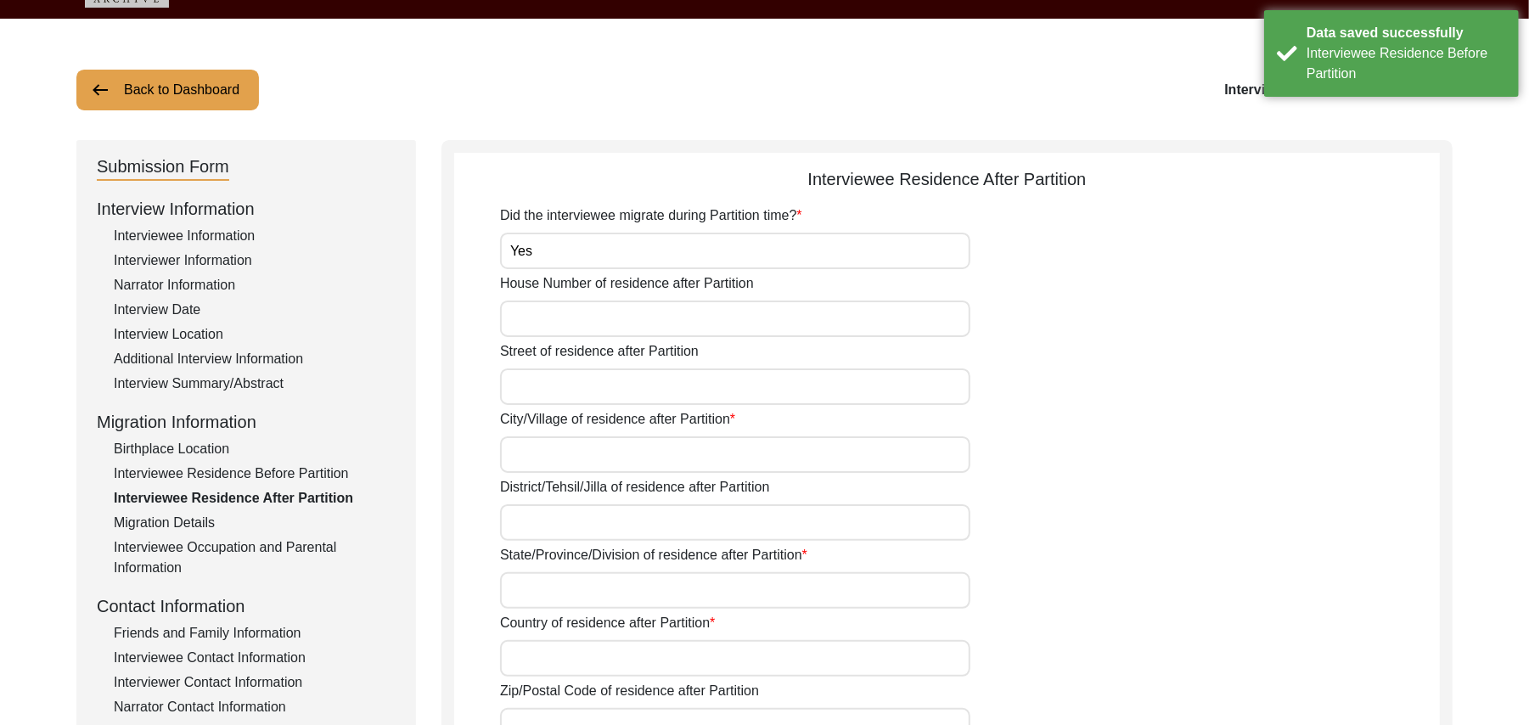
click at [602, 319] on input "House Number of residence after Partition" at bounding box center [735, 319] width 470 height 37
click at [591, 389] on input "Street of residence after Partition" at bounding box center [735, 387] width 470 height 37
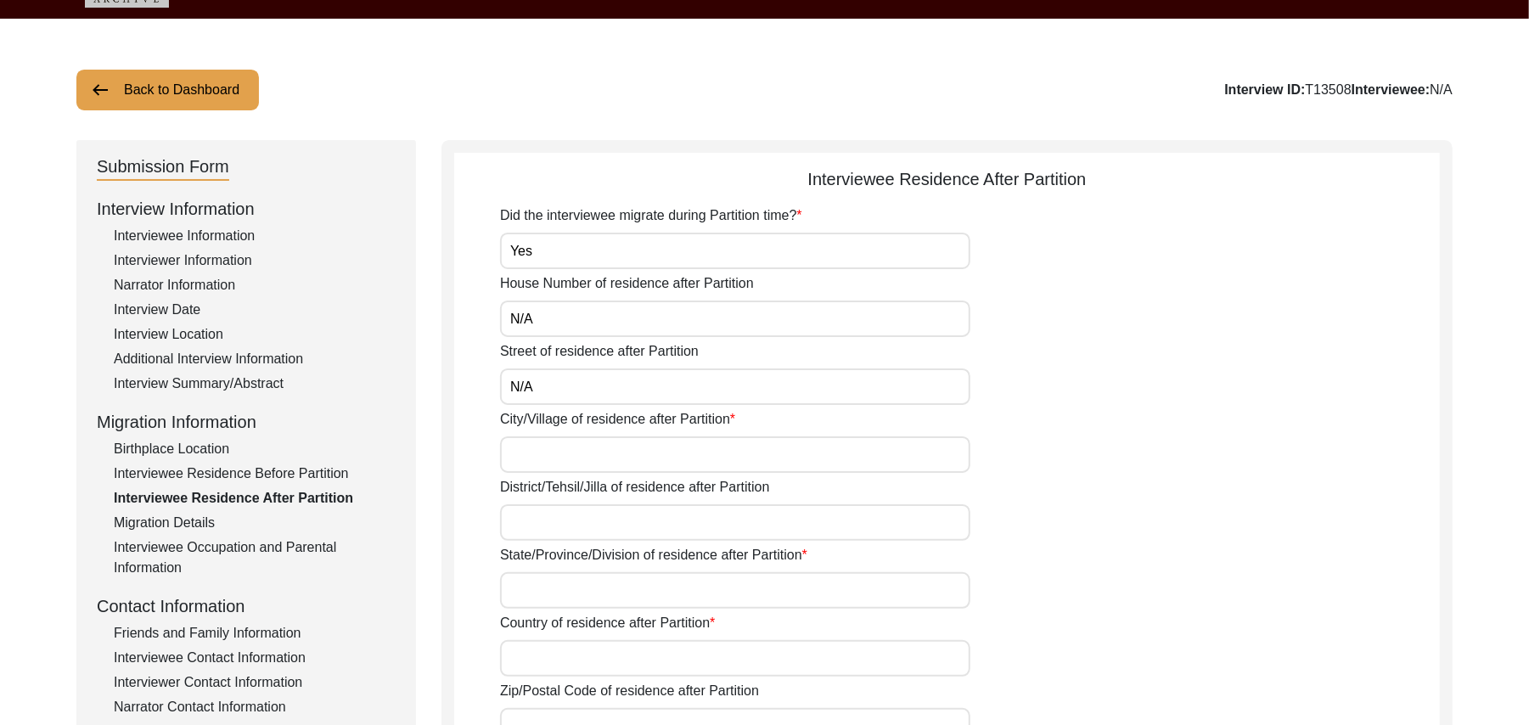
click at [576, 450] on input "City/Village of residence after Partition" at bounding box center [735, 454] width 470 height 37
click at [552, 526] on input "District/Tehsil/Jilla of residence after Partition" at bounding box center [735, 522] width 470 height 37
click at [543, 596] on input "State/Province/Division of residence after Partition" at bounding box center [735, 590] width 470 height 37
click at [543, 662] on input "Country of residence after Partition" at bounding box center [735, 658] width 470 height 37
click at [694, 717] on input "Zip/Postal Code of residence after Partition" at bounding box center [735, 726] width 470 height 37
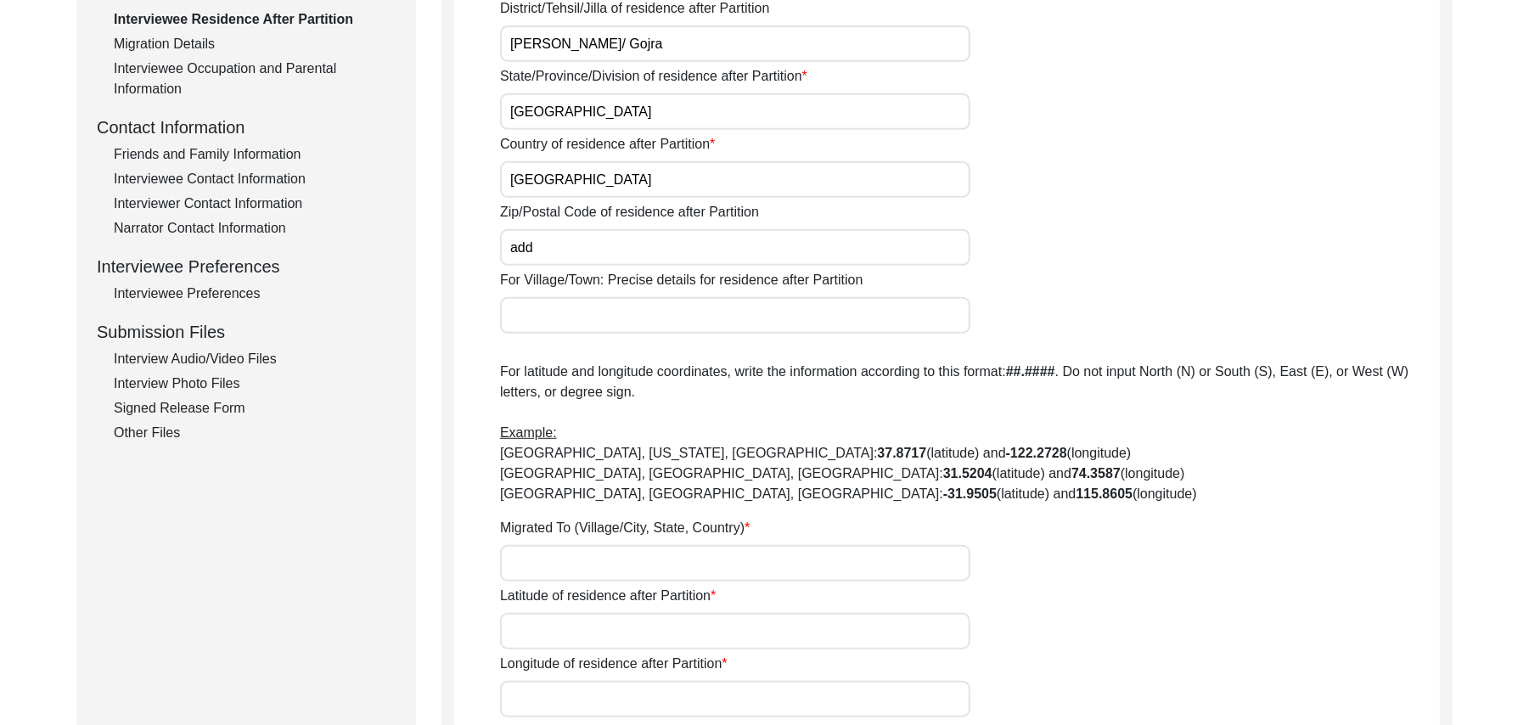
scroll to position [666, 0]
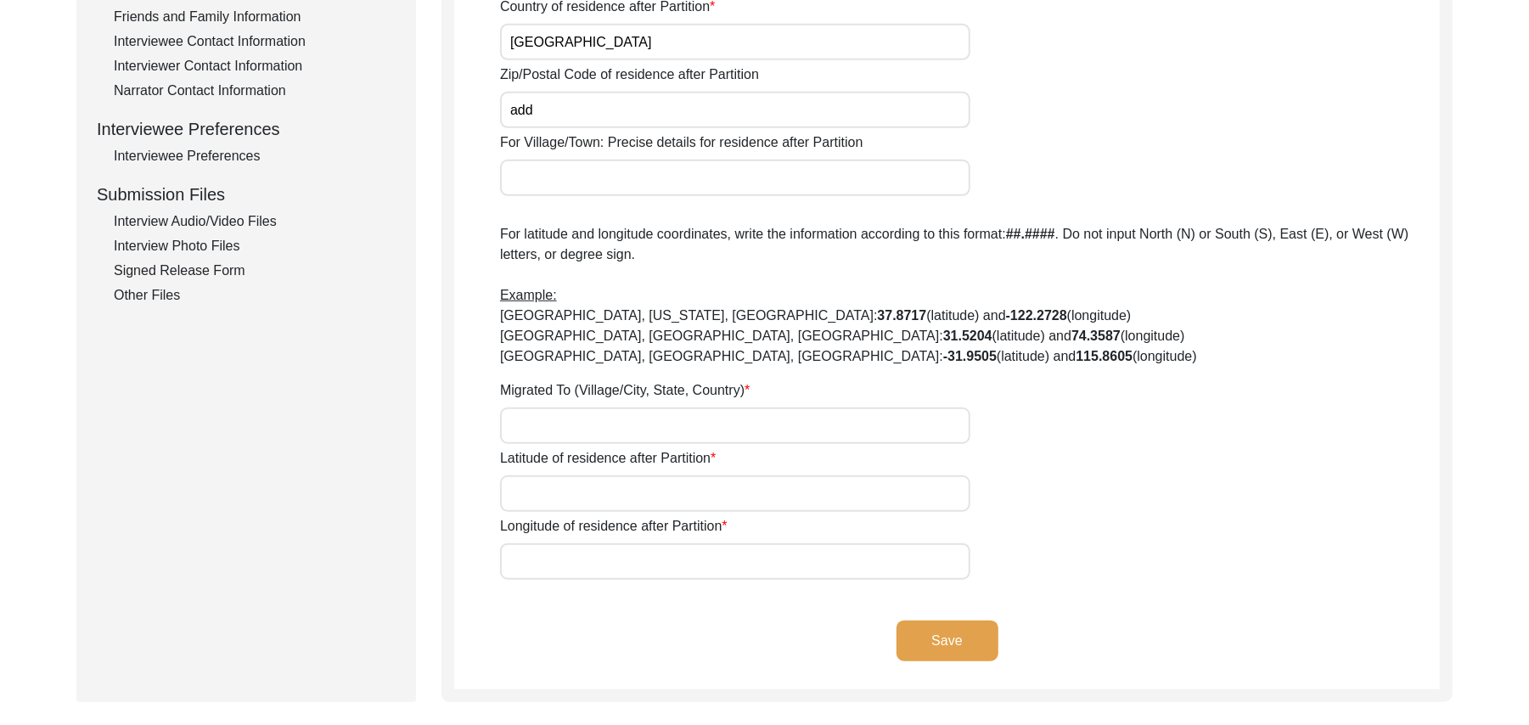
click at [527, 189] on input "For Village/Town: Precise details for residence after Partition" at bounding box center [735, 178] width 470 height 37
click at [535, 422] on input "Migrated To (Village/City, State, Country)" at bounding box center [735, 426] width 470 height 37
click at [544, 497] on input "Latitude of residence after Partition" at bounding box center [735, 494] width 470 height 37
click at [554, 561] on input "Longitude of residence after Partition" at bounding box center [735, 561] width 470 height 37
click at [922, 633] on button "Save" at bounding box center [948, 641] width 102 height 41
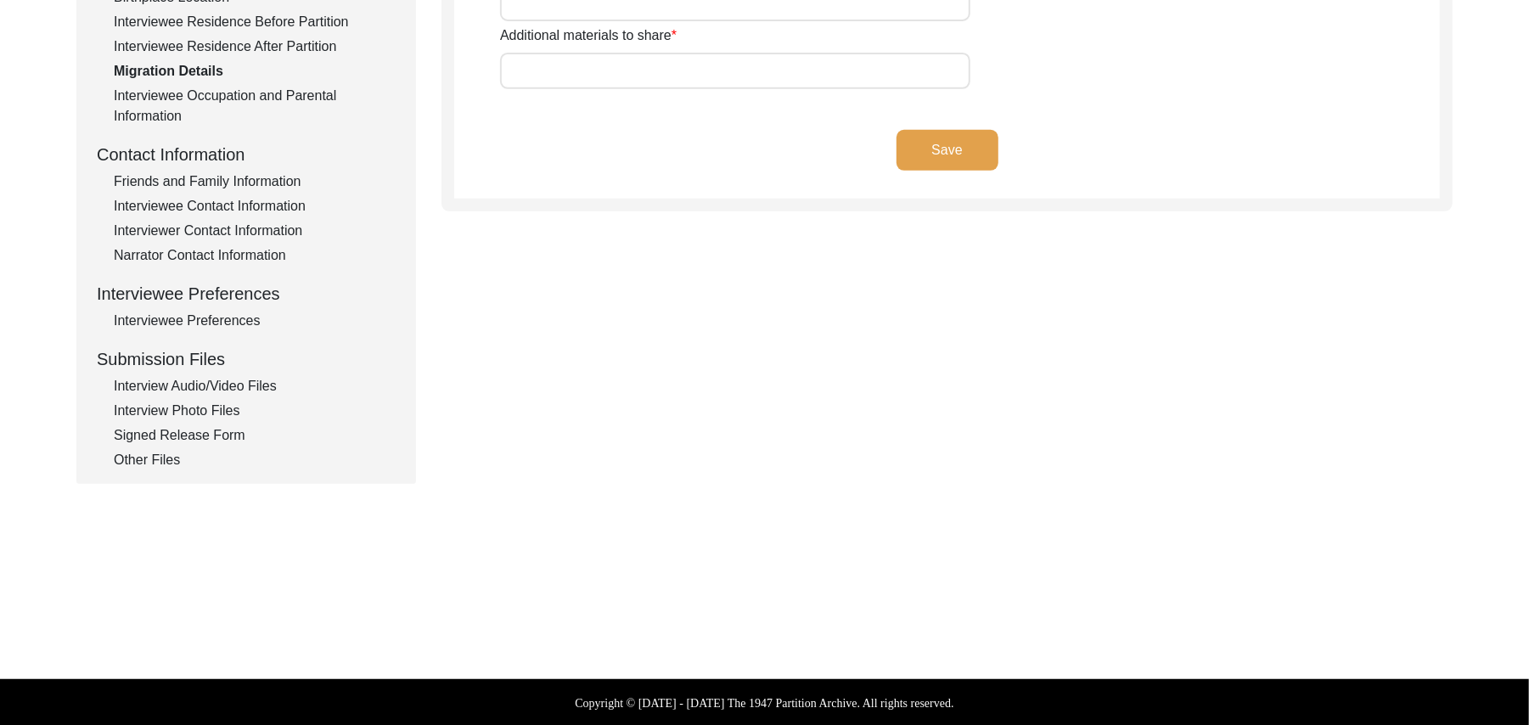
scroll to position [133, 0]
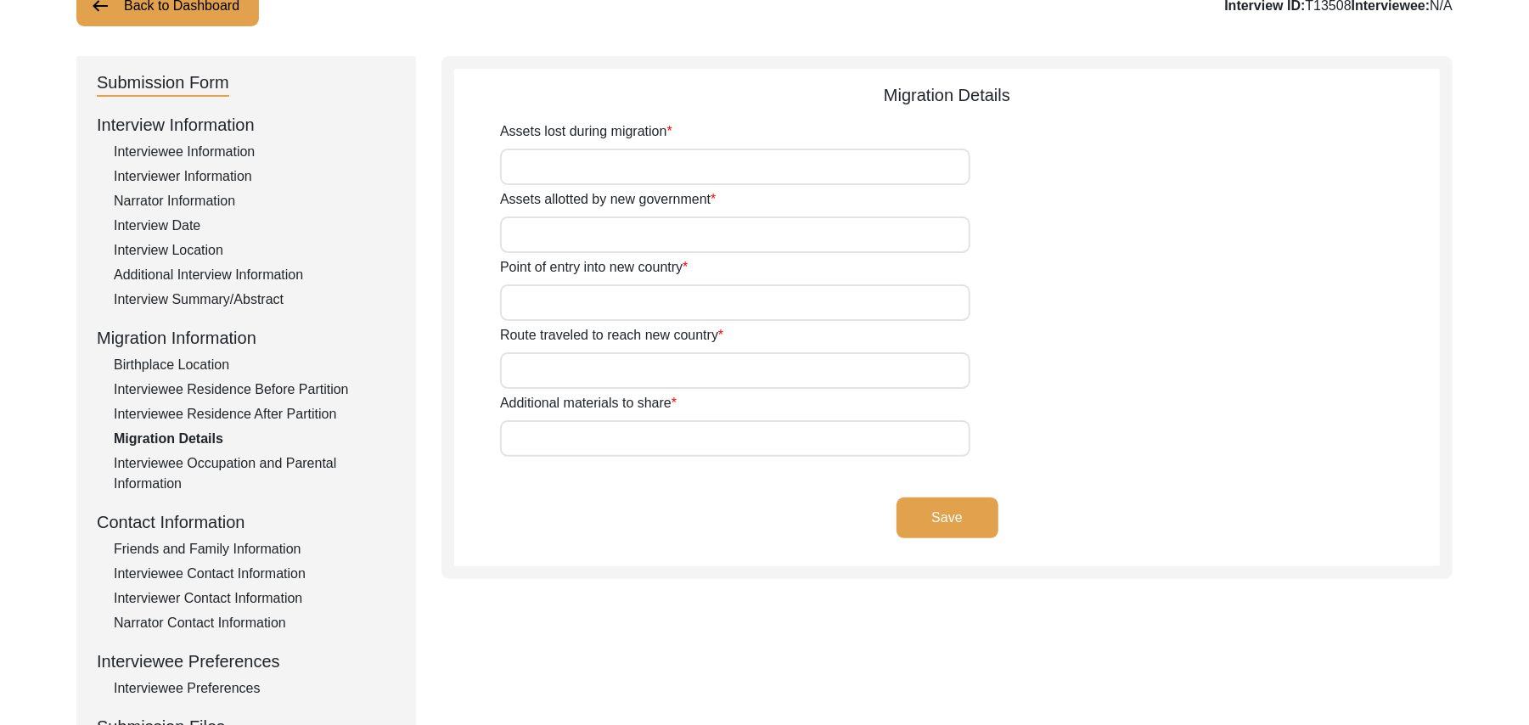
click at [769, 180] on input "Assets lost during migration" at bounding box center [735, 167] width 470 height 37
click at [714, 232] on input "Assets allotted by new government" at bounding box center [735, 235] width 470 height 37
click at [577, 232] on input "LAnd" at bounding box center [735, 235] width 470 height 37
click at [555, 303] on input "Point of entry into new country" at bounding box center [735, 302] width 470 height 37
click at [551, 364] on input "Route traveled to reach new country" at bounding box center [735, 370] width 470 height 37
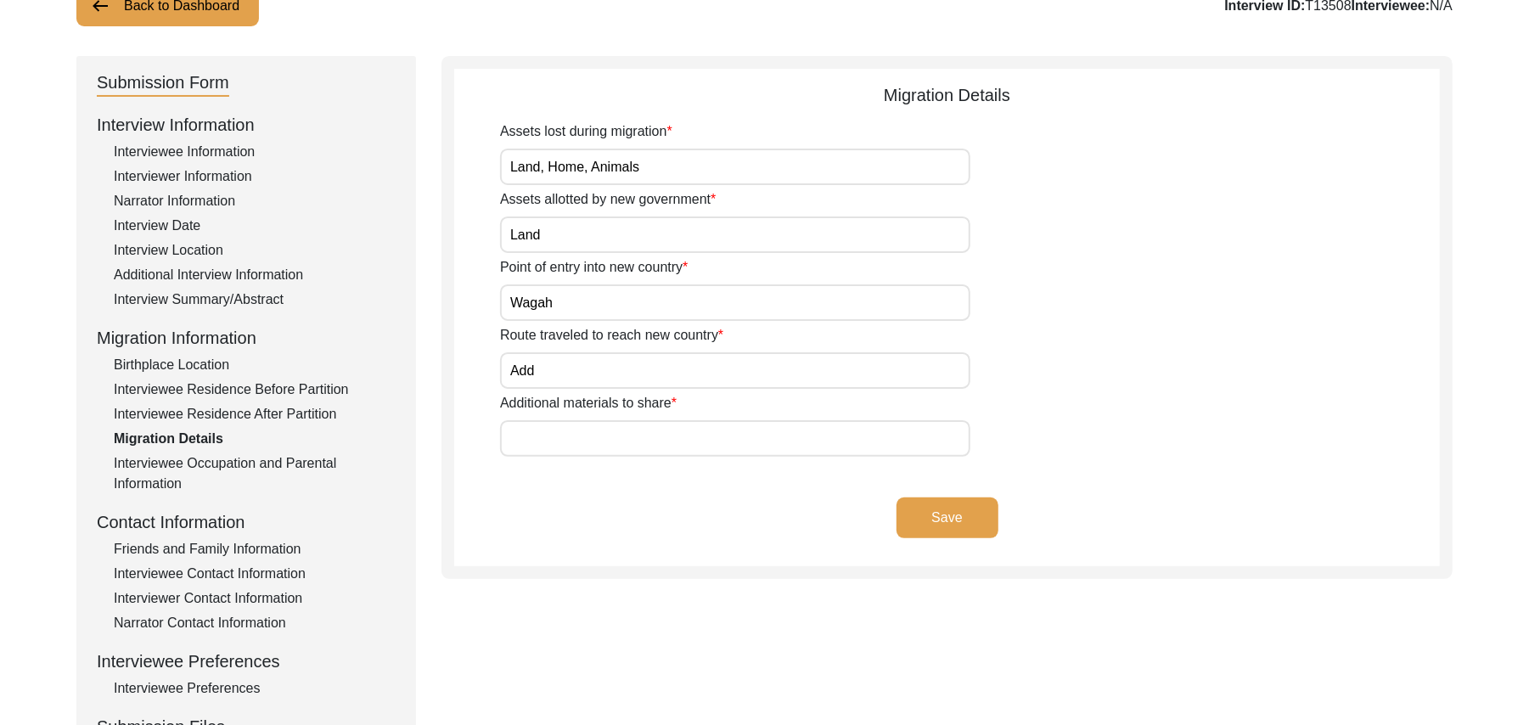
click at [555, 436] on input "Additional materials to share" at bounding box center [735, 438] width 470 height 37
click at [921, 506] on button "Save" at bounding box center [948, 518] width 102 height 41
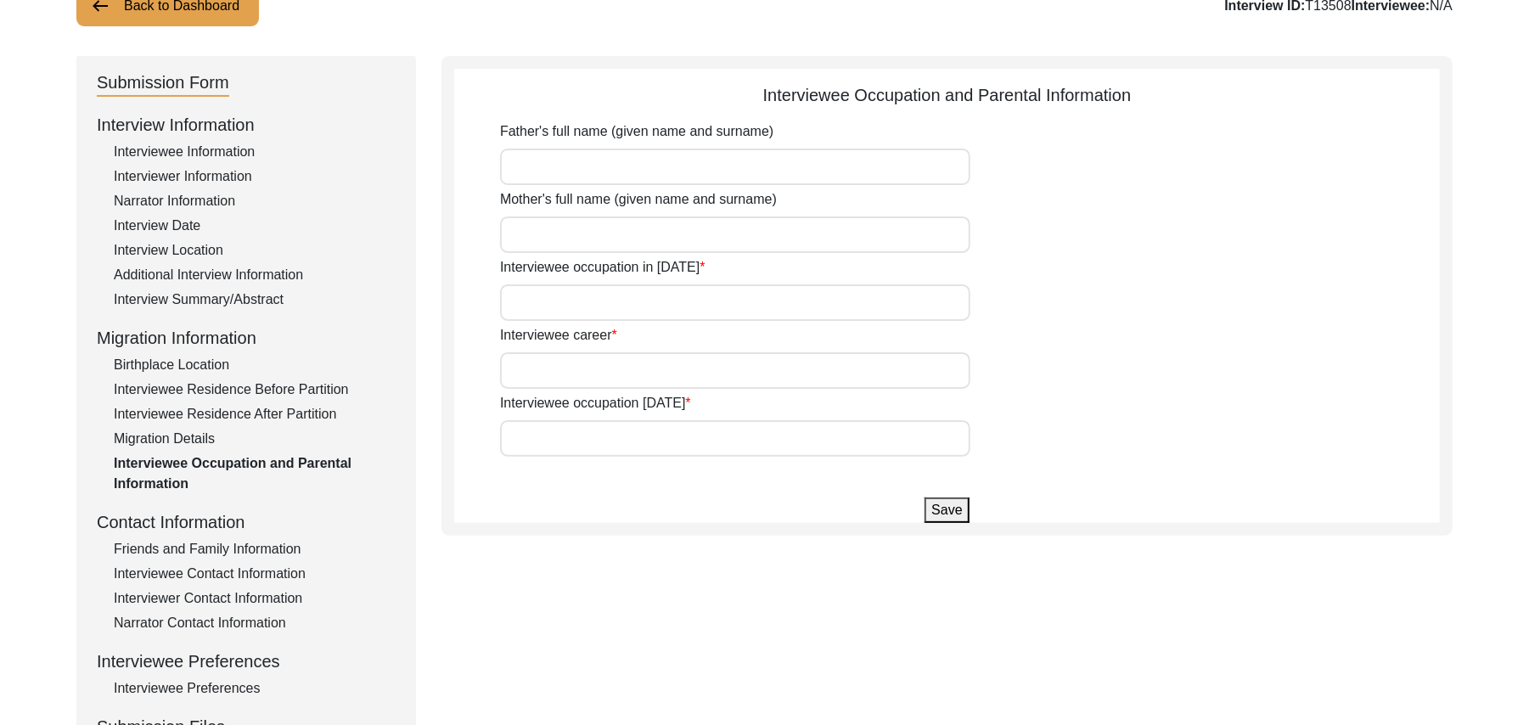
click at [691, 166] on input "Father's full name (given name and surname)" at bounding box center [735, 167] width 470 height 37
click at [632, 238] on input "Mother's full name (given name and surname)" at bounding box center [735, 235] width 470 height 37
click at [595, 312] on input "Interviewee occupation in 1947" at bounding box center [735, 302] width 470 height 37
click at [591, 367] on input "Interviewee career" at bounding box center [735, 370] width 470 height 37
click at [576, 430] on input "Interviewee occupation today" at bounding box center [735, 438] width 470 height 37
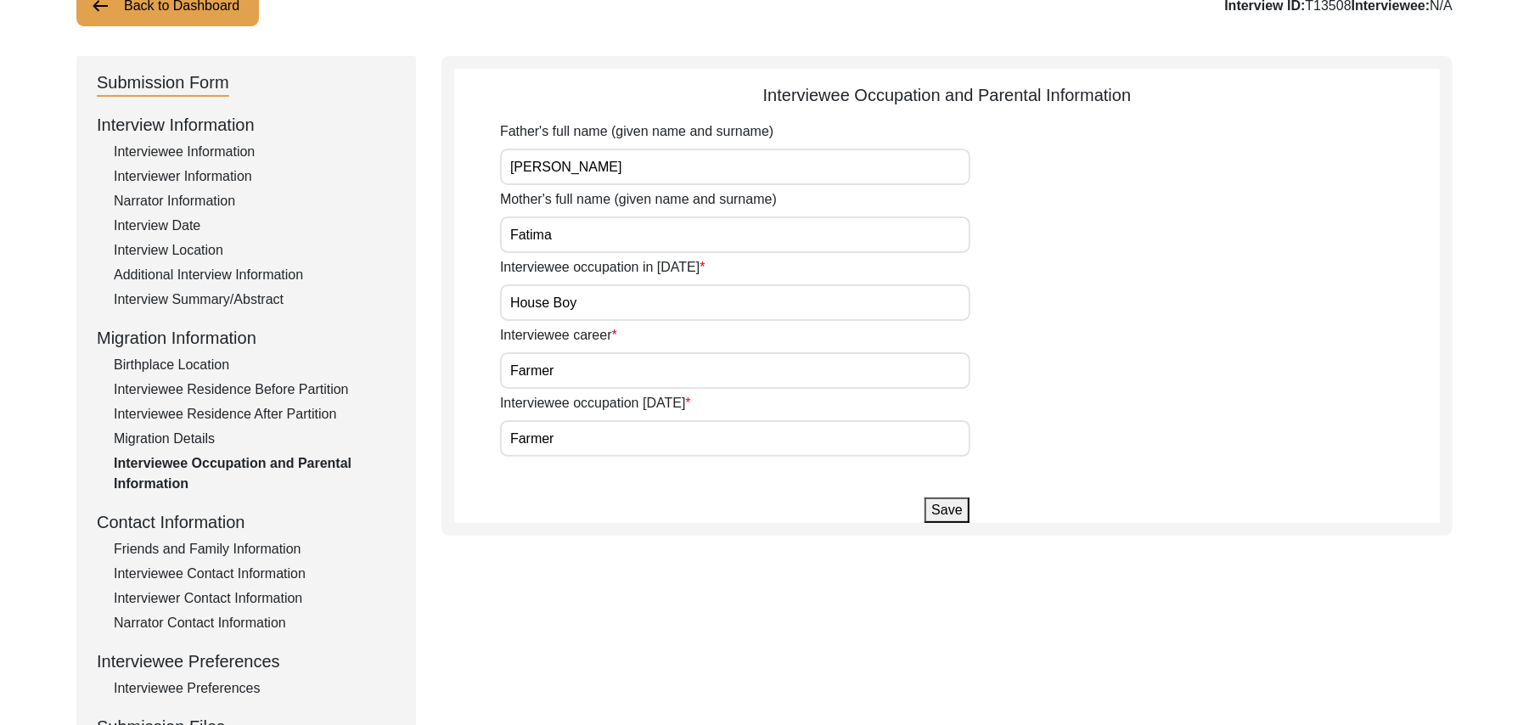
click at [949, 516] on button "Save" at bounding box center [947, 510] width 44 height 25
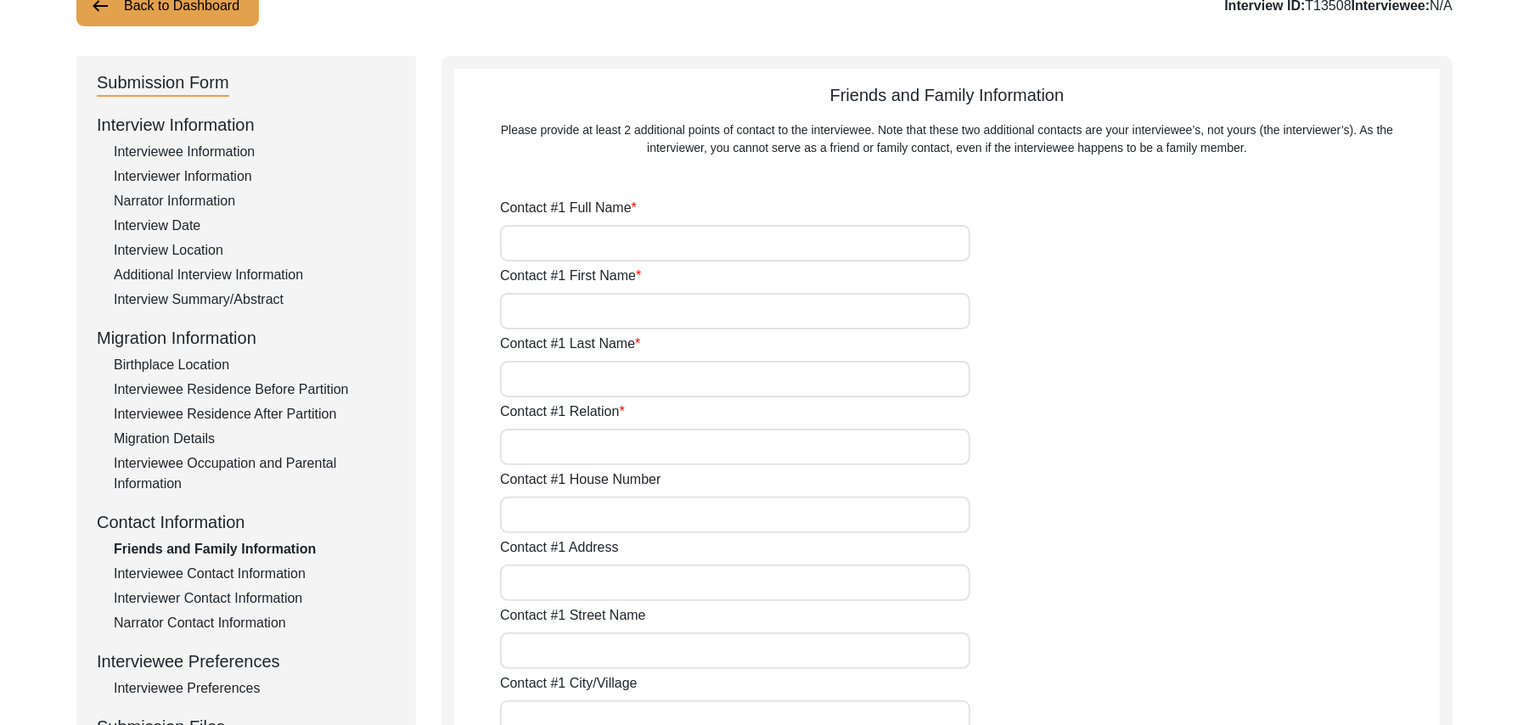
click at [273, 571] on div "Interviewee Contact Information" at bounding box center [255, 574] width 282 height 20
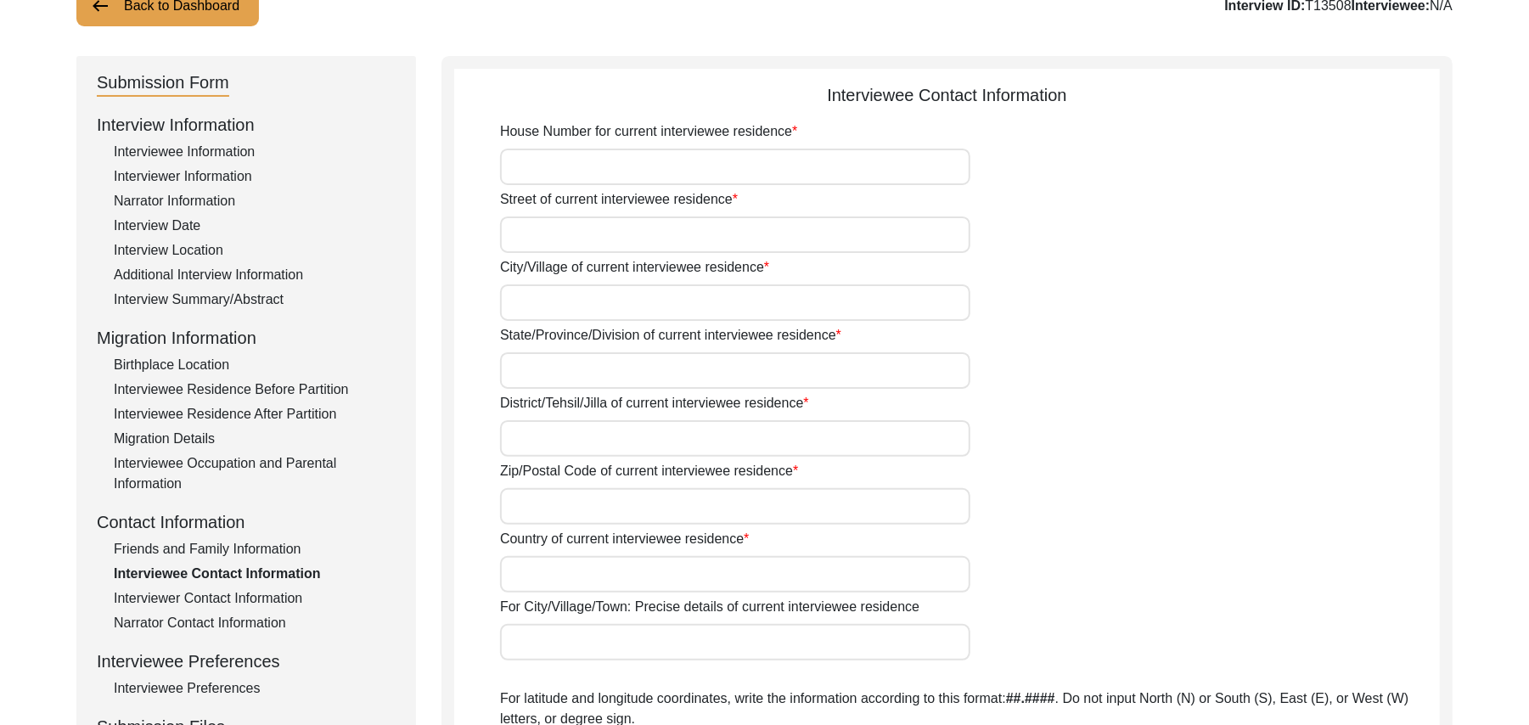
click at [552, 163] on input "House Number for current interviewee residence" at bounding box center [735, 167] width 470 height 37
click at [559, 238] on input "Street of current interviewee residence" at bounding box center [735, 235] width 470 height 37
click at [562, 302] on input "City/Village of current interviewee residence" at bounding box center [735, 302] width 470 height 37
click at [547, 369] on input "State/Province/Division of current interviewee residence" at bounding box center [735, 370] width 470 height 37
click at [544, 445] on input "District/Tehsil/Jilla of current interviewee residence" at bounding box center [735, 438] width 470 height 37
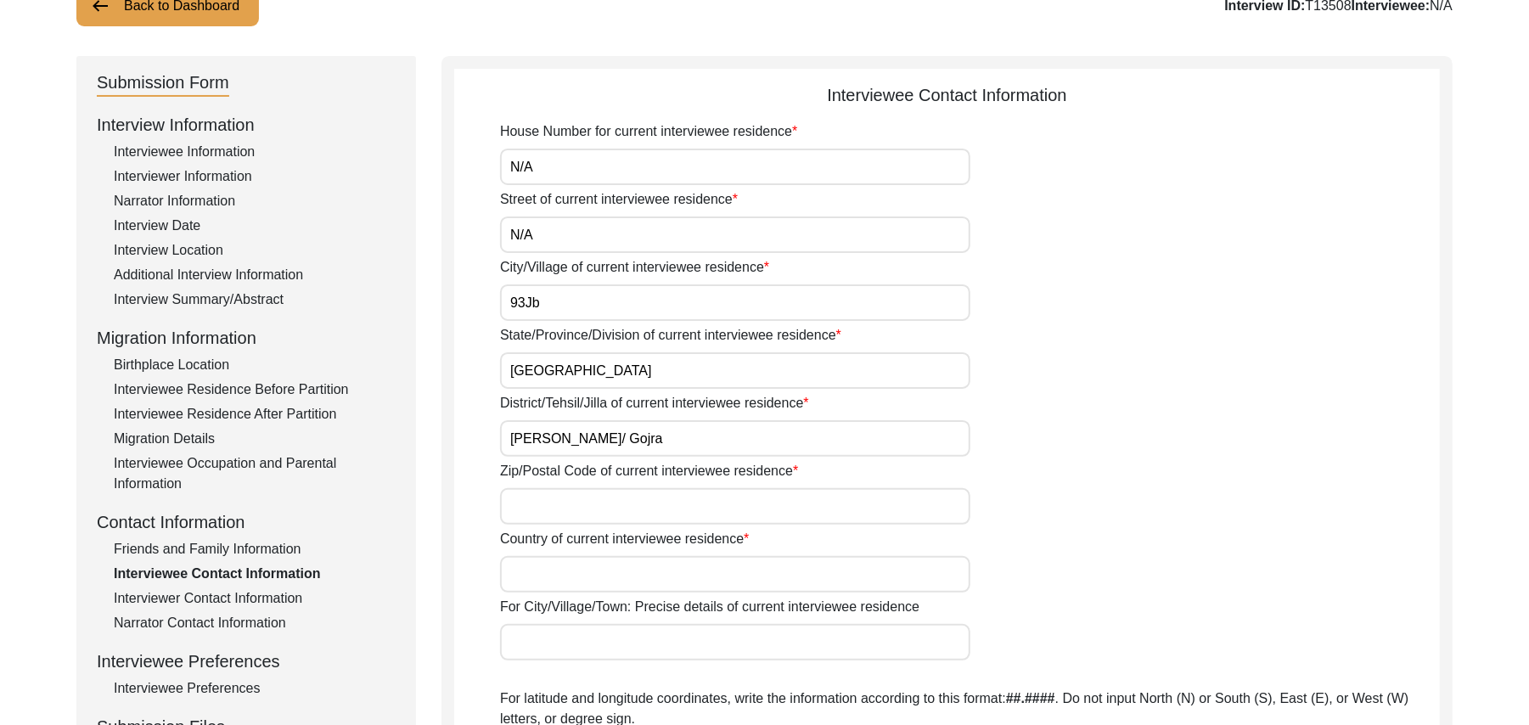
click at [549, 504] on input "Zip/Postal Code of current interviewee residence" at bounding box center [735, 506] width 470 height 37
click at [537, 574] on input "Country of current interviewee residence" at bounding box center [735, 574] width 470 height 37
click at [537, 646] on input "For City/Village/Town: Precise details of current interviewee residence" at bounding box center [735, 642] width 470 height 37
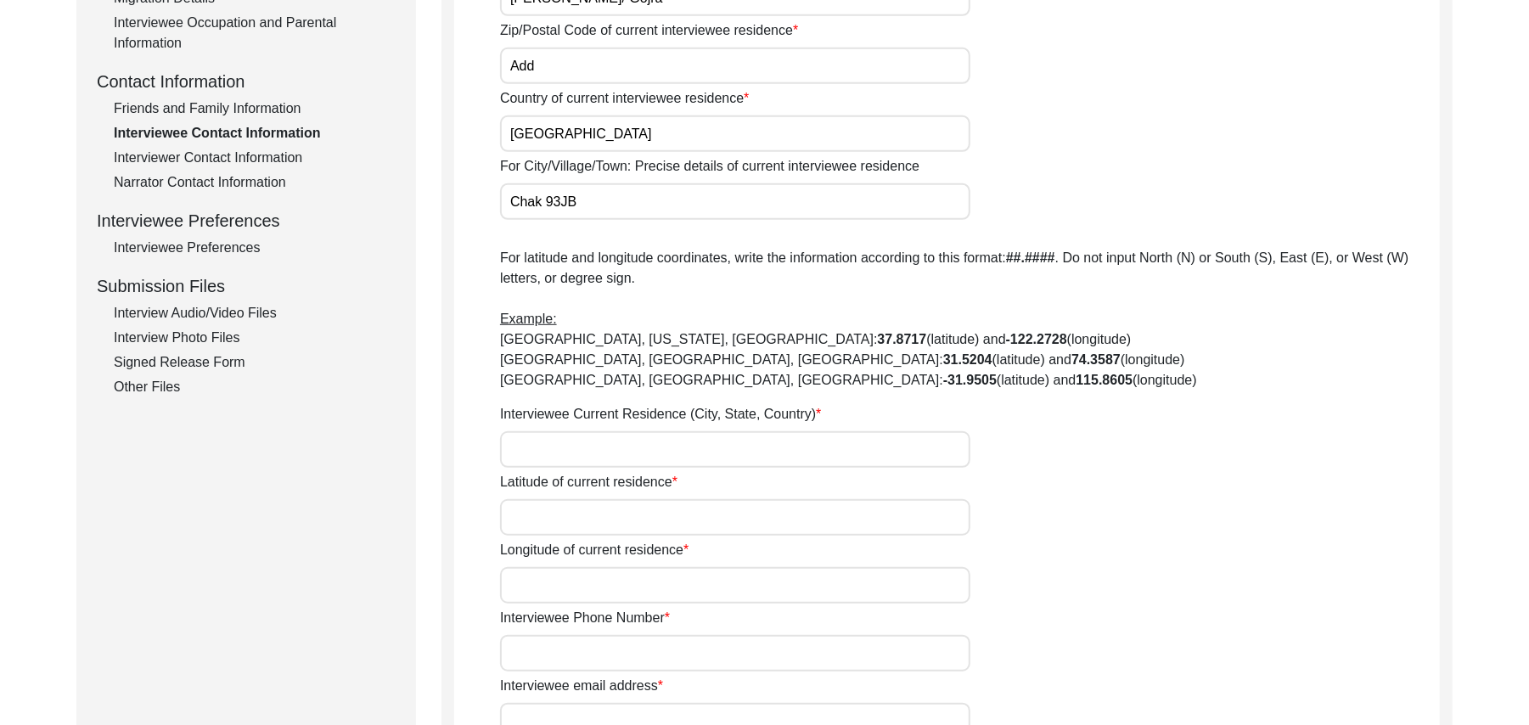
scroll to position [619, 0]
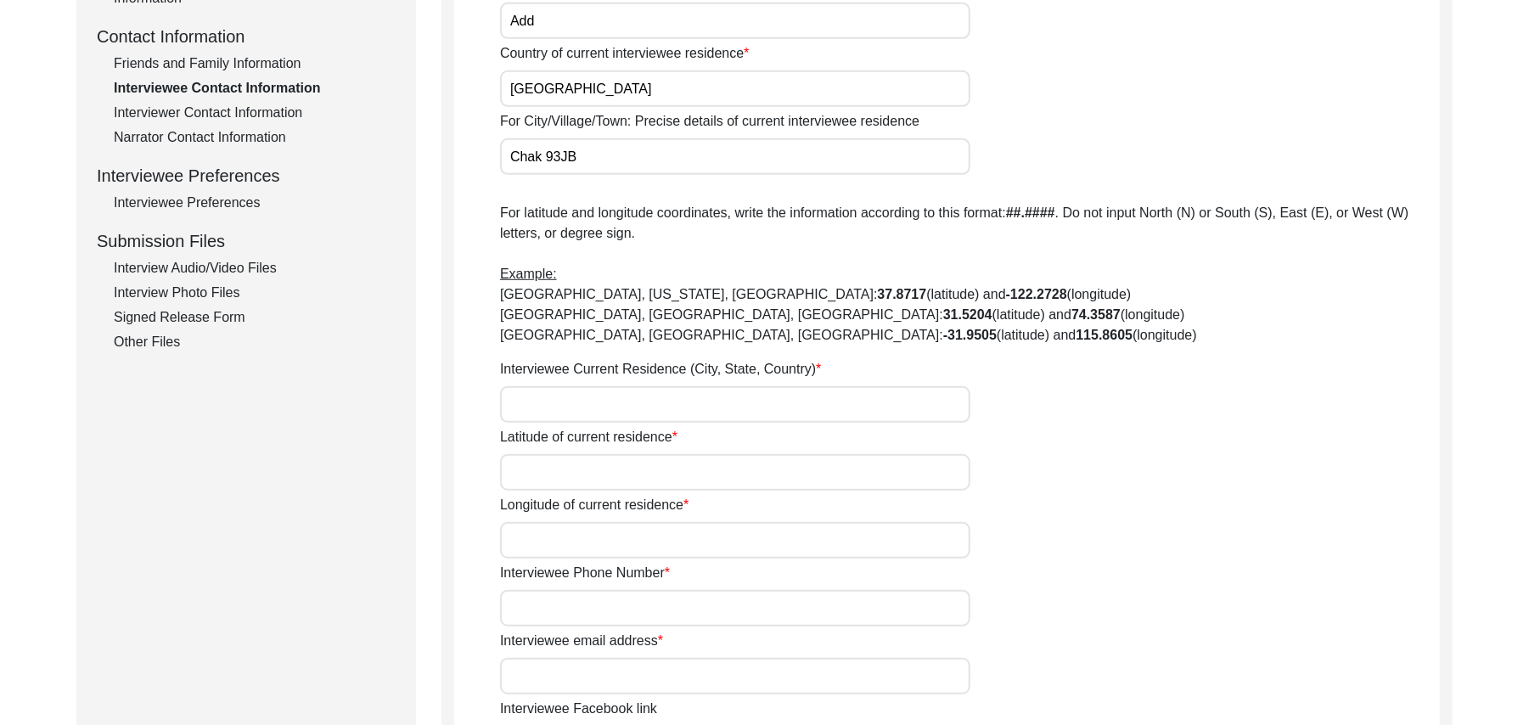
click at [598, 402] on input "Interviewee Current Residence (City, State, Country)" at bounding box center [735, 404] width 470 height 37
click at [613, 473] on input "Latitude of current residence" at bounding box center [735, 472] width 470 height 37
click at [610, 545] on input "Longitude of current residence" at bounding box center [735, 540] width 470 height 37
click at [616, 616] on input "Interviewee Phone Number" at bounding box center [735, 608] width 470 height 37
click at [615, 676] on input "Interviewee email address" at bounding box center [735, 676] width 470 height 37
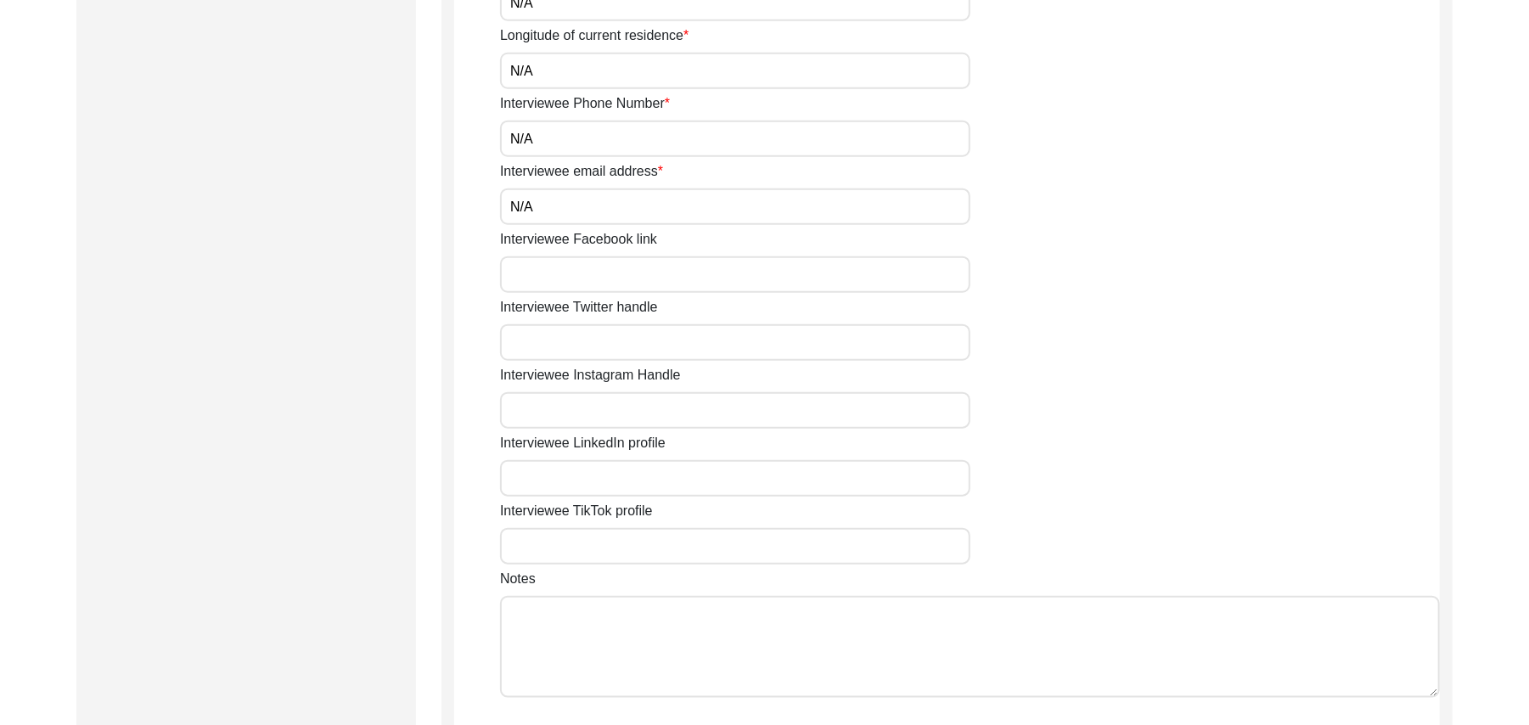
scroll to position [1105, 0]
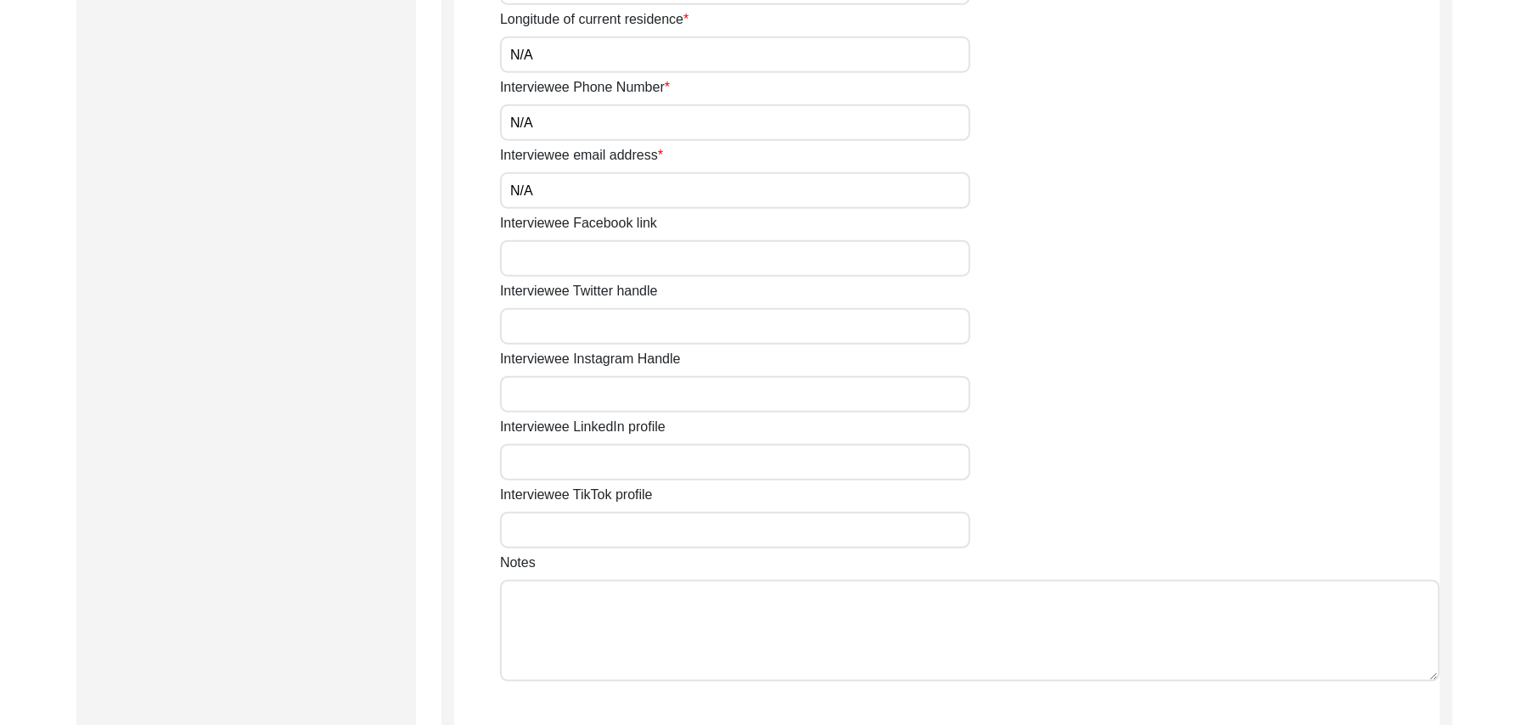
click at [680, 263] on input "Interviewee Facebook link" at bounding box center [735, 258] width 470 height 37
click at [663, 326] on input "Interviewee Twitter handle" at bounding box center [735, 326] width 470 height 37
click at [644, 391] on input "Interviewee Instagram Handle" at bounding box center [735, 394] width 470 height 37
click at [633, 459] on input "Interviewee LinkedIn profile" at bounding box center [735, 462] width 470 height 37
click at [650, 520] on input "Interviewee TikTok profile" at bounding box center [735, 530] width 470 height 37
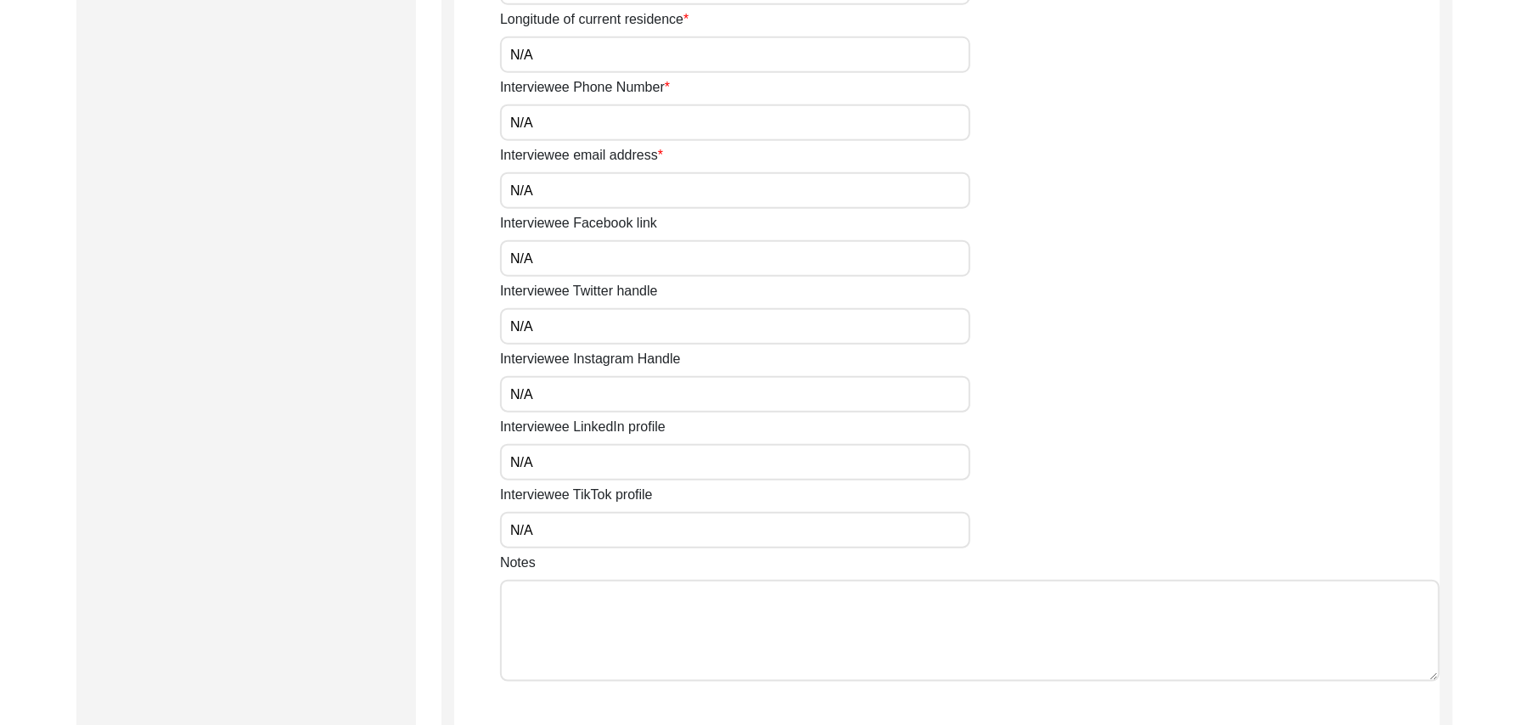
click at [646, 620] on textarea "Notes" at bounding box center [970, 631] width 940 height 102
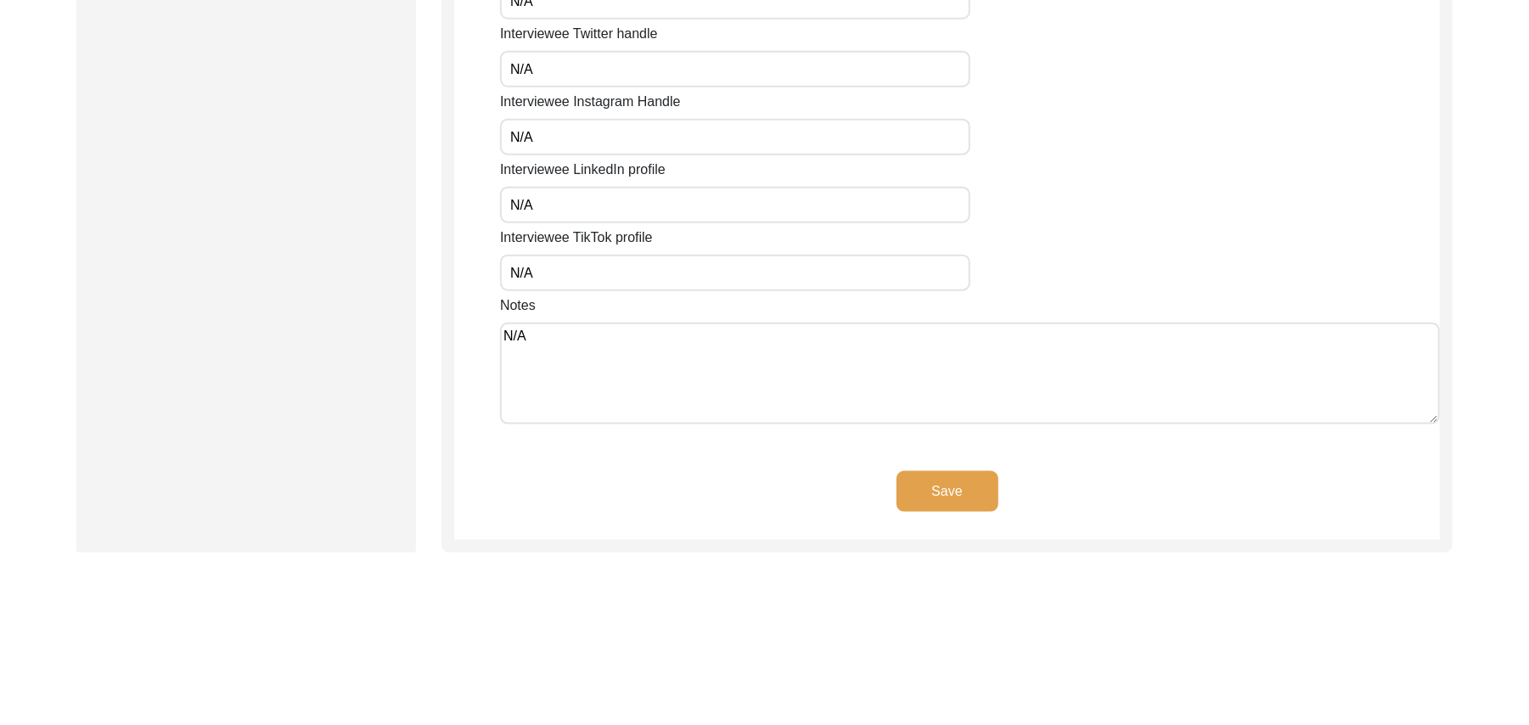
scroll to position [1431, 0]
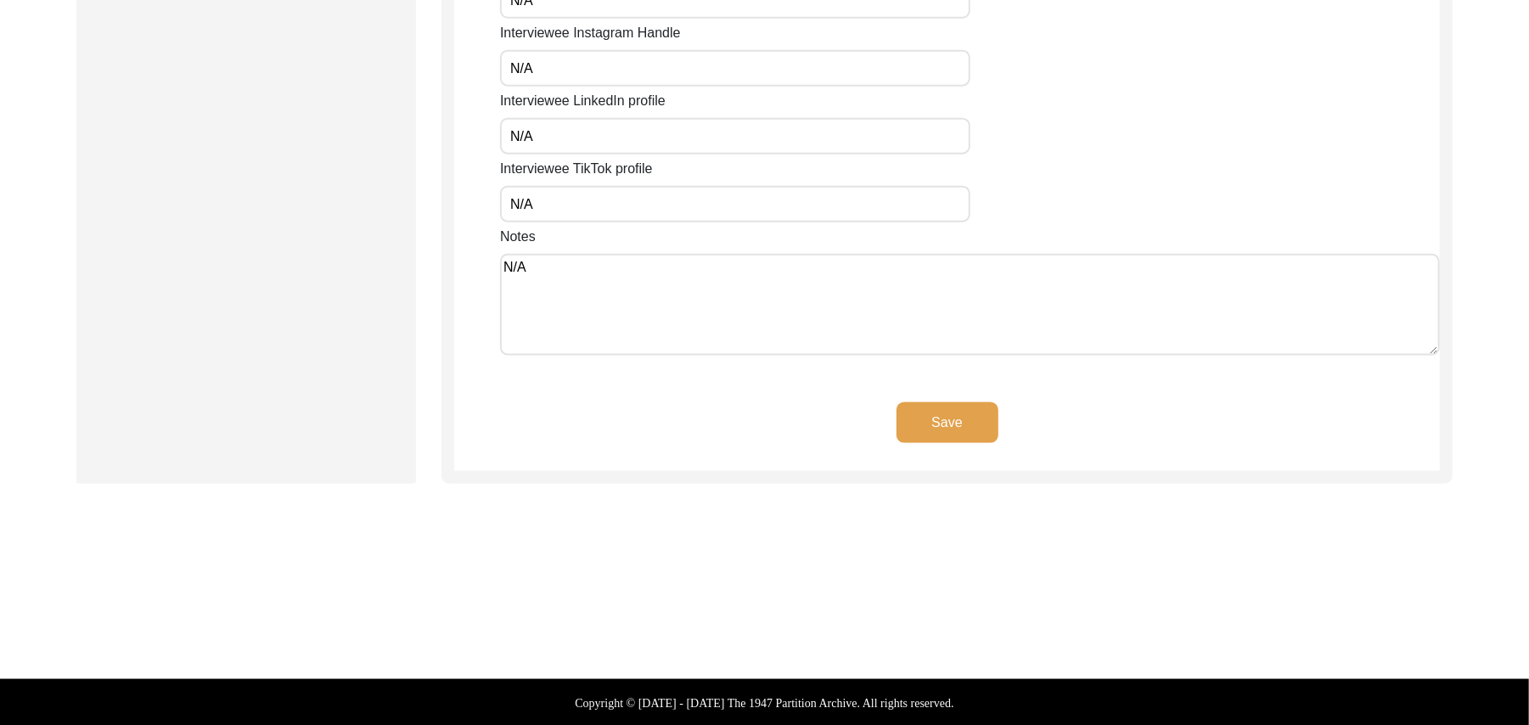
click at [966, 421] on button "Save" at bounding box center [948, 423] width 102 height 41
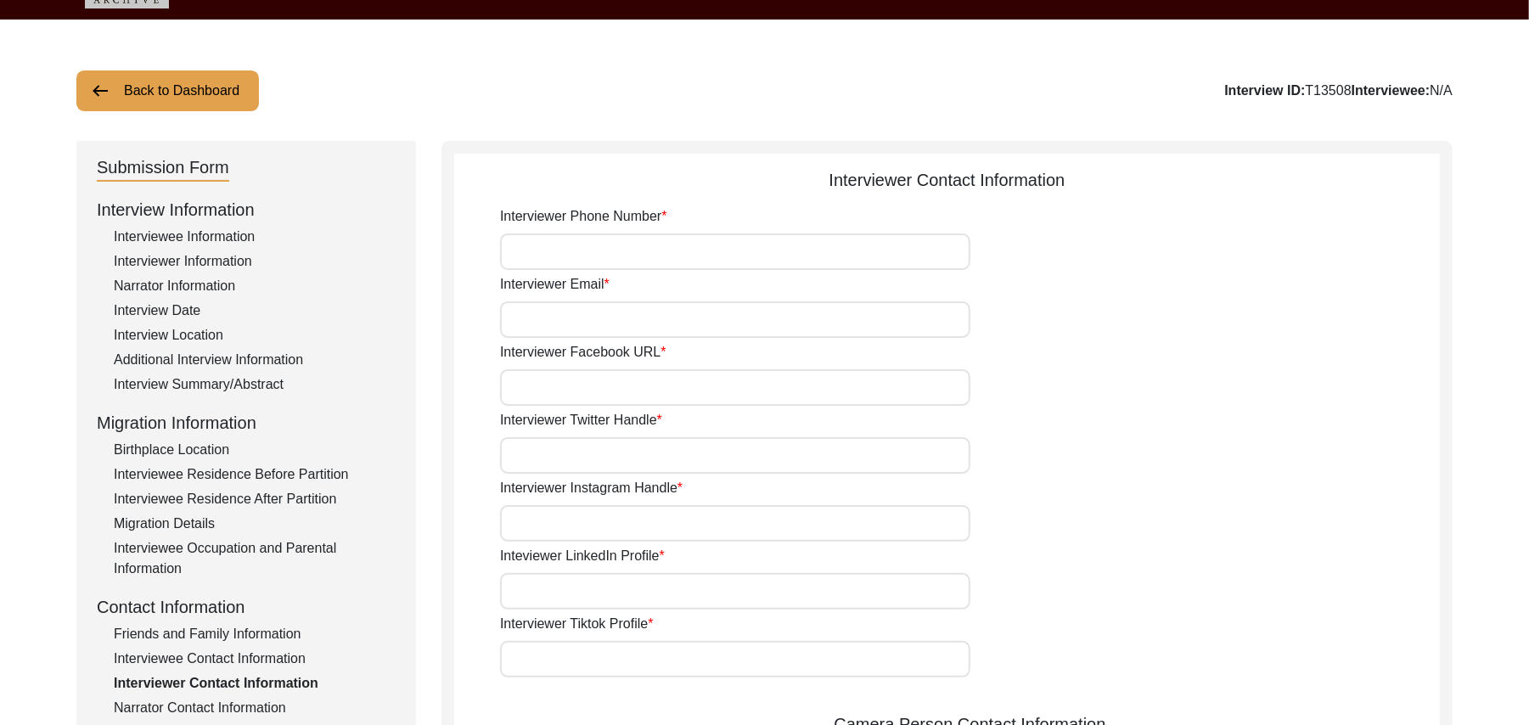
scroll to position [37, 0]
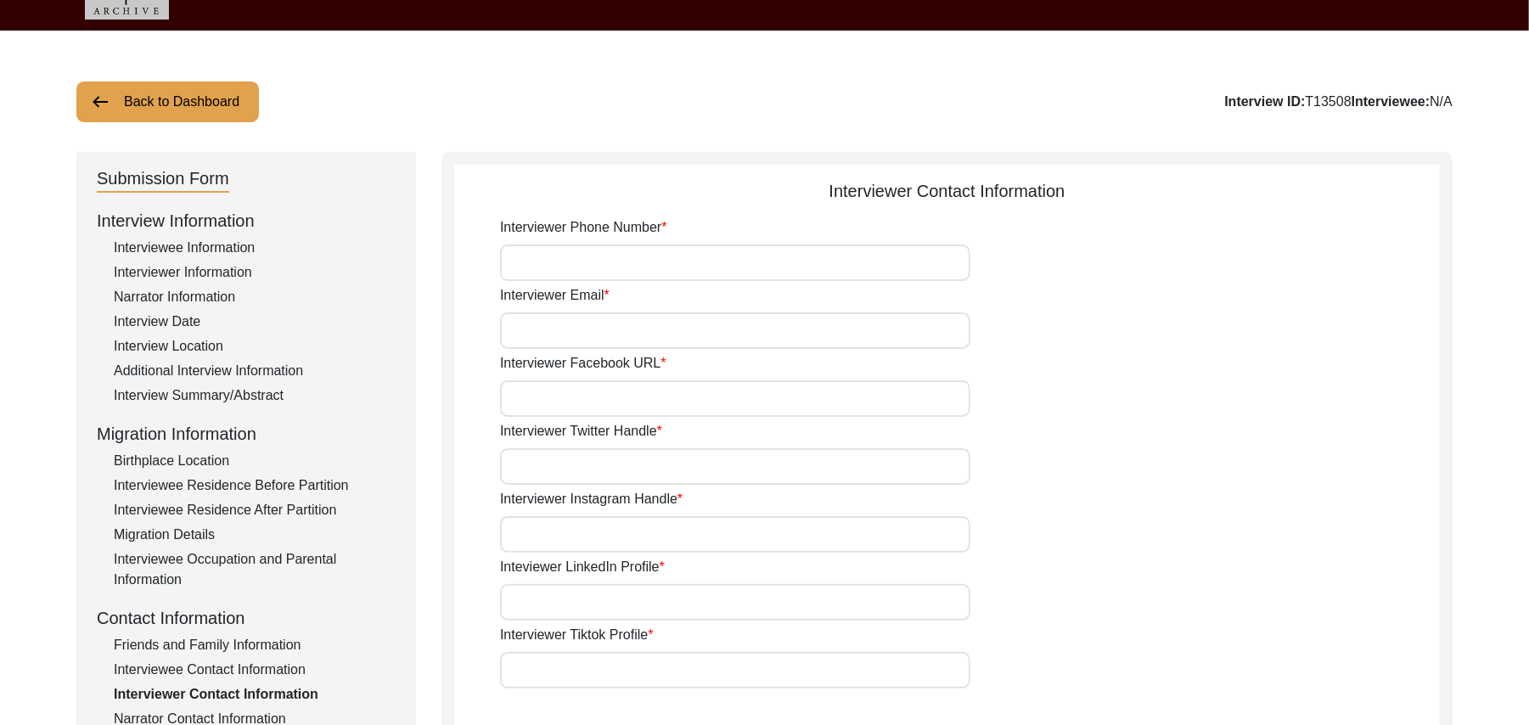
click at [633, 279] on input "Interviewer Phone Number" at bounding box center [735, 263] width 470 height 37
click at [623, 330] on input "Interviewer Email" at bounding box center [735, 330] width 470 height 37
click at [615, 396] on input "Interviewer Facebook URL" at bounding box center [735, 398] width 470 height 37
click at [613, 464] on input "Interviewer Twitter Handle" at bounding box center [735, 466] width 470 height 37
click at [612, 526] on input "Interviewer Instagram Handle" at bounding box center [735, 534] width 470 height 37
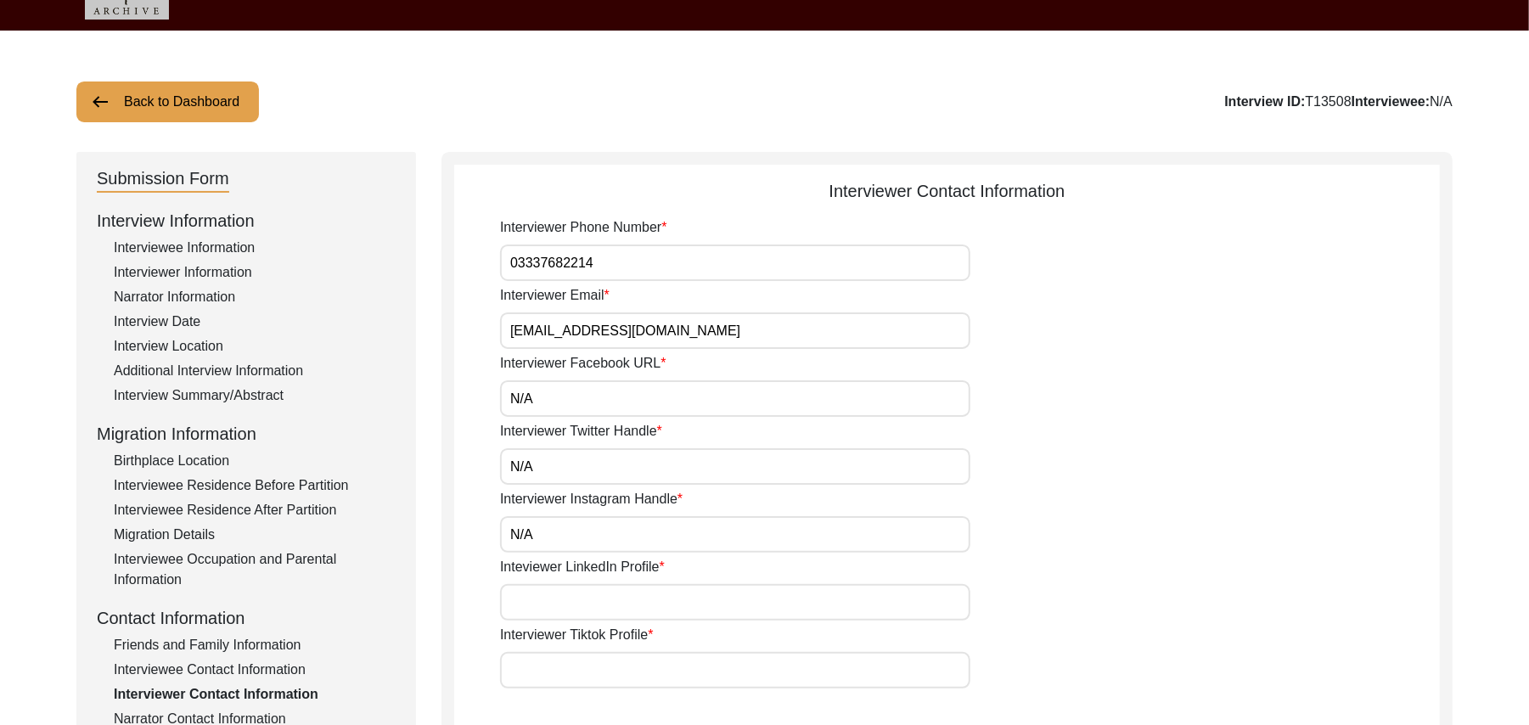
click at [613, 594] on input "Inteviewer LinkedIn Profile" at bounding box center [735, 602] width 470 height 37
click at [609, 667] on input "Interviewer Tiktok Profile" at bounding box center [735, 670] width 470 height 37
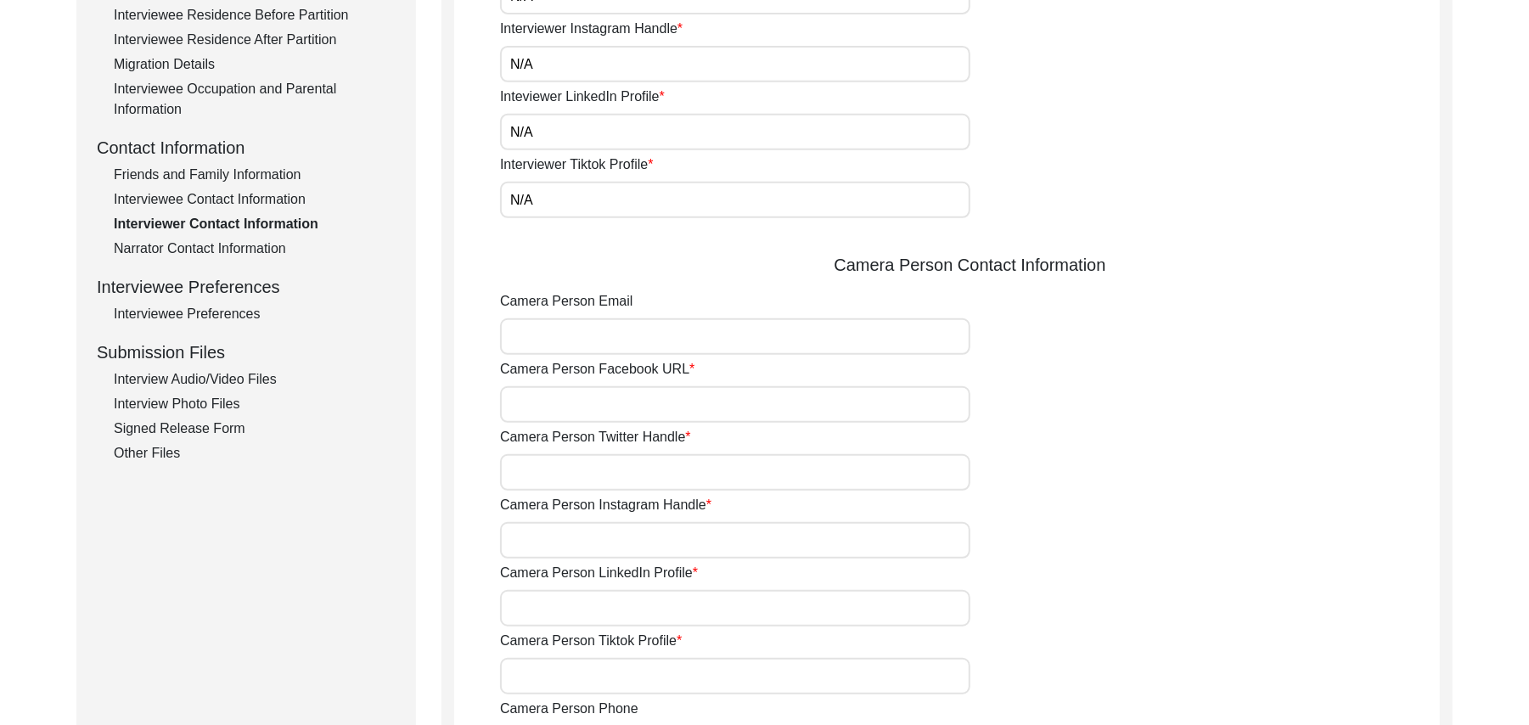
scroll to position [540, 0]
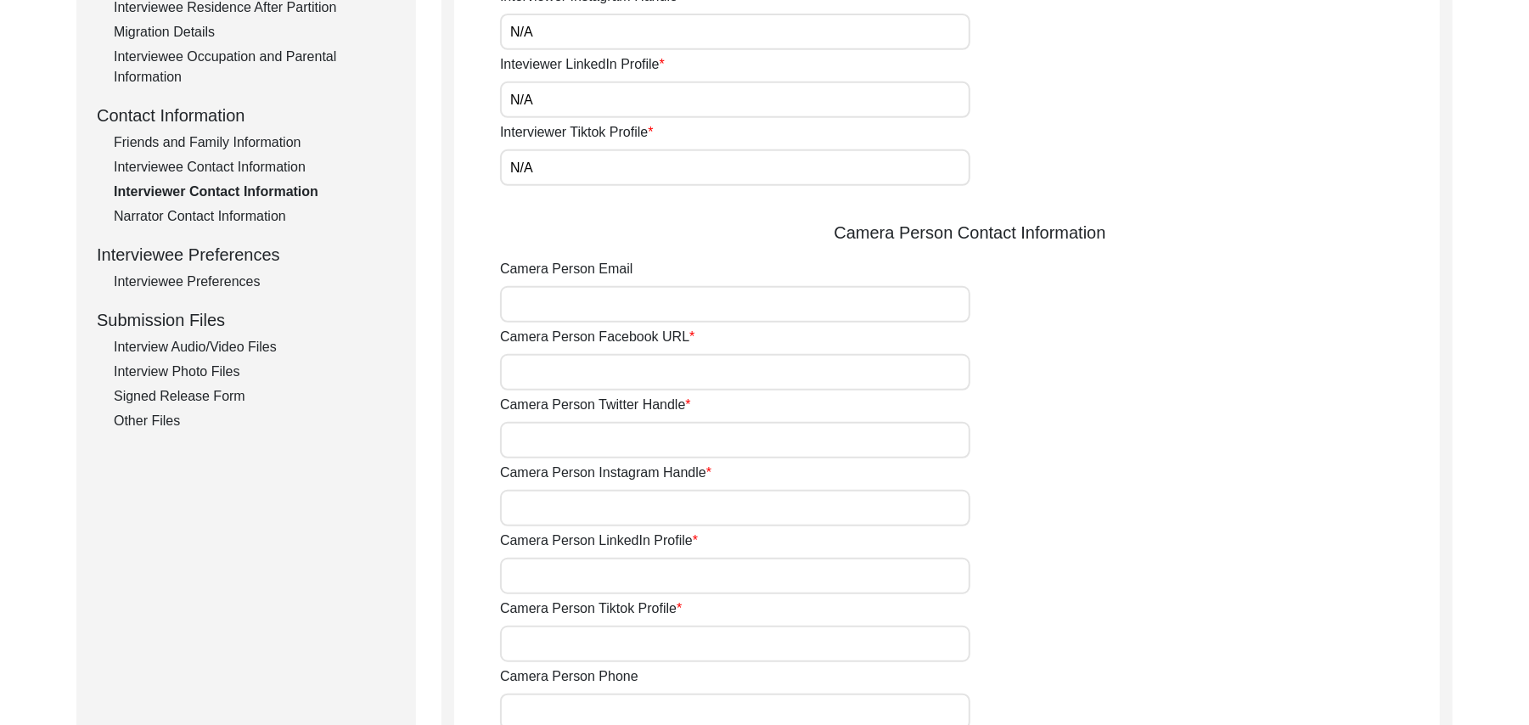
click at [627, 304] on input "Camera Person Email" at bounding box center [735, 304] width 470 height 37
click at [618, 385] on input "Camera Person Facebook URL" at bounding box center [735, 372] width 470 height 37
click at [612, 448] on input "Camera Person Twitter Handle" at bounding box center [735, 440] width 470 height 37
click at [613, 508] on input "Camera Person Instagram Handle" at bounding box center [735, 508] width 470 height 37
click at [609, 572] on input "Camera Person LinkedIn Profile" at bounding box center [735, 576] width 470 height 37
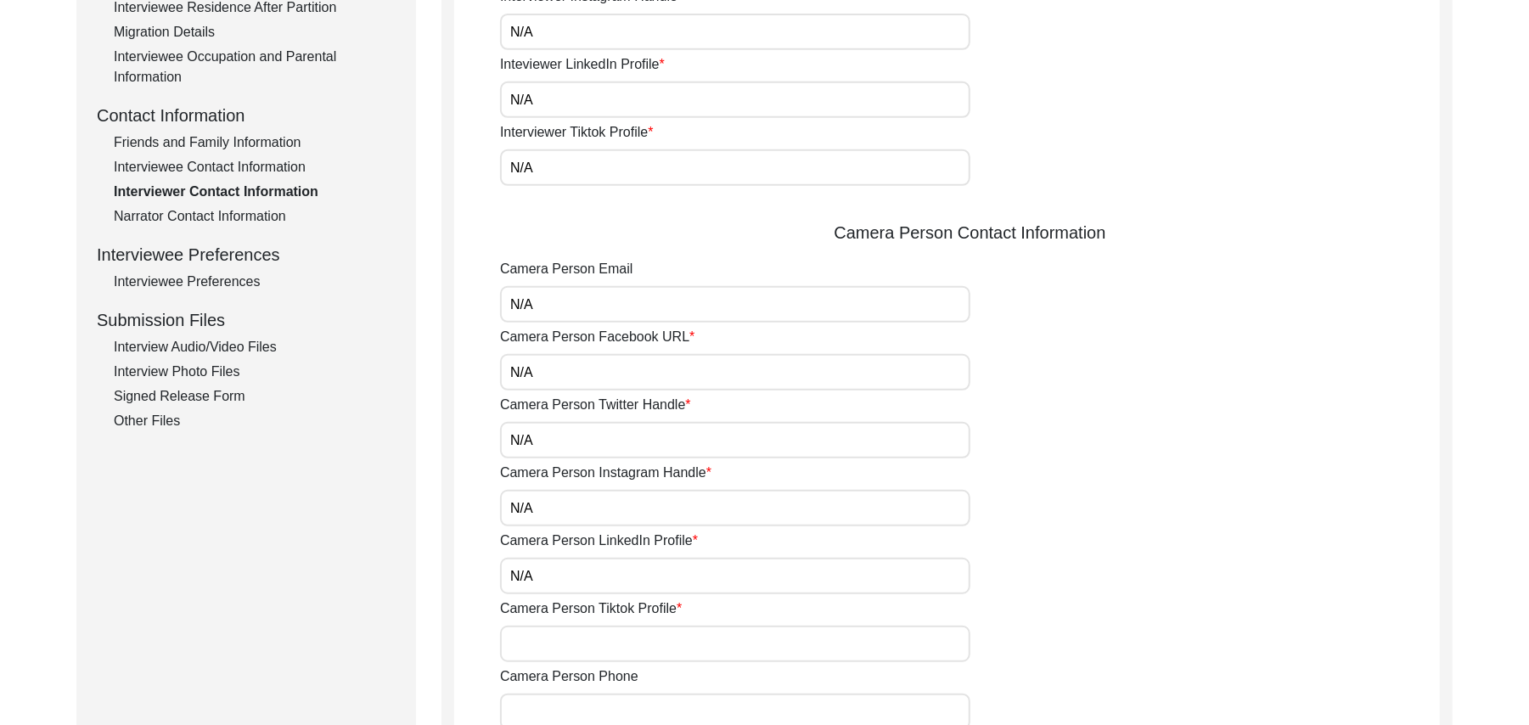
click at [612, 639] on input "Camera Person Tiktok Profile" at bounding box center [735, 644] width 470 height 37
click at [616, 707] on input "Camera Person Phone" at bounding box center [735, 712] width 470 height 37
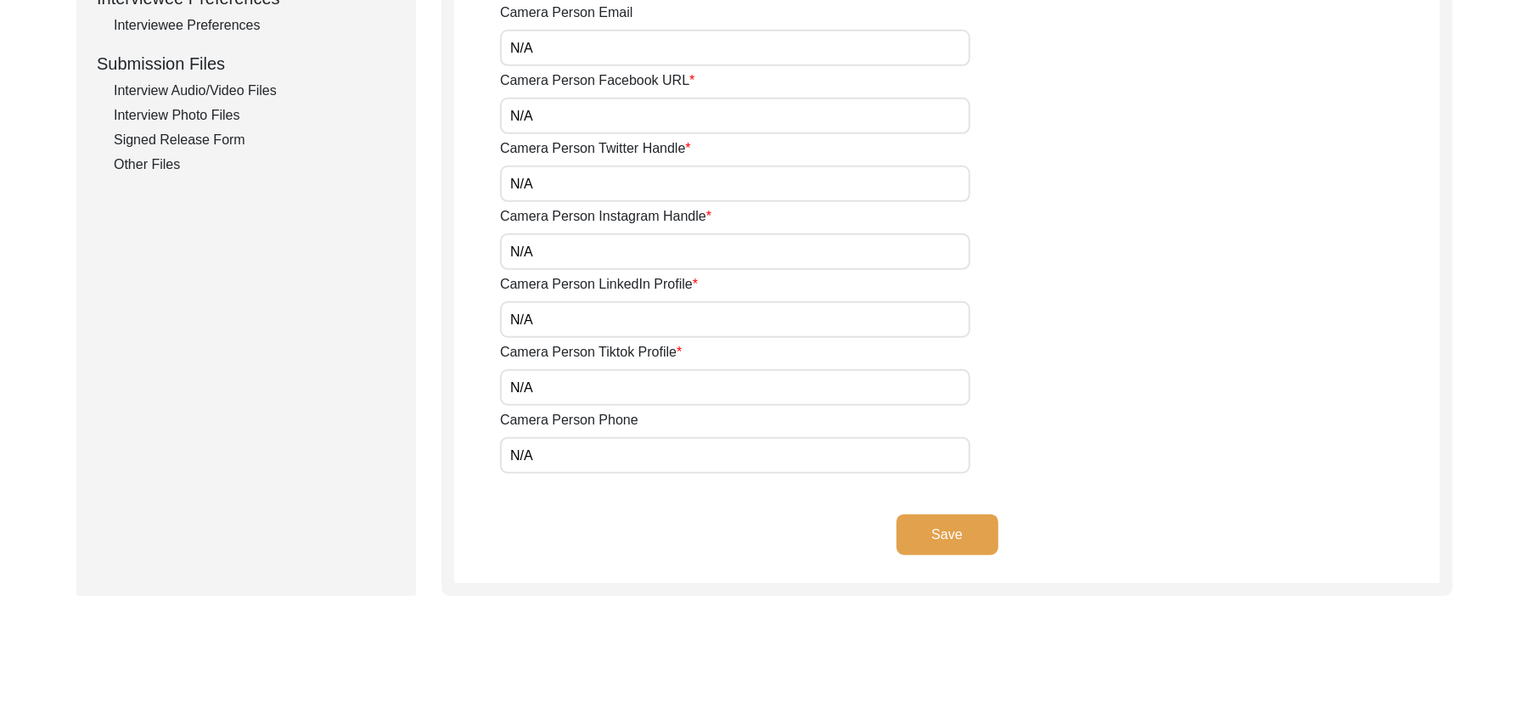
scroll to position [909, 0]
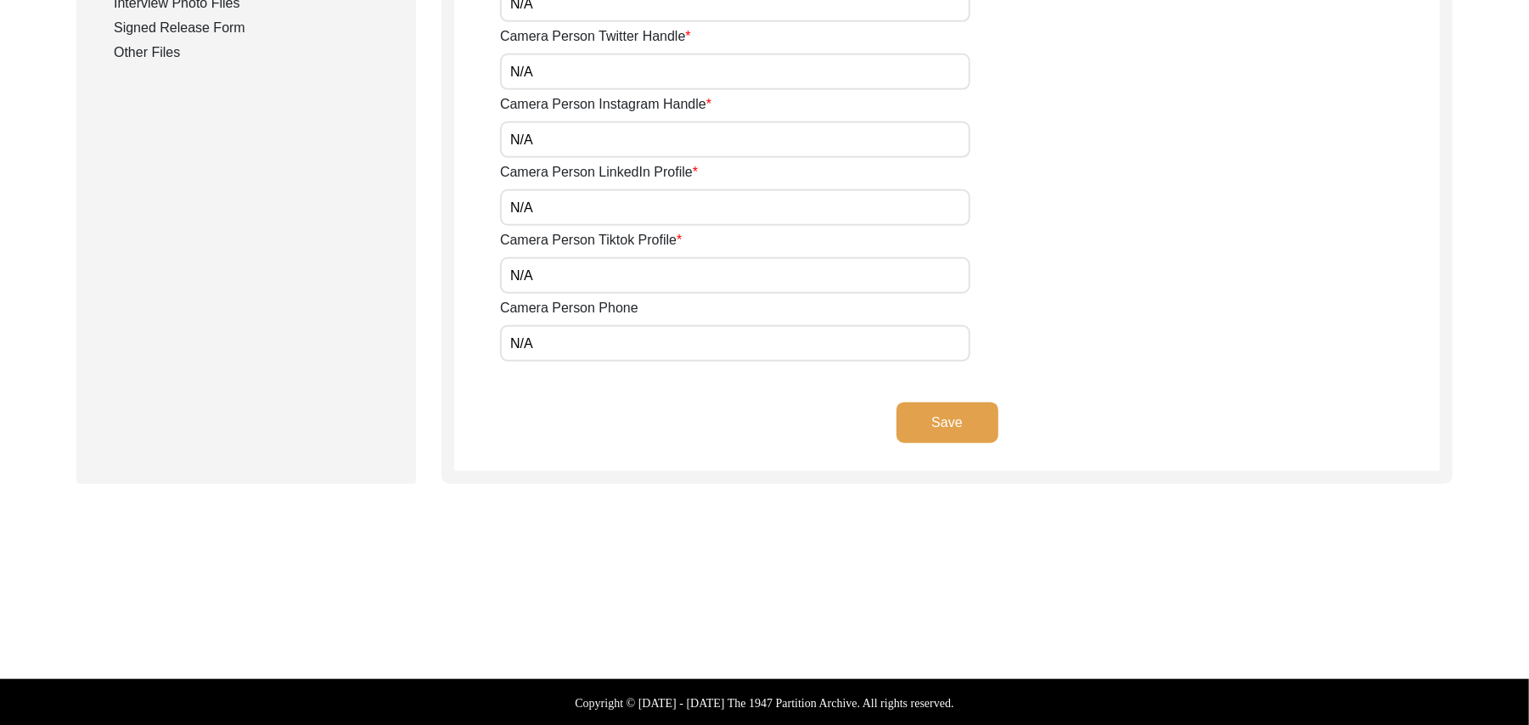
click at [970, 423] on button "Save" at bounding box center [948, 423] width 102 height 41
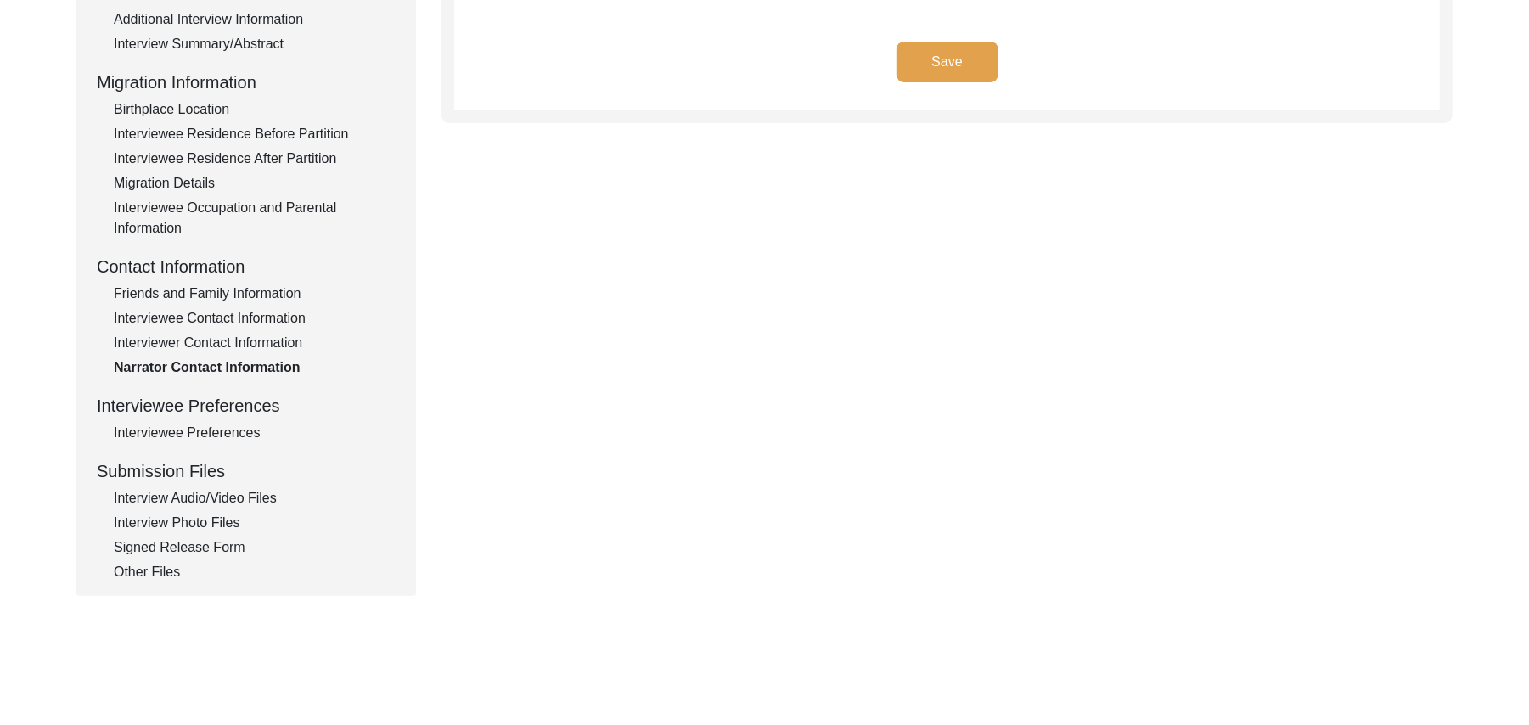
scroll to position [0, 0]
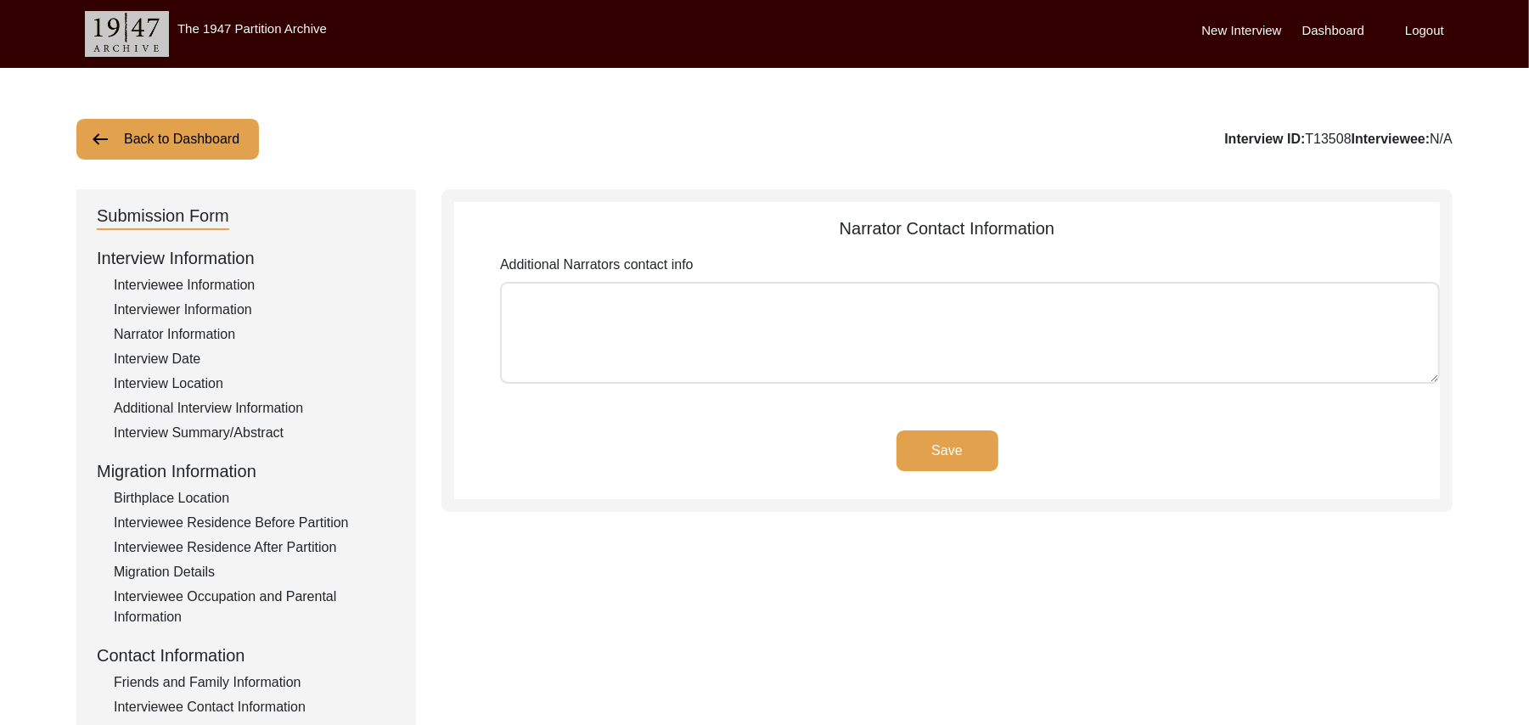
click at [887, 363] on textarea "Additional Narrators contact info" at bounding box center [970, 333] width 940 height 102
click at [969, 442] on button "Save" at bounding box center [948, 451] width 102 height 41
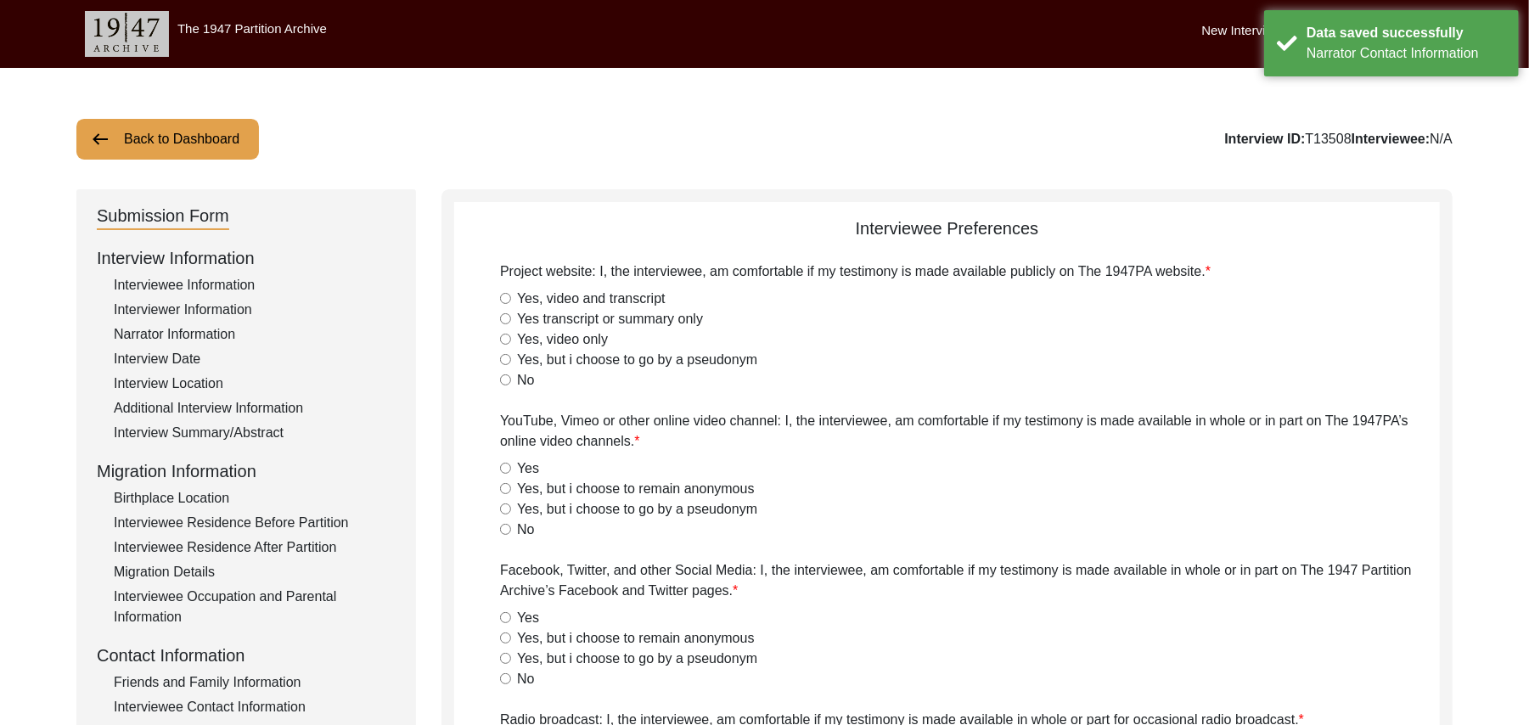
click at [504, 297] on input "Yes, video and transcript" at bounding box center [505, 298] width 11 height 11
click at [504, 473] on input "Yes" at bounding box center [505, 468] width 11 height 11
click at [504, 620] on input "Yes" at bounding box center [505, 617] width 11 height 11
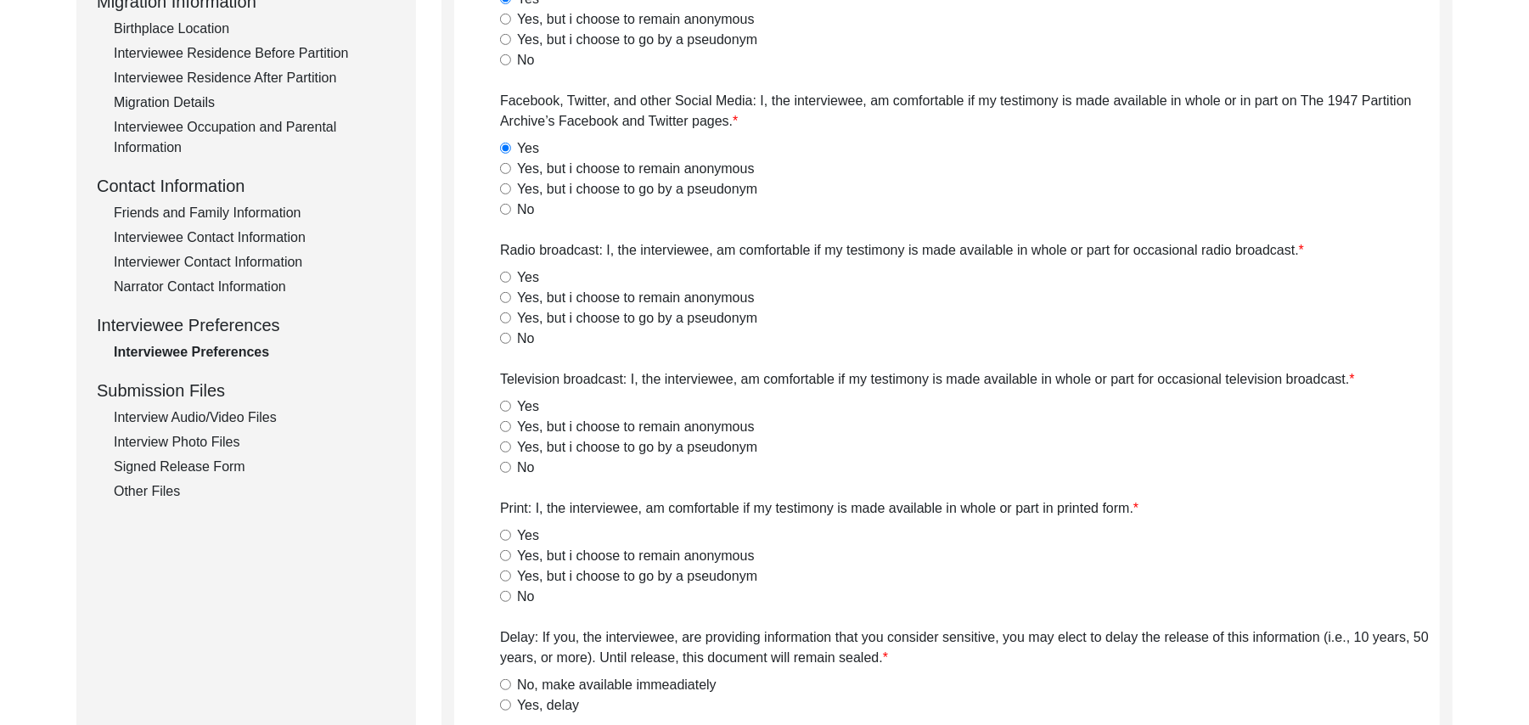
scroll to position [486, 0]
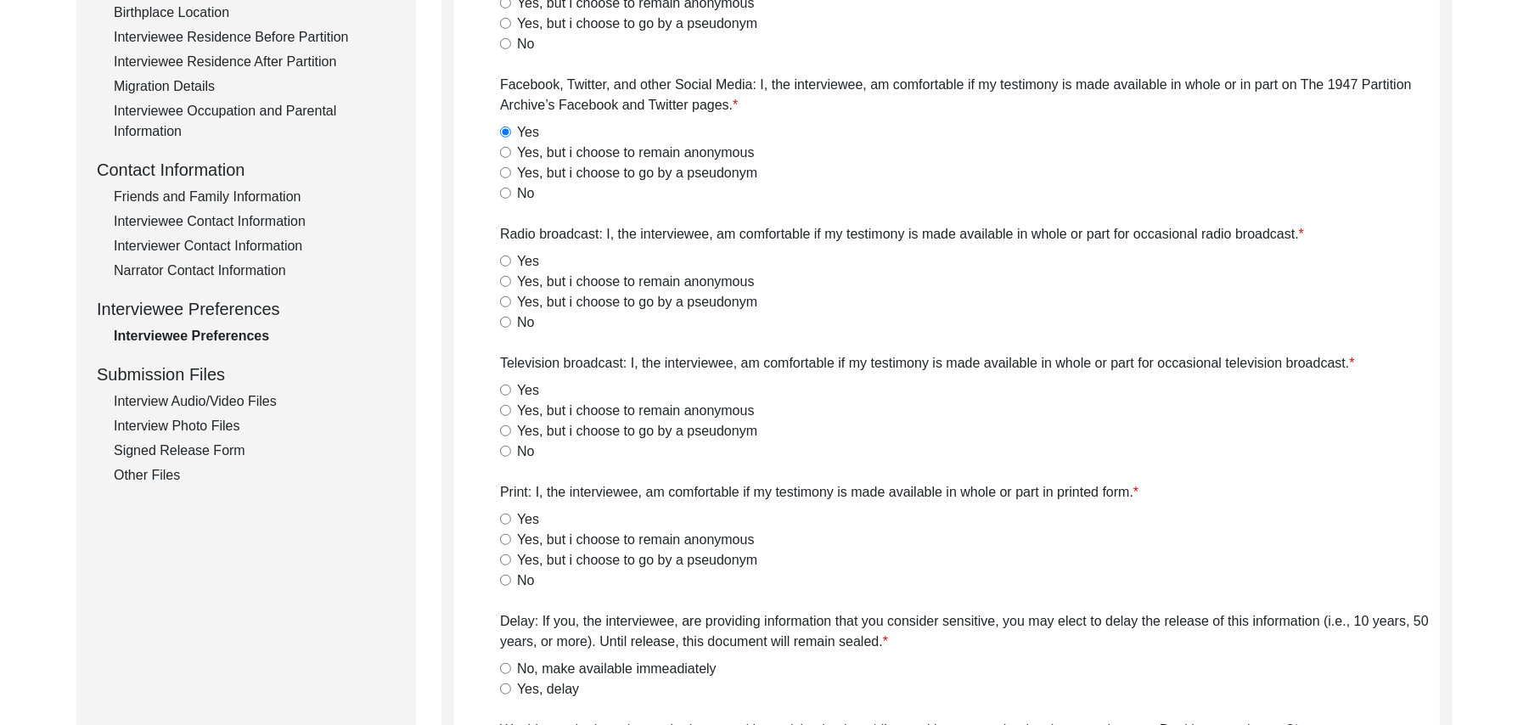
click at [509, 260] on input "Yes" at bounding box center [505, 261] width 11 height 11
click at [506, 394] on input "Yes" at bounding box center [505, 390] width 11 height 11
click at [504, 518] on input "Yes" at bounding box center [505, 519] width 11 height 11
click at [504, 673] on input "No, make available immeadiately" at bounding box center [505, 668] width 11 height 11
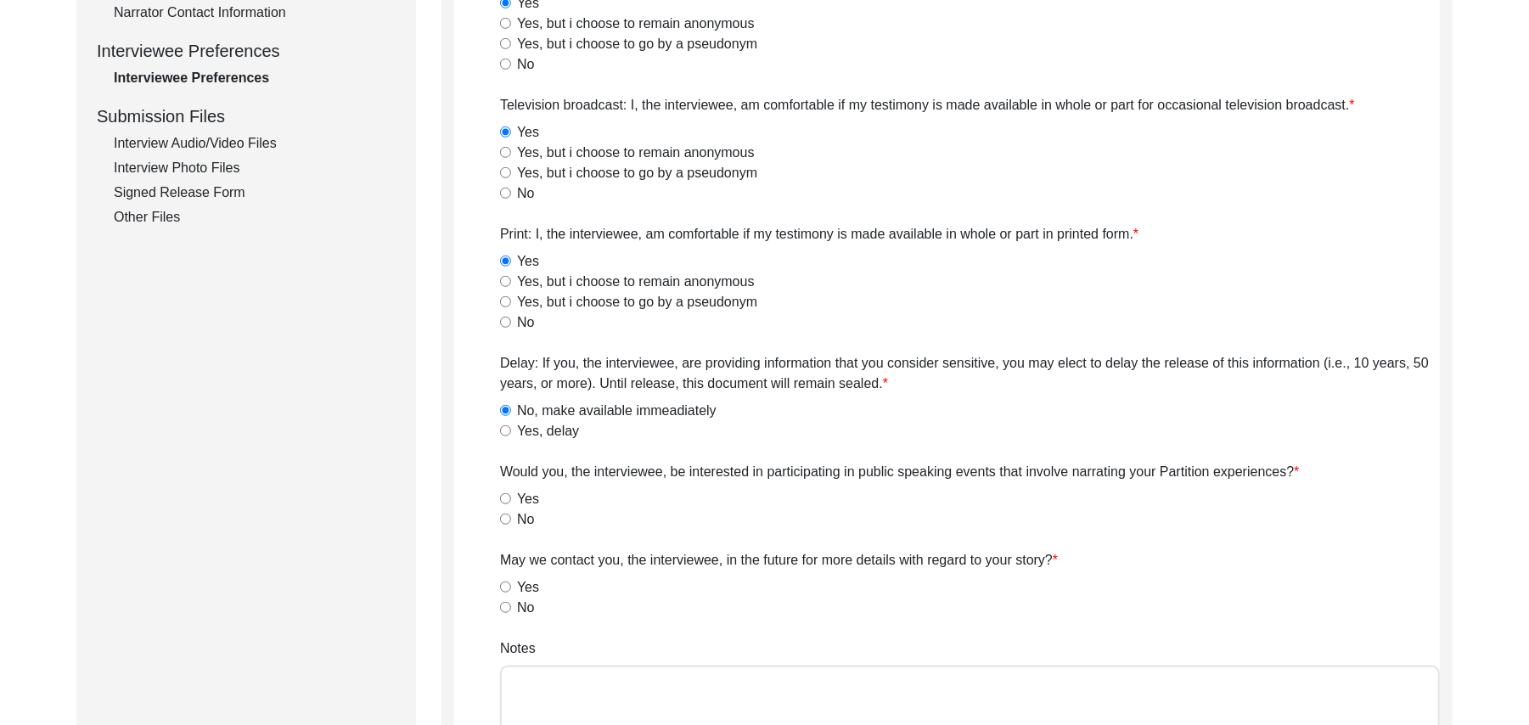
scroll to position [941, 0]
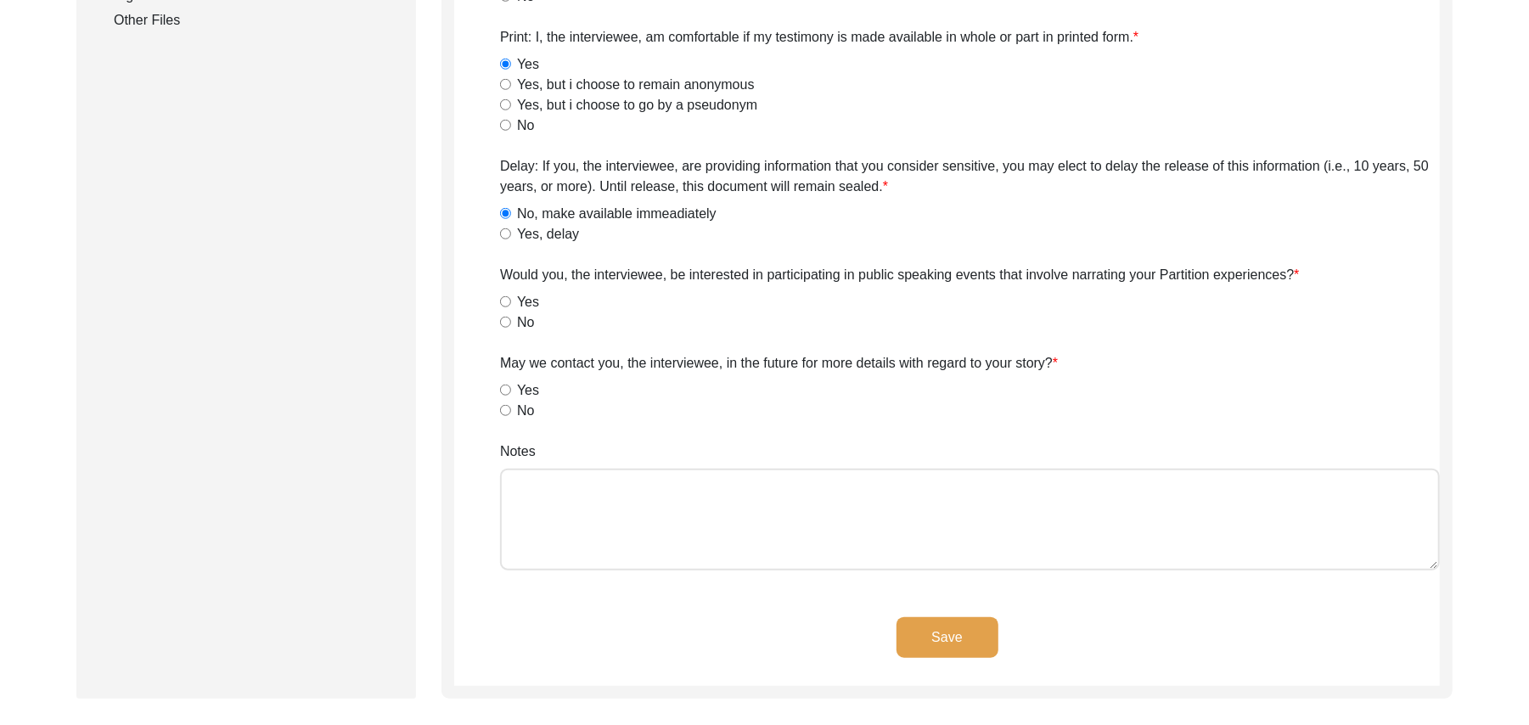
click at [509, 319] on input "No" at bounding box center [505, 322] width 11 height 11
click at [504, 301] on input "Yes" at bounding box center [505, 301] width 11 height 11
click at [506, 391] on input "Yes" at bounding box center [505, 390] width 11 height 11
click at [545, 504] on textarea "Notes" at bounding box center [970, 520] width 940 height 102
click at [961, 636] on button "Save" at bounding box center [948, 637] width 102 height 41
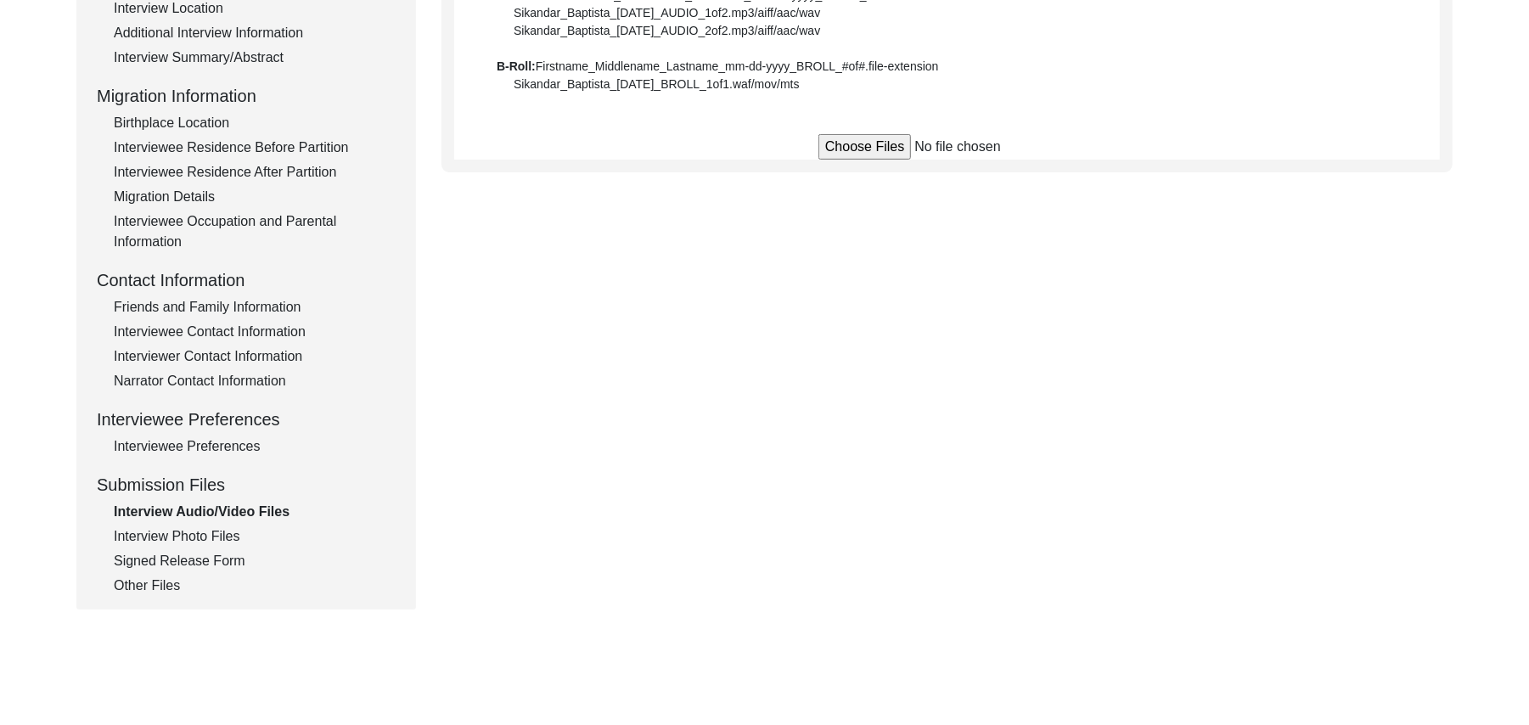
scroll to position [0, 0]
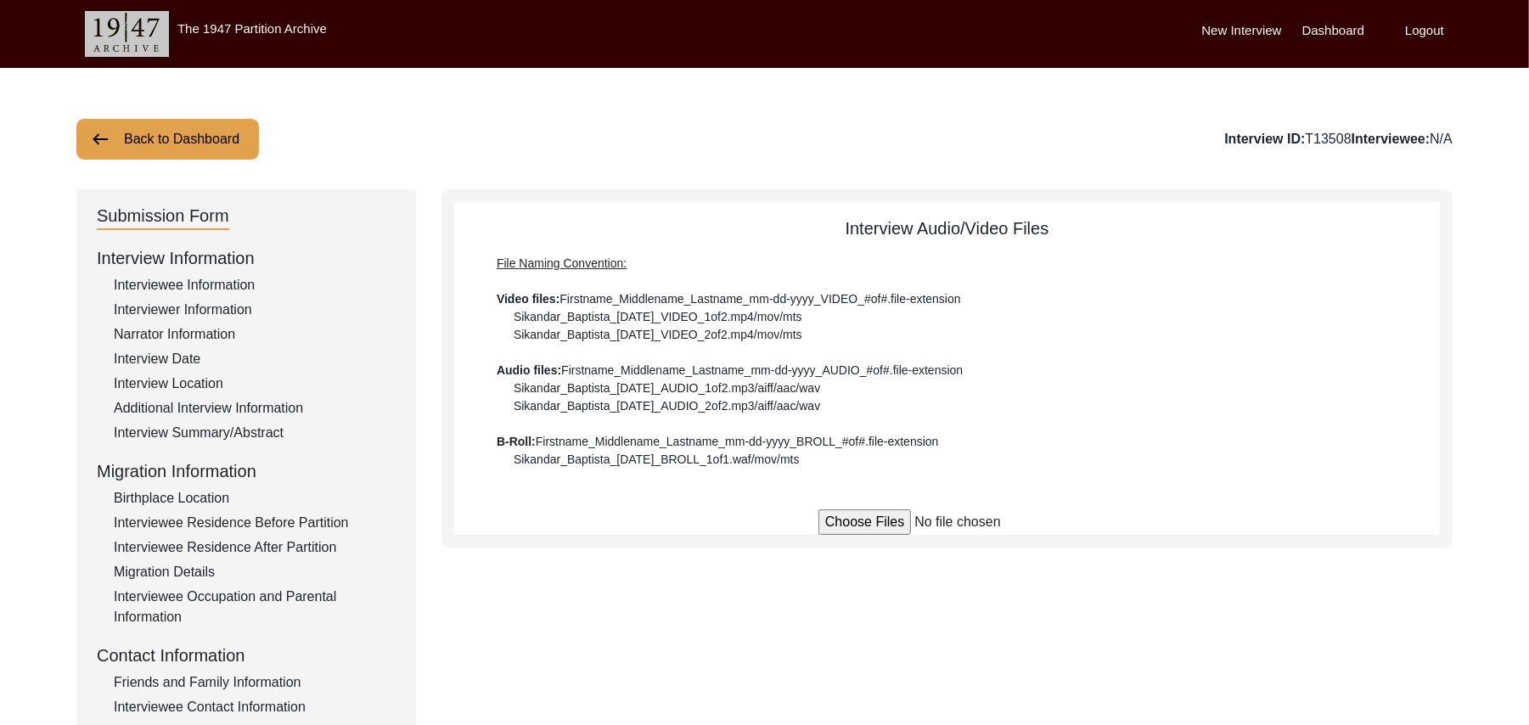
click at [141, 139] on button "Back to Dashboard" at bounding box center [167, 139] width 183 height 41
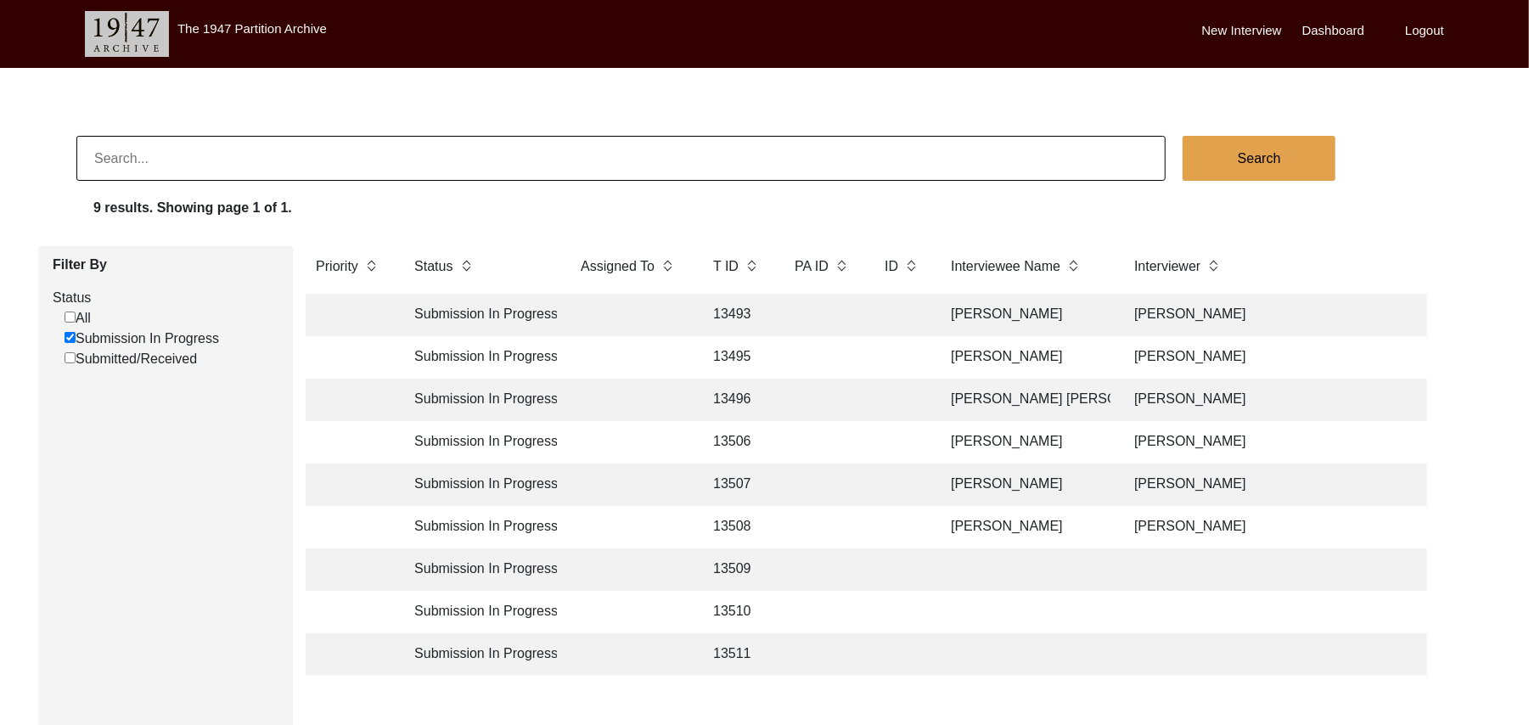
click at [735, 571] on td "13509" at bounding box center [737, 570] width 68 height 42
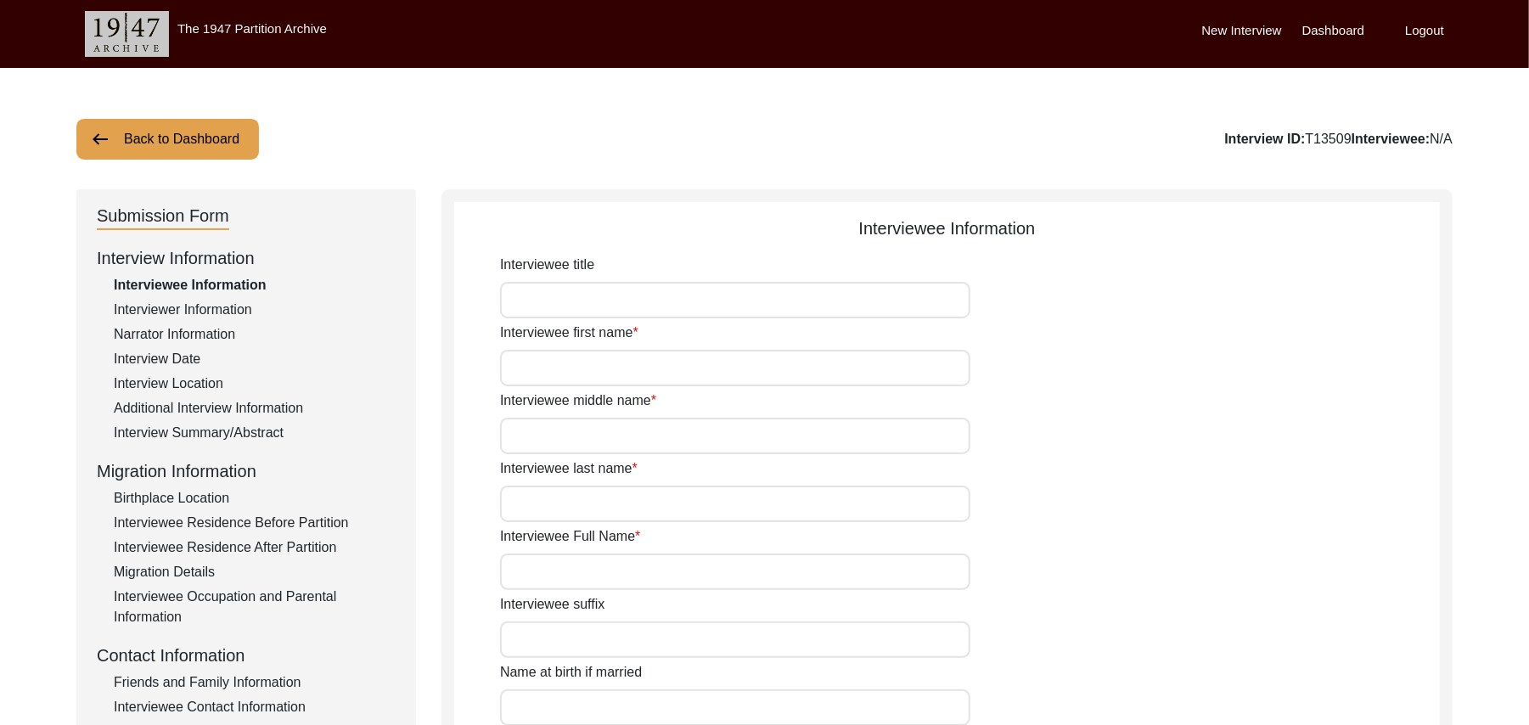
click at [521, 304] on input "Interviewee title" at bounding box center [735, 300] width 470 height 37
click at [521, 365] on input "Interviewee first name" at bounding box center [735, 368] width 470 height 37
click at [524, 440] on input "Interviewee middle name" at bounding box center [735, 436] width 470 height 37
click at [532, 496] on input "Interviewee last name" at bounding box center [735, 504] width 470 height 37
click at [555, 576] on input "Interviewee Full Name" at bounding box center [735, 572] width 470 height 37
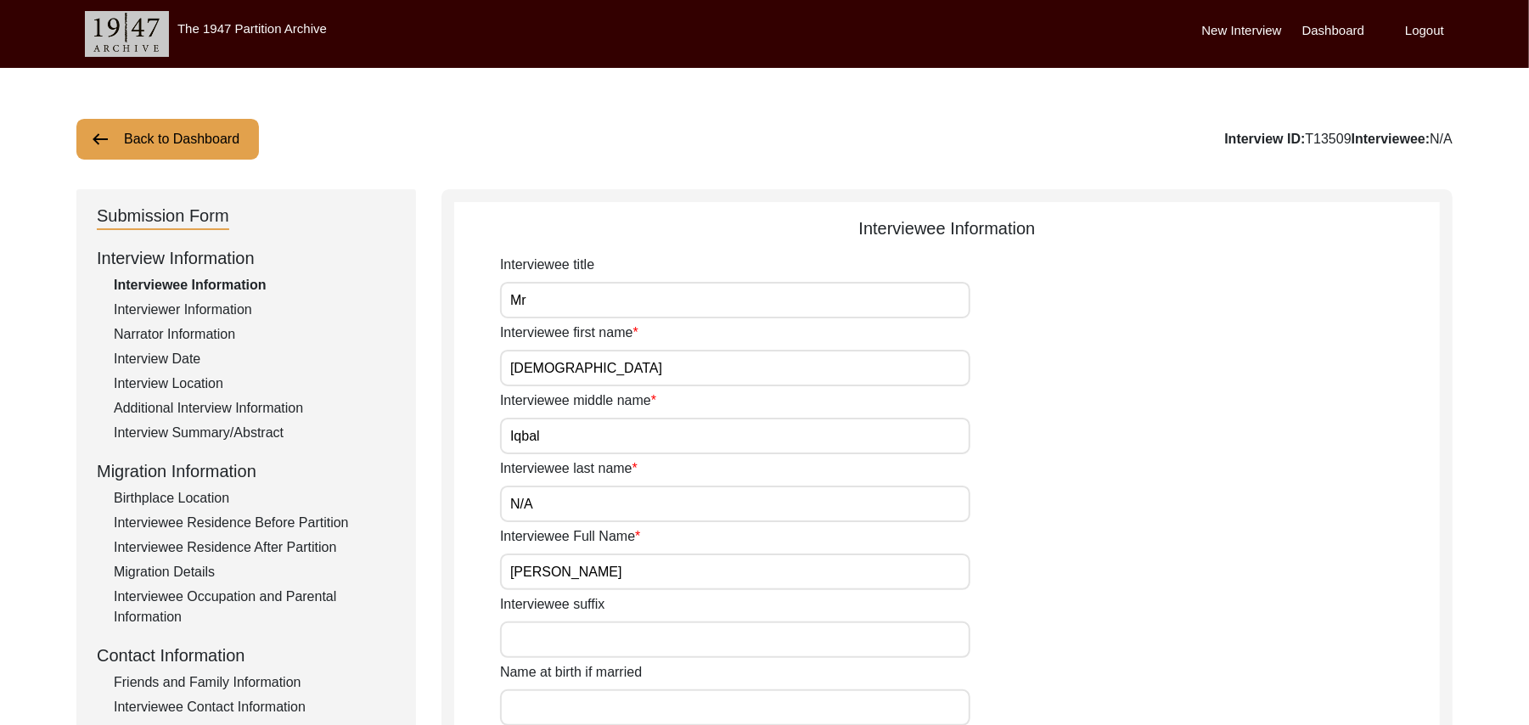
click at [575, 640] on input "Interviewee suffix" at bounding box center [735, 640] width 470 height 37
click at [598, 701] on input "Name at birth if married" at bounding box center [735, 708] width 470 height 37
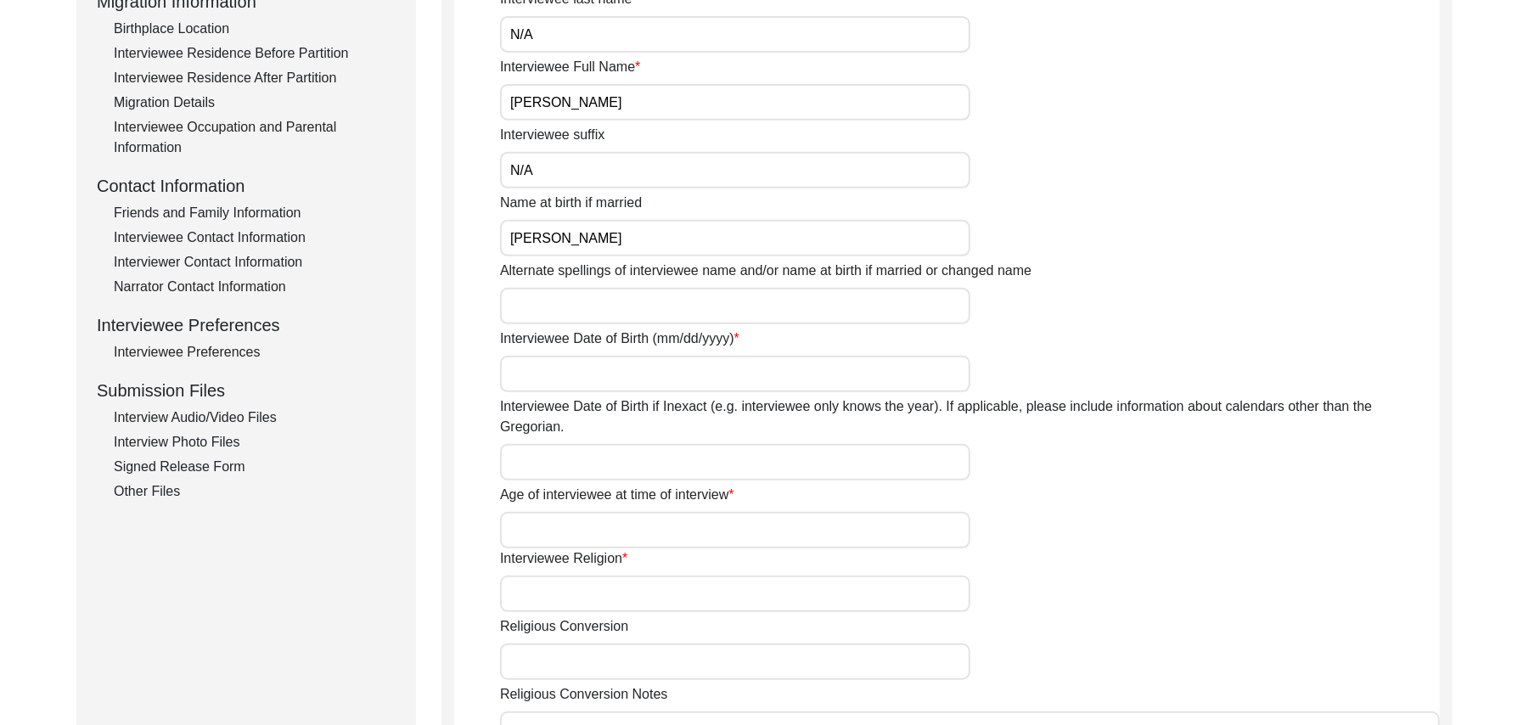
scroll to position [500, 0]
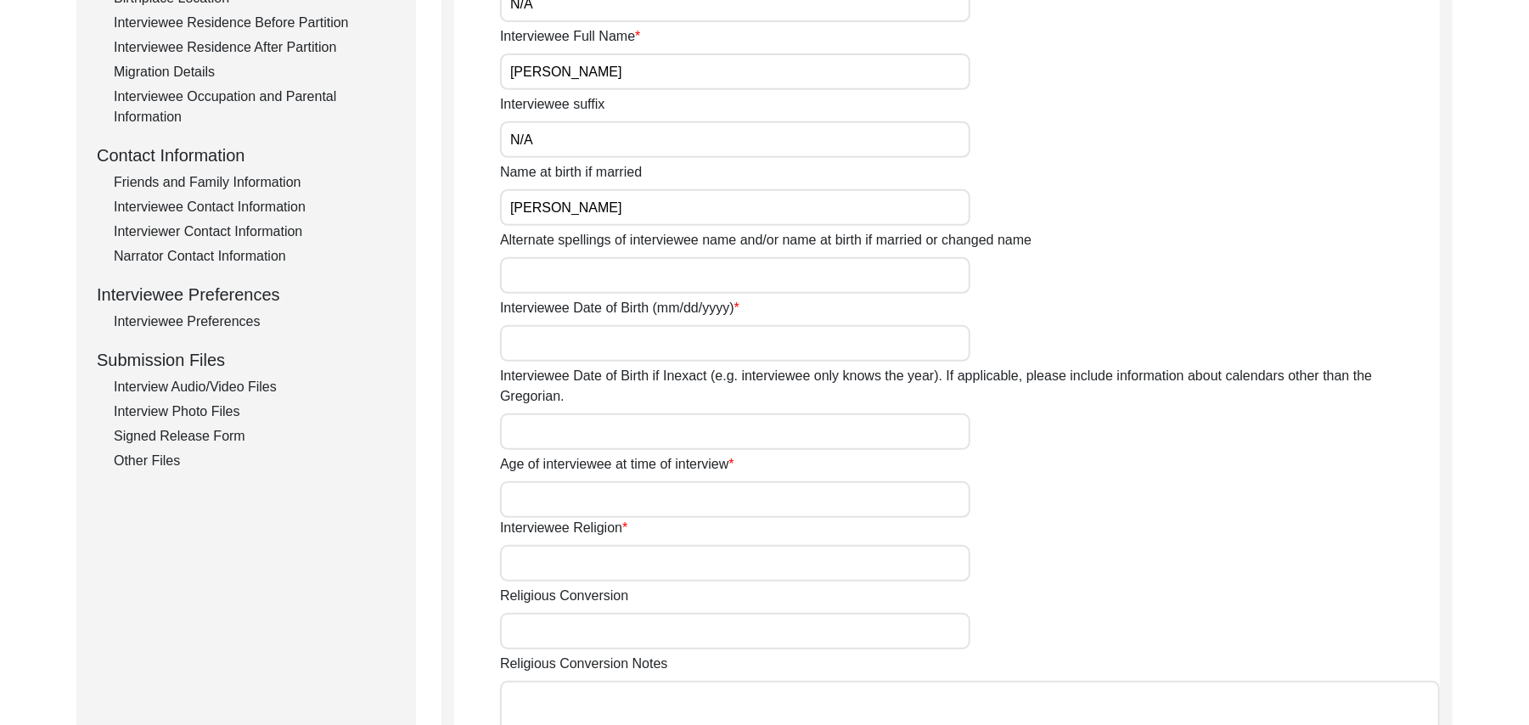
click at [602, 284] on input "Alternate spellings of interviewee name and/or name at birth if married or chan…" at bounding box center [735, 275] width 470 height 37
click at [613, 347] on input "Interviewee Date of Birth (mm/dd/yyyy)" at bounding box center [735, 343] width 470 height 37
click at [586, 414] on input "Interviewee Date of Birth if Inexact (e.g. interviewee only knows the year). If…" at bounding box center [735, 432] width 470 height 37
click at [571, 481] on input "Age of interviewee at time of interview" at bounding box center [735, 499] width 470 height 37
click at [560, 545] on input "Interviewee Religion" at bounding box center [735, 563] width 470 height 37
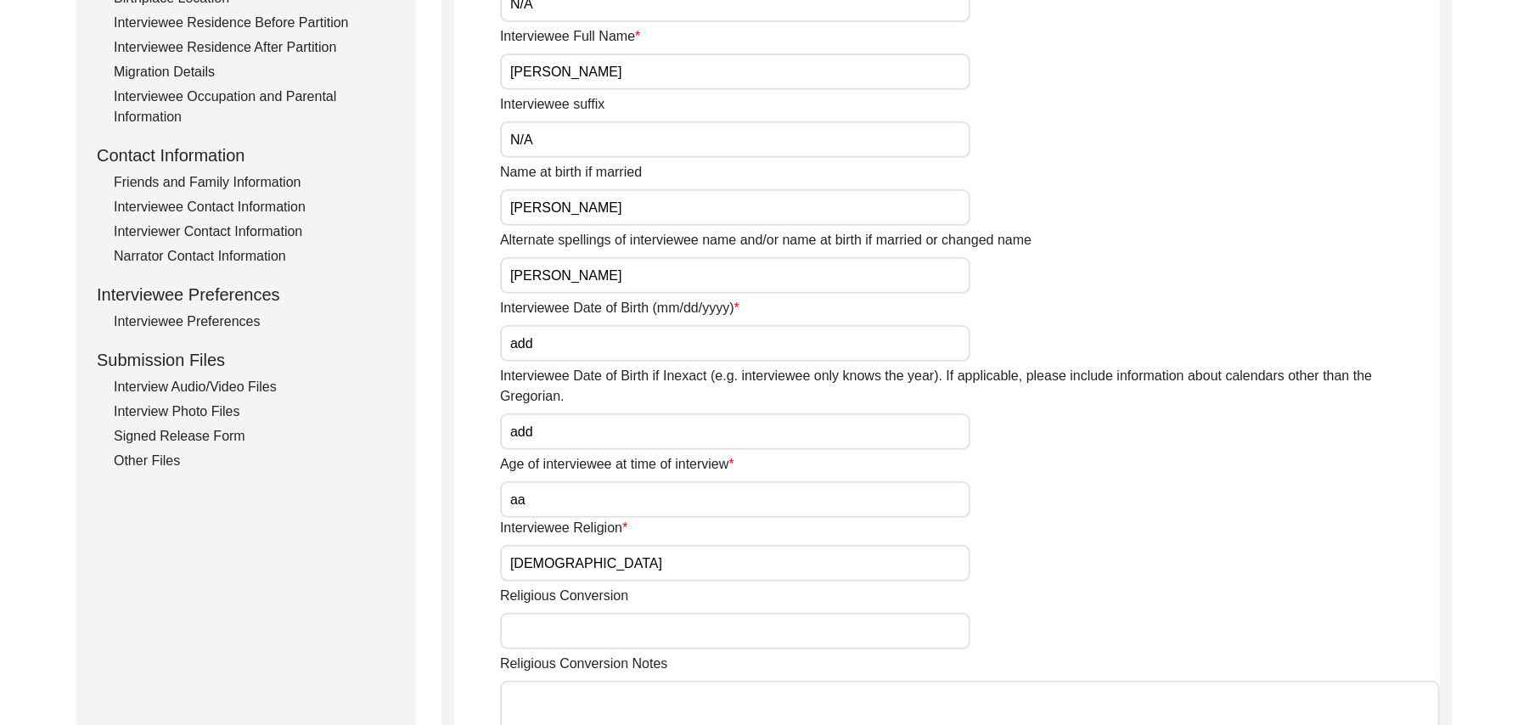
click at [566, 613] on input "Religious Conversion" at bounding box center [735, 631] width 470 height 37
click at [572, 681] on textarea "Religious Conversion Notes" at bounding box center [970, 732] width 940 height 102
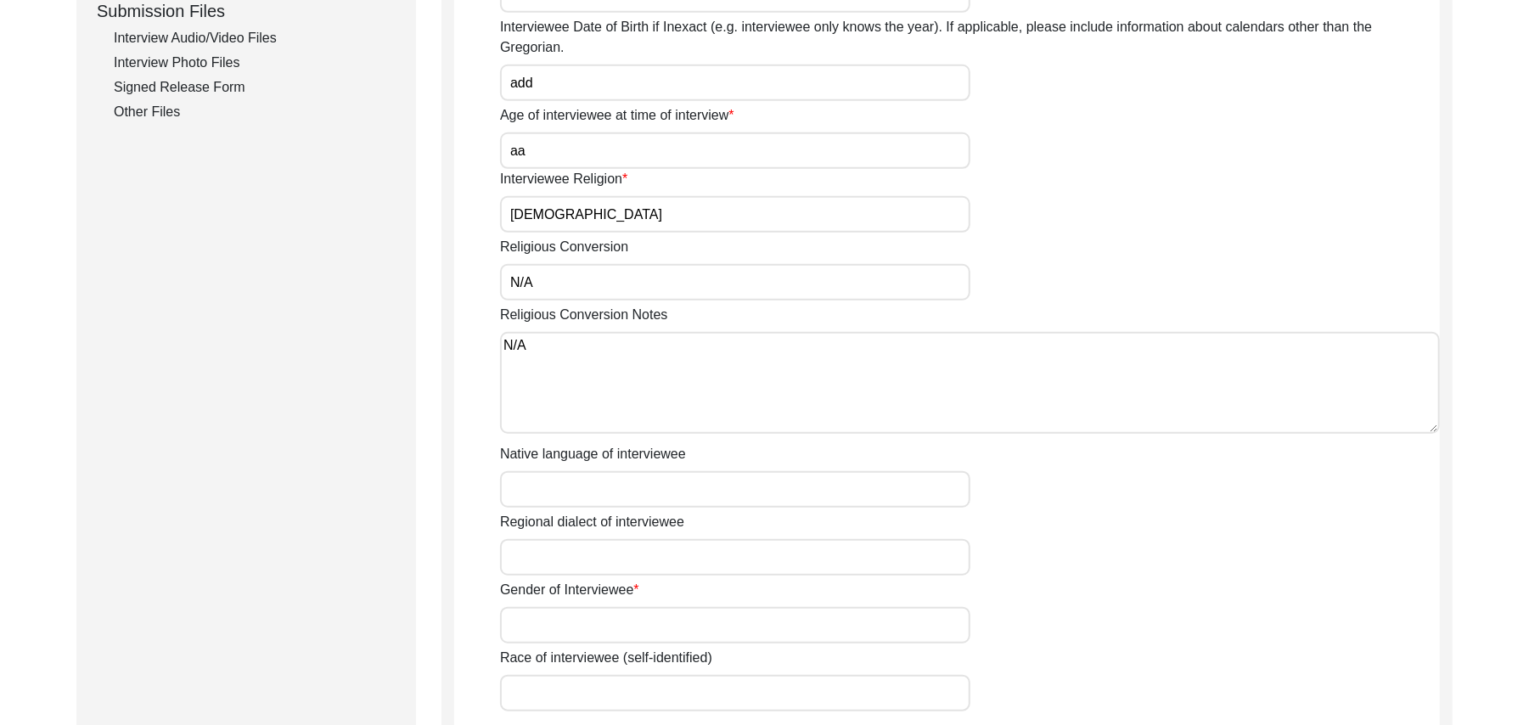
scroll to position [941, 0]
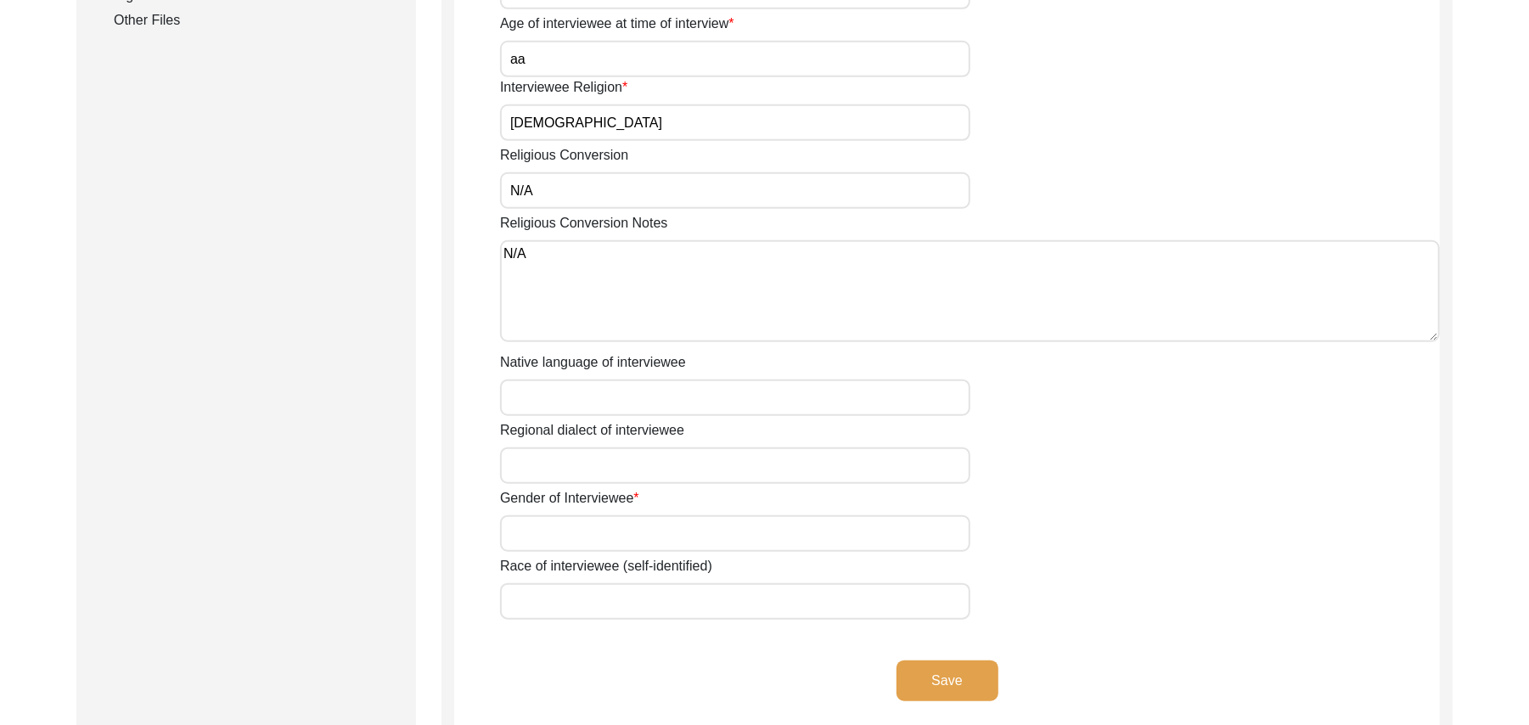
click at [579, 387] on input "Native language of interviewee" at bounding box center [735, 398] width 470 height 37
click at [588, 448] on input "Regional dialect of interviewee" at bounding box center [735, 466] width 470 height 37
click at [588, 515] on input "Gender of Interviewee" at bounding box center [735, 533] width 470 height 37
click at [585, 584] on input "Race of interviewee (self-identified)" at bounding box center [735, 601] width 470 height 37
click at [917, 661] on button "Save" at bounding box center [948, 681] width 102 height 41
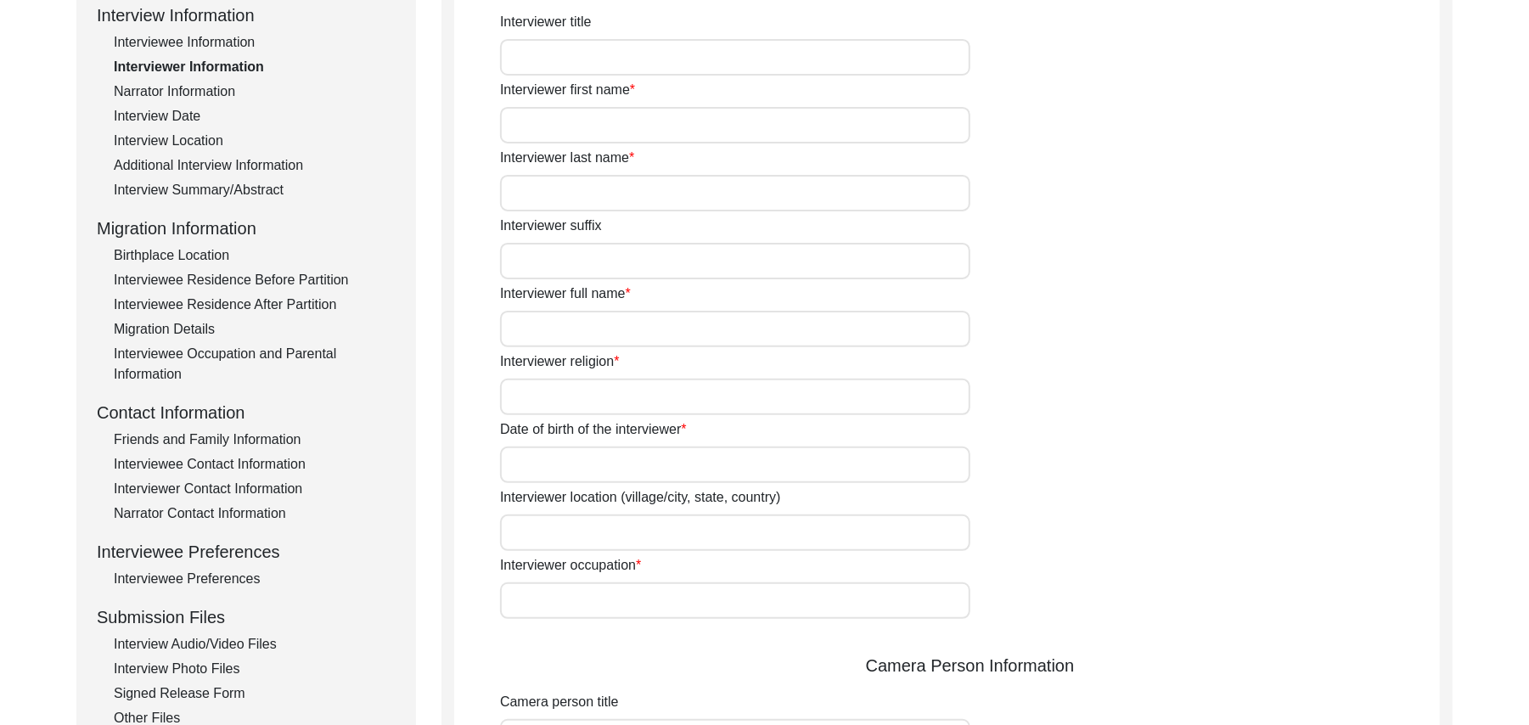
scroll to position [63, 0]
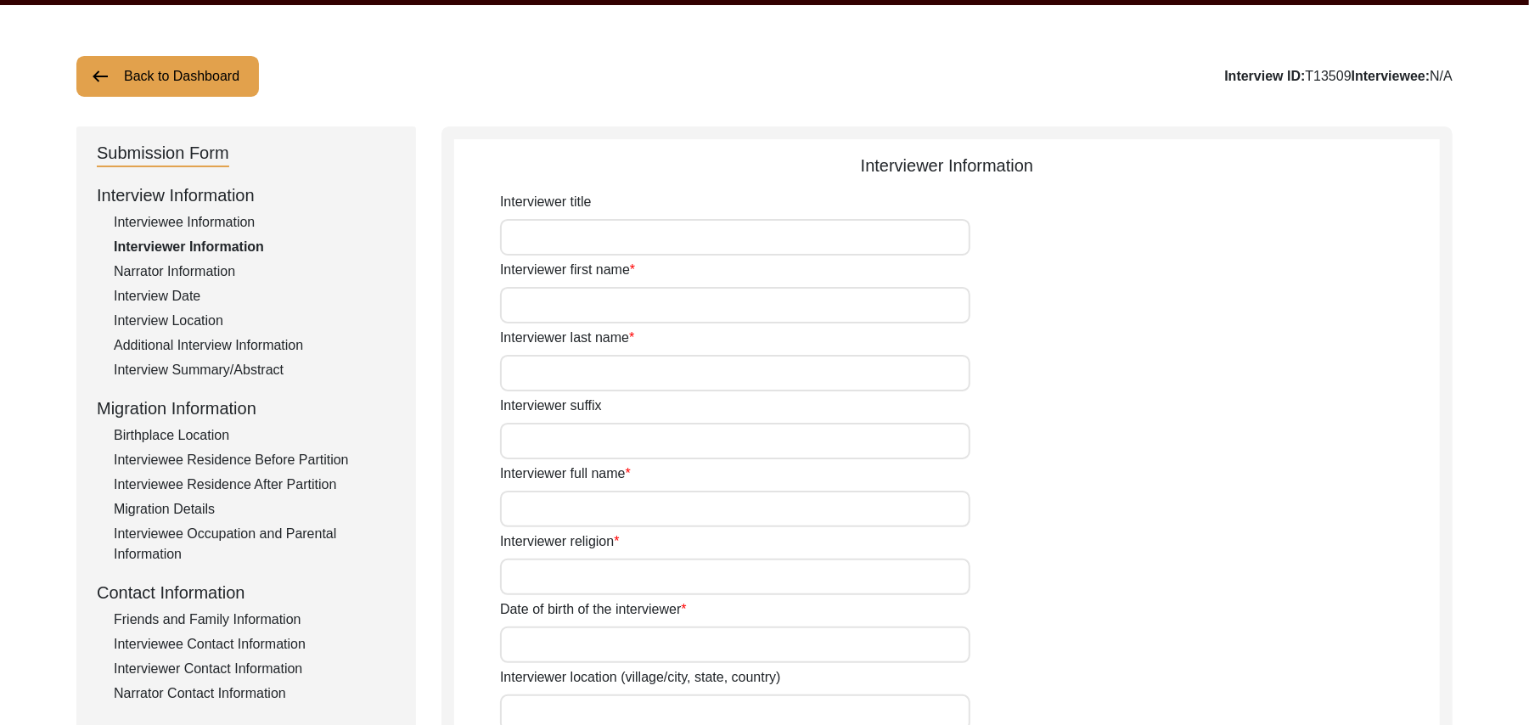
click at [663, 234] on input "Interviewer title" at bounding box center [735, 237] width 470 height 37
click at [627, 311] on input "Interviewer first name" at bounding box center [735, 305] width 470 height 37
click at [613, 375] on input "Interviewer last name" at bounding box center [735, 373] width 470 height 37
click at [606, 440] on input "Interviewer suffix" at bounding box center [735, 441] width 470 height 37
click at [605, 504] on input "Interviewer full name" at bounding box center [735, 509] width 470 height 37
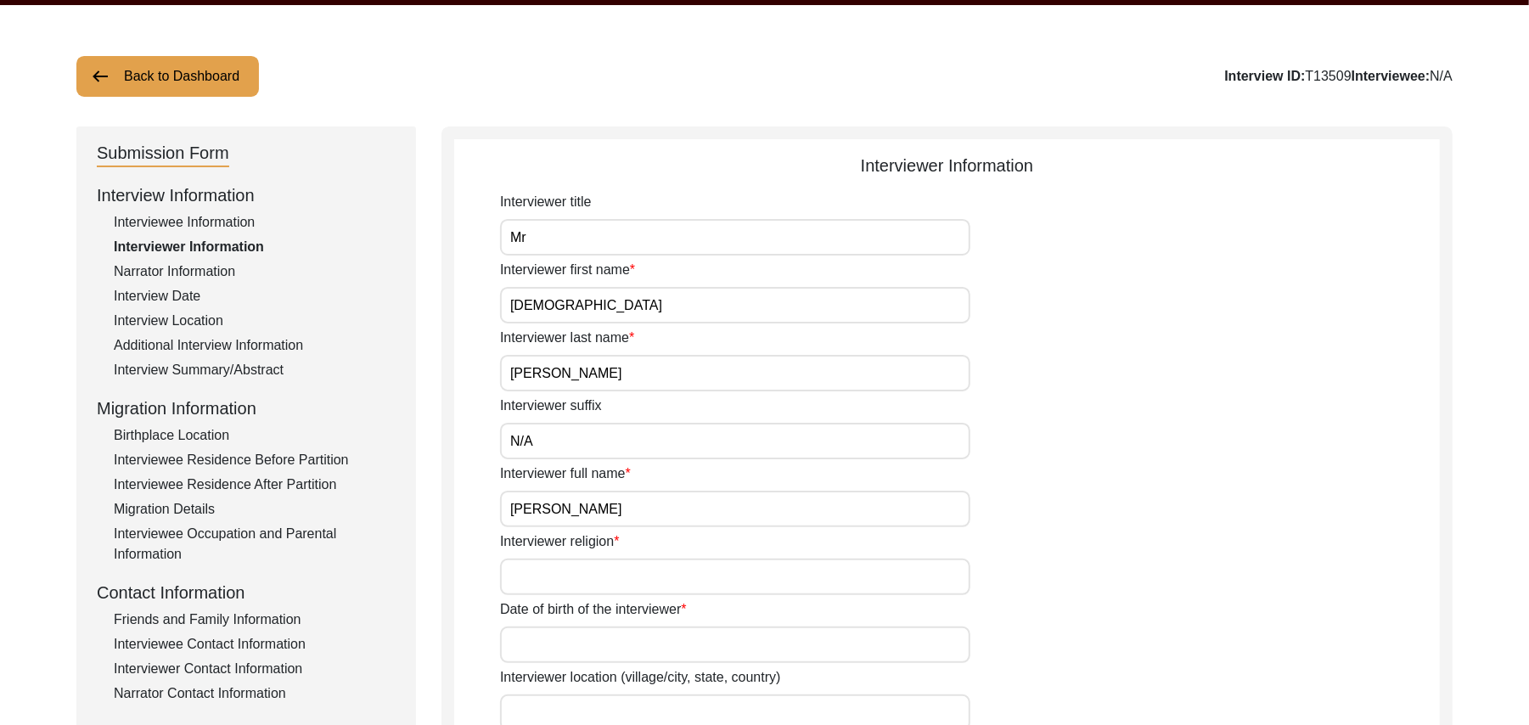
click at [564, 574] on input "Interviewer religion" at bounding box center [735, 577] width 470 height 37
click at [555, 630] on input "Date of birth of the interviewer" at bounding box center [735, 645] width 470 height 37
click at [549, 710] on input "Interviewer location (village/city, state, country)" at bounding box center [735, 713] width 470 height 37
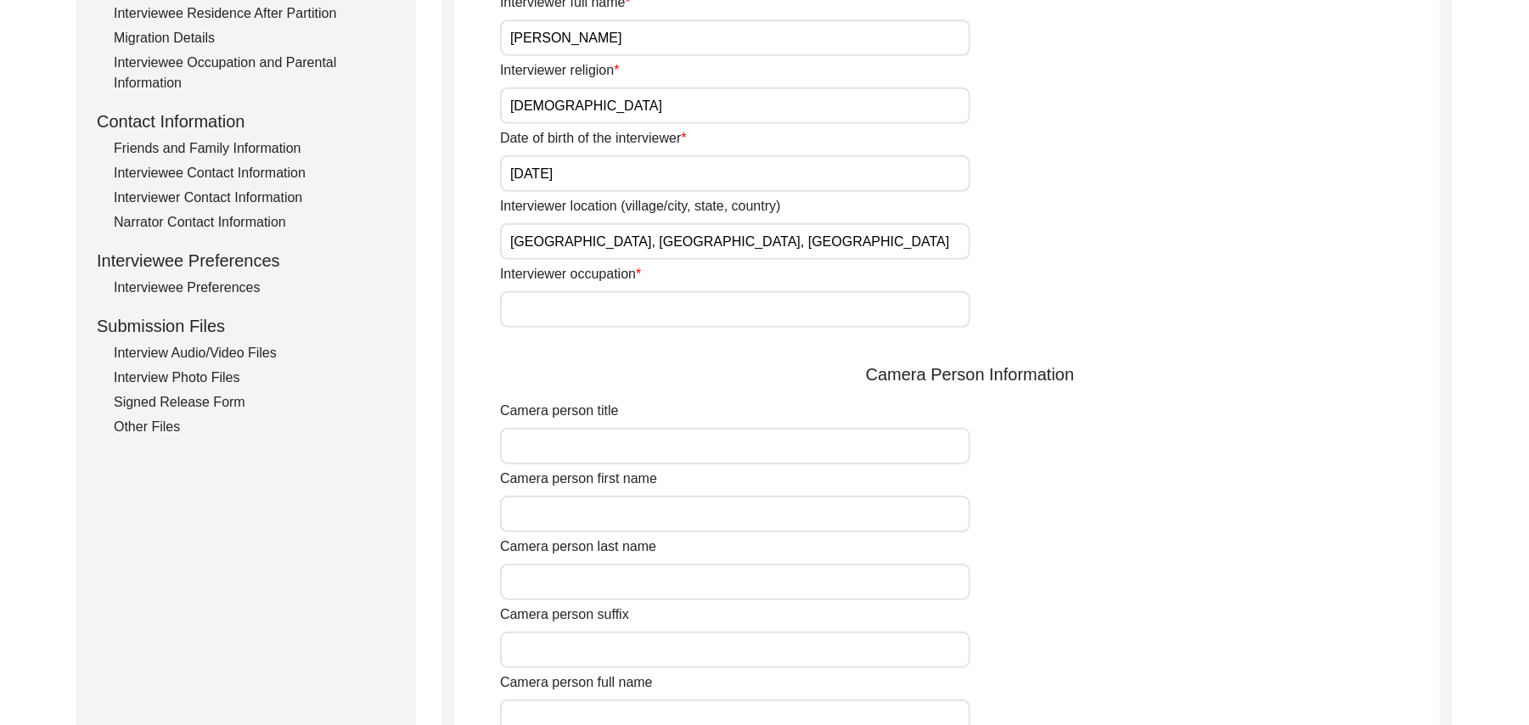
scroll to position [610, 0]
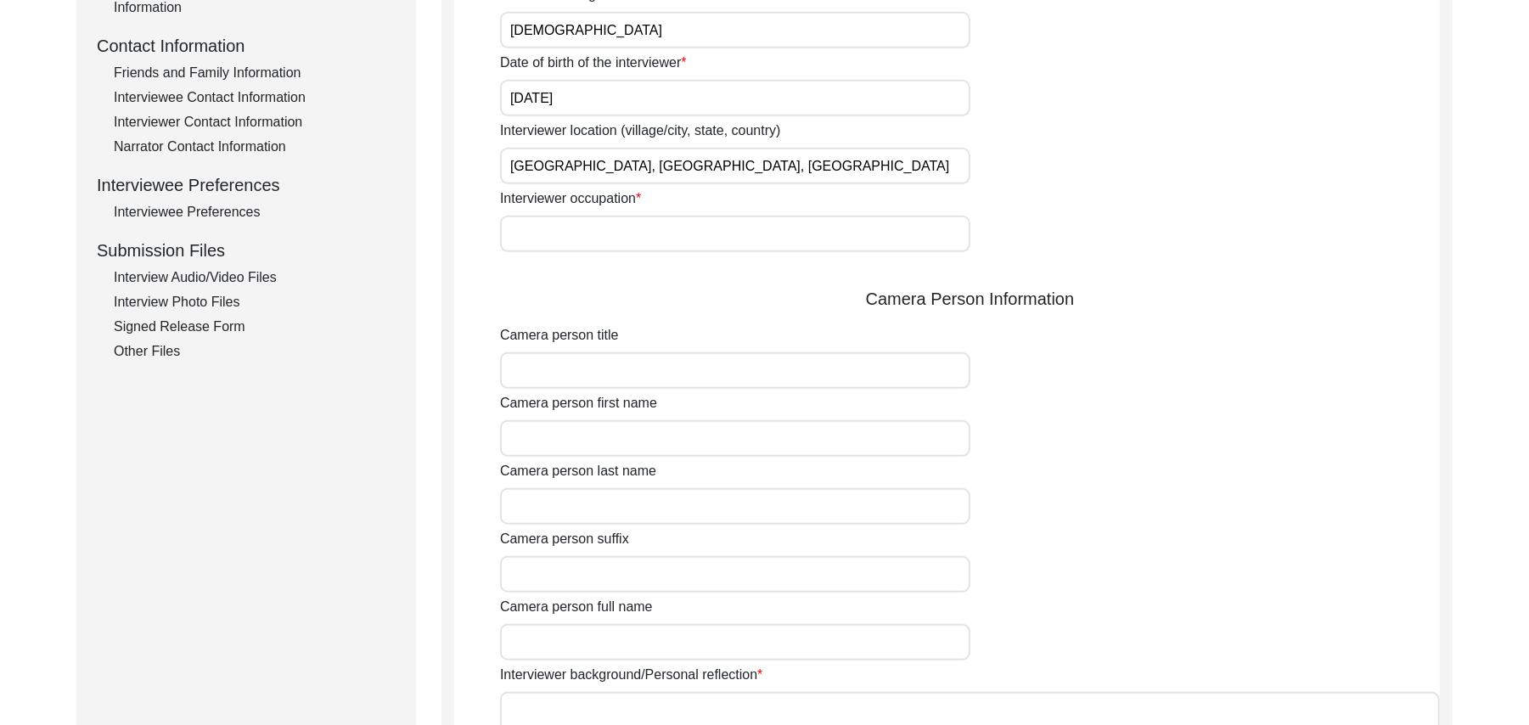
click at [533, 235] on input "Interviewer occupation" at bounding box center [735, 234] width 470 height 37
click at [574, 372] on input "Camera person title" at bounding box center [735, 370] width 470 height 37
click at [575, 446] on input "Camera person first name" at bounding box center [735, 438] width 470 height 37
click at [571, 508] on input "Camera person last name" at bounding box center [735, 506] width 470 height 37
click at [572, 583] on input "Camera person suffix" at bounding box center [735, 574] width 470 height 37
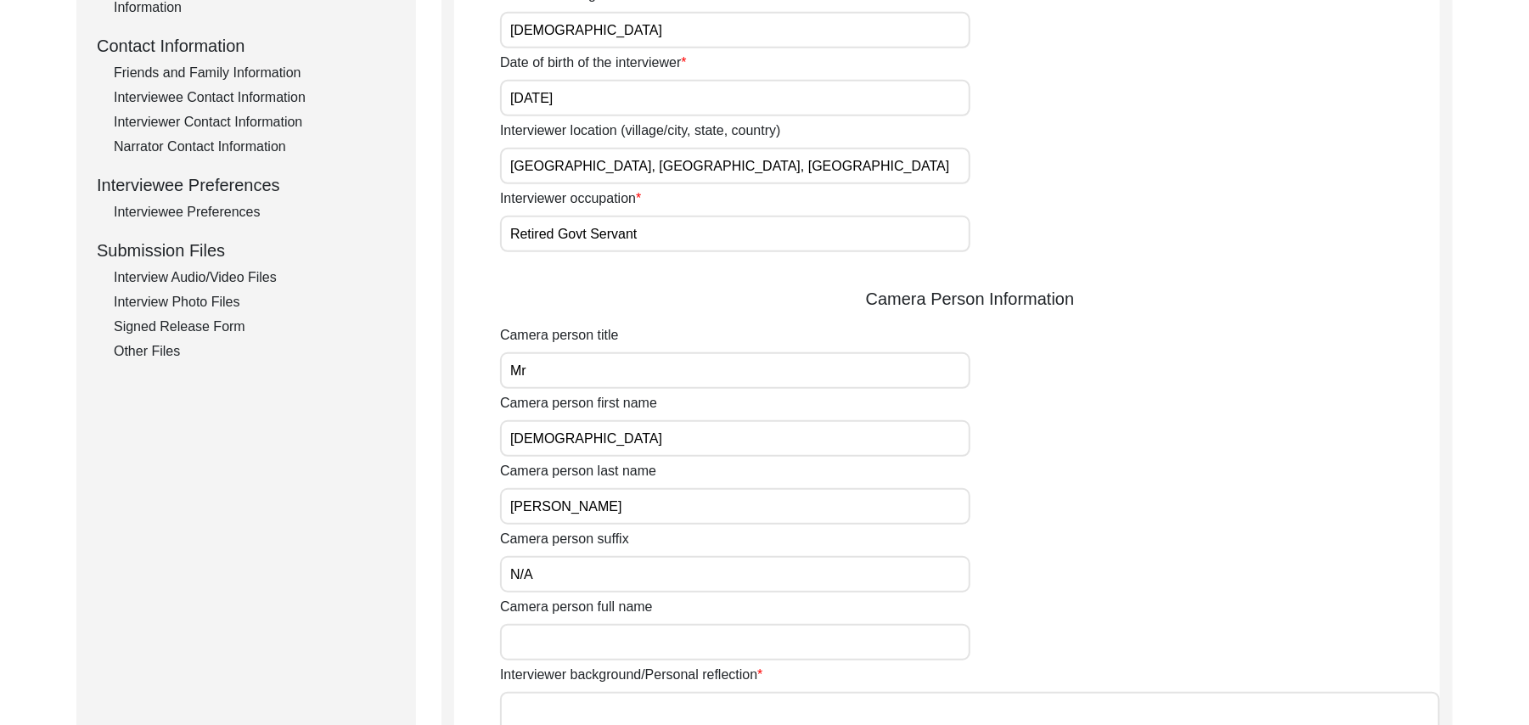
click at [579, 646] on input "Camera person full name" at bounding box center [735, 642] width 470 height 37
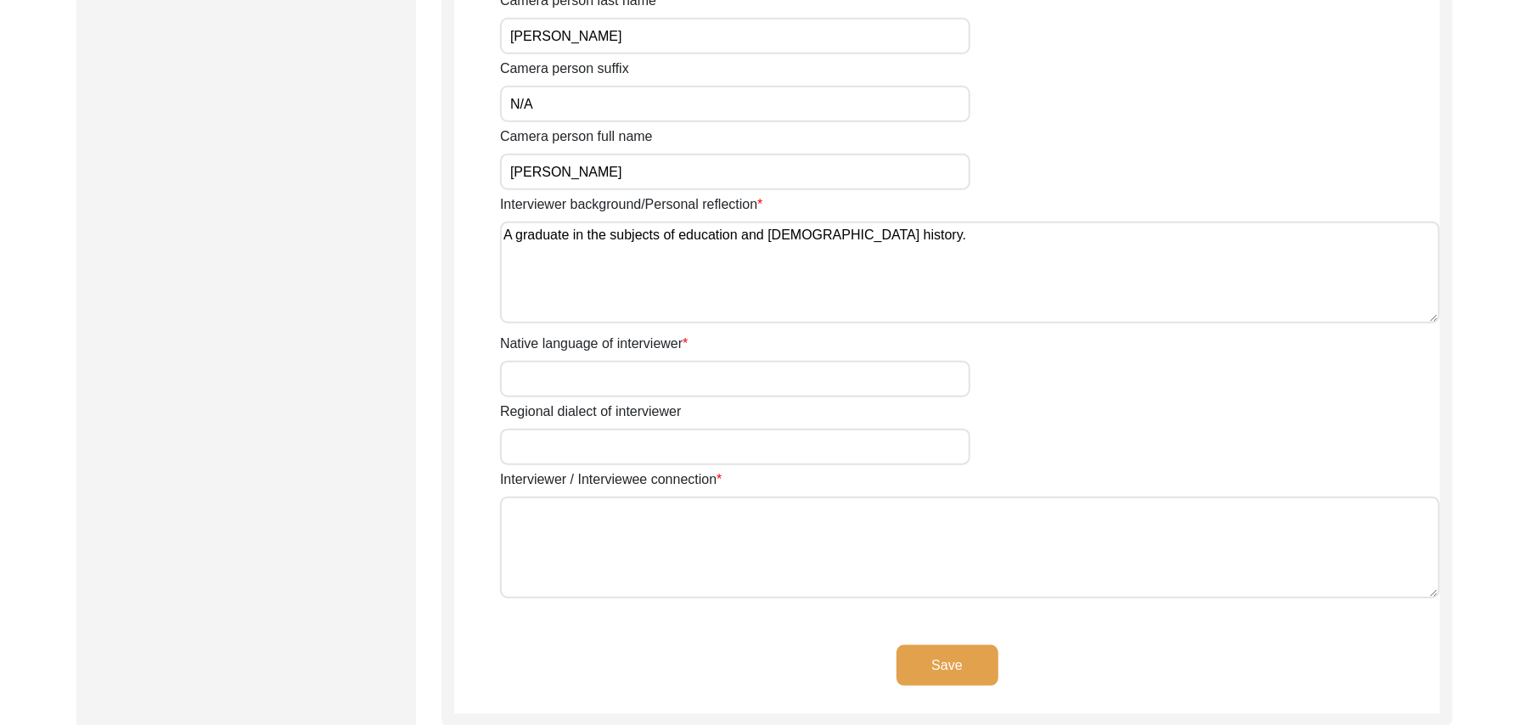
scroll to position [1157, 0]
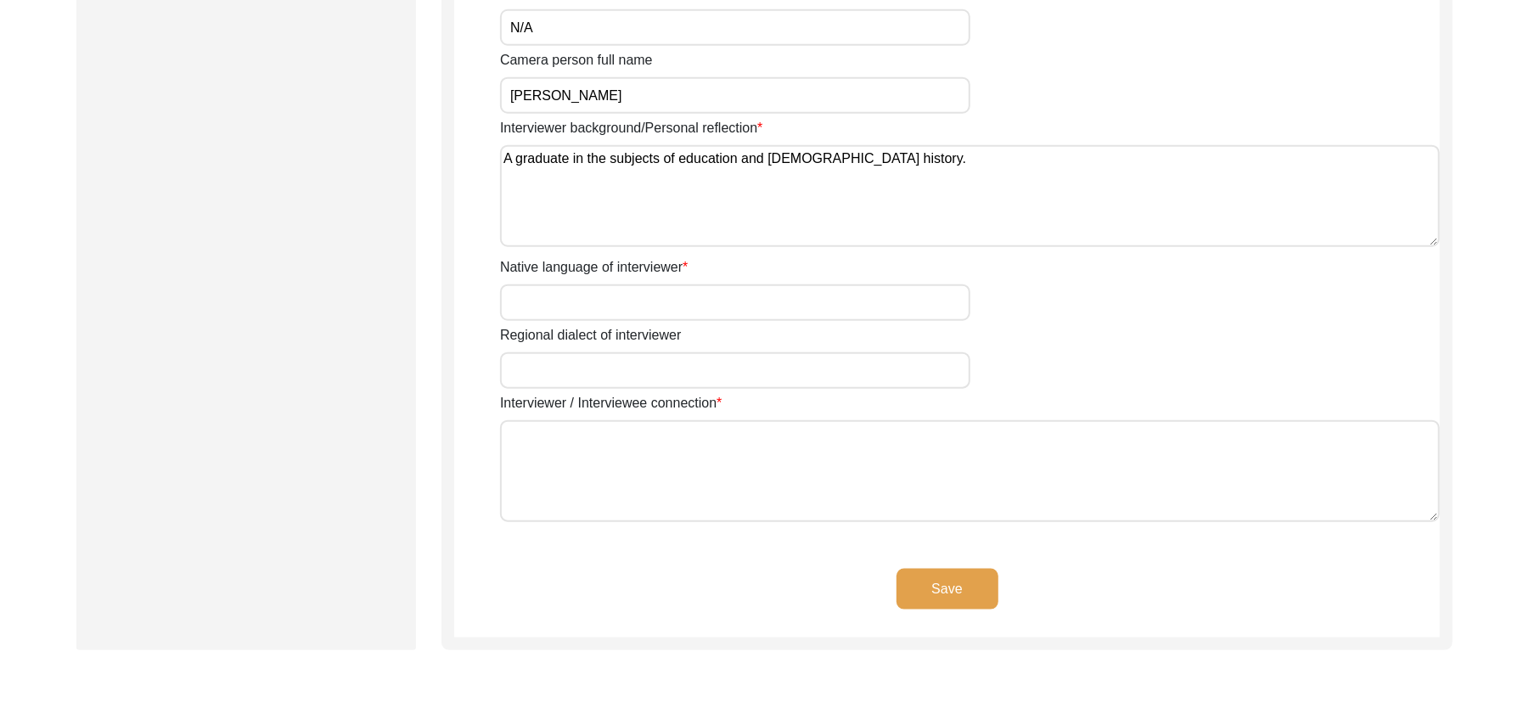
click at [626, 302] on input "Native language of interviewer" at bounding box center [735, 302] width 470 height 37
click at [613, 363] on input "Regional dialect of interviewer" at bounding box center [735, 370] width 470 height 37
click at [613, 470] on textarea "Interviewer / Interviewee connection" at bounding box center [970, 471] width 940 height 102
click at [915, 575] on button "Save" at bounding box center [948, 589] width 102 height 41
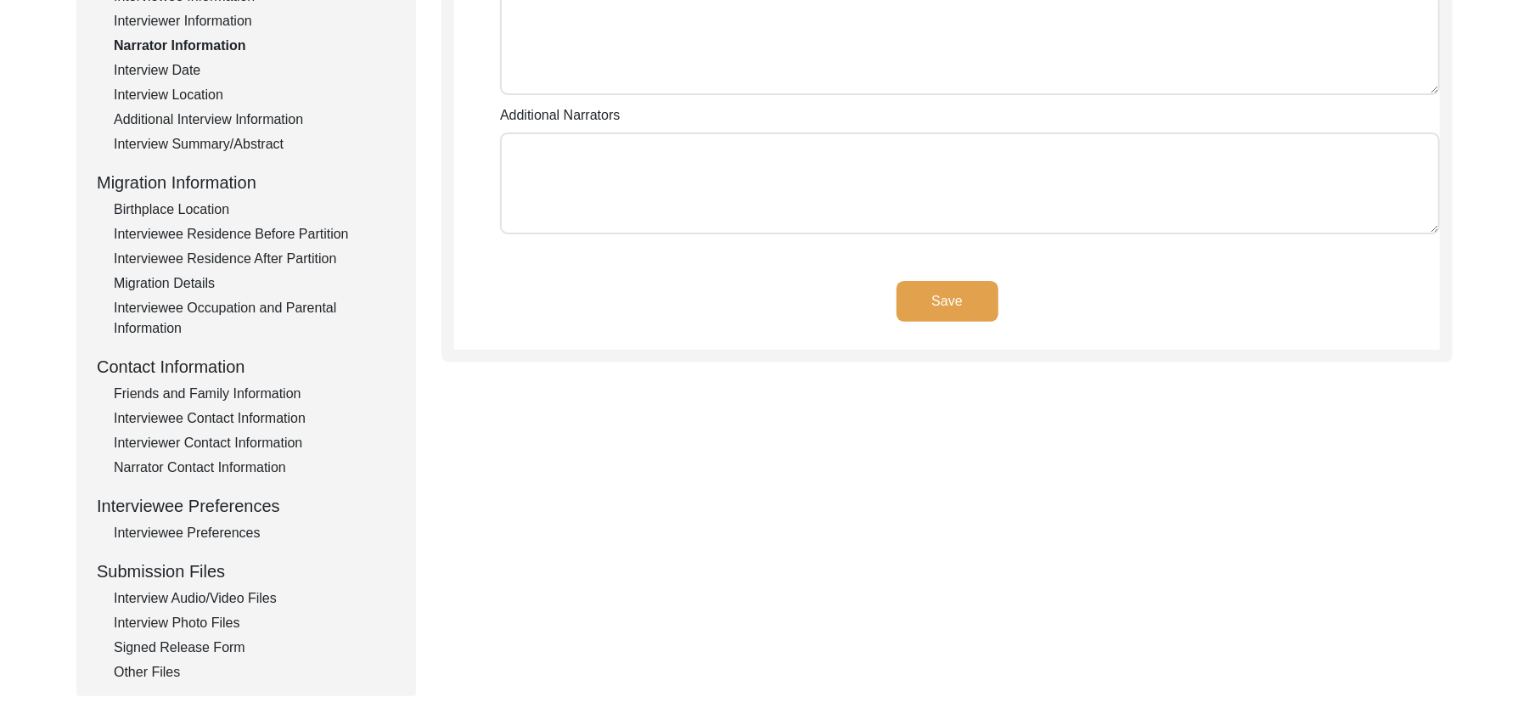
scroll to position [0, 0]
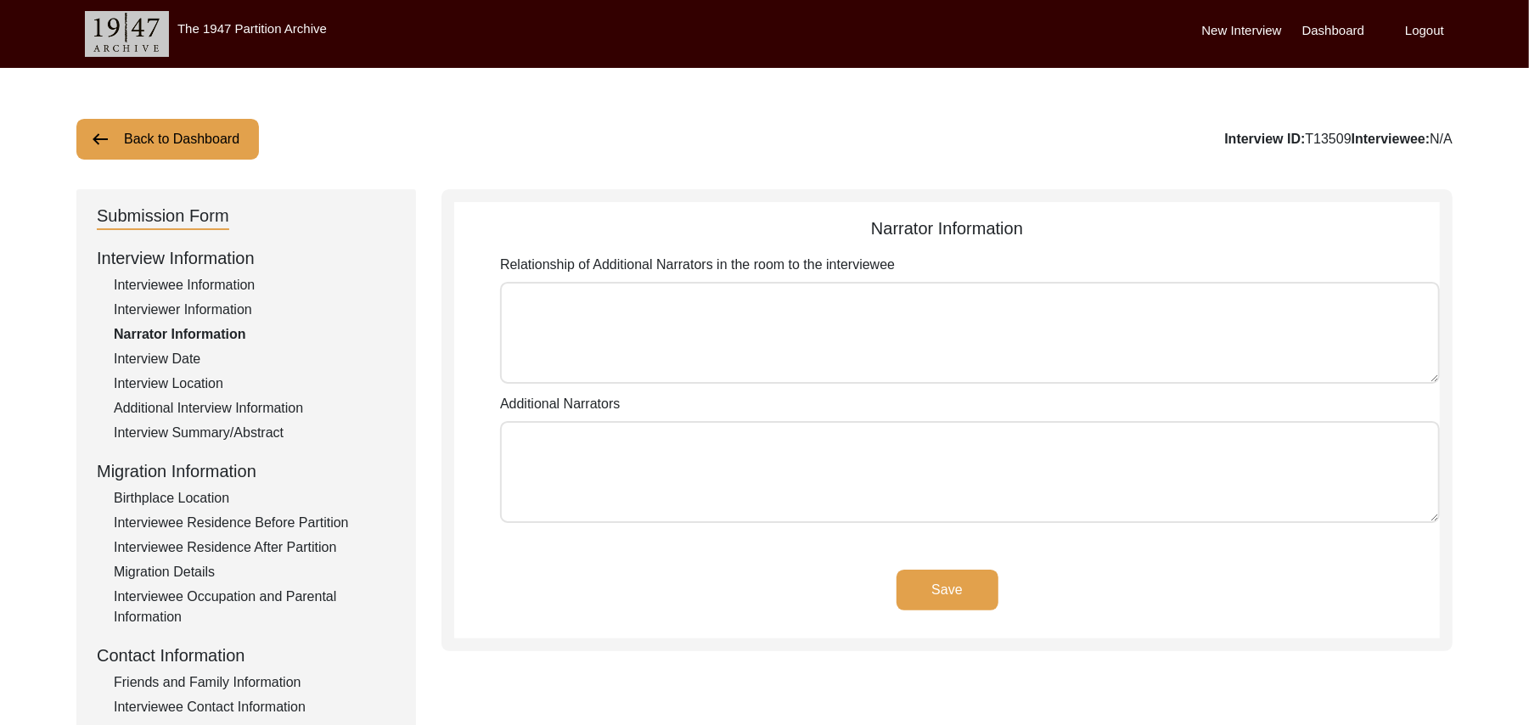
click at [662, 307] on textarea "Relationship of Additional Narrators in the room to the interviewee" at bounding box center [970, 333] width 940 height 102
click at [633, 470] on textarea "Additional Narrators" at bounding box center [970, 472] width 940 height 102
click at [949, 591] on button "Save" at bounding box center [948, 590] width 102 height 41
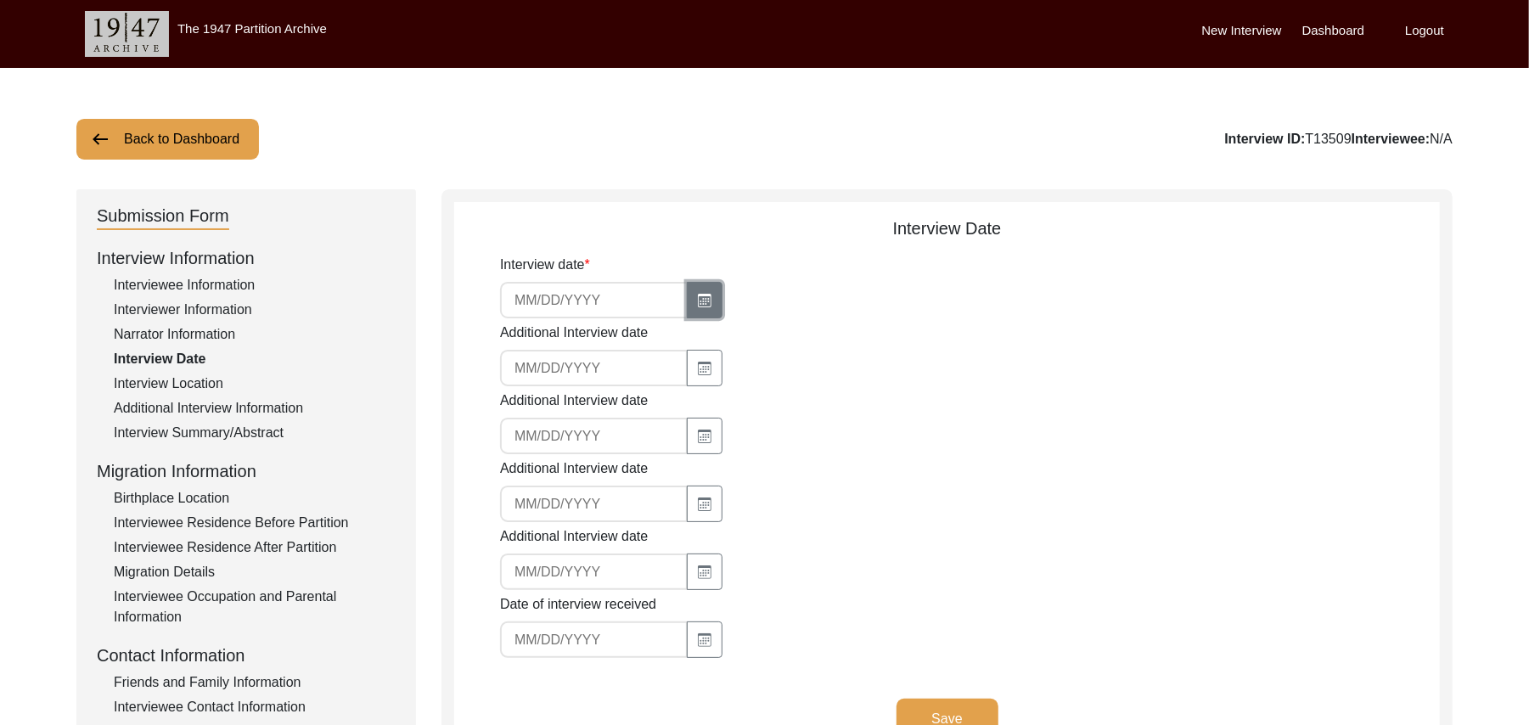
click at [698, 297] on icon "button" at bounding box center [705, 301] width 14 height 14
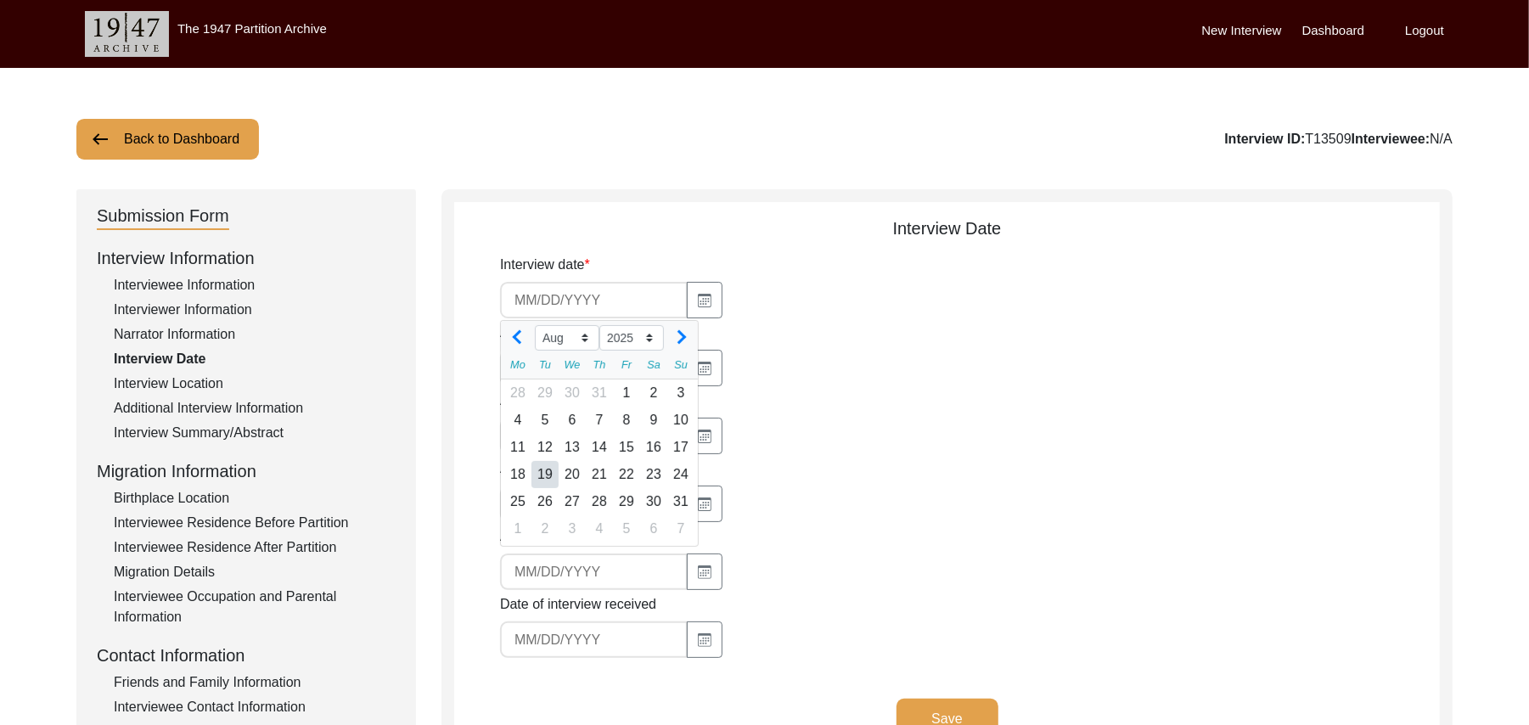
click at [547, 481] on div "19" at bounding box center [545, 474] width 27 height 27
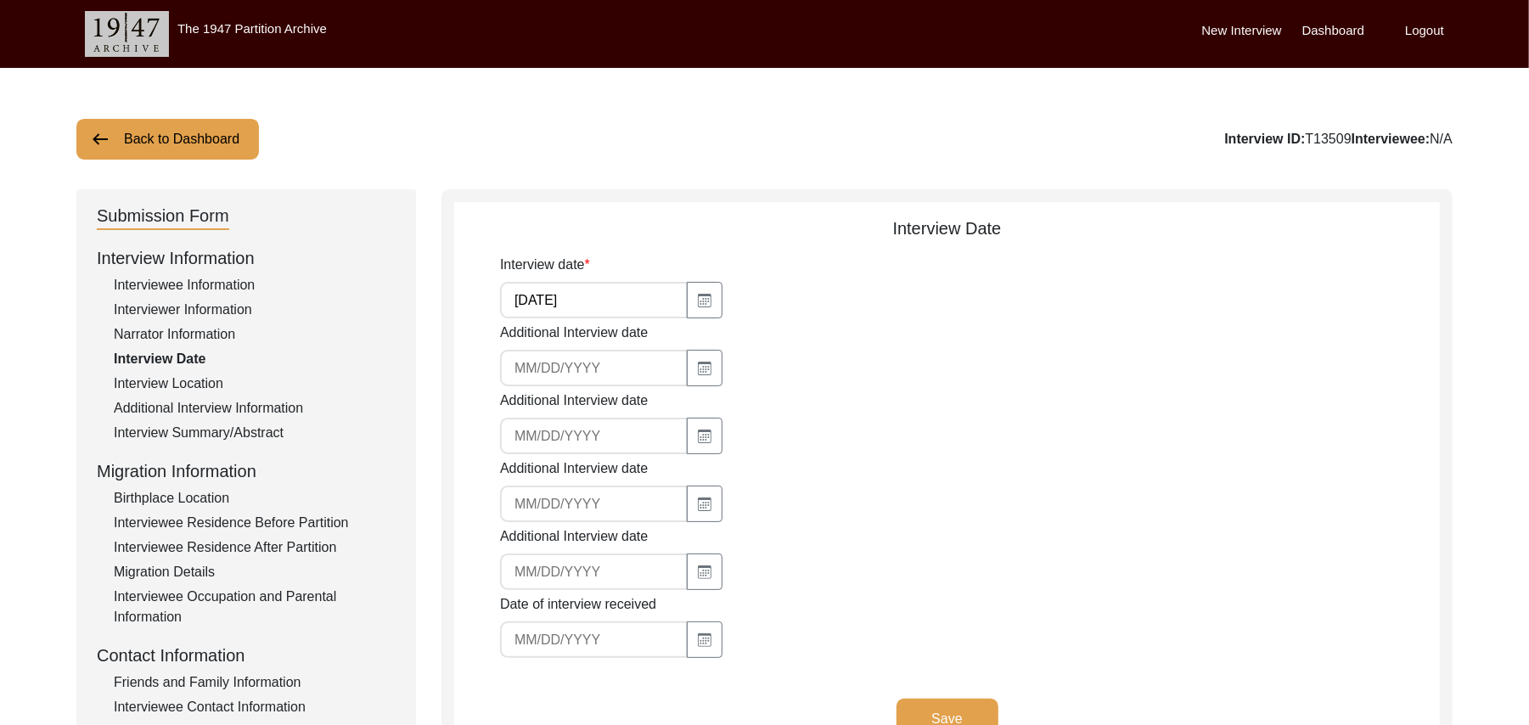
click at [924, 705] on button "Save" at bounding box center [948, 719] width 102 height 41
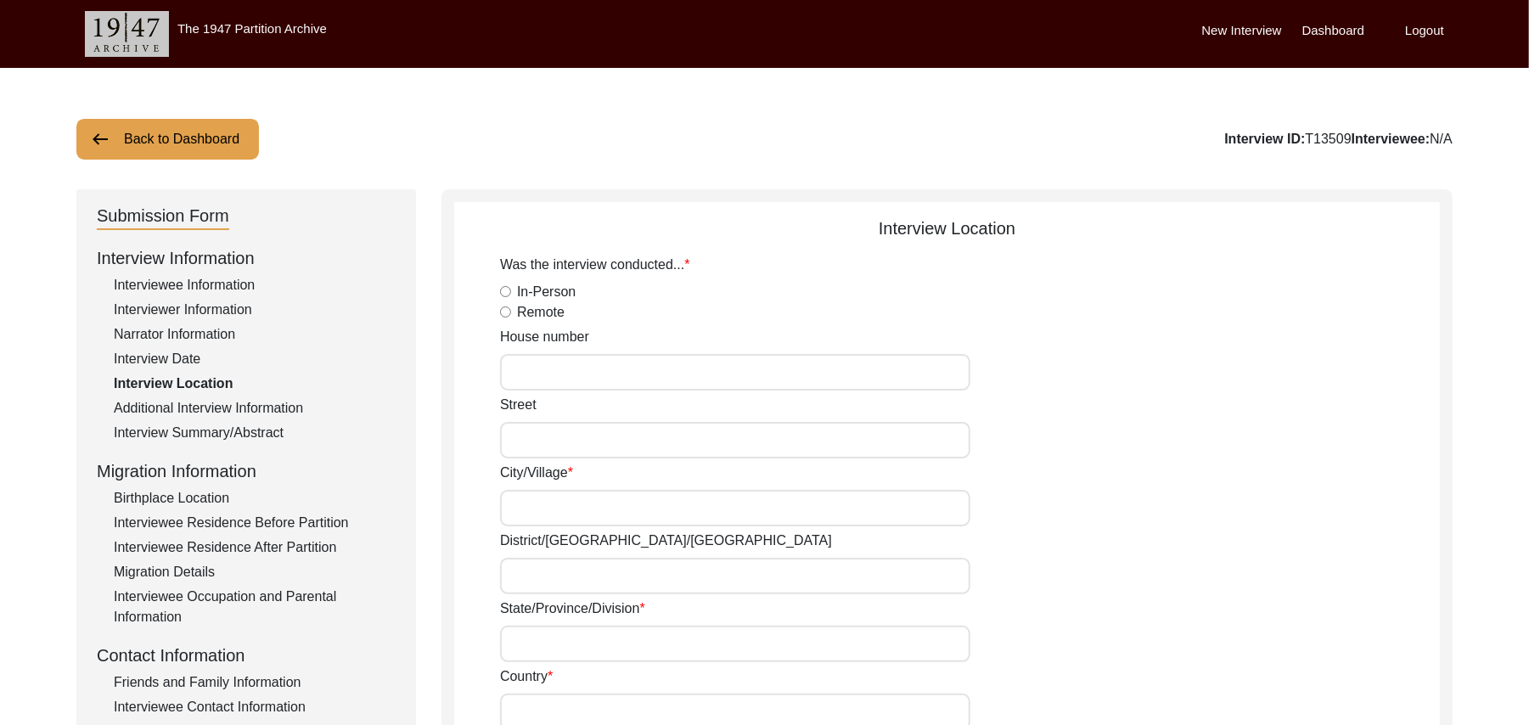
click at [507, 289] on input "In-Person" at bounding box center [505, 291] width 11 height 11
click at [521, 368] on input "House number" at bounding box center [735, 372] width 470 height 37
click at [517, 442] on input "Street" at bounding box center [735, 440] width 470 height 37
click at [531, 501] on input "City/Village" at bounding box center [735, 508] width 470 height 37
click at [533, 572] on input "District/tehsil/Jilla" at bounding box center [735, 576] width 470 height 37
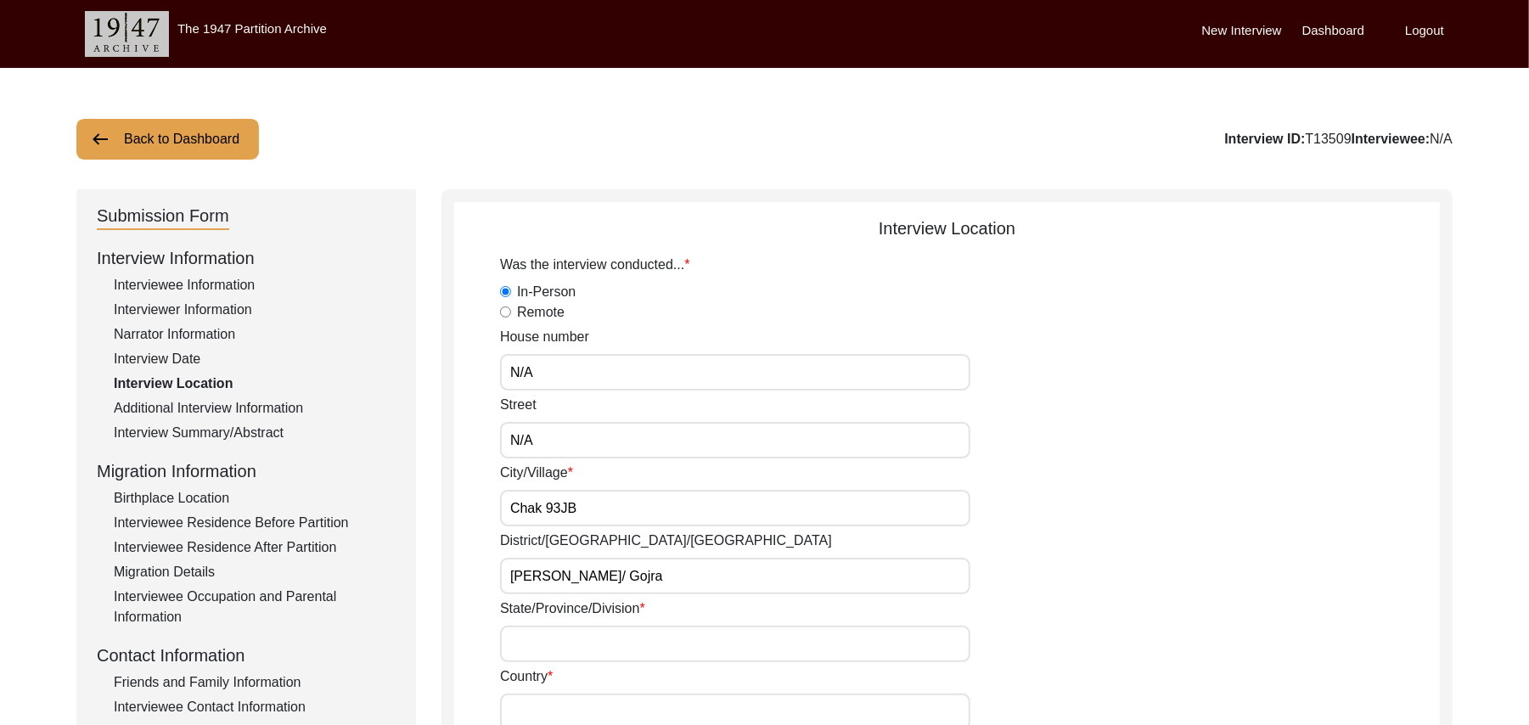
click at [542, 642] on input "State/Province/Division" at bounding box center [735, 644] width 470 height 37
click at [534, 717] on input "Country" at bounding box center [735, 712] width 470 height 37
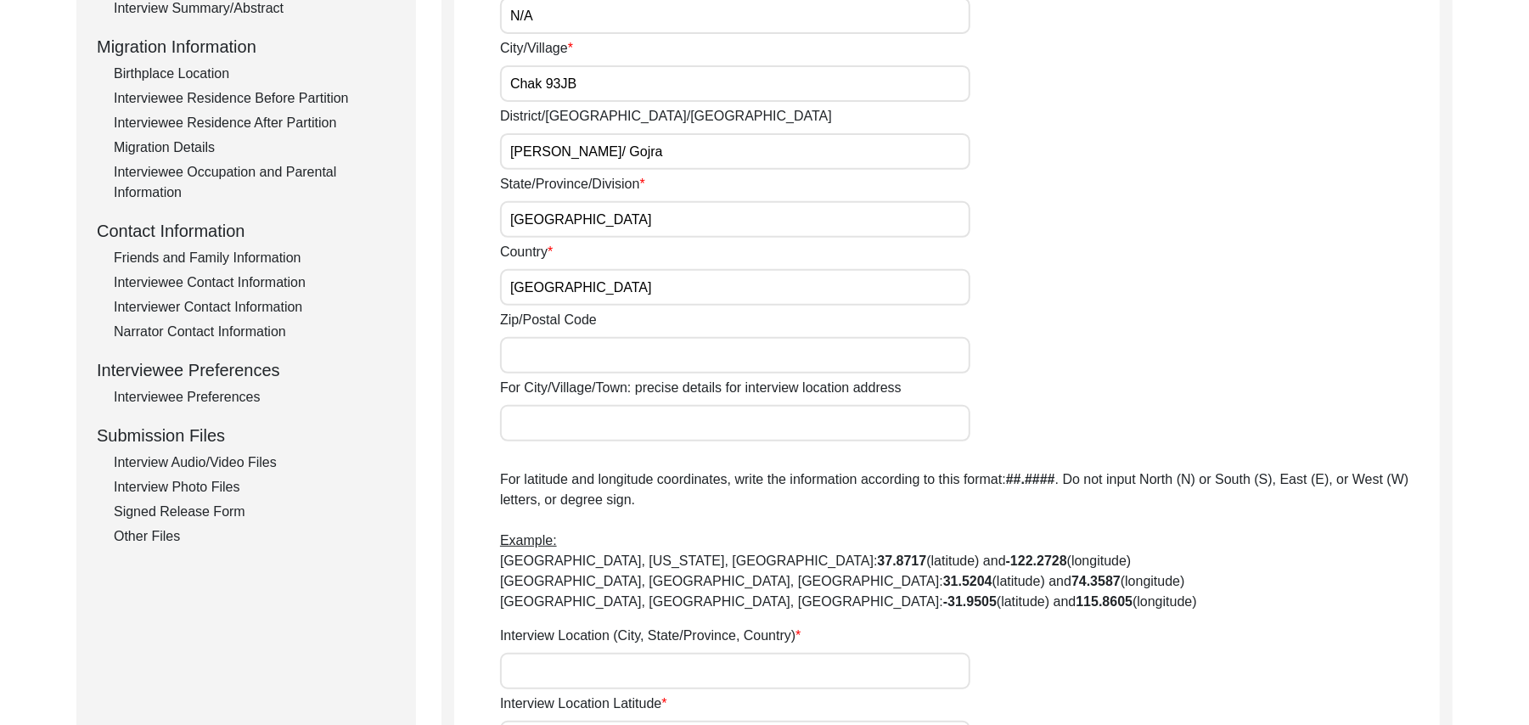
scroll to position [500, 0]
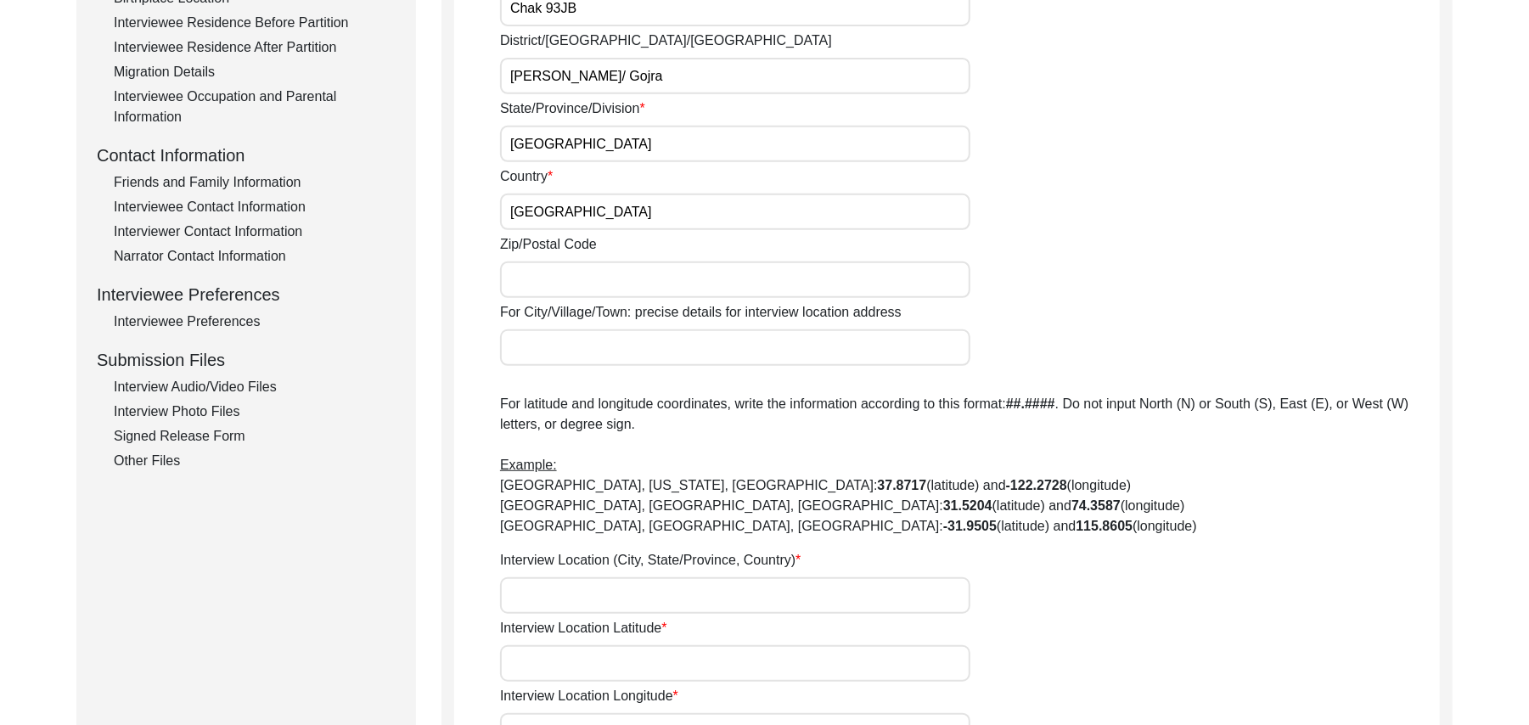
click at [600, 276] on input "Zip/Postal Code" at bounding box center [735, 280] width 470 height 37
click at [581, 341] on input "For City/Village/Town: precise details for interview location address" at bounding box center [735, 347] width 470 height 37
click at [545, 599] on input "Interview Location (City, State/Province, Country)" at bounding box center [735, 595] width 470 height 37
click at [550, 667] on input "Interview Location Latitude" at bounding box center [735, 663] width 470 height 37
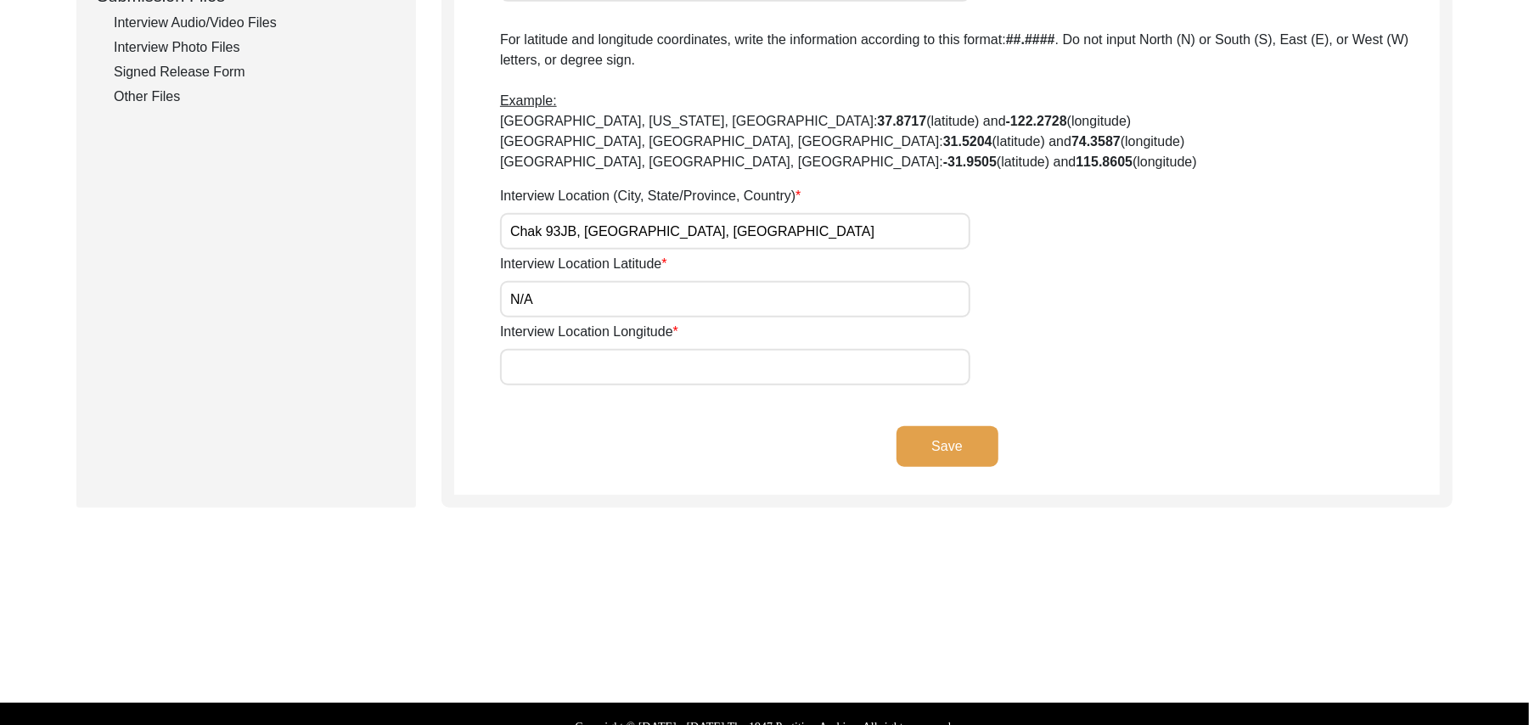
scroll to position [888, 0]
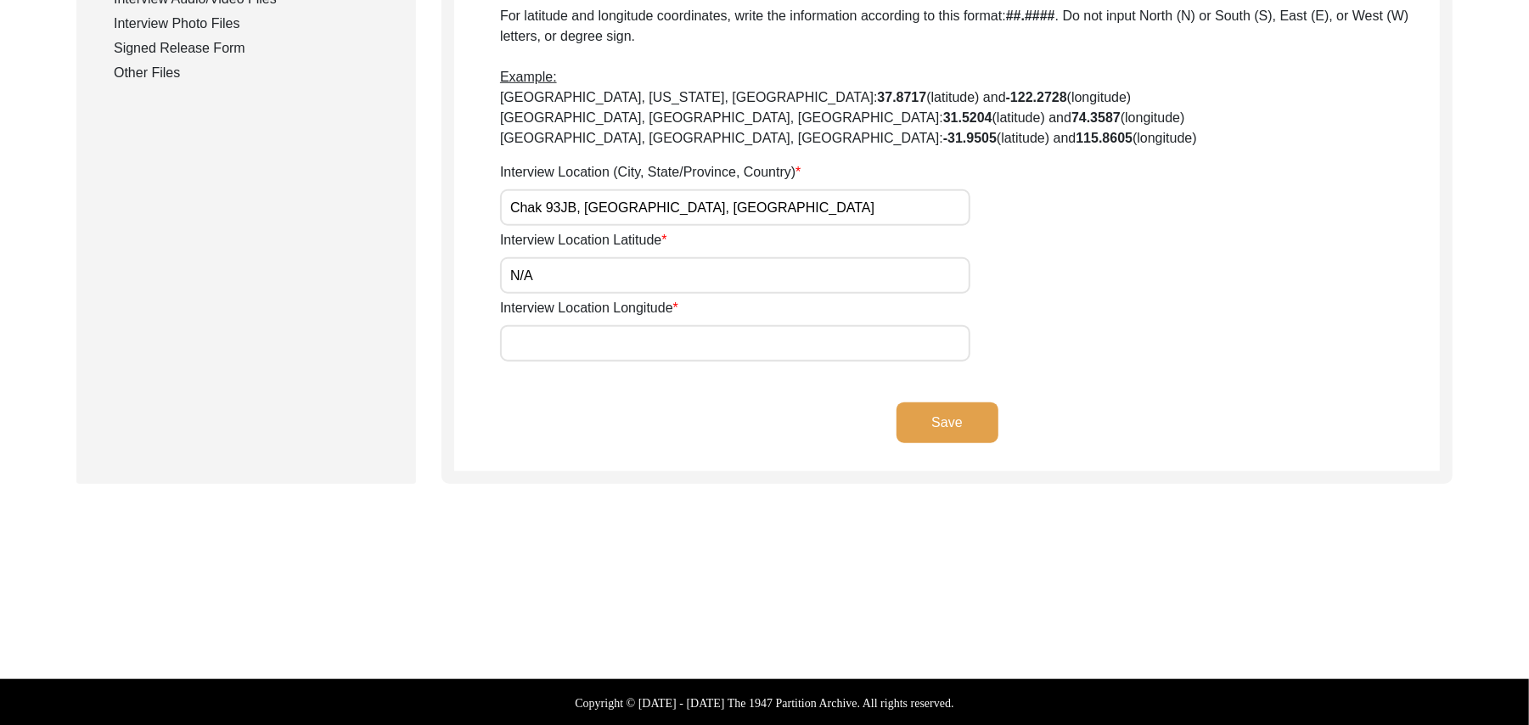
click at [642, 350] on input "Interview Location Longitude" at bounding box center [735, 343] width 470 height 37
click at [932, 419] on button "Save" at bounding box center [948, 423] width 102 height 41
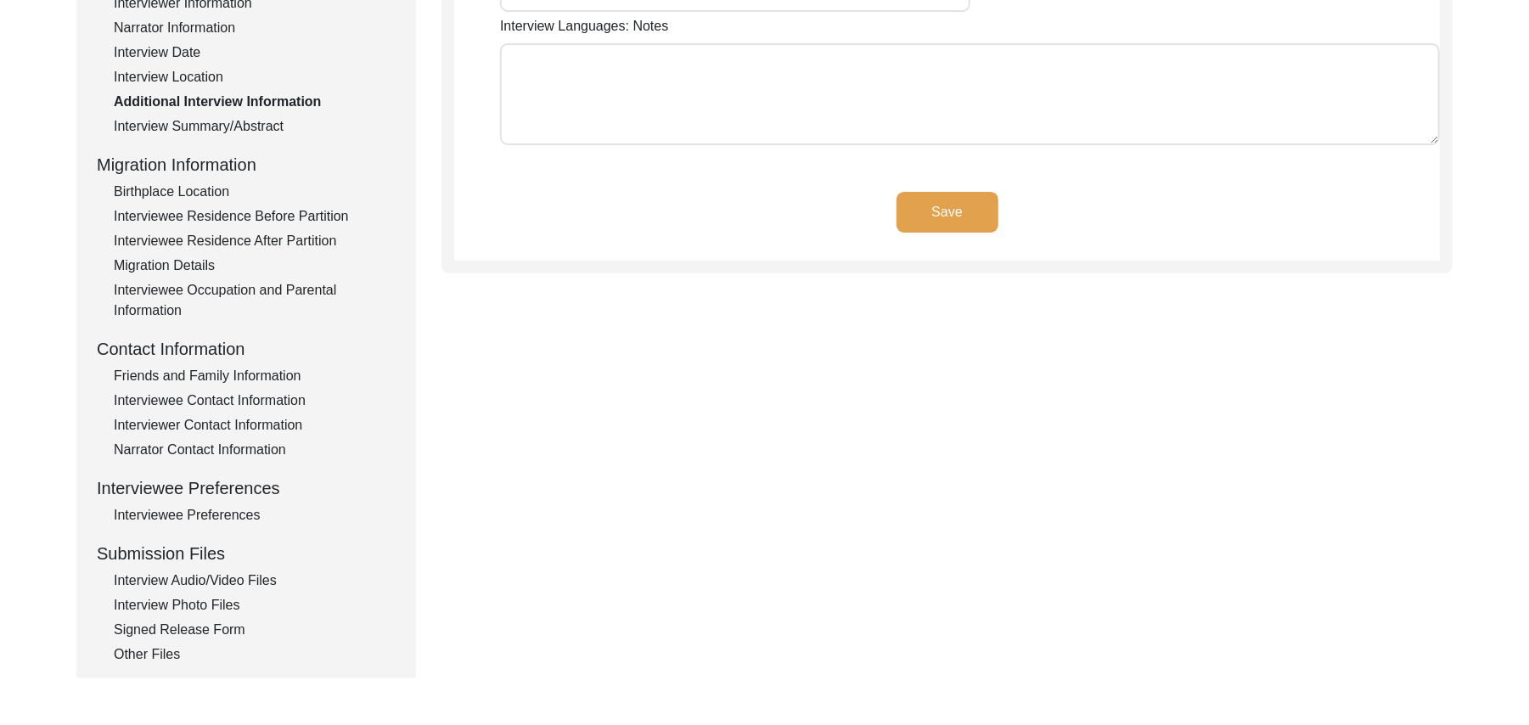
scroll to position [85, 0]
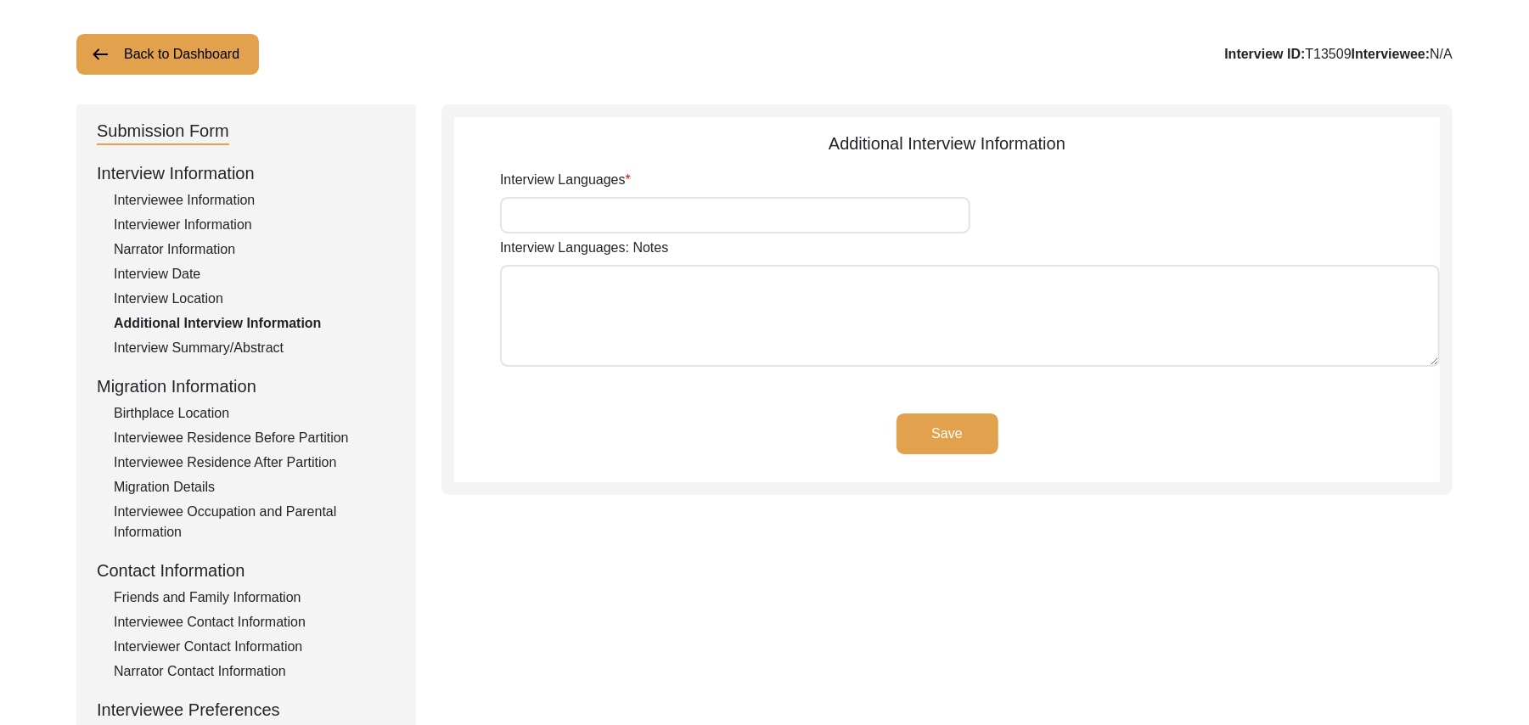
click at [763, 204] on input "Interview Languages" at bounding box center [735, 215] width 470 height 37
click at [707, 330] on textarea "Interview Languages: Notes" at bounding box center [970, 316] width 940 height 102
click at [938, 419] on button "Save" at bounding box center [948, 434] width 102 height 41
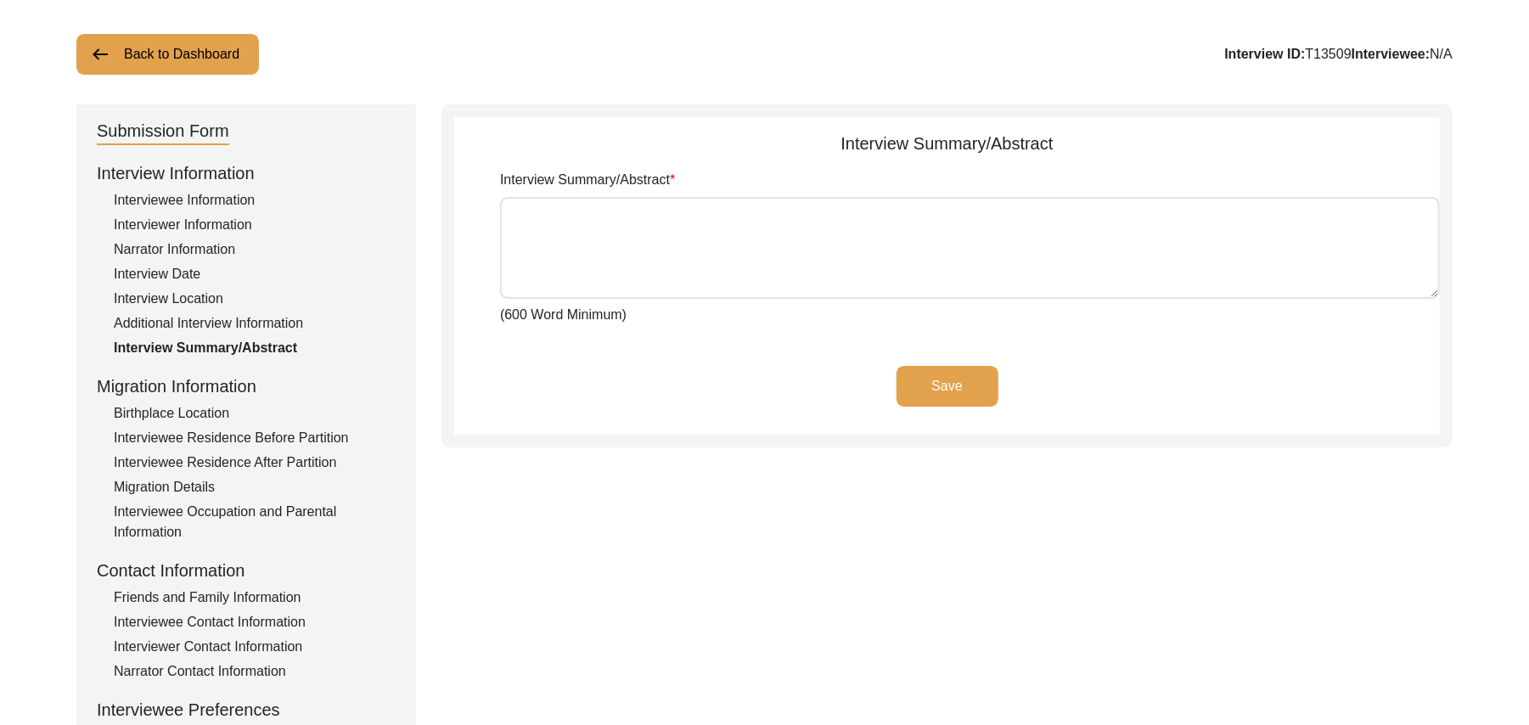
click at [250, 456] on div "Interviewee Residence After Partition" at bounding box center [255, 463] width 282 height 20
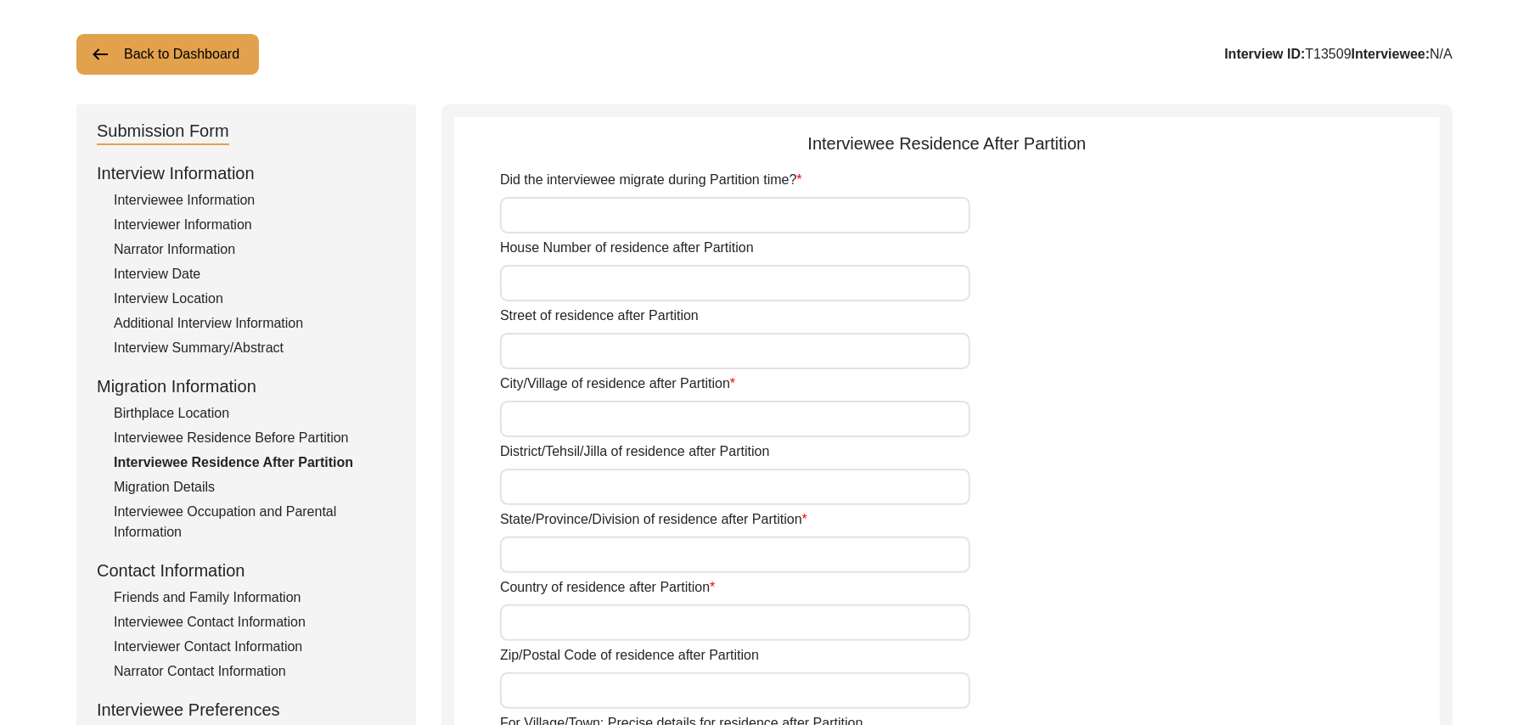
click at [538, 225] on input "Did the interviewee migrate during Partition time?" at bounding box center [735, 215] width 470 height 37
click at [542, 287] on input "House Number of residence after Partition" at bounding box center [735, 283] width 470 height 37
click at [548, 352] on input "Street of residence after Partition" at bounding box center [735, 351] width 470 height 37
click at [543, 416] on input "City/Village of residence after Partition" at bounding box center [735, 419] width 470 height 37
click at [548, 483] on input "District/Tehsil/Jilla of residence after Partition" at bounding box center [735, 487] width 470 height 37
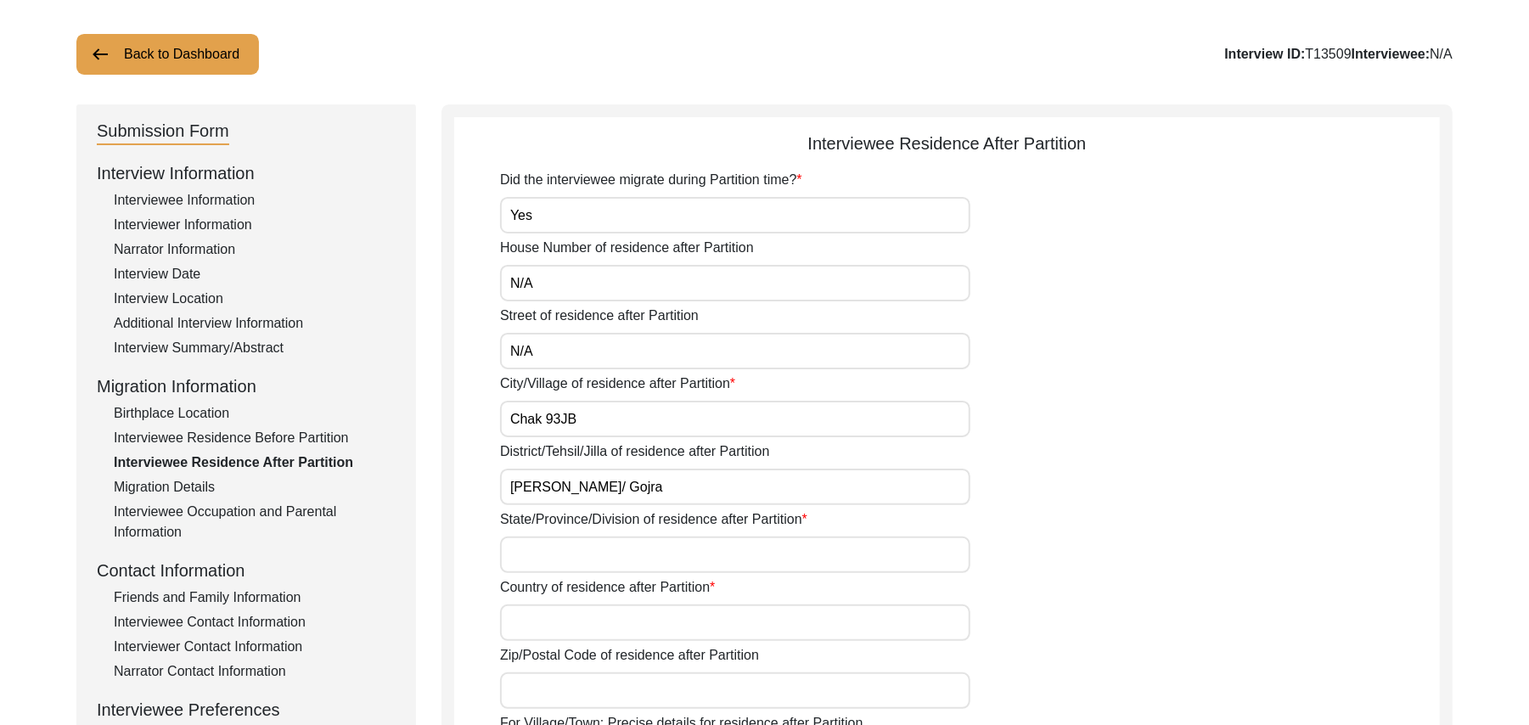
click at [540, 548] on input "State/Province/Division of residence after Partition" at bounding box center [735, 555] width 470 height 37
click at [533, 622] on input "Country of residence after Partition" at bounding box center [735, 623] width 470 height 37
click at [534, 688] on input "Zip/Postal Code of residence after Partition" at bounding box center [735, 691] width 470 height 37
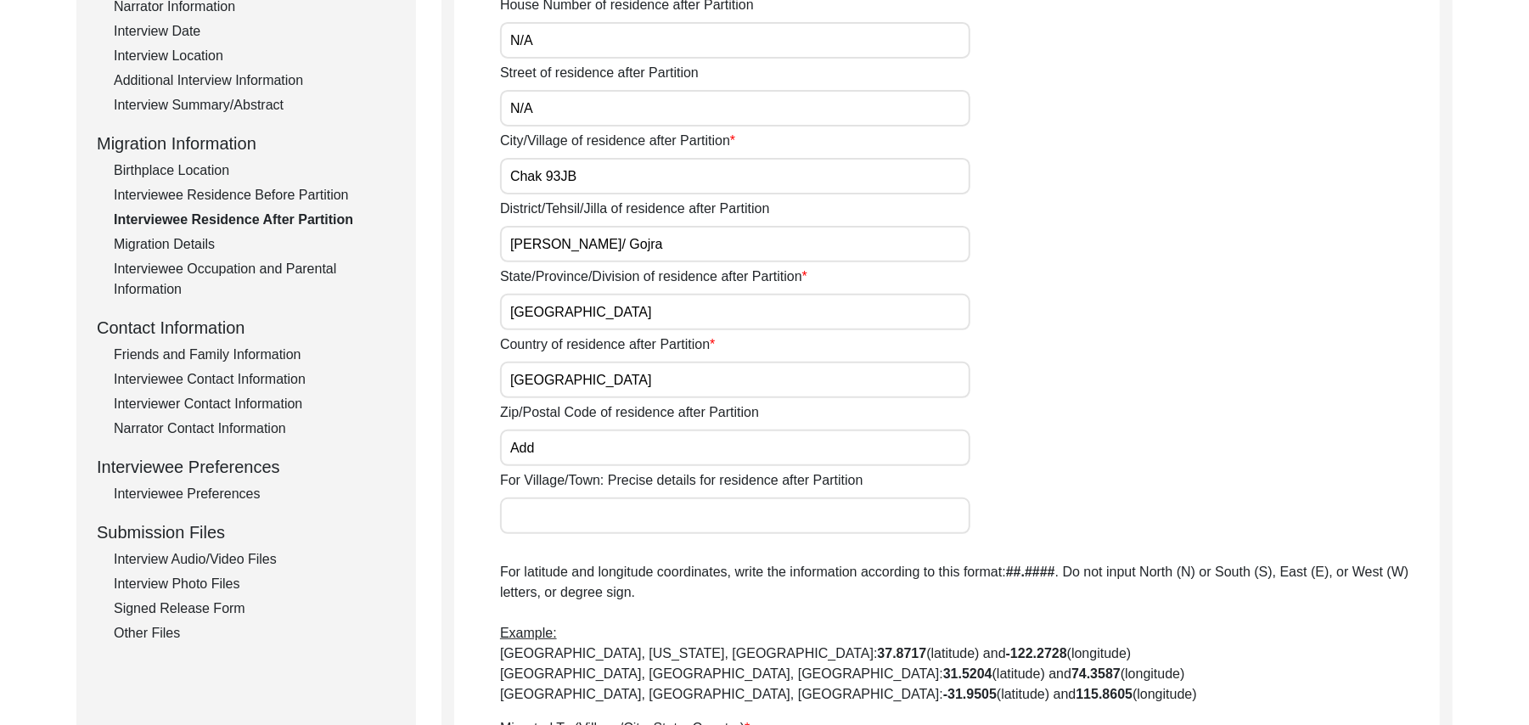
scroll to position [525, 0]
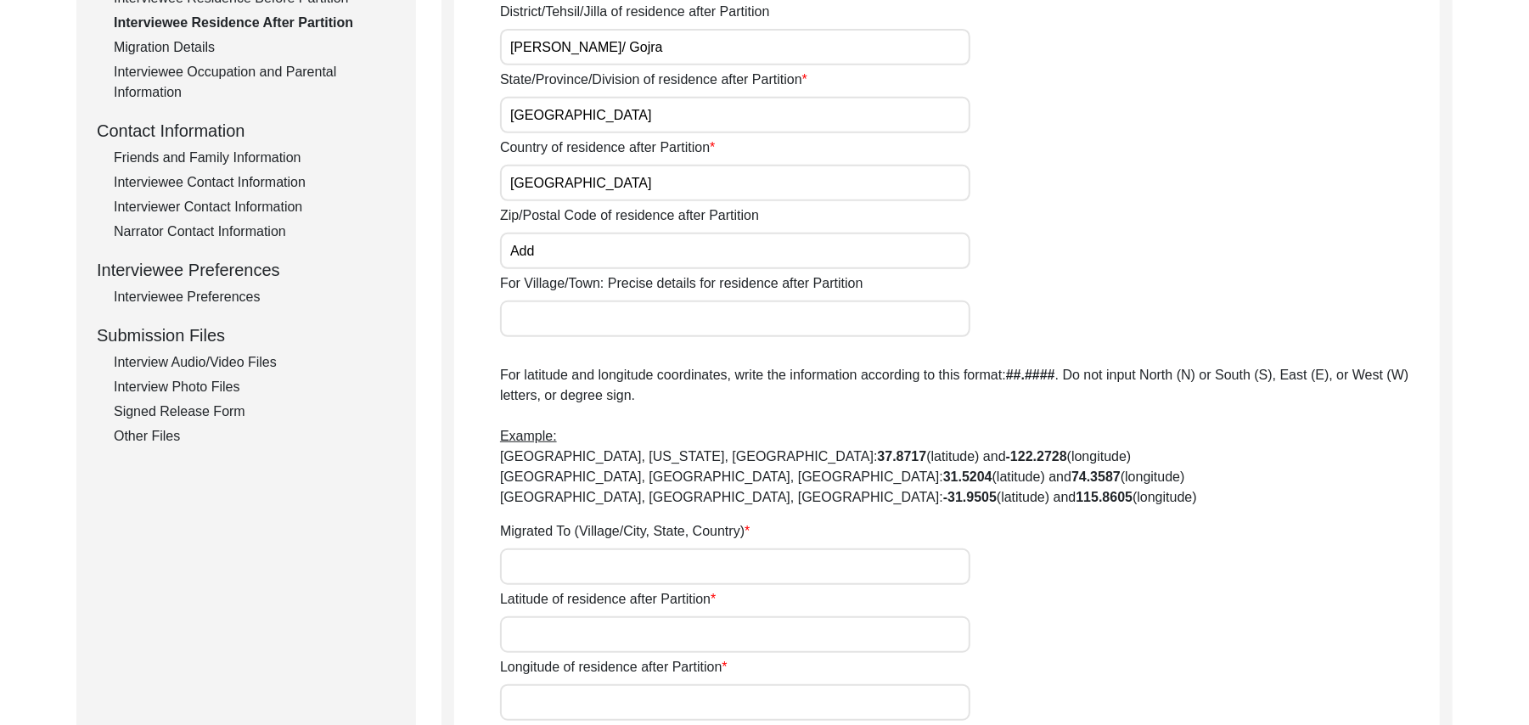
click at [595, 335] on input "For Village/Town: Precise details for residence after Partition" at bounding box center [735, 319] width 470 height 37
click at [561, 564] on input "Migrated To (Village/City, State, Country)" at bounding box center [735, 567] width 470 height 37
click at [545, 633] on input "Latitude of residence after Partition" at bounding box center [735, 634] width 470 height 37
click at [564, 700] on input "Longitude of residence after Partition" at bounding box center [735, 702] width 470 height 37
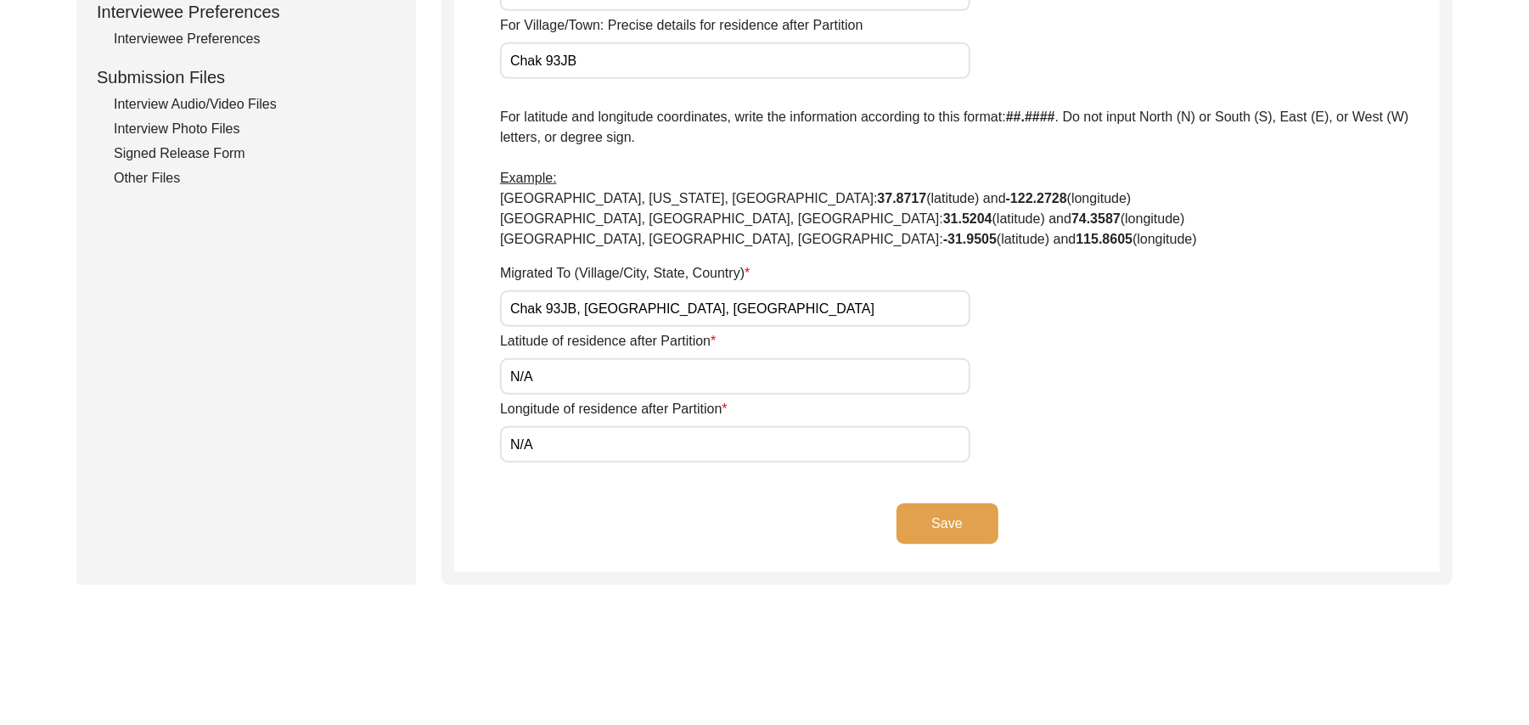
scroll to position [884, 0]
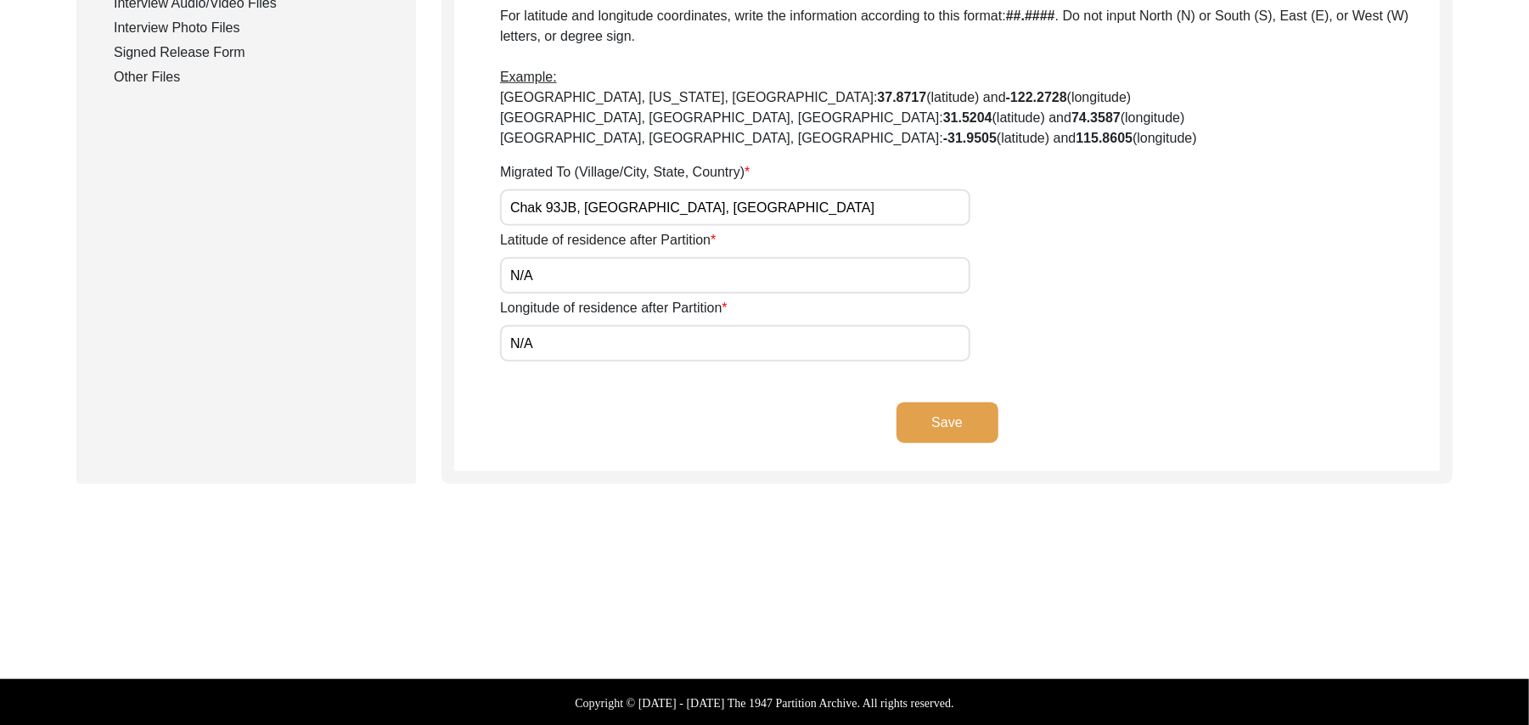
click at [959, 413] on button "Save" at bounding box center [948, 423] width 102 height 41
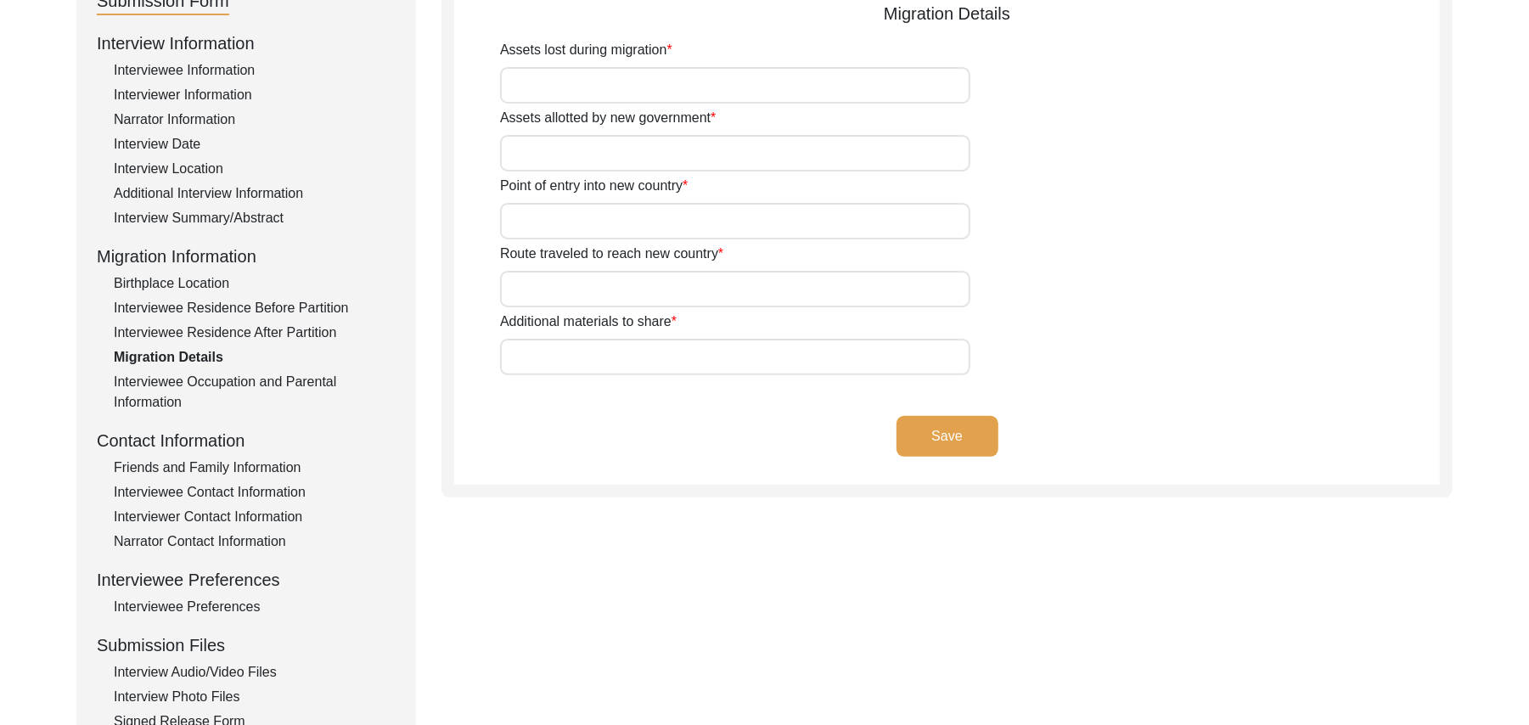
scroll to position [184, 0]
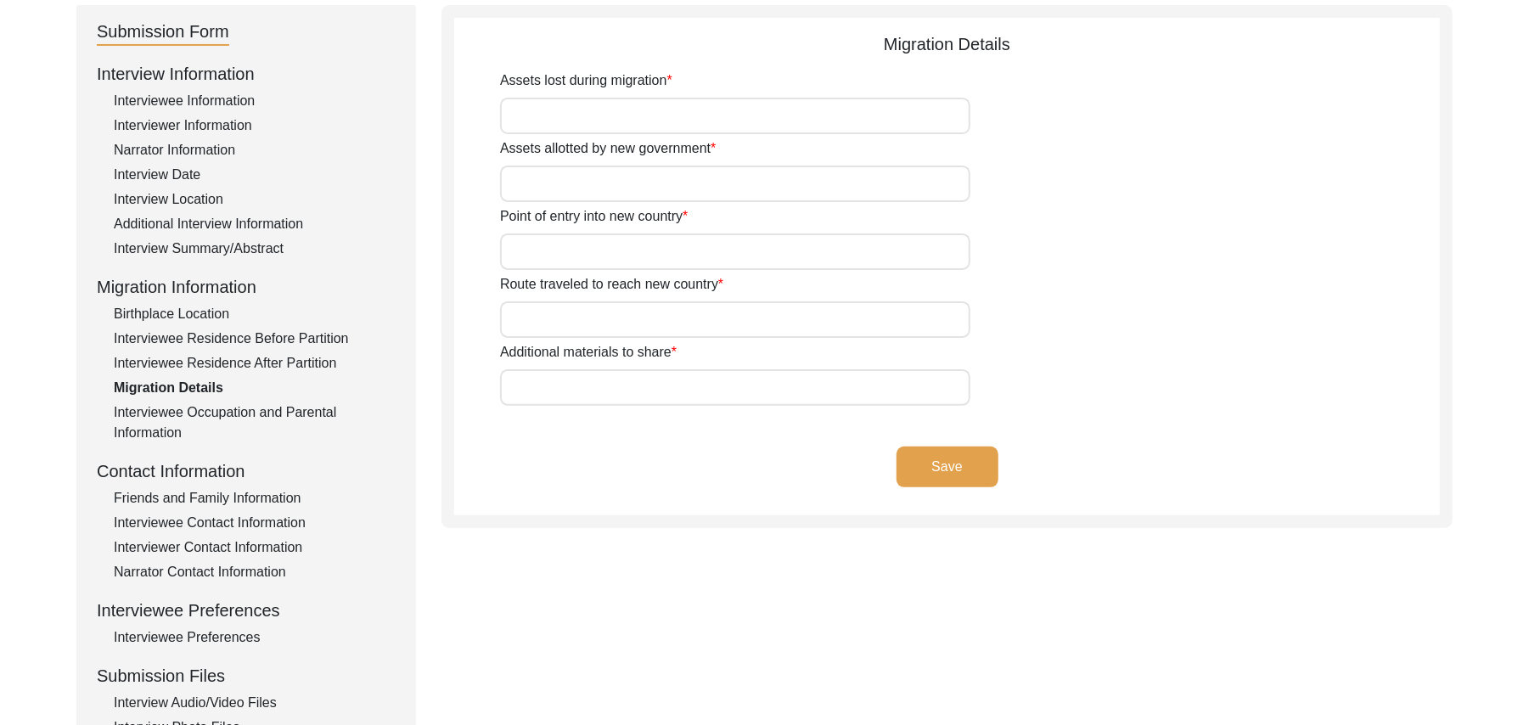
click at [619, 112] on input "Assets lost during migration" at bounding box center [735, 116] width 470 height 37
click at [568, 182] on input "Assets allotted by new government" at bounding box center [735, 184] width 470 height 37
click at [550, 262] on input "Point of entry into new country" at bounding box center [735, 252] width 470 height 37
click at [538, 324] on input "Route traveled to reach new country" at bounding box center [735, 319] width 470 height 37
click at [541, 381] on input "Additional materials to share" at bounding box center [735, 387] width 470 height 37
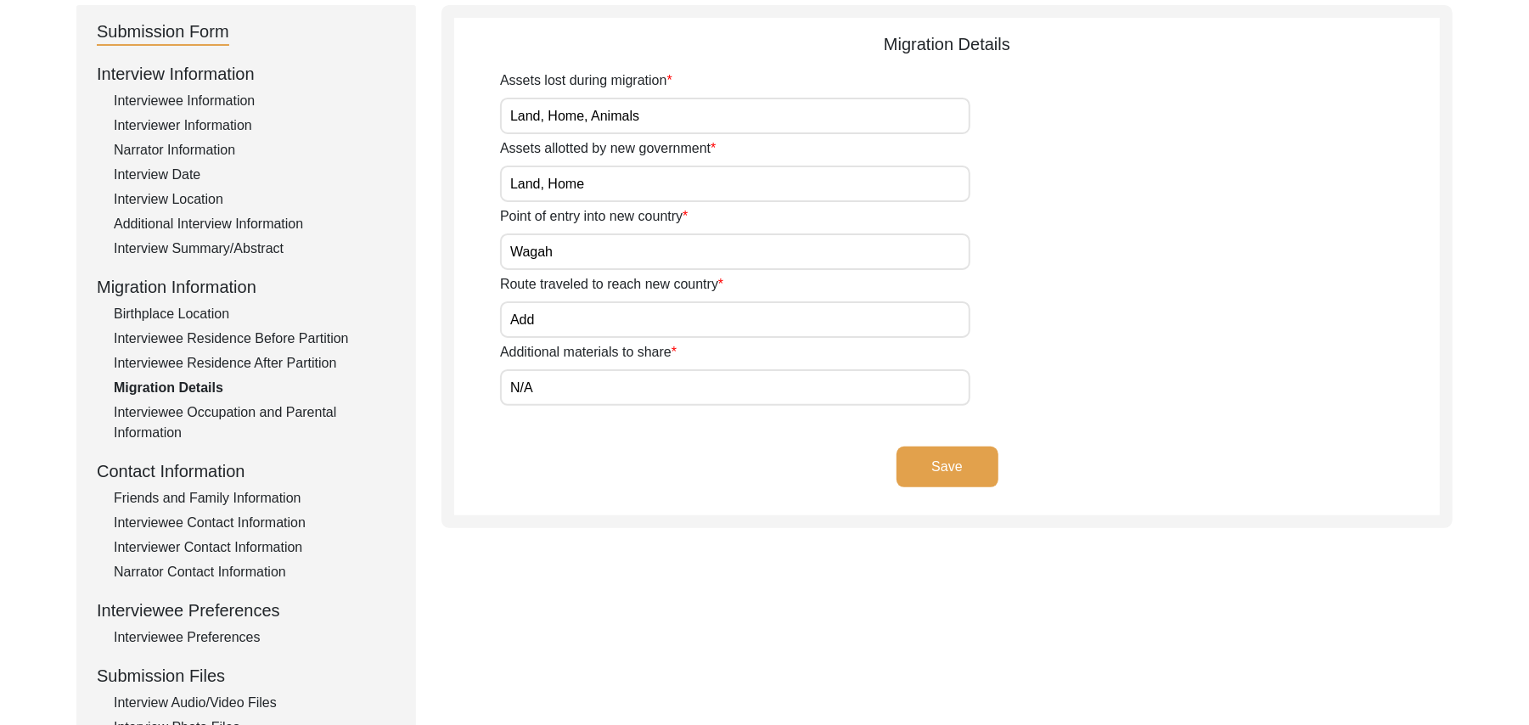
click at [944, 455] on button "Save" at bounding box center [948, 467] width 102 height 41
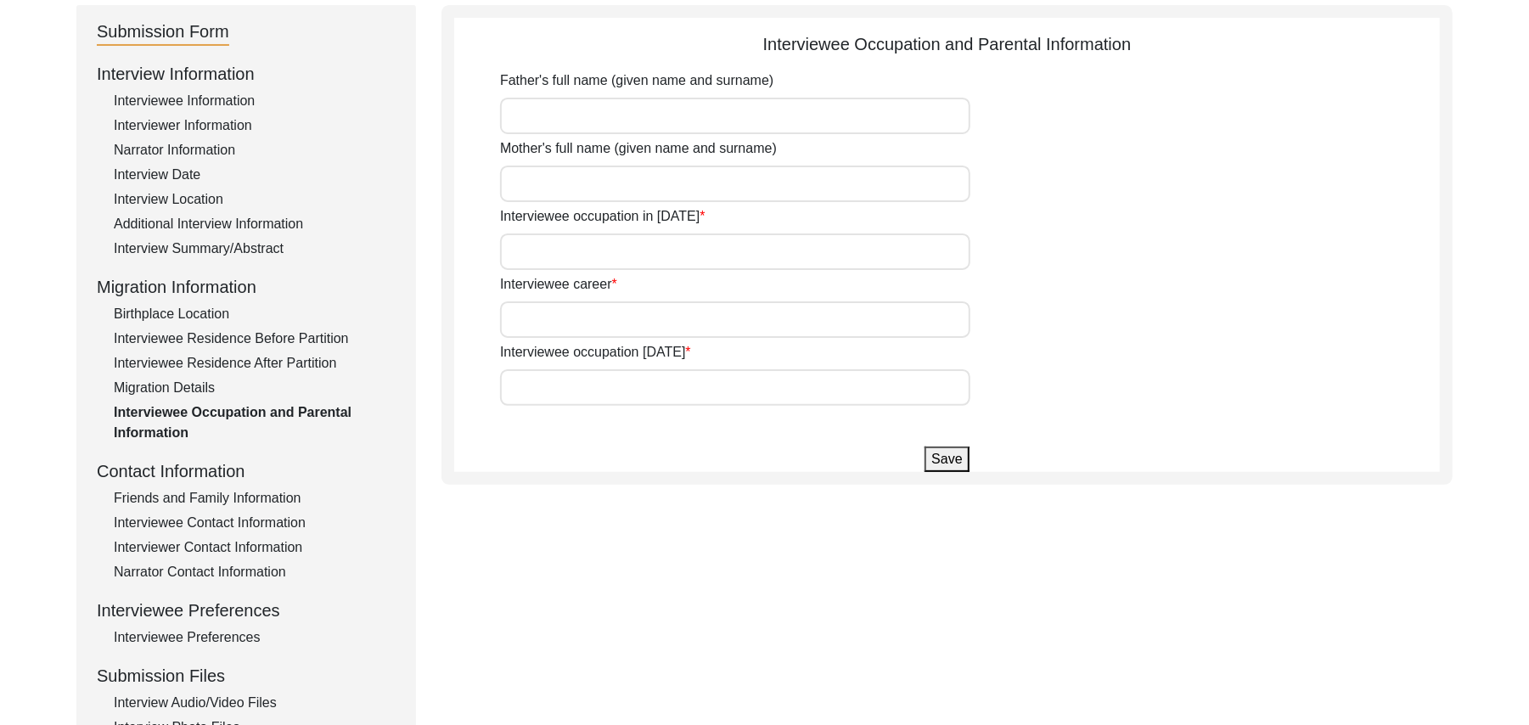
click at [581, 123] on input "Father's full name (given name and surname)" at bounding box center [735, 116] width 470 height 37
click at [566, 187] on input "Mother's full name (given name and surname)" at bounding box center [735, 184] width 470 height 37
click at [557, 249] on input "Interviewee occupation in 1947" at bounding box center [735, 252] width 470 height 37
click at [555, 318] on input "Interviewee career" at bounding box center [735, 319] width 470 height 37
click at [541, 385] on input "Interviewee occupation today" at bounding box center [735, 387] width 470 height 37
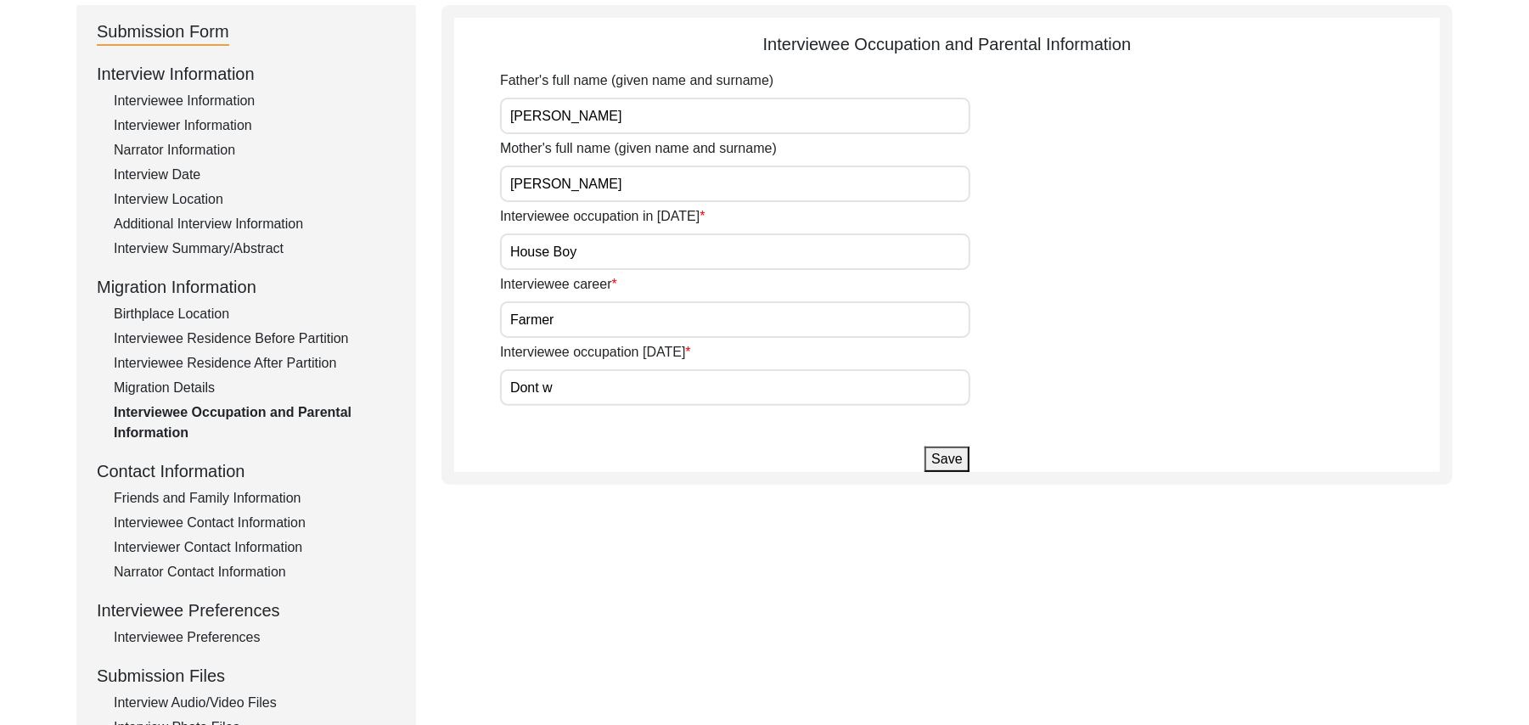
click at [644, 391] on input "Dont w" at bounding box center [735, 387] width 470 height 37
click at [945, 463] on button "Save" at bounding box center [947, 459] width 44 height 25
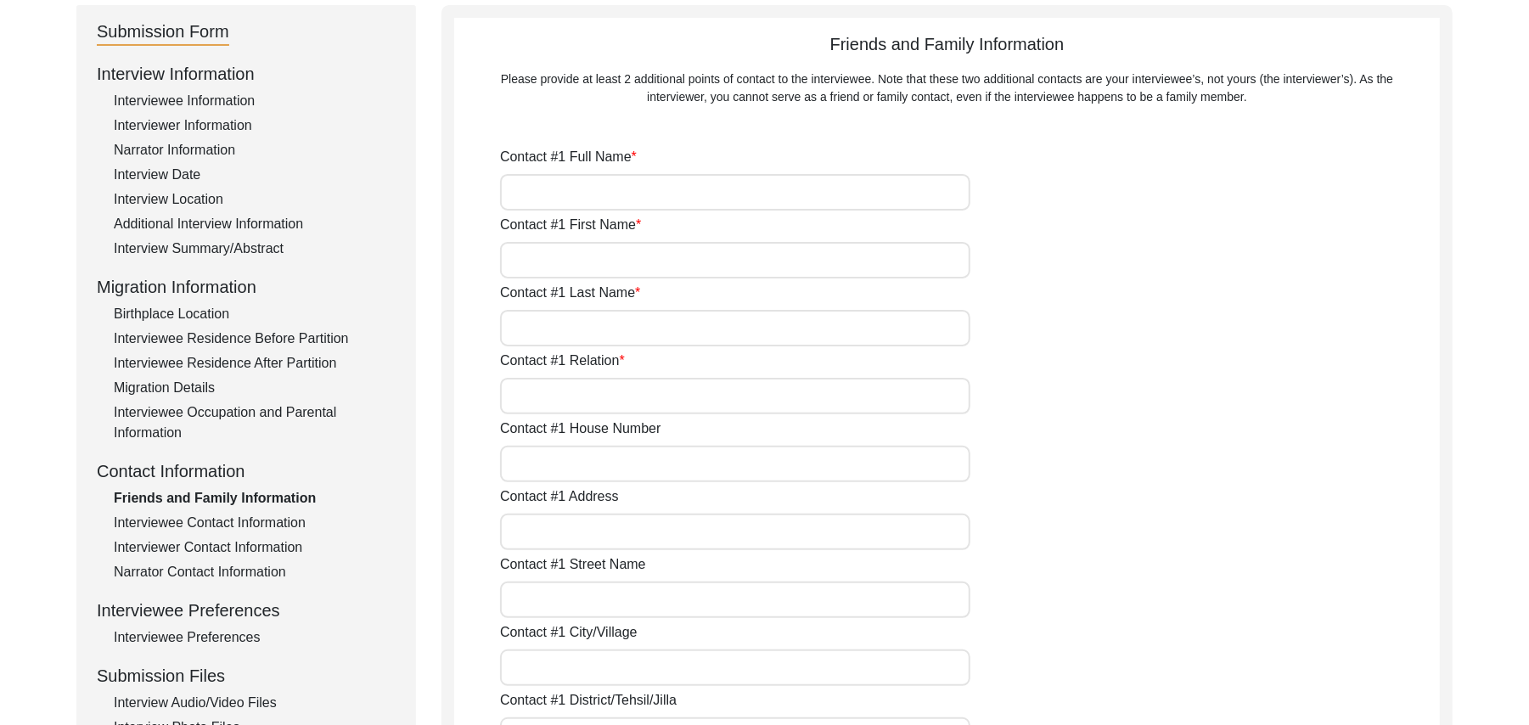
click at [284, 521] on div "Interviewee Contact Information" at bounding box center [255, 523] width 282 height 20
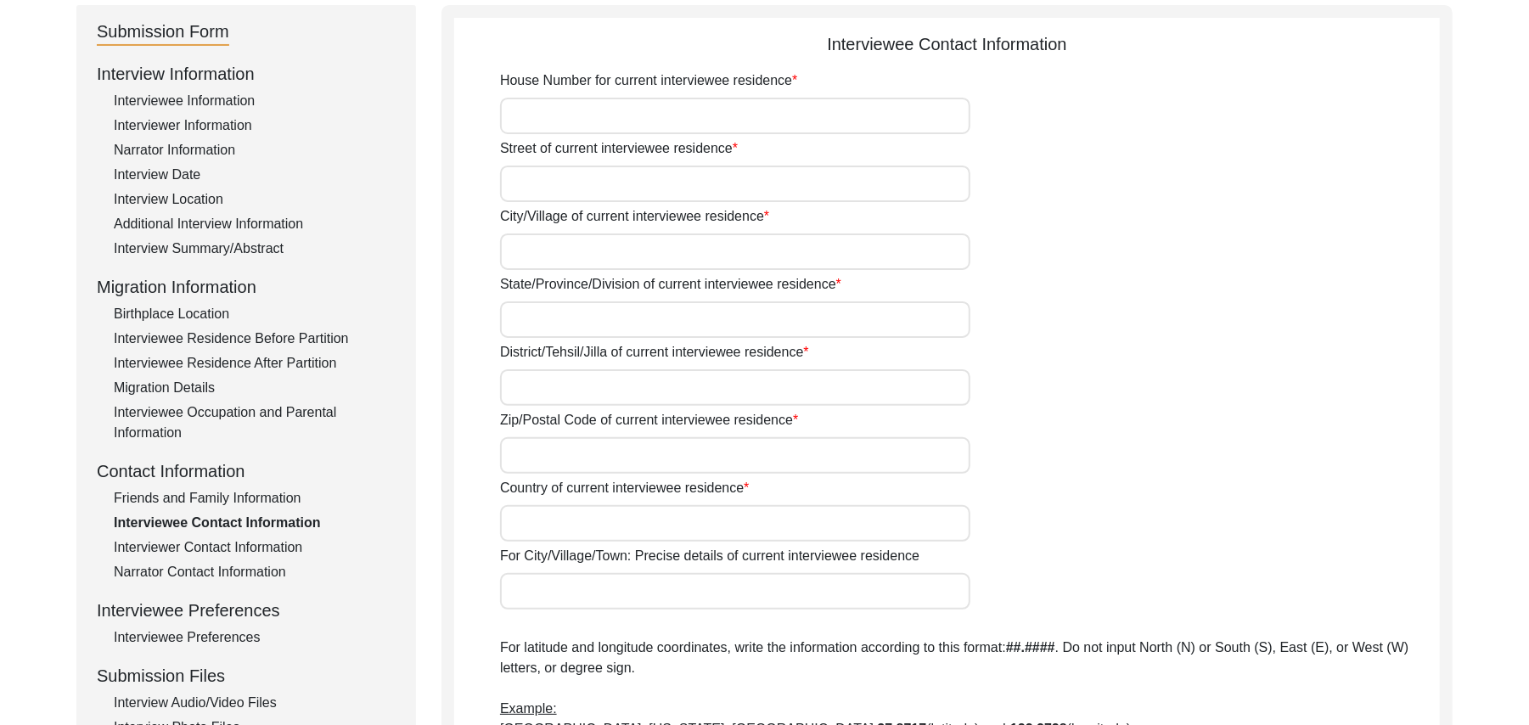
click at [643, 122] on input "House Number for current interviewee residence" at bounding box center [735, 116] width 470 height 37
click at [629, 181] on input "Street of current interviewee residence" at bounding box center [735, 184] width 470 height 37
click at [616, 255] on input "City/Village of current interviewee residence" at bounding box center [735, 252] width 470 height 37
click at [588, 326] on input "State/Province/Division of current interviewee residence" at bounding box center [735, 319] width 470 height 37
click at [560, 385] on input "District/Tehsil/Jilla of current interviewee residence" at bounding box center [735, 387] width 470 height 37
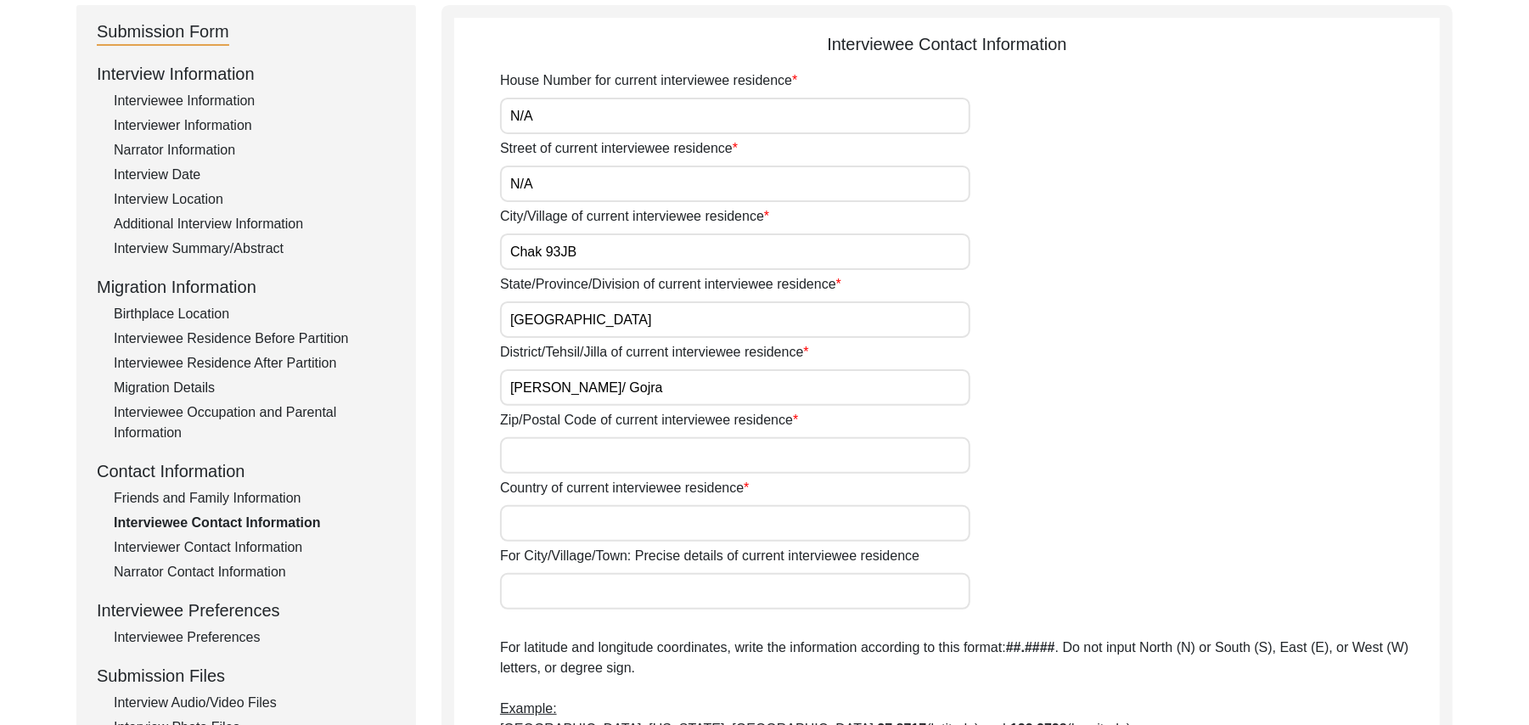
click at [560, 457] on input "Zip/Postal Code of current interviewee residence" at bounding box center [735, 455] width 470 height 37
click at [550, 521] on input "Country of current interviewee residence" at bounding box center [735, 523] width 470 height 37
click at [540, 593] on input "For City/Village/Town: Precise details of current interviewee residence" at bounding box center [735, 591] width 470 height 37
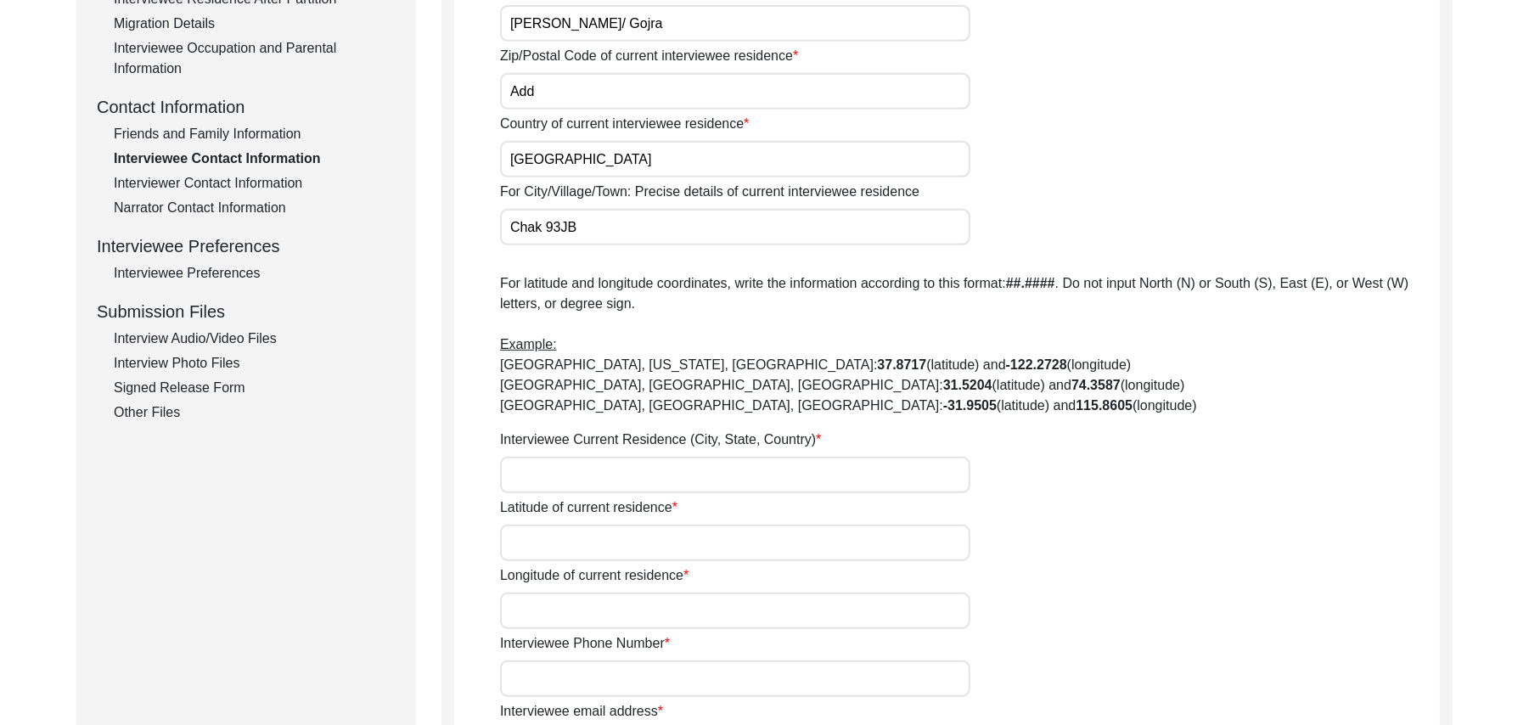
scroll to position [625, 0]
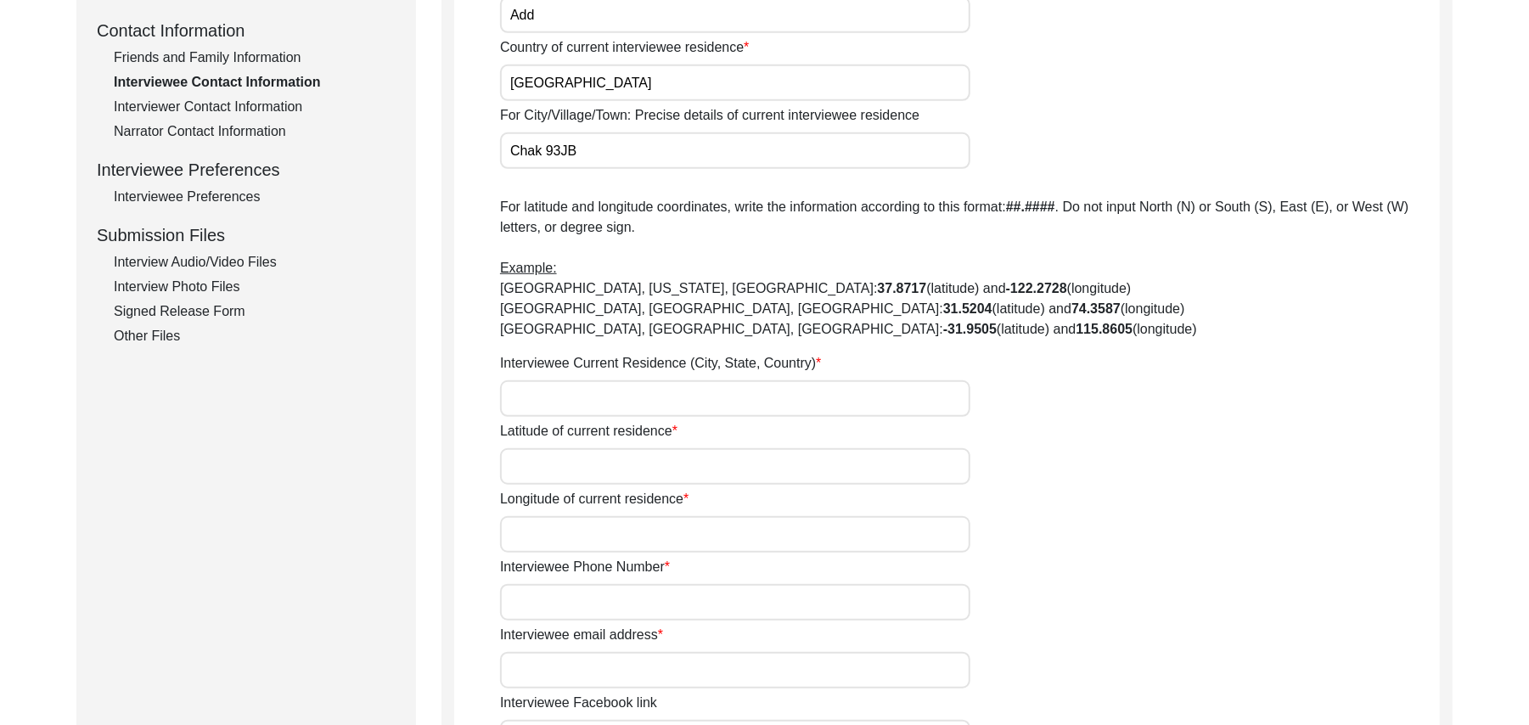
click at [645, 392] on input "Interviewee Current Residence (City, State, Country)" at bounding box center [735, 398] width 470 height 37
click at [667, 467] on input "Latitude of current residence" at bounding box center [735, 466] width 470 height 37
click at [654, 531] on input "Longitude of current residence" at bounding box center [735, 534] width 470 height 37
click at [639, 602] on input "Interviewee Phone Number" at bounding box center [735, 602] width 470 height 37
click at [633, 674] on input "Interviewee email address" at bounding box center [735, 670] width 470 height 37
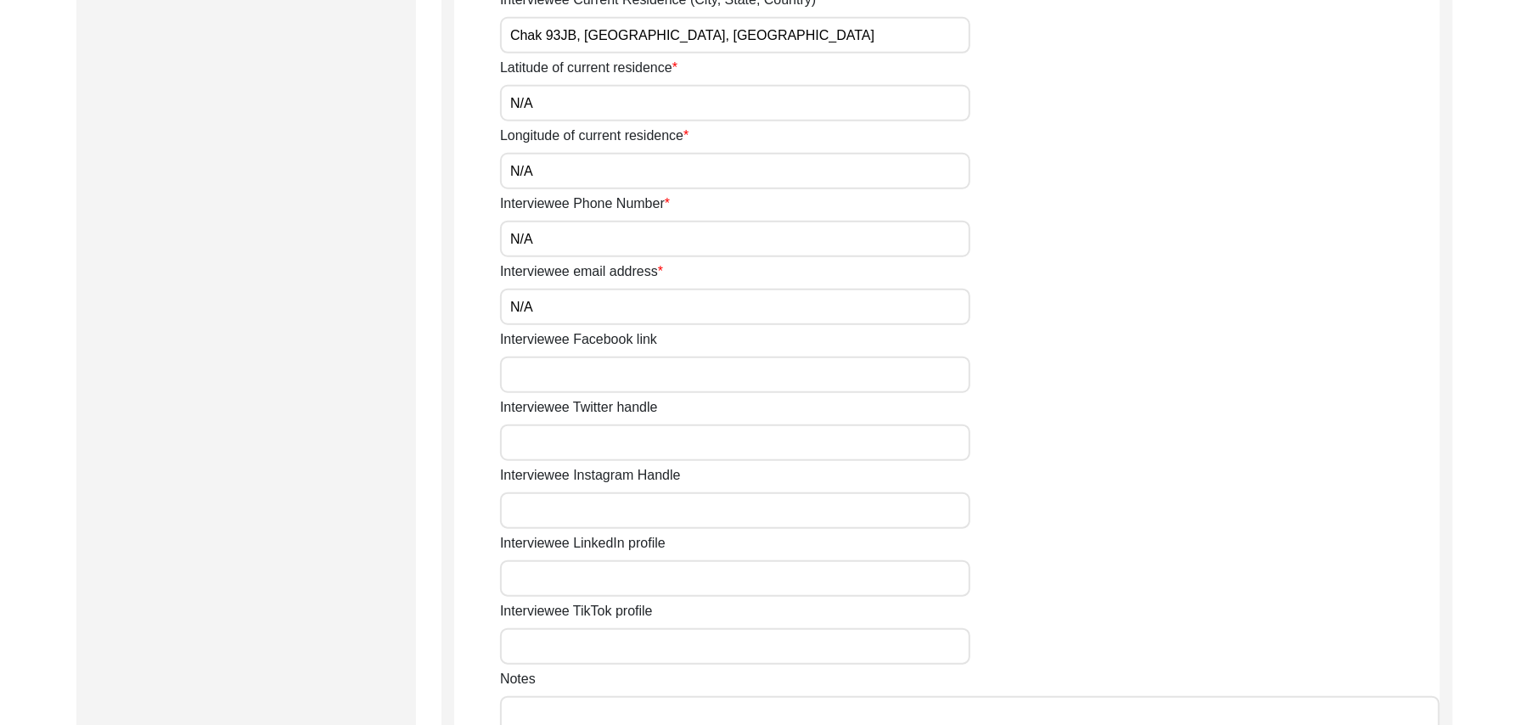
scroll to position [1095, 0]
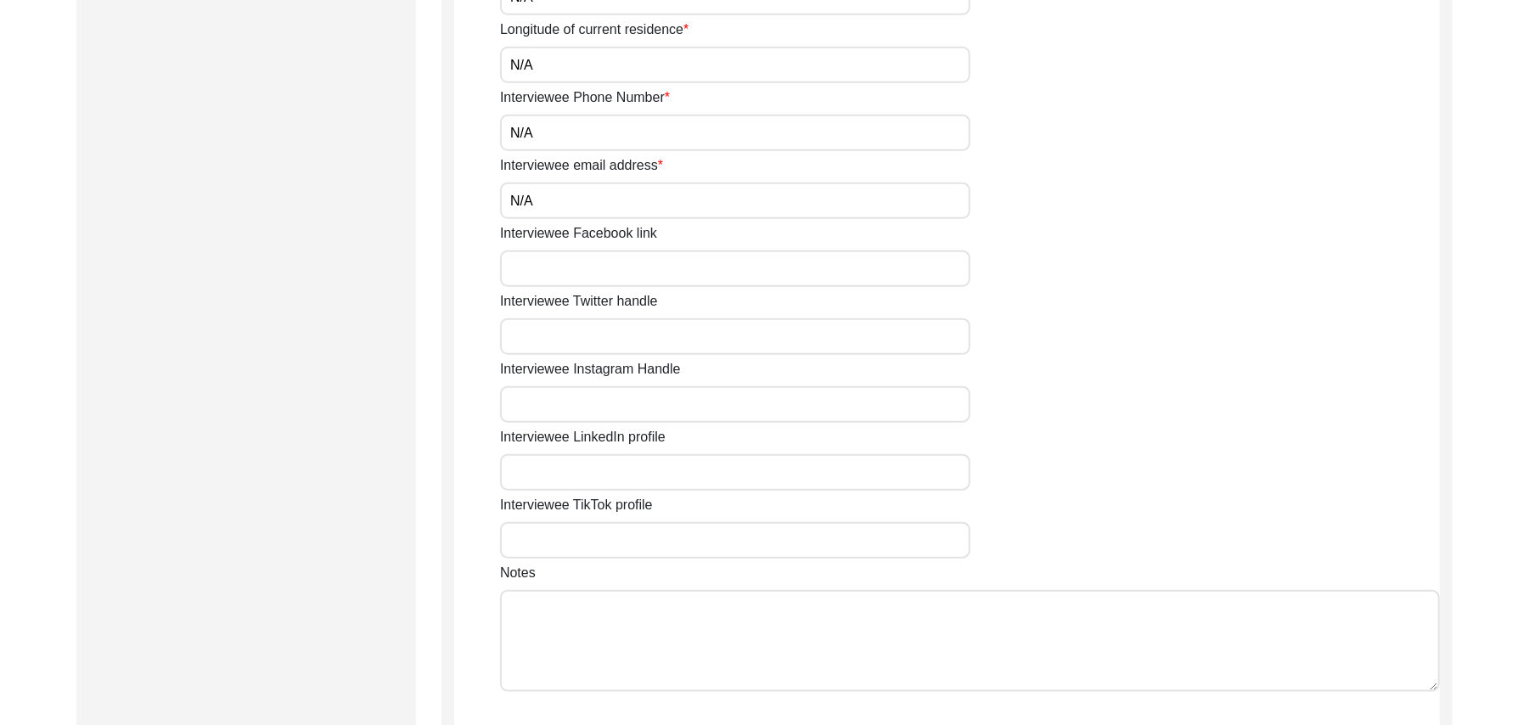
click at [642, 265] on input "Interviewee Facebook link" at bounding box center [735, 269] width 470 height 37
click at [635, 352] on input "Interviewee Twitter handle" at bounding box center [735, 336] width 470 height 37
click at [595, 408] on input "Interviewee Instagram Handle" at bounding box center [735, 404] width 470 height 37
click at [593, 472] on input "Interviewee LinkedIn profile" at bounding box center [735, 472] width 470 height 37
click at [595, 542] on input "Interviewee TikTok profile" at bounding box center [735, 540] width 470 height 37
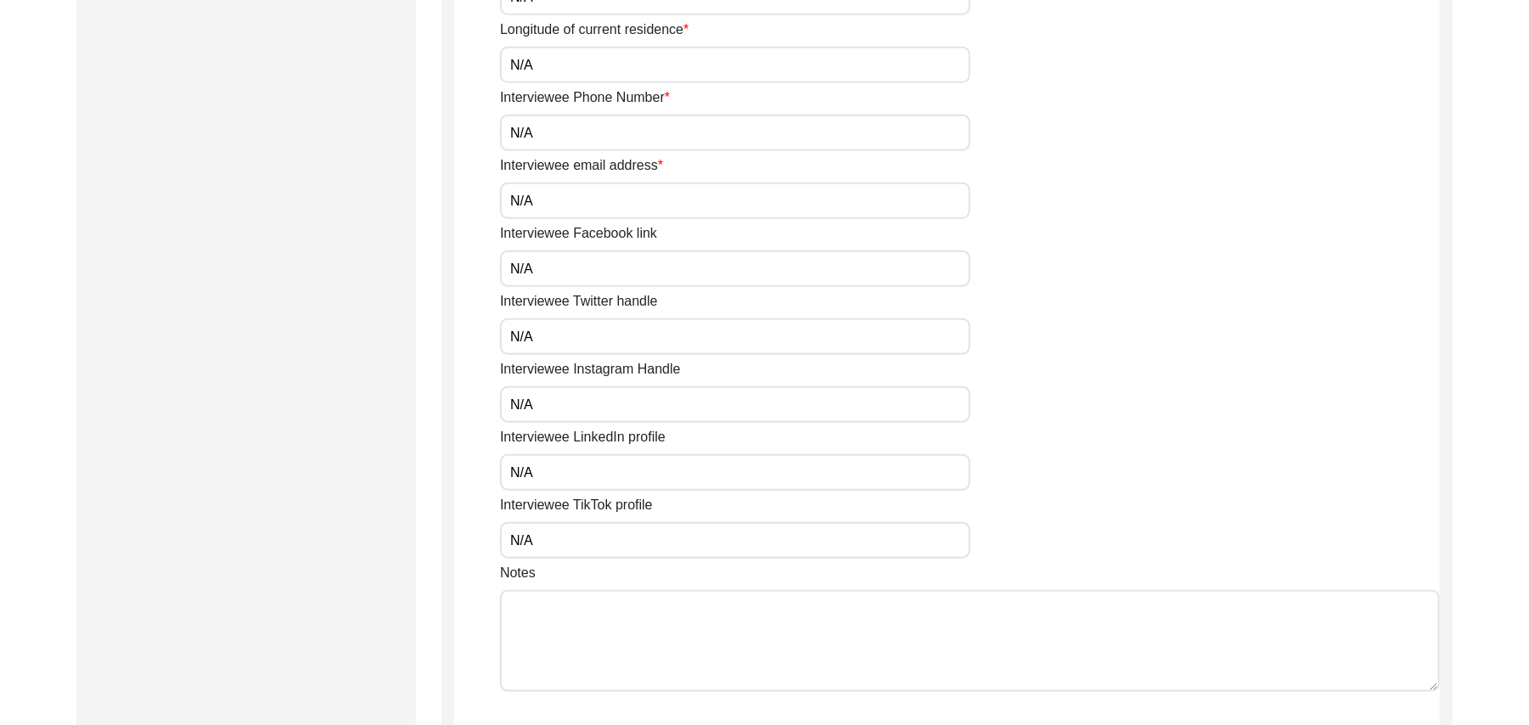
click at [609, 650] on textarea "Notes" at bounding box center [970, 641] width 940 height 102
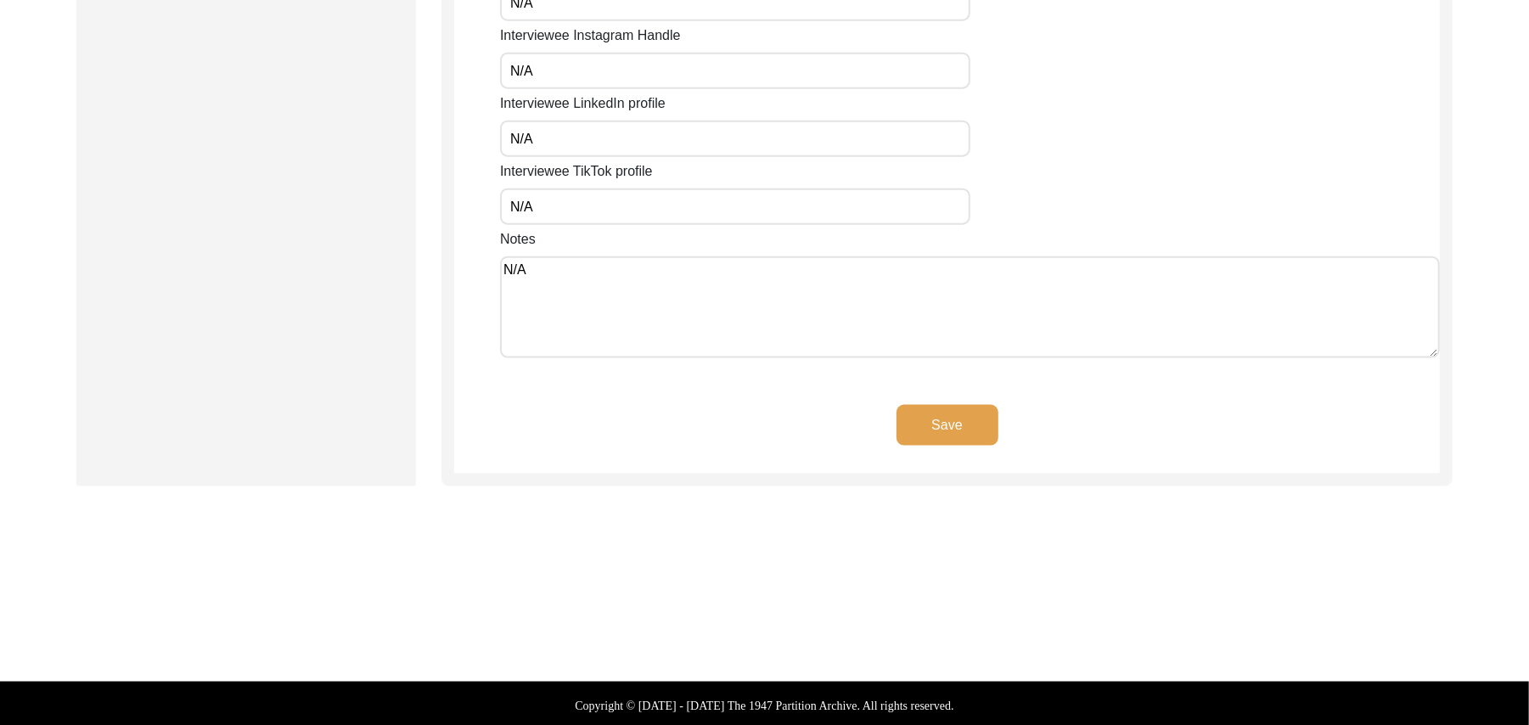
scroll to position [1431, 0]
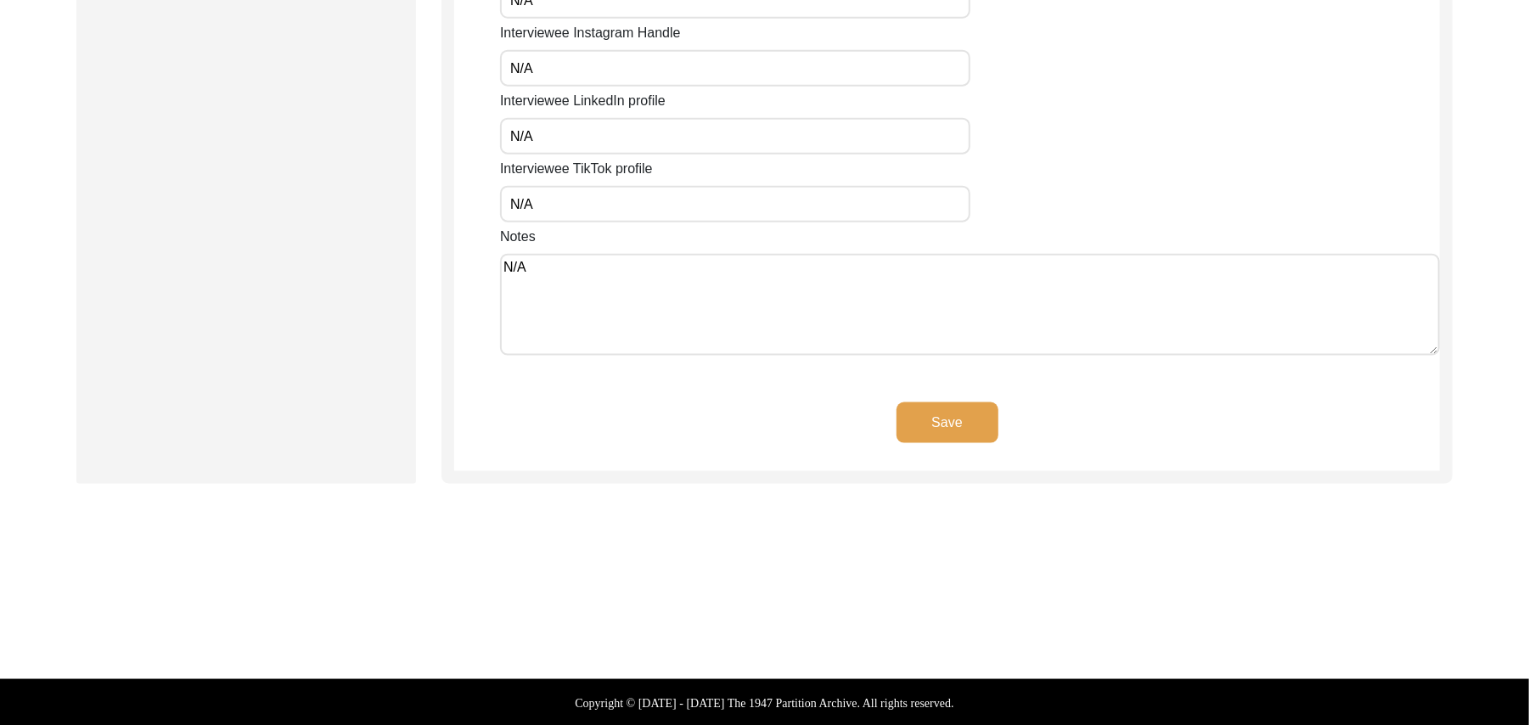
click at [937, 423] on button "Save" at bounding box center [948, 423] width 102 height 41
click at [943, 419] on button "Save" at bounding box center [948, 423] width 102 height 41
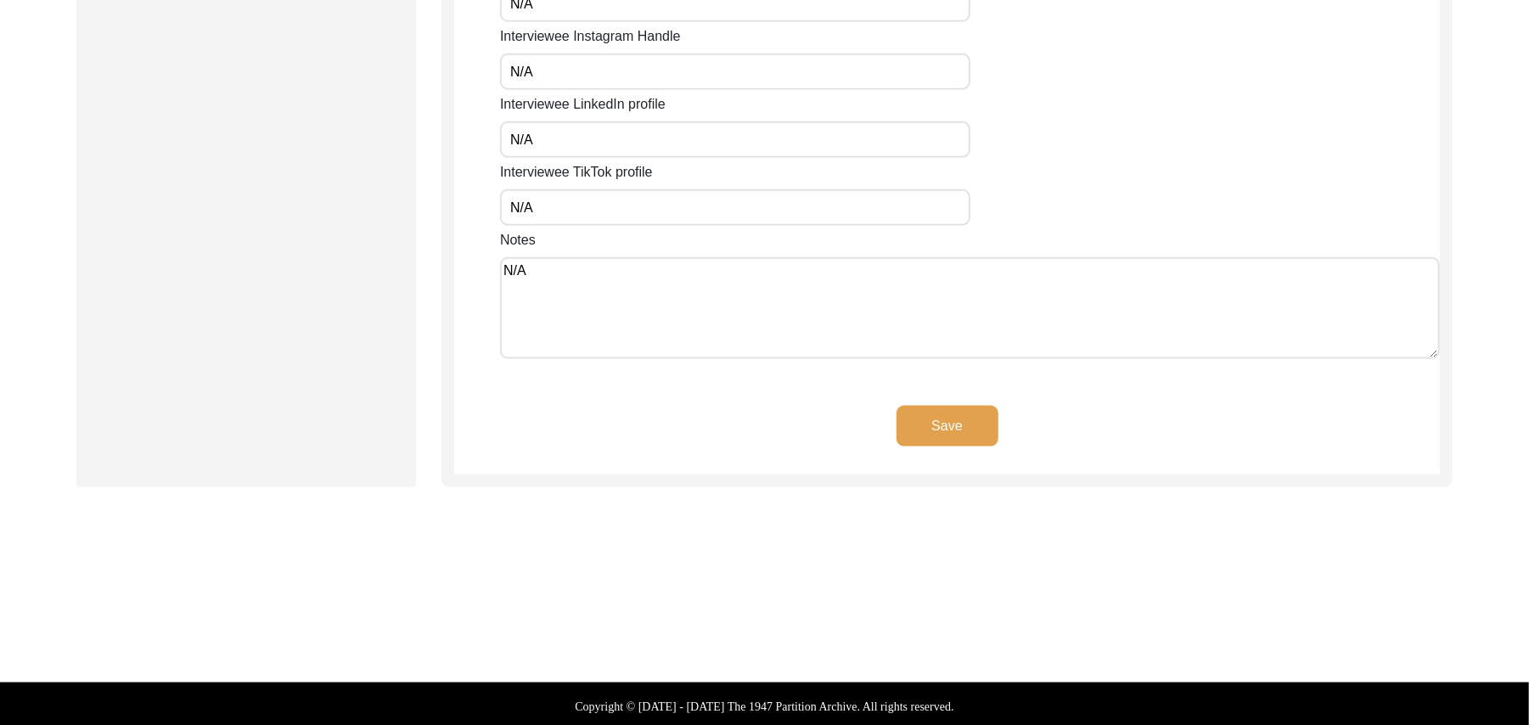
click at [963, 425] on button "Save" at bounding box center [948, 426] width 102 height 41
click at [955, 419] on button "Save" at bounding box center [948, 426] width 102 height 41
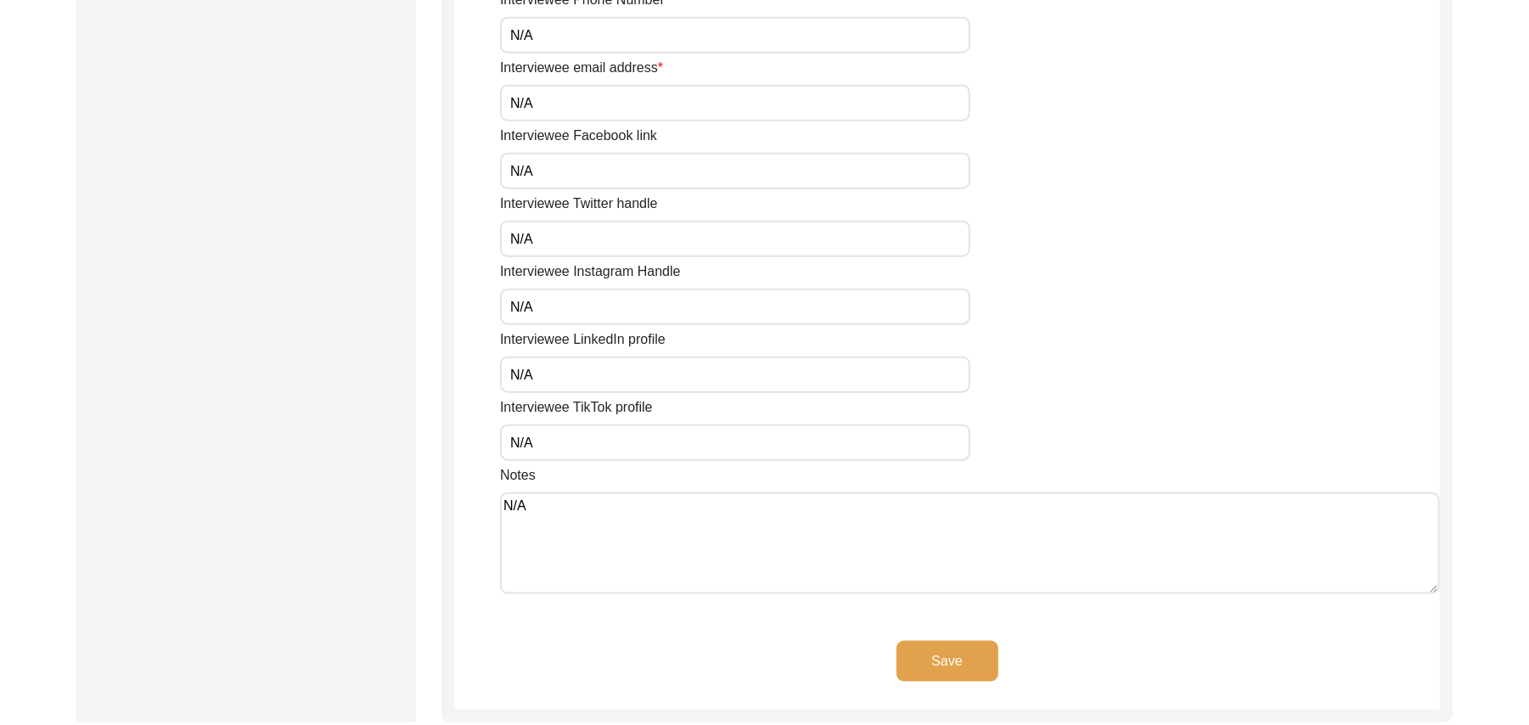
scroll to position [1238, 0]
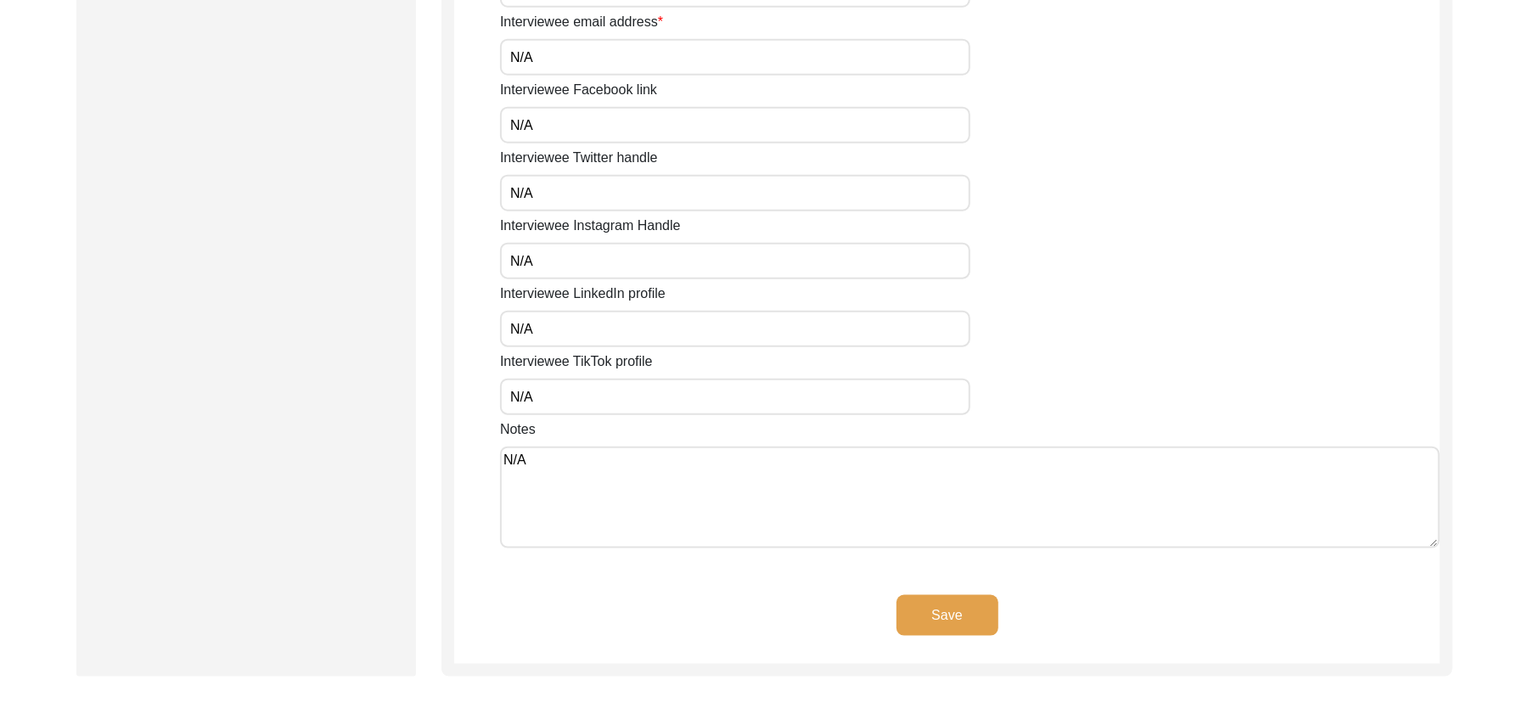
click at [943, 613] on button "Save" at bounding box center [948, 615] width 102 height 41
